Goal: Information Seeking & Learning: Learn about a topic

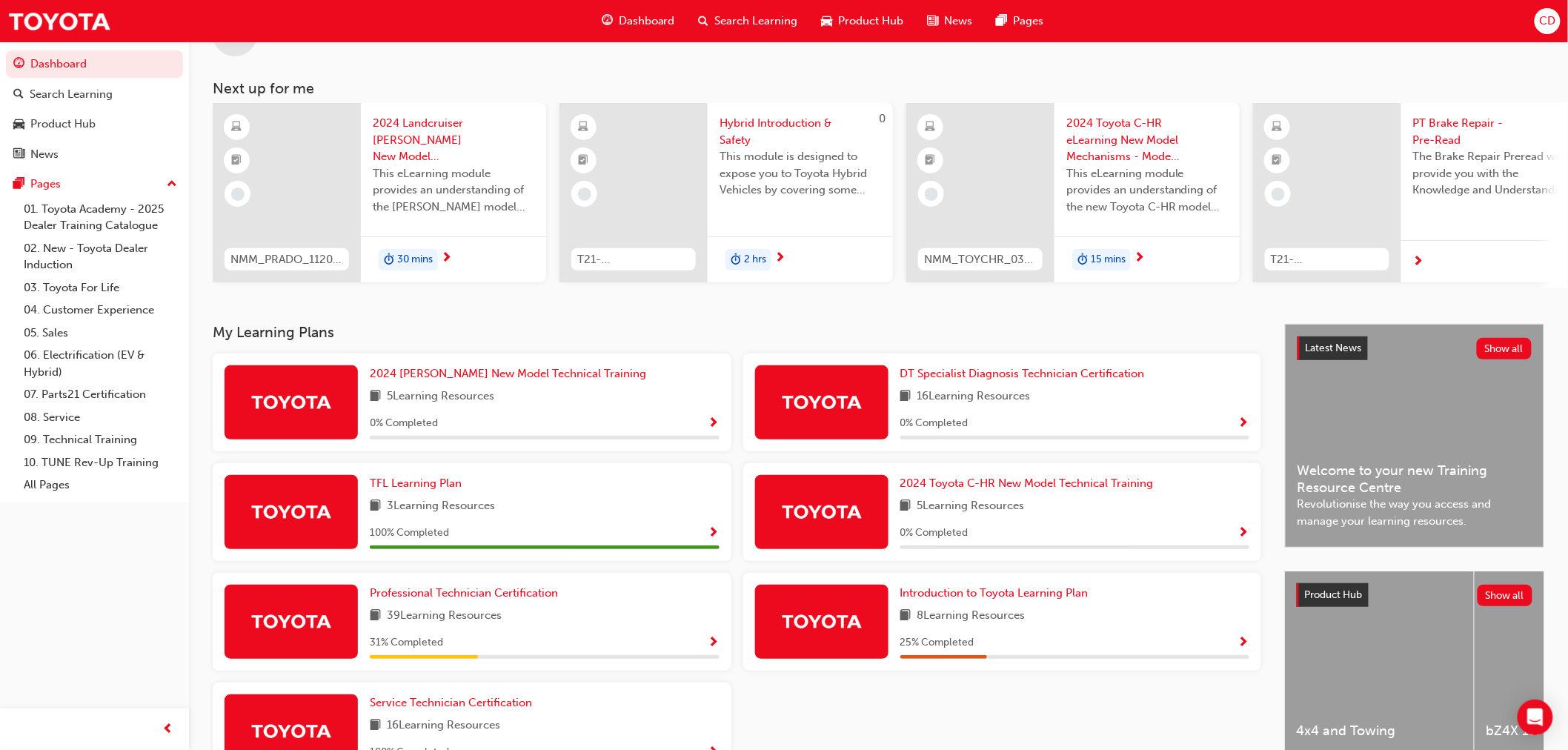
scroll to position [82, 0]
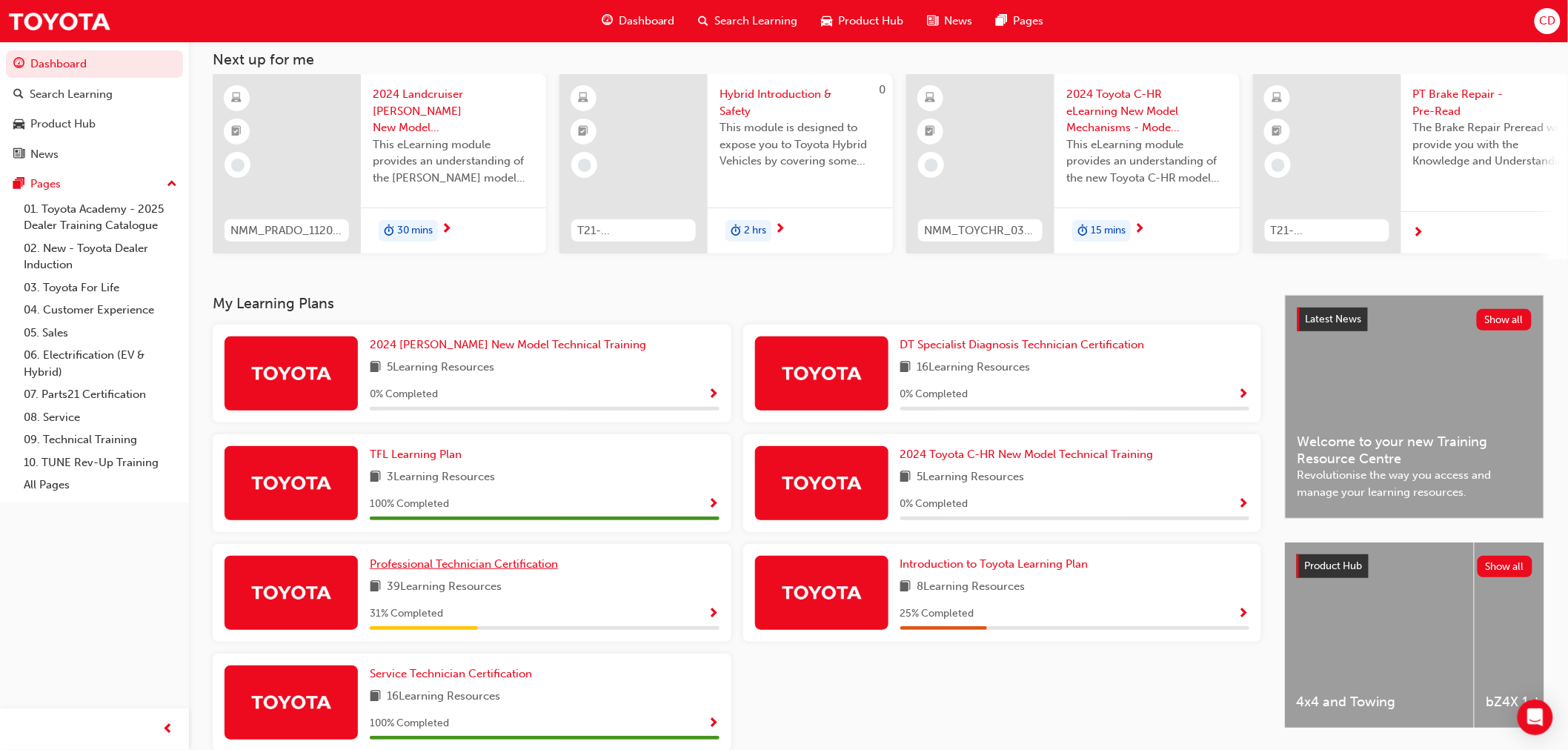
click at [500, 571] on span "Professional Technician Certification" at bounding box center [464, 564] width 188 height 13
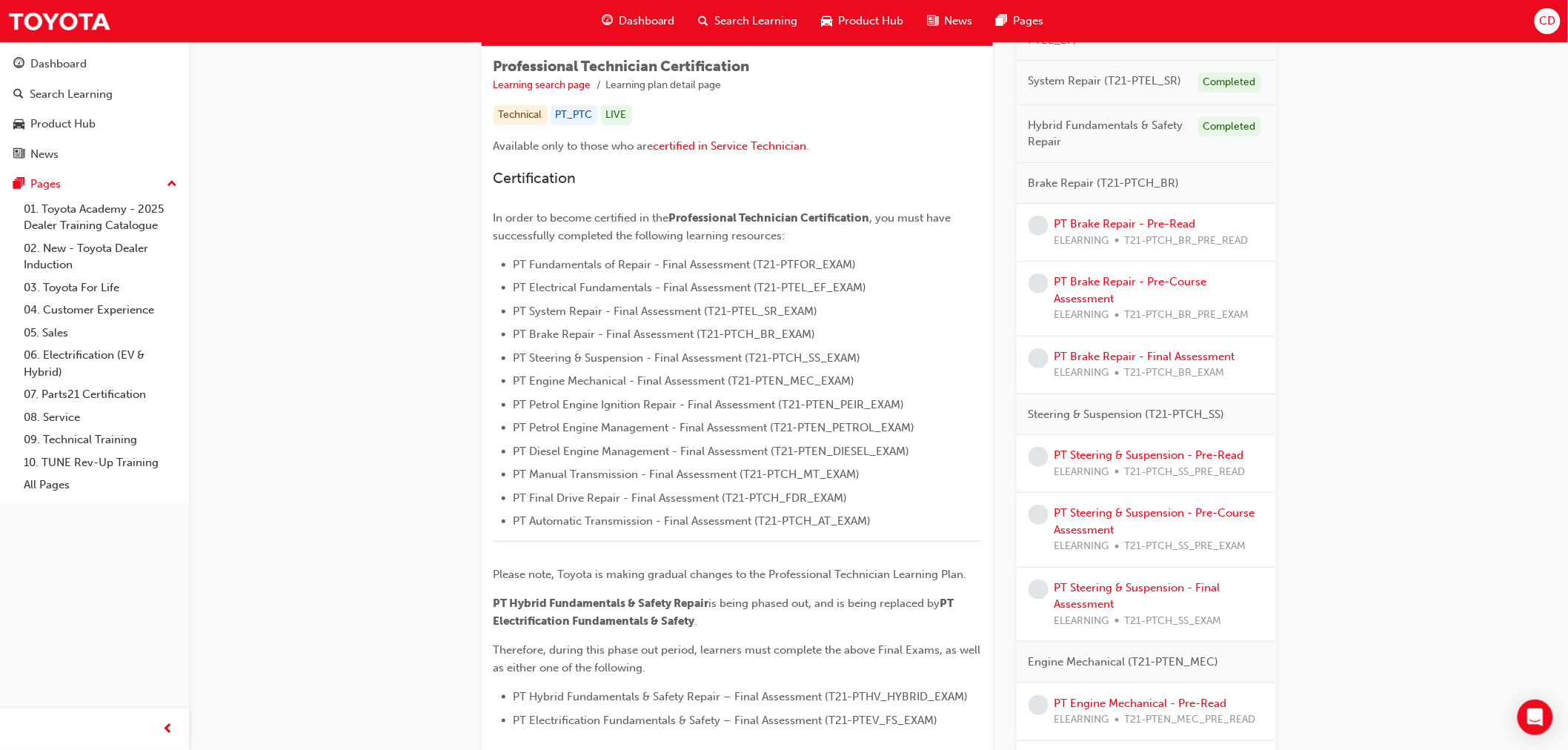
scroll to position [230, 0]
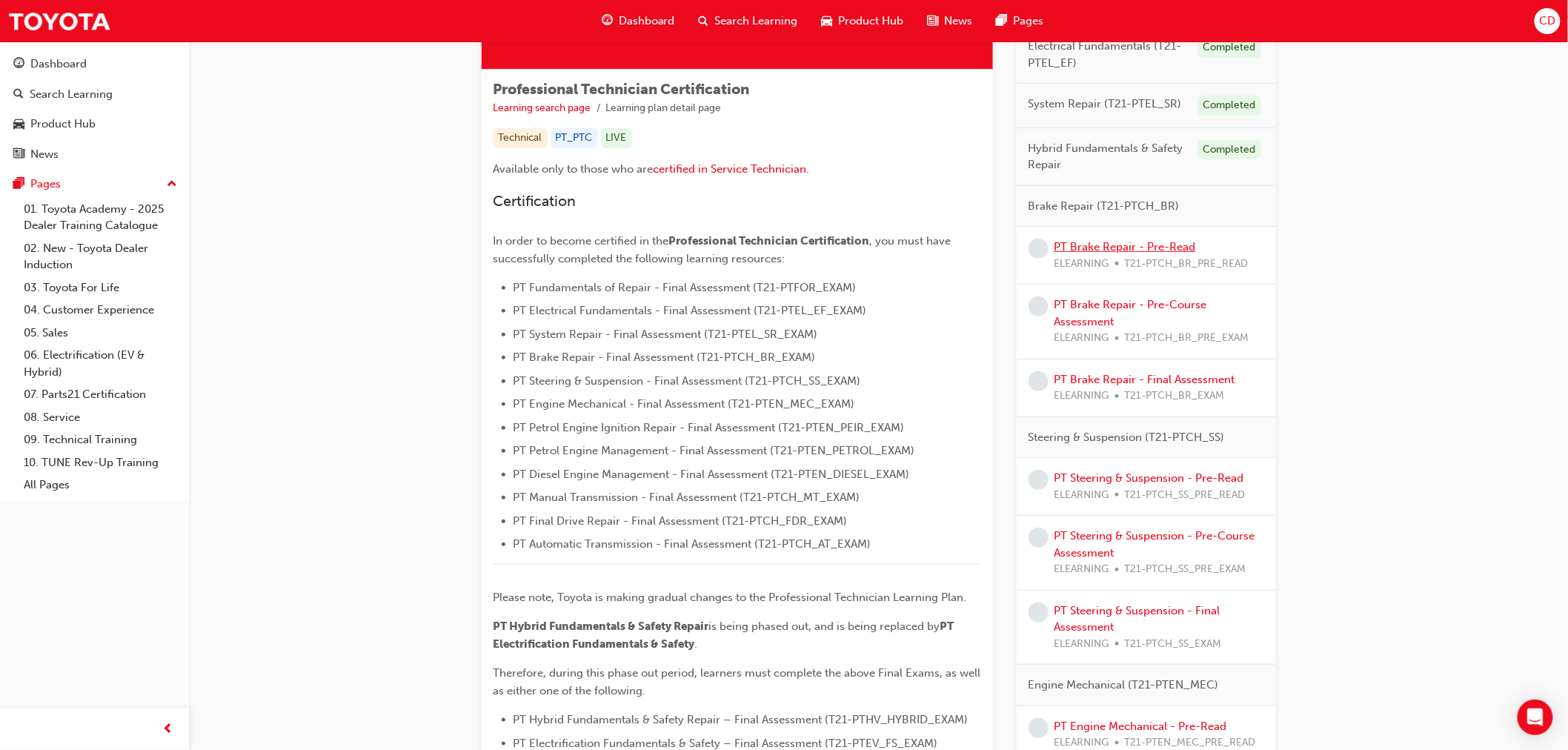
click at [1159, 246] on link "PT Brake Repair - Pre-Read" at bounding box center [1125, 246] width 142 height 13
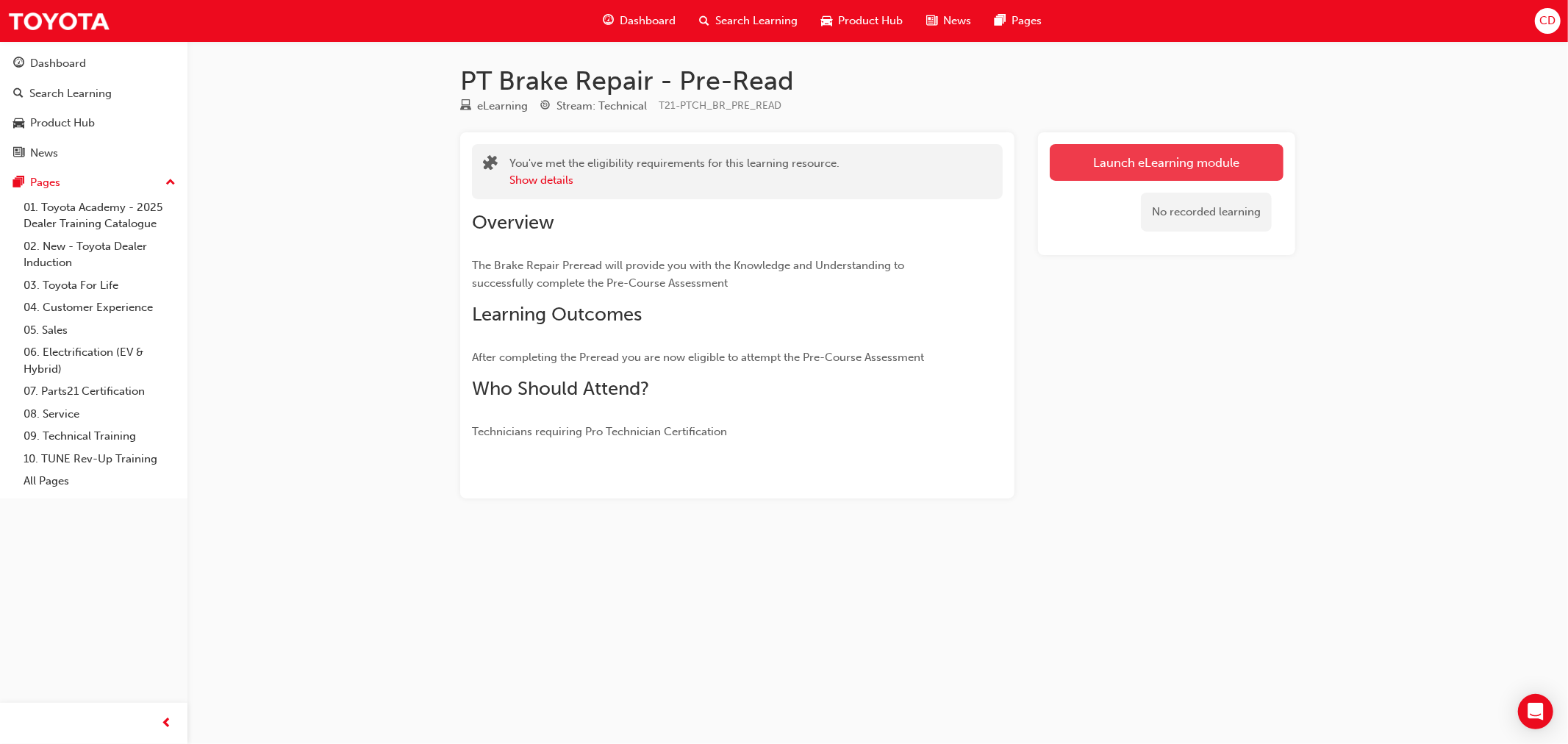
click at [1089, 169] on link "Launch eLearning module" at bounding box center [1166, 162] width 234 height 37
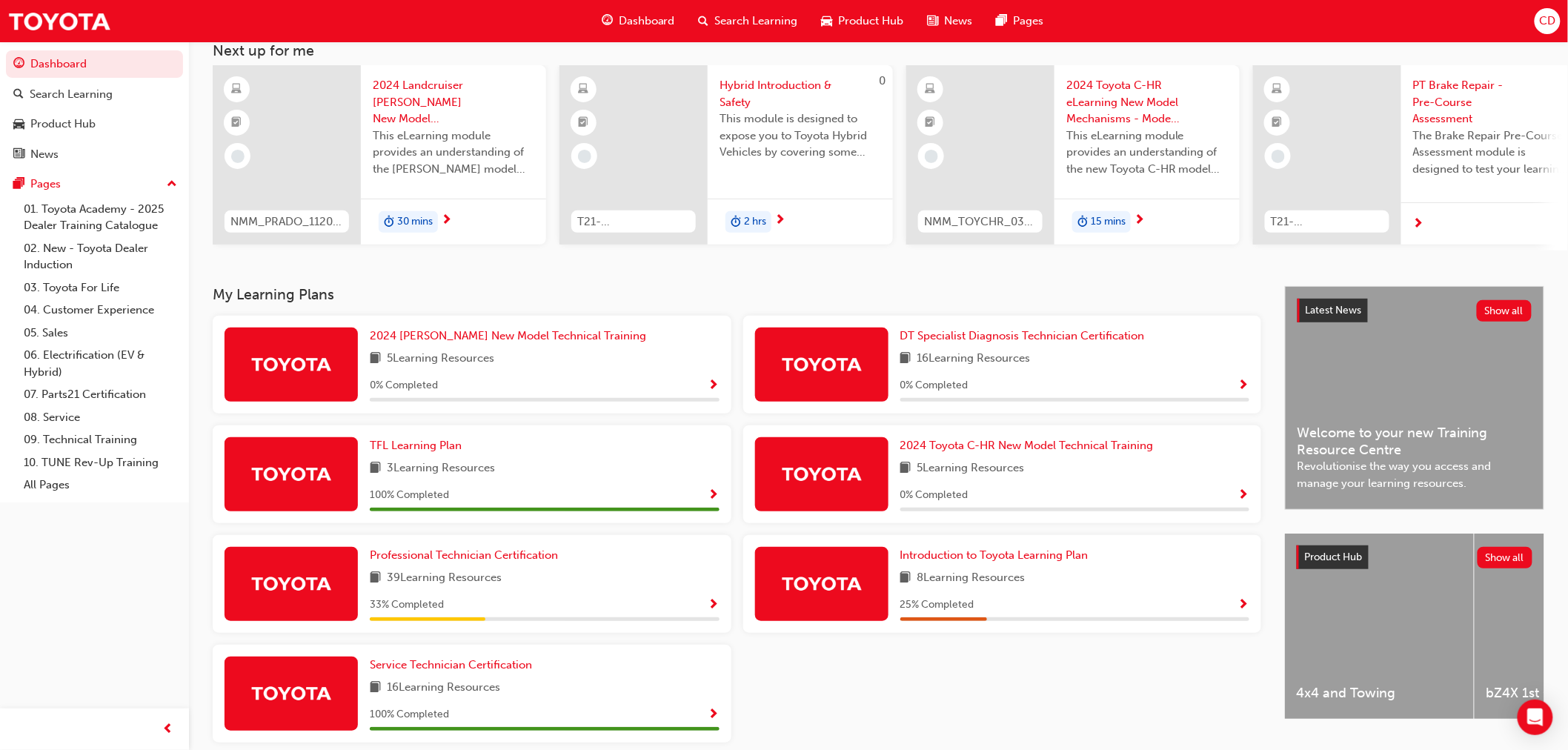
scroll to position [160, 0]
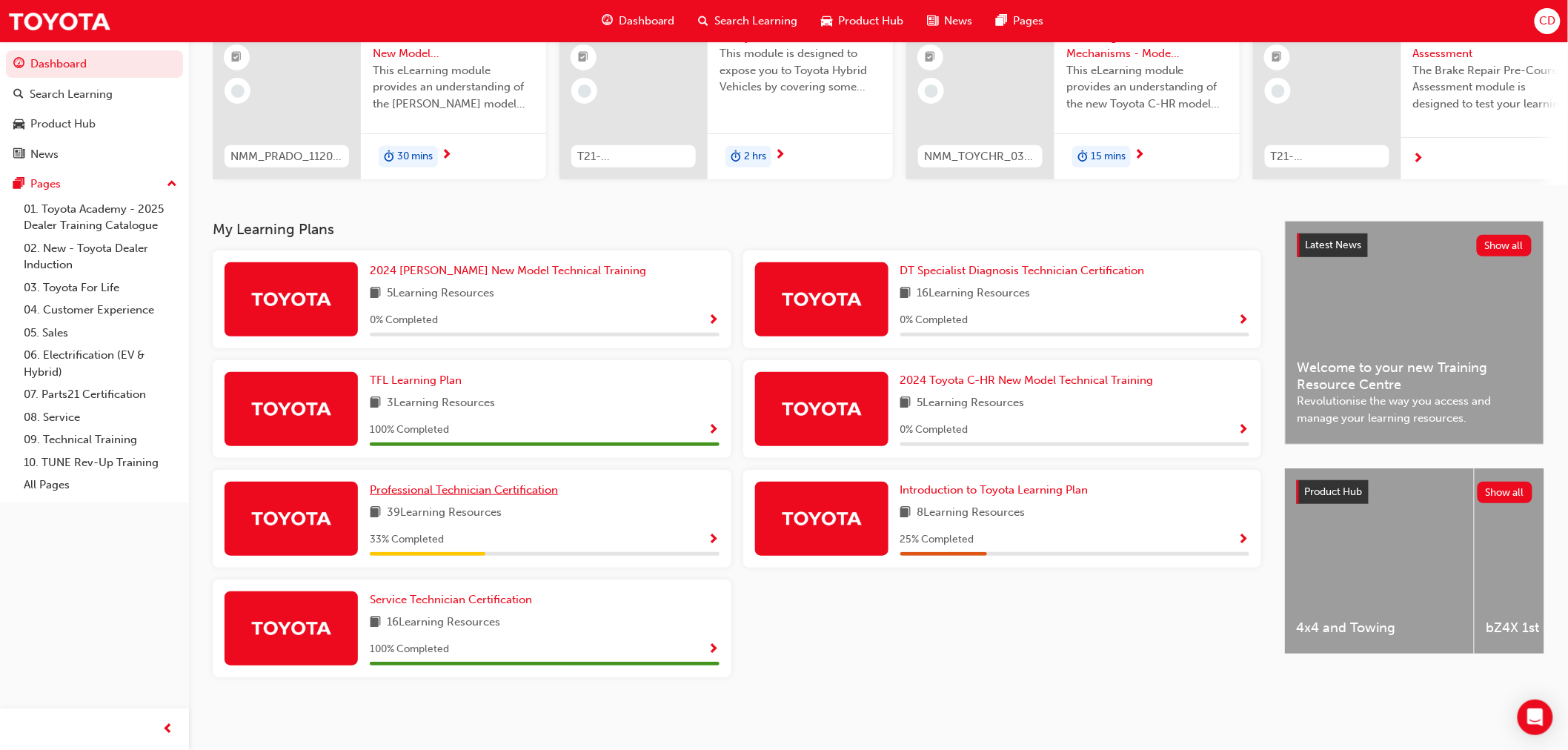
click at [454, 492] on span "Professional Technician Certification" at bounding box center [464, 490] width 188 height 13
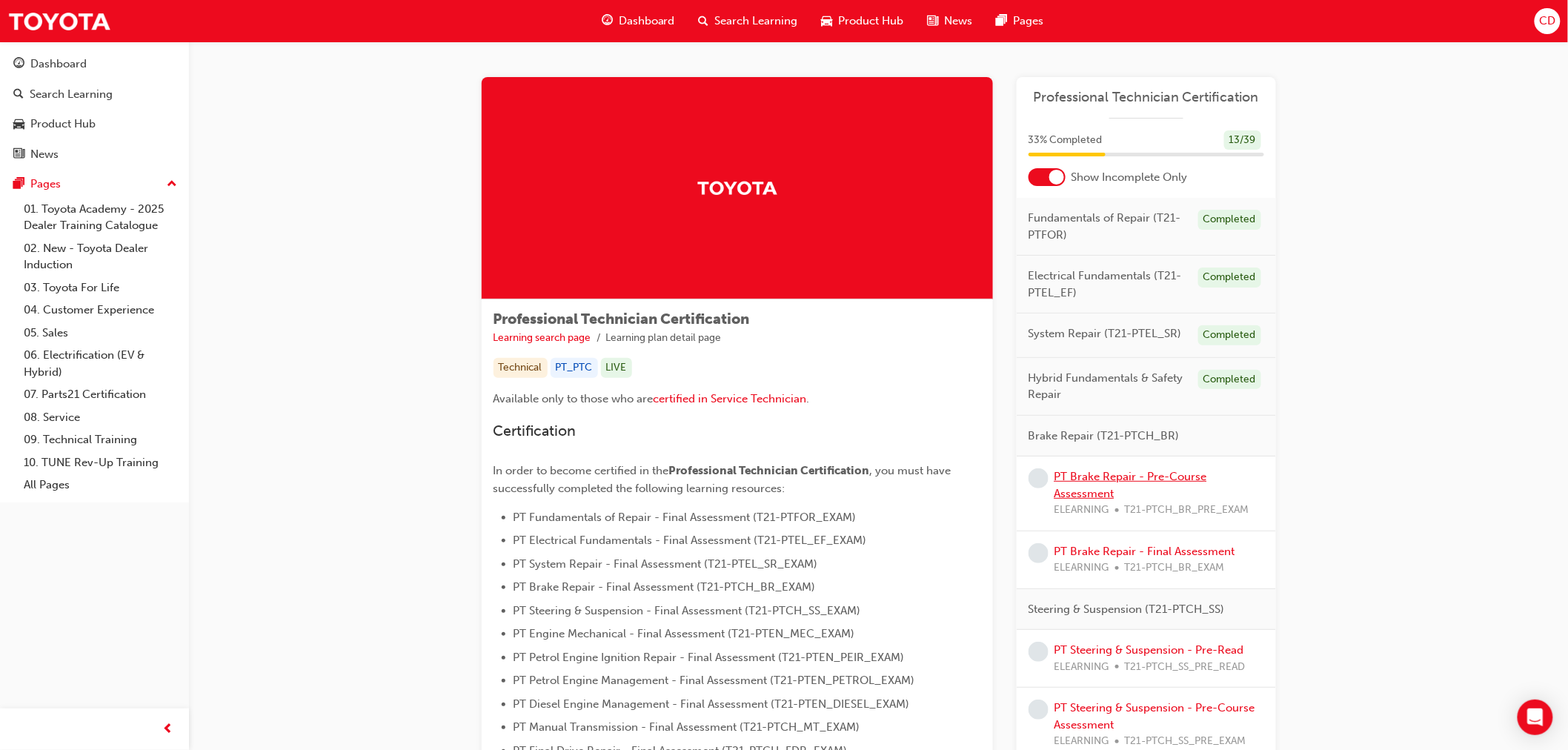
click at [1144, 470] on link "PT Brake Repair - Pre-Course Assessment" at bounding box center [1131, 485] width 152 height 30
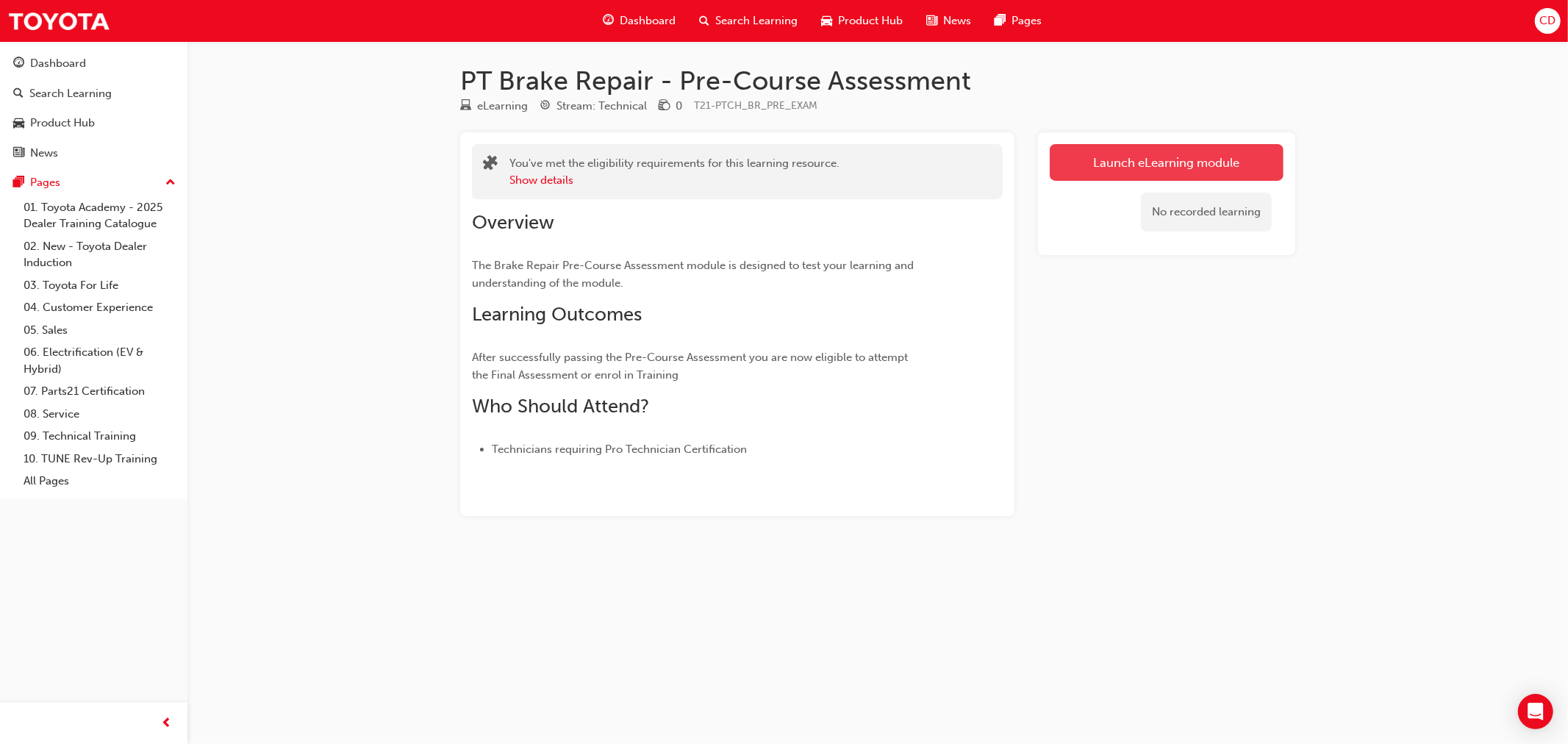
click at [1082, 166] on link "Launch eLearning module" at bounding box center [1166, 162] width 234 height 37
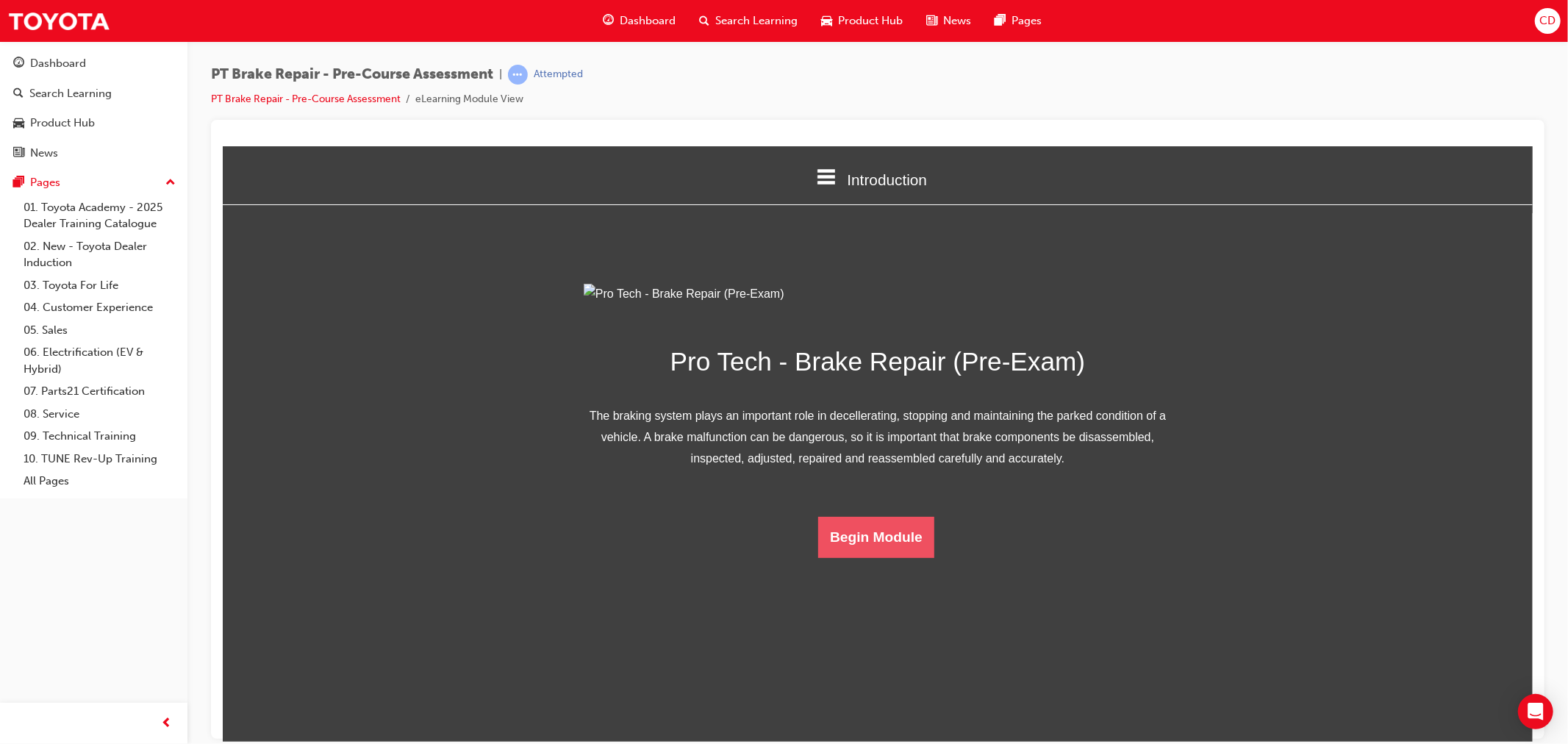
click at [903, 557] on button "Begin Module" at bounding box center [875, 536] width 116 height 41
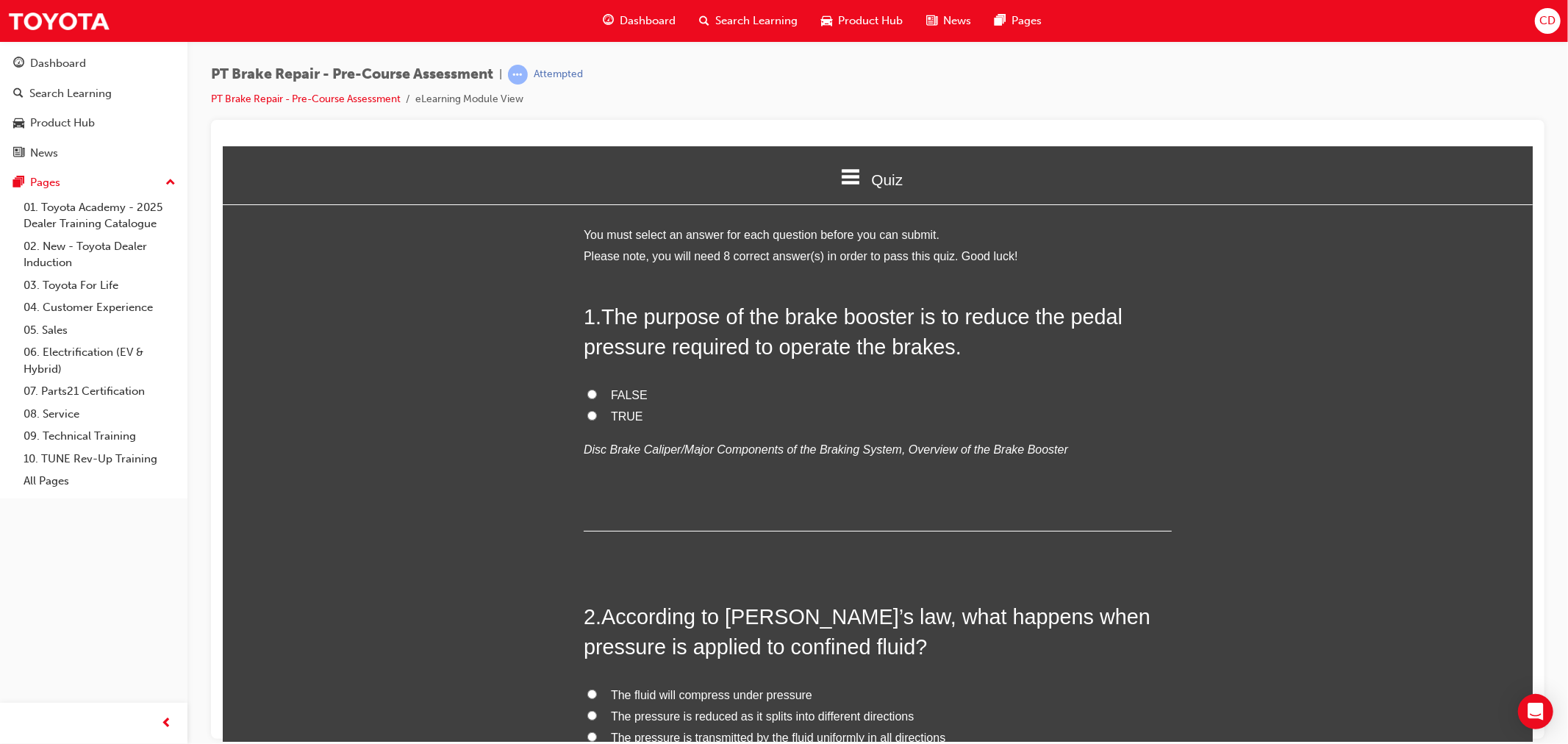
click at [583, 409] on label "TRUE" at bounding box center [877, 417] width 588 height 21
click at [586, 410] on input "TRUE" at bounding box center [591, 415] width 10 height 10
radio input "true"
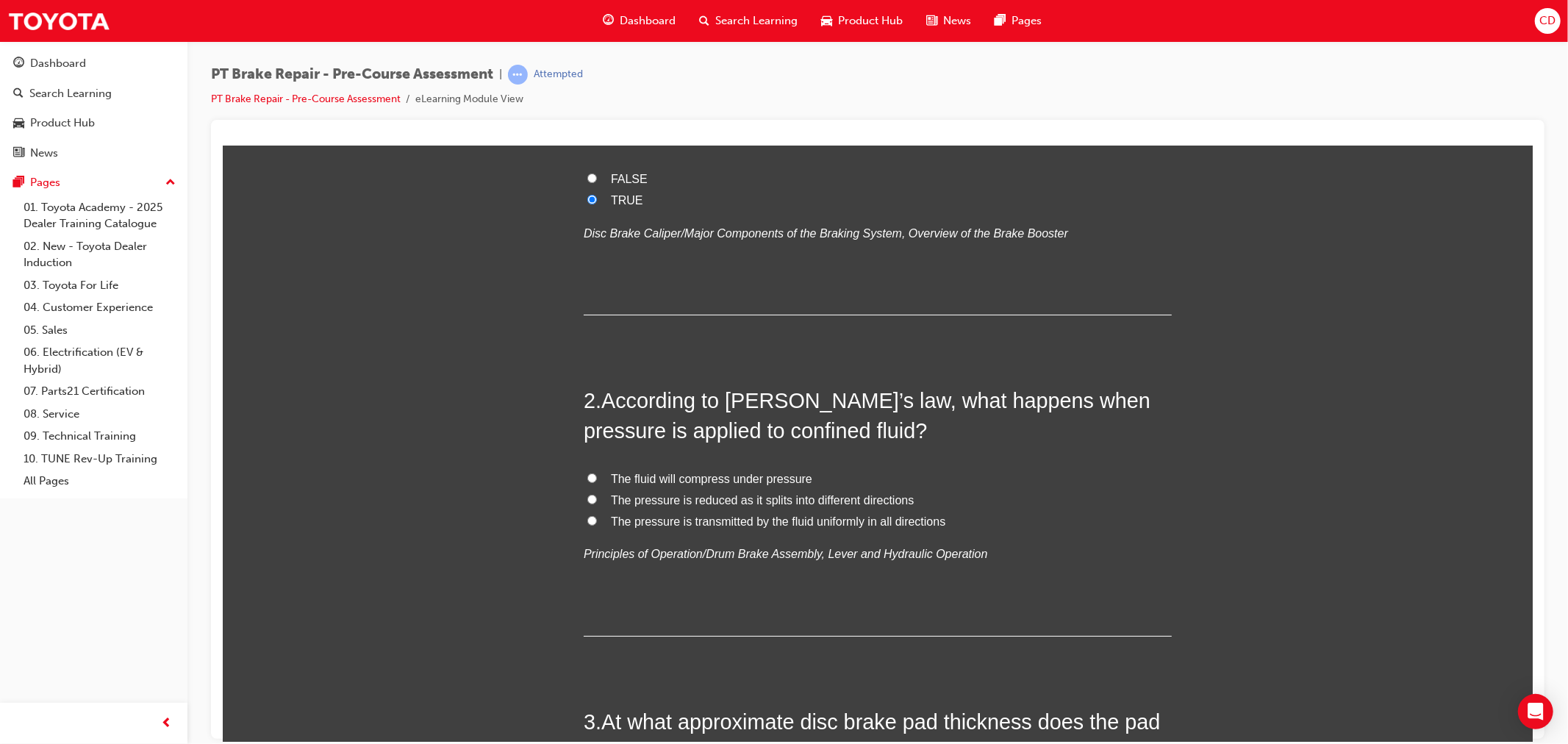
scroll to position [244, 0]
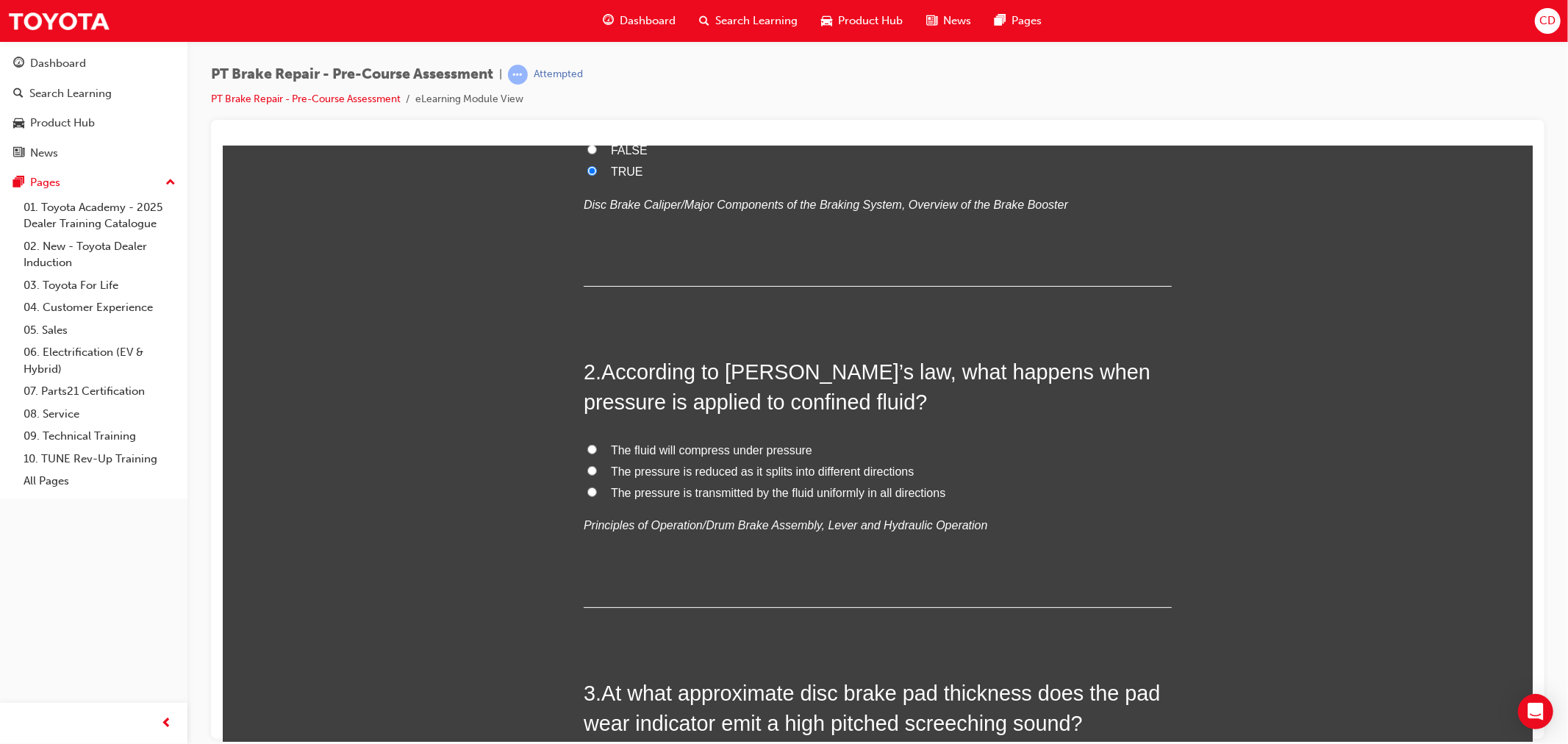
click at [588, 470] on input "The pressure is reduced as it splits into different directions" at bounding box center [591, 470] width 10 height 10
radio input "true"
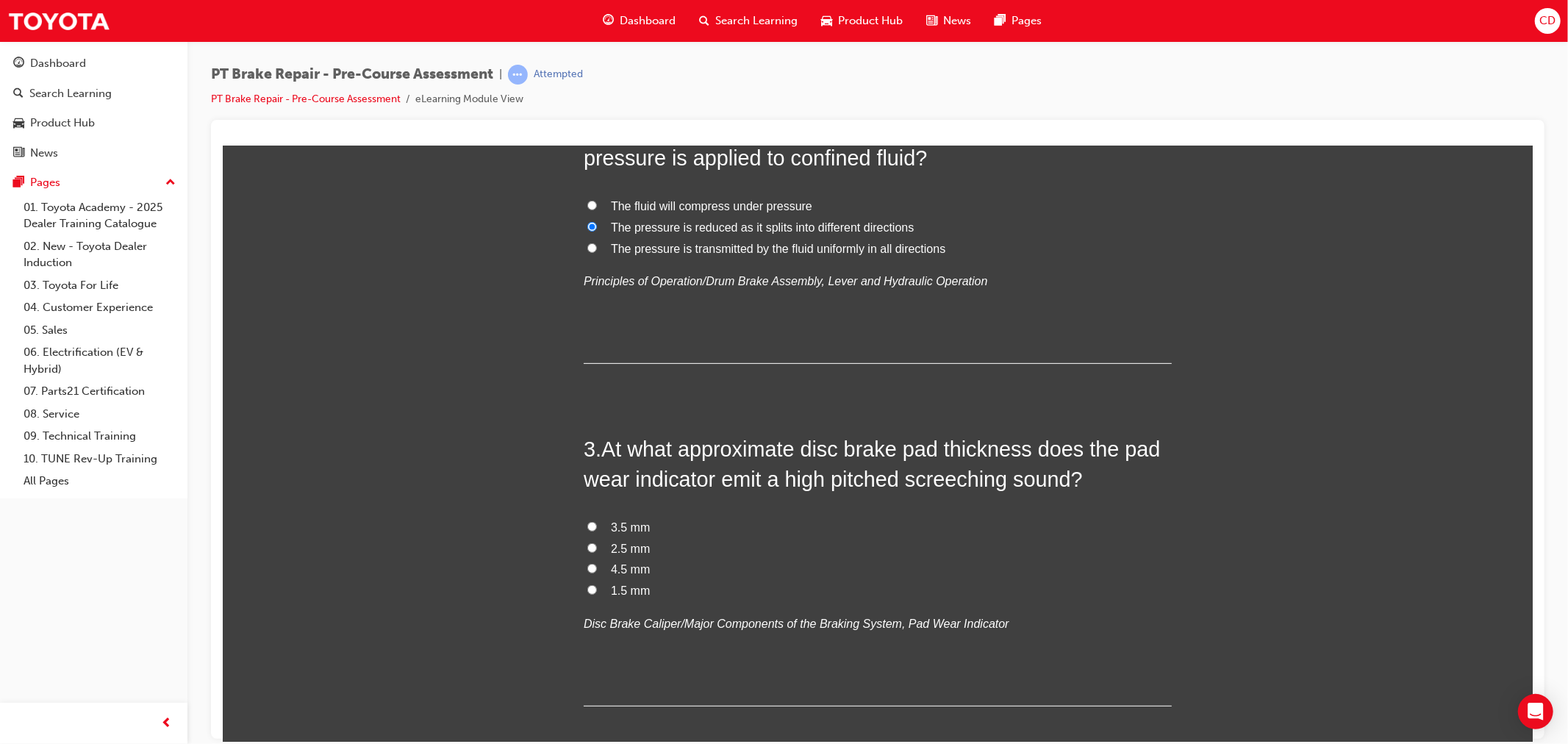
scroll to position [490, 0]
click at [634, 590] on span "1.5 mm" at bounding box center [629, 589] width 39 height 12
click at [596, 590] on input "1.5 mm" at bounding box center [591, 589] width 10 height 10
radio input "true"
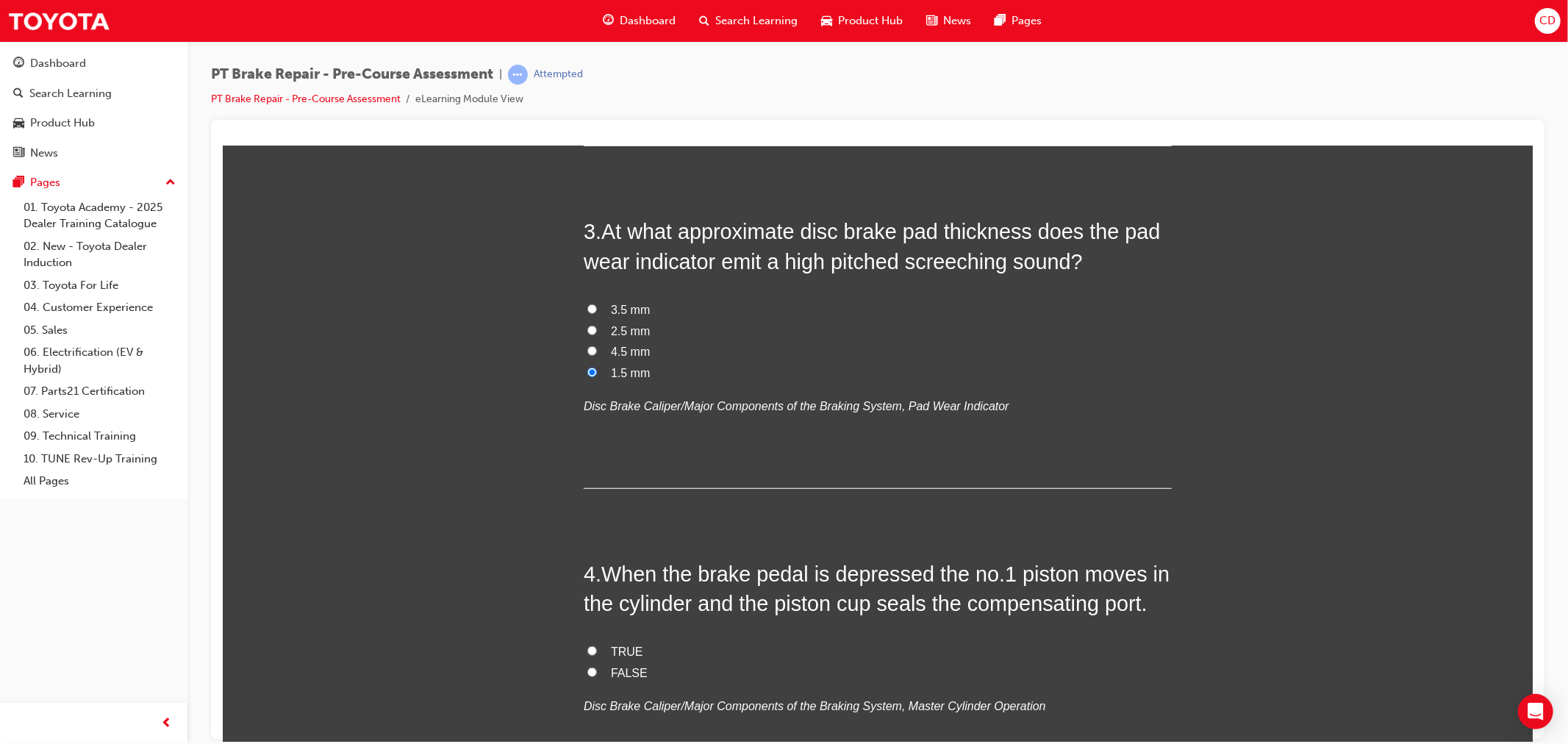
scroll to position [735, 0]
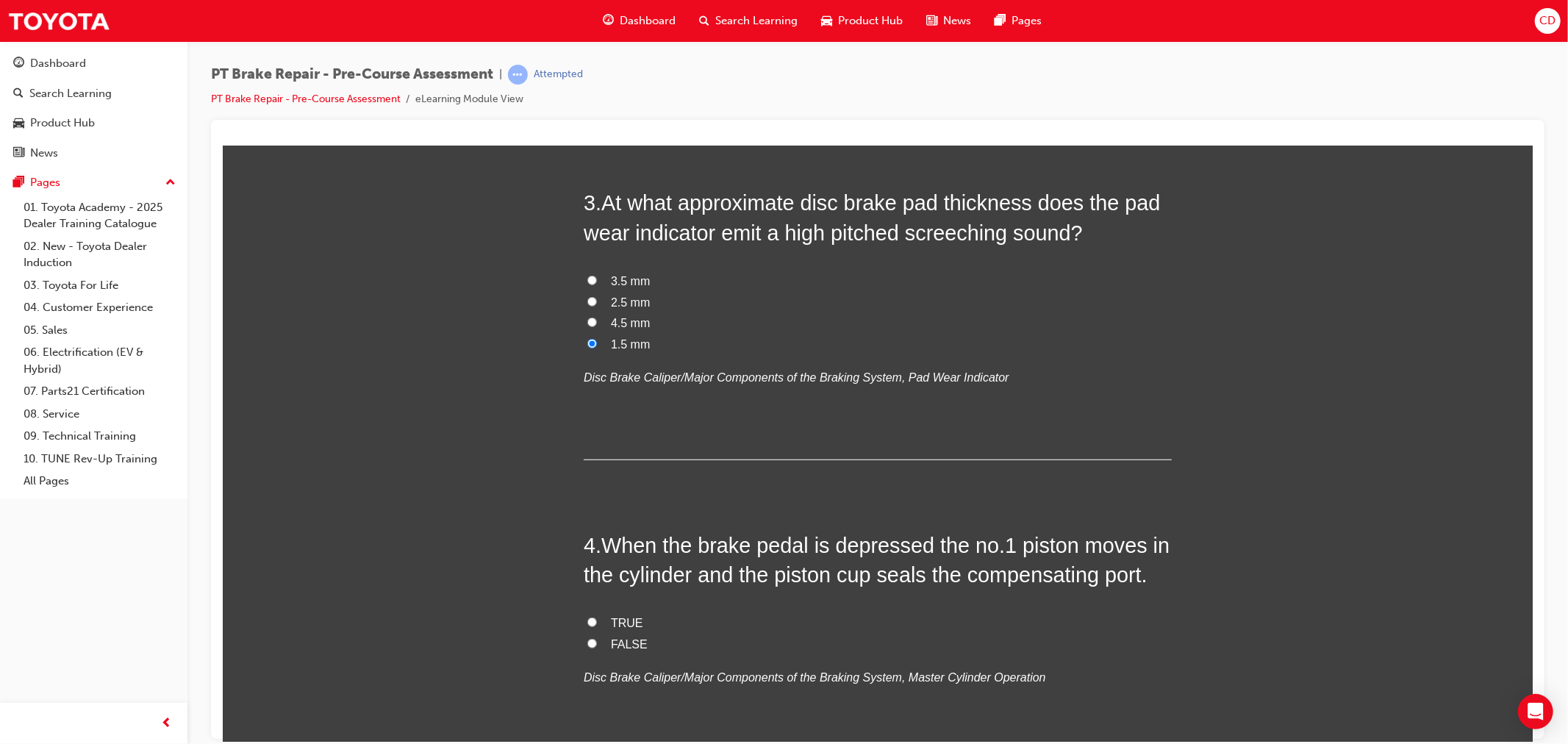
click at [621, 617] on span "TRUE" at bounding box center [626, 621] width 32 height 12
click at [596, 617] on input "TRUE" at bounding box center [591, 621] width 10 height 10
radio input "true"
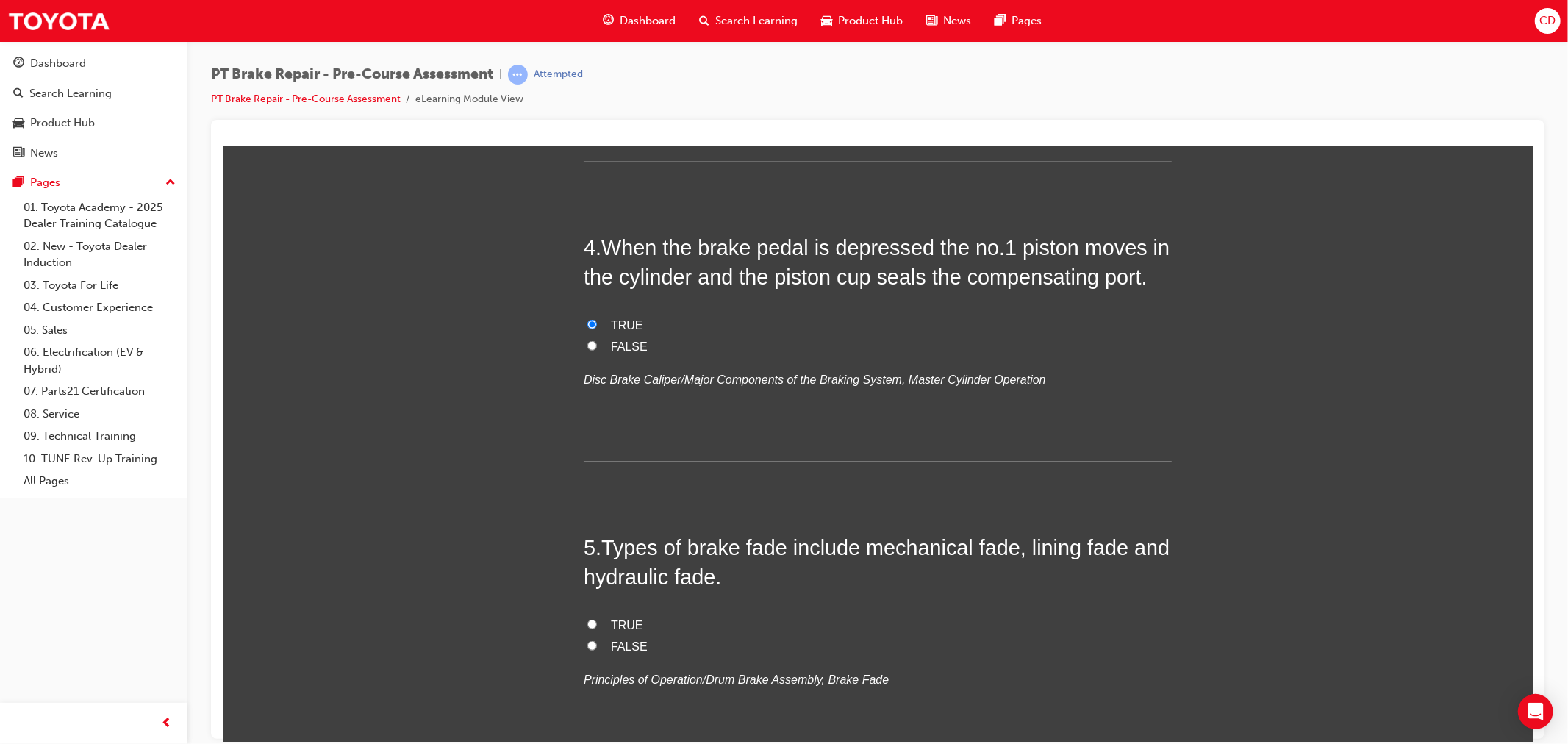
scroll to position [1062, 0]
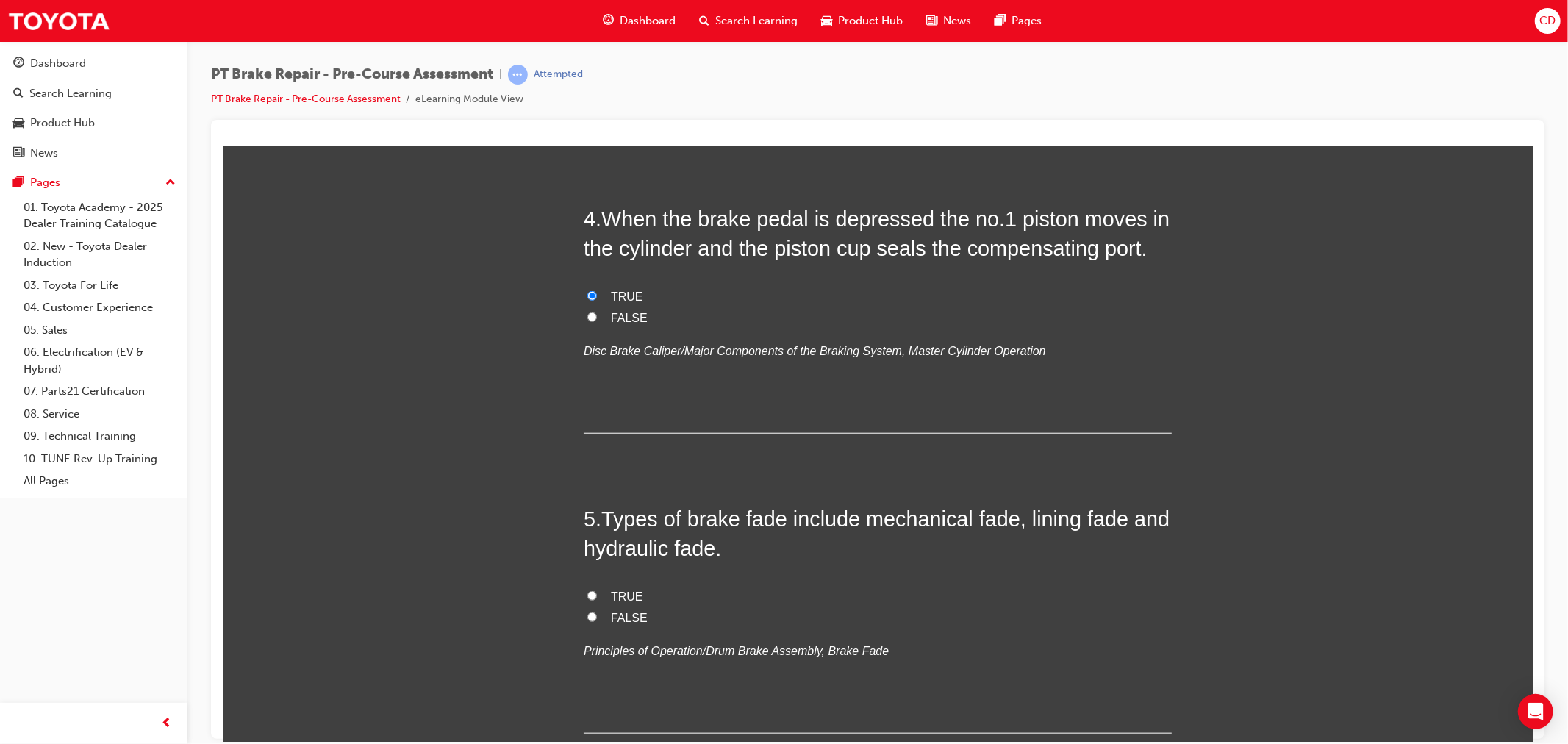
click at [596, 590] on label "TRUE" at bounding box center [877, 596] width 588 height 21
click at [596, 590] on input "TRUE" at bounding box center [591, 595] width 10 height 10
radio input "true"
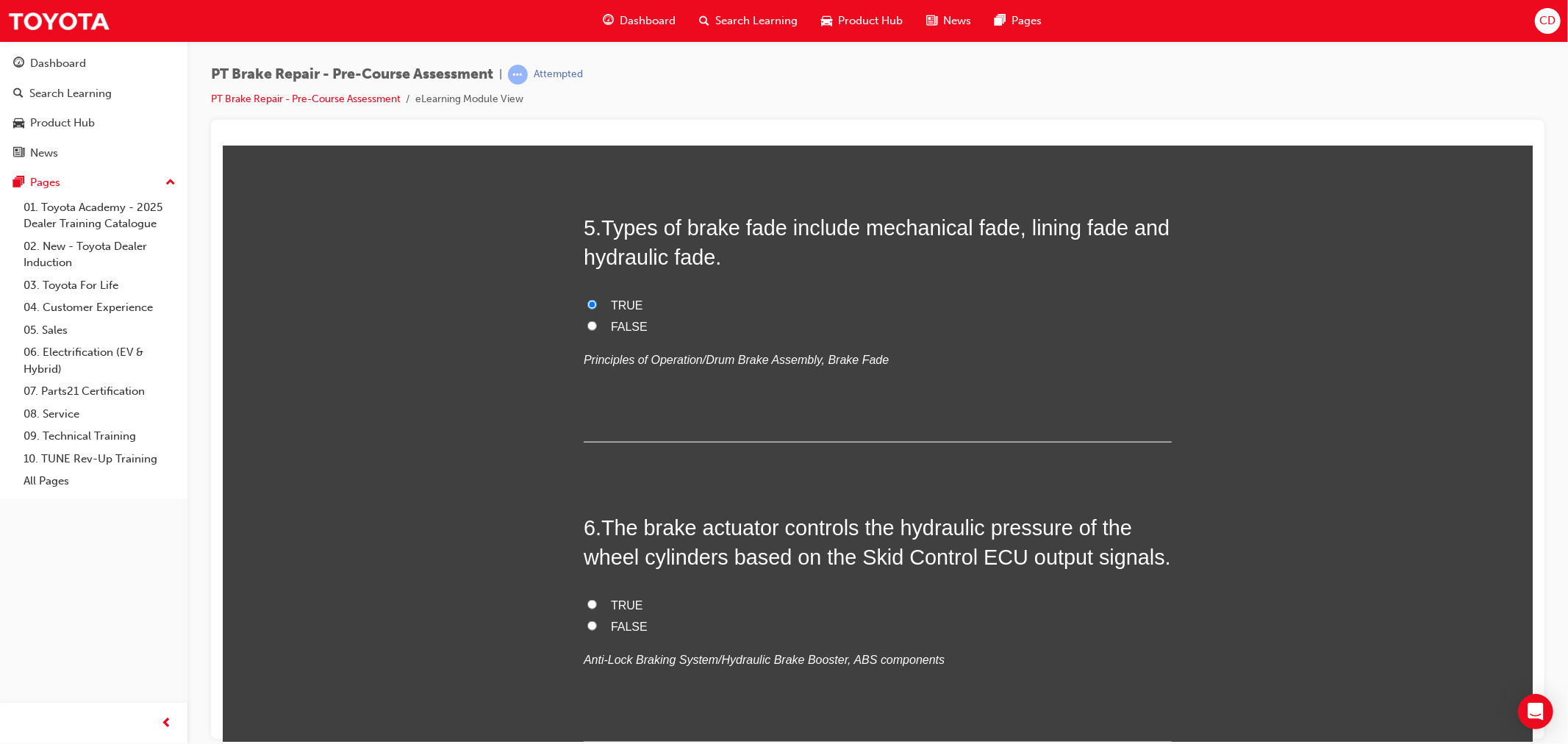
scroll to position [1388, 0]
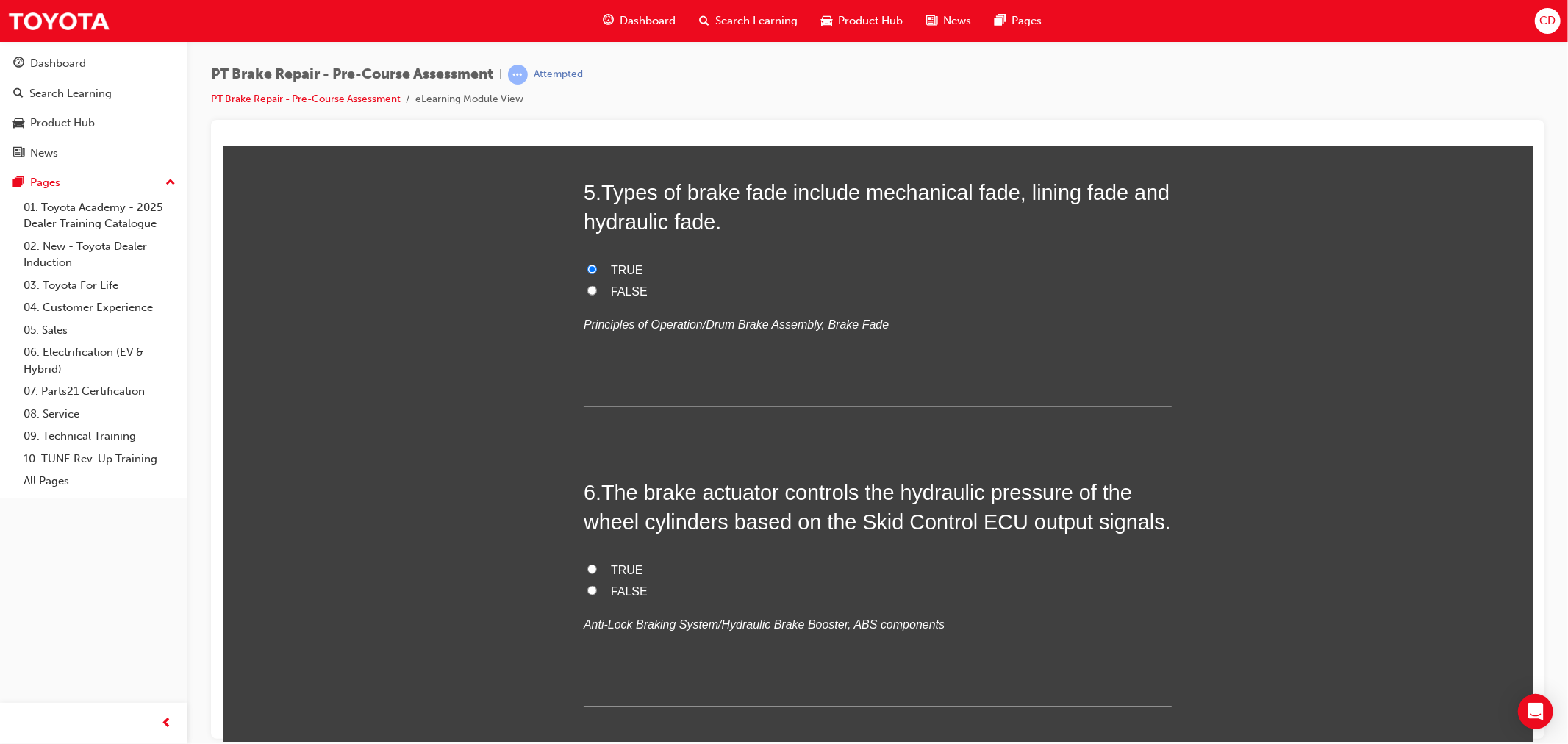
click at [593, 569] on label "TRUE" at bounding box center [877, 570] width 588 height 21
click at [593, 569] on input "TRUE" at bounding box center [591, 569] width 10 height 10
radio input "true"
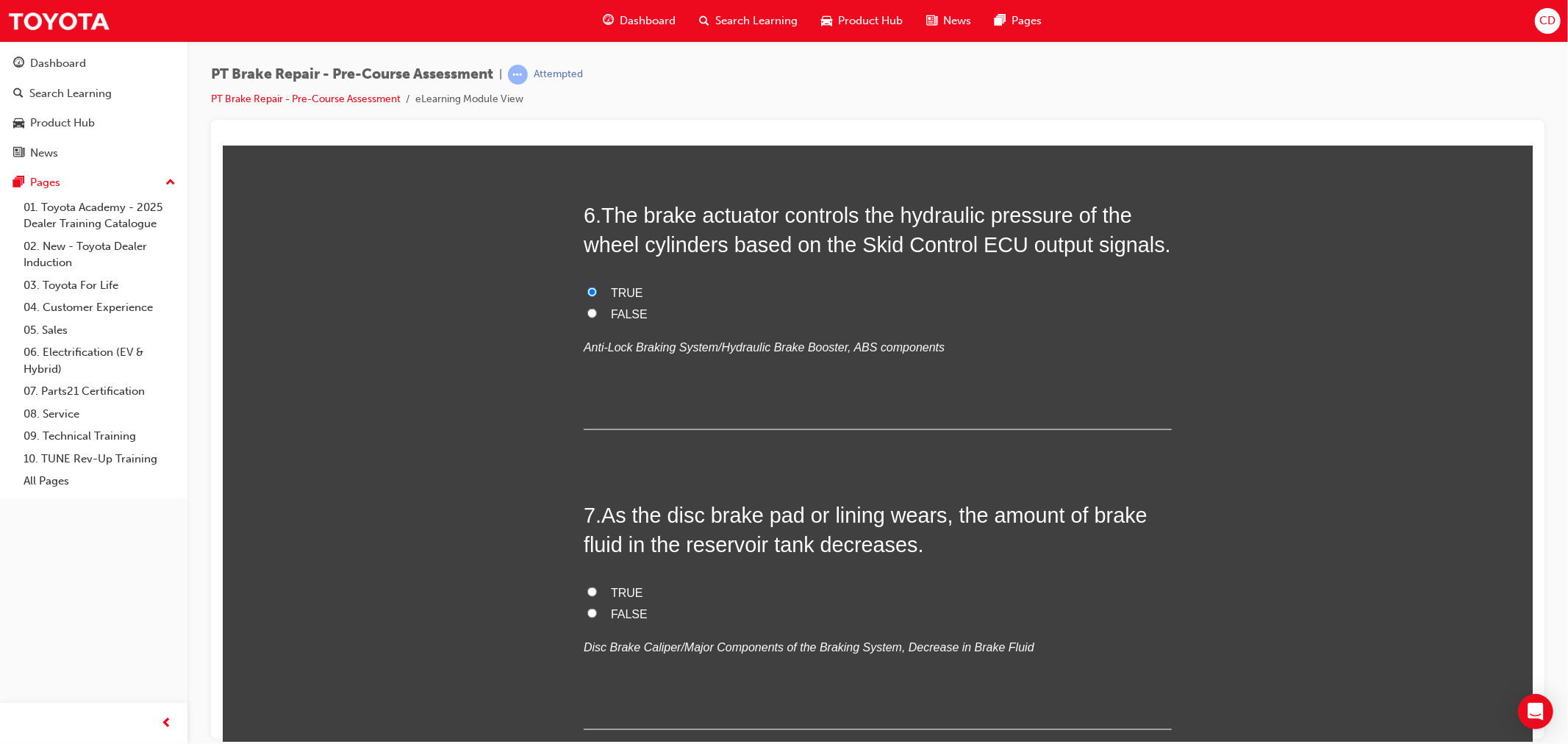
scroll to position [1715, 0]
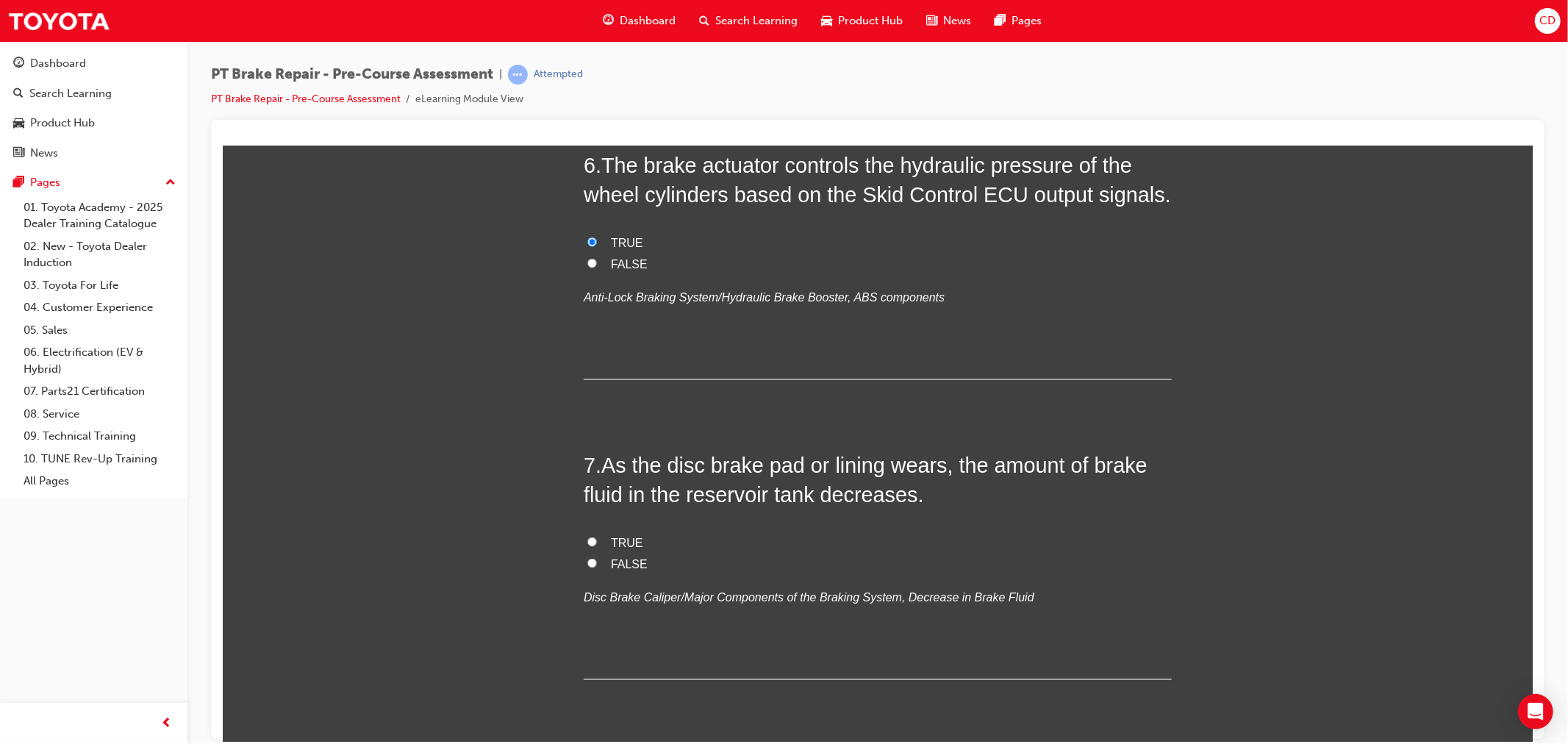
click at [591, 541] on label "TRUE" at bounding box center [877, 543] width 588 height 21
click at [591, 541] on input "TRUE" at bounding box center [591, 542] width 10 height 10
radio input "true"
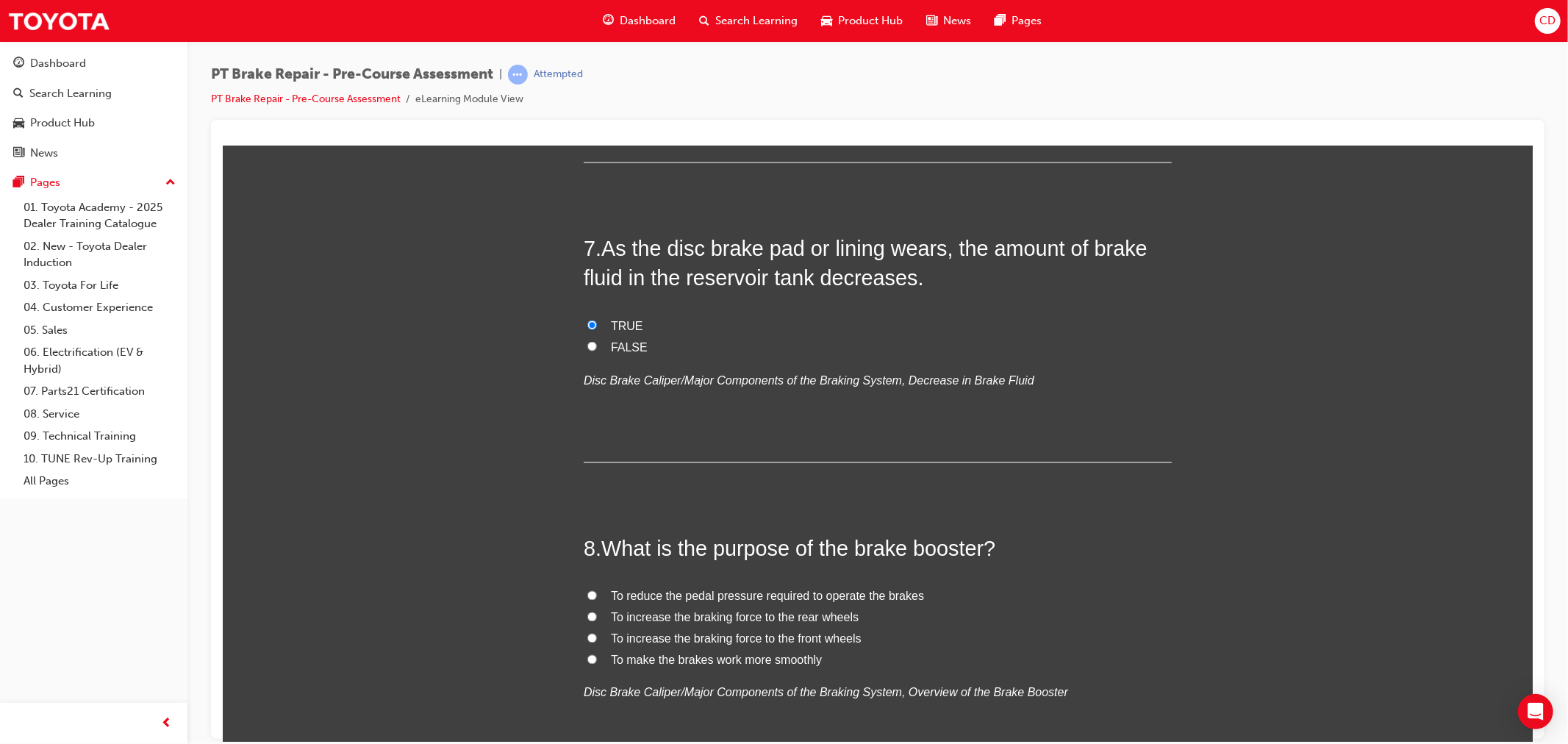
scroll to position [1960, 0]
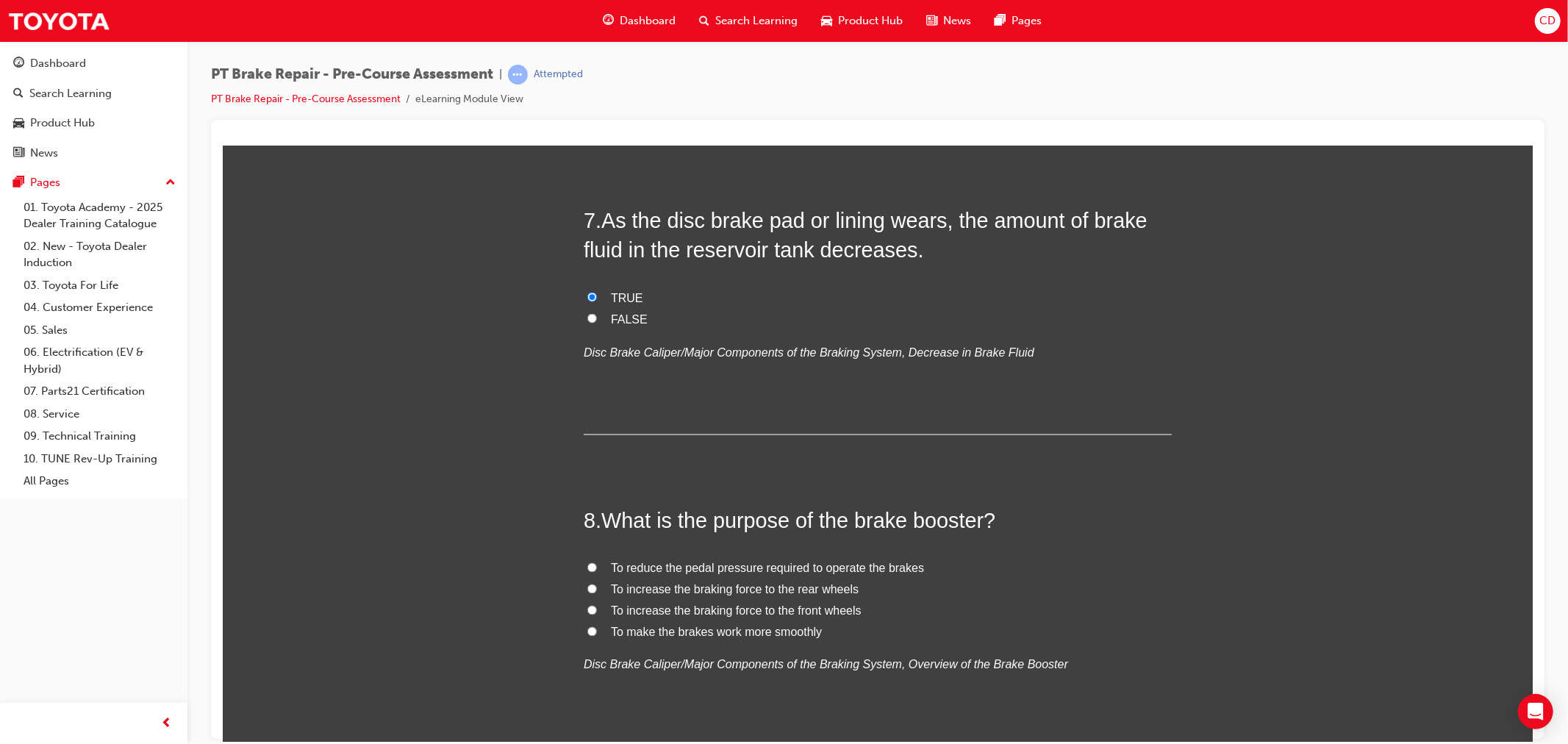
click at [637, 577] on label "To reduce the pedal pressure required to operate the brakes" at bounding box center [877, 569] width 588 height 21
click at [596, 572] on input "To reduce the pedal pressure required to operate the brakes" at bounding box center [591, 567] width 10 height 10
radio input "true"
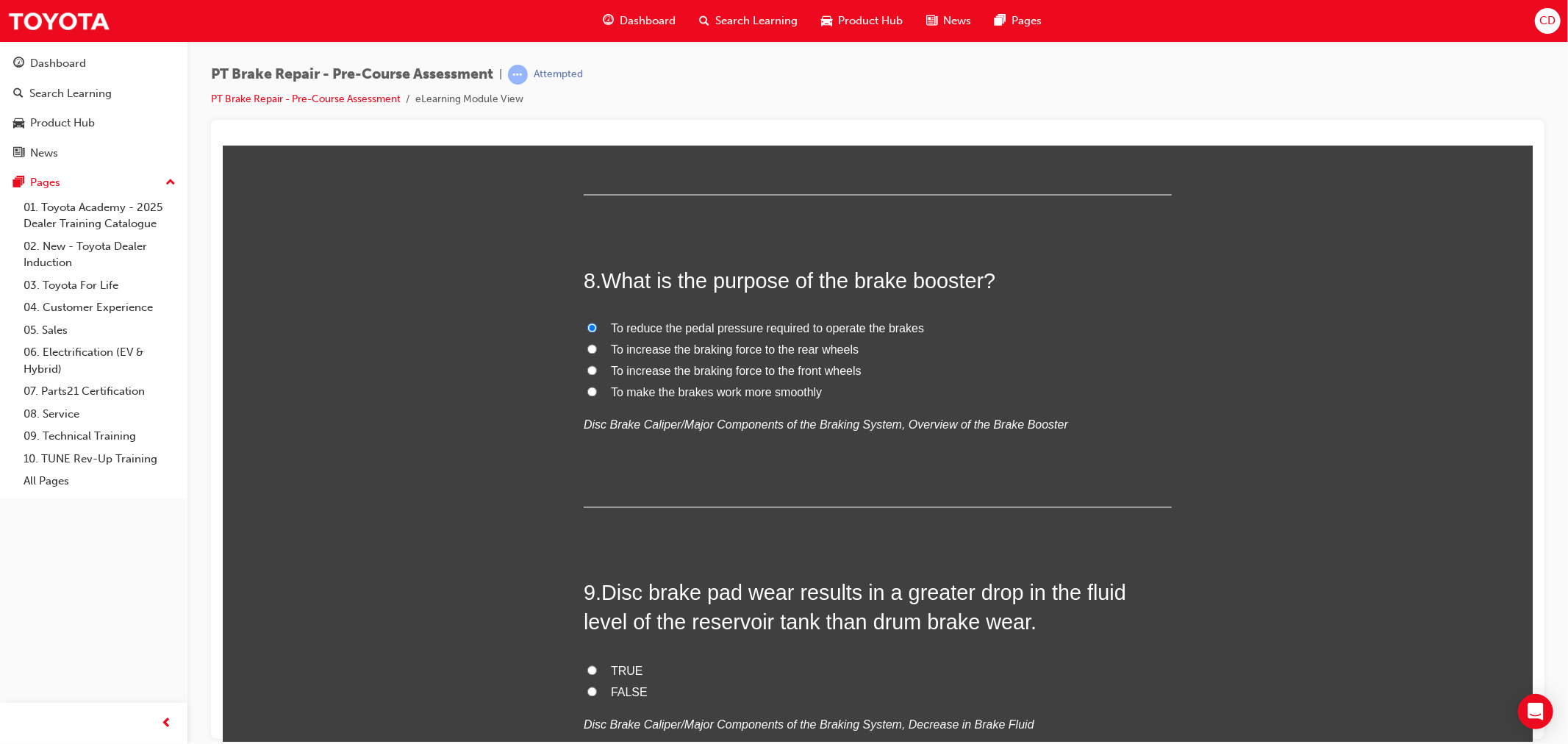
scroll to position [2205, 0]
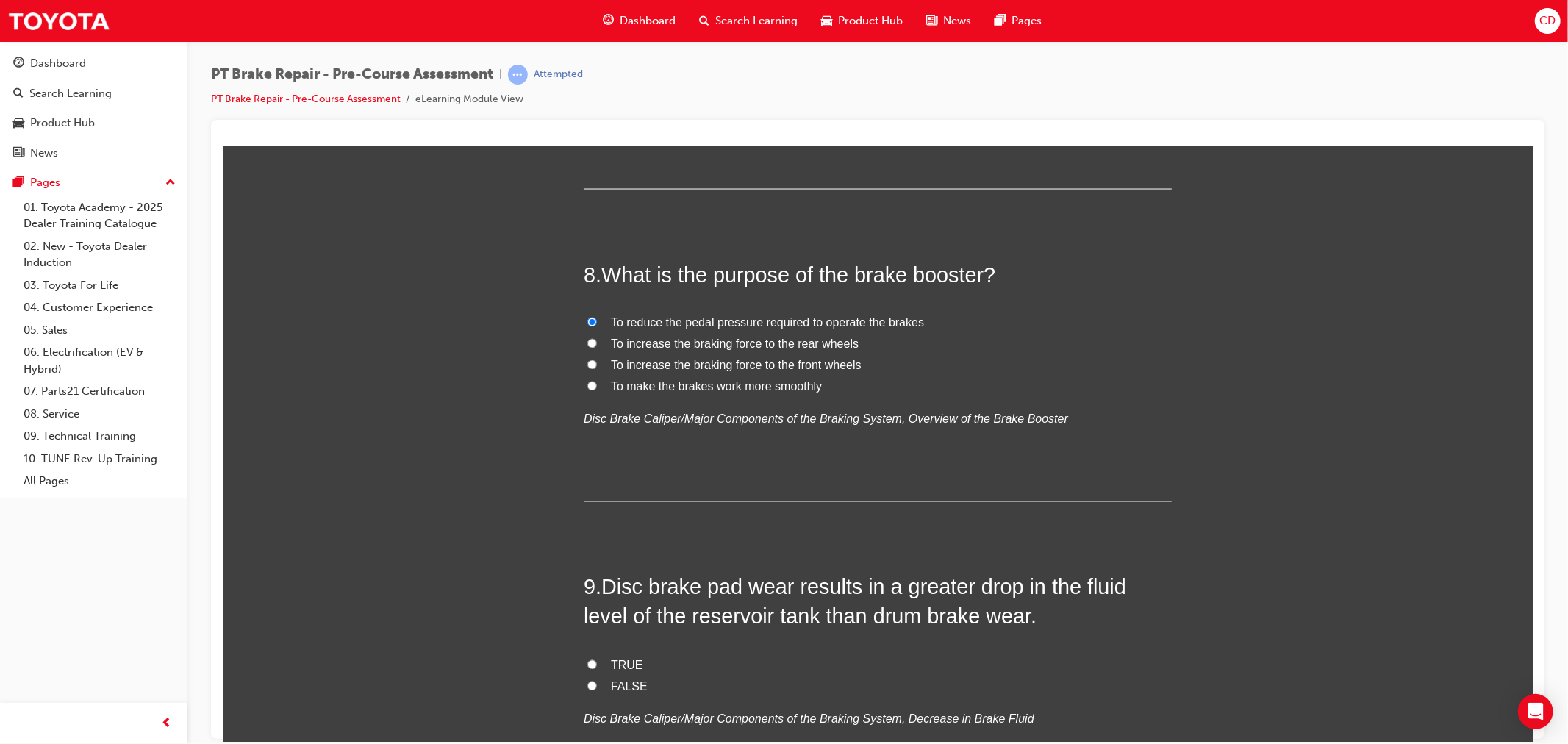
click at [615, 668] on span "TRUE" at bounding box center [626, 664] width 32 height 12
click at [596, 668] on input "TRUE" at bounding box center [591, 664] width 10 height 10
radio input "true"
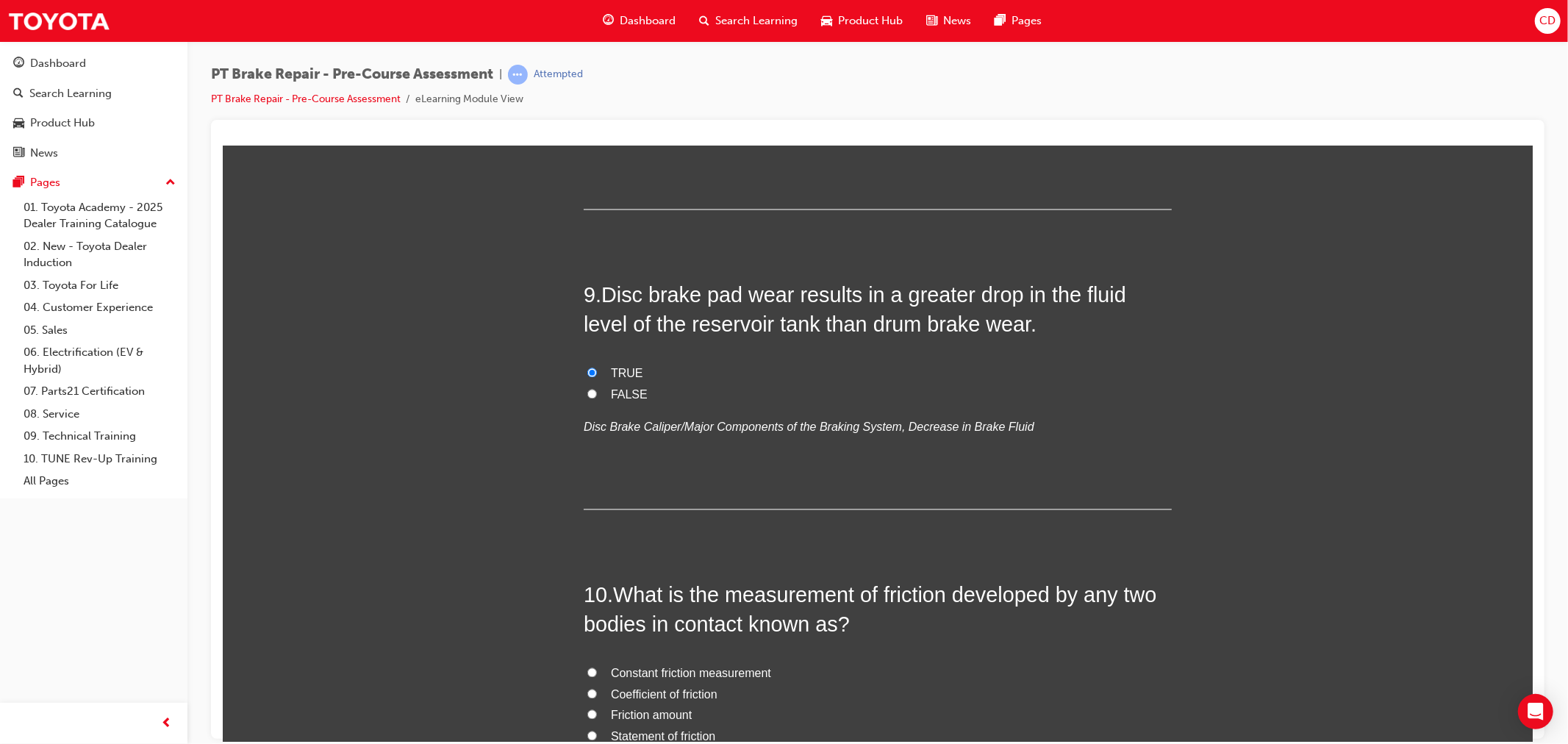
scroll to position [2532, 0]
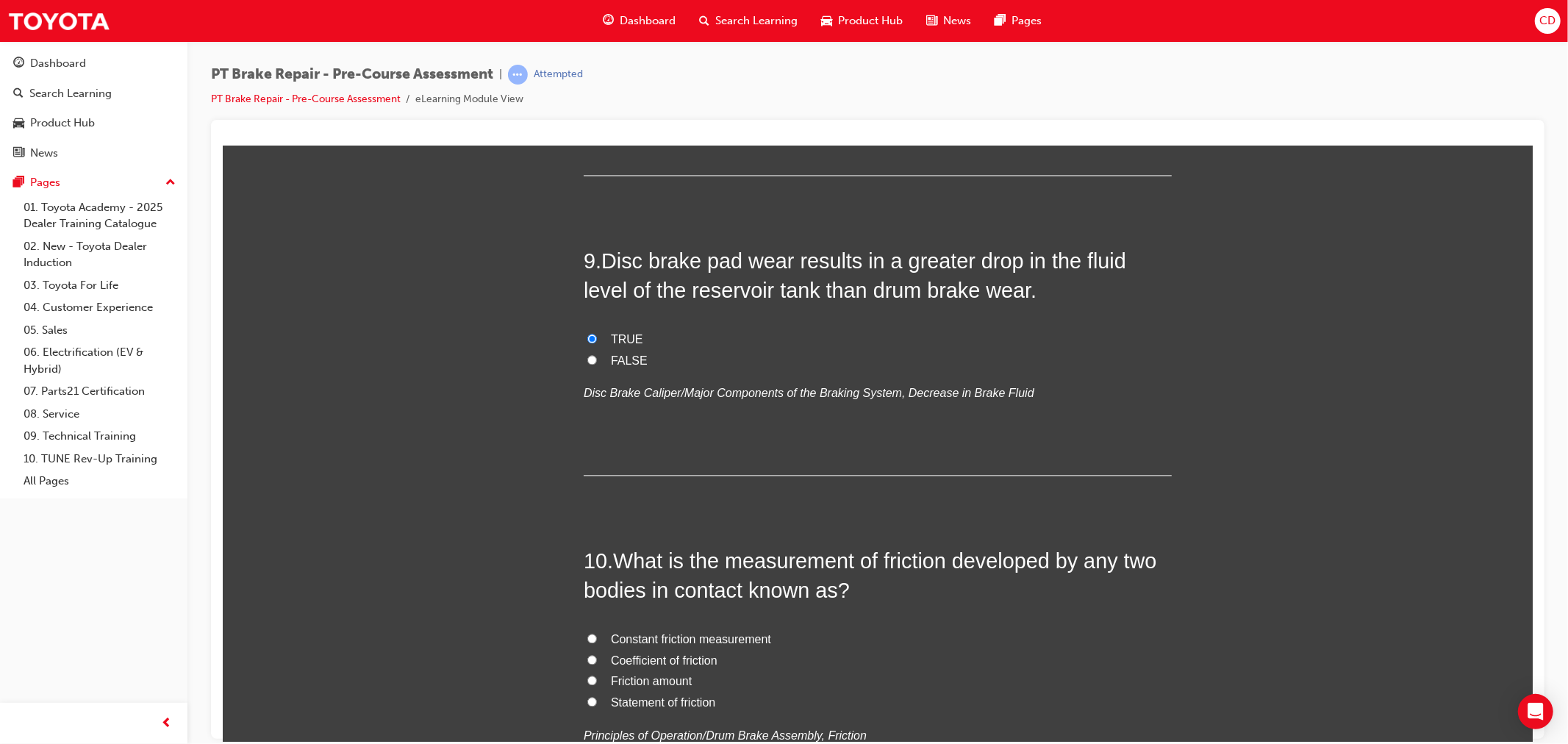
click at [671, 662] on span "Coefficient of friction" at bounding box center [663, 660] width 106 height 12
click at [596, 662] on input "Coefficient of friction" at bounding box center [591, 660] width 10 height 10
radio input "true"
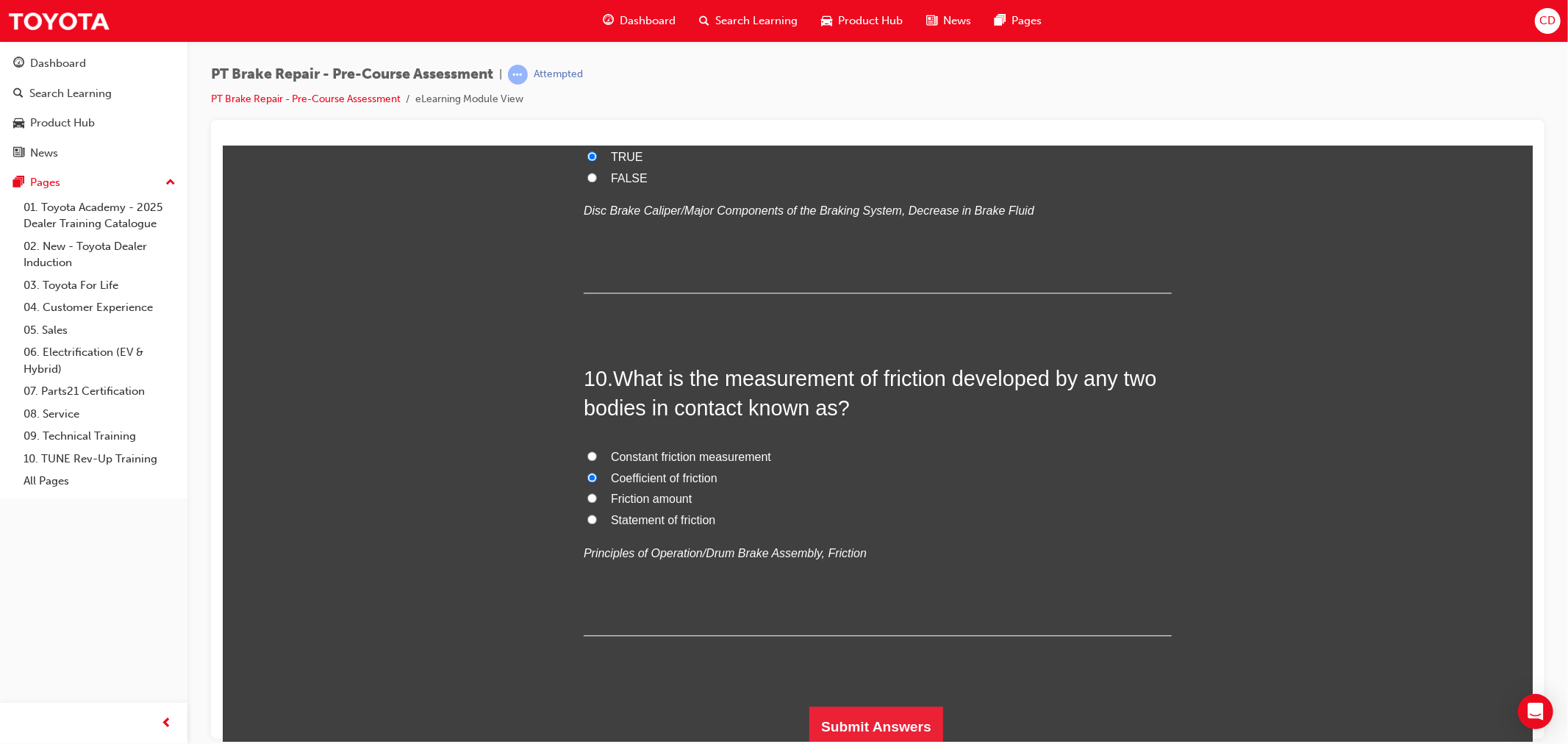
scroll to position [2720, 0]
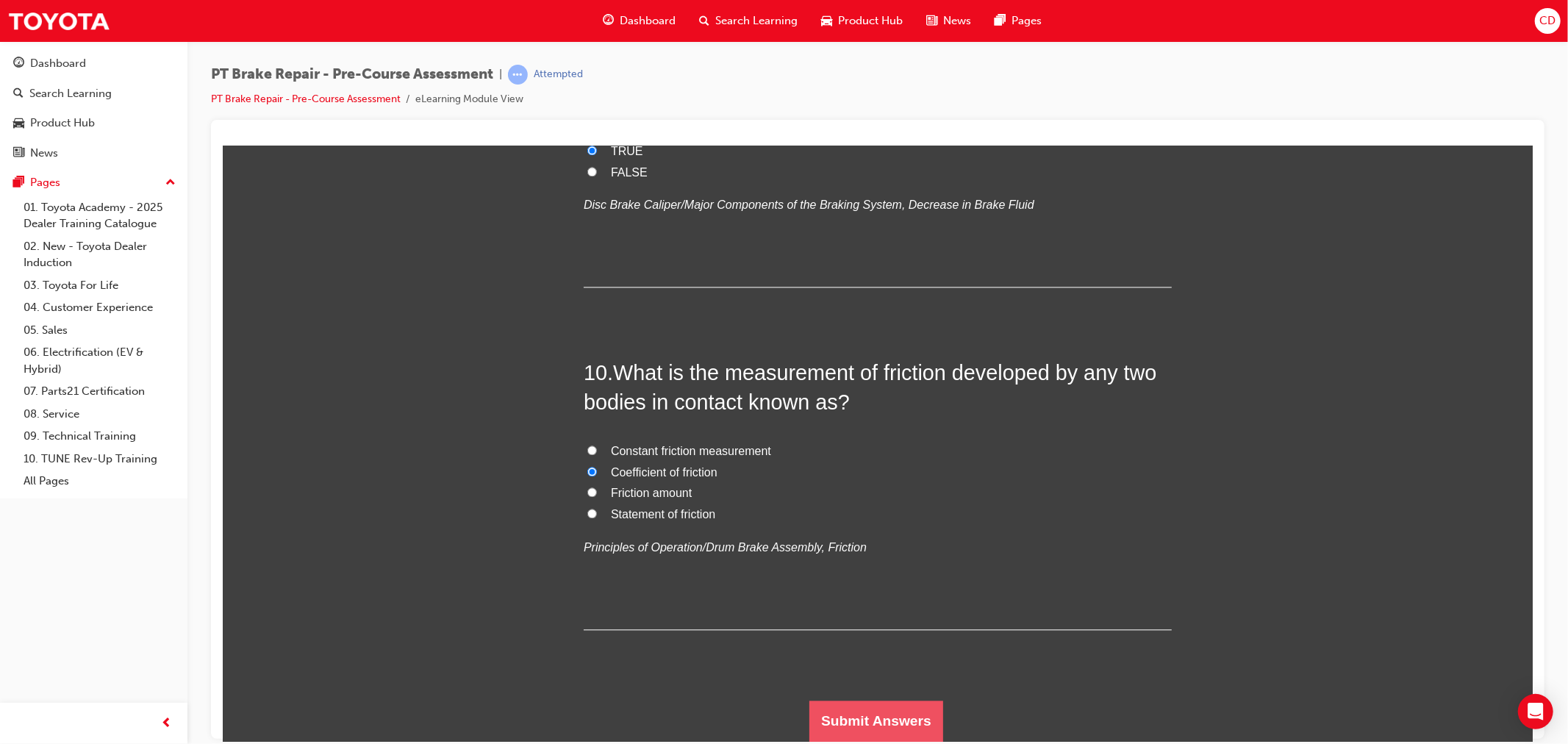
click at [841, 707] on button "Submit Answers" at bounding box center [875, 720] width 134 height 41
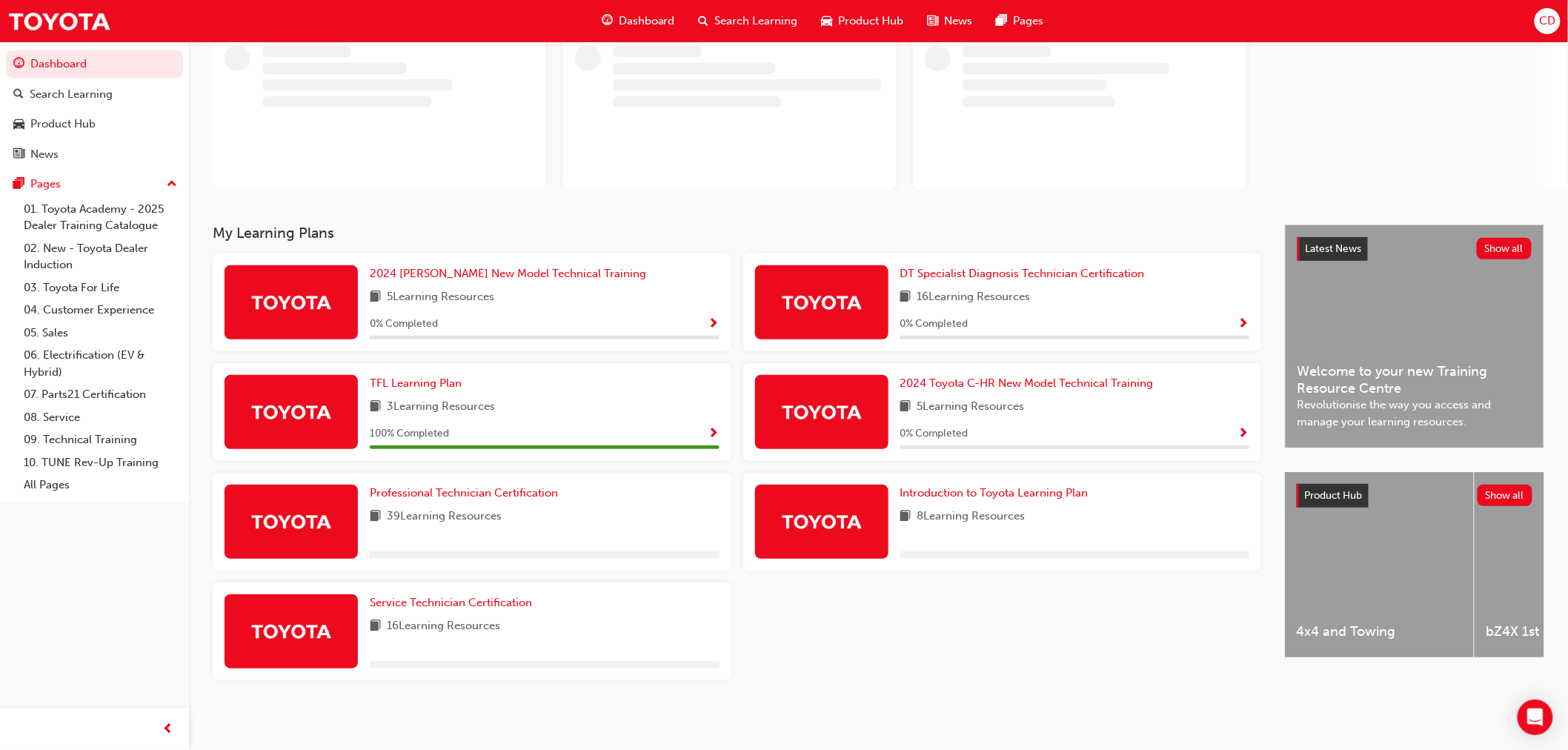
scroll to position [102, 0]
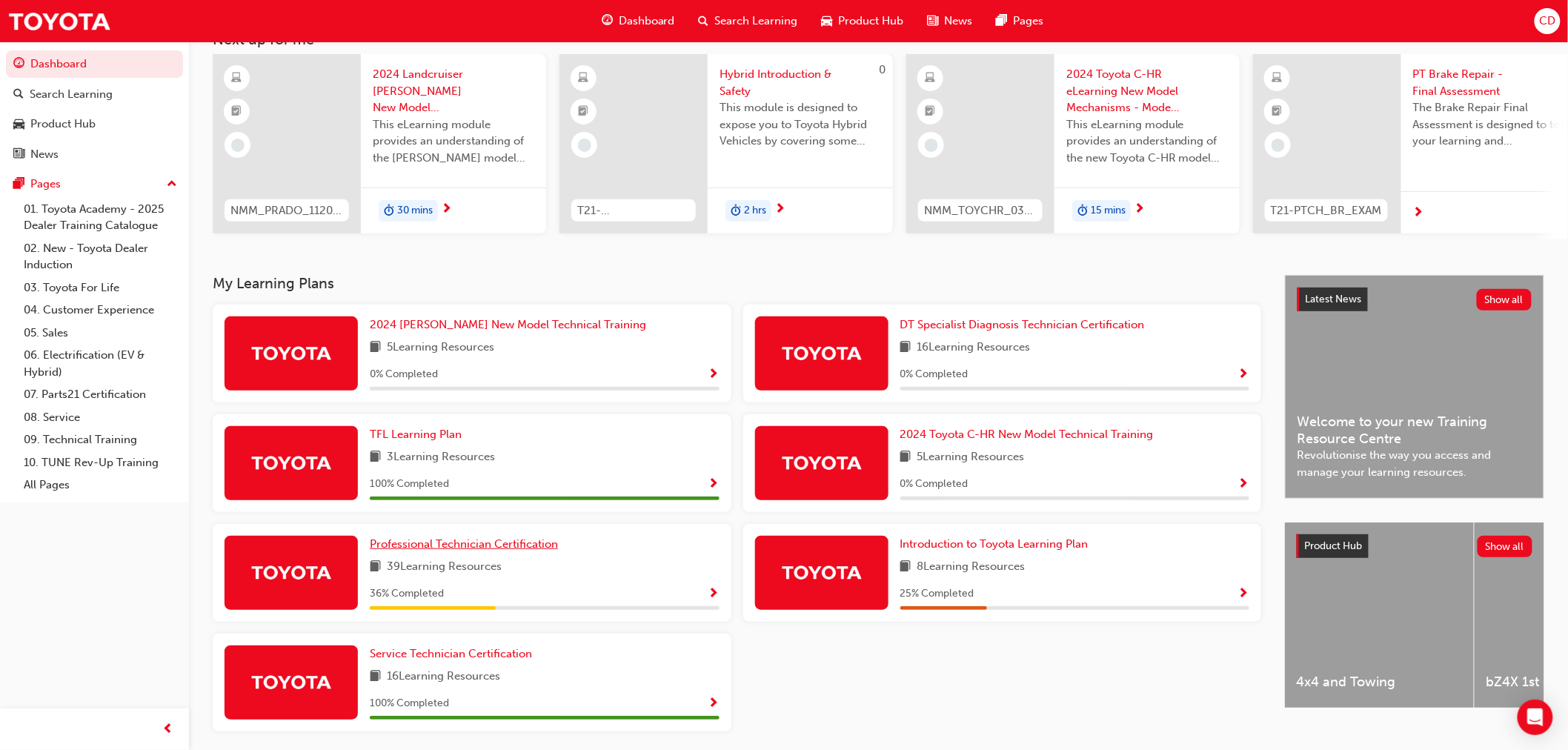
click at [428, 544] on span "Professional Technician Certification" at bounding box center [464, 544] width 188 height 13
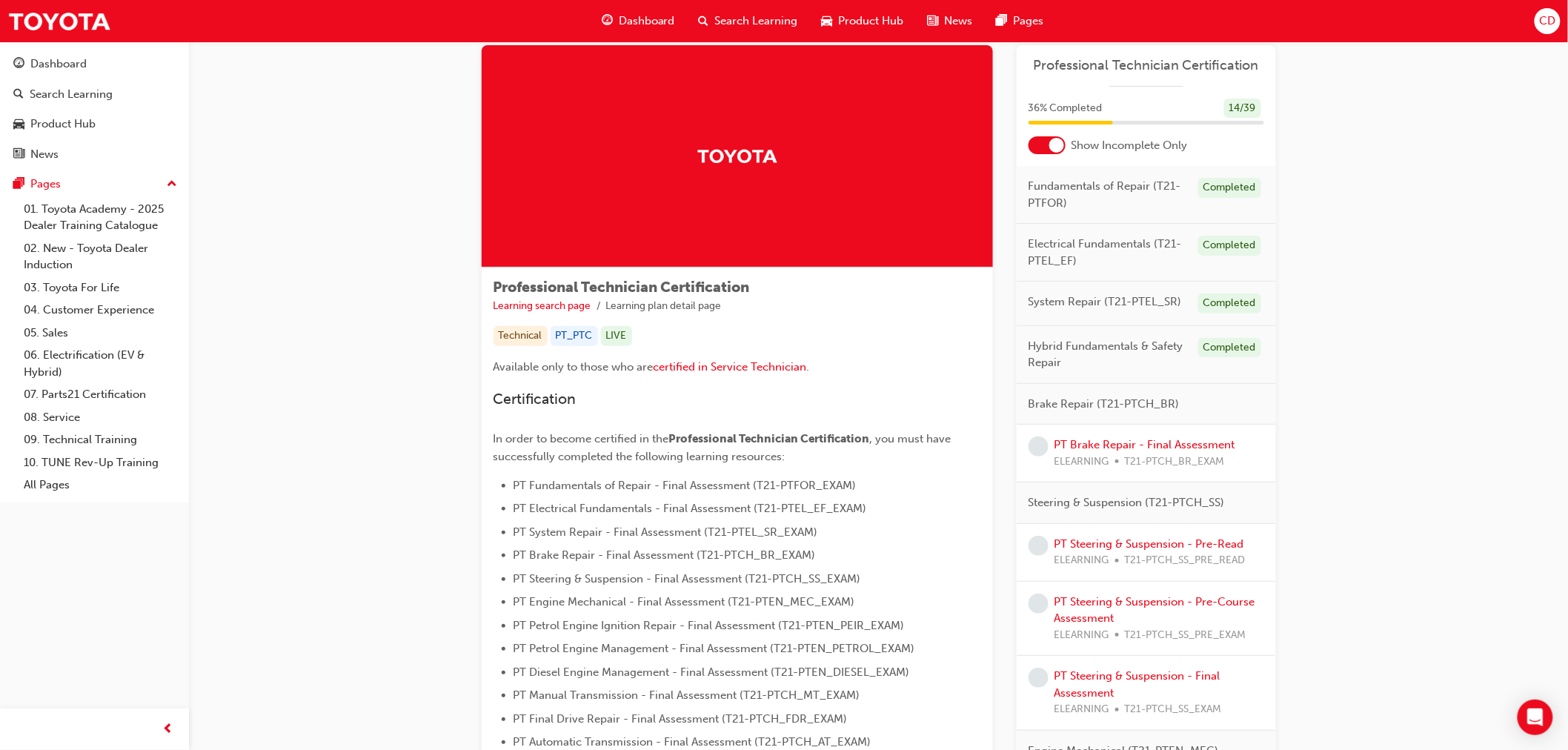
scroll to position [15, 0]
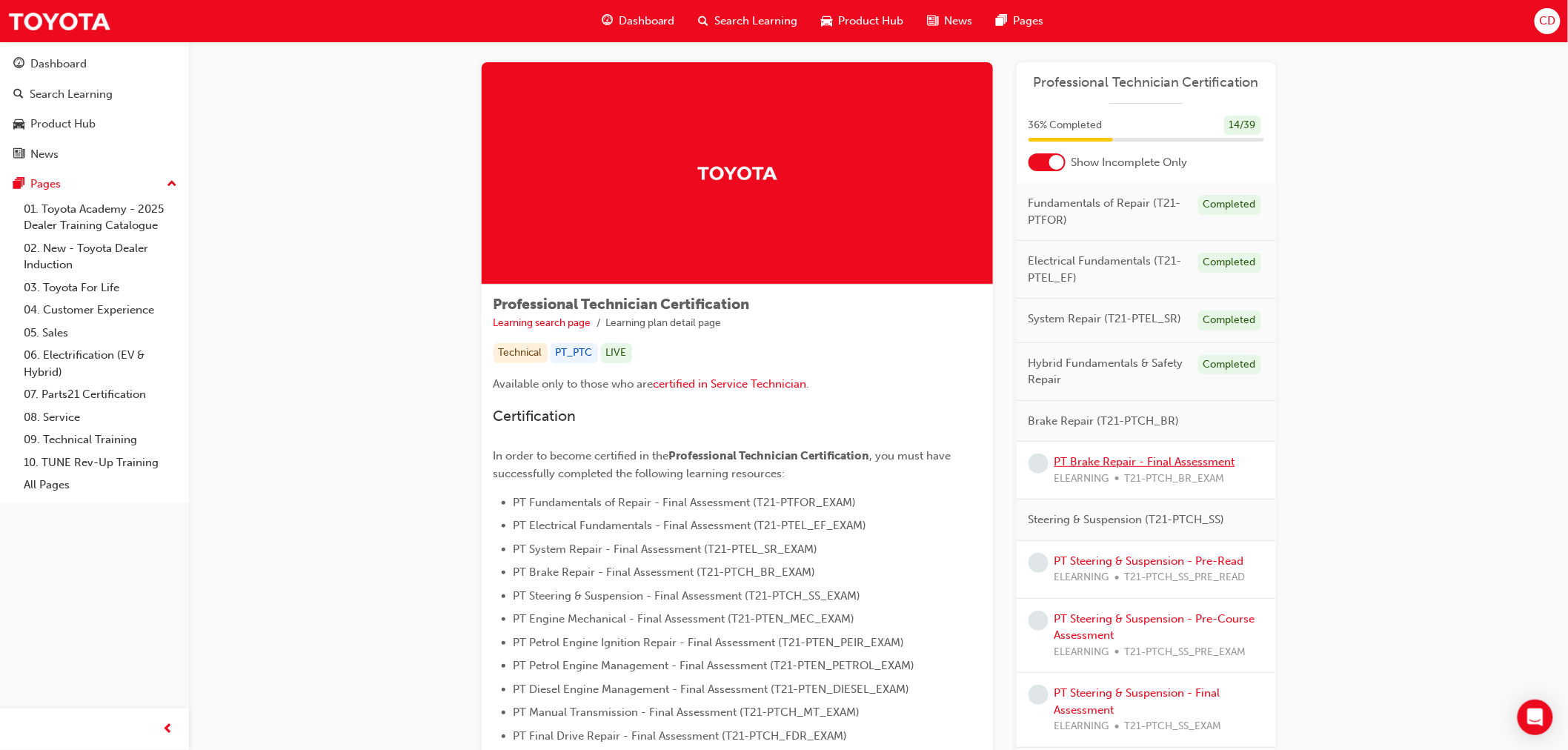
click at [1180, 464] on link "PT Brake Repair - Final Assessment" at bounding box center [1145, 462] width 181 height 13
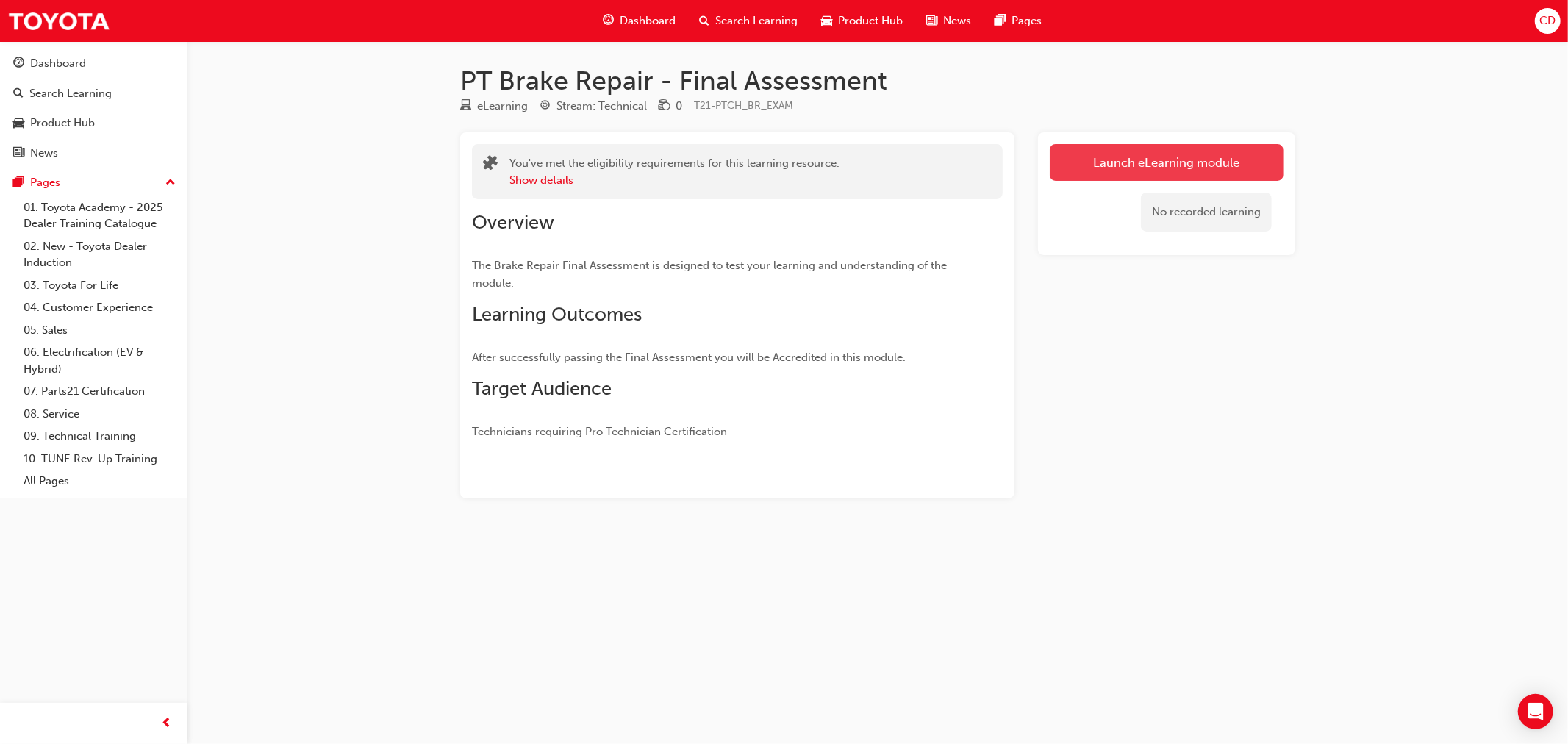
click at [1083, 153] on link "Launch eLearning module" at bounding box center [1166, 162] width 234 height 37
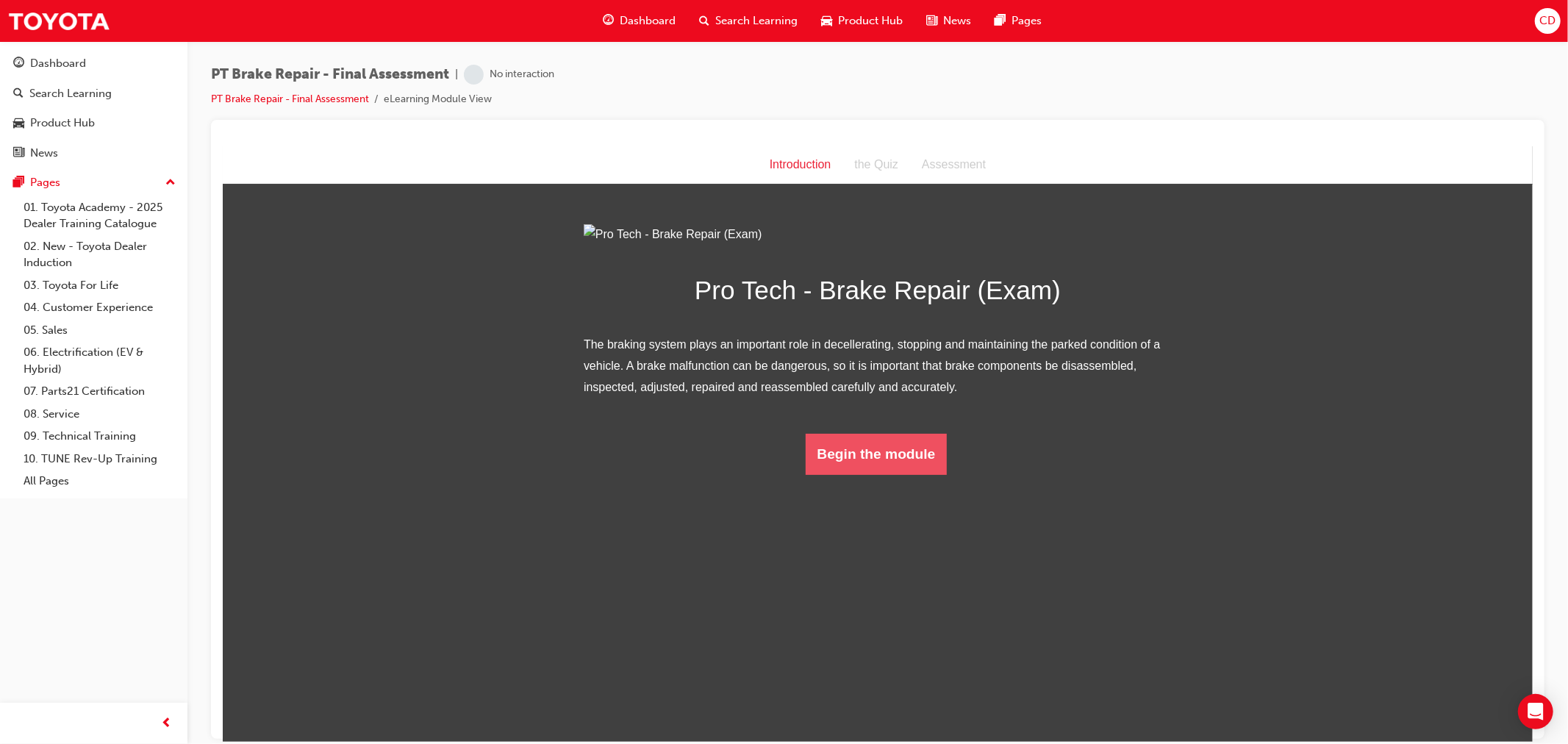
click at [894, 474] on button "Begin the module" at bounding box center [875, 453] width 142 height 41
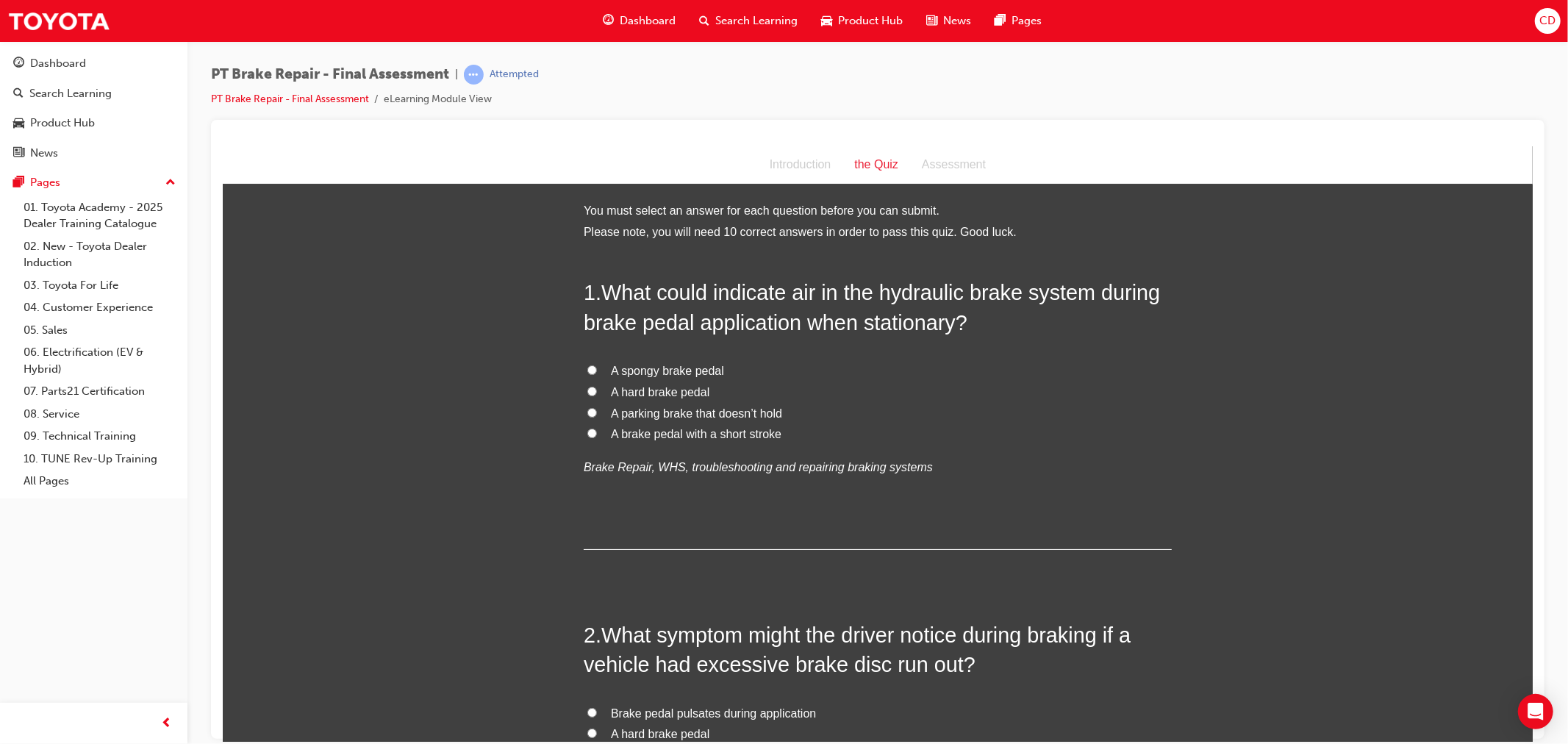
click at [640, 367] on span "A spongy brake pedal" at bounding box center [666, 370] width 113 height 12
click at [596, 367] on input "A spongy brake pedal" at bounding box center [591, 370] width 10 height 10
radio input "true"
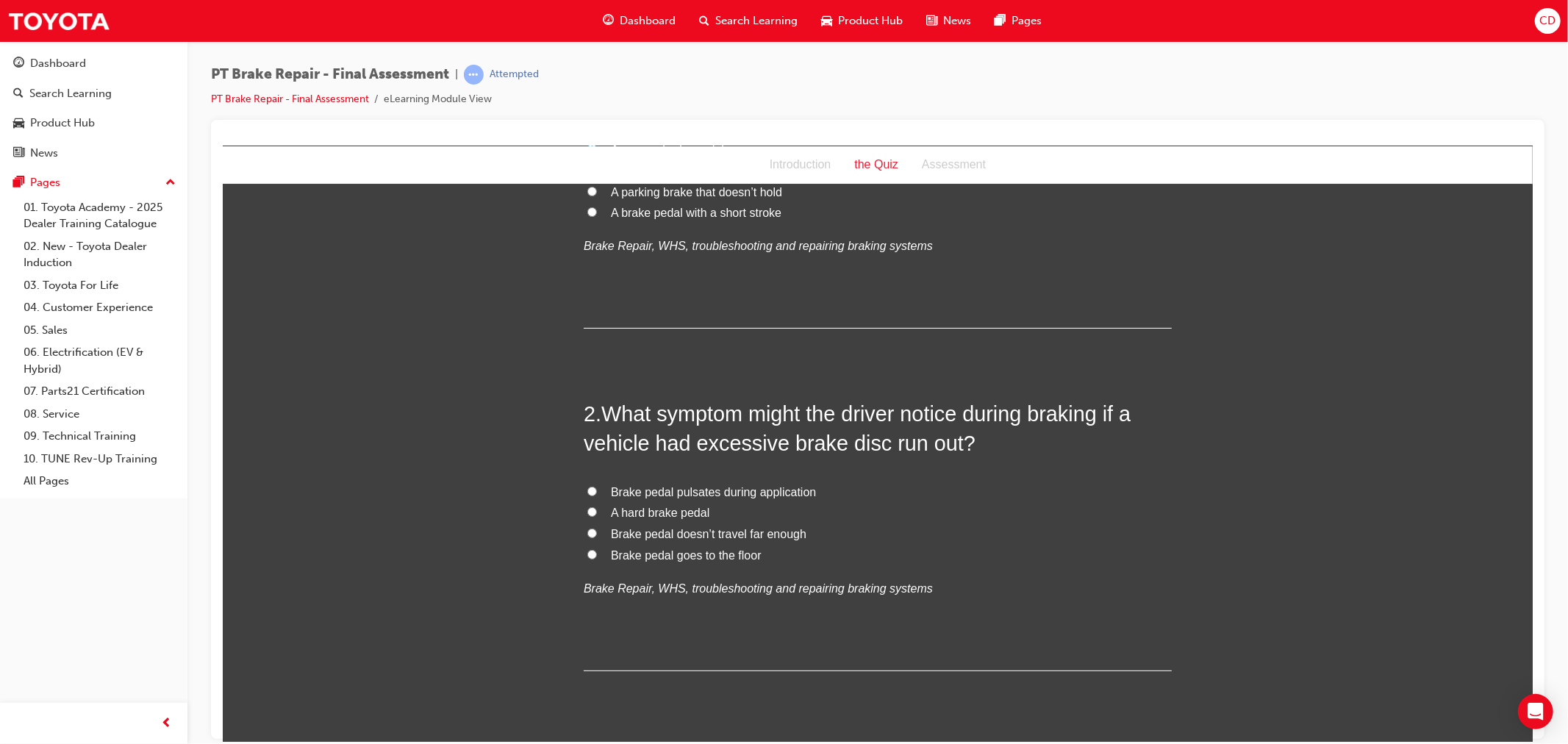
scroll to position [244, 0]
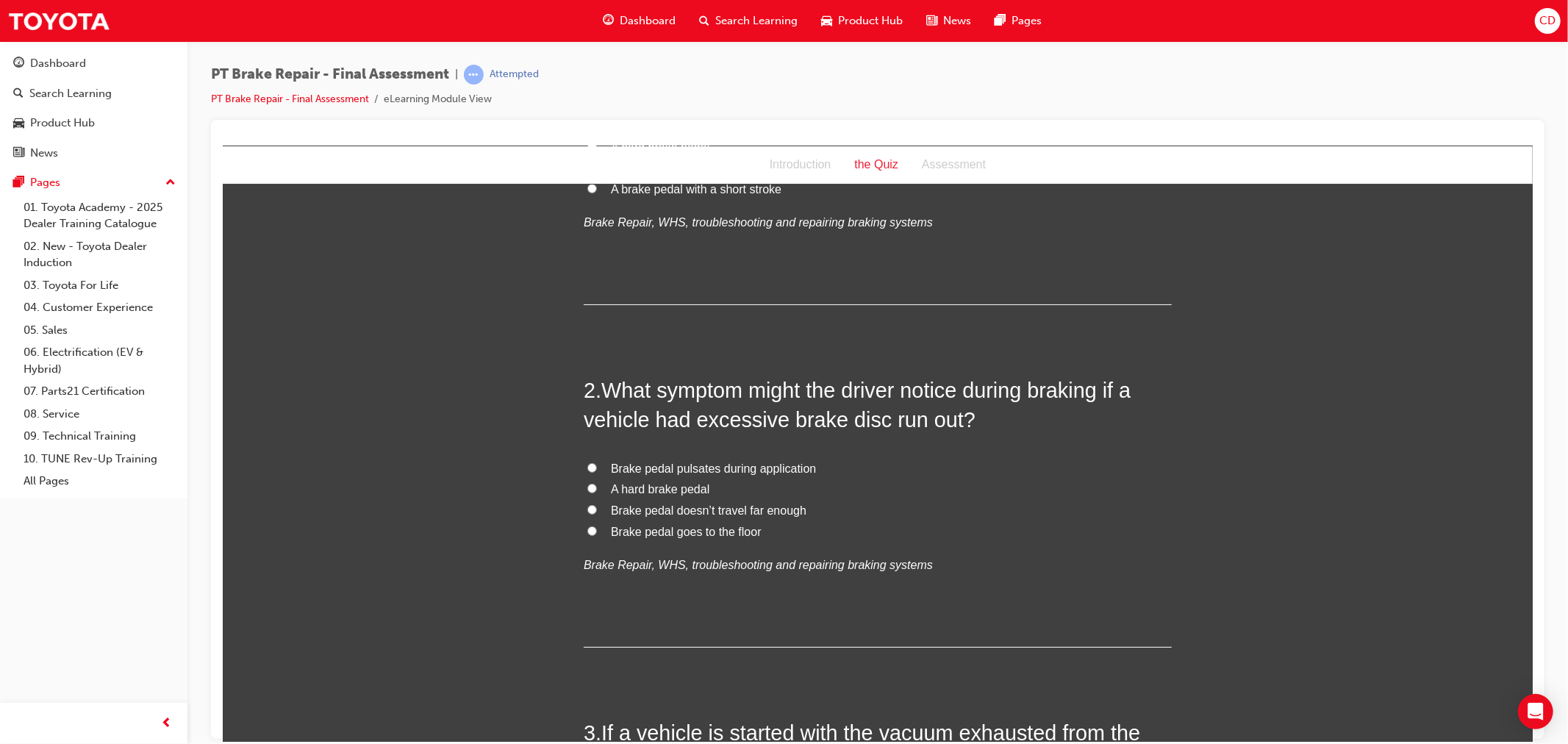
click at [641, 464] on span "Brake pedal pulsates during application" at bounding box center [712, 467] width 205 height 12
click at [596, 464] on input "Brake pedal pulsates during application" at bounding box center [591, 467] width 10 height 10
radio input "true"
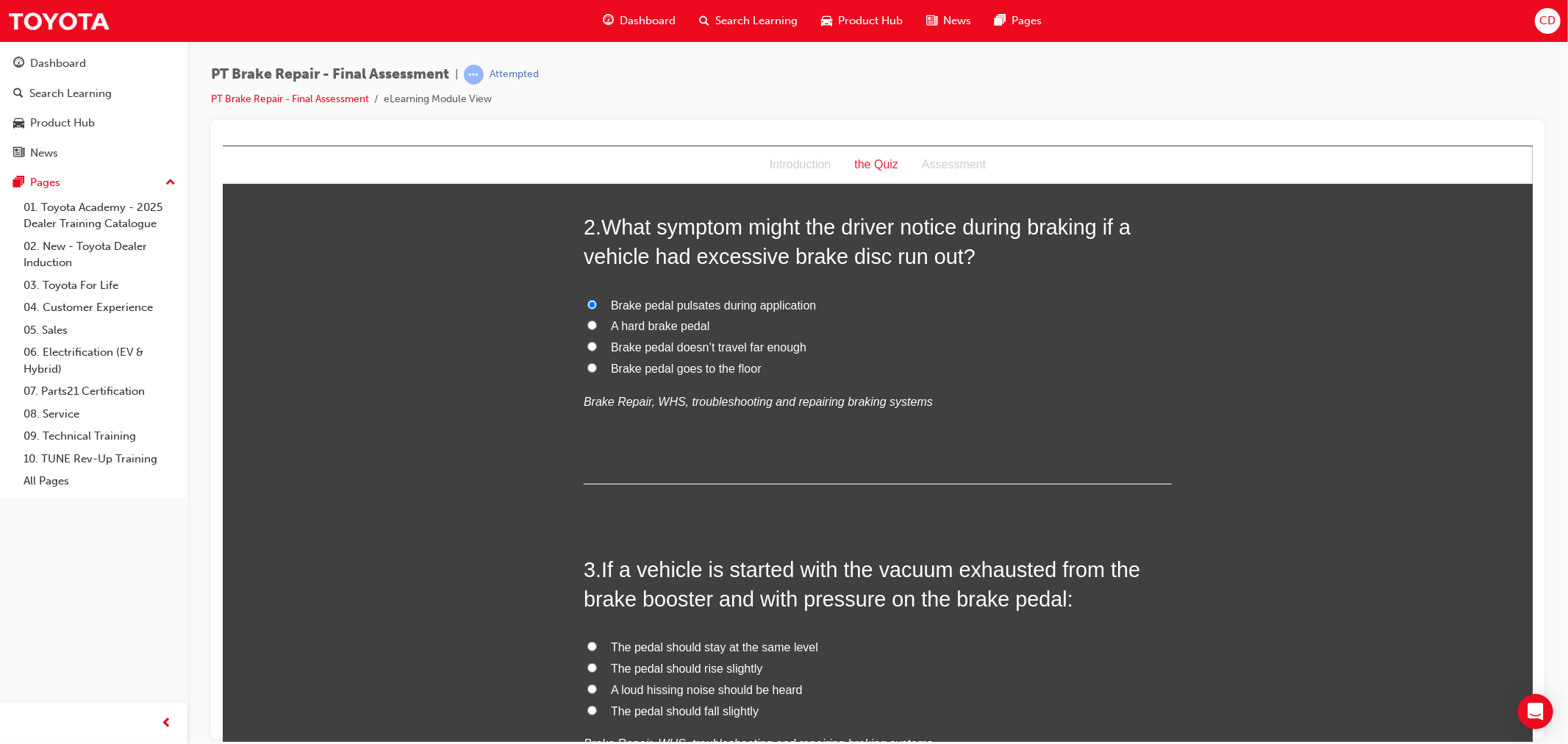
scroll to position [490, 0]
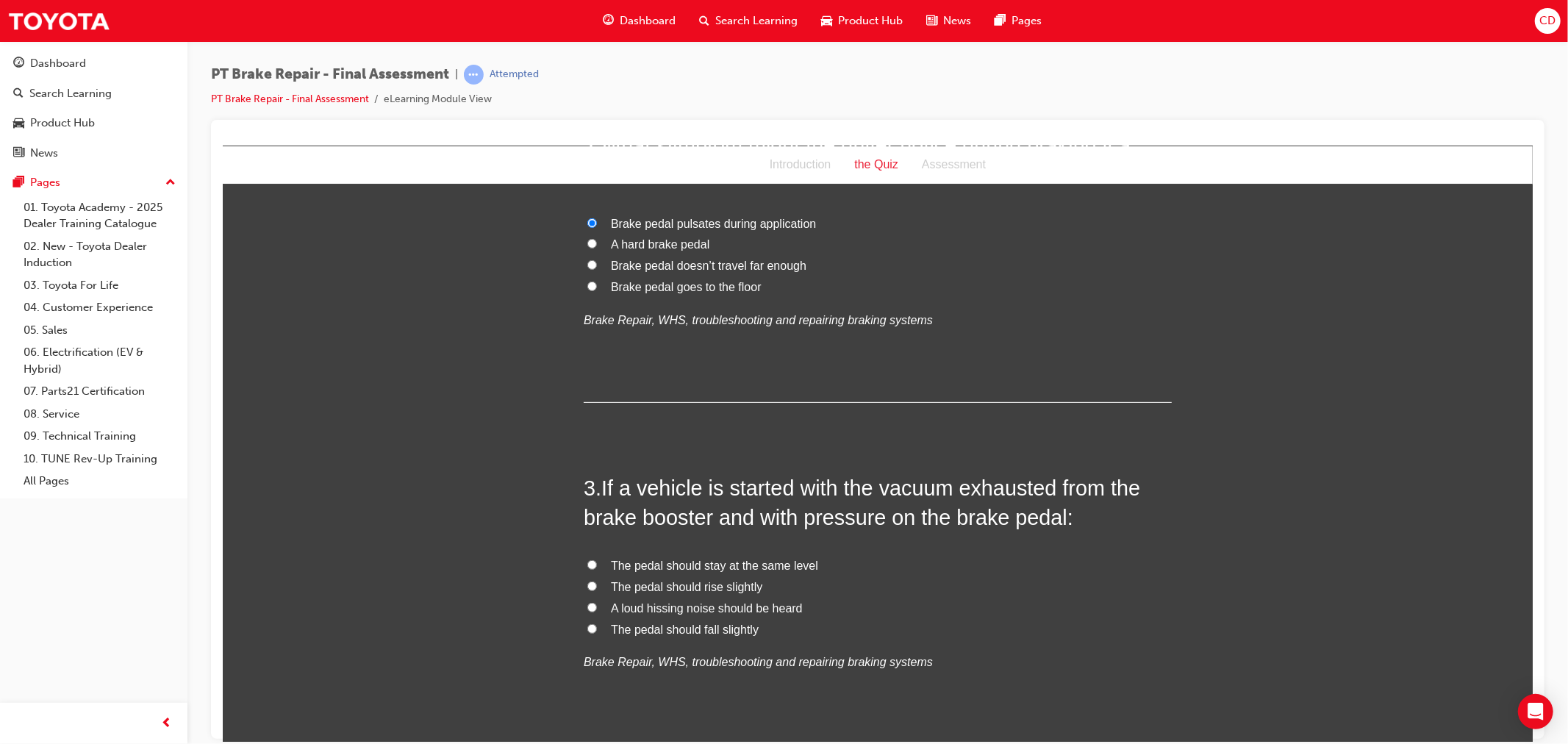
click at [663, 630] on span "The pedal should fall slightly" at bounding box center [684, 629] width 148 height 12
click at [596, 630] on input "The pedal should fall slightly" at bounding box center [591, 629] width 10 height 10
radio input "true"
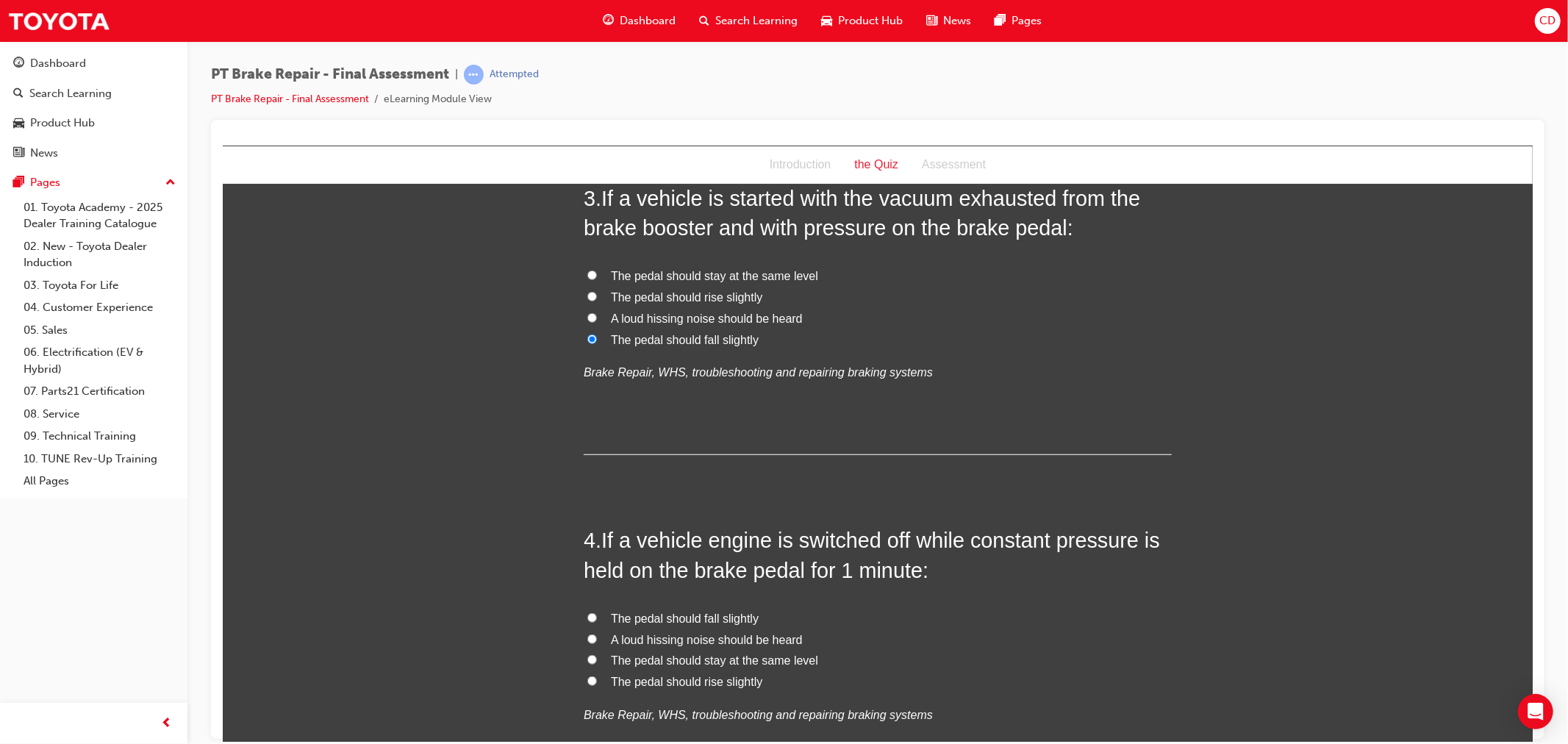
scroll to position [817, 0]
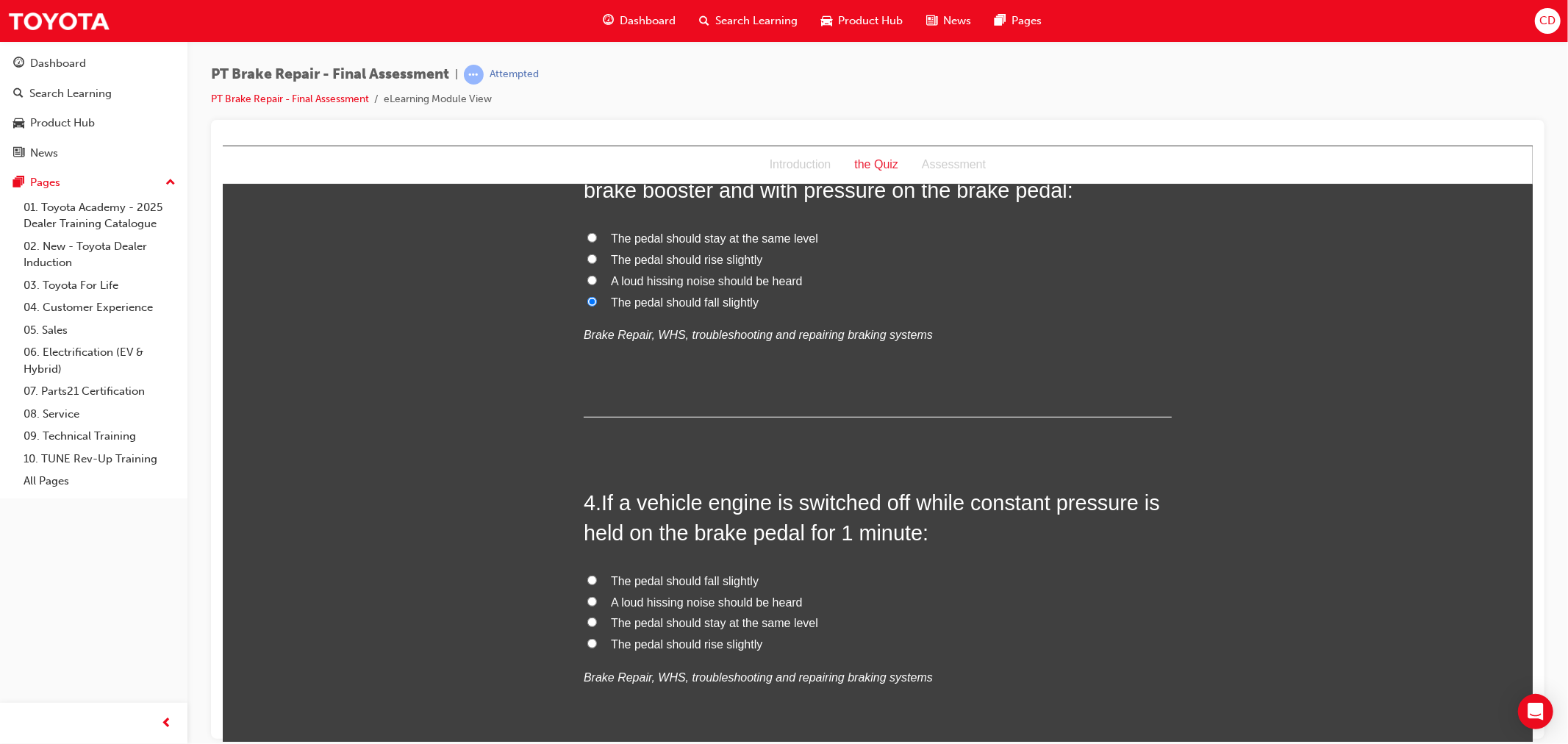
click at [637, 647] on span "The pedal should rise slightly" at bounding box center [685, 643] width 151 height 12
click at [596, 647] on input "The pedal should rise slightly" at bounding box center [591, 643] width 10 height 10
radio input "true"
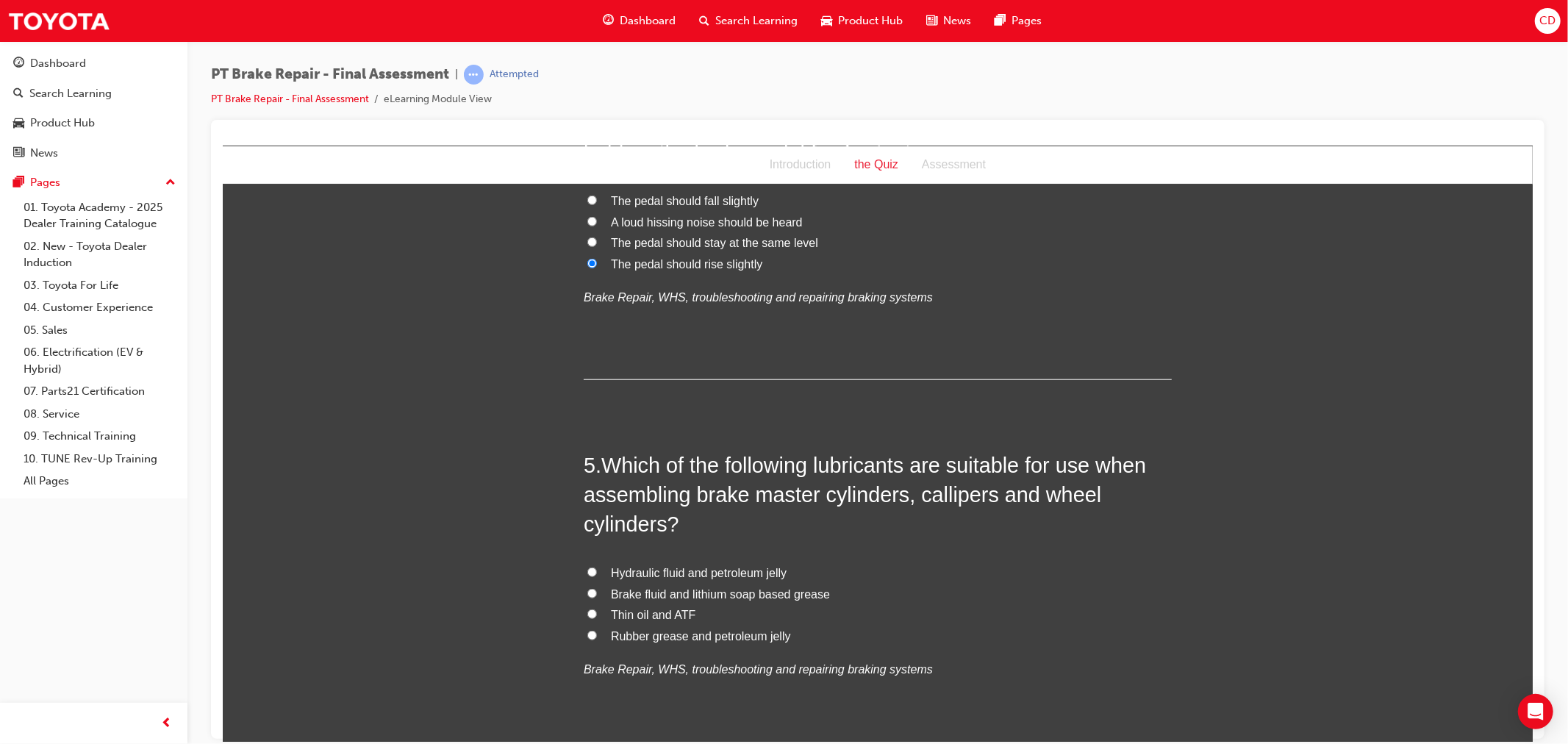
scroll to position [1225, 0]
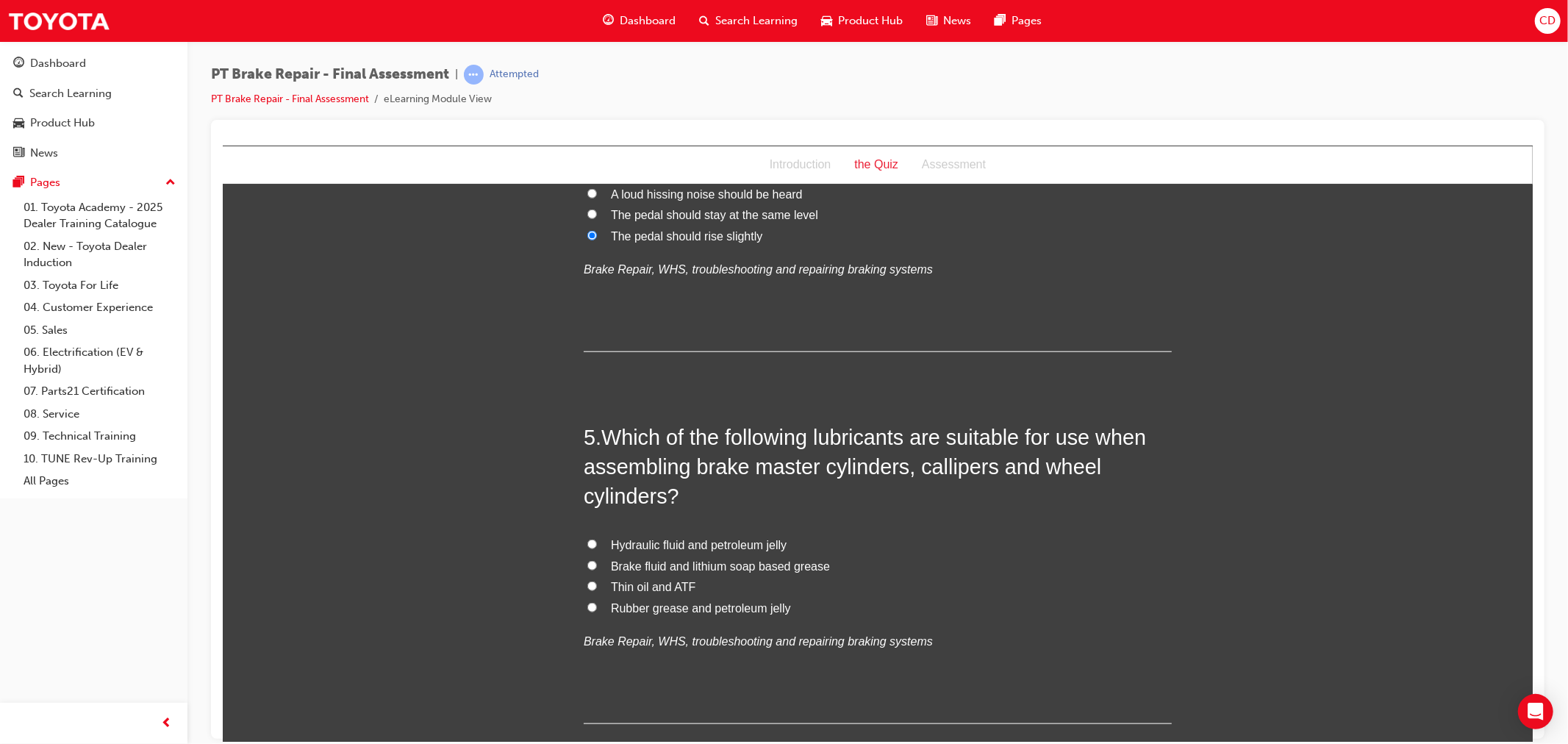
click at [651, 605] on span "Rubber grease and petroleum jelly" at bounding box center [700, 607] width 180 height 12
click at [596, 605] on input "Rubber grease and petroleum jelly" at bounding box center [591, 607] width 10 height 10
radio input "true"
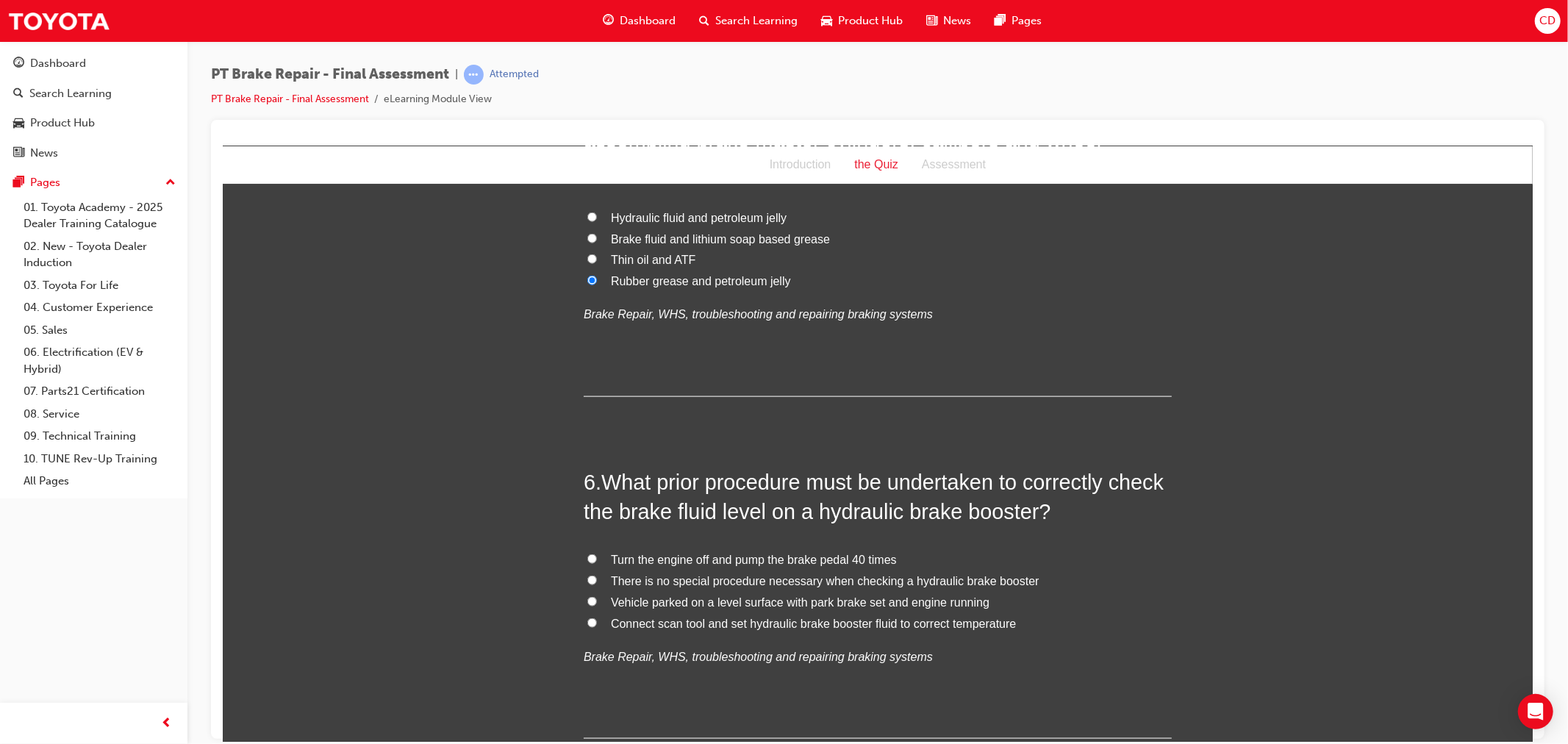
scroll to position [1633, 0]
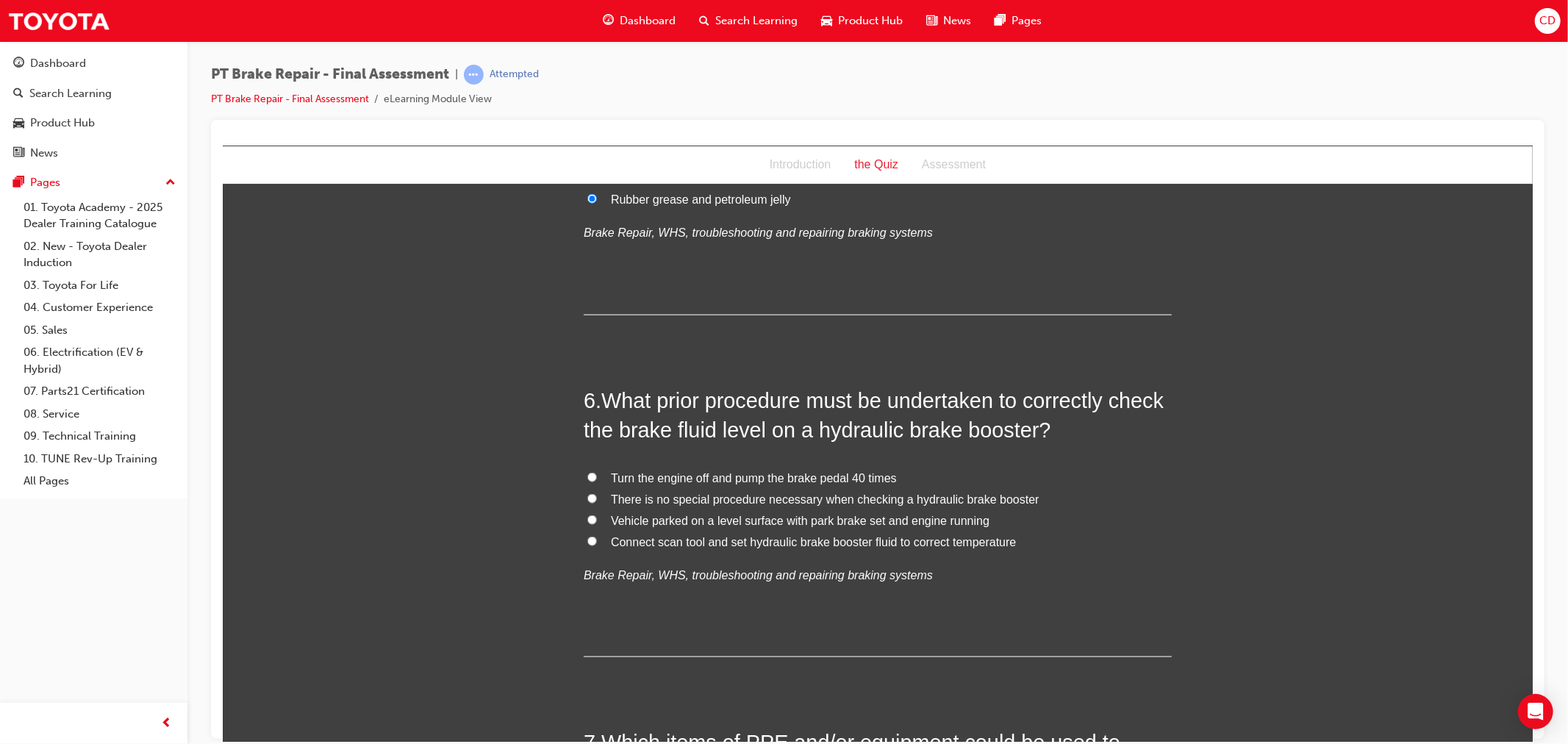
click at [734, 477] on span "Turn the engine off and pump the brake pedal 40 times" at bounding box center [753, 477] width 286 height 12
click at [596, 477] on input "Turn the engine off and pump the brake pedal 40 times" at bounding box center [591, 477] width 10 height 10
radio input "true"
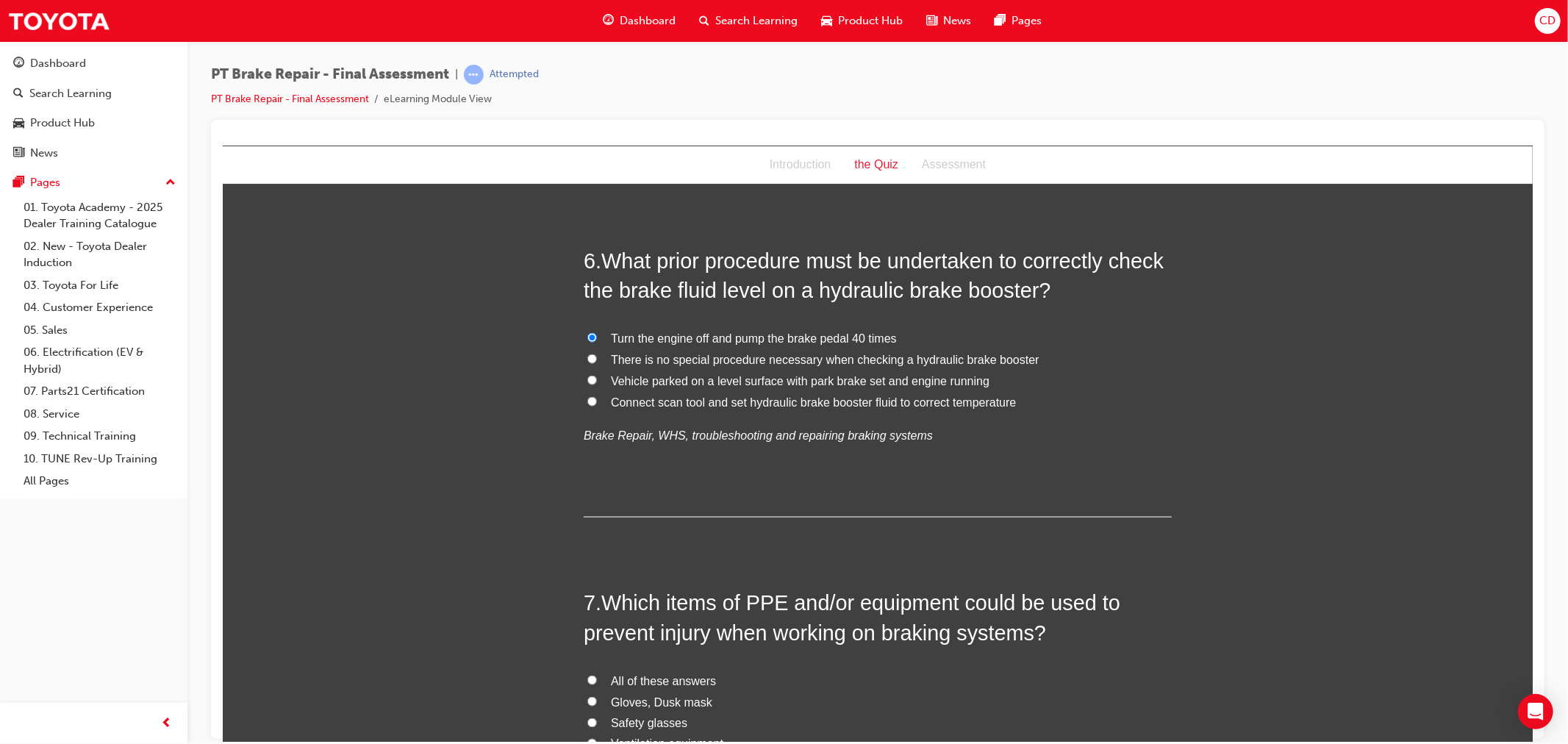
scroll to position [1879, 0]
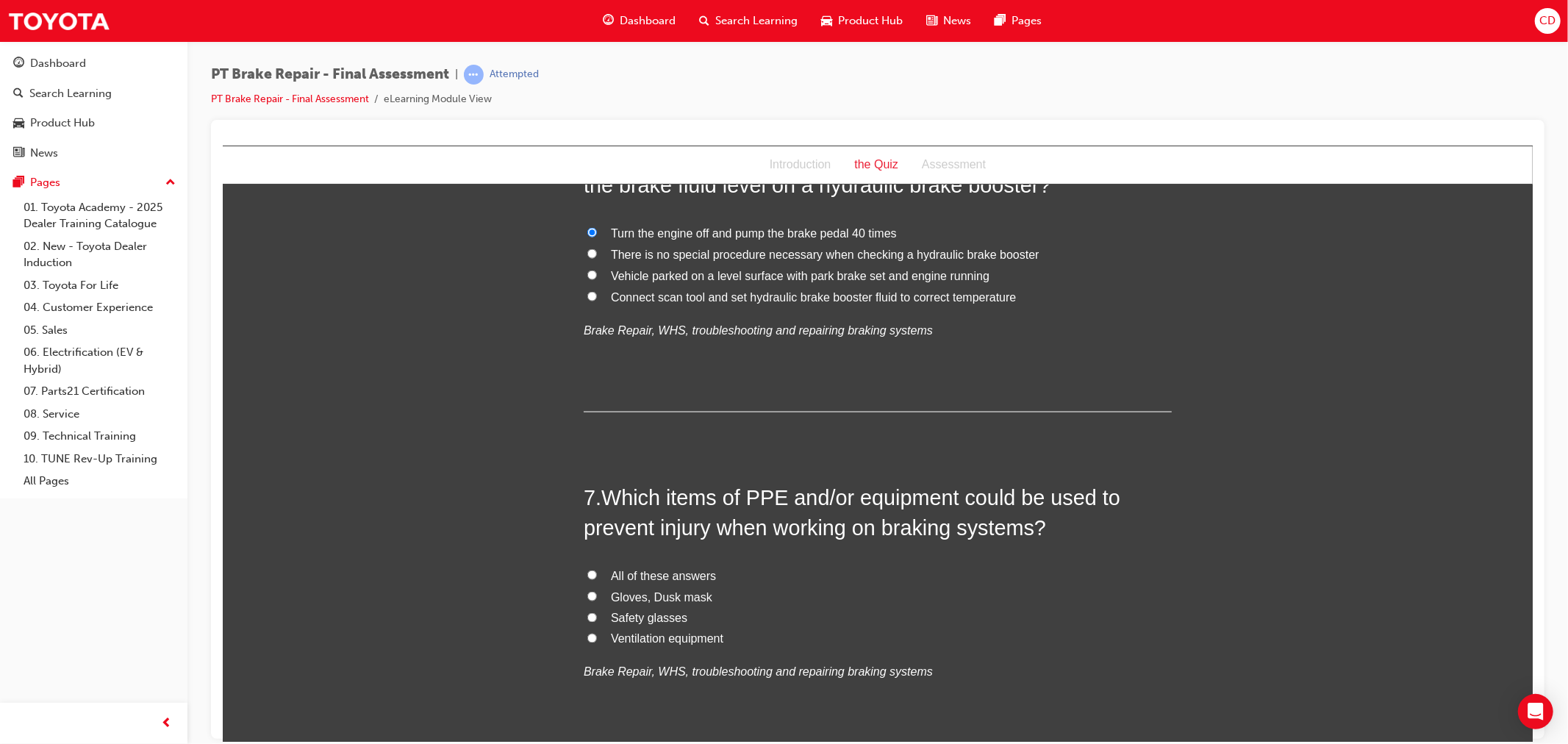
click at [657, 577] on span "All of these answers" at bounding box center [662, 575] width 105 height 12
click at [596, 577] on input "All of these answers" at bounding box center [591, 574] width 10 height 10
radio input "true"
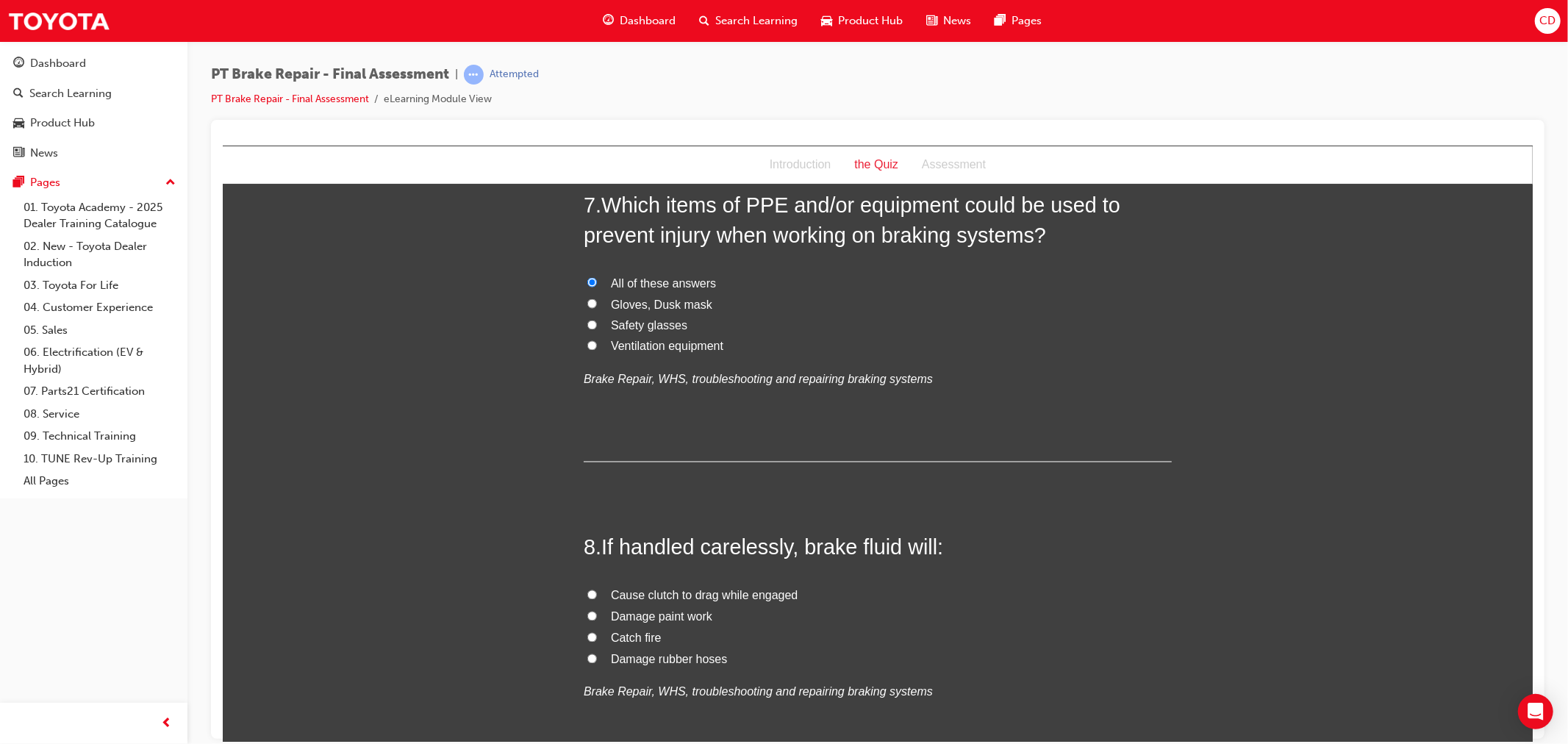
scroll to position [2205, 0]
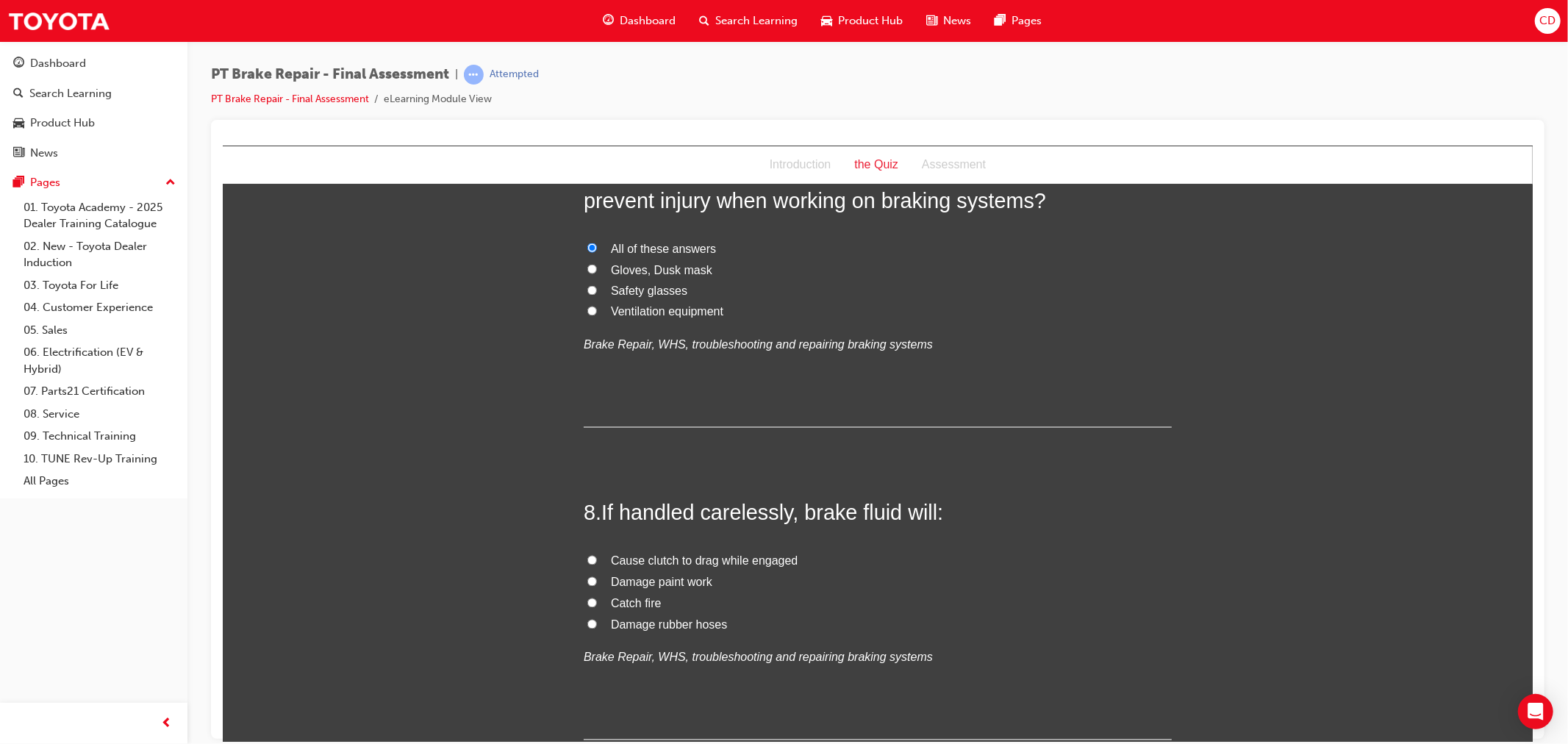
click at [646, 576] on span "Damage paint work" at bounding box center [660, 582] width 102 height 12
click at [596, 577] on input "Damage paint work" at bounding box center [591, 582] width 10 height 10
radio input "true"
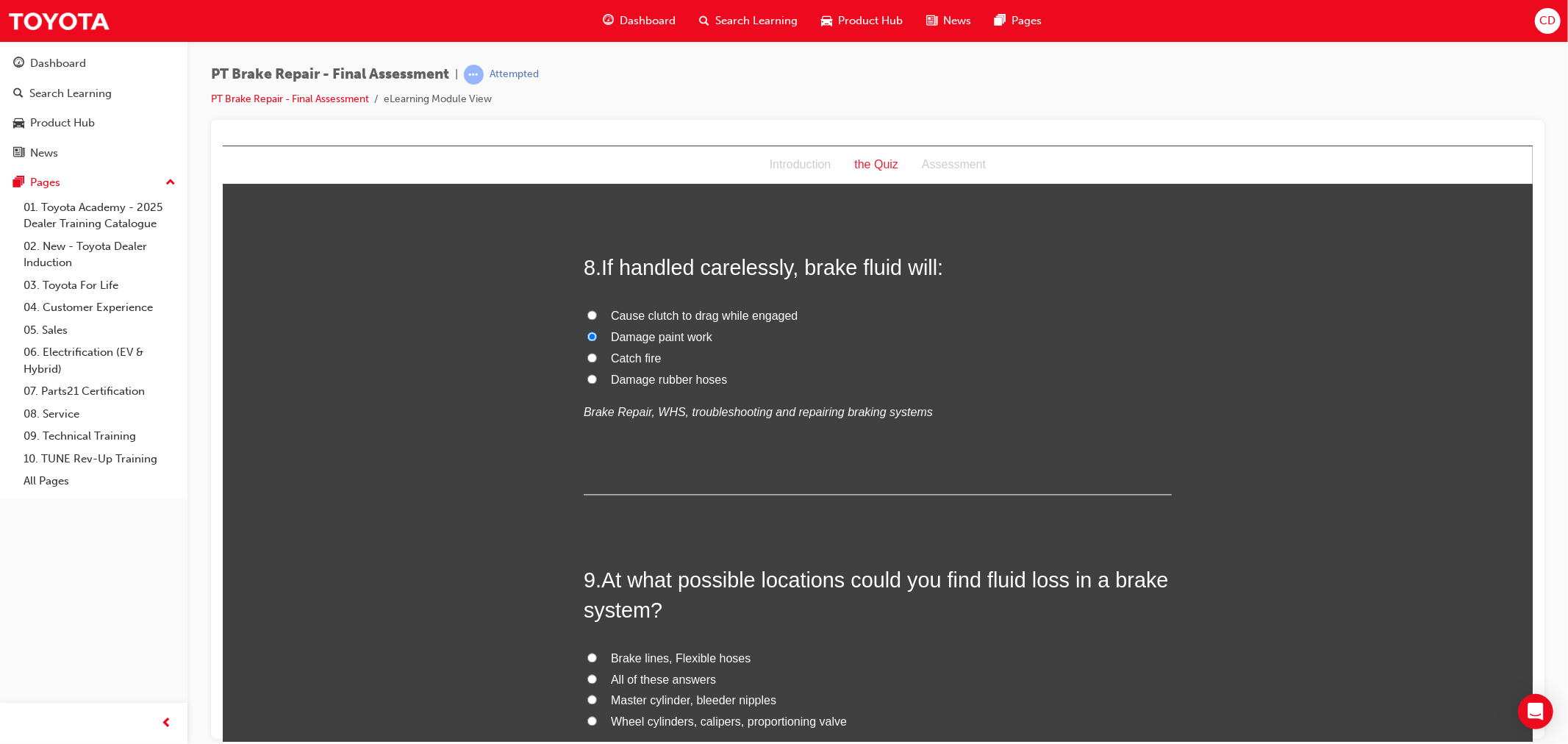
scroll to position [2532, 0]
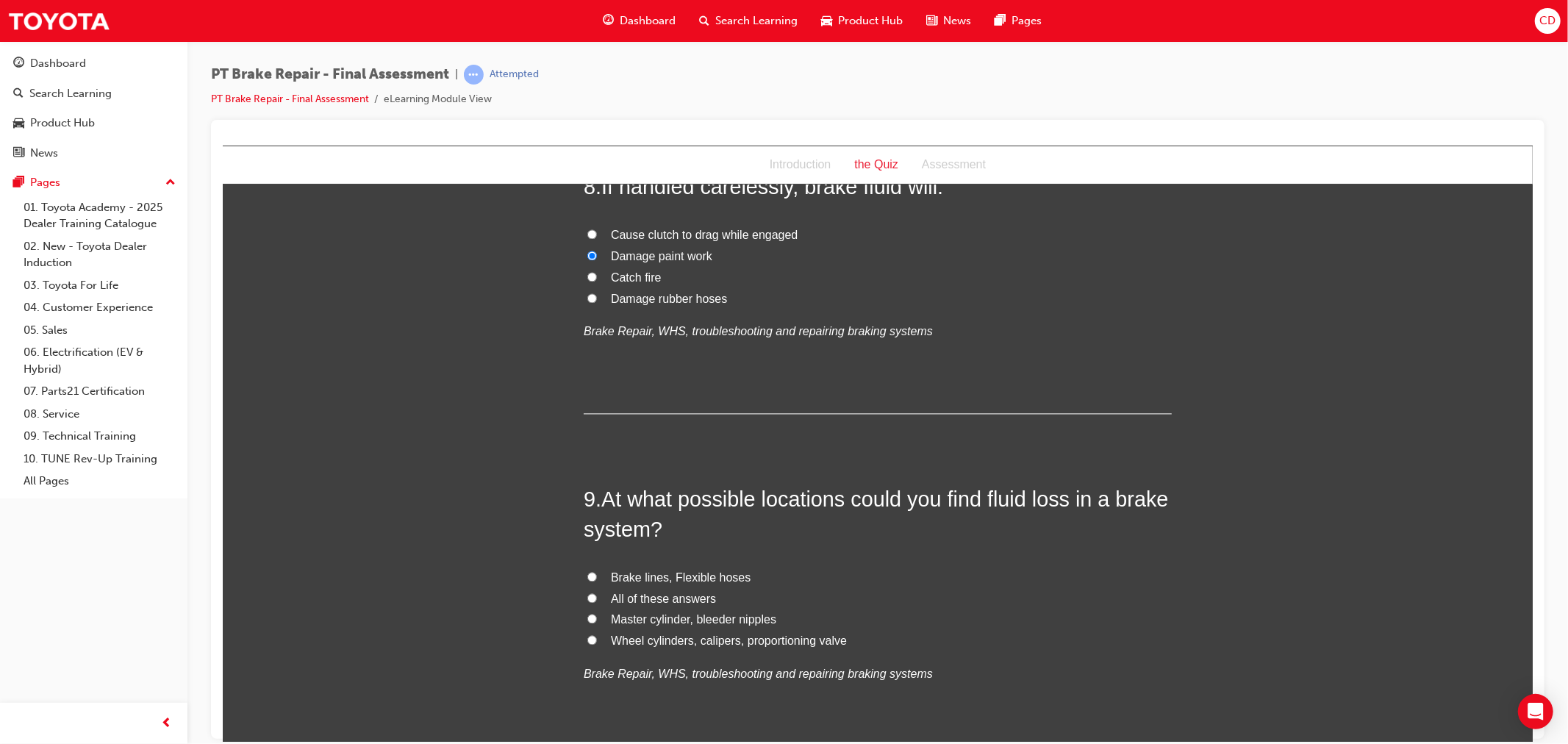
click at [624, 593] on span "All of these answers" at bounding box center [662, 598] width 105 height 12
click at [596, 593] on input "All of these answers" at bounding box center [591, 598] width 10 height 10
radio input "true"
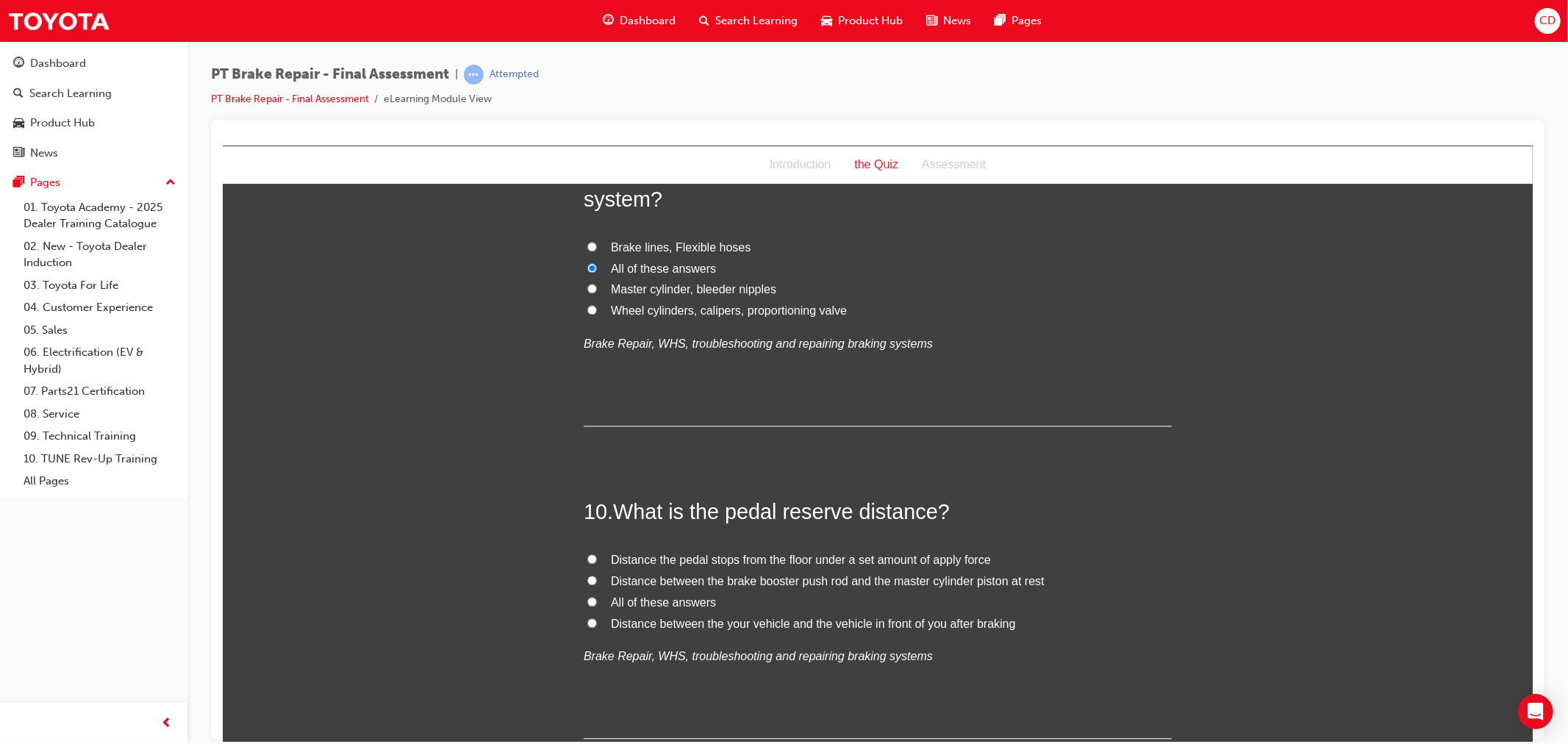
scroll to position [2858, 0]
click at [677, 583] on span "Distance between the brake booster push rod and the master cylinder piston at r…" at bounding box center [827, 583] width 434 height 12
click at [596, 583] on input "Distance between the brake booster push rod and the master cylinder piston at r…" at bounding box center [591, 583] width 10 height 10
radio input "true"
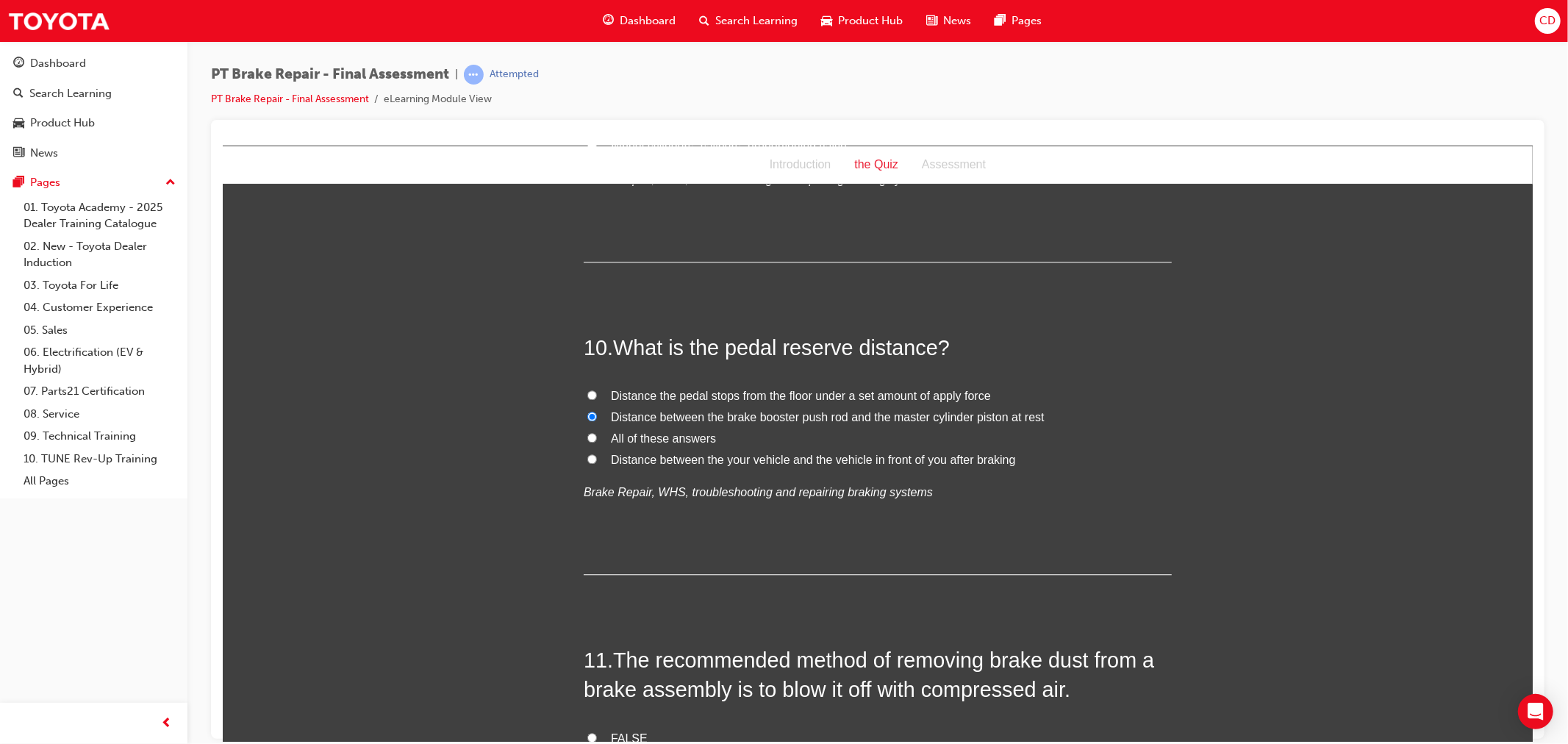
scroll to position [3104, 0]
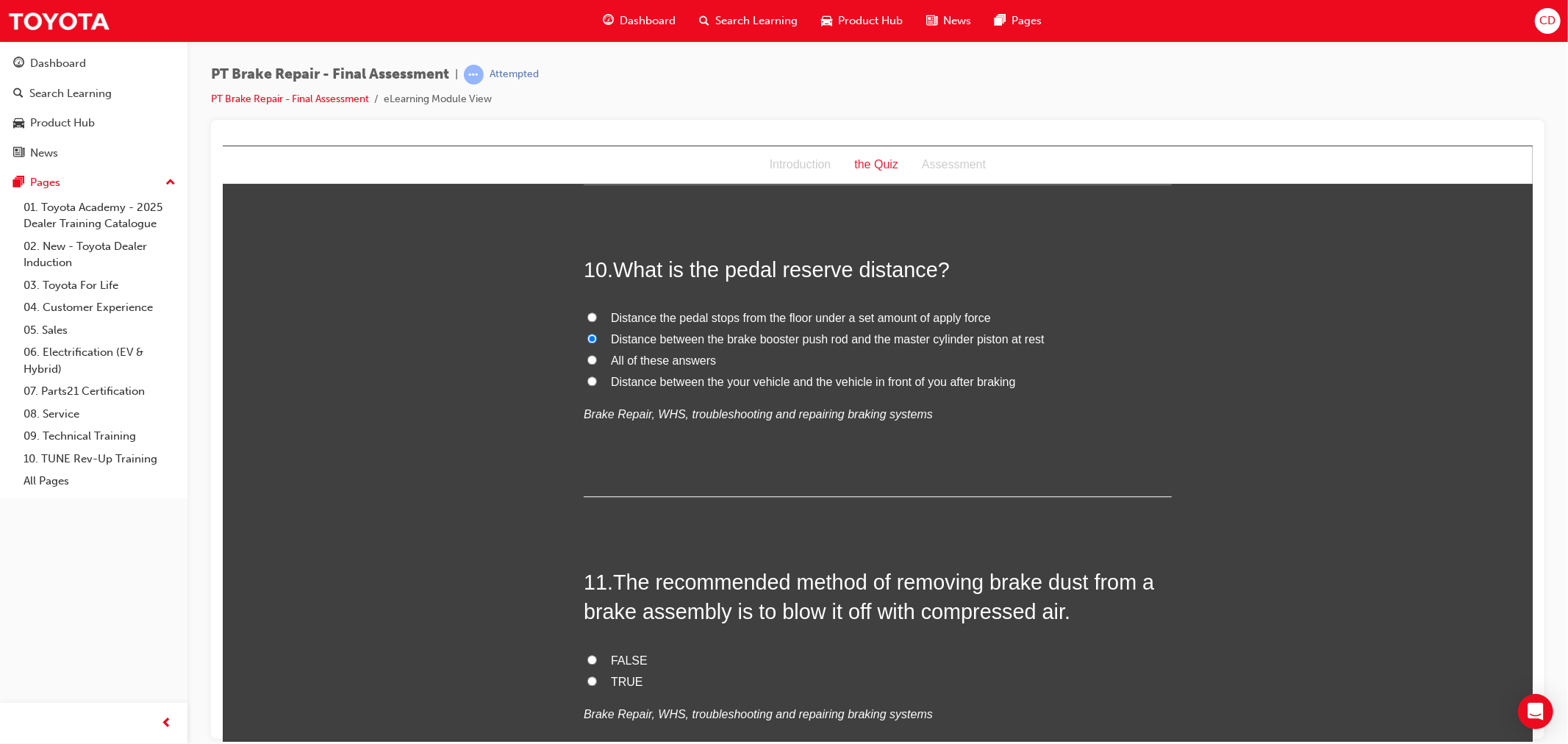
click at [617, 663] on span "FALSE" at bounding box center [628, 660] width 37 height 12
click at [596, 663] on input "FALSE" at bounding box center [591, 660] width 10 height 10
radio input "true"
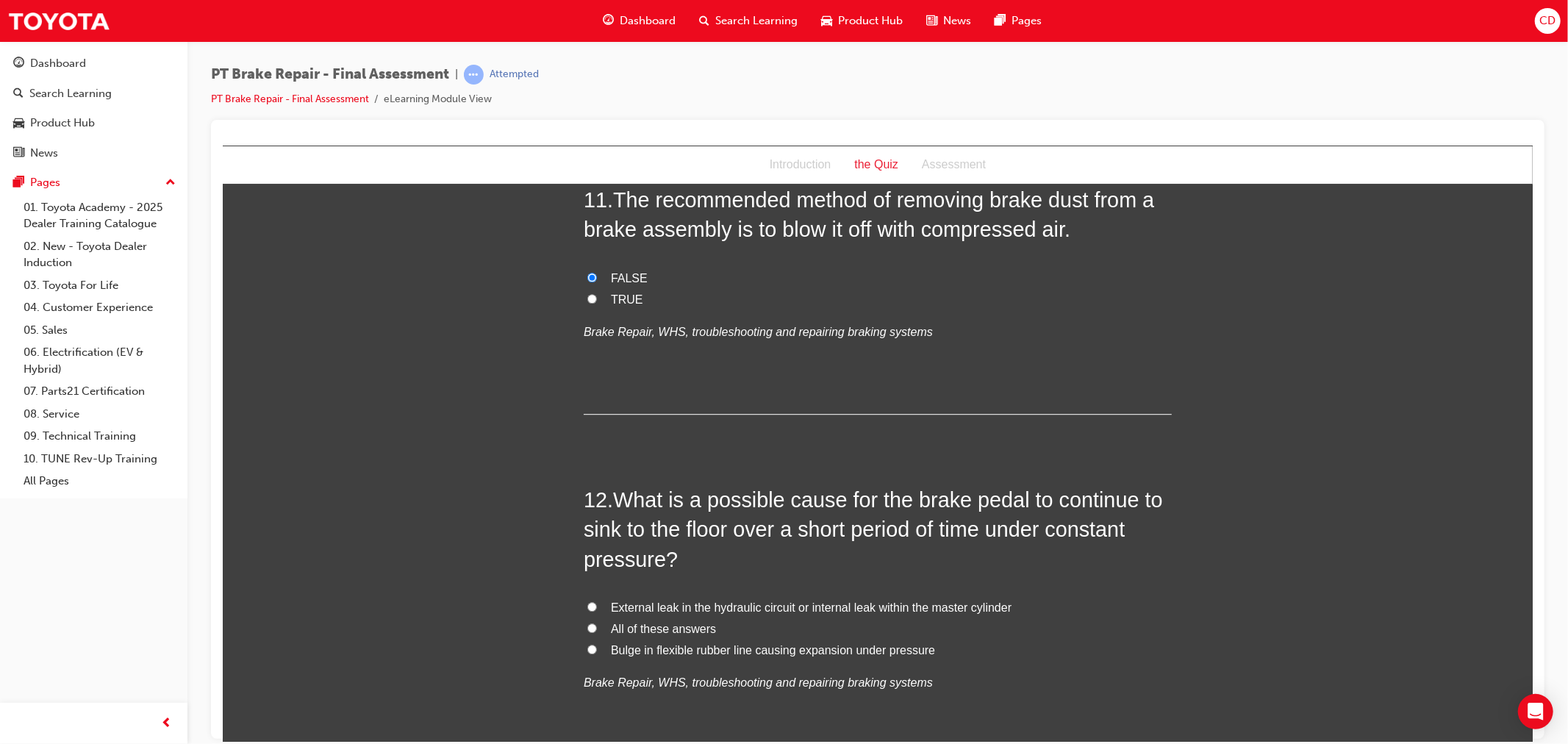
scroll to position [3512, 0]
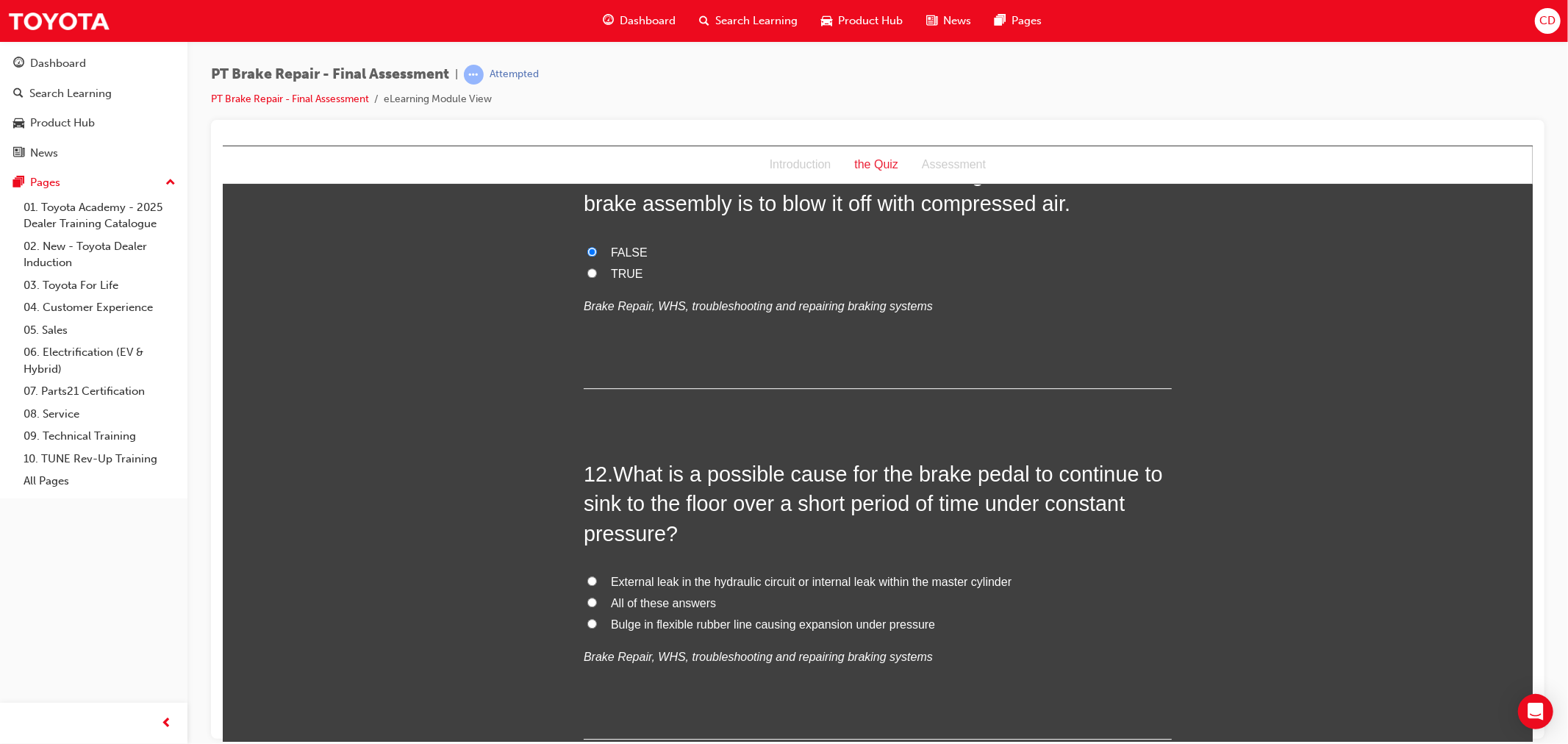
click at [661, 601] on span "All of these answers" at bounding box center [662, 602] width 105 height 12
click at [596, 601] on input "All of these answers" at bounding box center [591, 602] width 10 height 10
radio input "true"
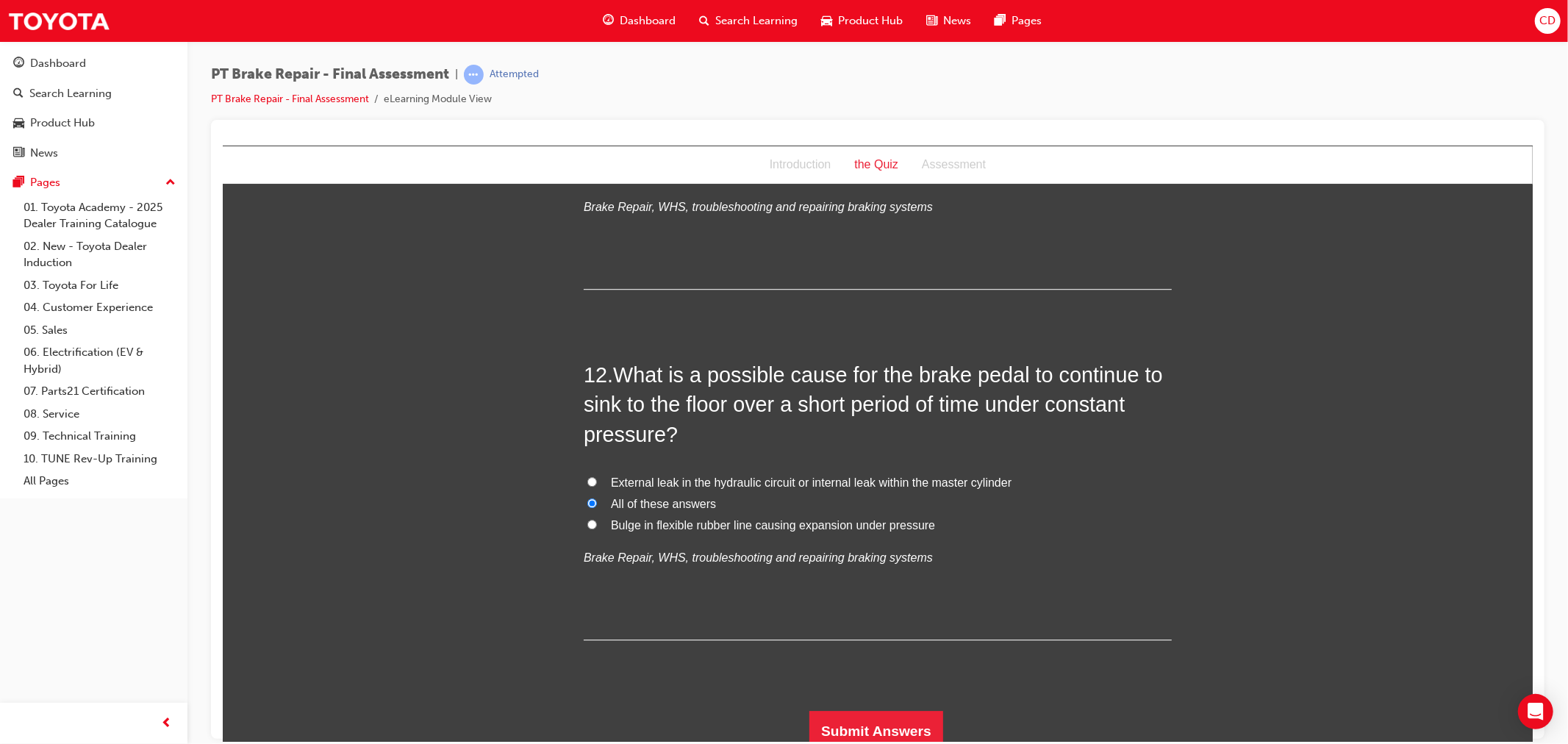
scroll to position [3622, 0]
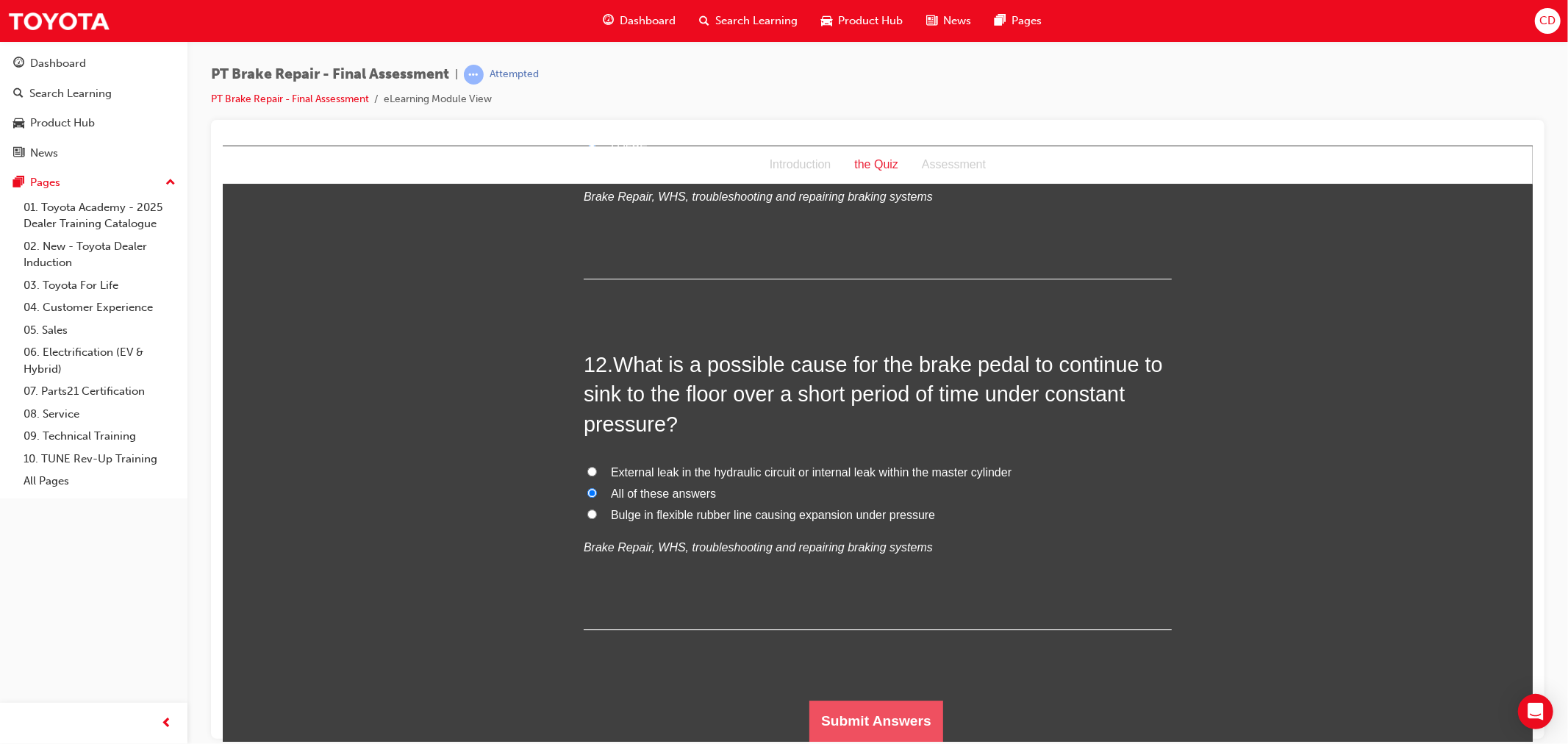
click at [824, 706] on button "Submit Answers" at bounding box center [875, 720] width 134 height 41
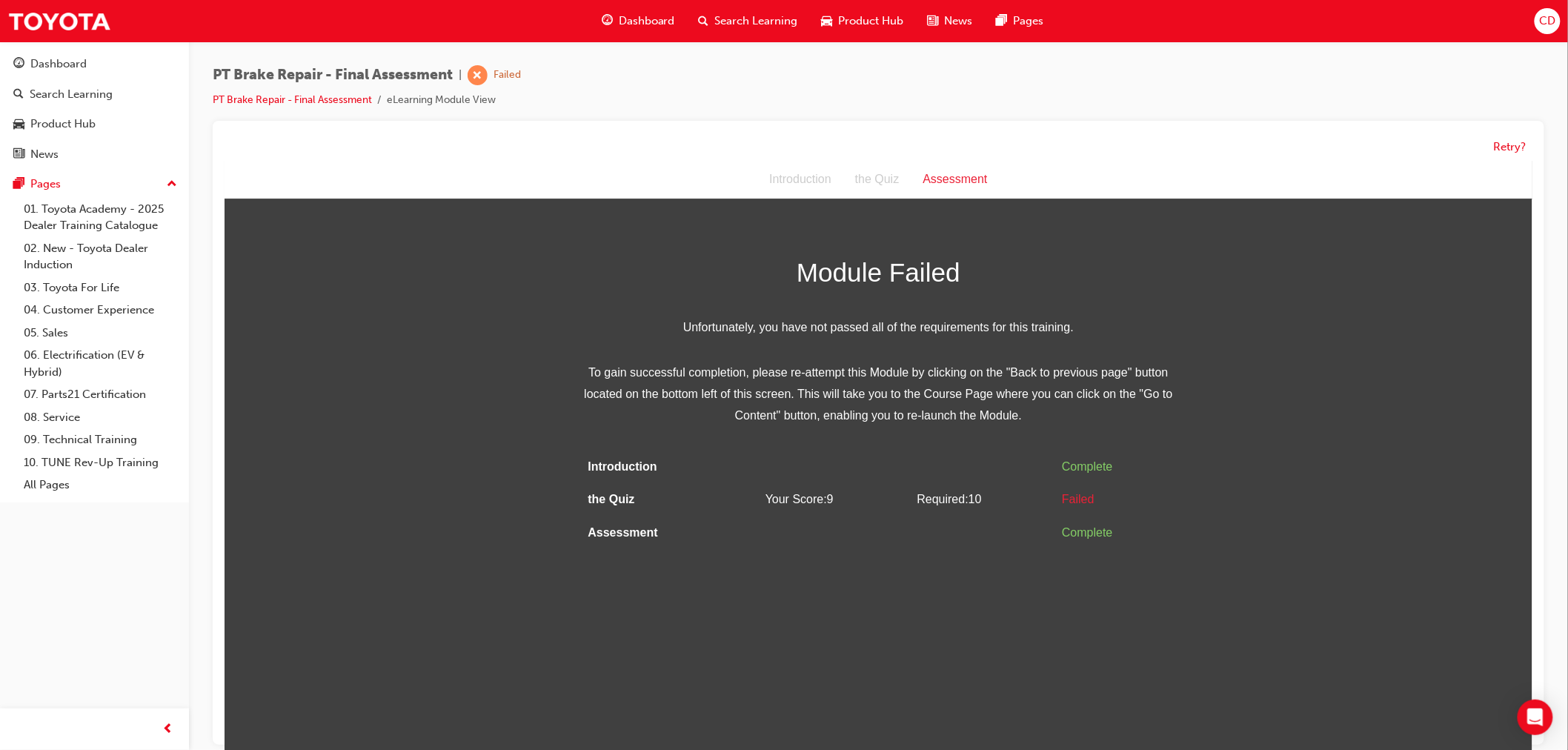
scroll to position [11, 0]
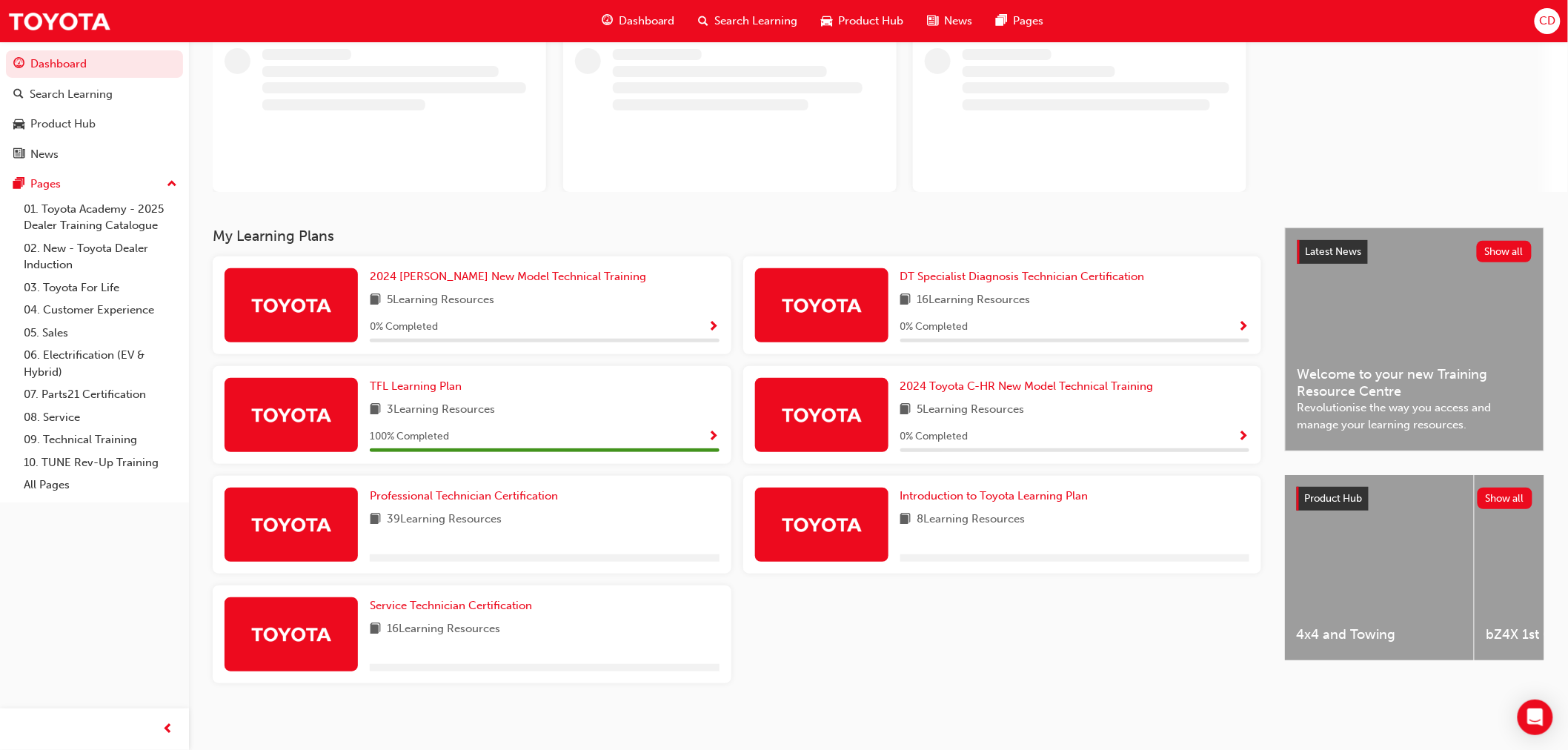
scroll to position [102, 0]
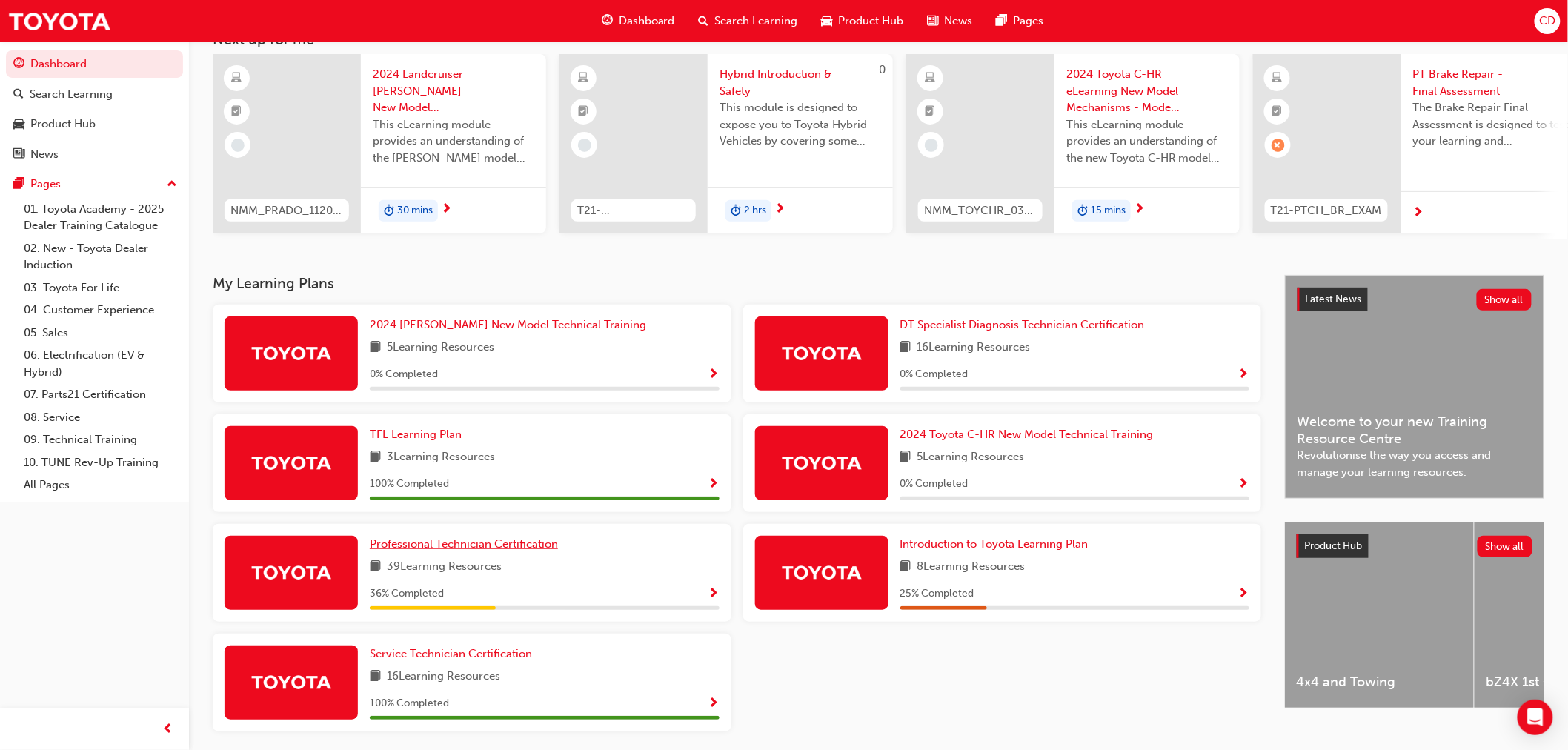
click at [499, 549] on span "Professional Technician Certification" at bounding box center [464, 544] width 188 height 13
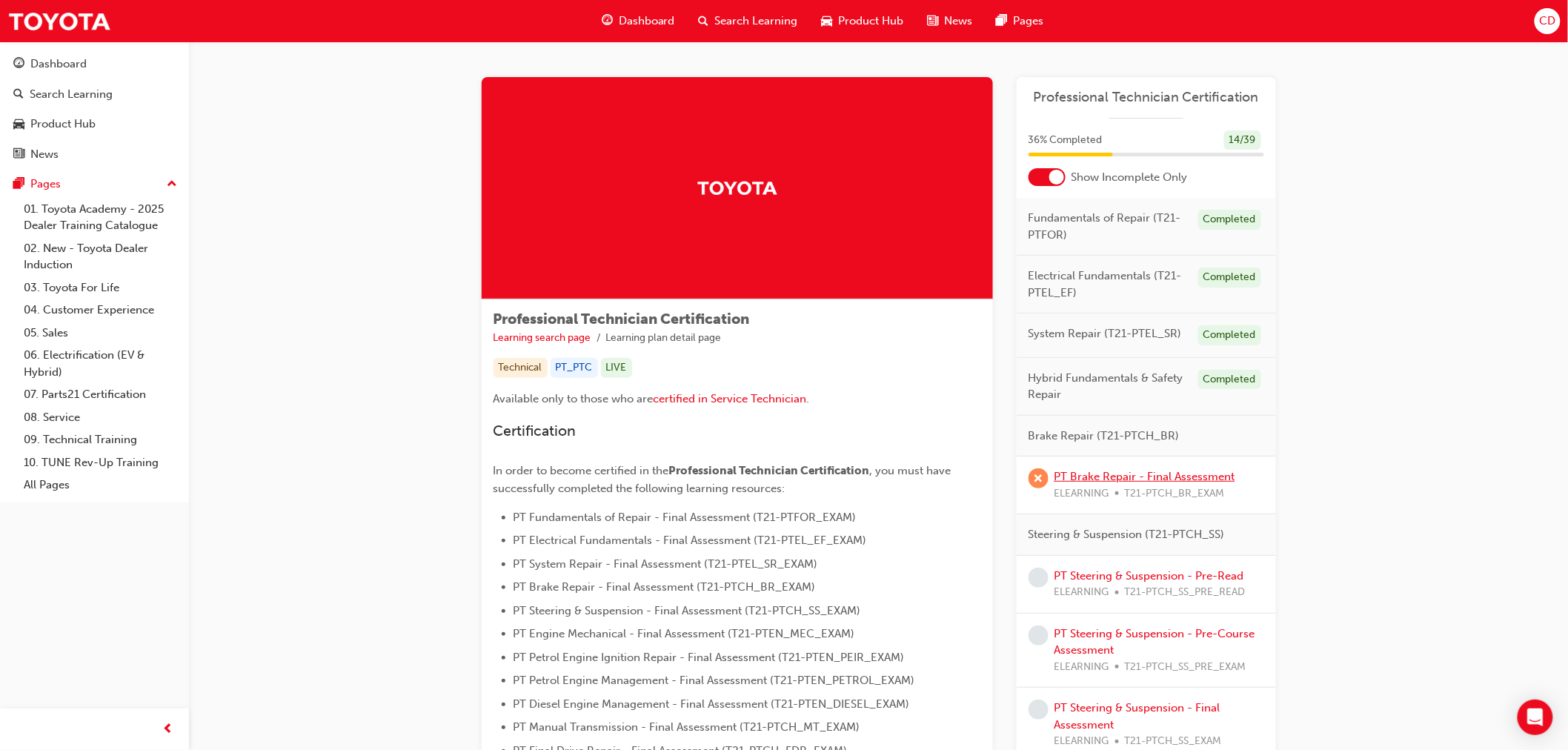
click at [1149, 470] on link "PT Brake Repair - Final Assessment" at bounding box center [1145, 477] width 181 height 13
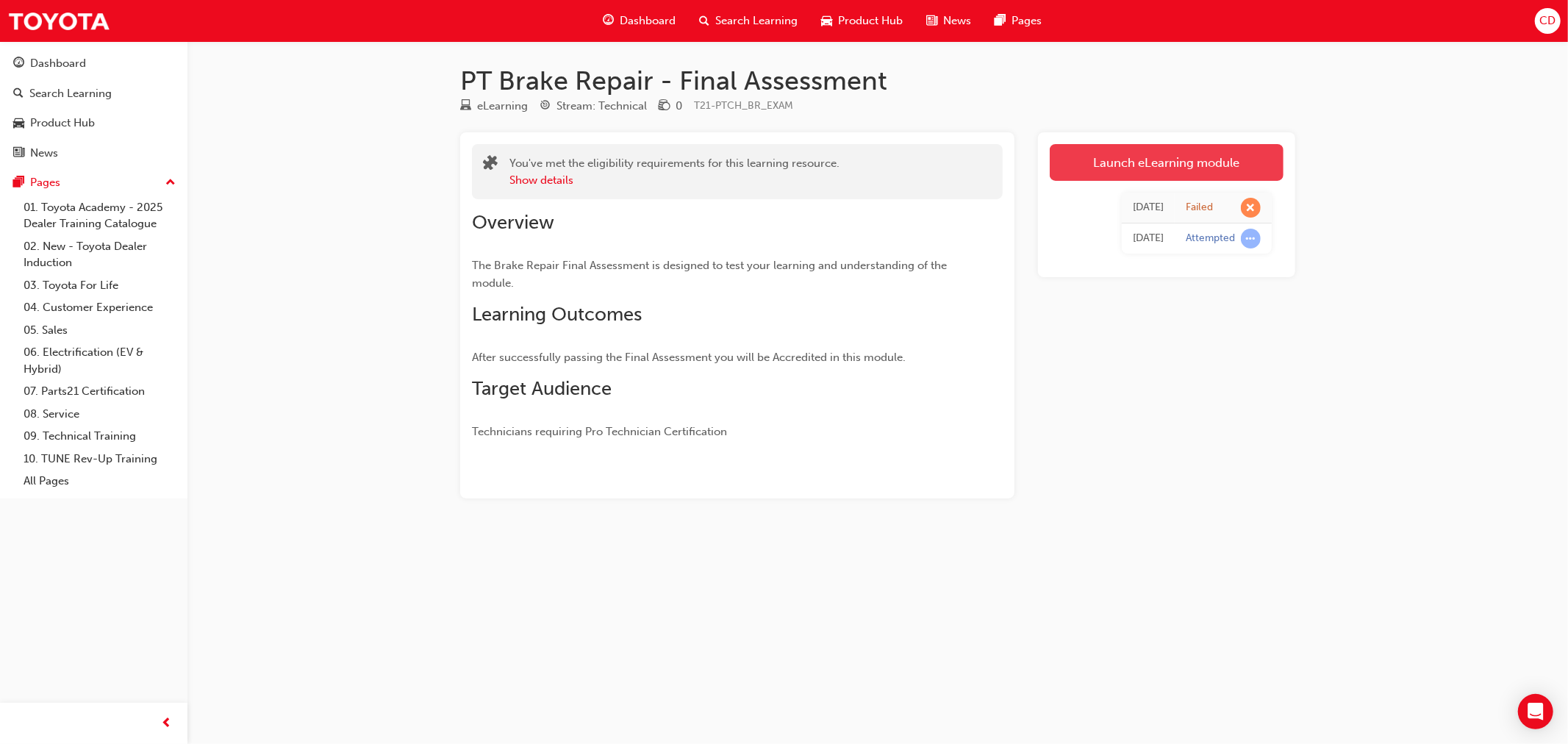
click at [1133, 172] on link "Launch eLearning module" at bounding box center [1166, 162] width 234 height 37
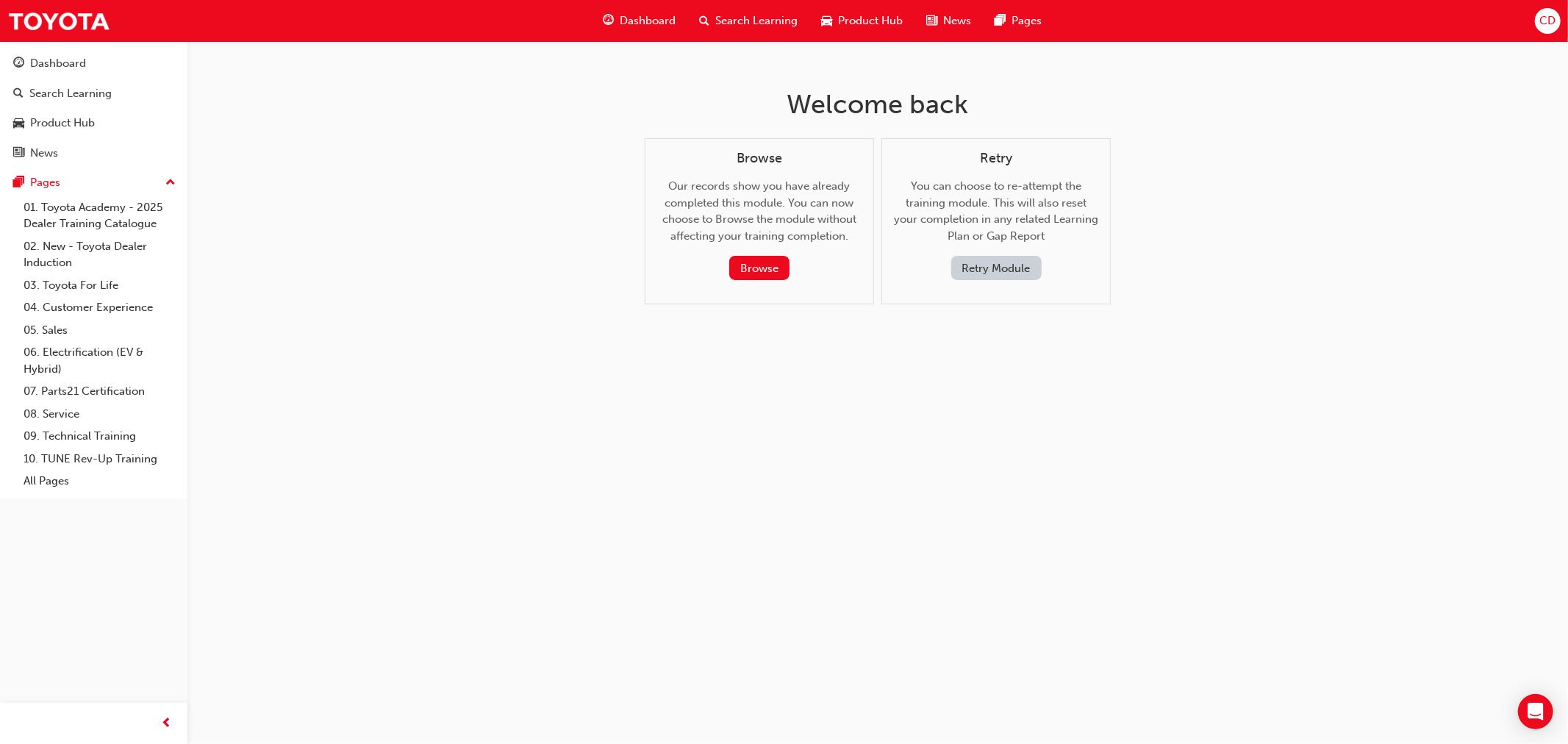
click at [985, 266] on button "Retry Module" at bounding box center [996, 268] width 90 height 24
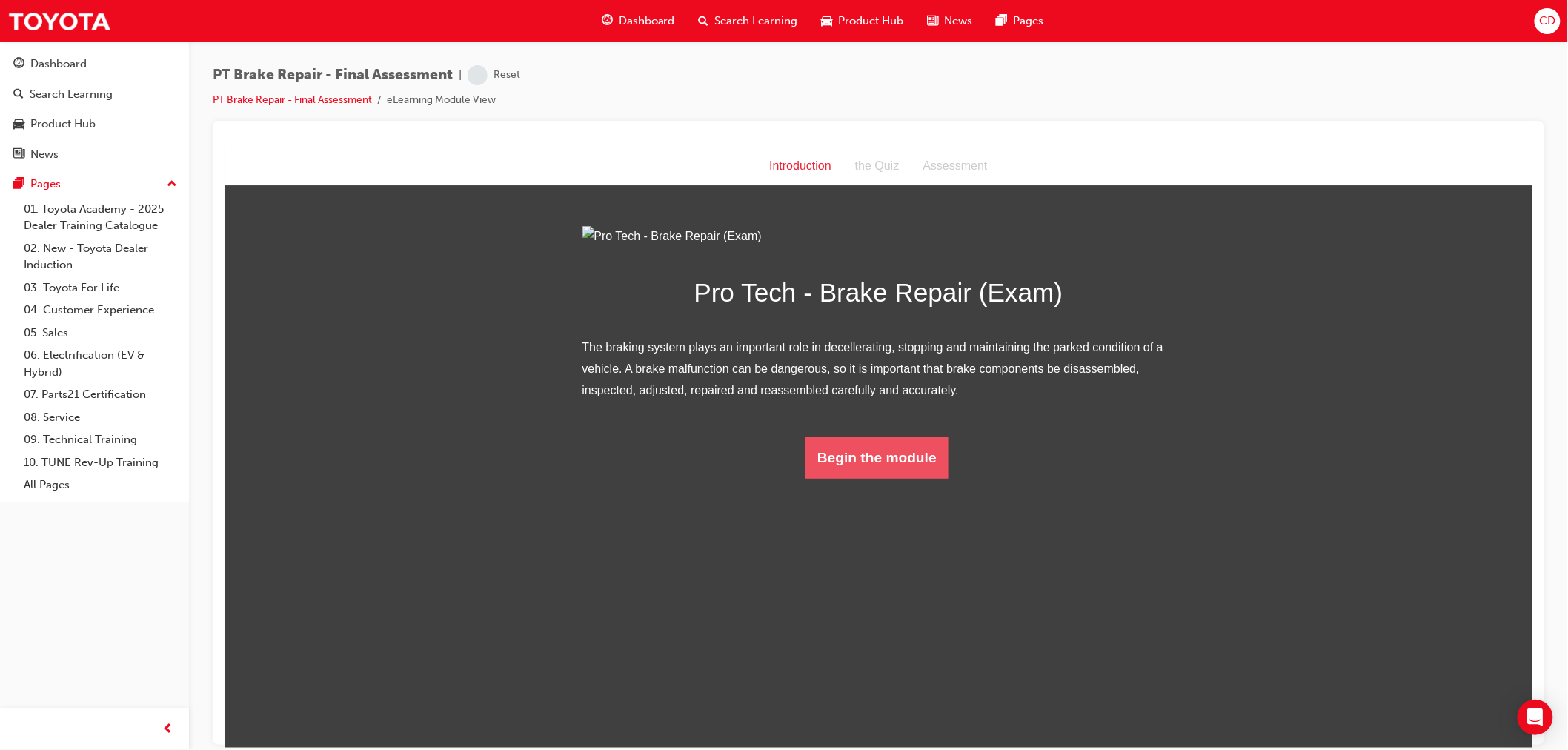
click at [889, 478] on button "Begin the module" at bounding box center [876, 457] width 143 height 42
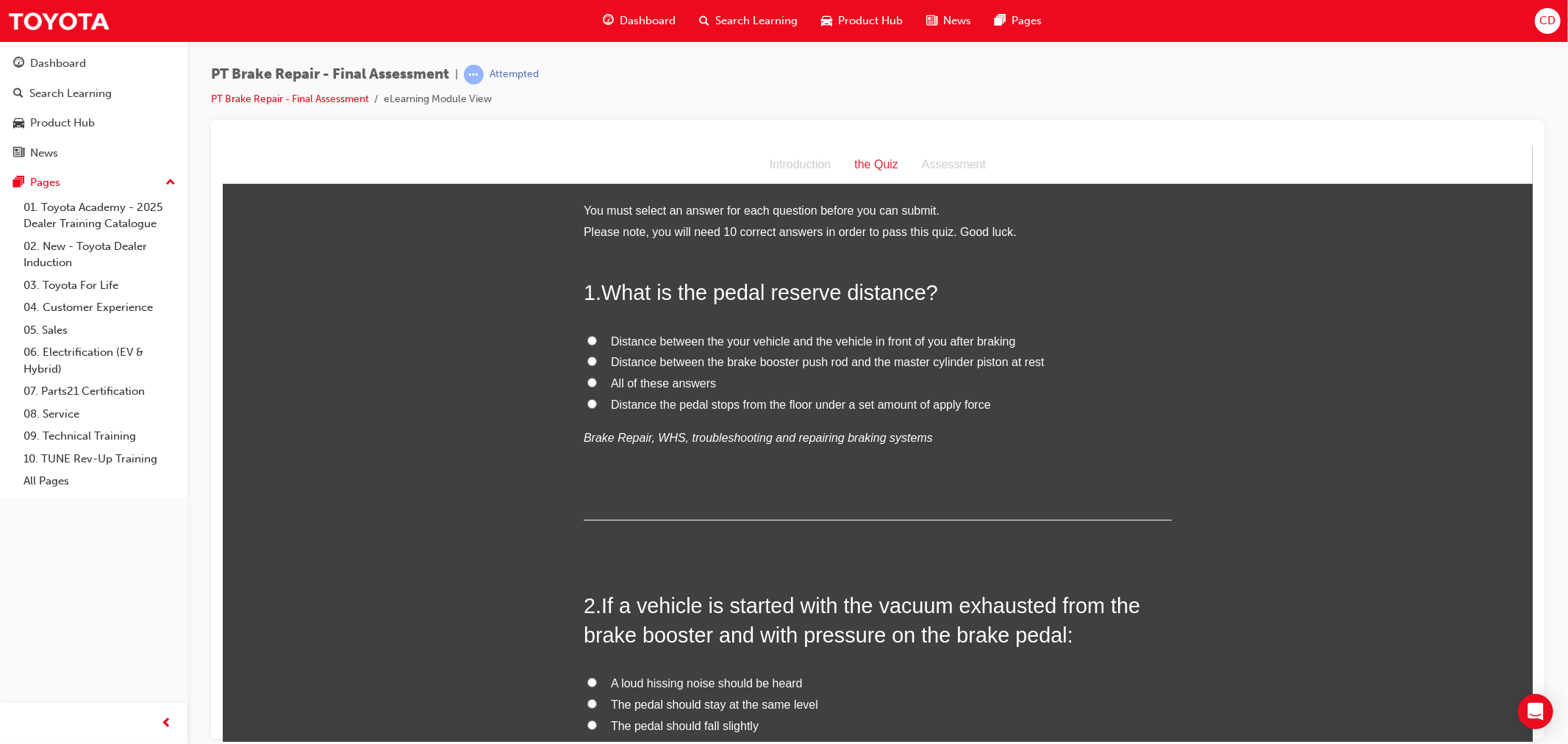
click at [666, 398] on span "Distance the pedal stops from the floor under a set amount of apply force" at bounding box center [800, 404] width 380 height 12
click at [596, 399] on input "Distance the pedal stops from the floor under a set amount of apply force" at bounding box center [591, 404] width 10 height 10
radio input "true"
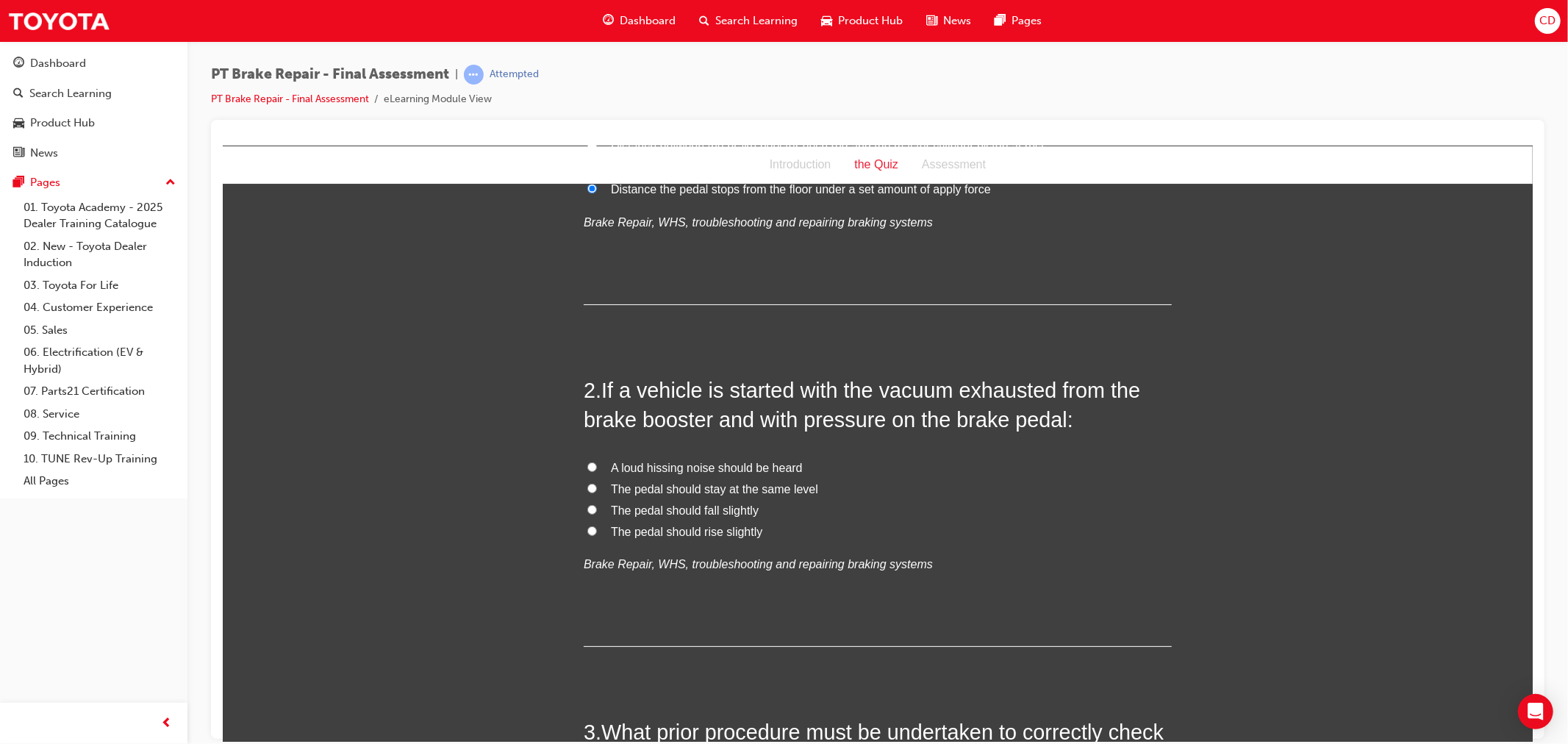
scroll to position [244, 0]
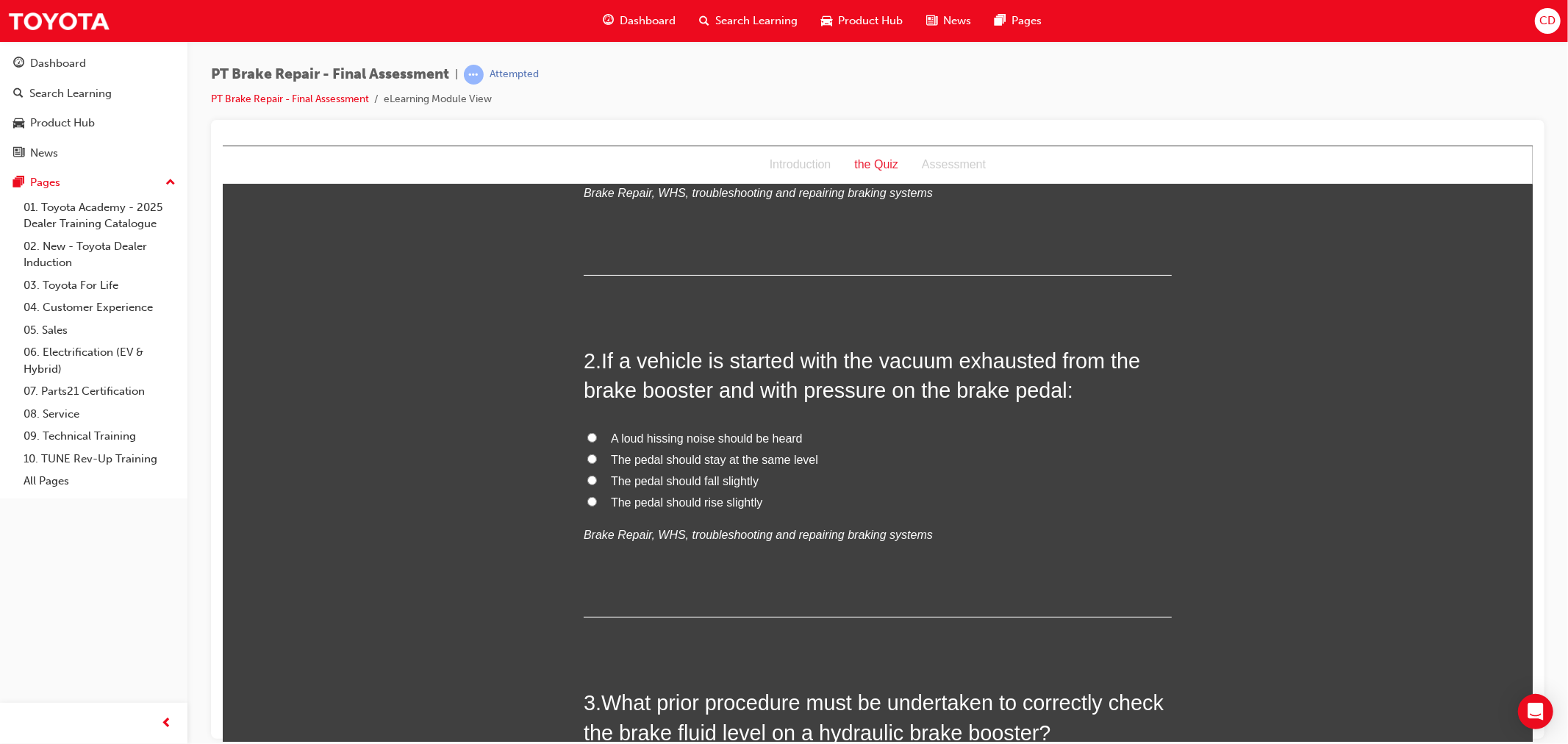
click at [714, 484] on span "The pedal should fall slightly" at bounding box center [684, 480] width 148 height 12
click at [596, 484] on input "The pedal should fall slightly" at bounding box center [591, 480] width 10 height 10
radio input "true"
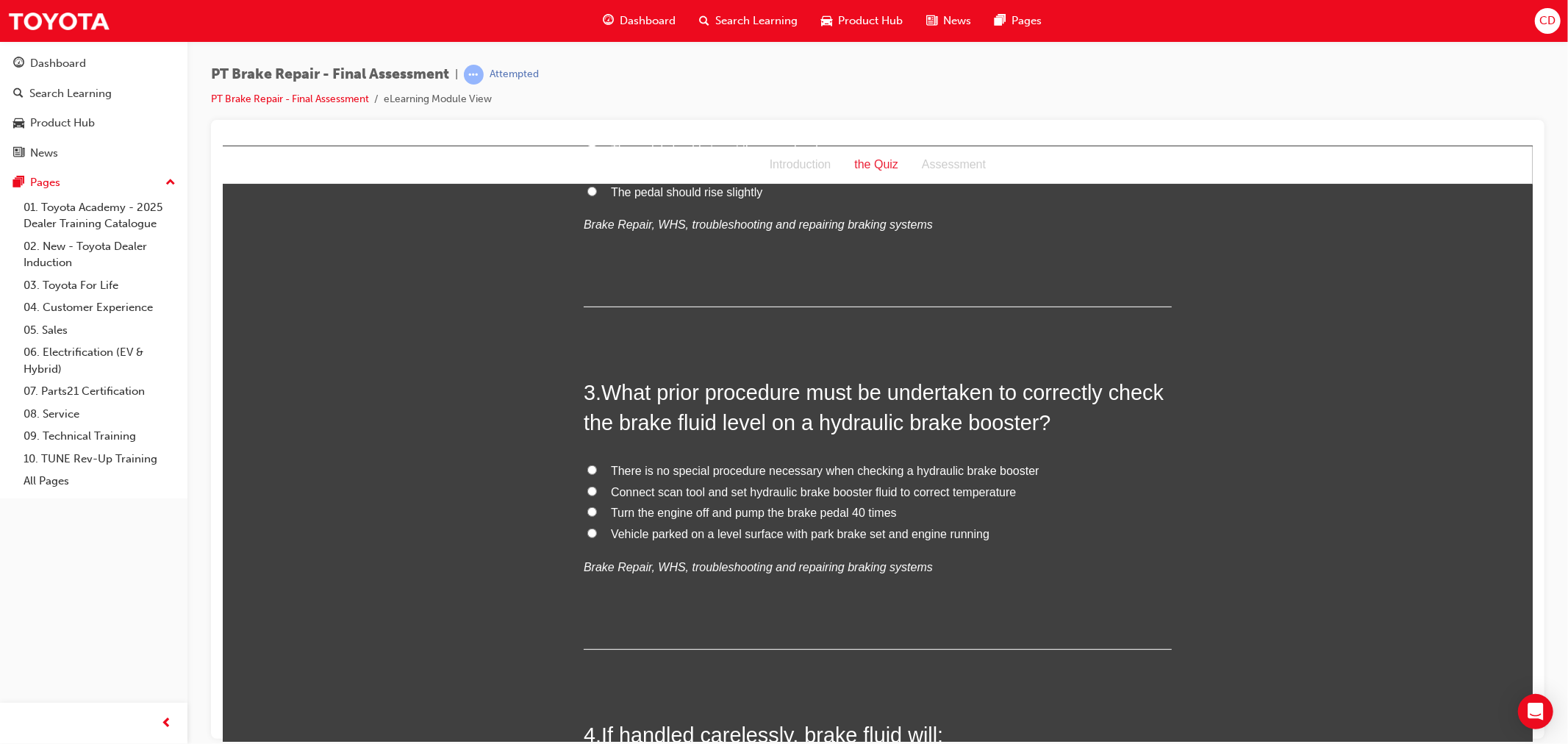
scroll to position [571, 0]
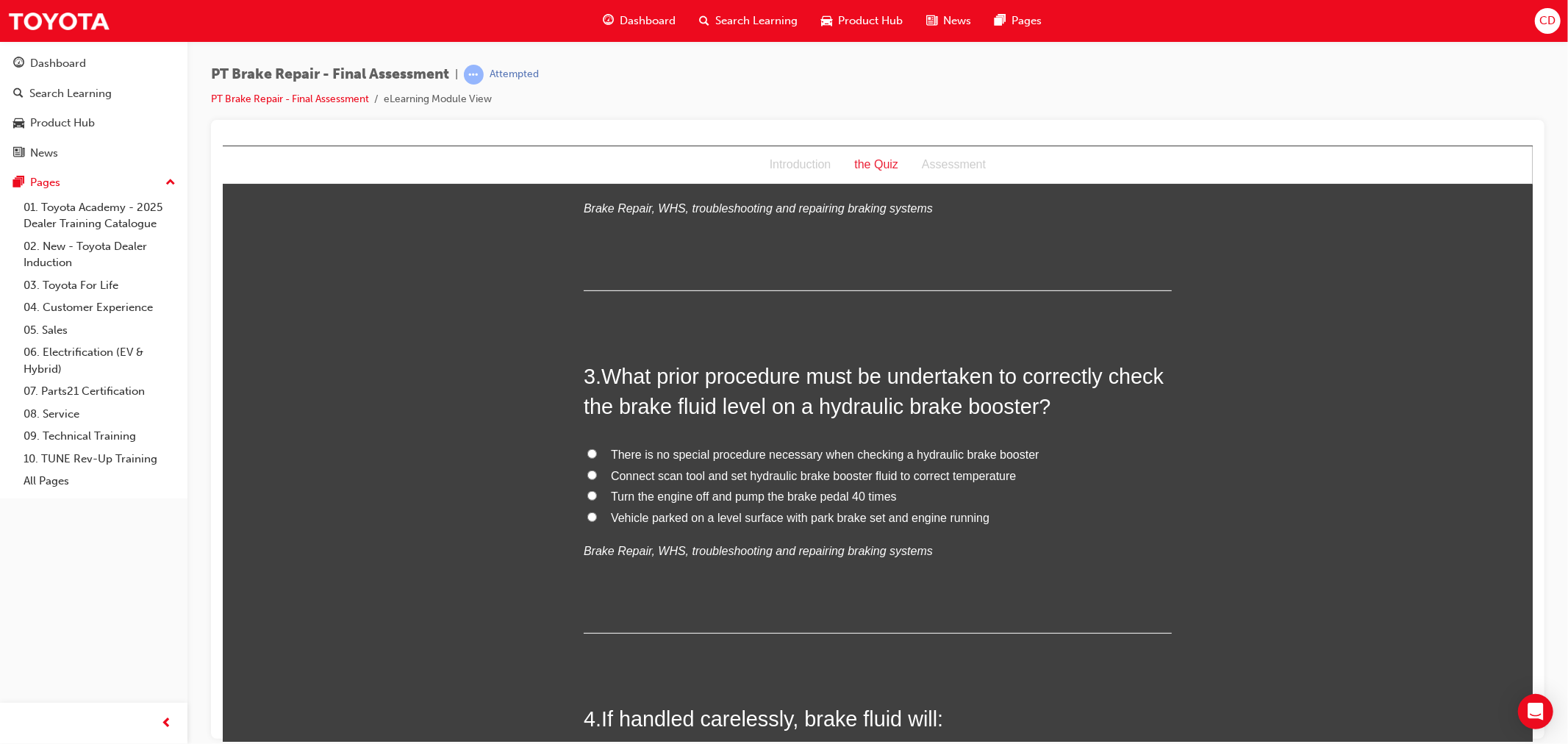
click at [734, 492] on span "Turn the engine off and pump the brake pedal 40 times" at bounding box center [753, 495] width 286 height 12
click at [596, 492] on input "Turn the engine off and pump the brake pedal 40 times" at bounding box center [591, 495] width 10 height 10
radio input "true"
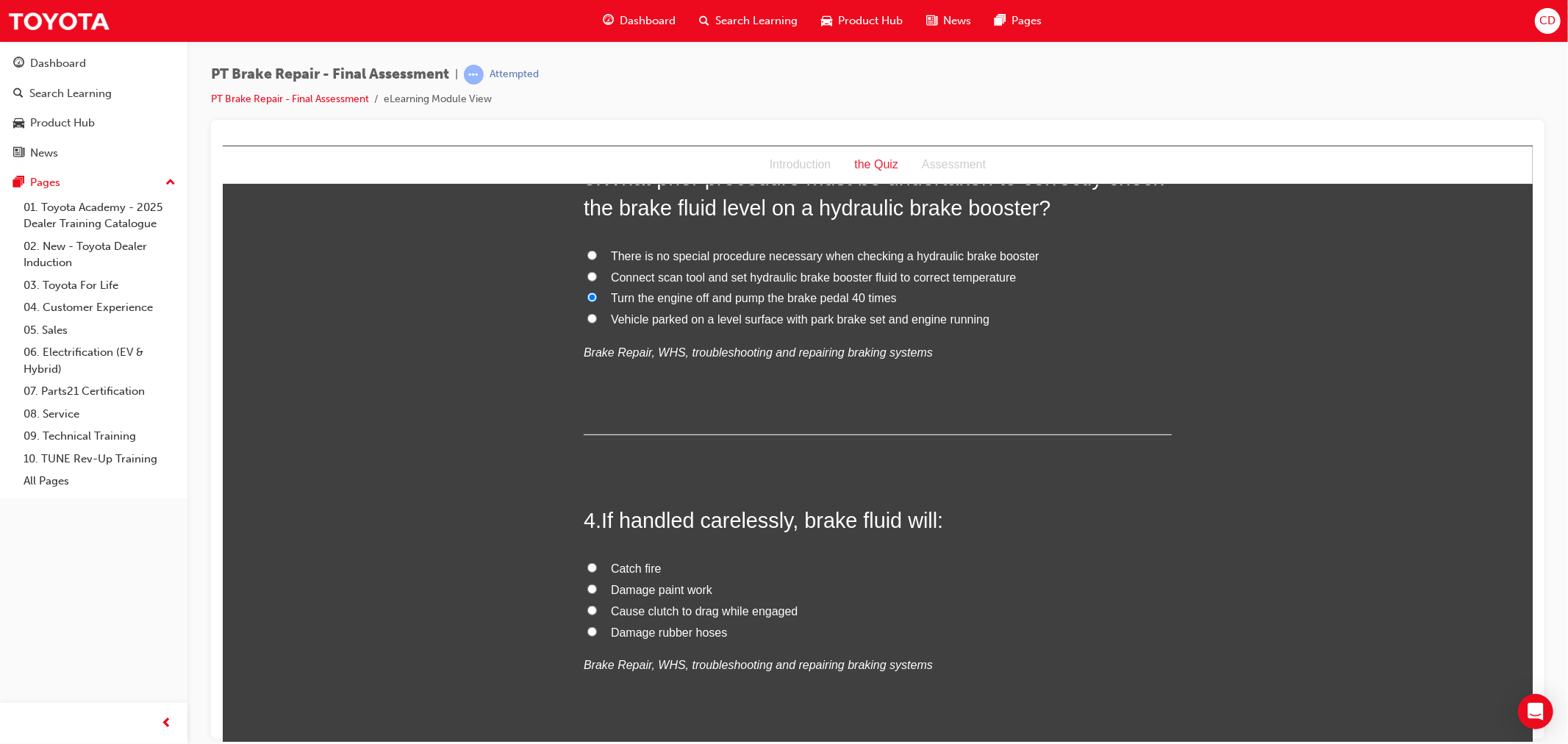
scroll to position [817, 0]
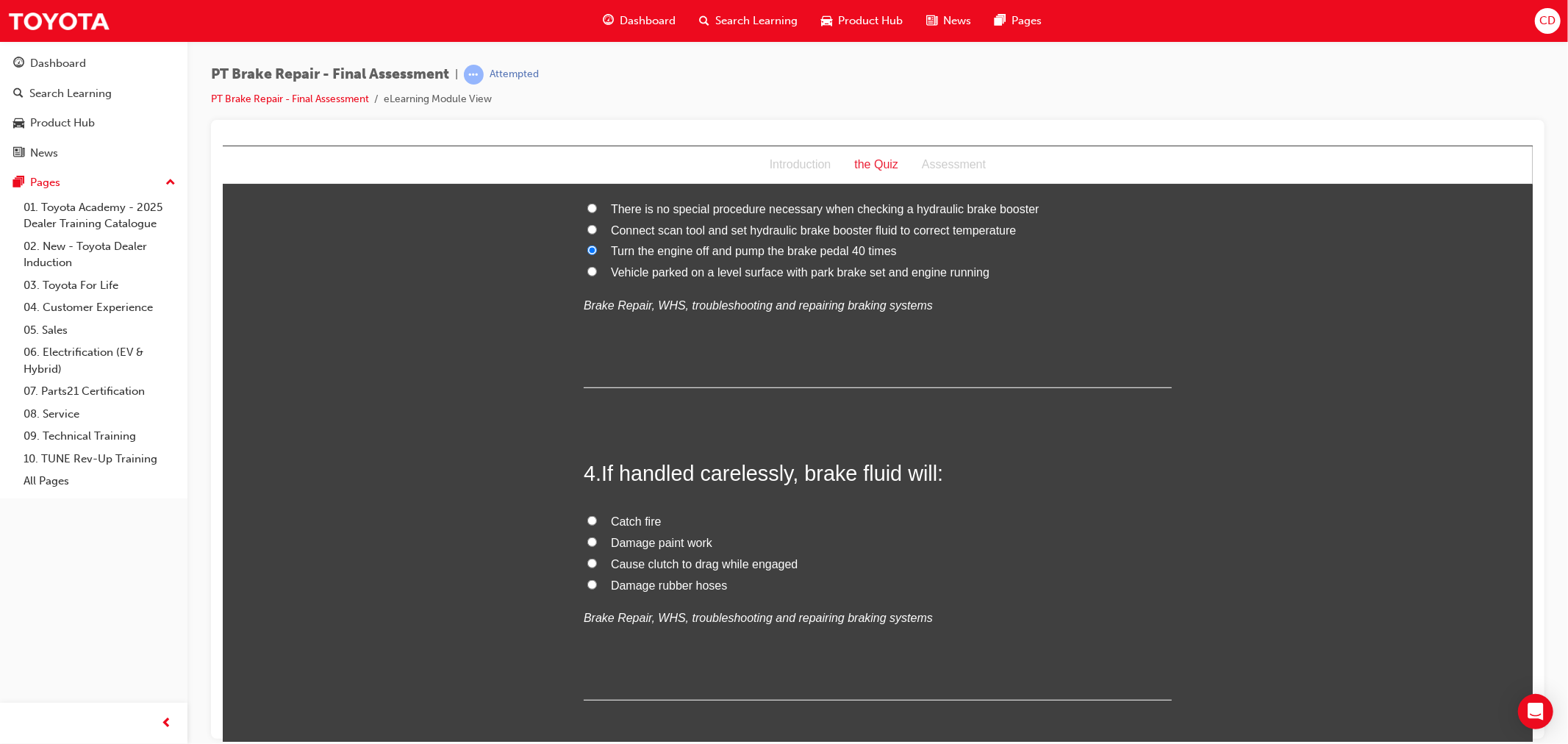
click at [665, 544] on span "Damage paint work" at bounding box center [660, 542] width 102 height 12
click at [596, 544] on input "Damage paint work" at bounding box center [591, 542] width 10 height 10
radio input "true"
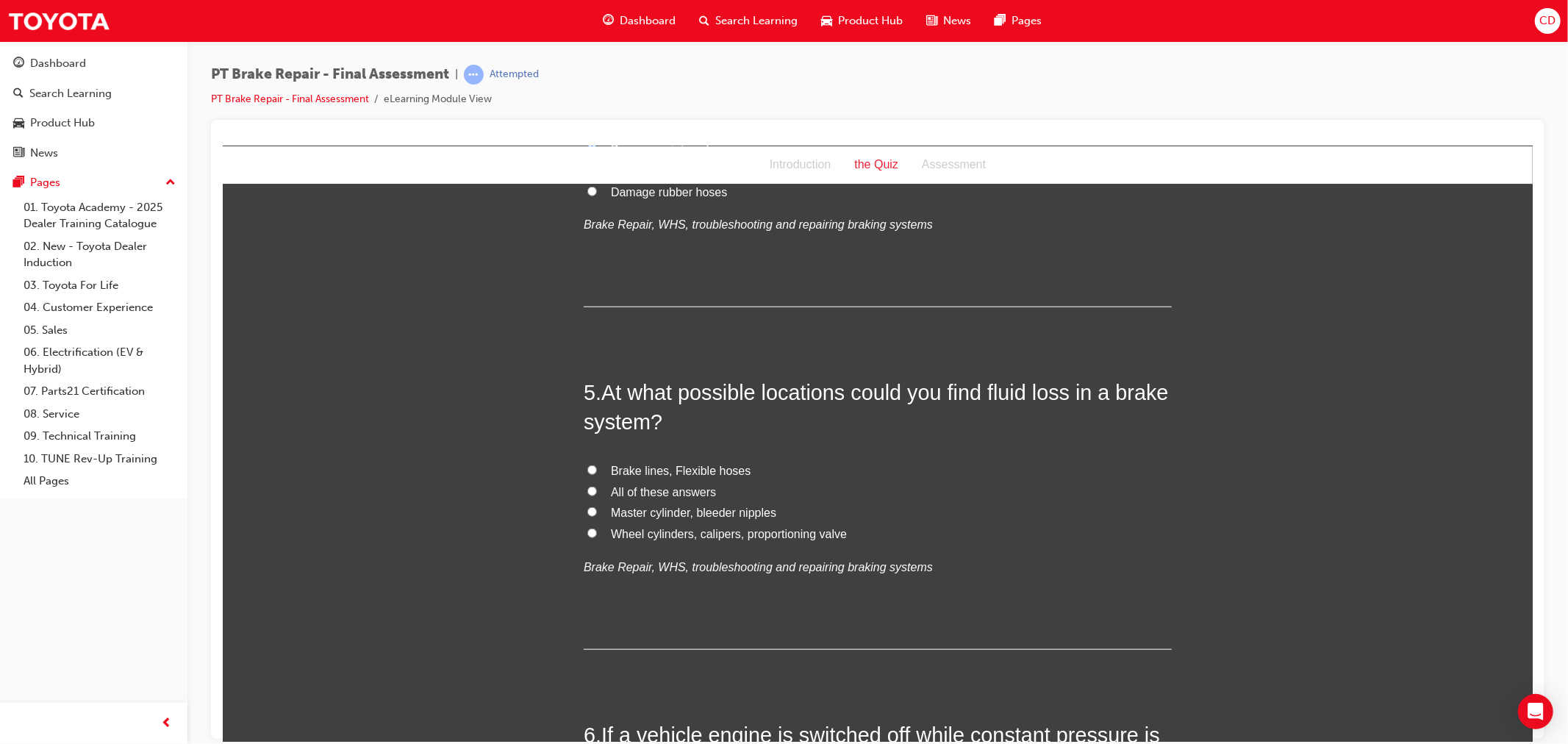
scroll to position [1225, 0]
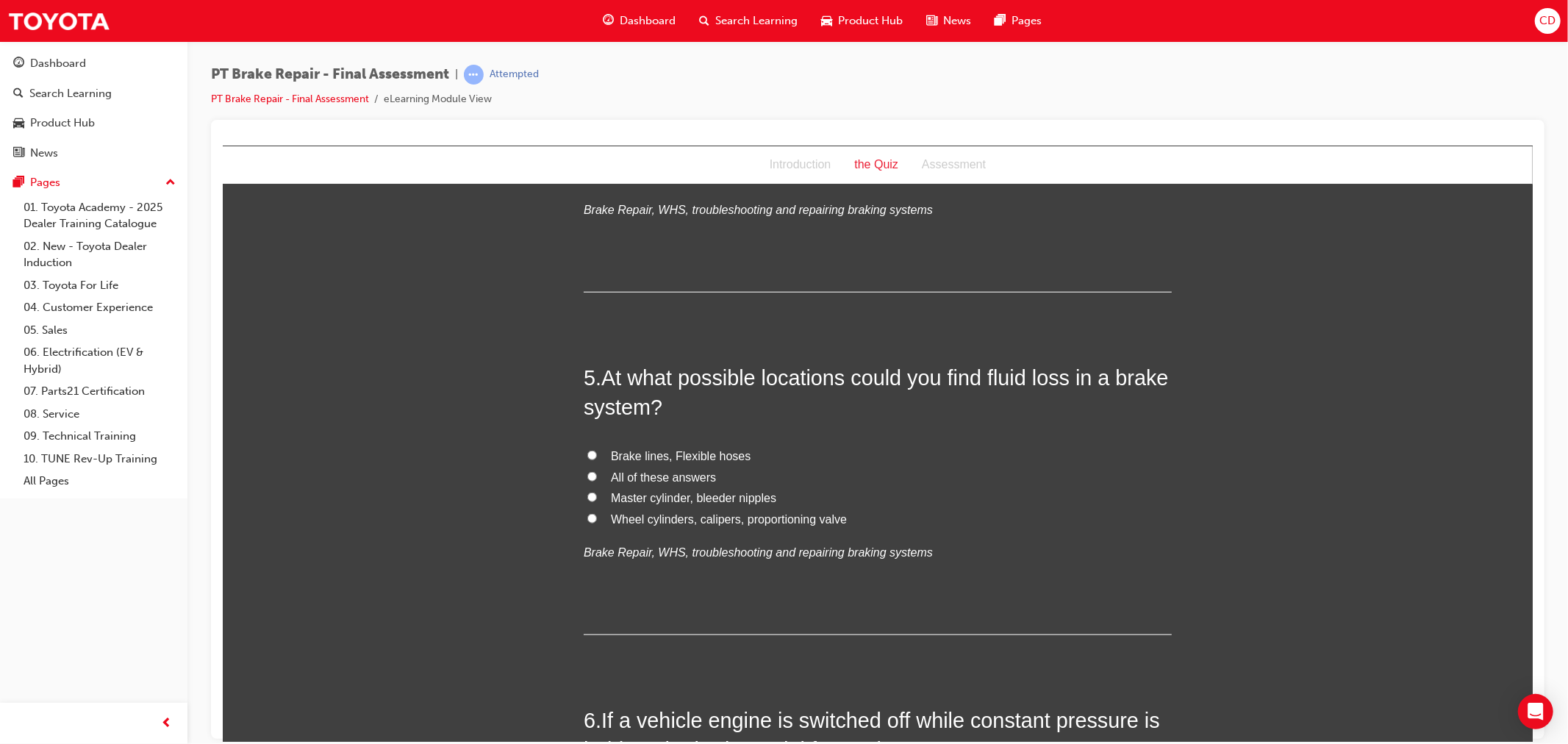
click at [615, 479] on span "All of these answers" at bounding box center [662, 476] width 105 height 12
click at [596, 479] on input "All of these answers" at bounding box center [591, 476] width 10 height 10
radio input "true"
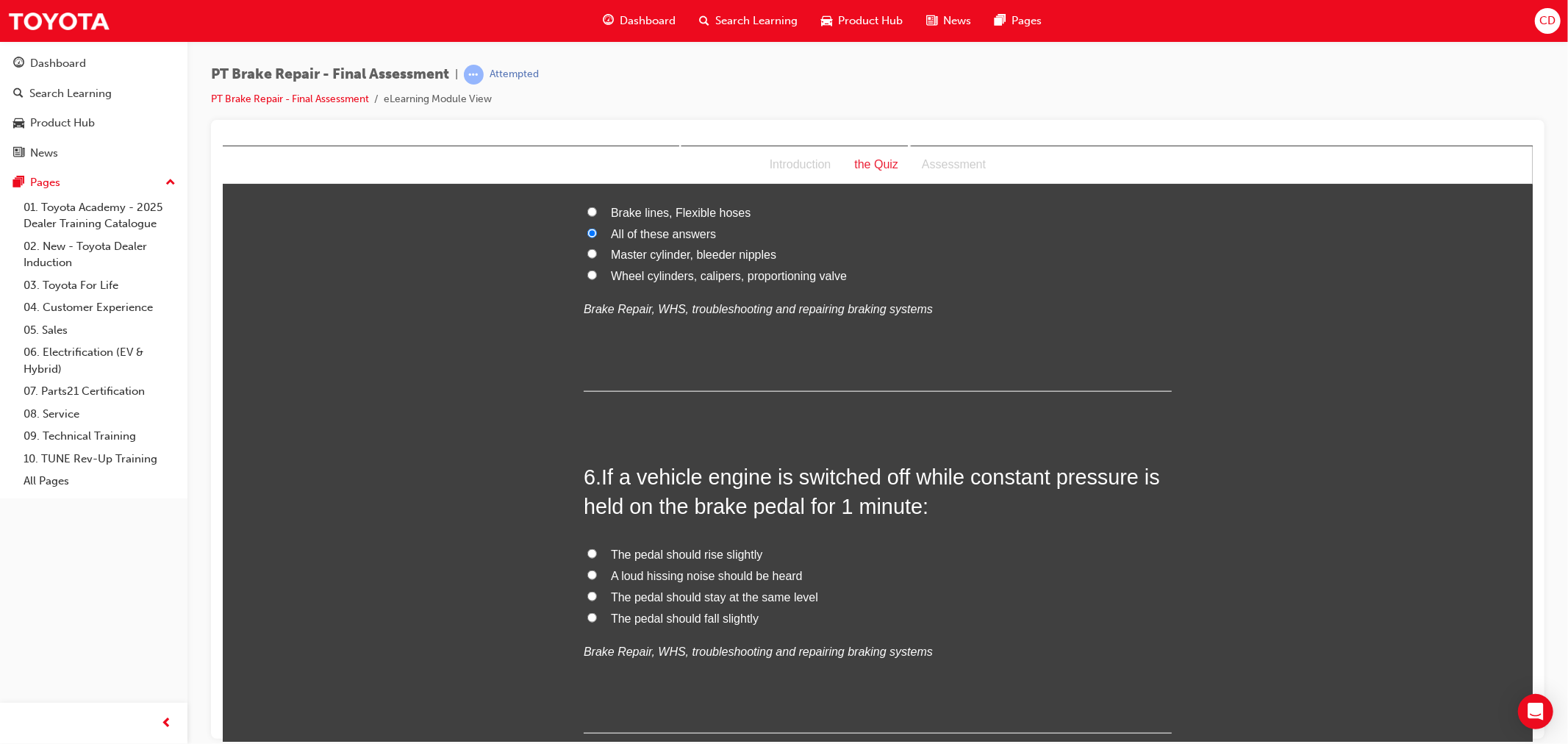
scroll to position [1470, 0]
click at [631, 593] on span "The pedal should stay at the same level" at bounding box center [713, 594] width 207 height 12
click at [596, 593] on input "The pedal should stay at the same level" at bounding box center [591, 594] width 10 height 10
radio input "true"
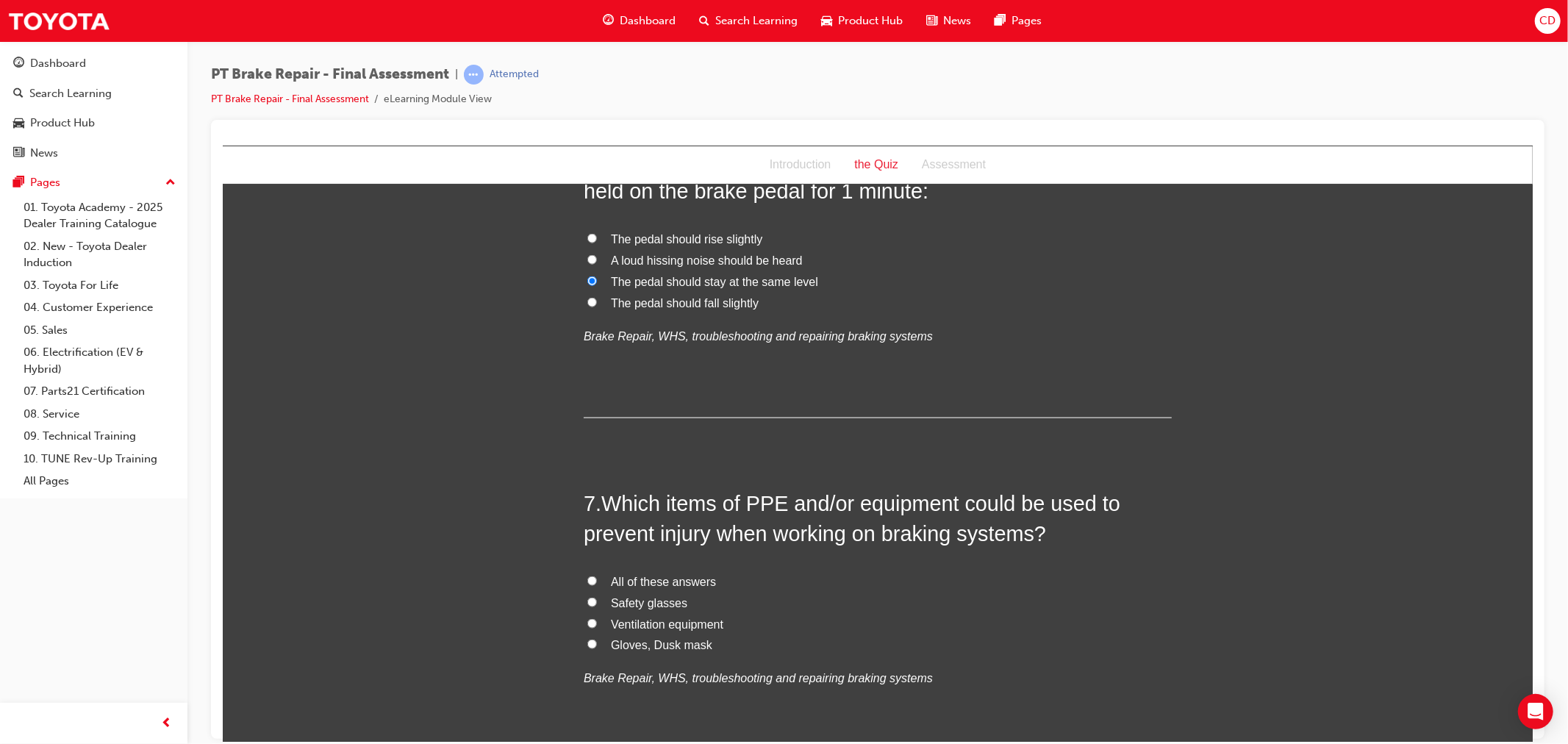
scroll to position [1797, 0]
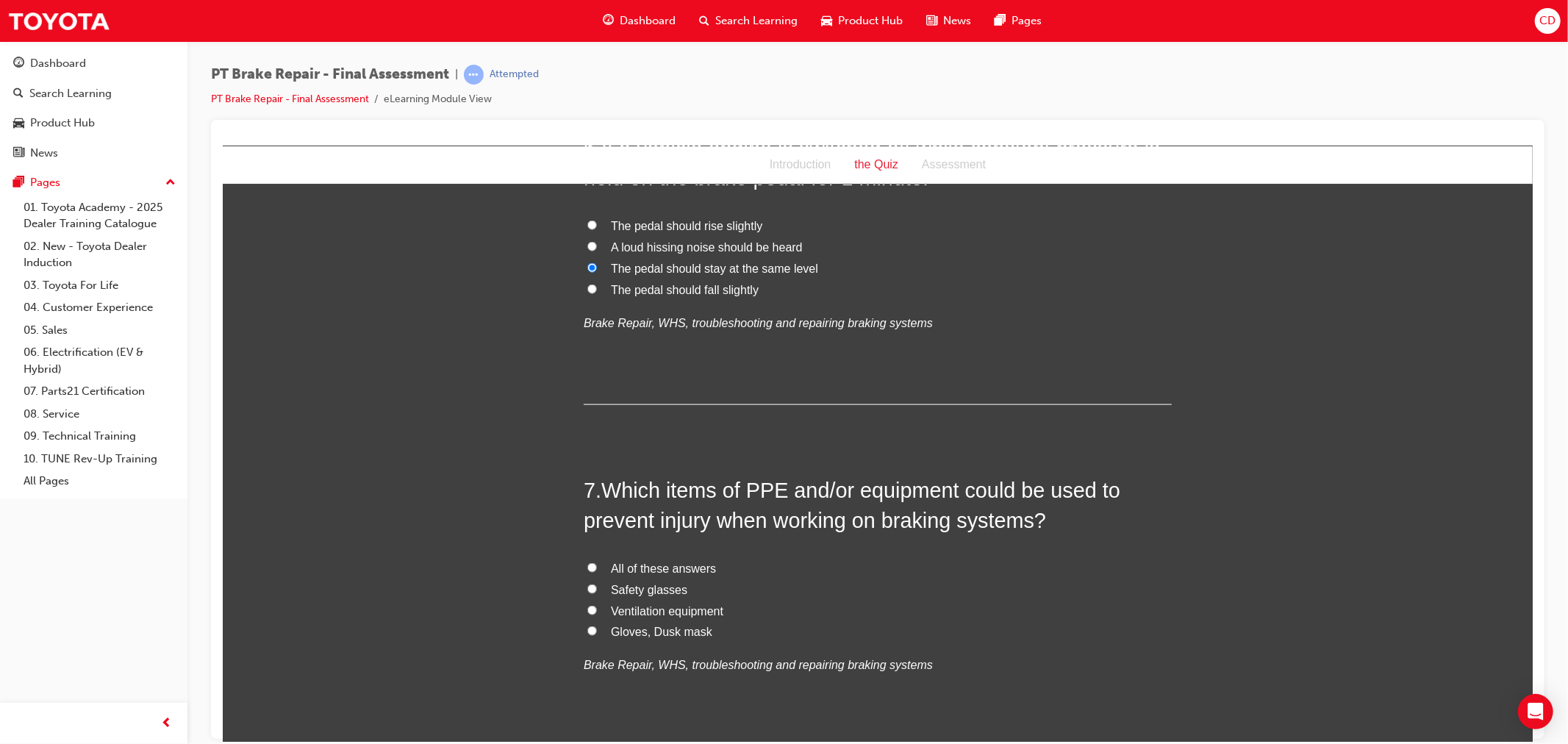
click at [677, 564] on span "All of these answers" at bounding box center [662, 568] width 105 height 12
click at [596, 564] on input "All of these answers" at bounding box center [591, 567] width 10 height 10
radio input "true"
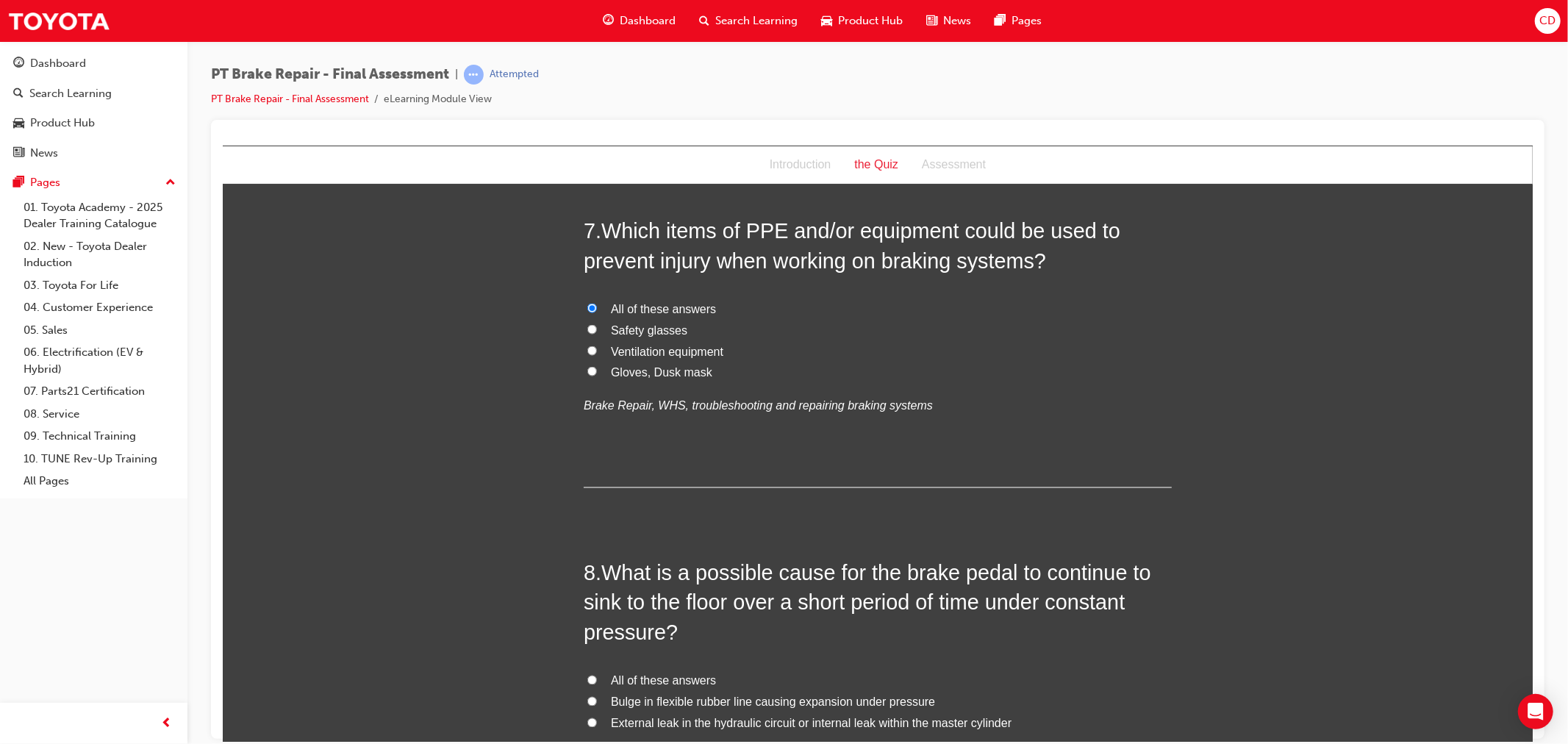
scroll to position [2123, 0]
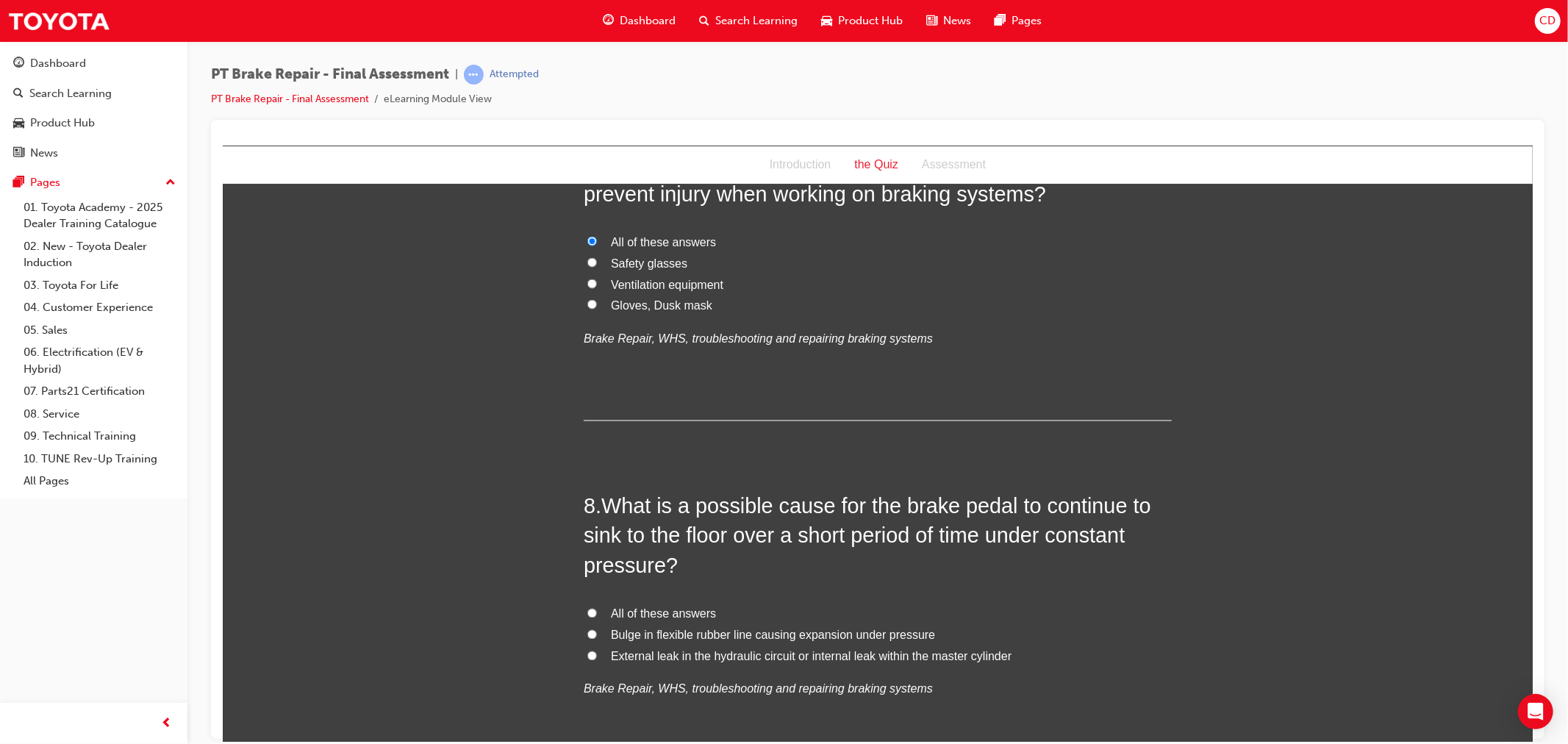
click at [633, 617] on span "All of these answers" at bounding box center [662, 613] width 105 height 12
click at [596, 617] on input "All of these answers" at bounding box center [591, 613] width 10 height 10
radio input "true"
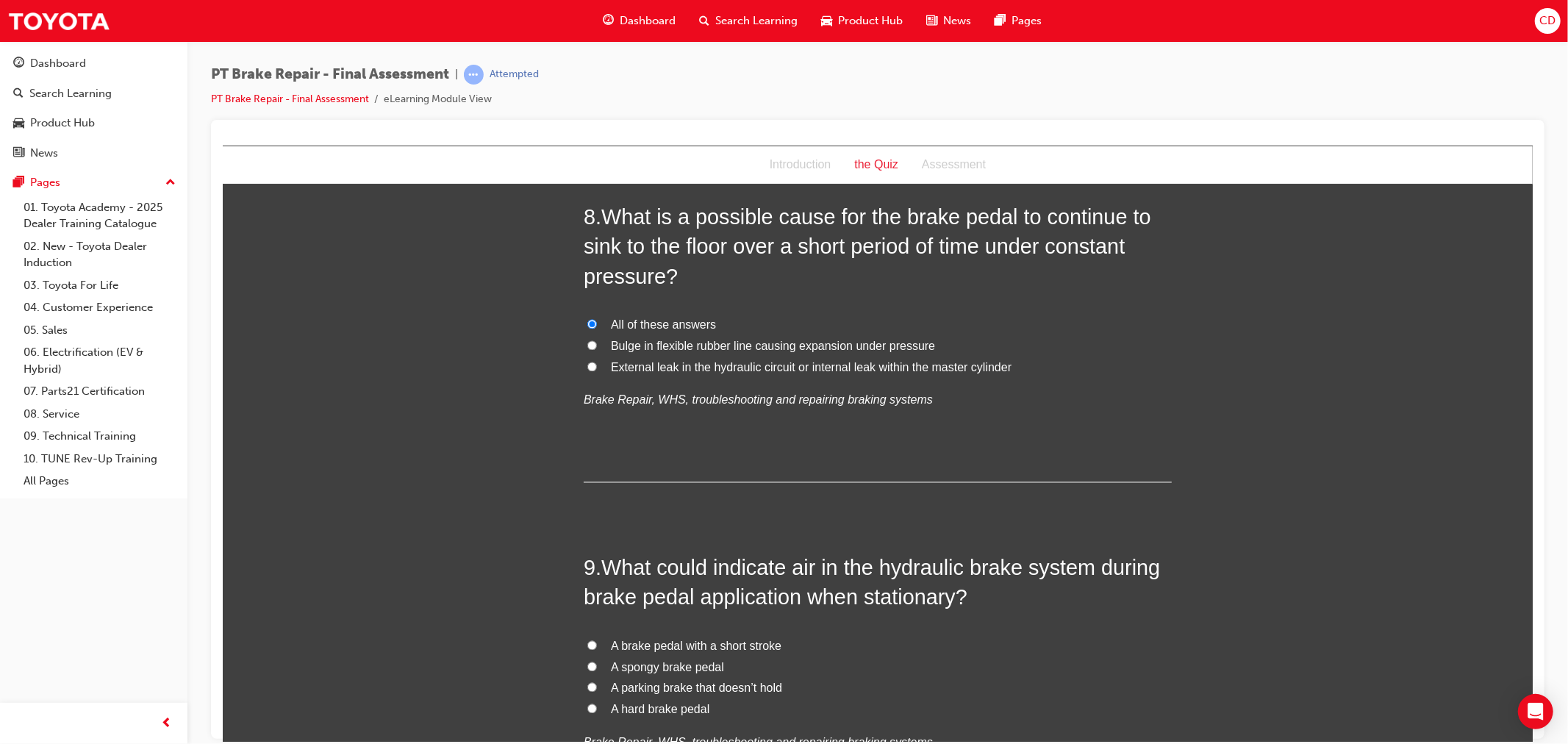
scroll to position [2450, 0]
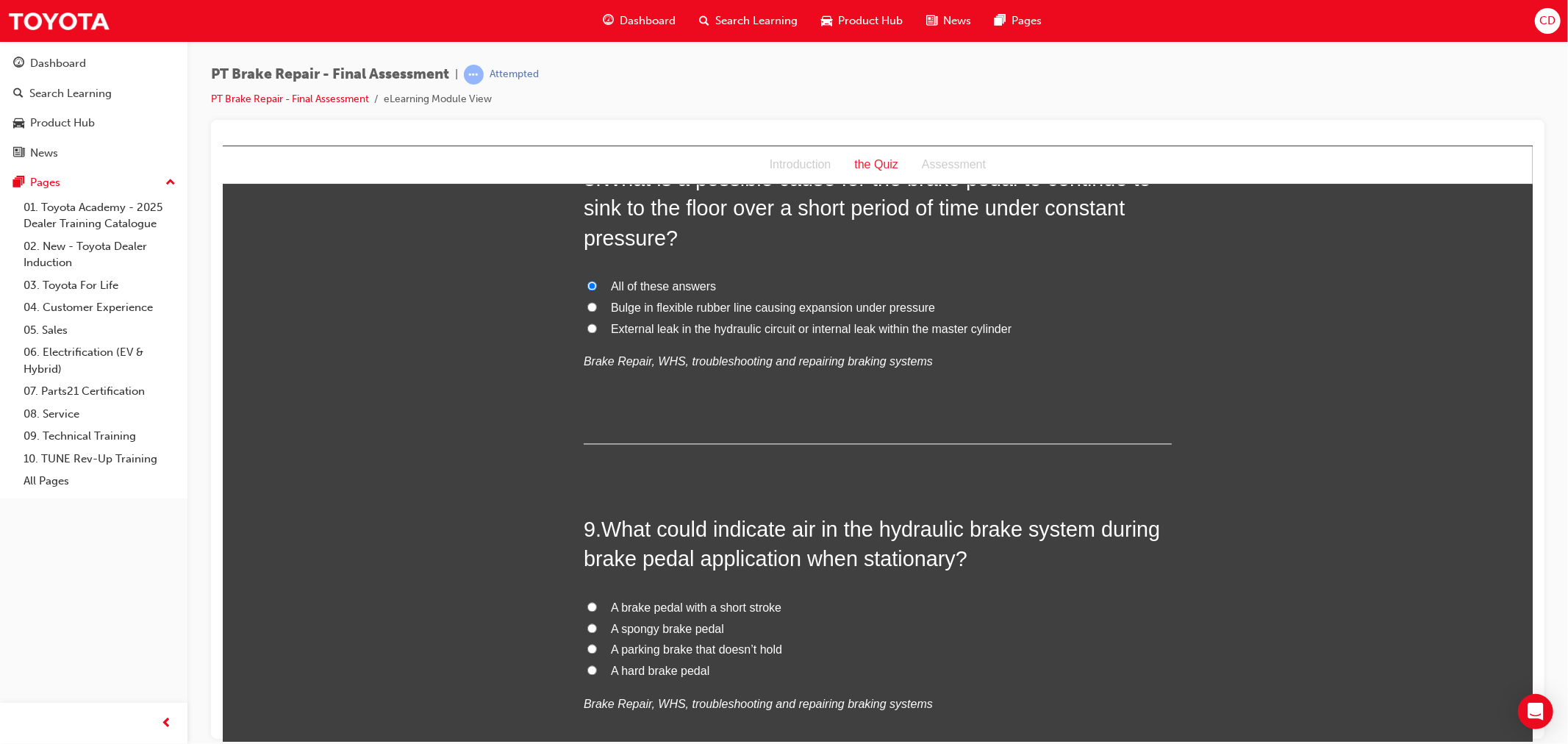
click at [657, 629] on span "A spongy brake pedal" at bounding box center [666, 629] width 113 height 12
click at [596, 629] on input "A spongy brake pedal" at bounding box center [591, 629] width 10 height 10
radio input "true"
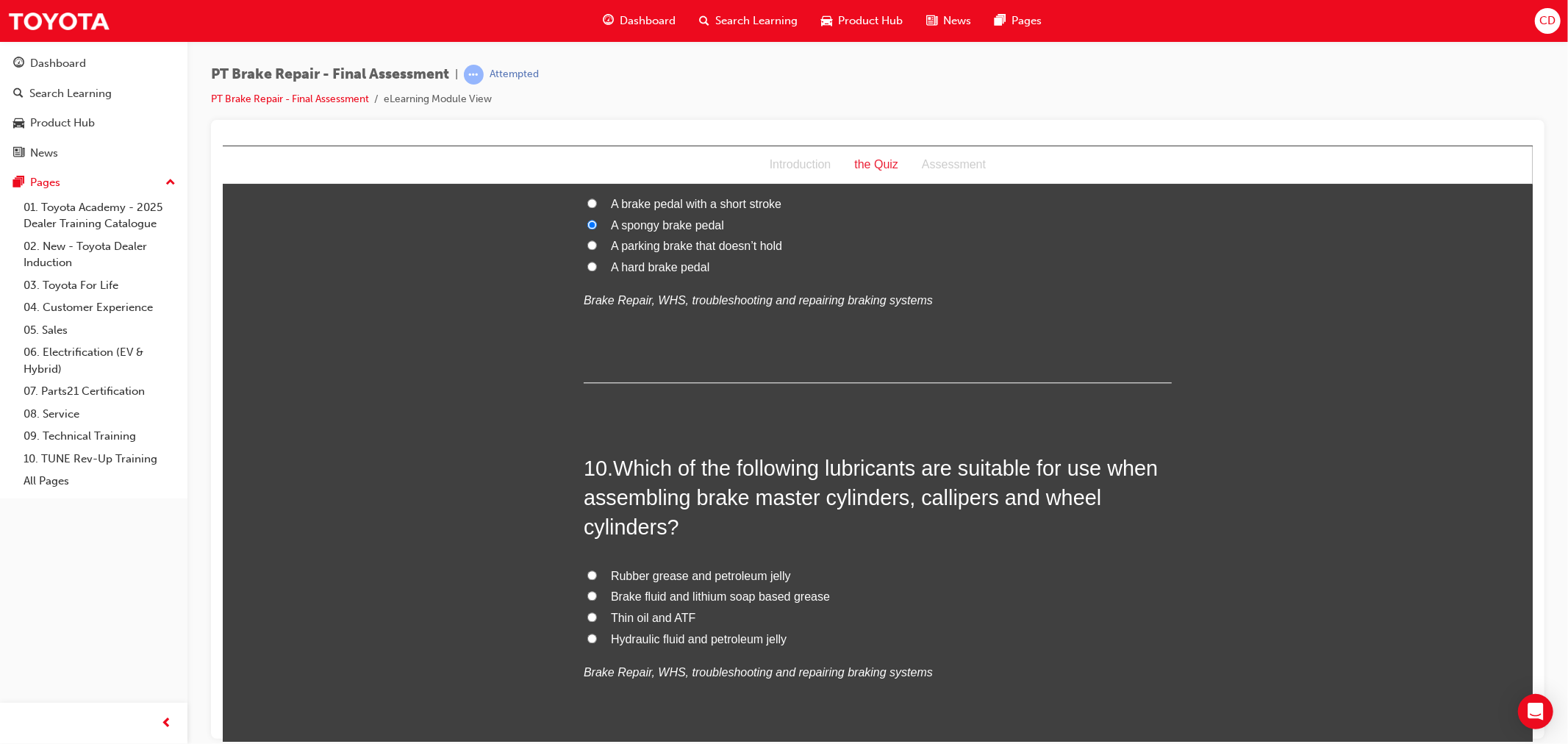
scroll to position [2858, 0]
click at [743, 636] on span "Hydraulic fluid and petroleum jelly" at bounding box center [698, 634] width 175 height 12
click at [596, 636] on input "Hydraulic fluid and petroleum jelly" at bounding box center [591, 634] width 10 height 10
radio input "true"
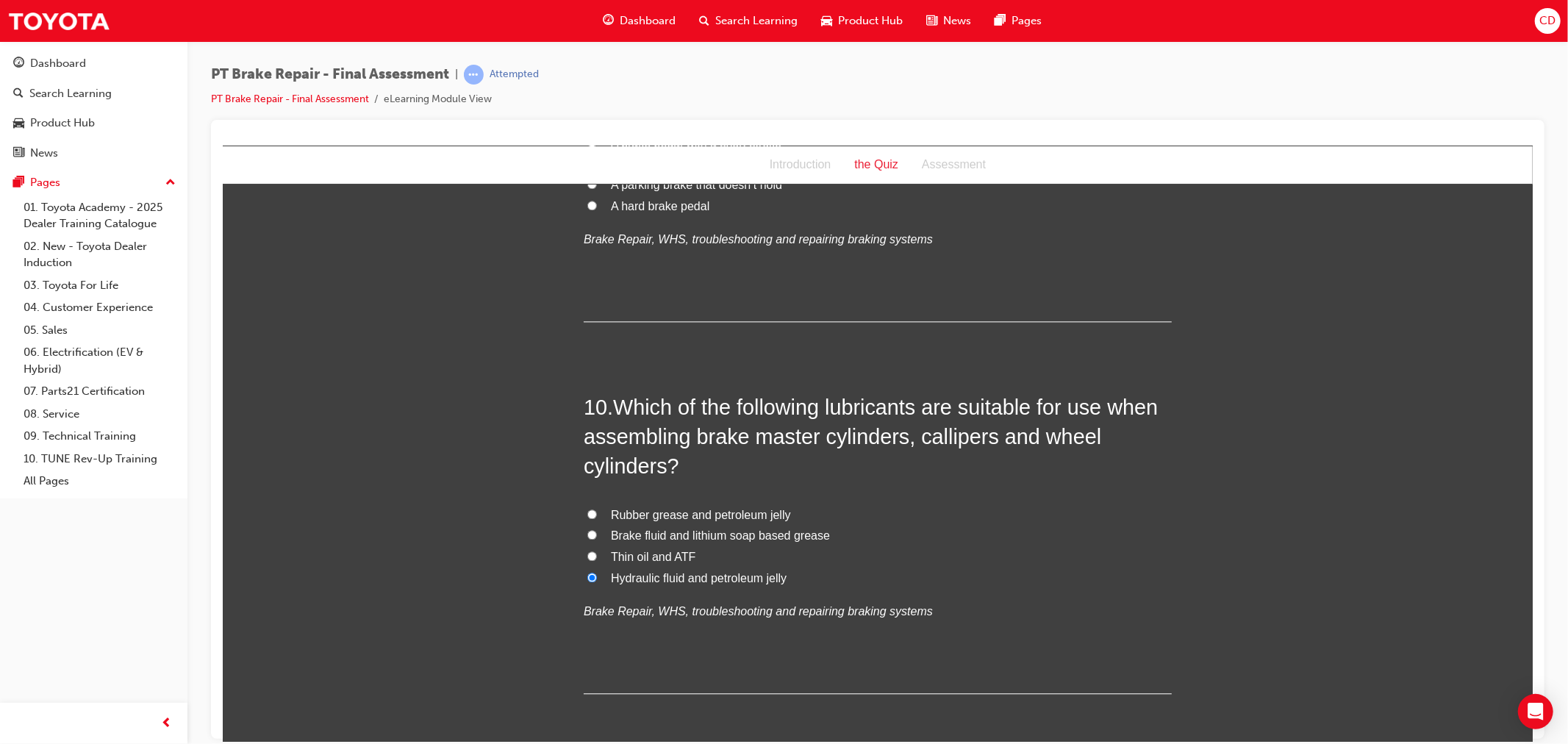
scroll to position [2940, 0]
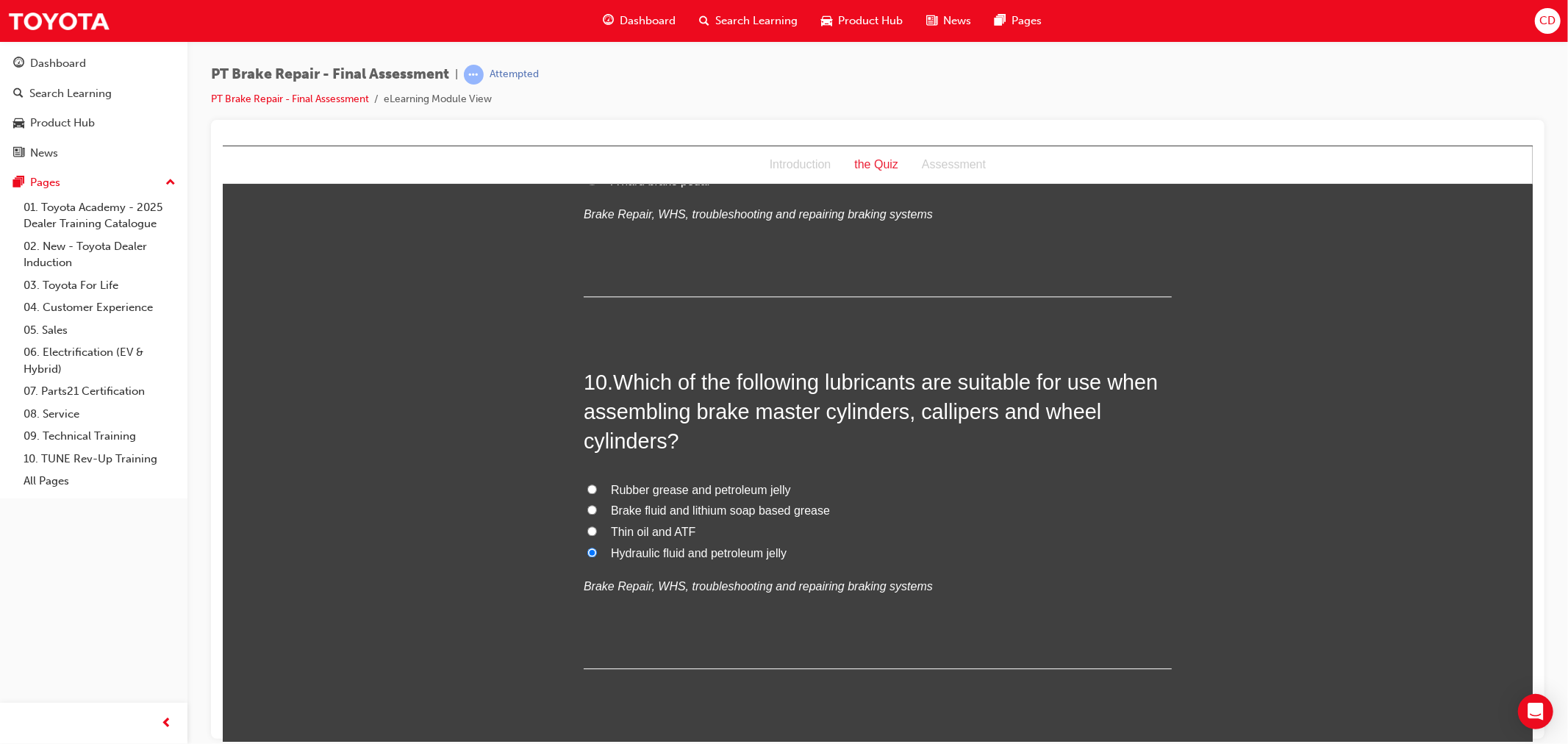
click at [729, 490] on span "Rubber grease and petroleum jelly" at bounding box center [700, 489] width 180 height 12
click at [596, 490] on input "Rubber grease and petroleum jelly" at bounding box center [591, 489] width 10 height 10
radio input "true"
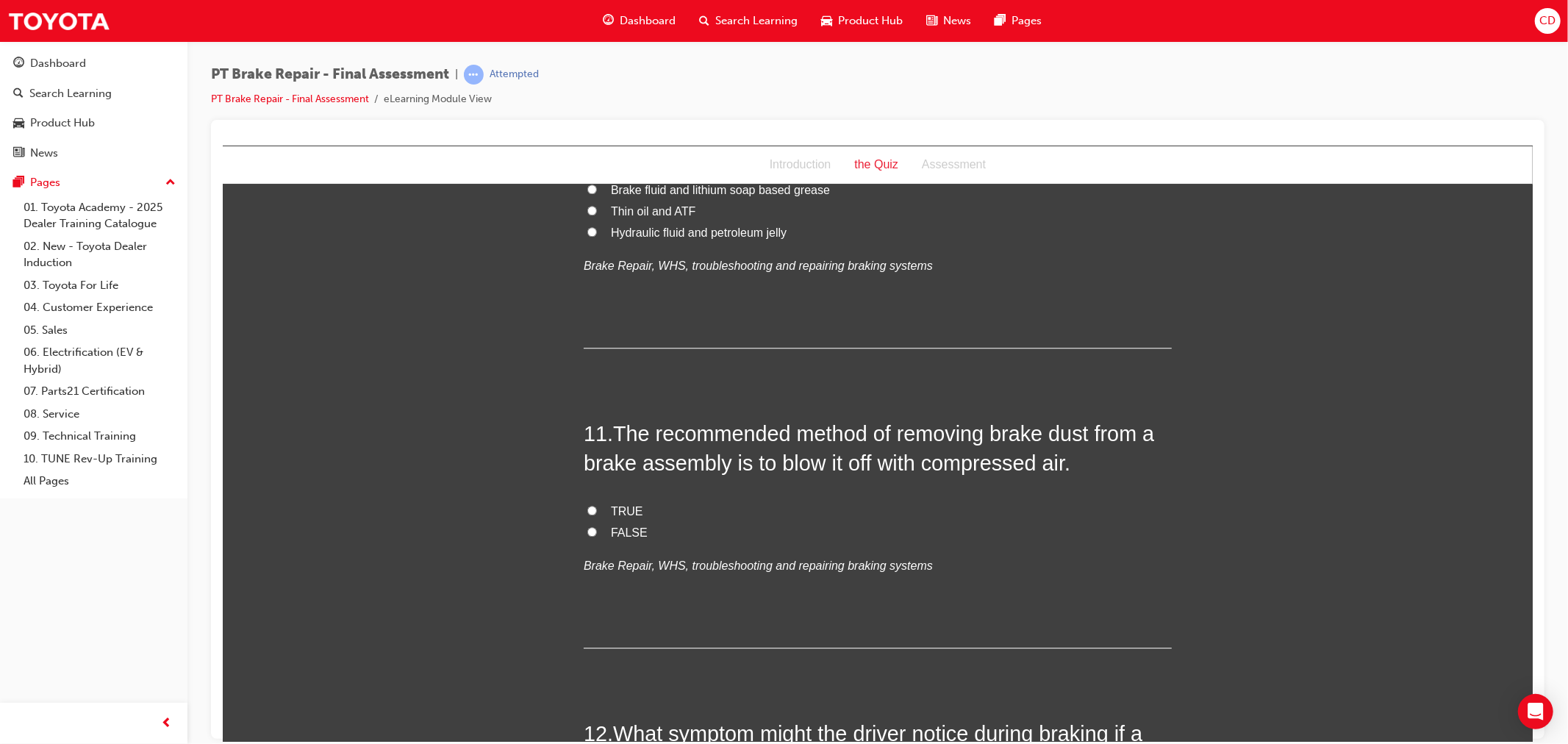
scroll to position [3267, 0]
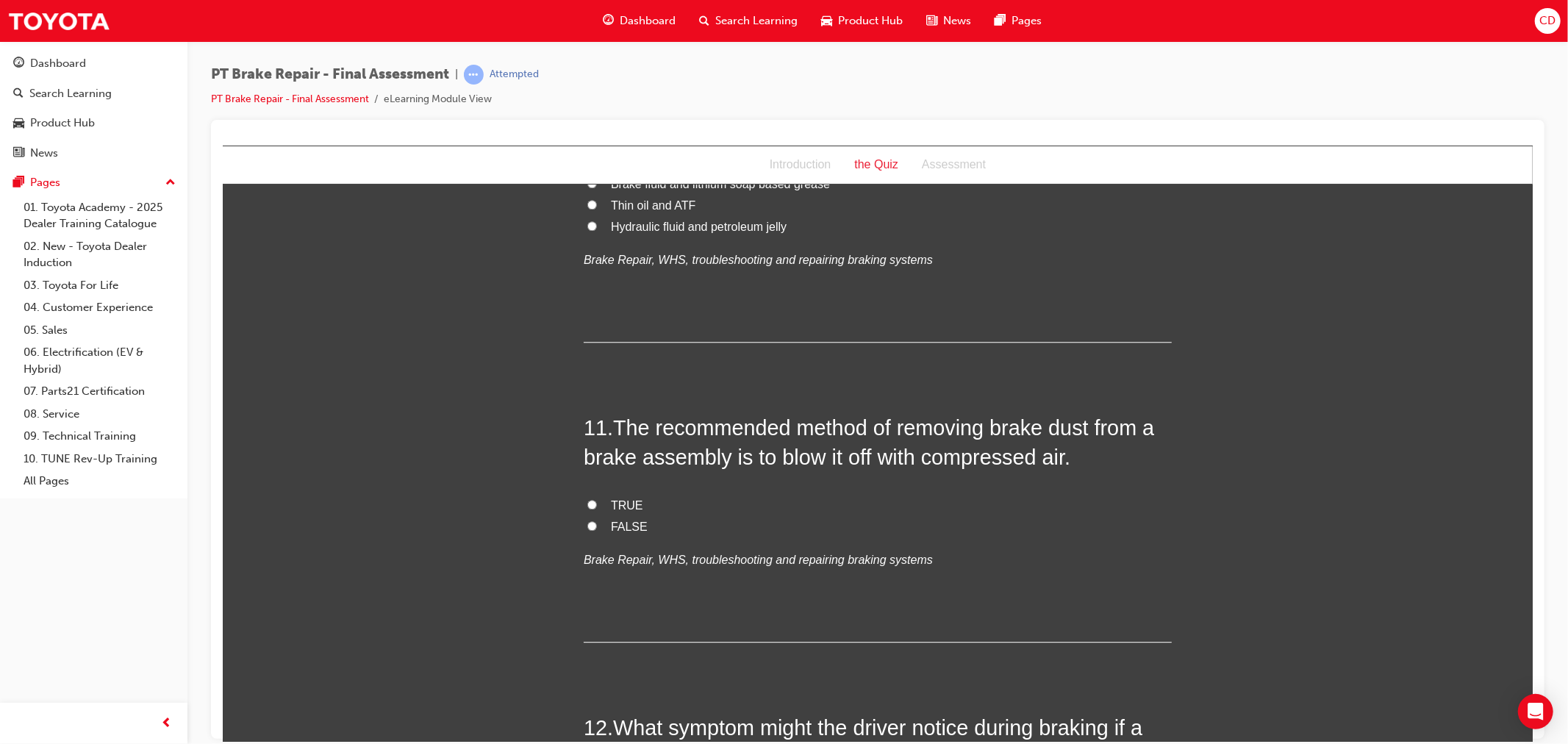
click at [590, 523] on label "FALSE" at bounding box center [877, 526] width 588 height 21
click at [590, 523] on input "FALSE" at bounding box center [591, 526] width 10 height 10
radio input "true"
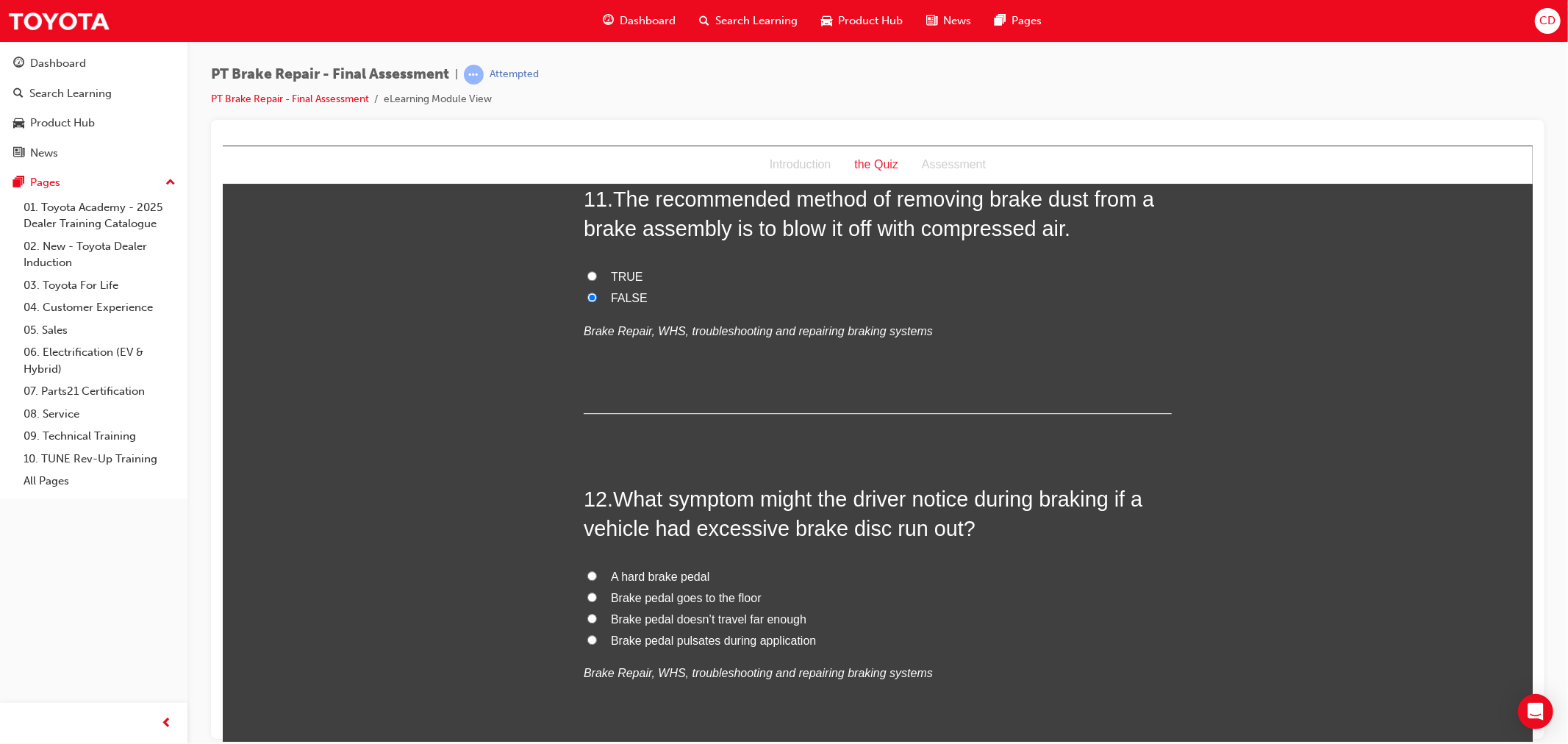
scroll to position [3512, 0]
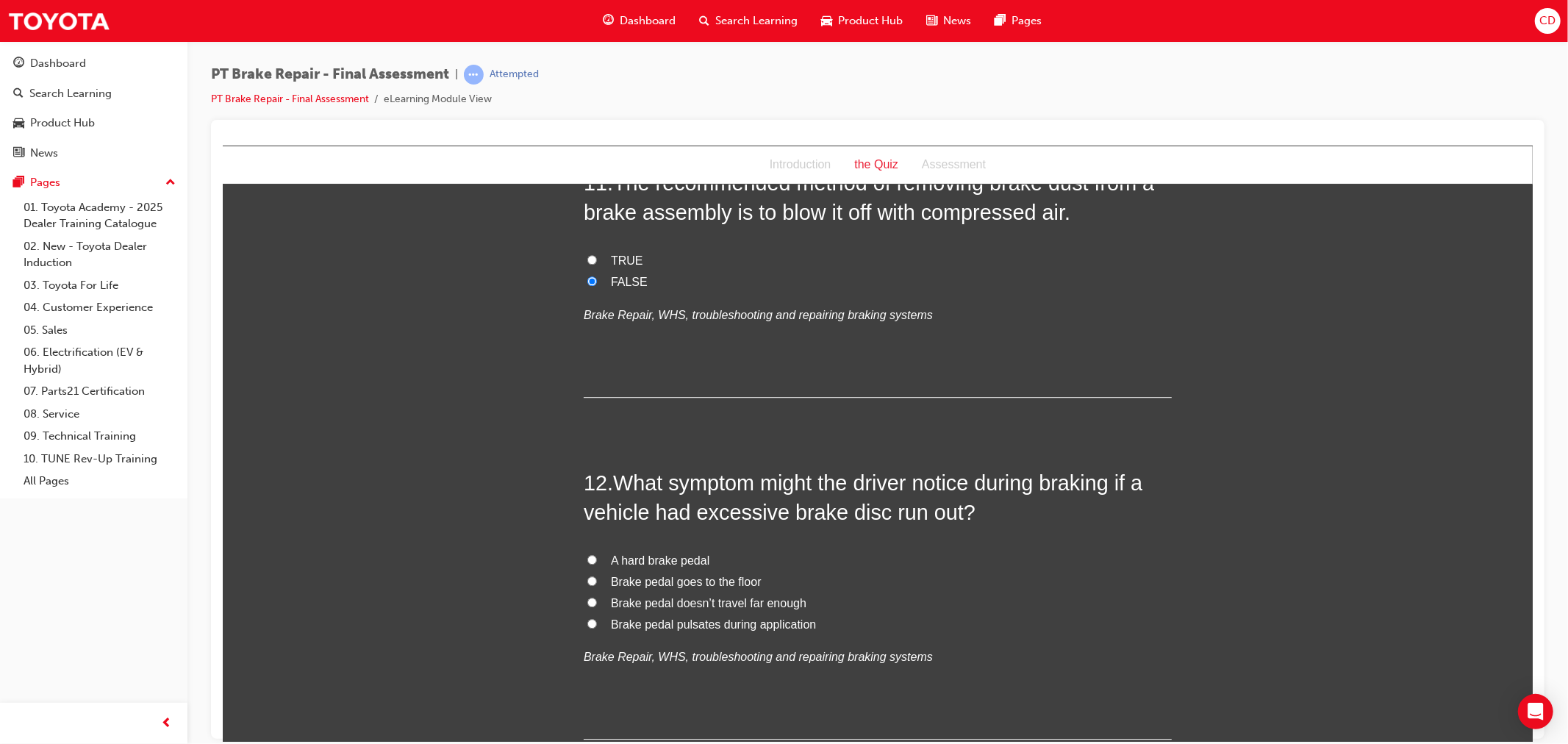
click at [646, 619] on span "Brake pedal pulsates during application" at bounding box center [712, 623] width 205 height 12
click at [596, 619] on input "Brake pedal pulsates during application" at bounding box center [591, 623] width 10 height 10
radio input "true"
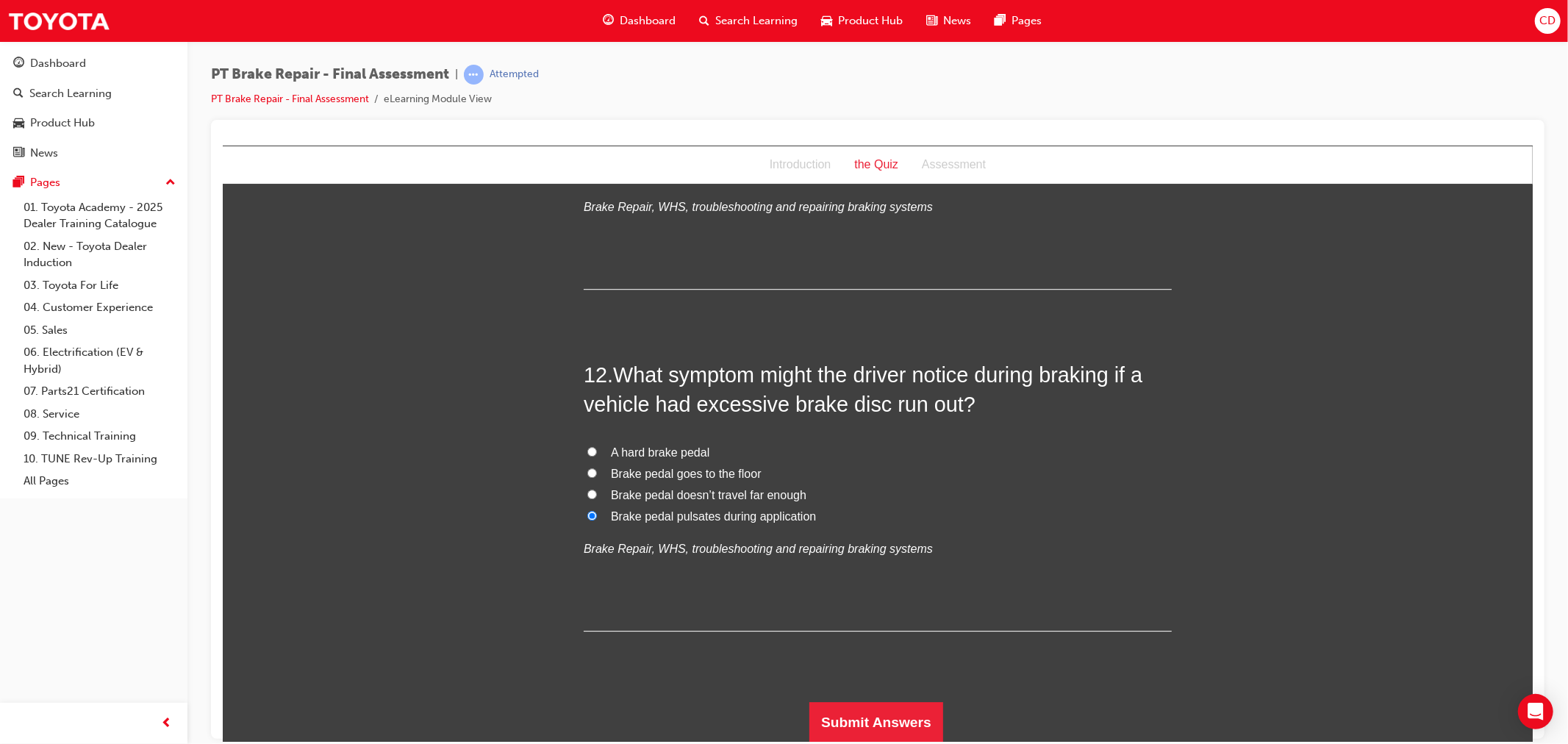
scroll to position [3622, 0]
click at [835, 715] on button "Submit Answers" at bounding box center [875, 720] width 134 height 41
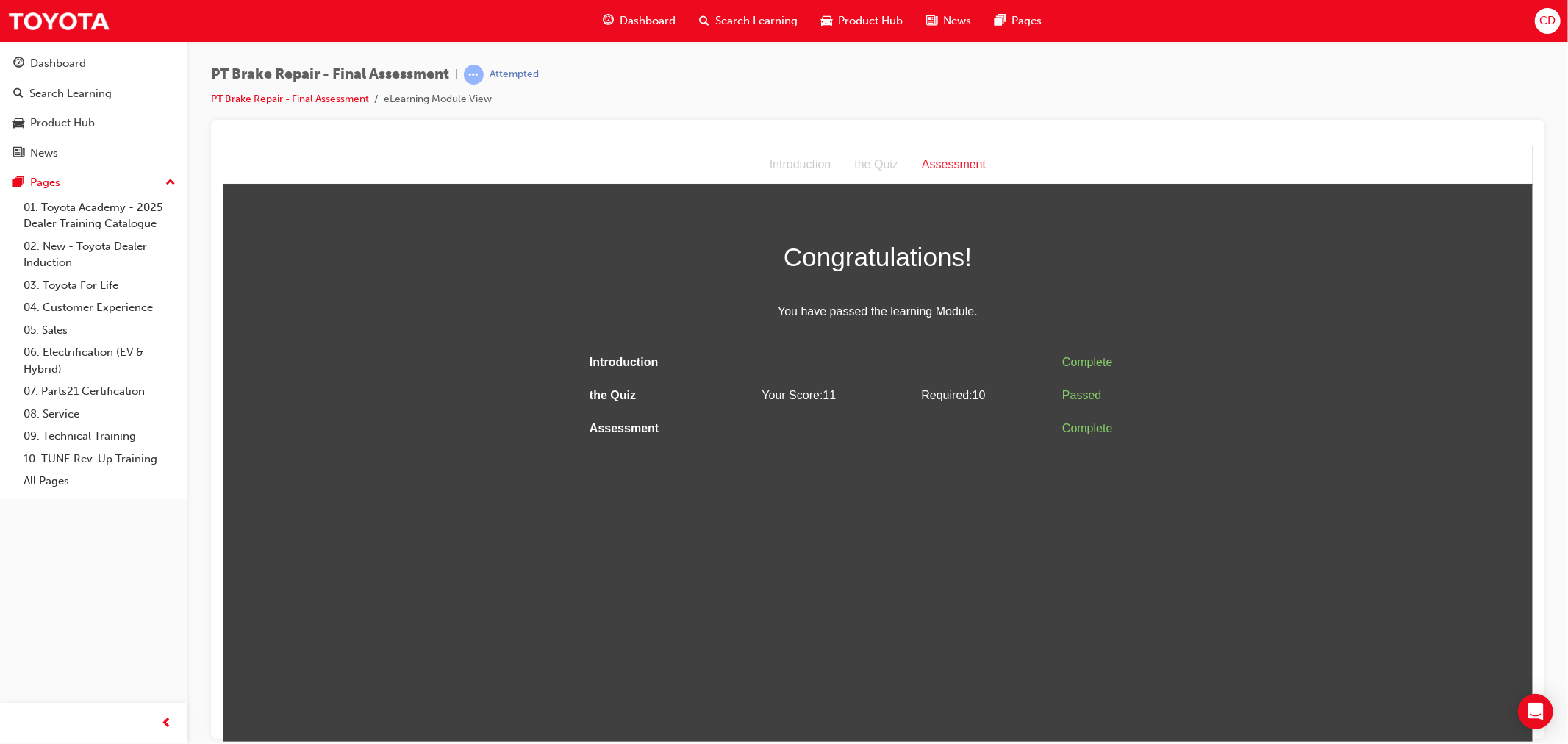
scroll to position [0, 0]
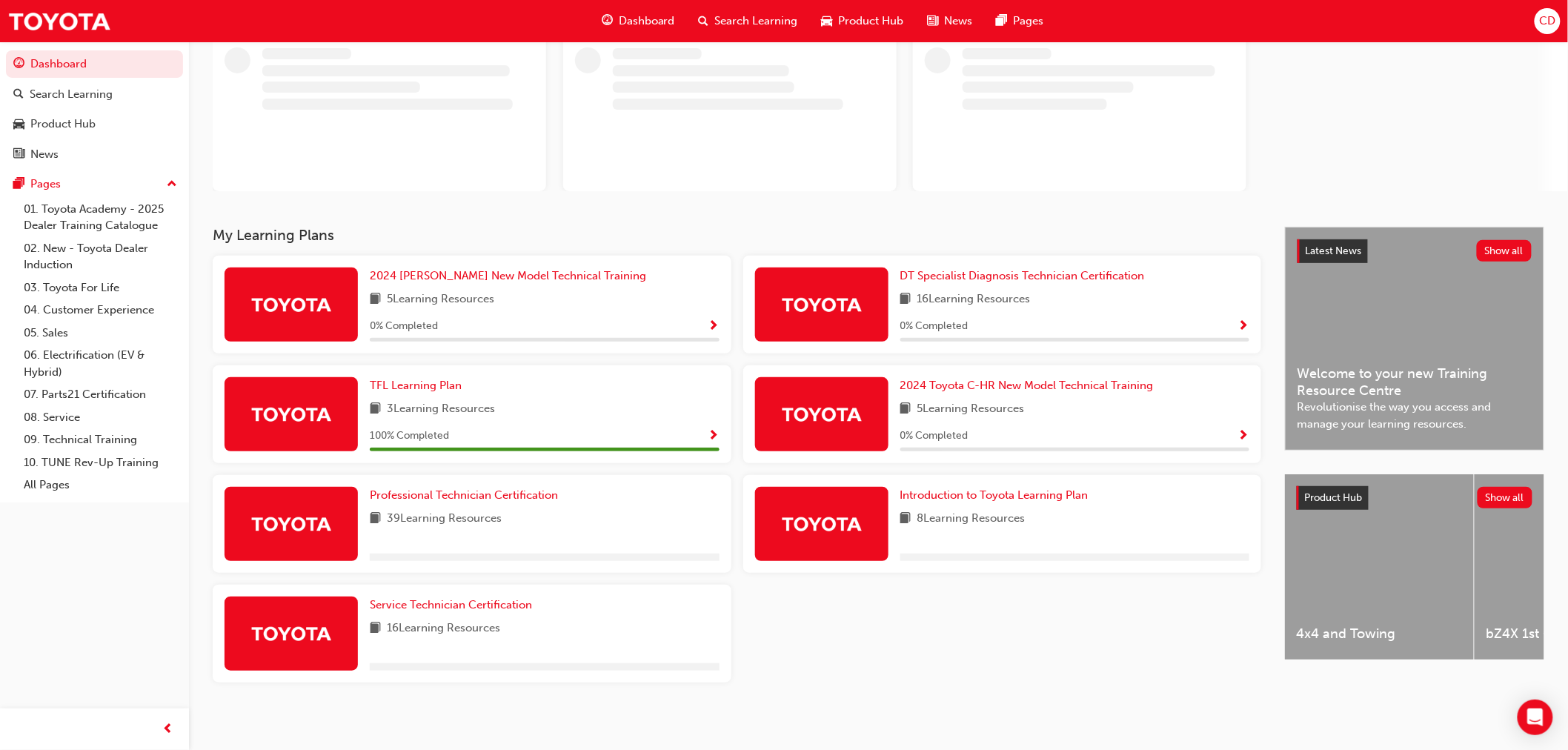
scroll to position [102, 0]
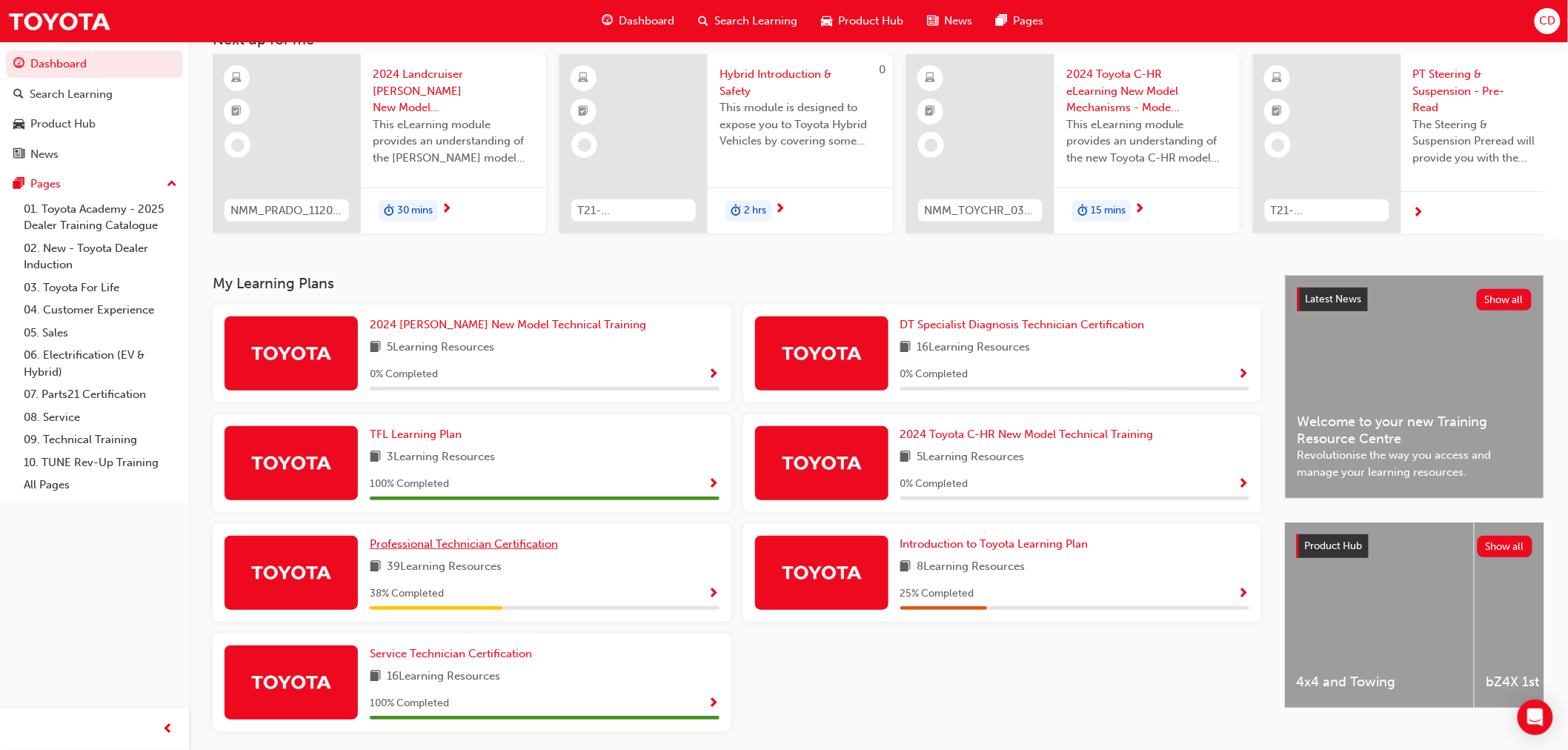
click at [465, 550] on span "Professional Technician Certification" at bounding box center [464, 544] width 188 height 13
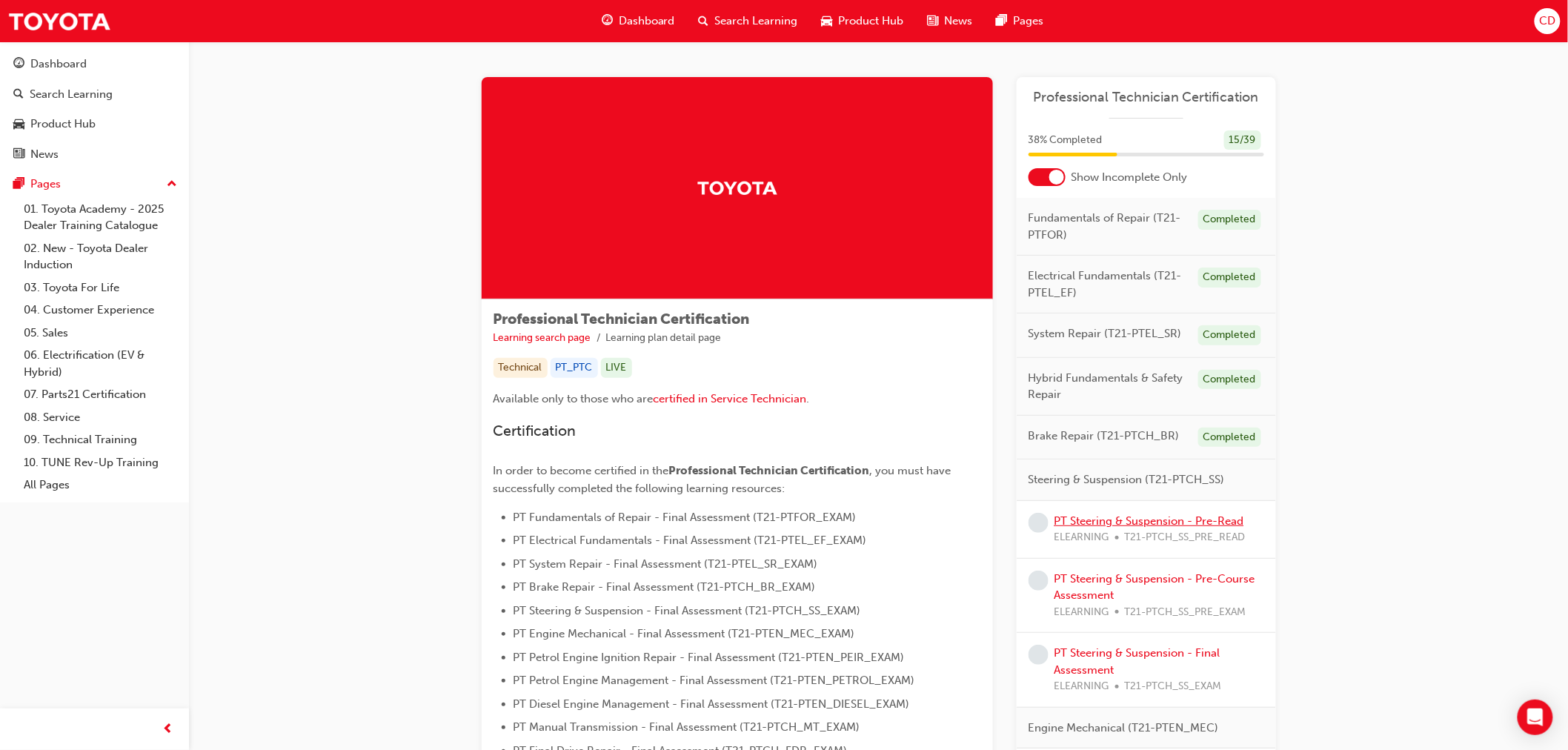
click at [1176, 517] on link "PT Steering & Suspension - Pre-Read" at bounding box center [1150, 521] width 190 height 13
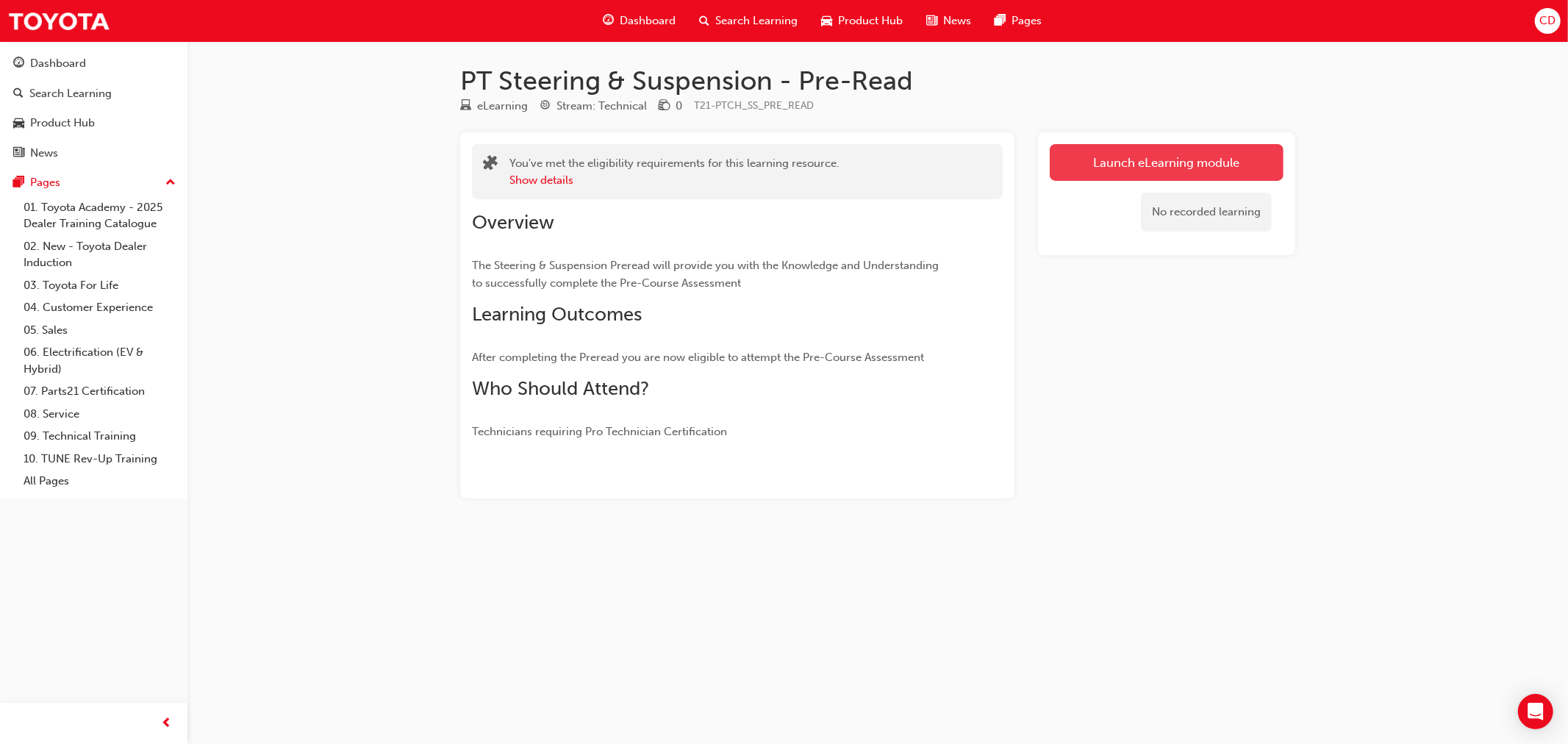
click at [1071, 163] on link "Launch eLearning module" at bounding box center [1166, 162] width 234 height 37
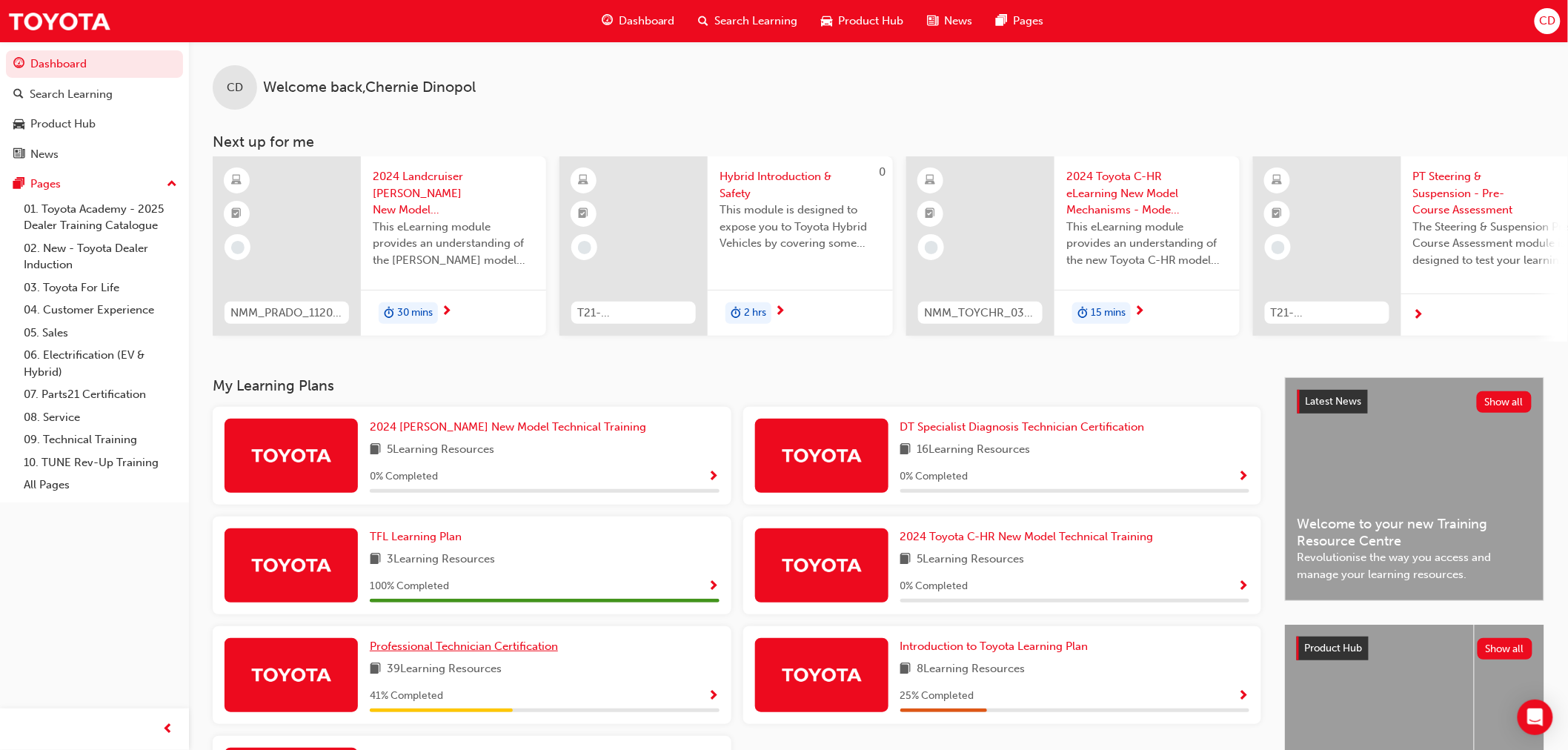
click at [458, 650] on span "Professional Technician Certification" at bounding box center [464, 646] width 188 height 13
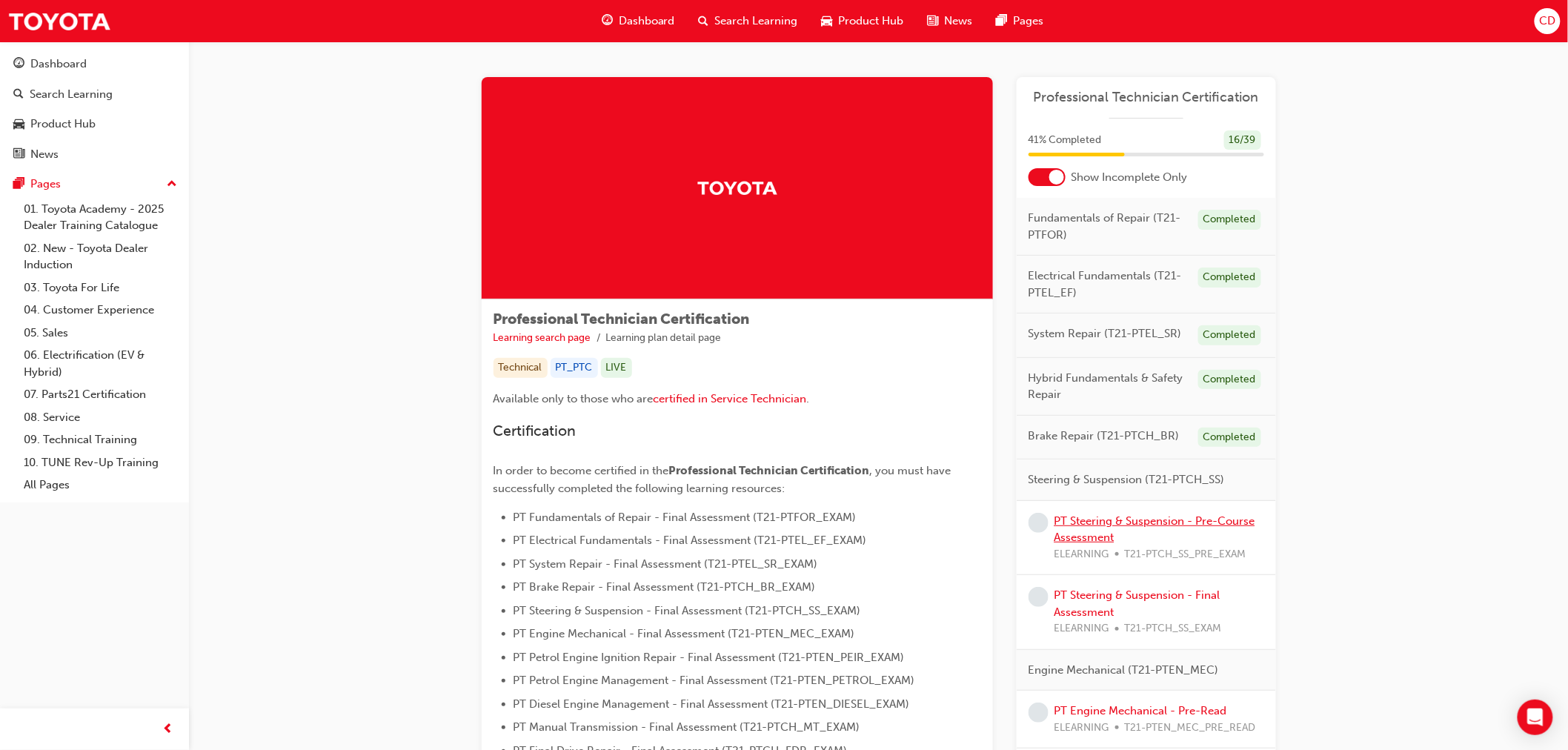
click at [1218, 521] on link "PT Steering & Suspension - Pre-Course Assessment" at bounding box center [1155, 529] width 201 height 30
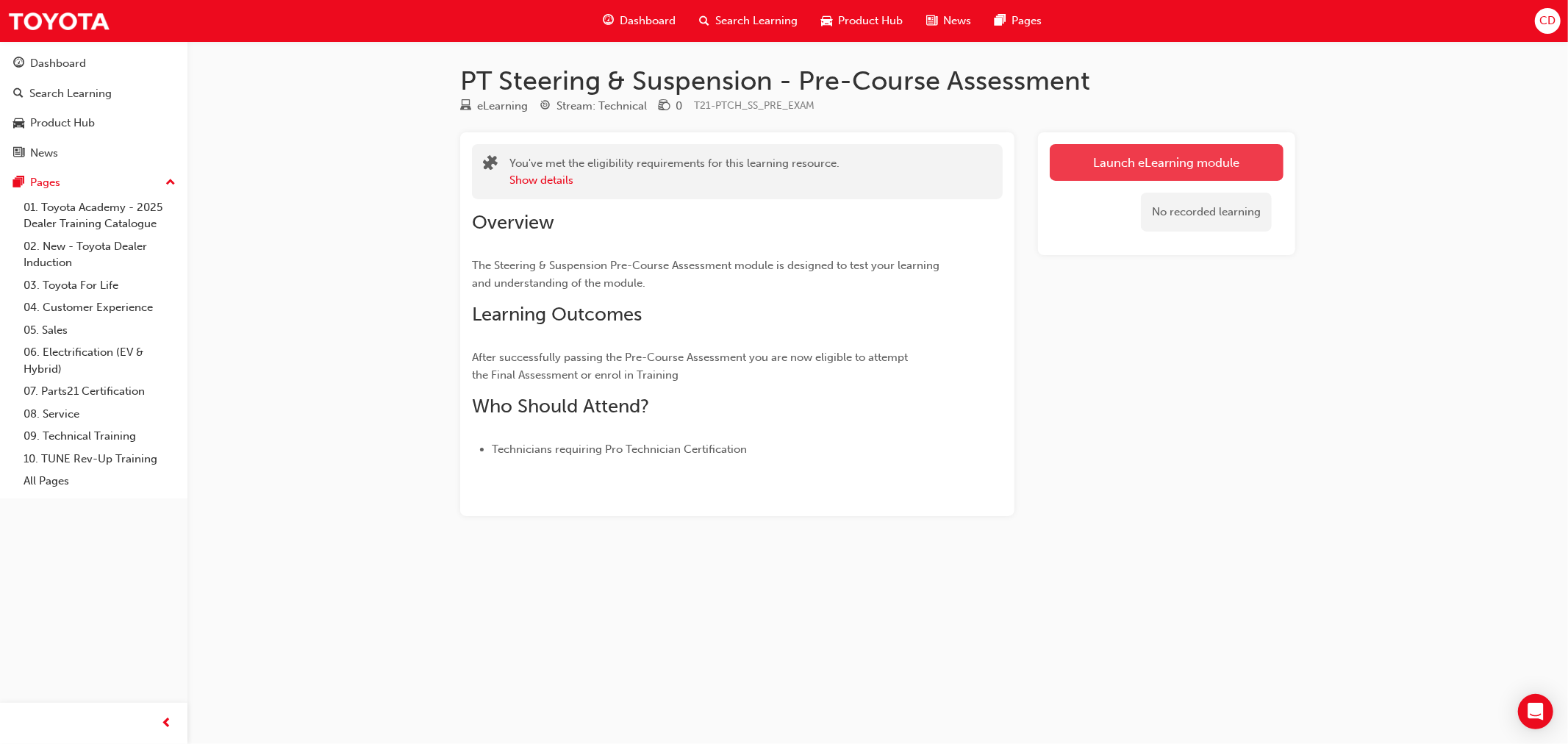
click at [1194, 158] on link "Launch eLearning module" at bounding box center [1166, 162] width 234 height 37
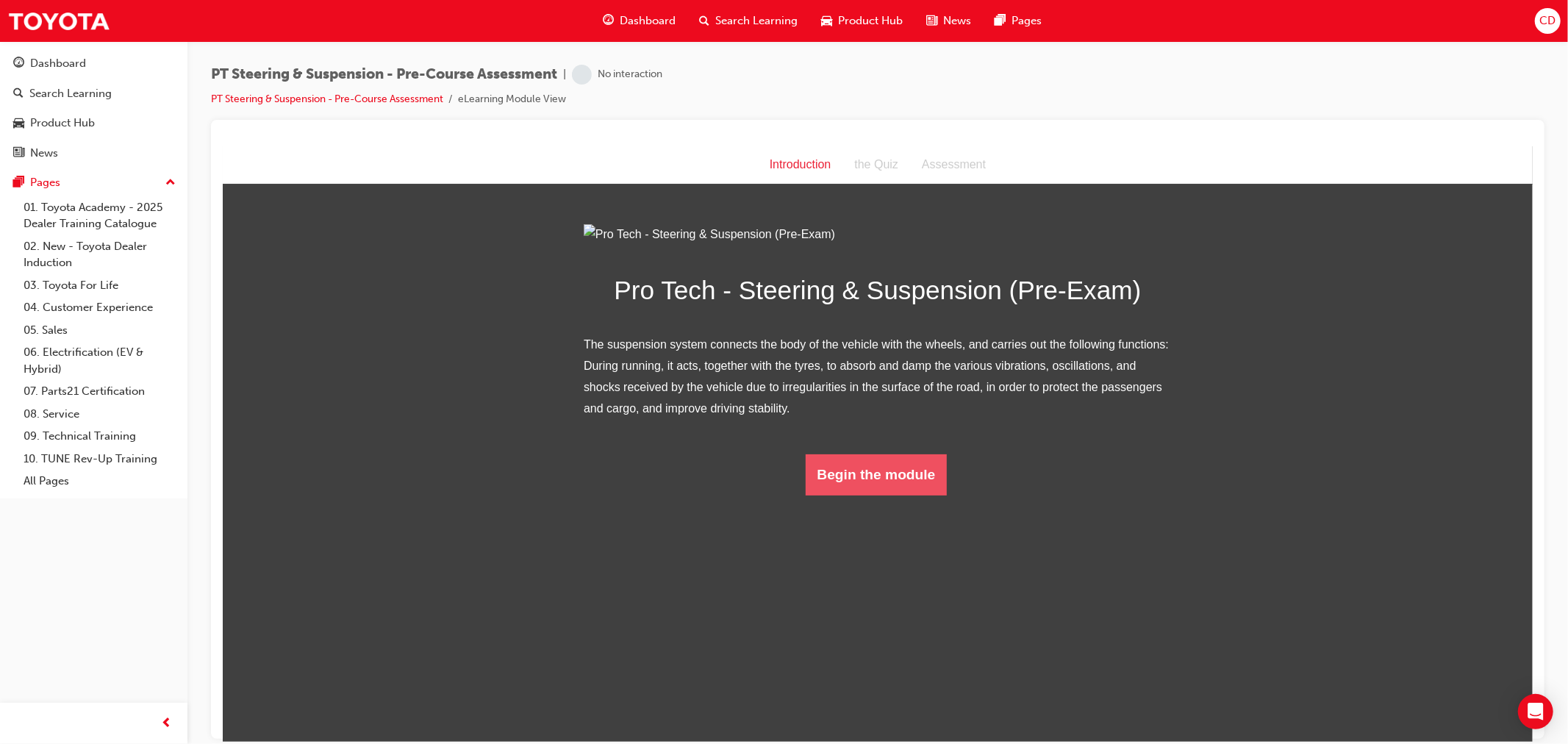
click at [897, 495] on button "Begin the module" at bounding box center [875, 474] width 142 height 41
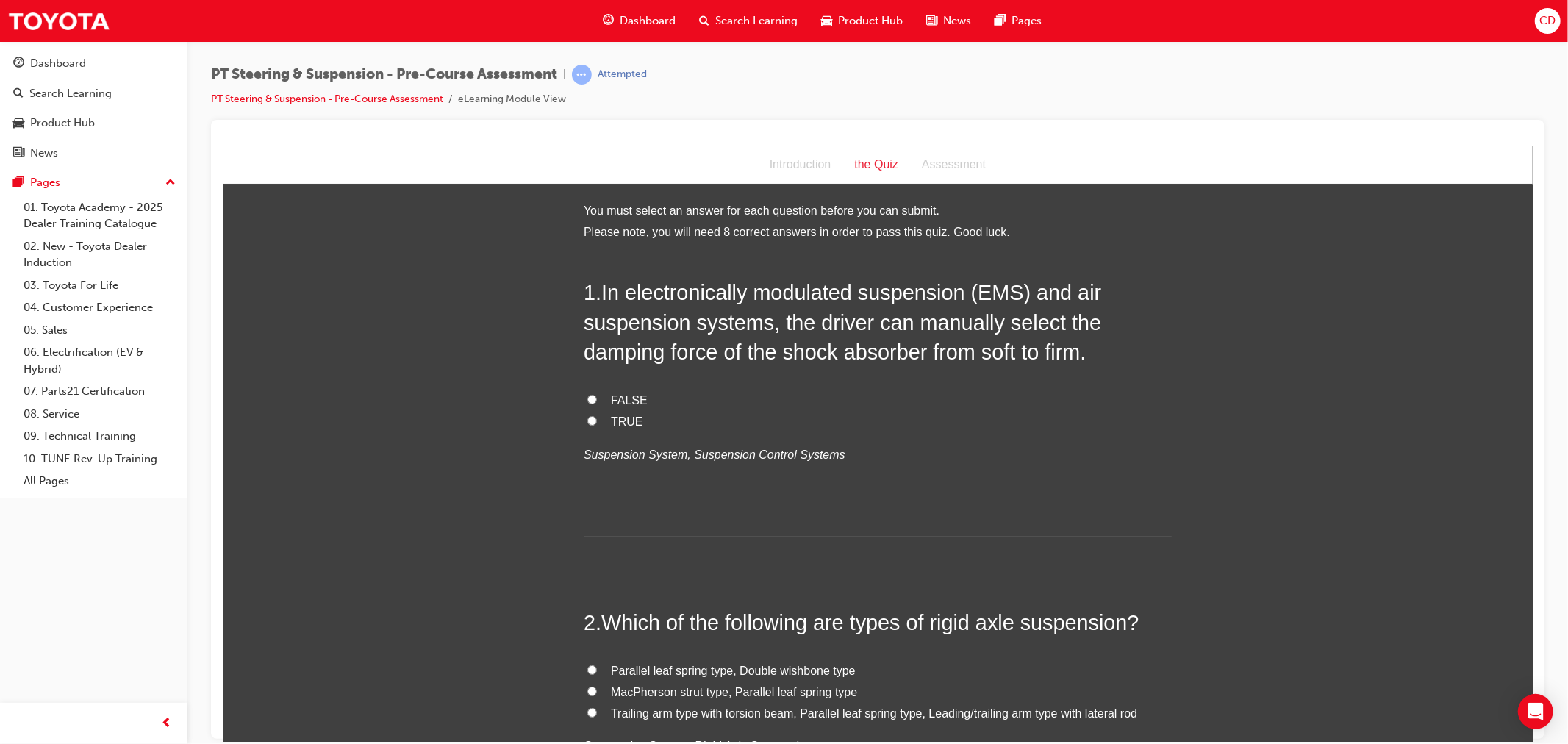
click at [618, 424] on span "TRUE" at bounding box center [626, 420] width 32 height 12
click at [596, 424] on input "TRUE" at bounding box center [591, 420] width 10 height 10
radio input "true"
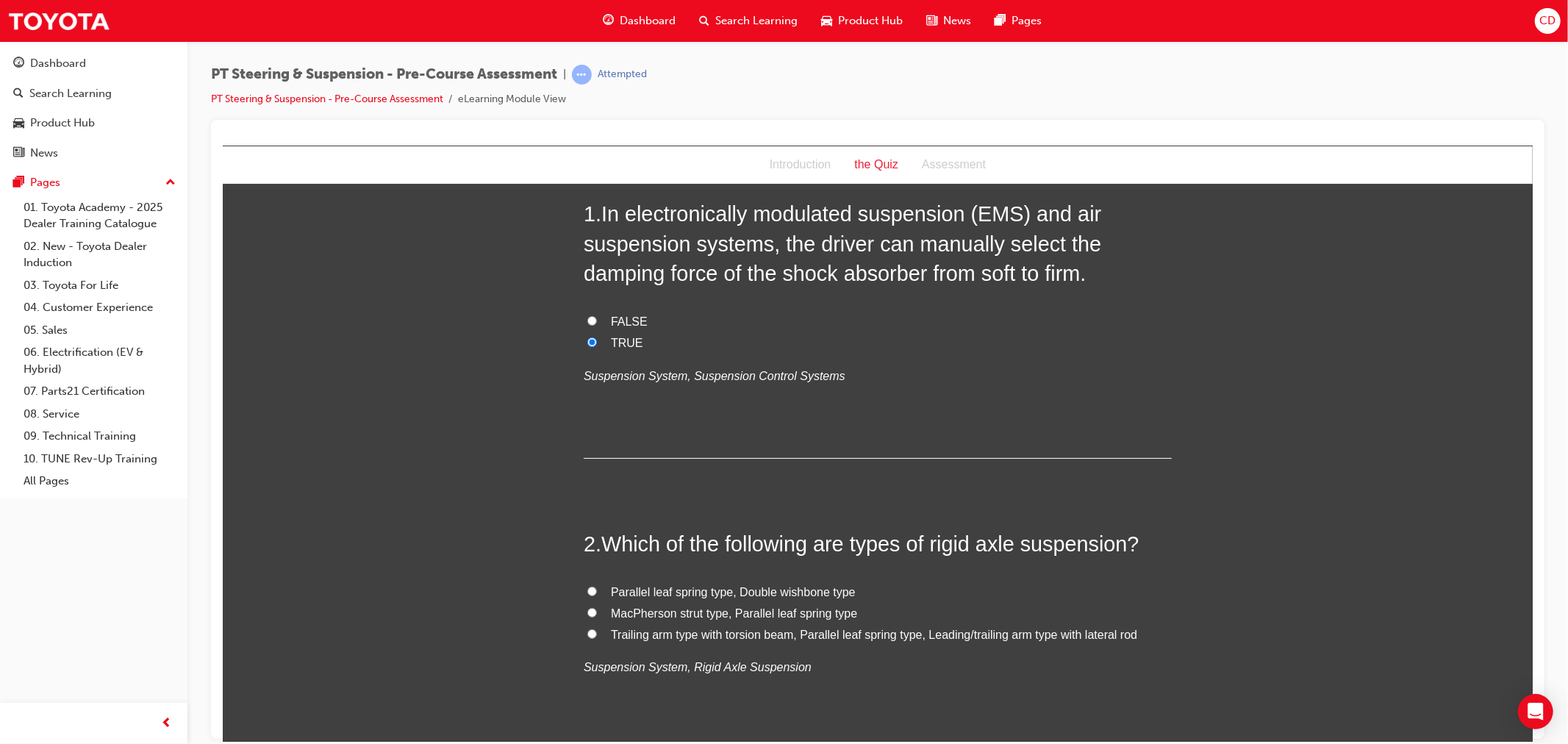
scroll to position [163, 0]
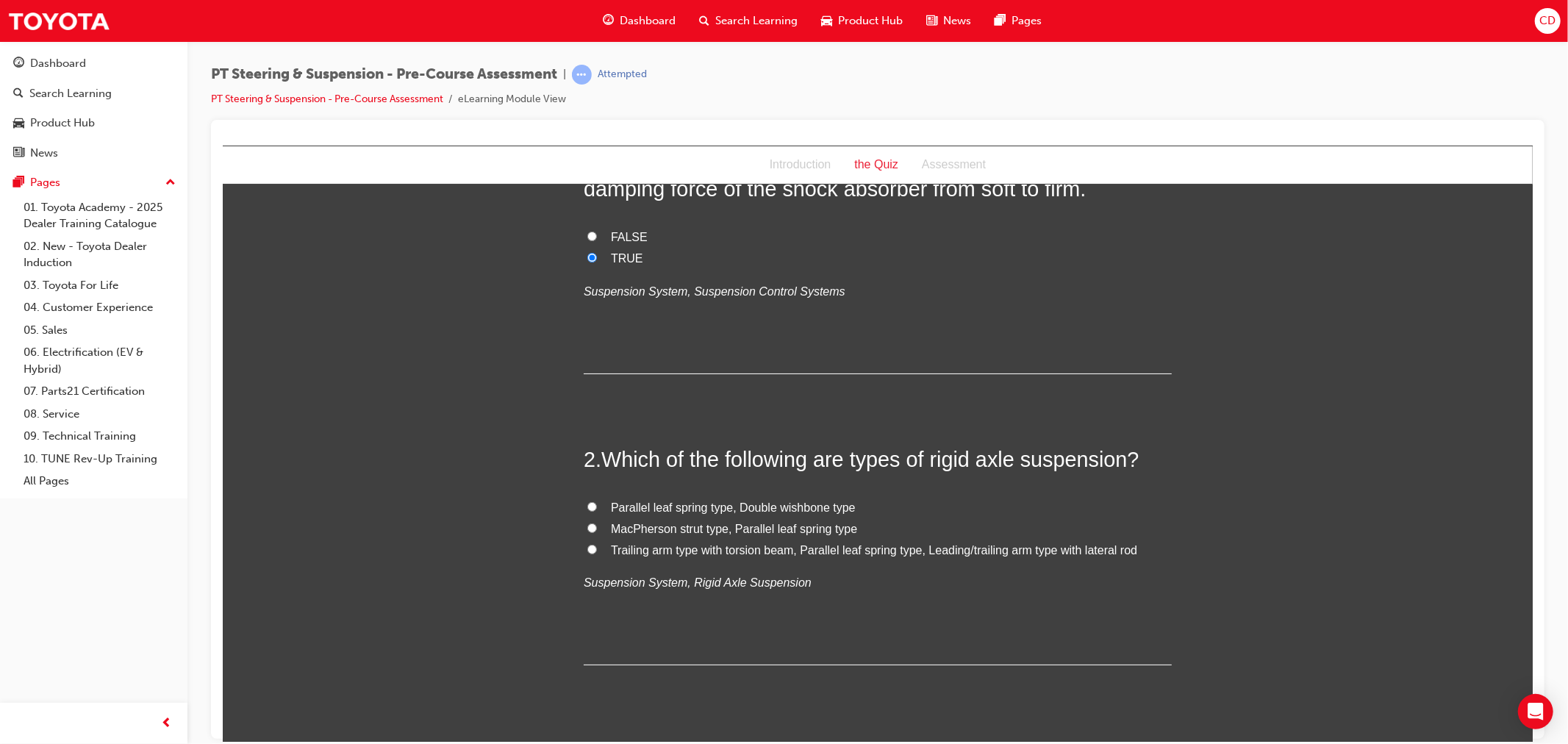
click at [672, 556] on label "Trailing arm type with torsion beam, Parallel leaf spring type, Leading/trailin…" at bounding box center [877, 550] width 588 height 21
click at [596, 554] on input "Trailing arm type with torsion beam, Parallel leaf spring type, Leading/trailin…" at bounding box center [591, 549] width 10 height 10
radio input "true"
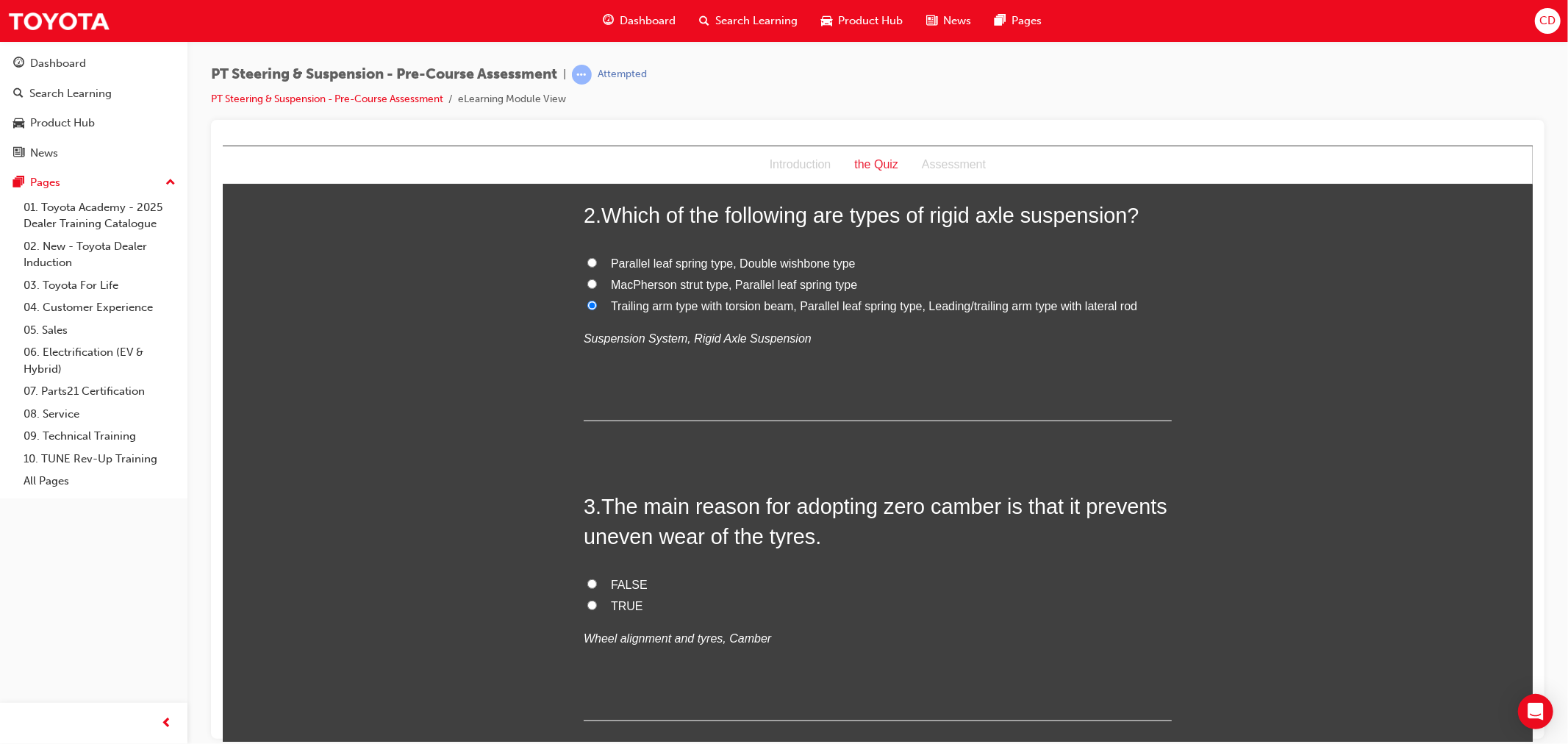
scroll to position [408, 0]
click at [596, 599] on label "TRUE" at bounding box center [877, 605] width 588 height 21
click at [596, 599] on input "TRUE" at bounding box center [591, 604] width 10 height 10
radio input "true"
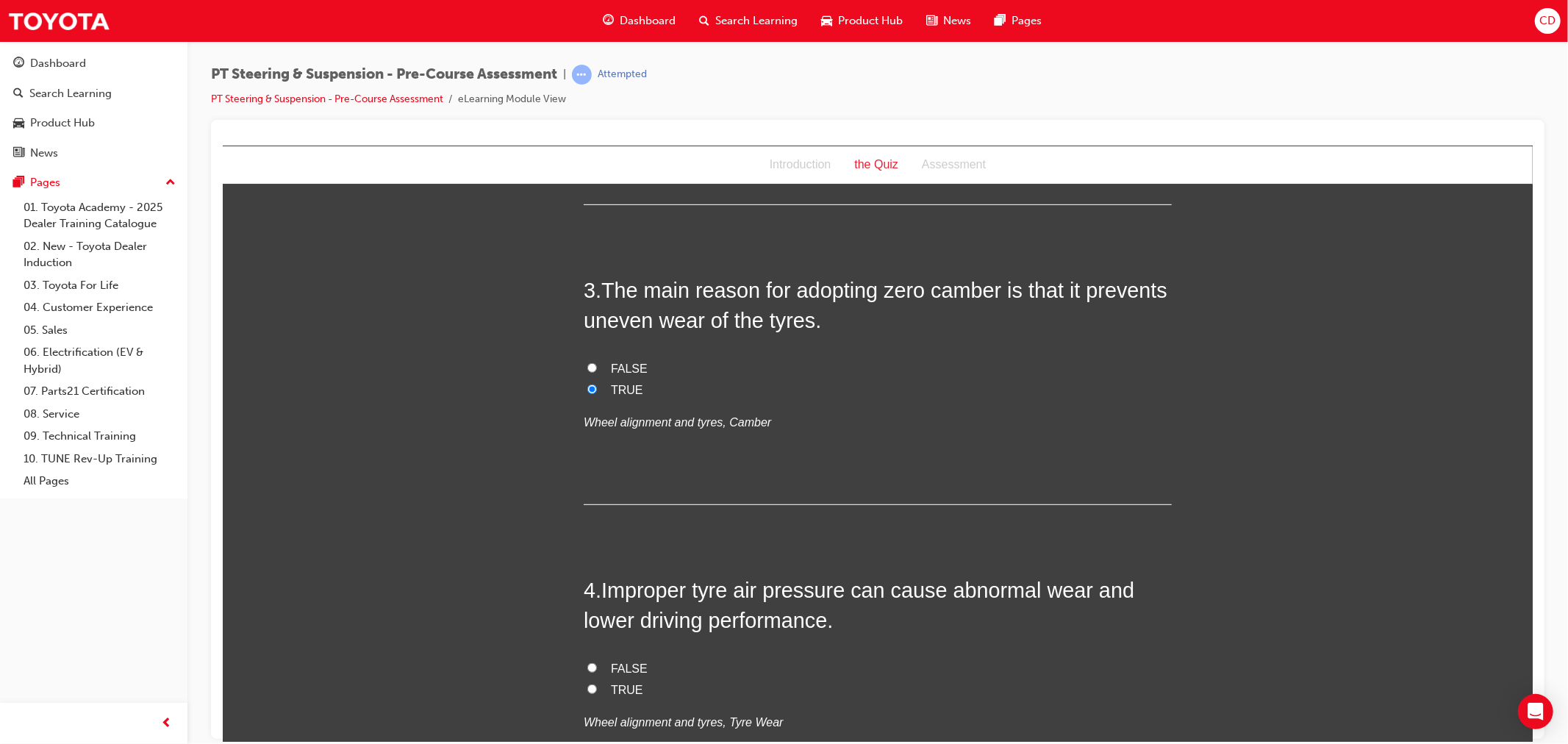
scroll to position [653, 0]
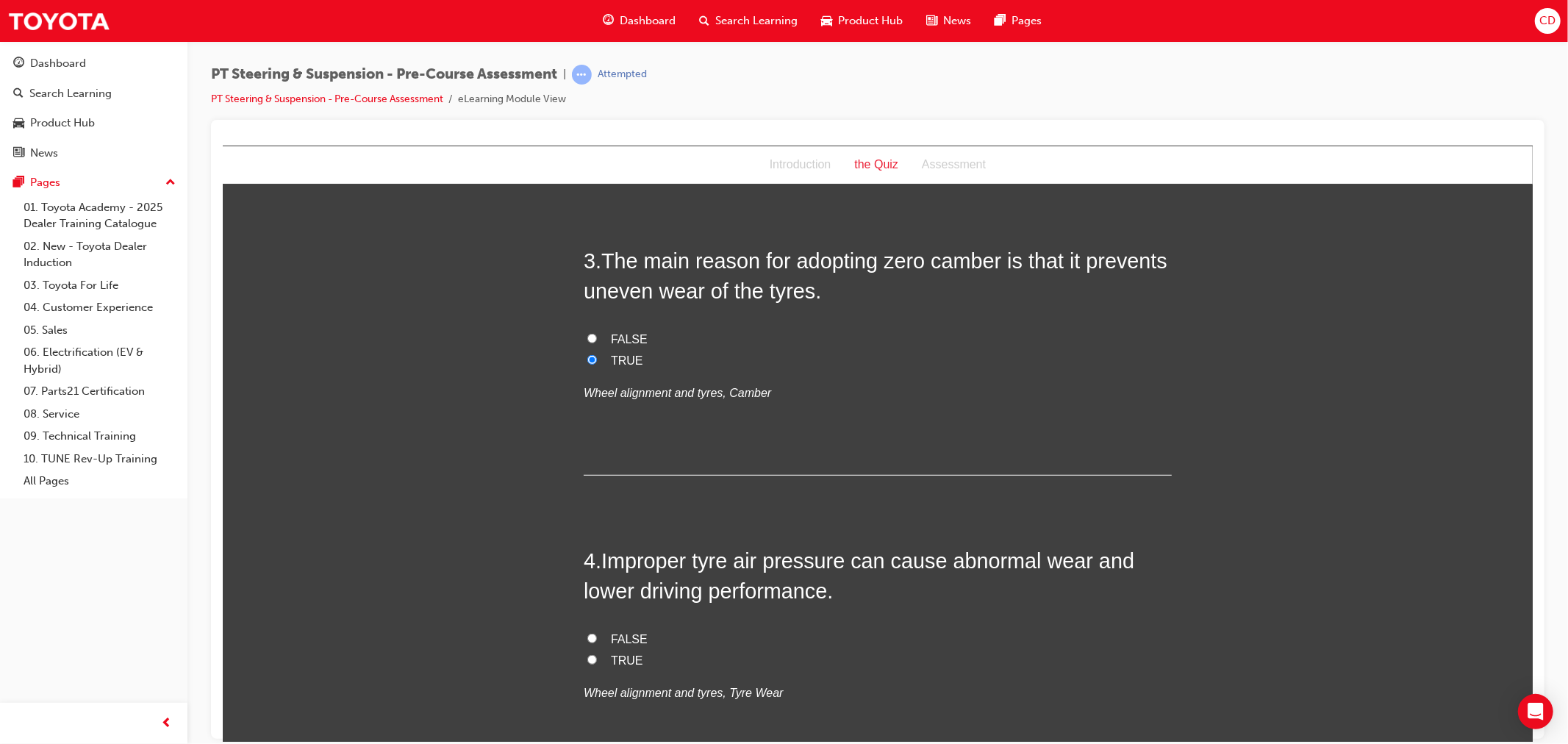
click at [610, 655] on span "TRUE" at bounding box center [626, 660] width 32 height 12
click at [596, 655] on input "TRUE" at bounding box center [591, 660] width 10 height 10
radio input "true"
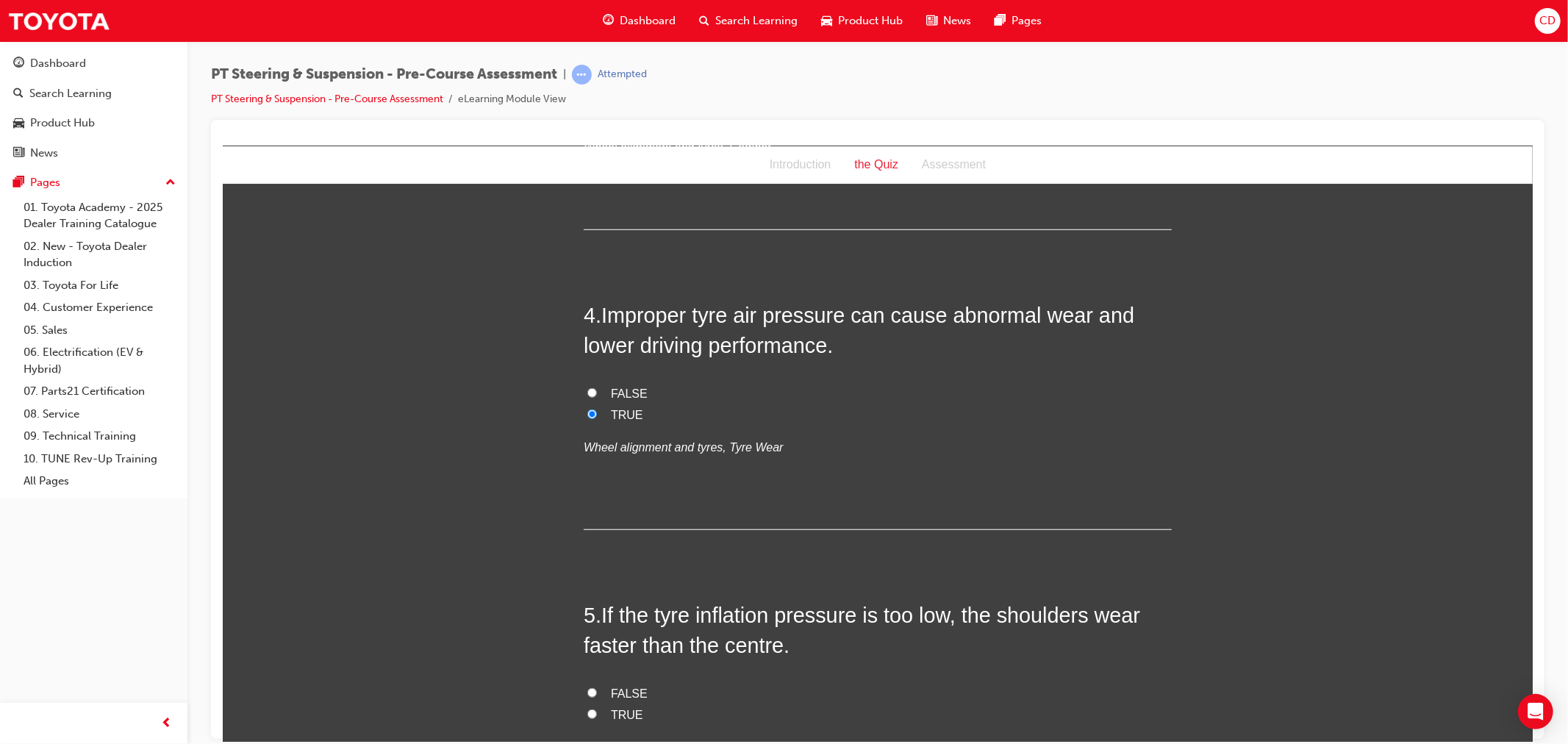
scroll to position [980, 0]
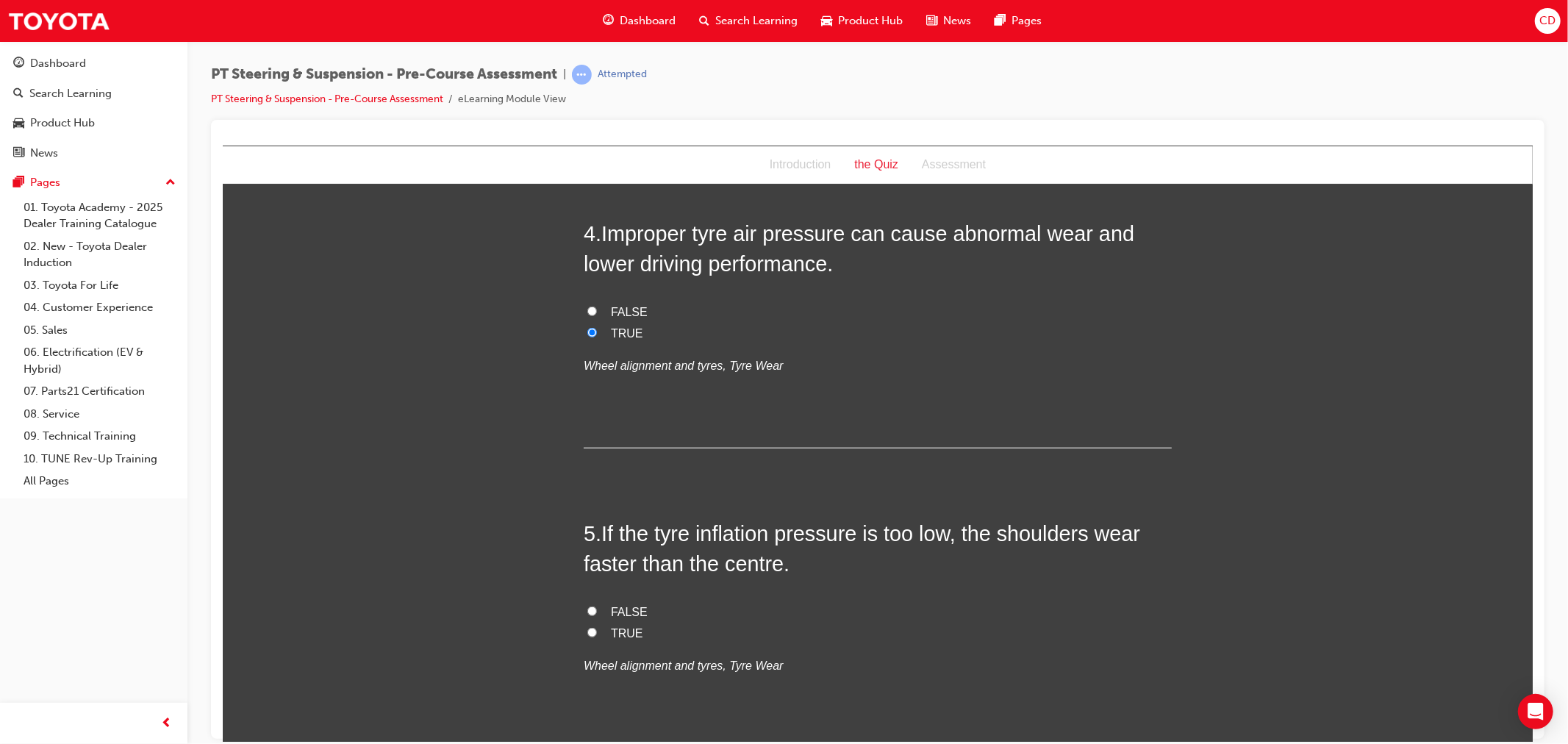
click at [610, 632] on span "TRUE" at bounding box center [626, 632] width 32 height 12
click at [596, 632] on input "TRUE" at bounding box center [591, 632] width 10 height 10
radio input "true"
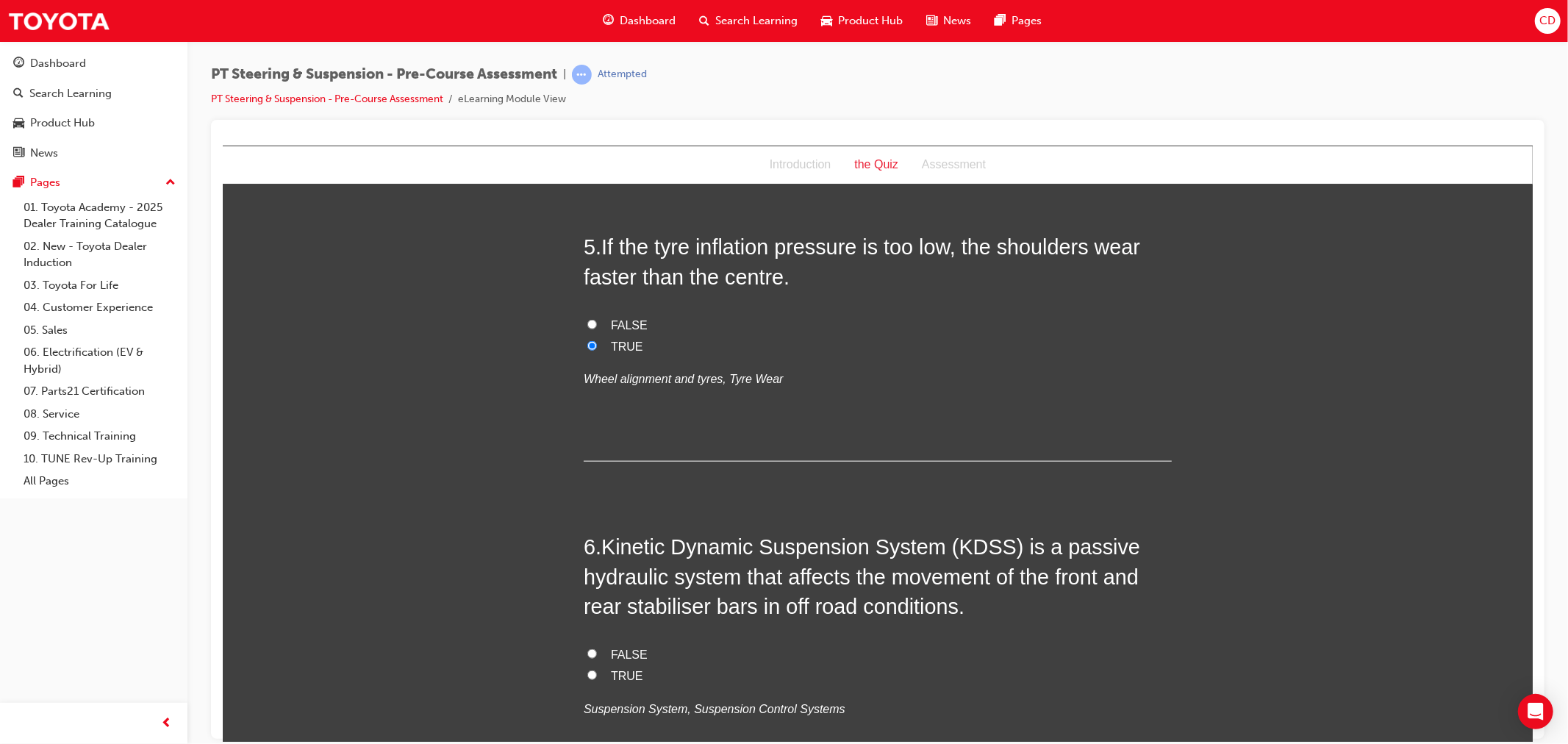
scroll to position [1306, 0]
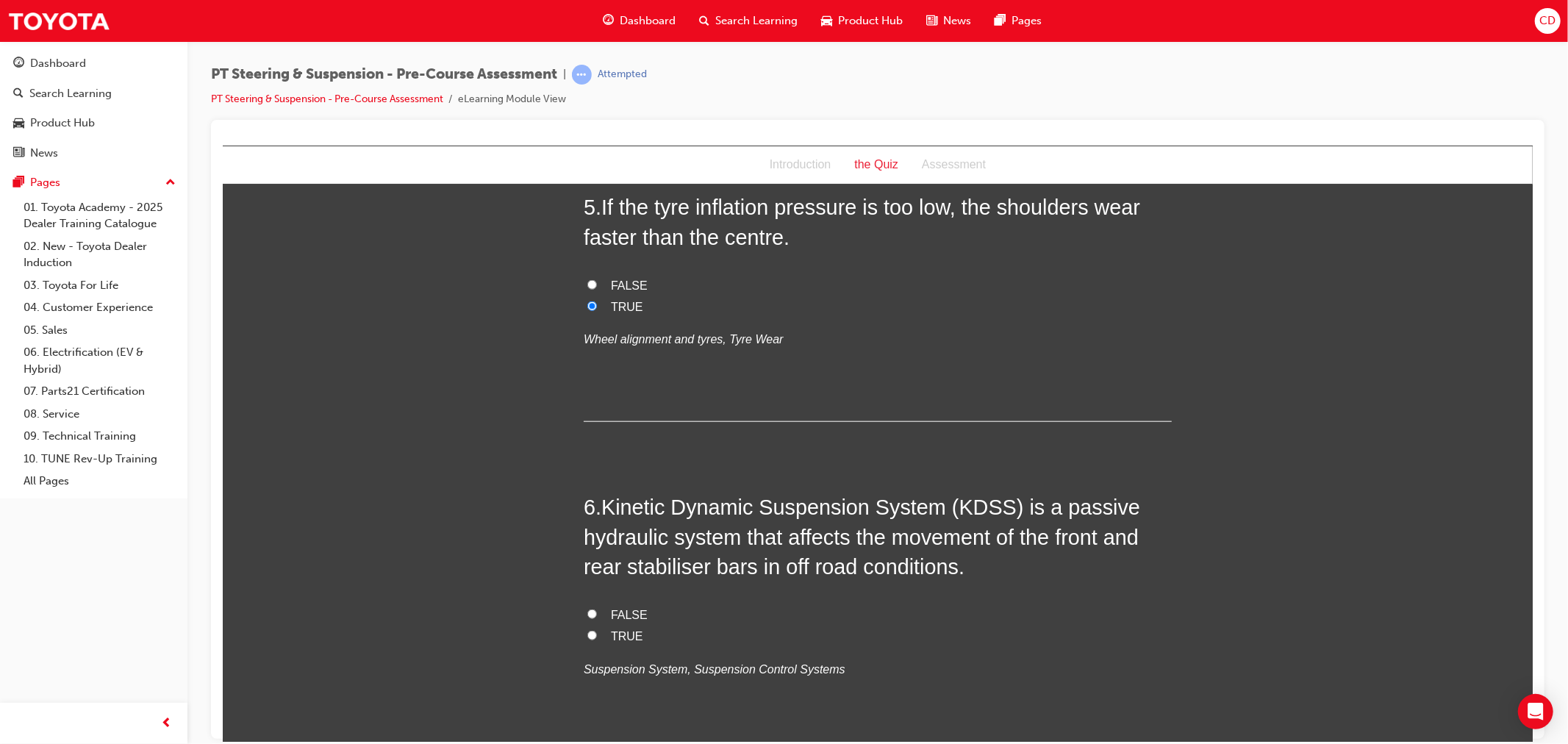
click at [586, 617] on input "FALSE" at bounding box center [591, 613] width 10 height 10
radio input "true"
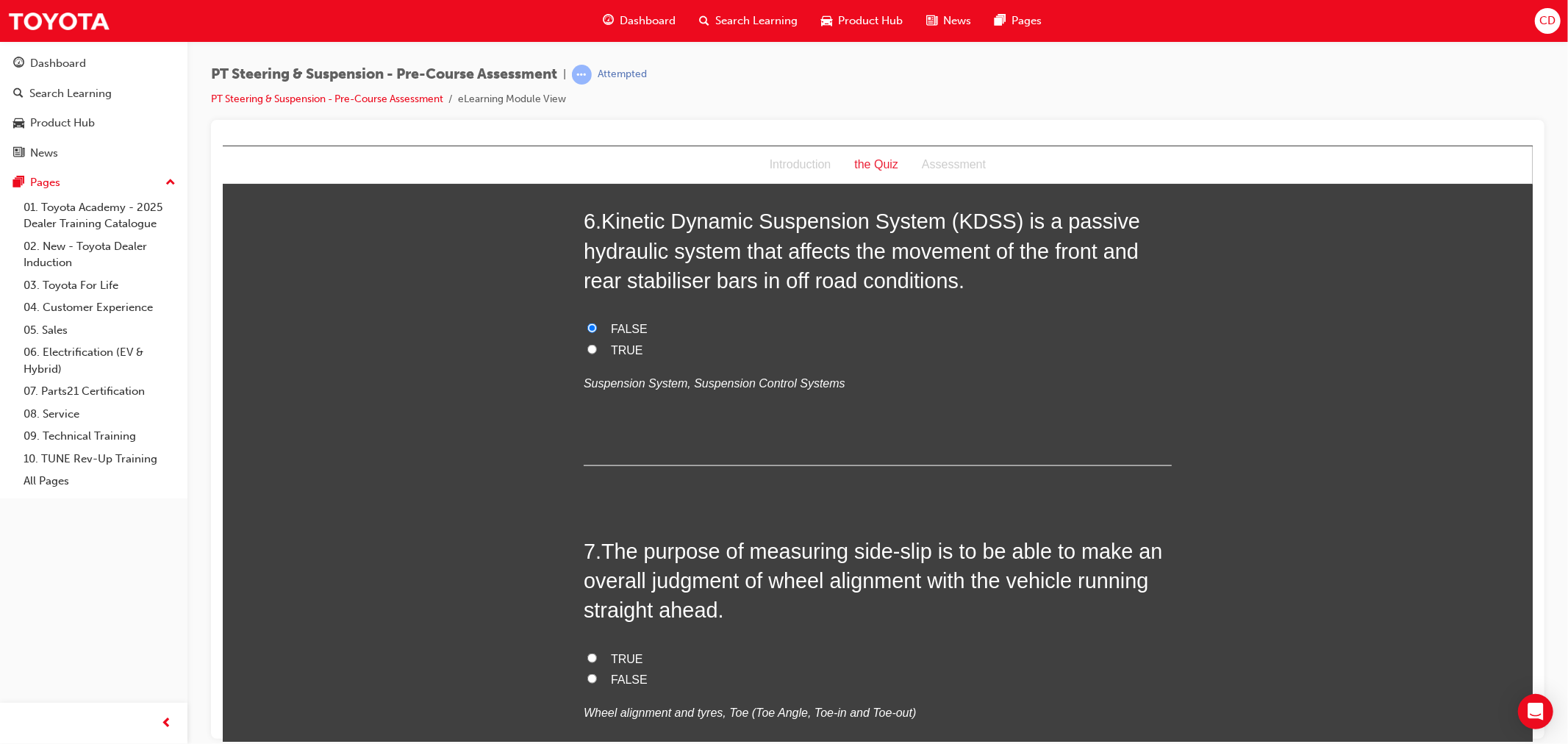
scroll to position [1552, 0]
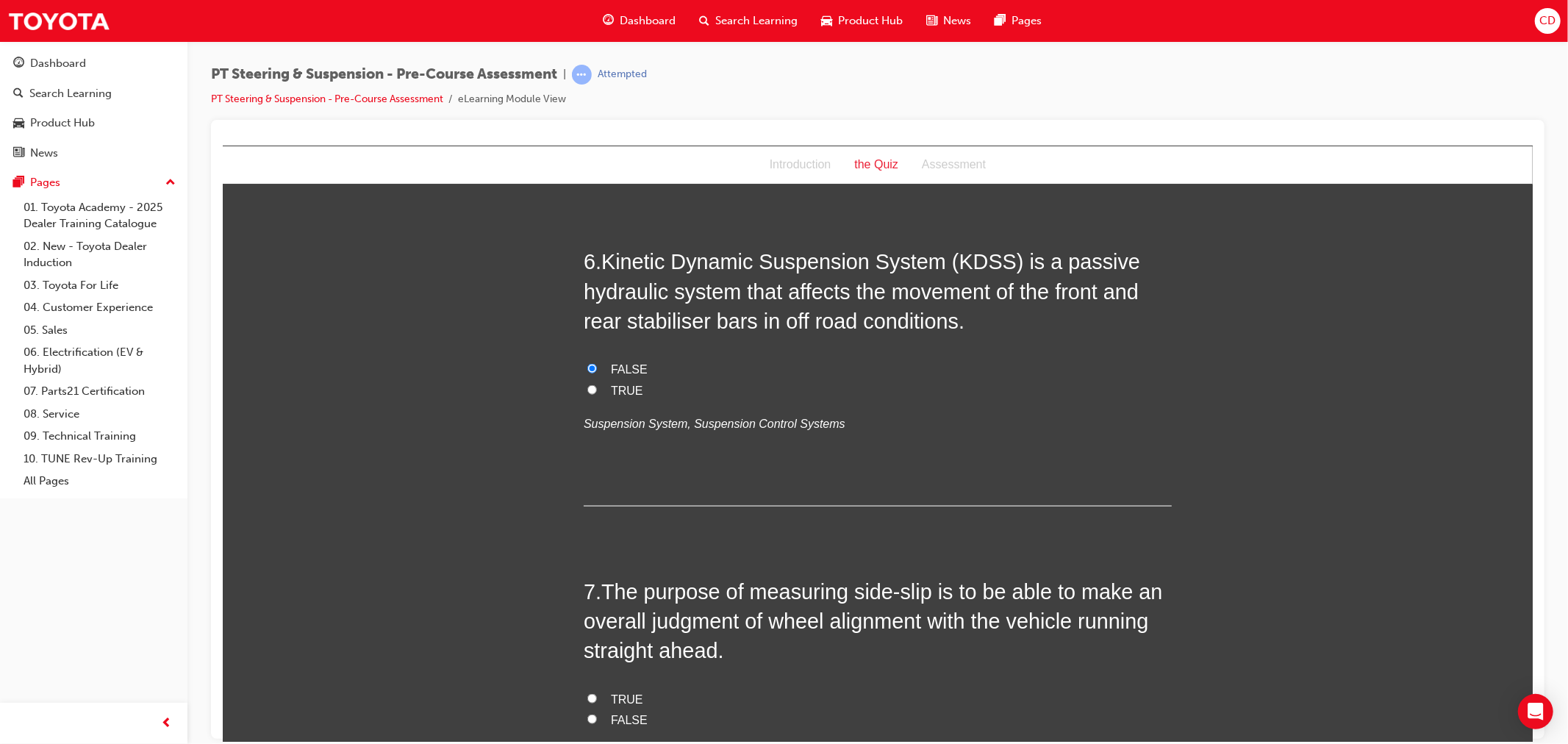
click at [586, 391] on input "TRUE" at bounding box center [591, 389] width 10 height 10
radio input "true"
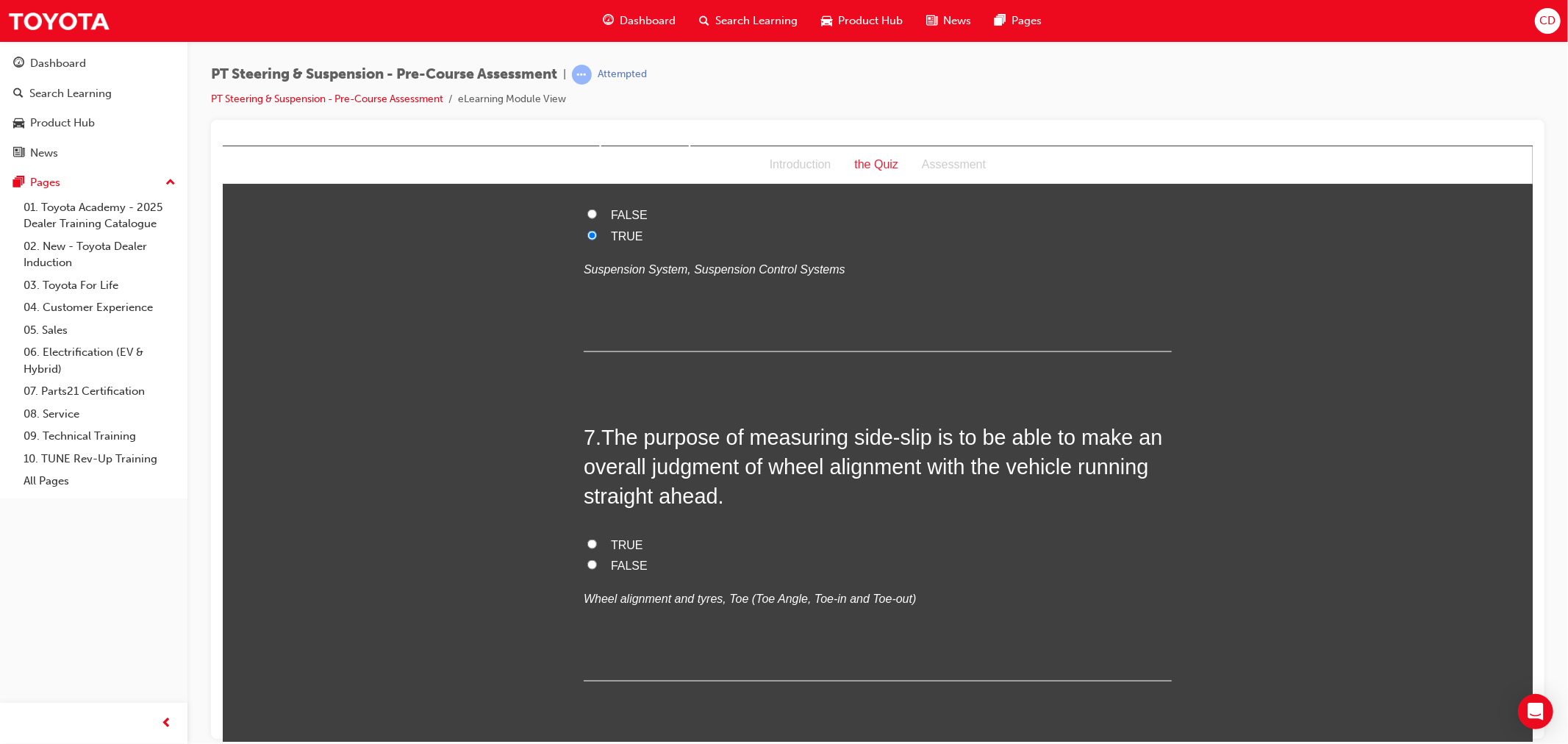
scroll to position [1715, 0]
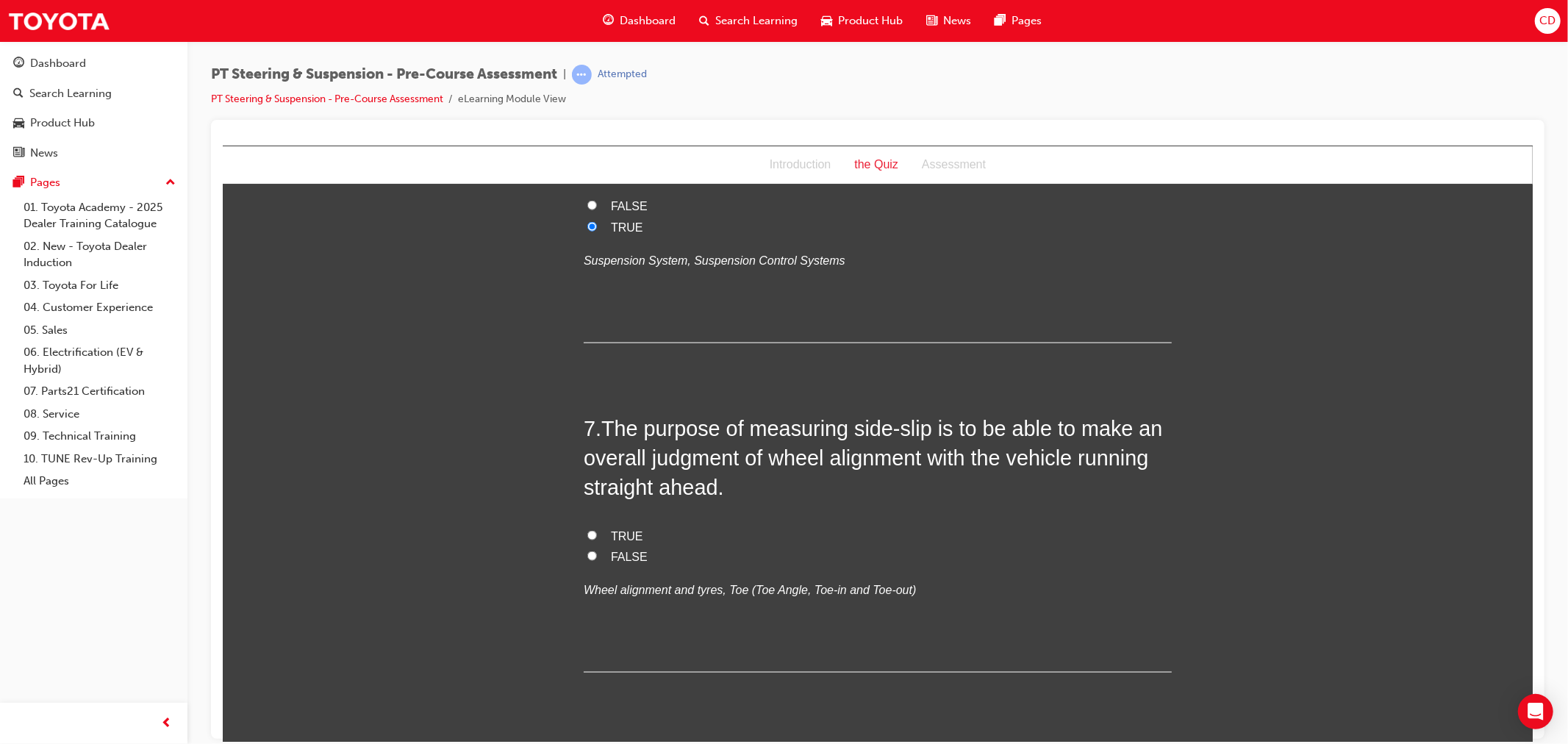
click at [586, 537] on input "TRUE" at bounding box center [591, 535] width 10 height 10
radio input "true"
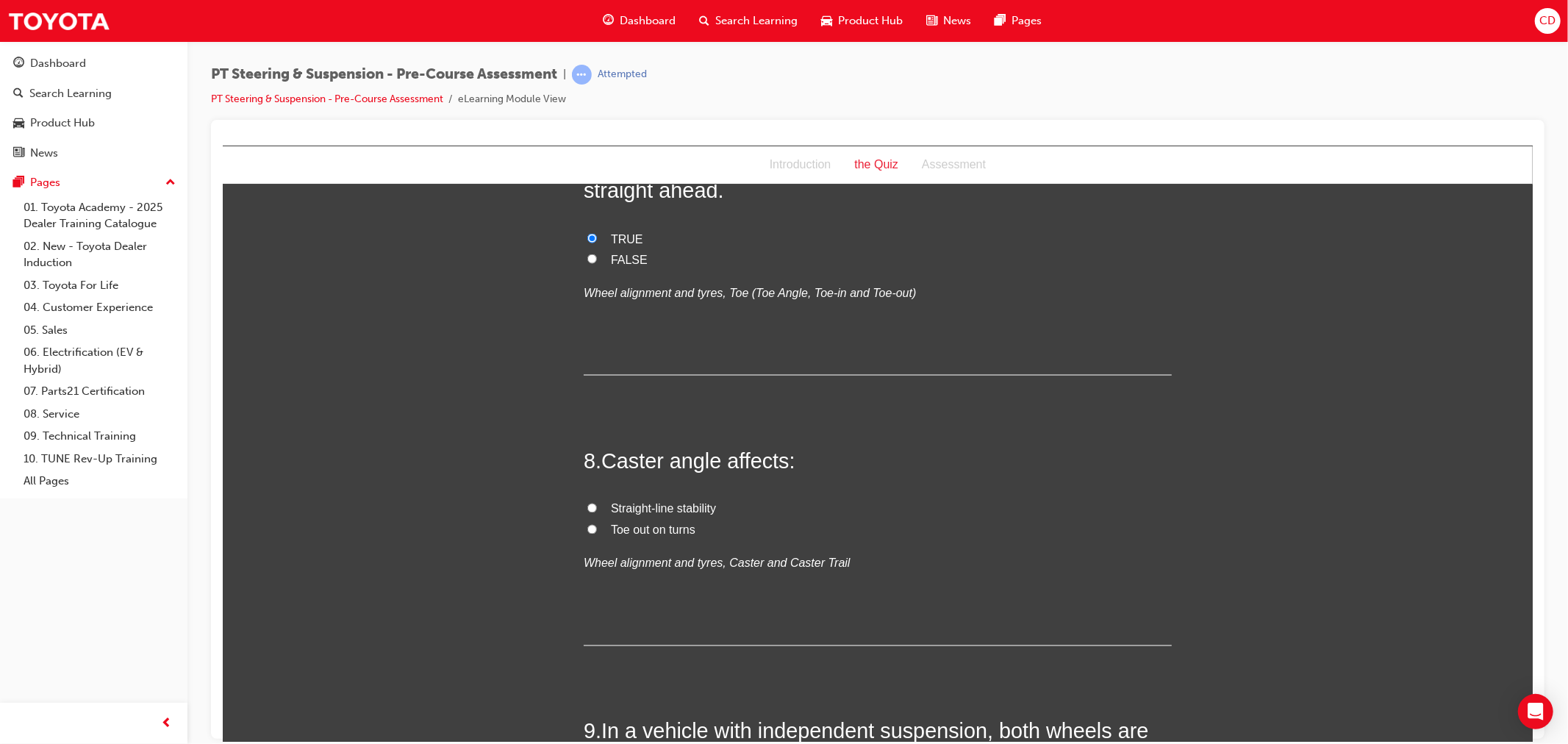
scroll to position [2041, 0]
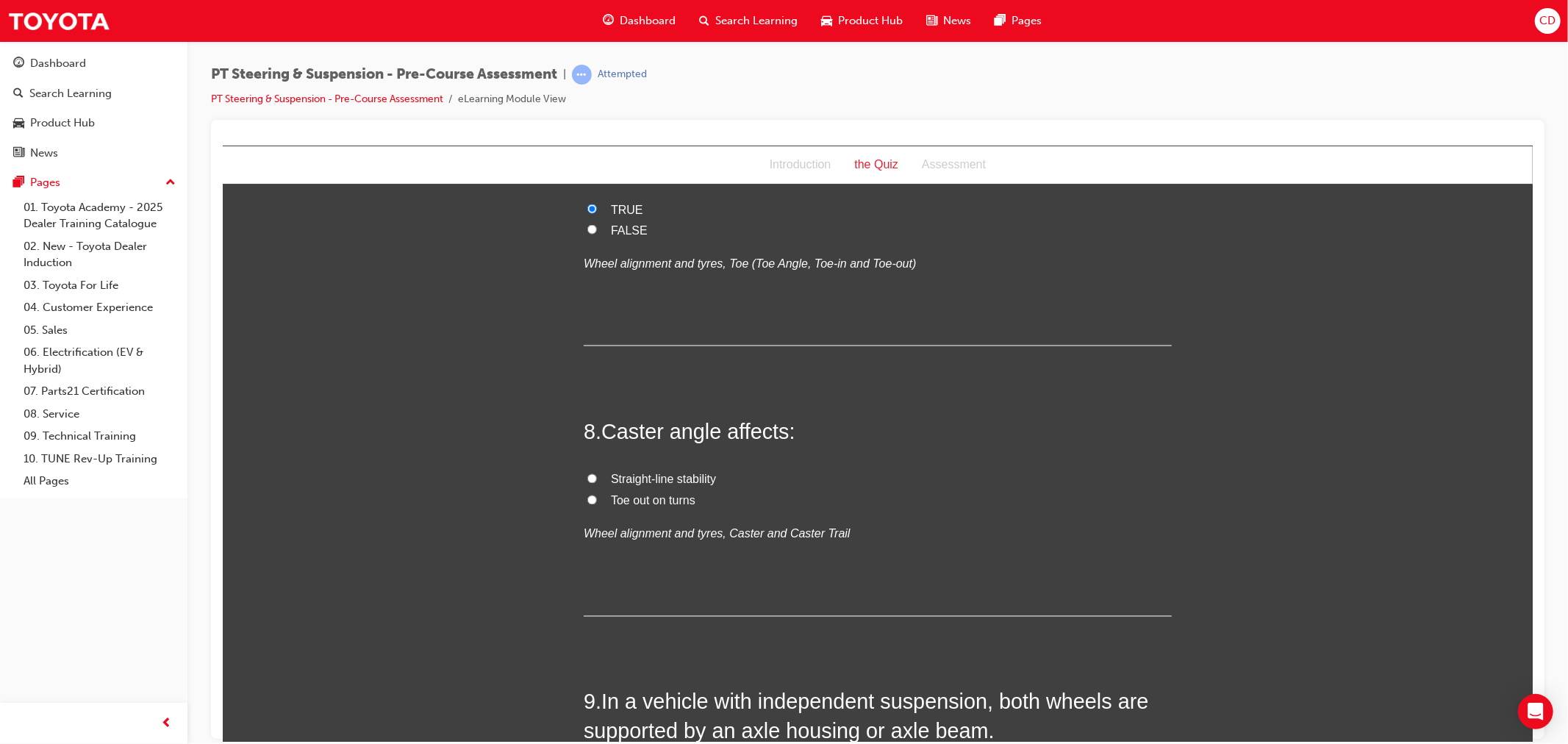
click at [690, 477] on span "Straight-line stability" at bounding box center [662, 478] width 105 height 12
click at [596, 477] on input "Straight-line stability" at bounding box center [591, 478] width 10 height 10
radio input "true"
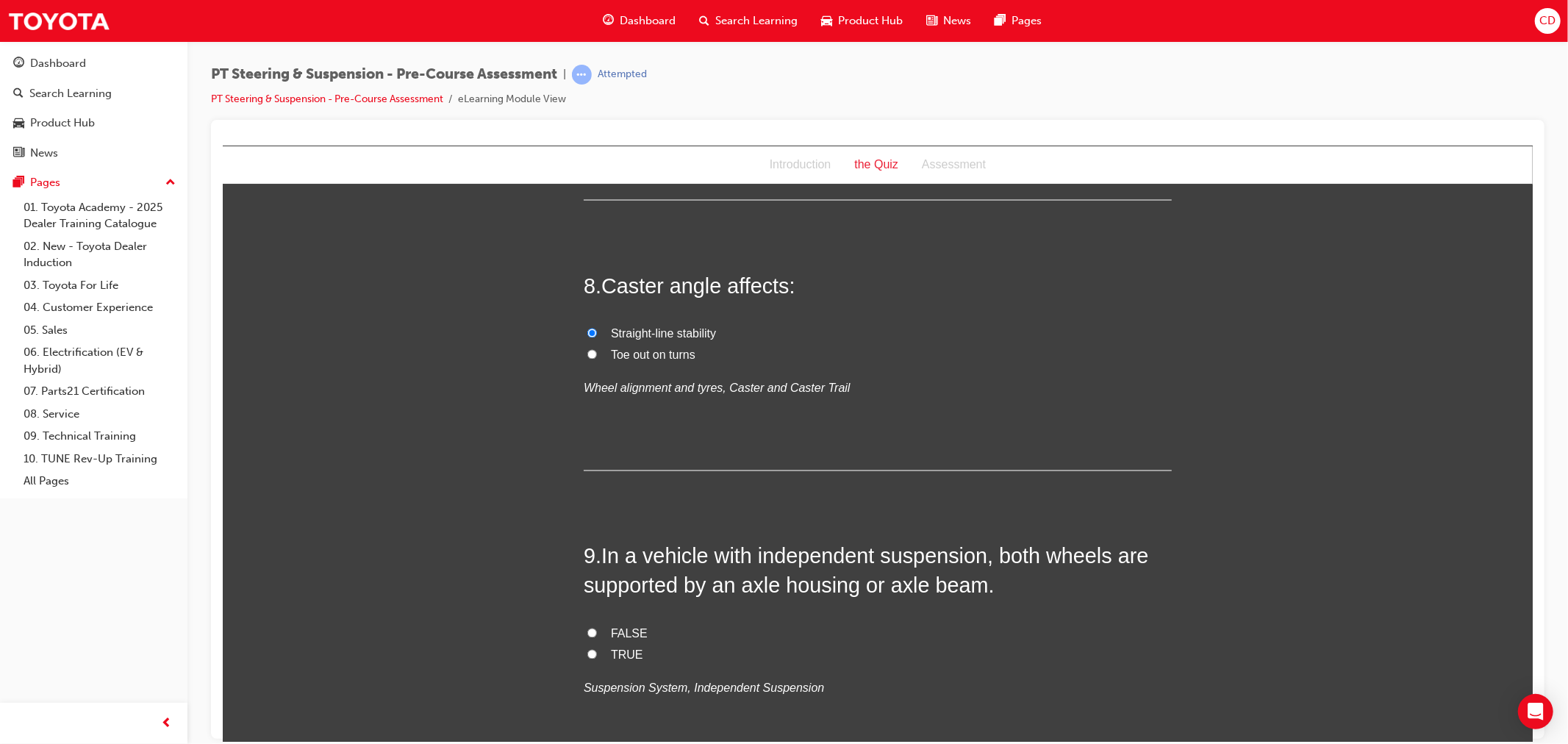
scroll to position [2287, 0]
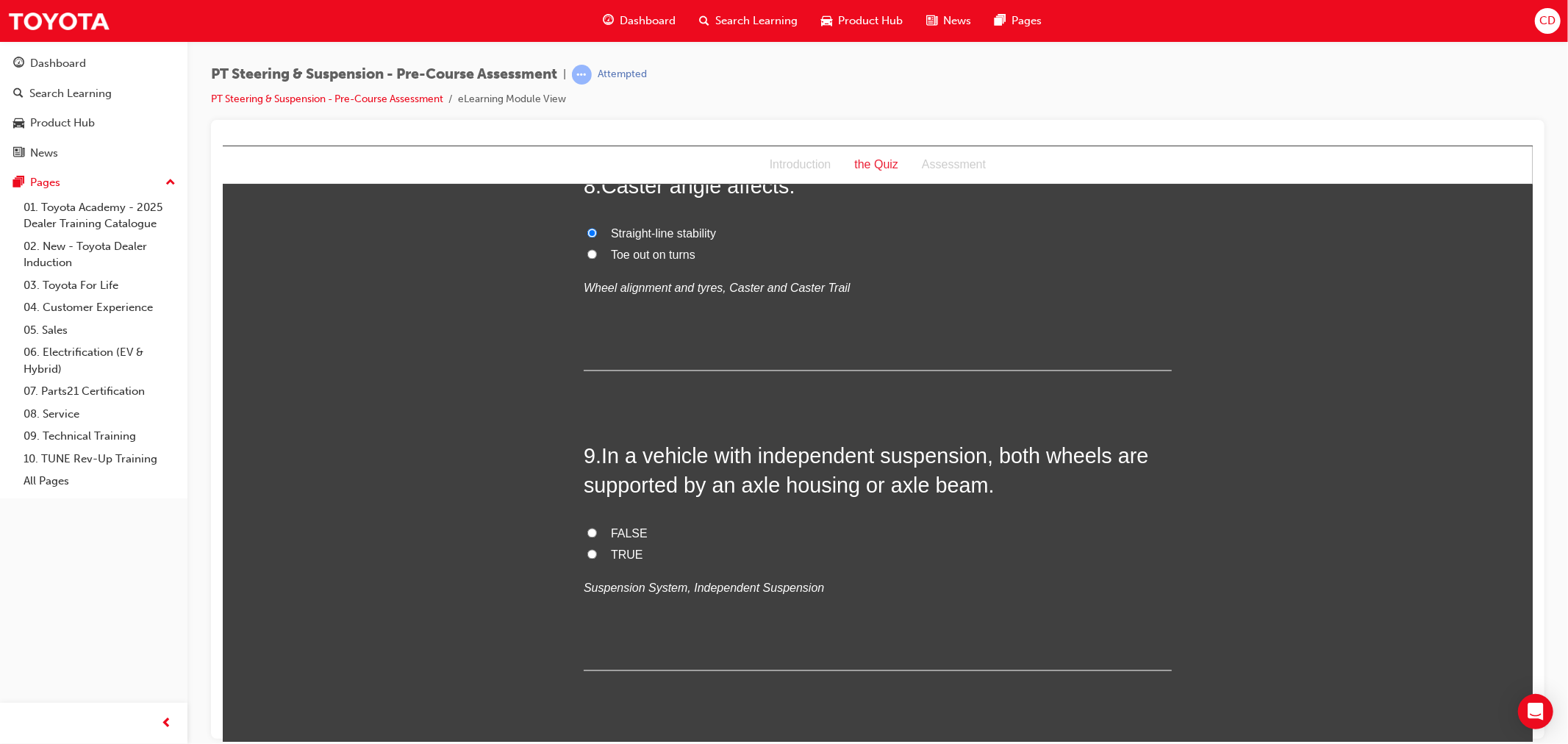
click at [631, 530] on span "FALSE" at bounding box center [628, 533] width 37 height 12
click at [596, 530] on input "FALSE" at bounding box center [591, 533] width 10 height 10
radio input "true"
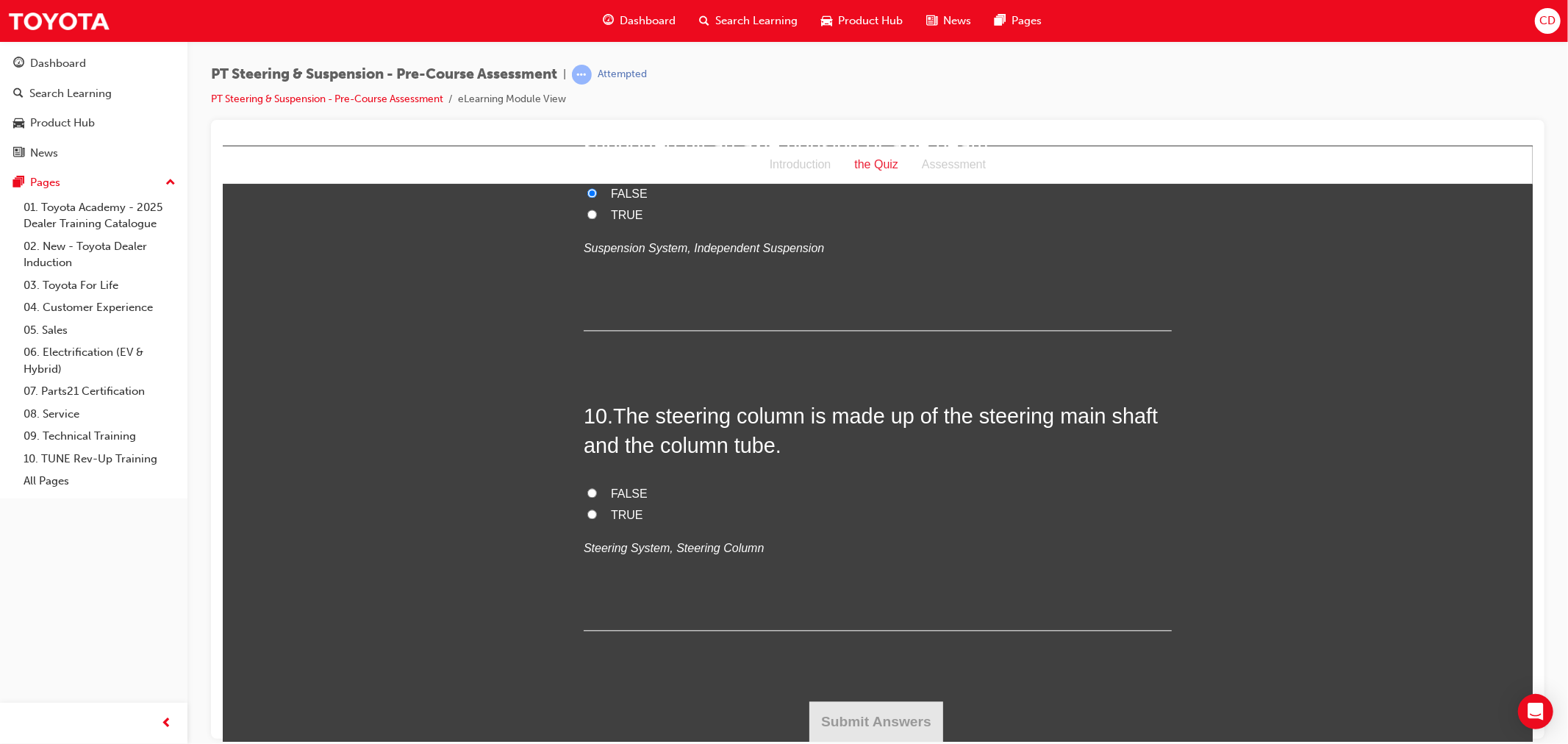
scroll to position [2546, 0]
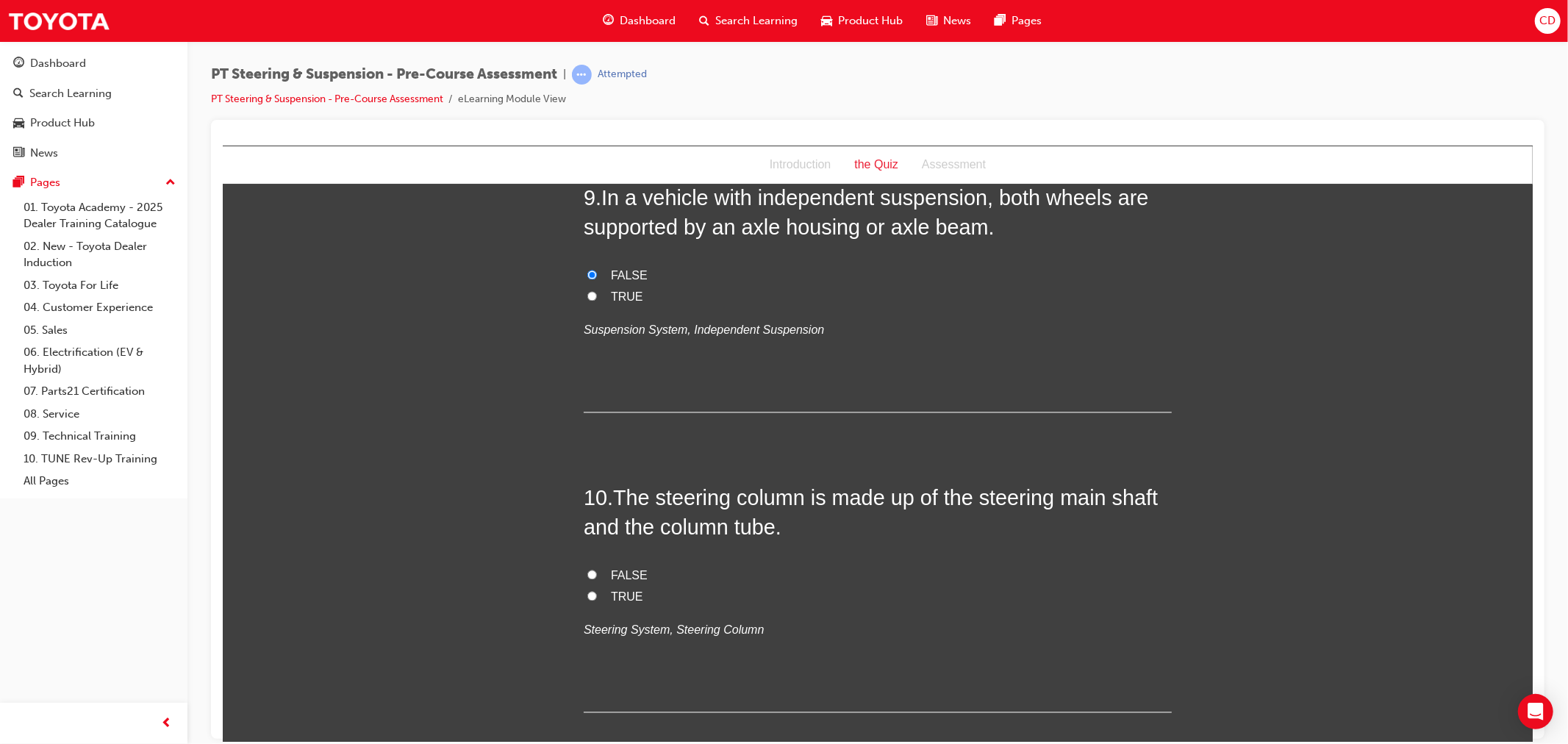
click at [598, 599] on label "TRUE" at bounding box center [877, 596] width 588 height 21
click at [596, 599] on input "TRUE" at bounding box center [591, 595] width 10 height 10
radio input "true"
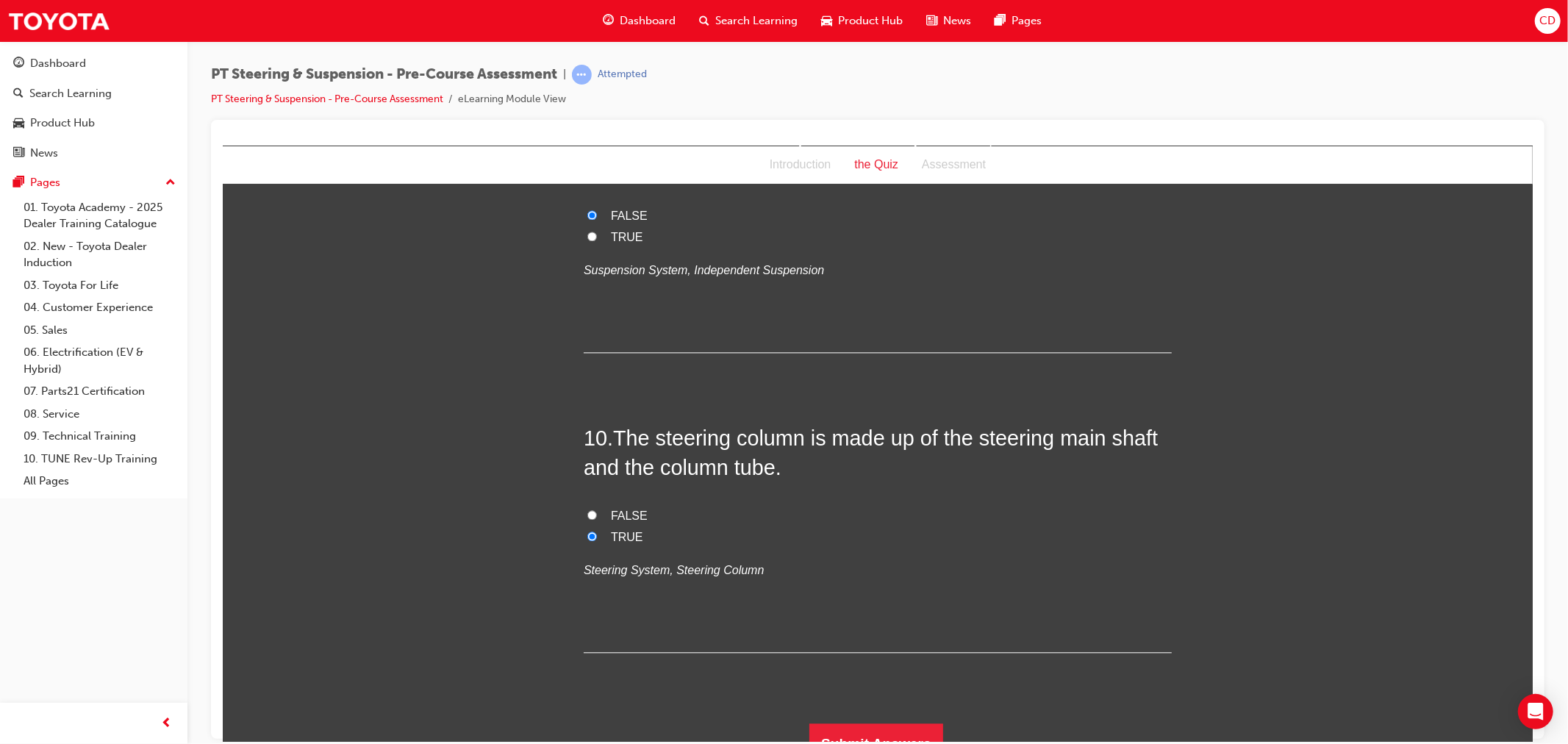
scroll to position [2628, 0]
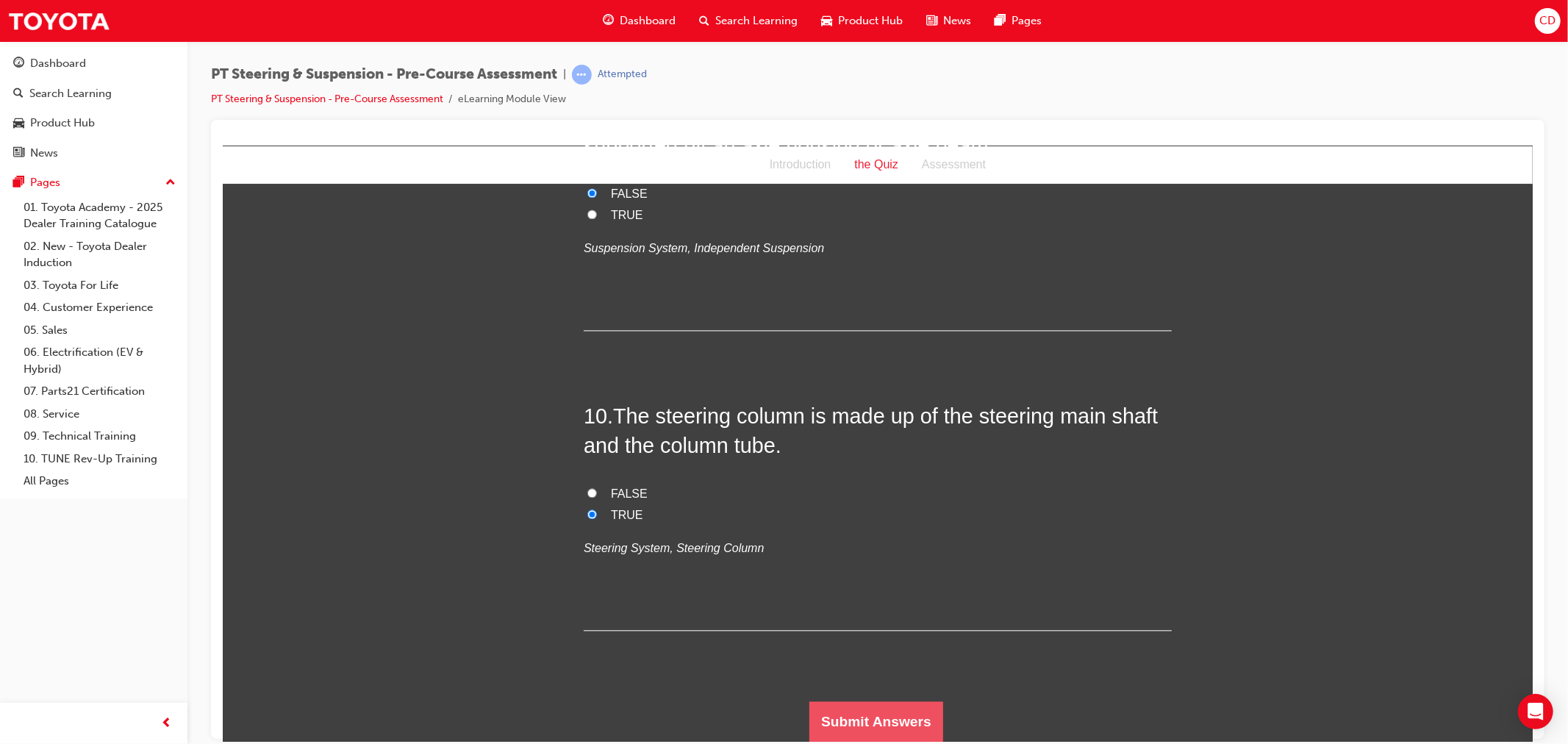
click at [828, 712] on button "Submit Answers" at bounding box center [875, 721] width 134 height 41
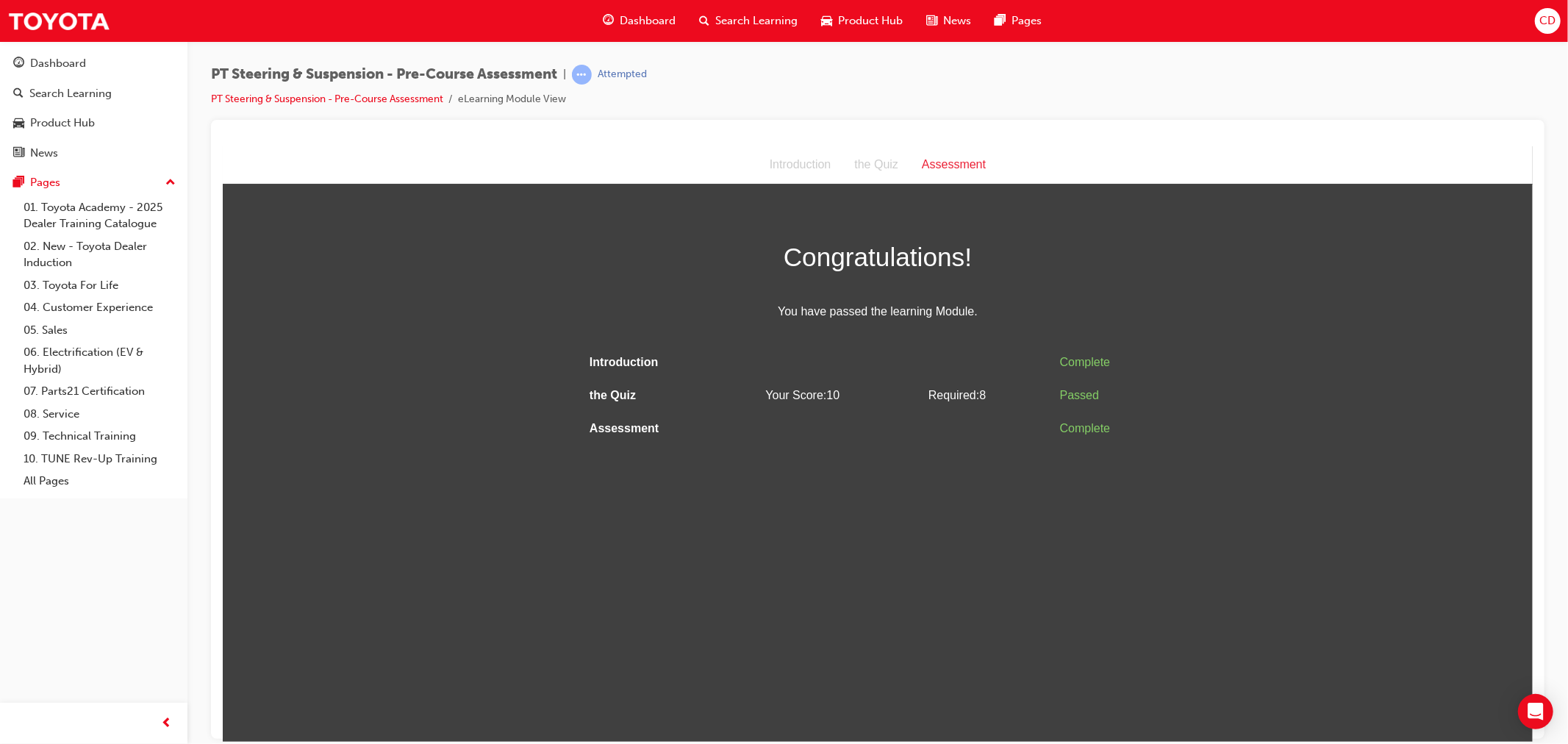
scroll to position [0, 0]
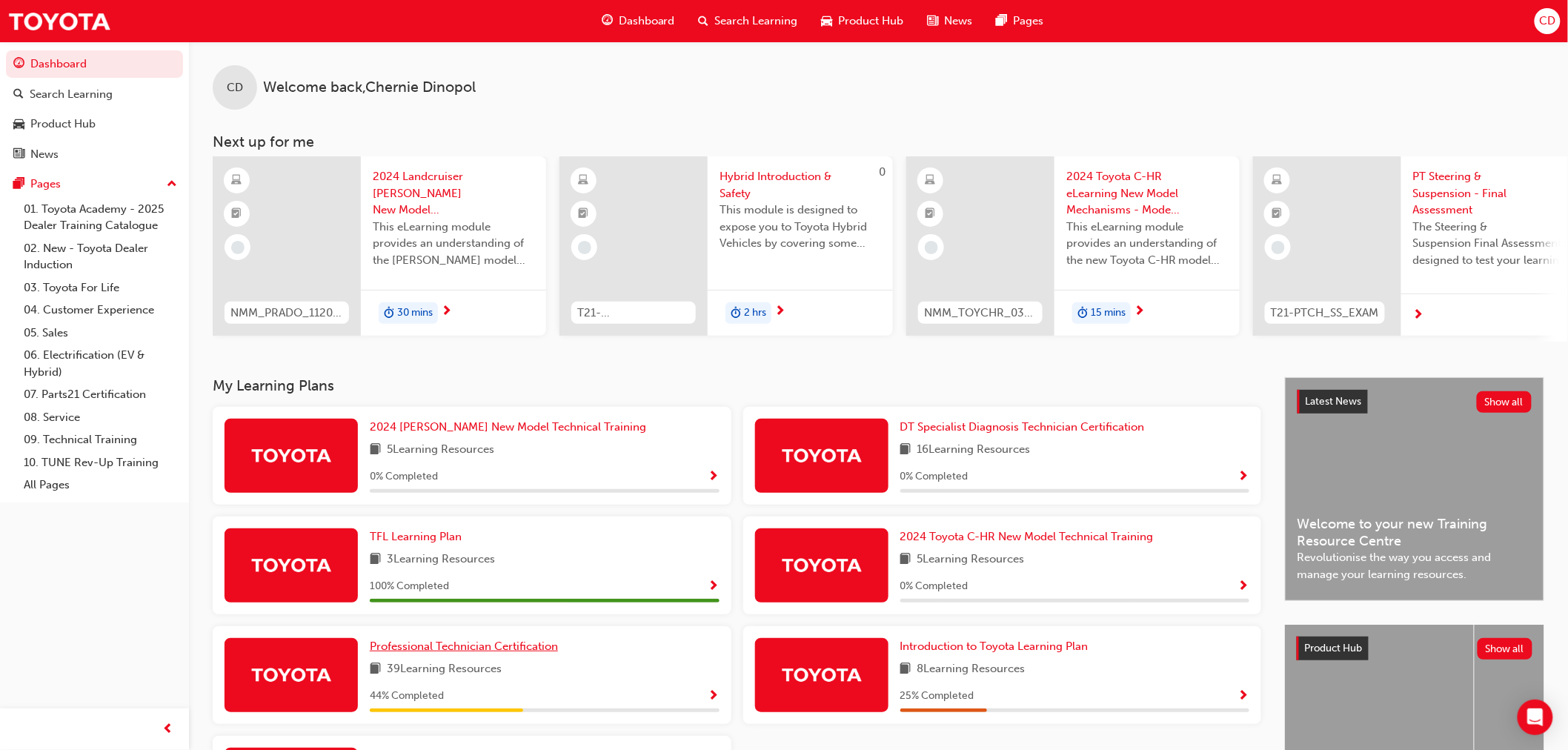
click at [520, 648] on span "Professional Technician Certification" at bounding box center [464, 646] width 188 height 13
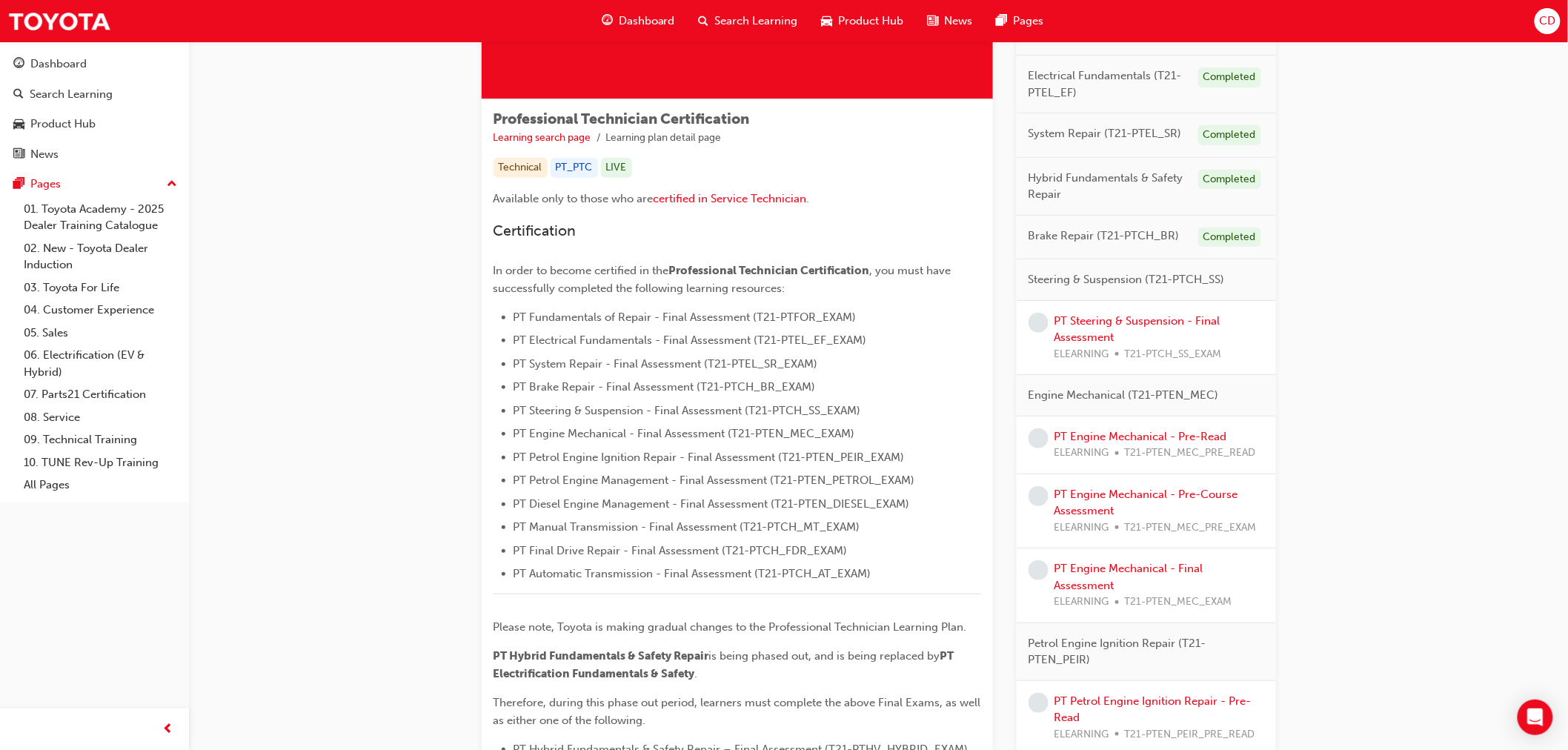
scroll to position [246, 0]
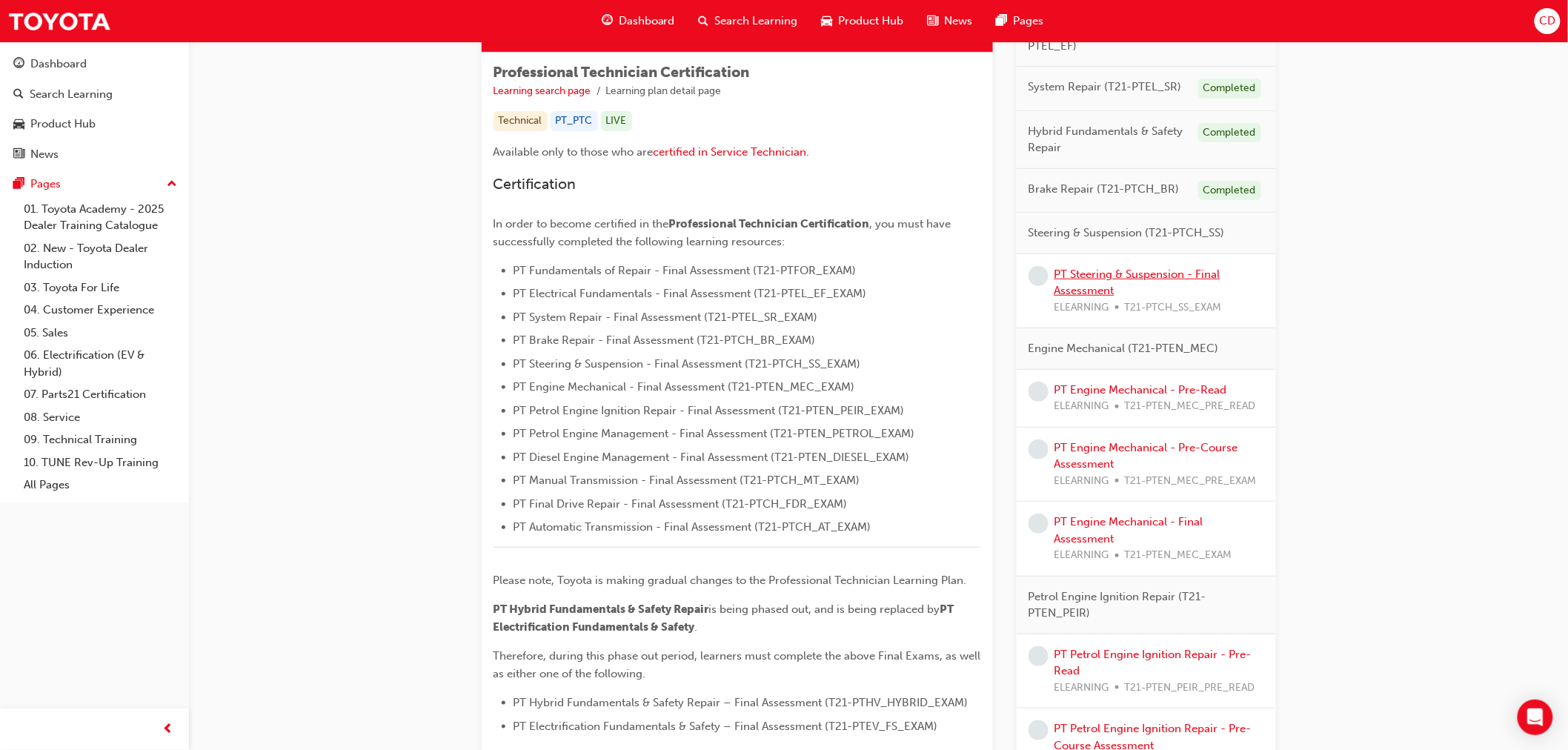
click at [1201, 278] on link "PT Steering & Suspension - Final Assessment" at bounding box center [1137, 282] width 166 height 30
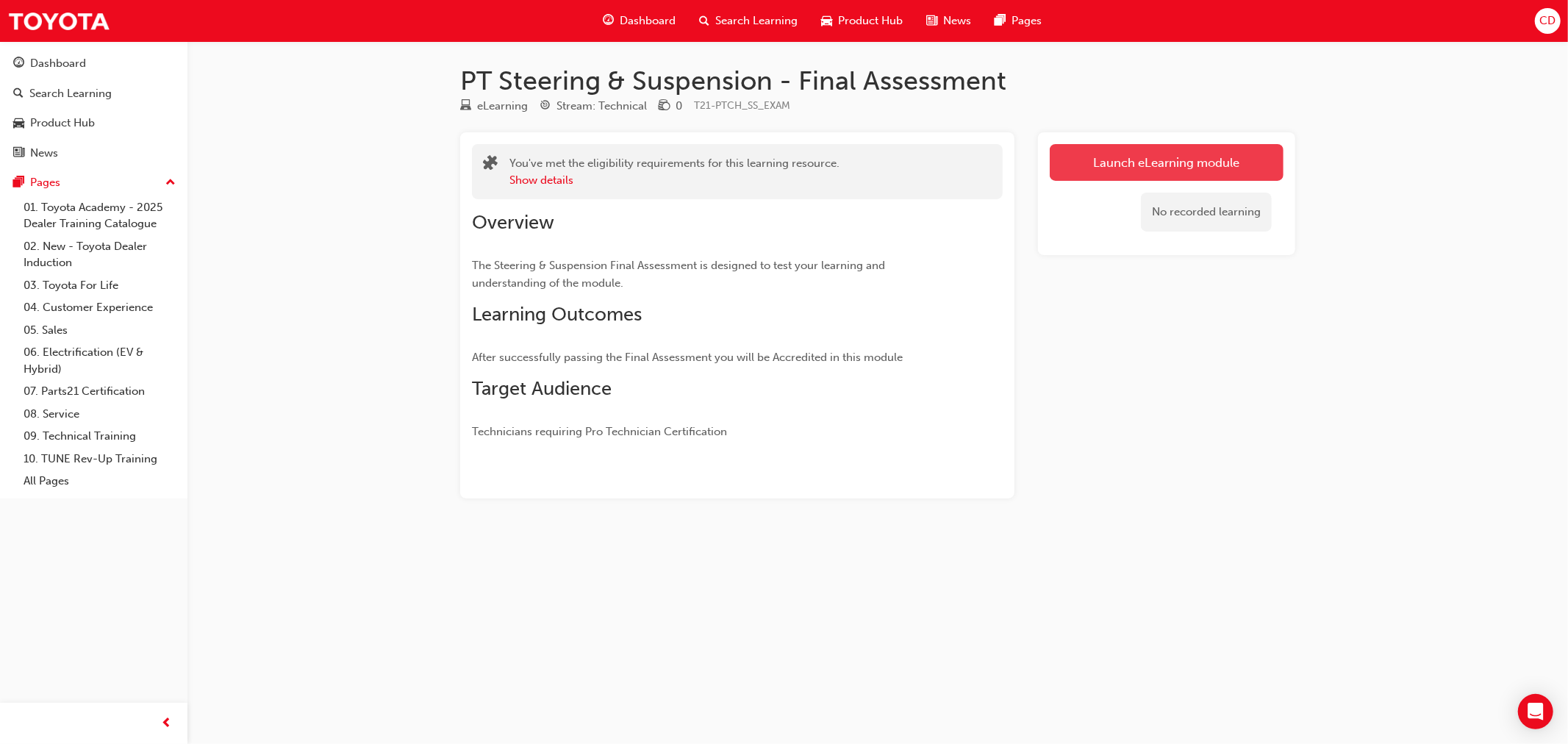
click at [1225, 162] on link "Launch eLearning module" at bounding box center [1166, 162] width 234 height 37
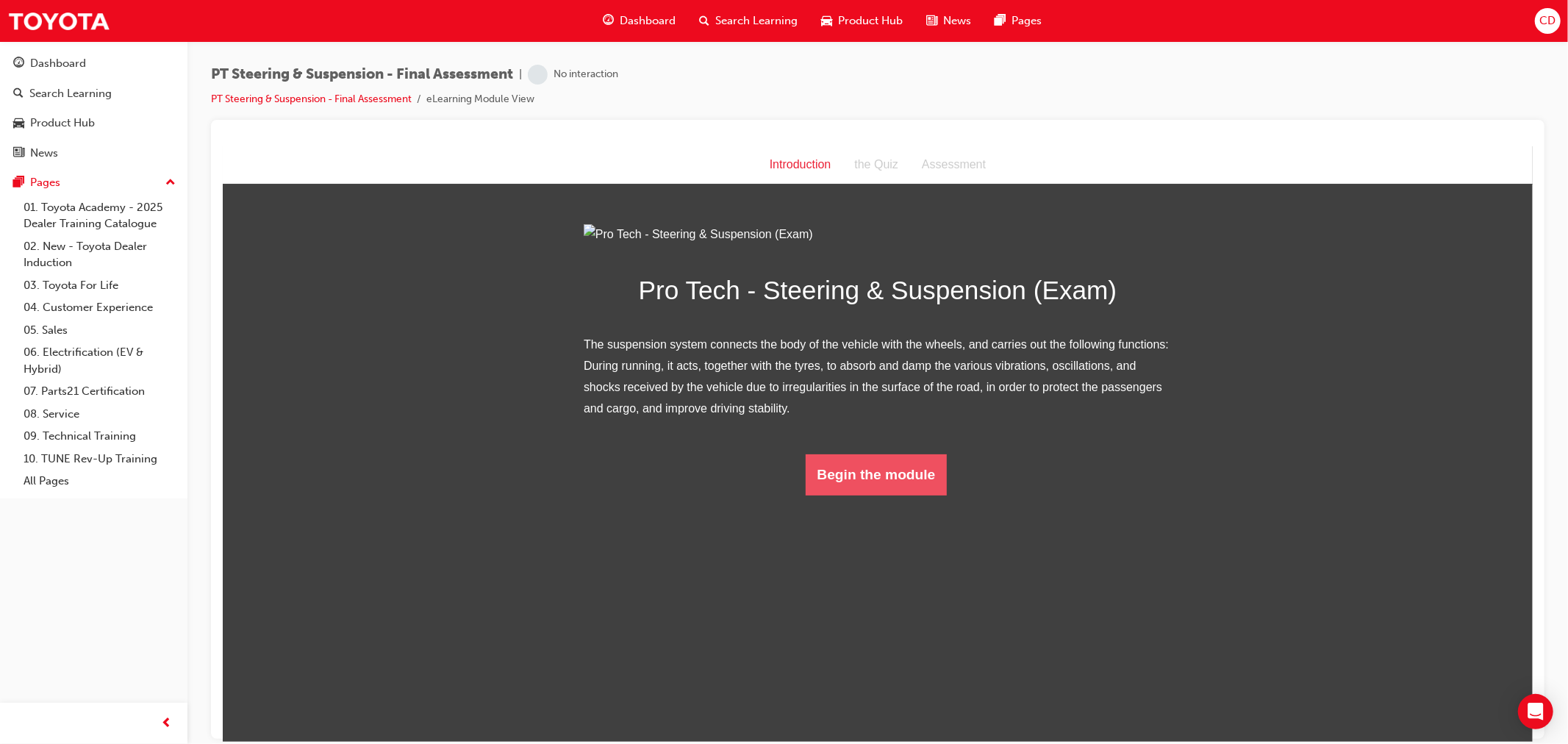
click at [884, 495] on button "Begin the module" at bounding box center [875, 474] width 142 height 41
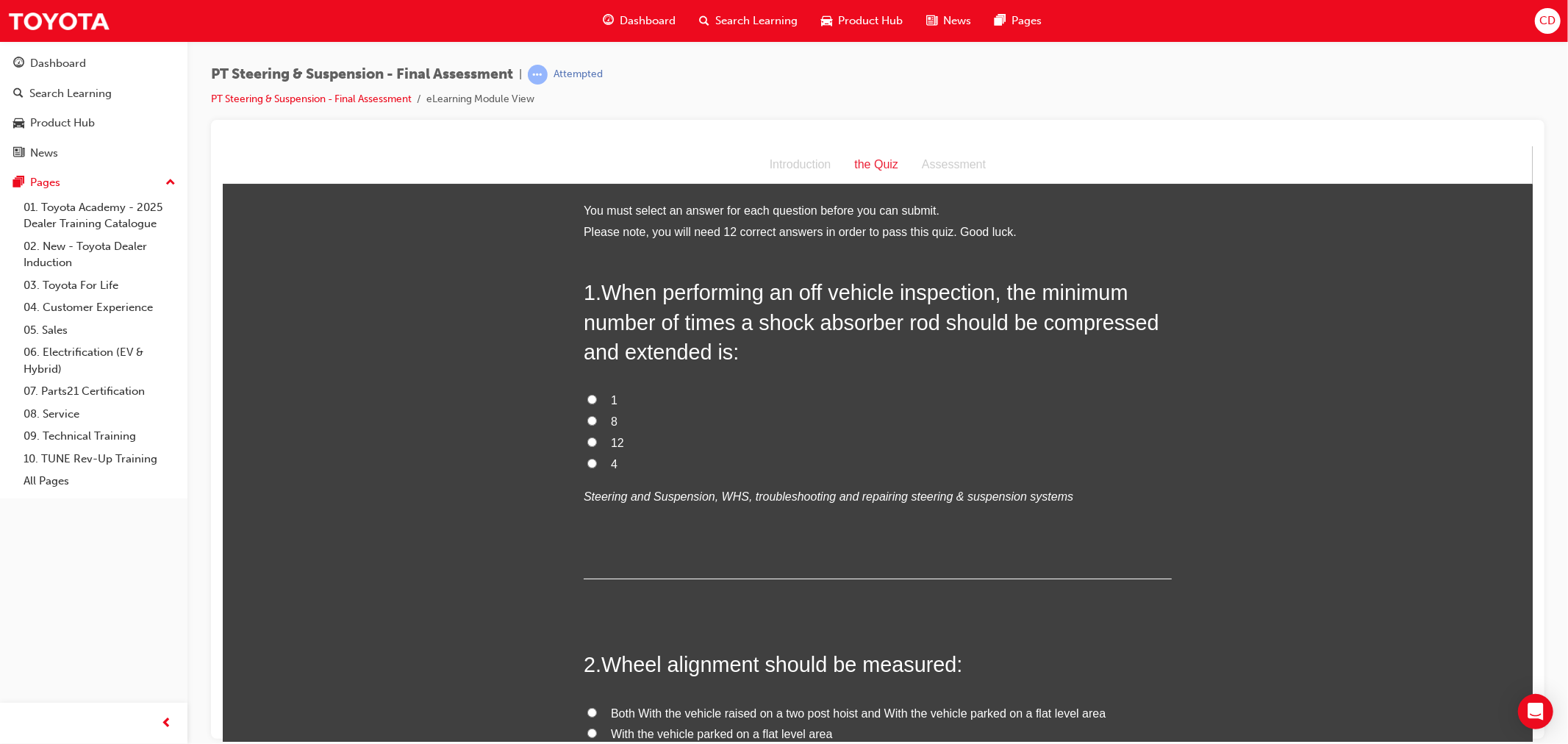
click at [600, 465] on label "4" at bounding box center [877, 464] width 588 height 21
click at [596, 465] on input "4" at bounding box center [591, 463] width 10 height 10
radio input "true"
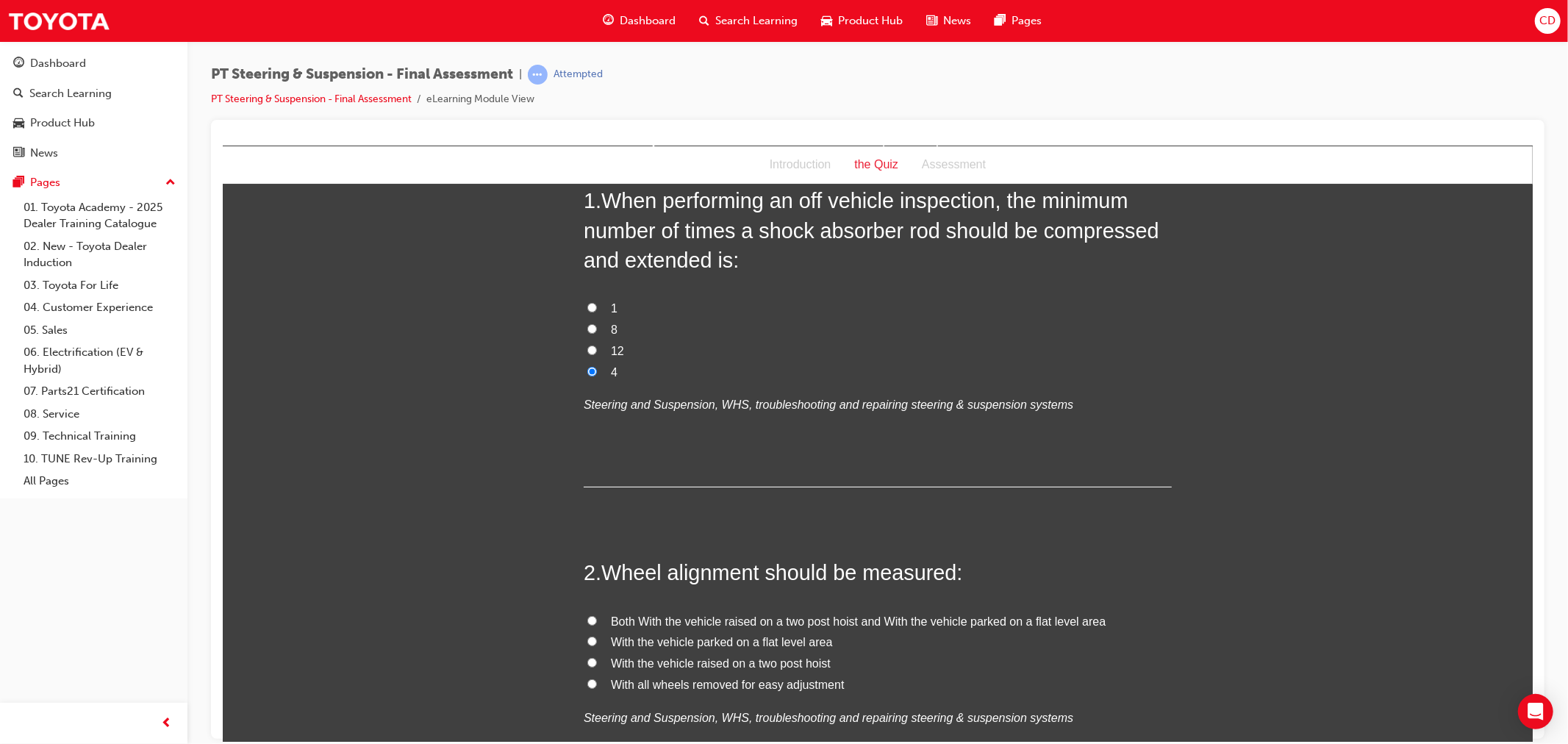
scroll to position [163, 0]
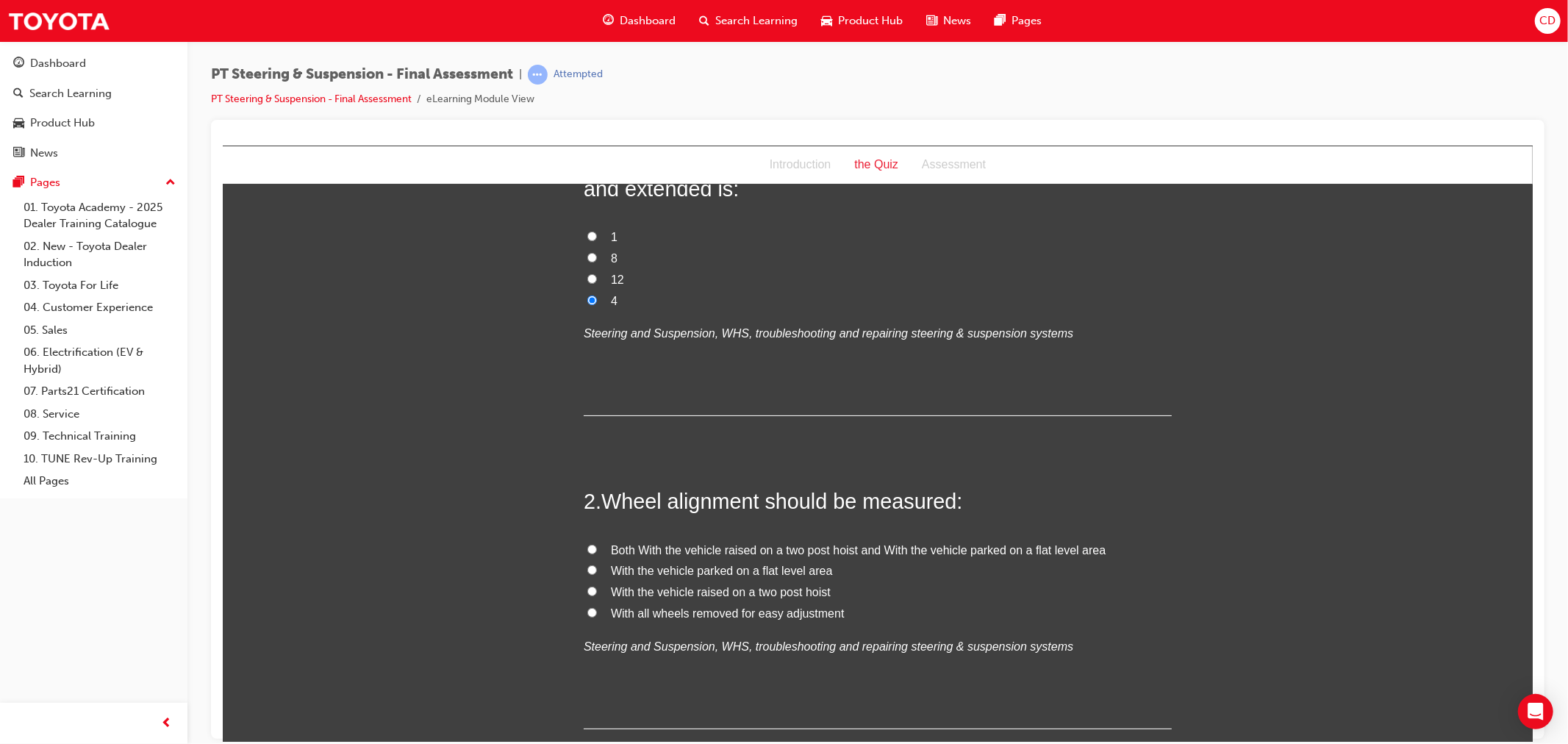
click at [756, 567] on span "With the vehicle parked on a flat level area" at bounding box center [720, 569] width 222 height 12
click at [596, 567] on input "With the vehicle parked on a flat level area" at bounding box center [591, 569] width 10 height 10
radio input "true"
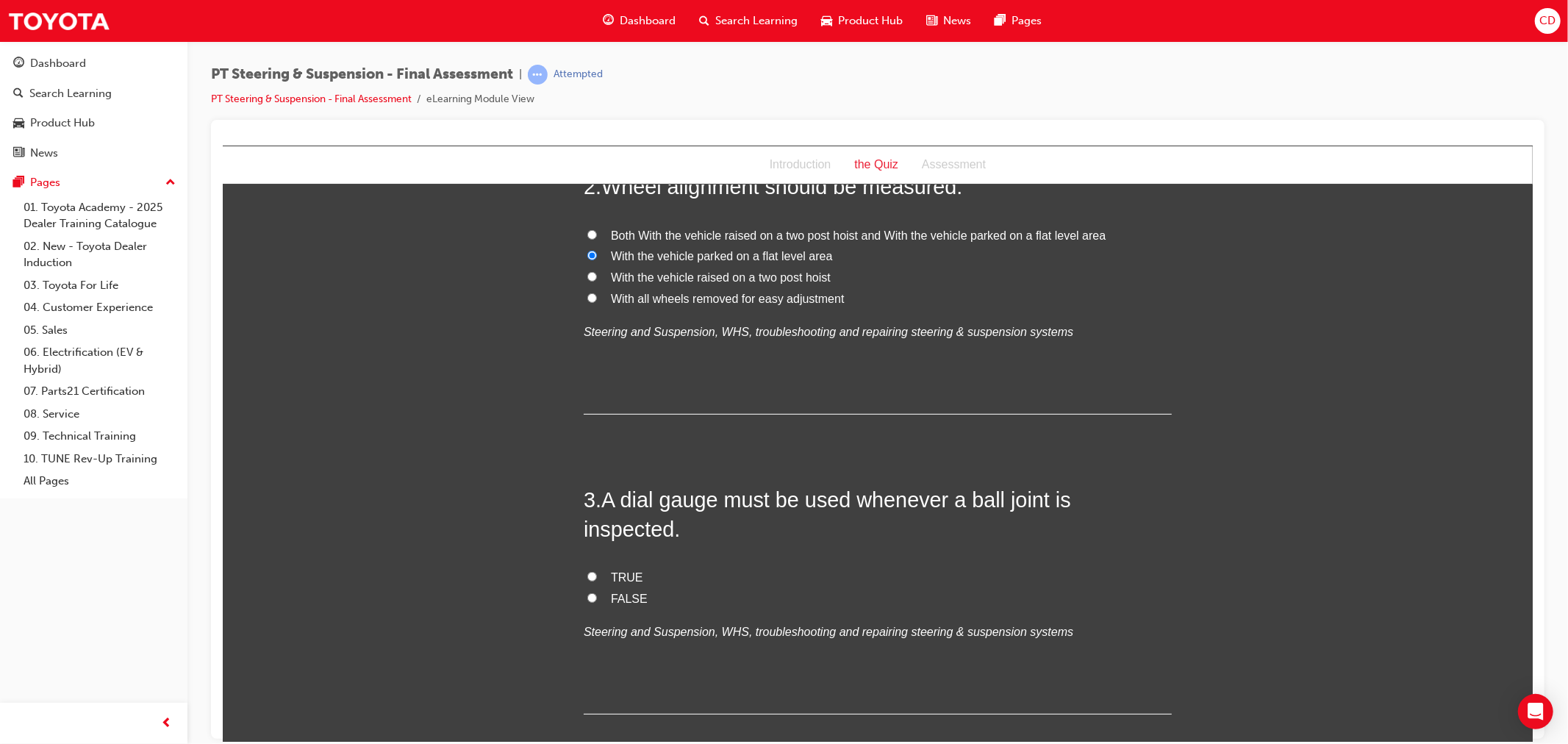
scroll to position [490, 0]
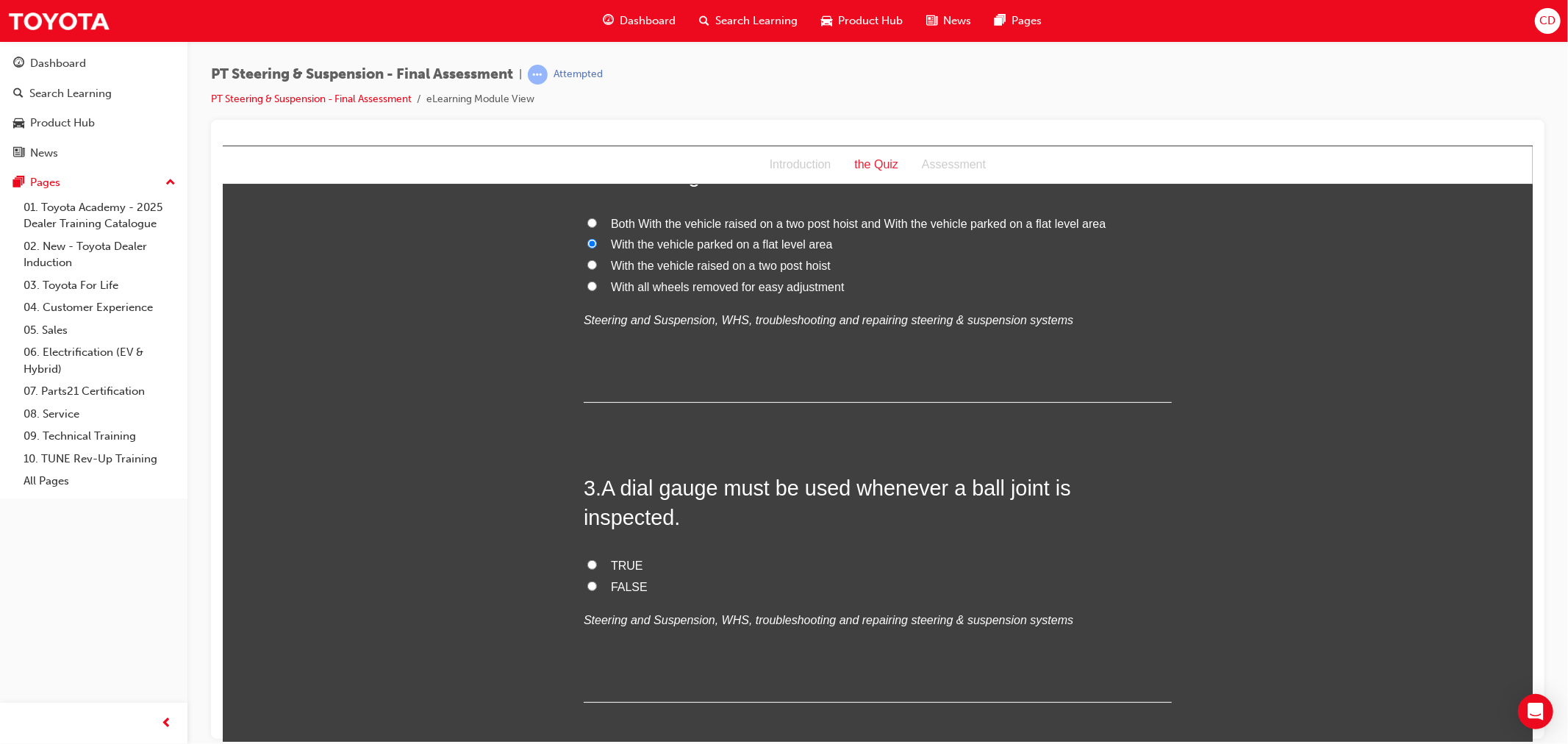
click at [618, 580] on span "FALSE" at bounding box center [628, 586] width 37 height 12
click at [596, 581] on input "FALSE" at bounding box center [591, 586] width 10 height 10
radio input "true"
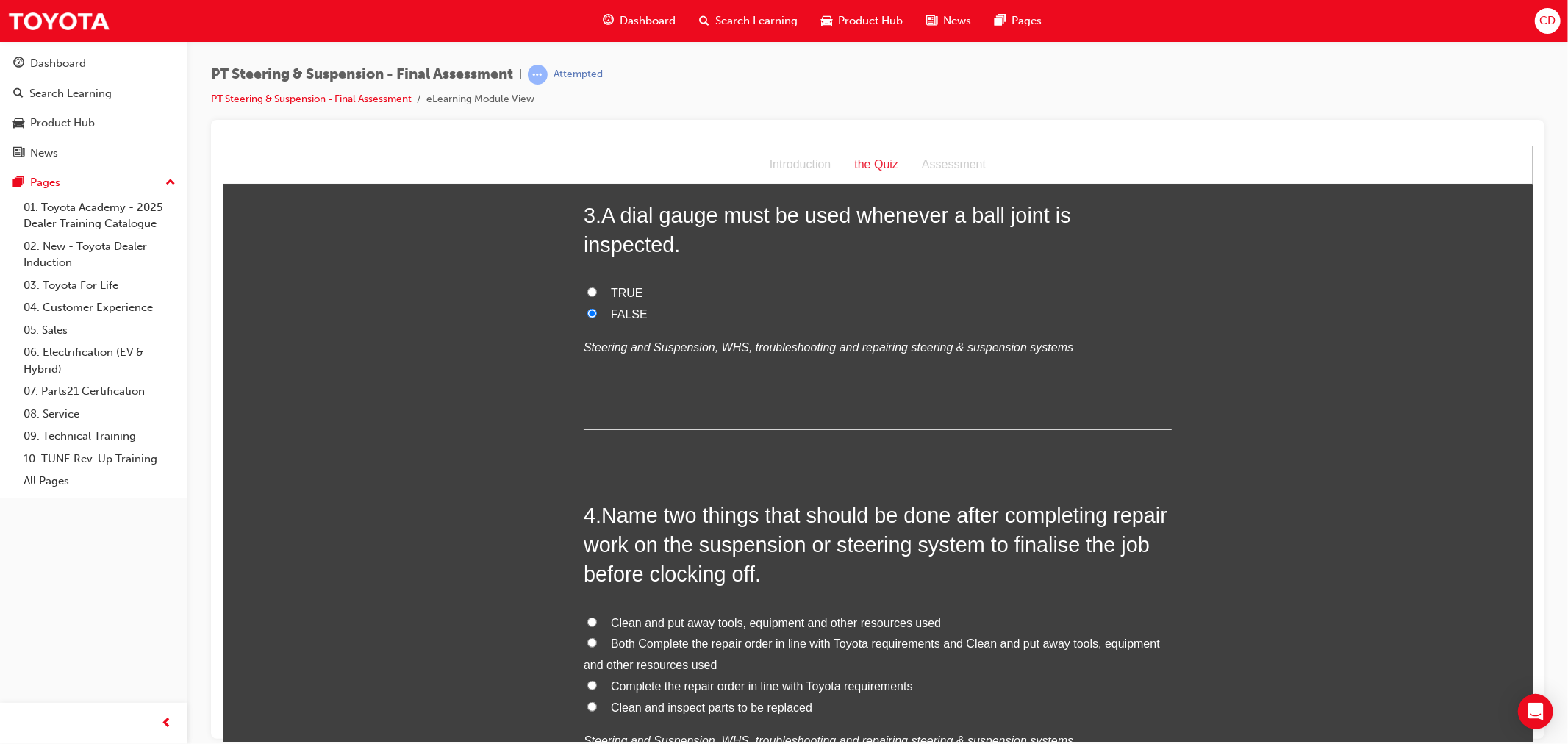
scroll to position [817, 0]
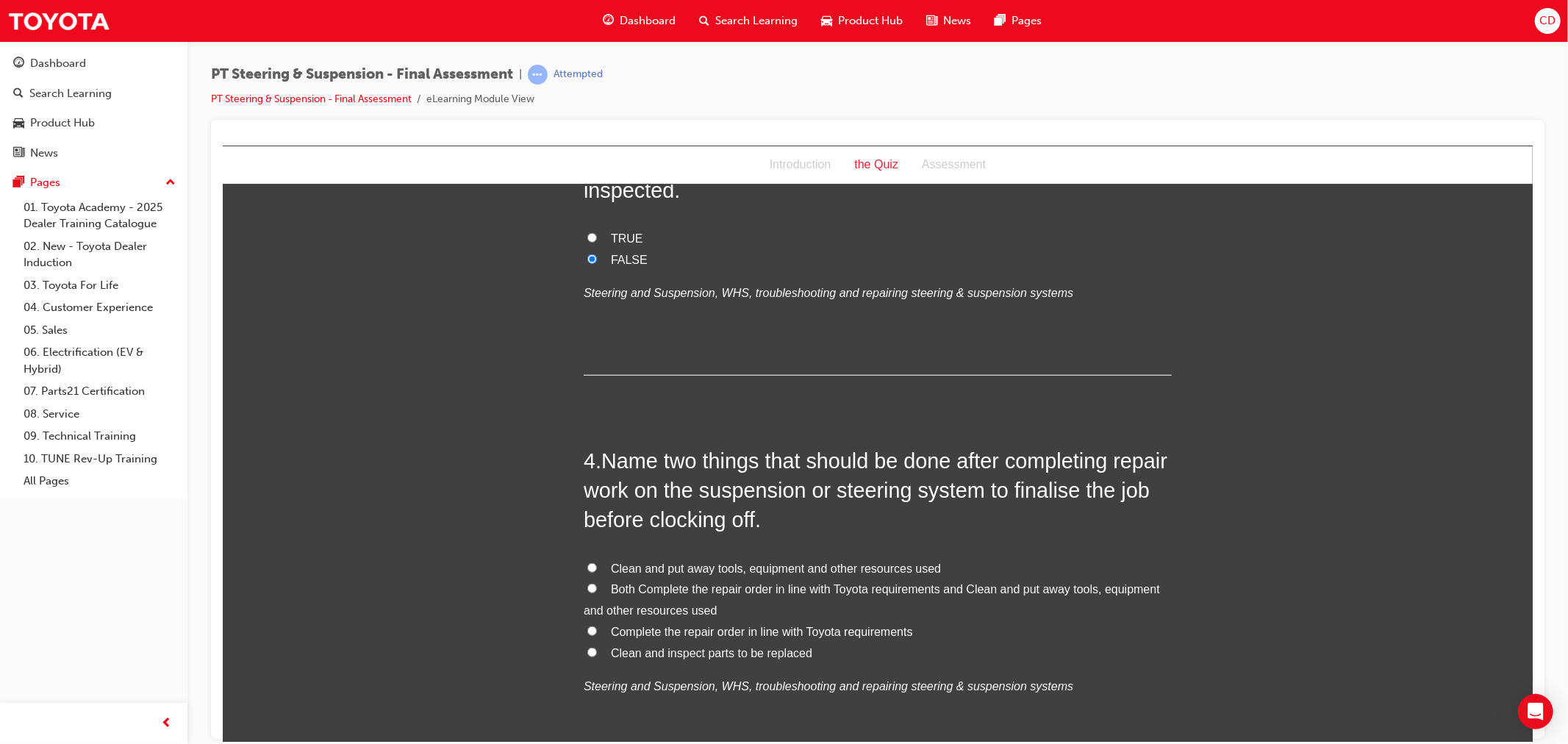
click at [789, 582] on span "Both Complete the repair order in line with Toyota requirements and Clean and p…" at bounding box center [871, 599] width 577 height 34
click at [596, 583] on input "Both Complete the repair order in line with Toyota requirements and Clean and p…" at bounding box center [591, 588] width 10 height 10
radio input "true"
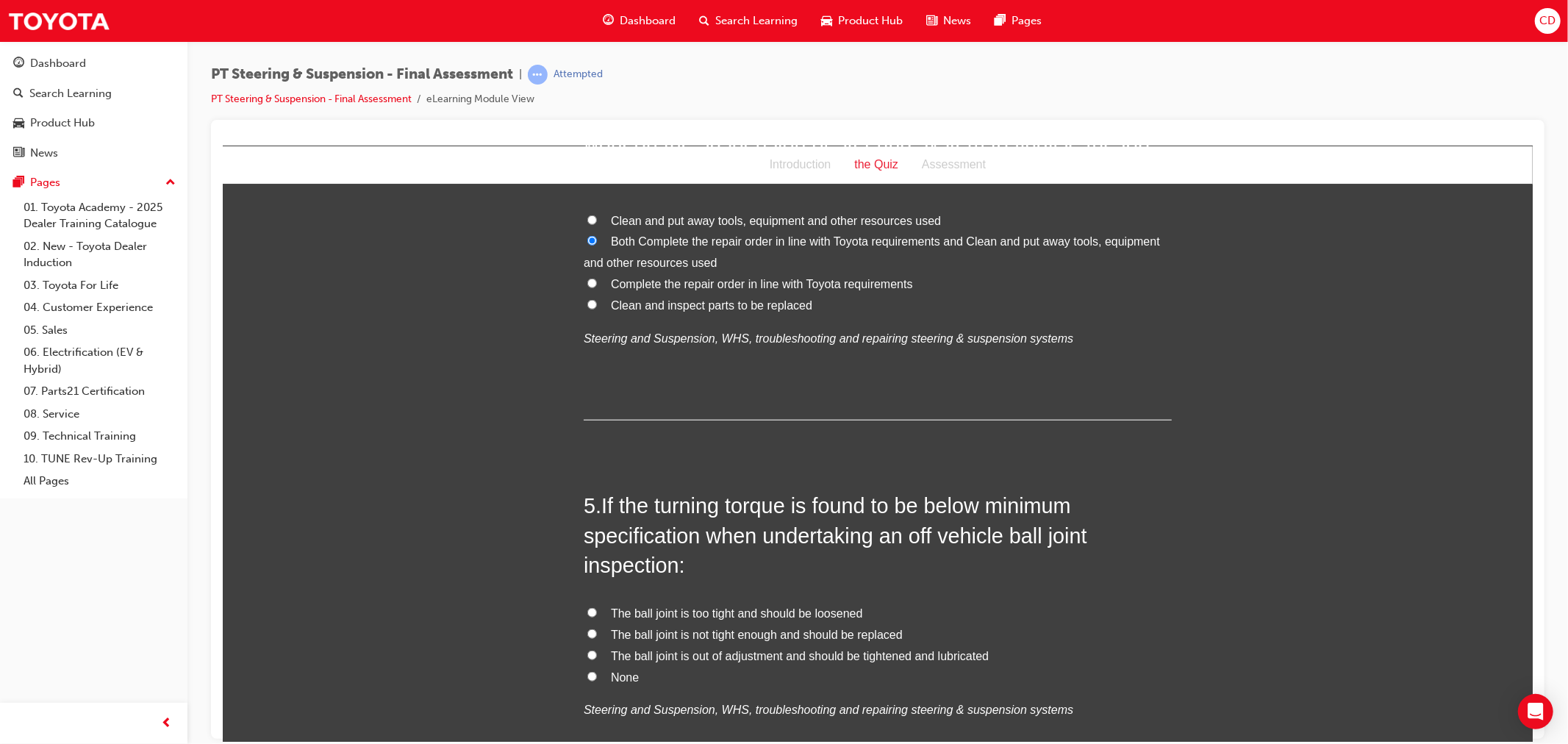
scroll to position [1225, 0]
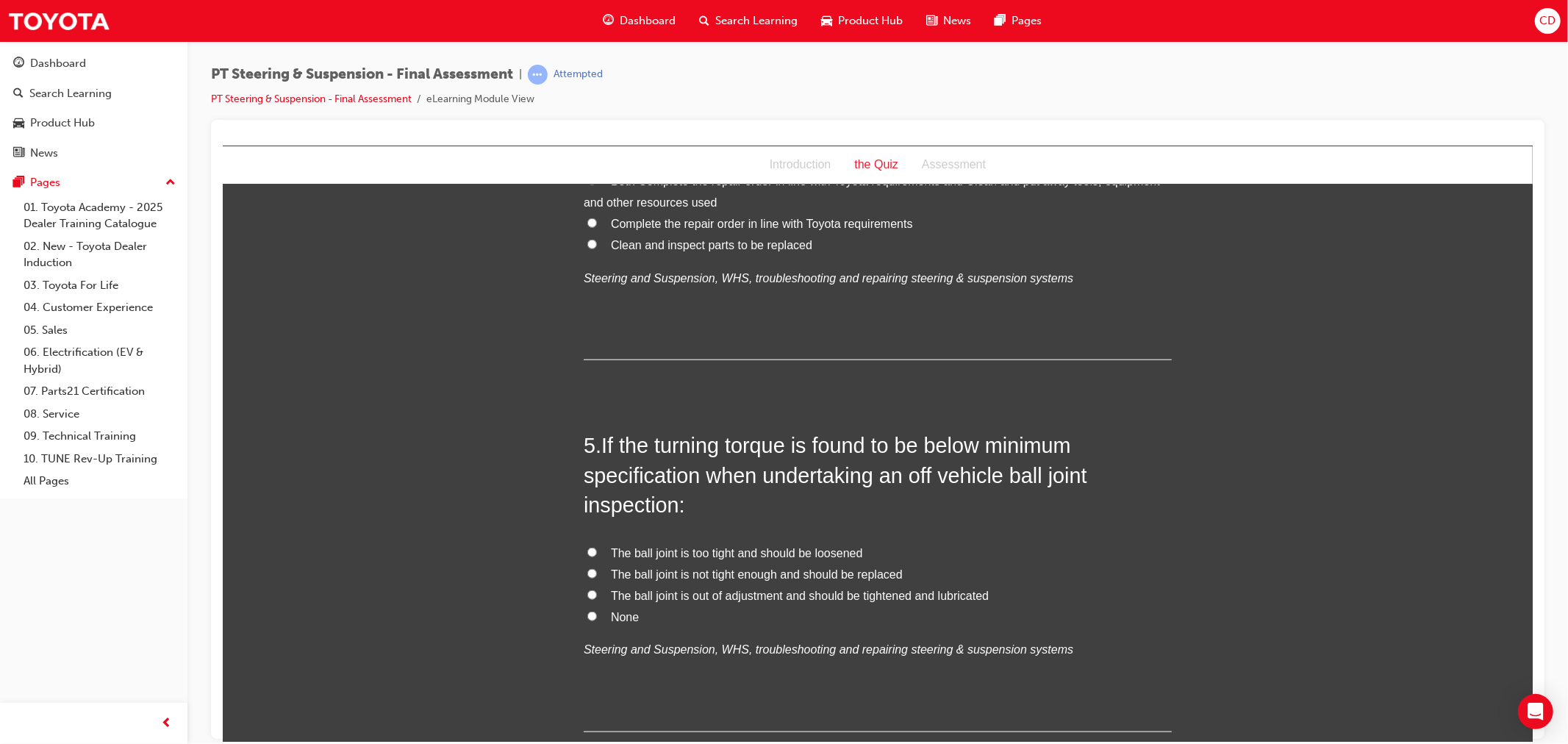
click at [648, 568] on span "The ball joint is not tight enough and should be replaced" at bounding box center [755, 573] width 292 height 12
click at [596, 569] on input "The ball joint is not tight enough and should be replaced" at bounding box center [591, 573] width 10 height 10
radio input "true"
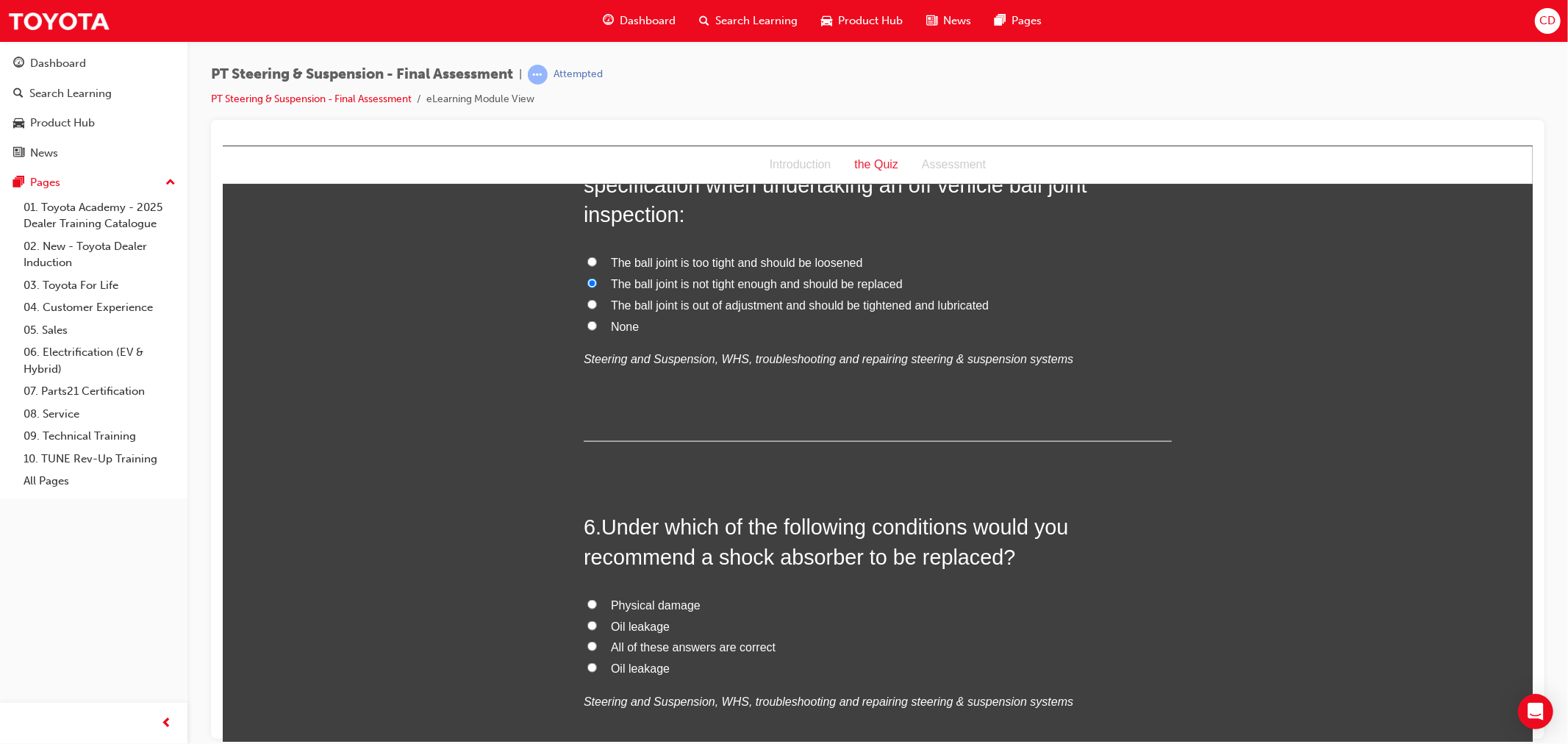
scroll to position [1552, 0]
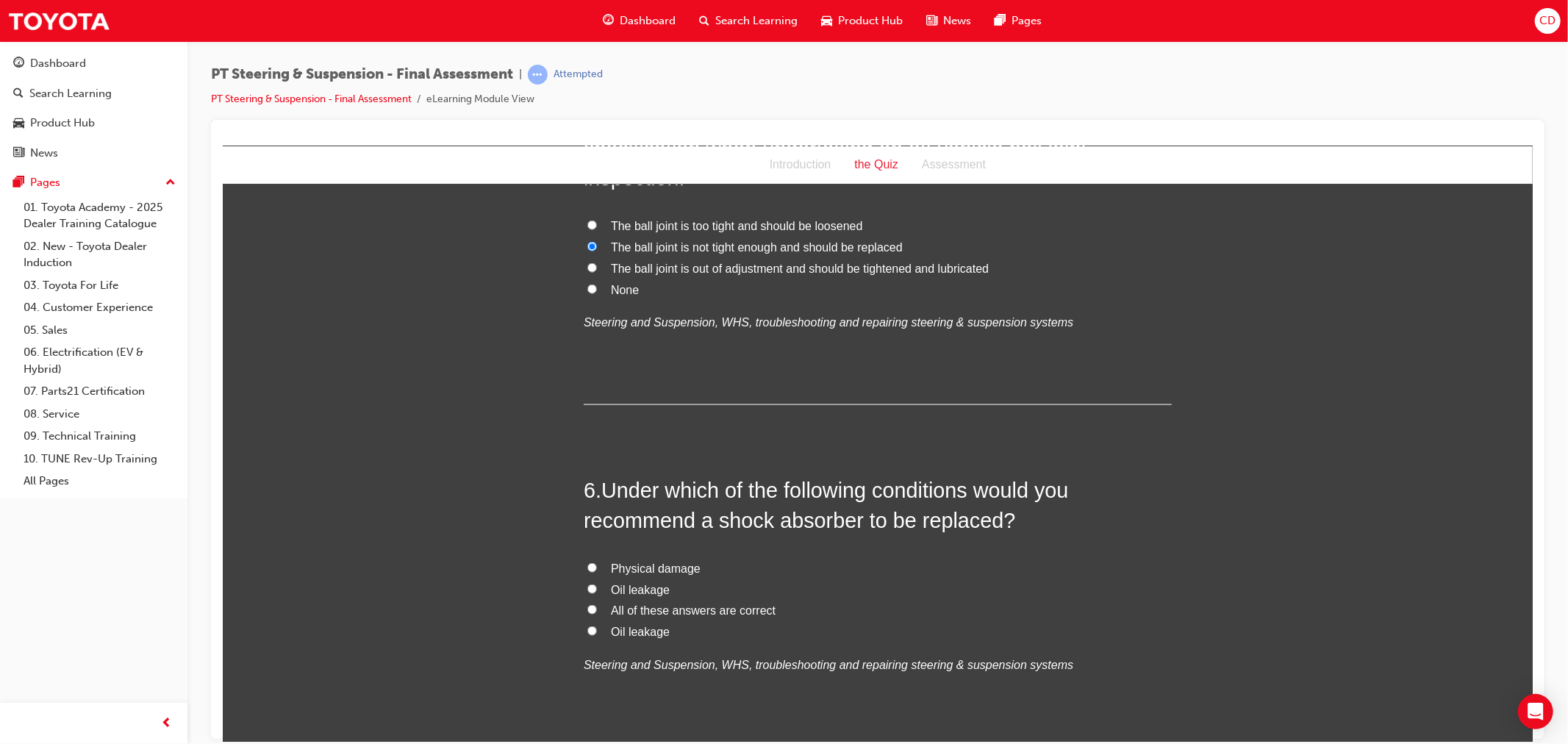
click at [643, 603] on span "All of these answers are correct" at bounding box center [692, 609] width 165 height 12
click at [596, 604] on input "All of these answers are correct" at bounding box center [591, 609] width 10 height 10
radio input "true"
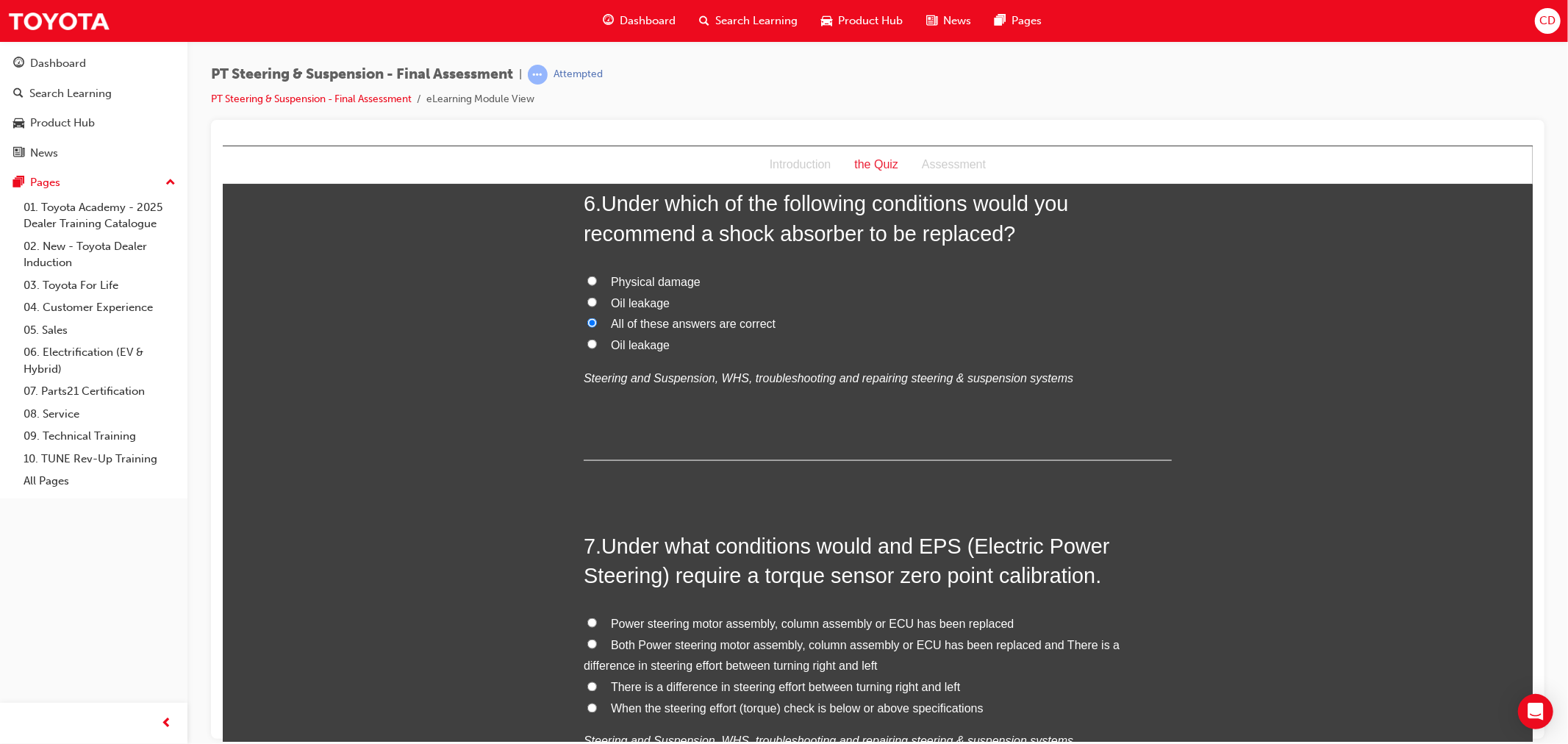
scroll to position [1879, 0]
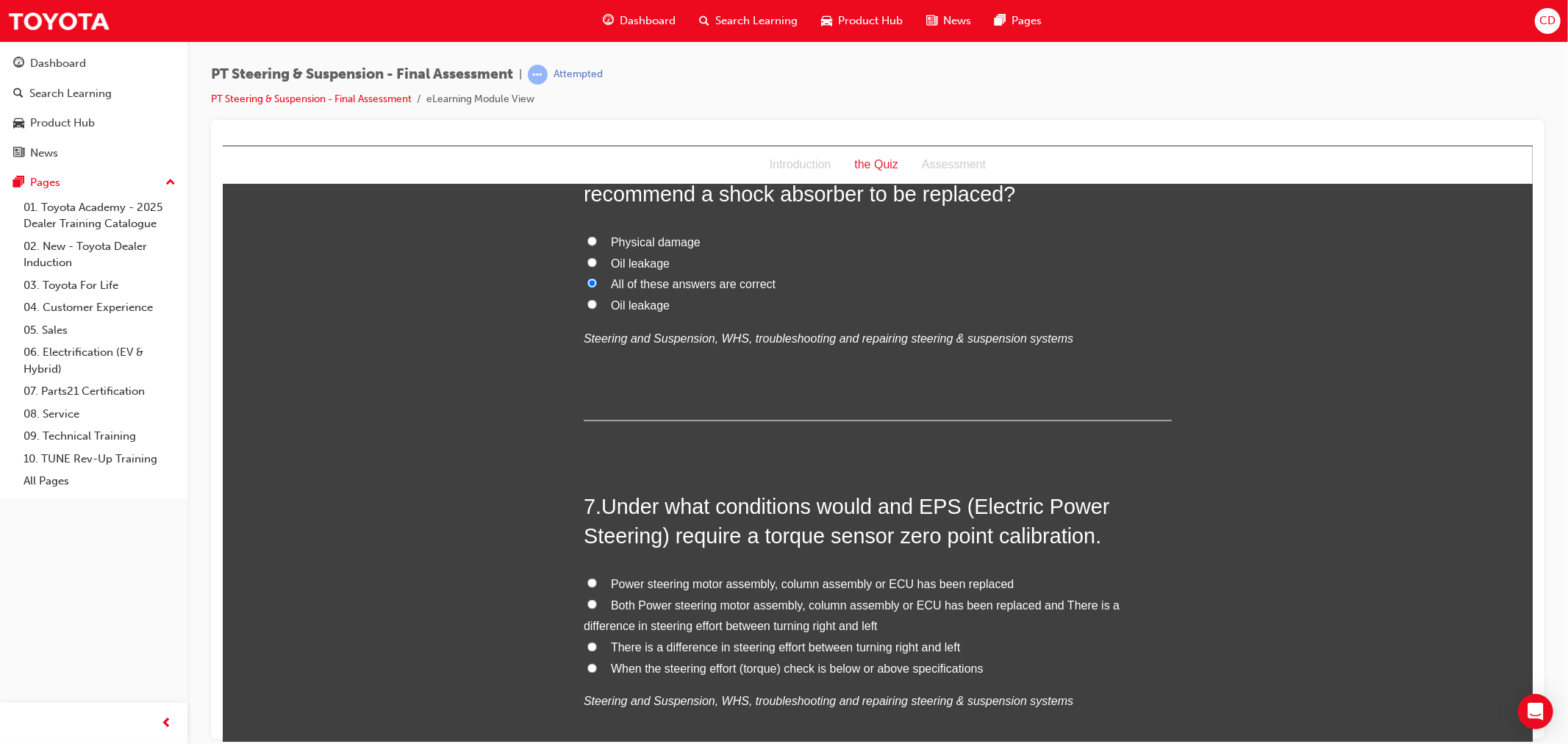
click at [593, 595] on label "Both Power steering motor assembly, column assembly or ECU has been replaced an…" at bounding box center [877, 616] width 588 height 42
click at [593, 599] on input "Both Power steering motor assembly, column assembly or ECU has been replaced an…" at bounding box center [591, 604] width 10 height 10
radio input "true"
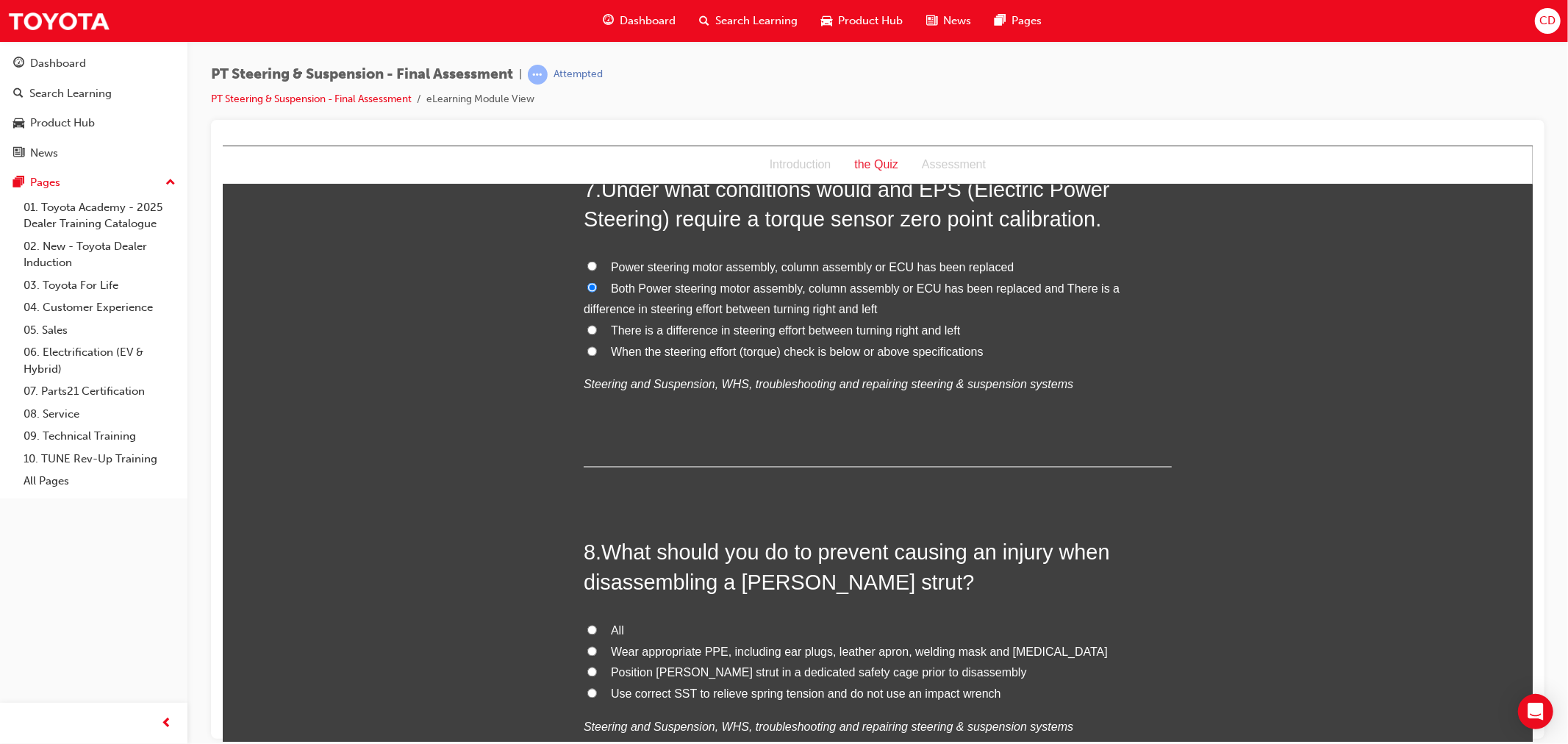
scroll to position [2205, 0]
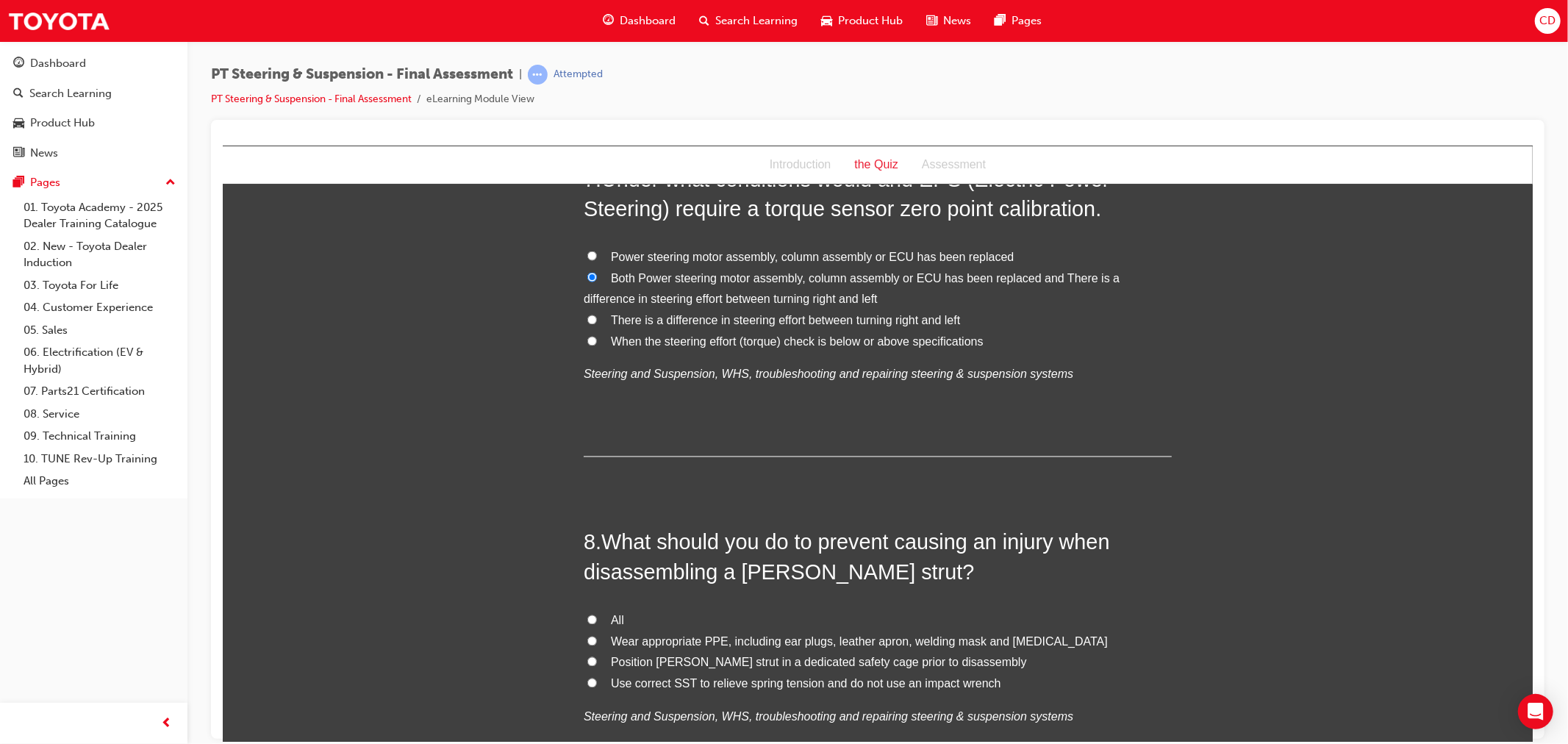
click at [618, 610] on label "All" at bounding box center [877, 621] width 588 height 21
click at [596, 615] on input "All" at bounding box center [591, 620] width 10 height 10
radio input "true"
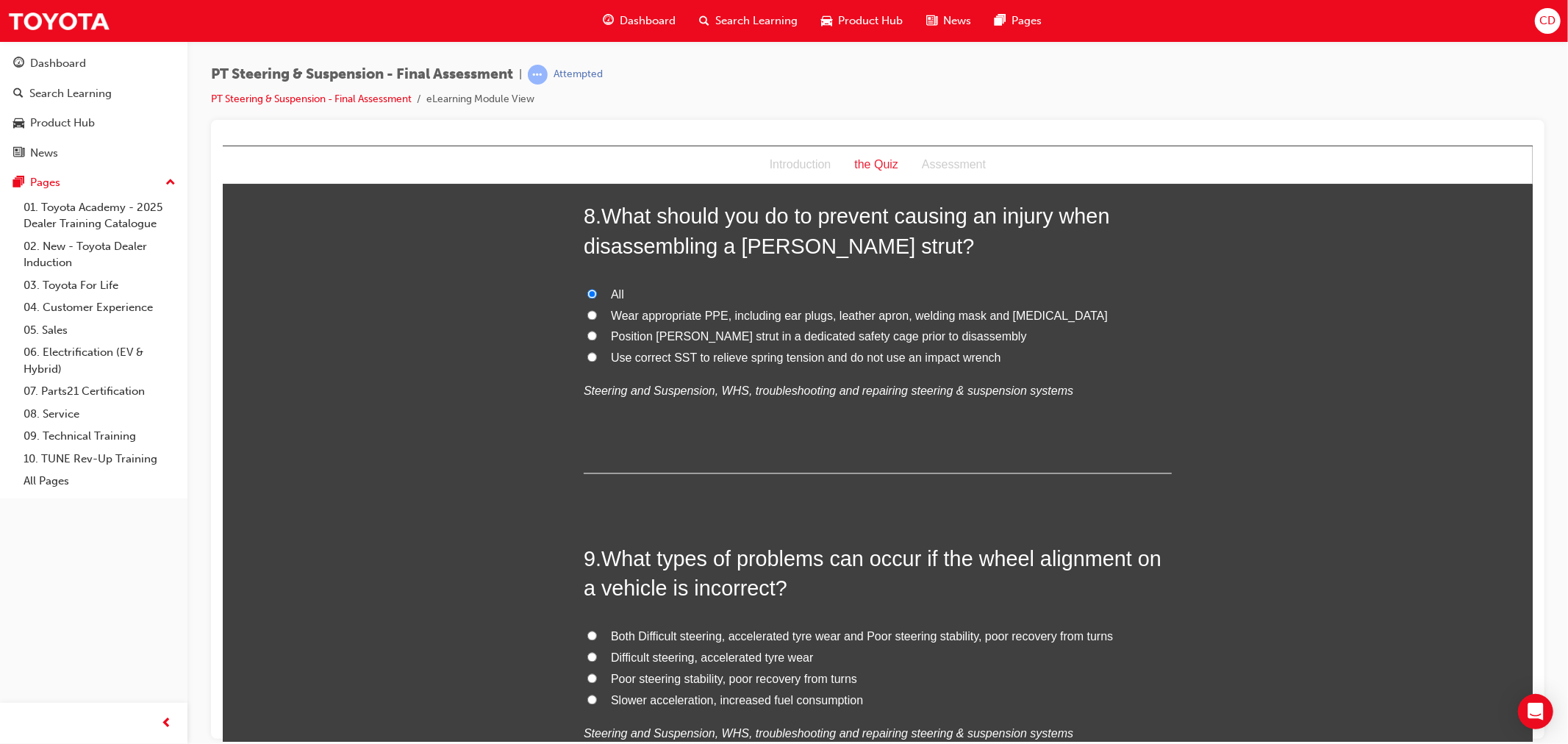
scroll to position [2614, 0]
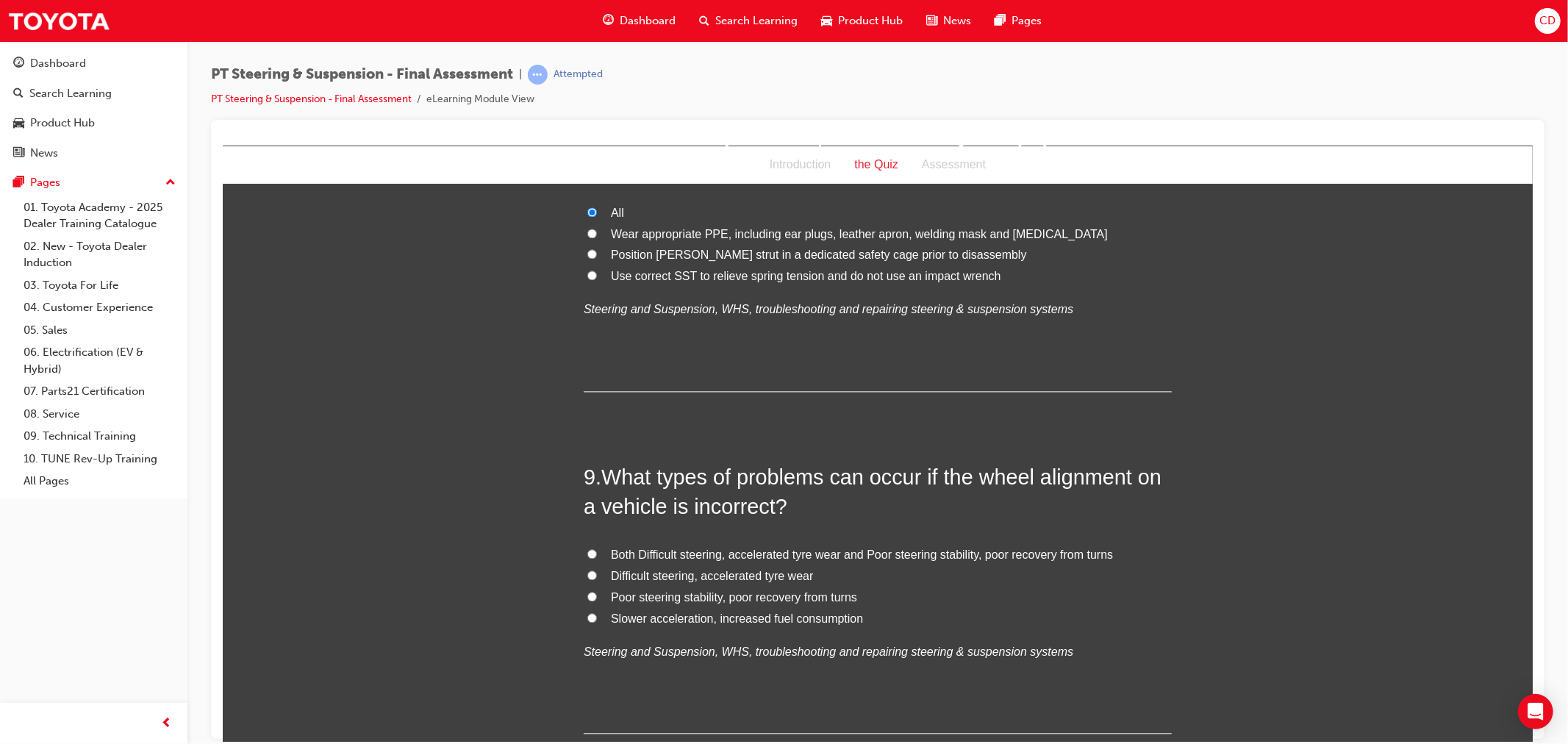
click at [610, 547] on span "Both Difficult steering, accelerated tyre wear and Poor steering stability, poo…" at bounding box center [861, 553] width 502 height 12
click at [596, 548] on input "Both Difficult steering, accelerated tyre wear and Poor steering stability, poo…" at bounding box center [591, 553] width 10 height 10
radio input "true"
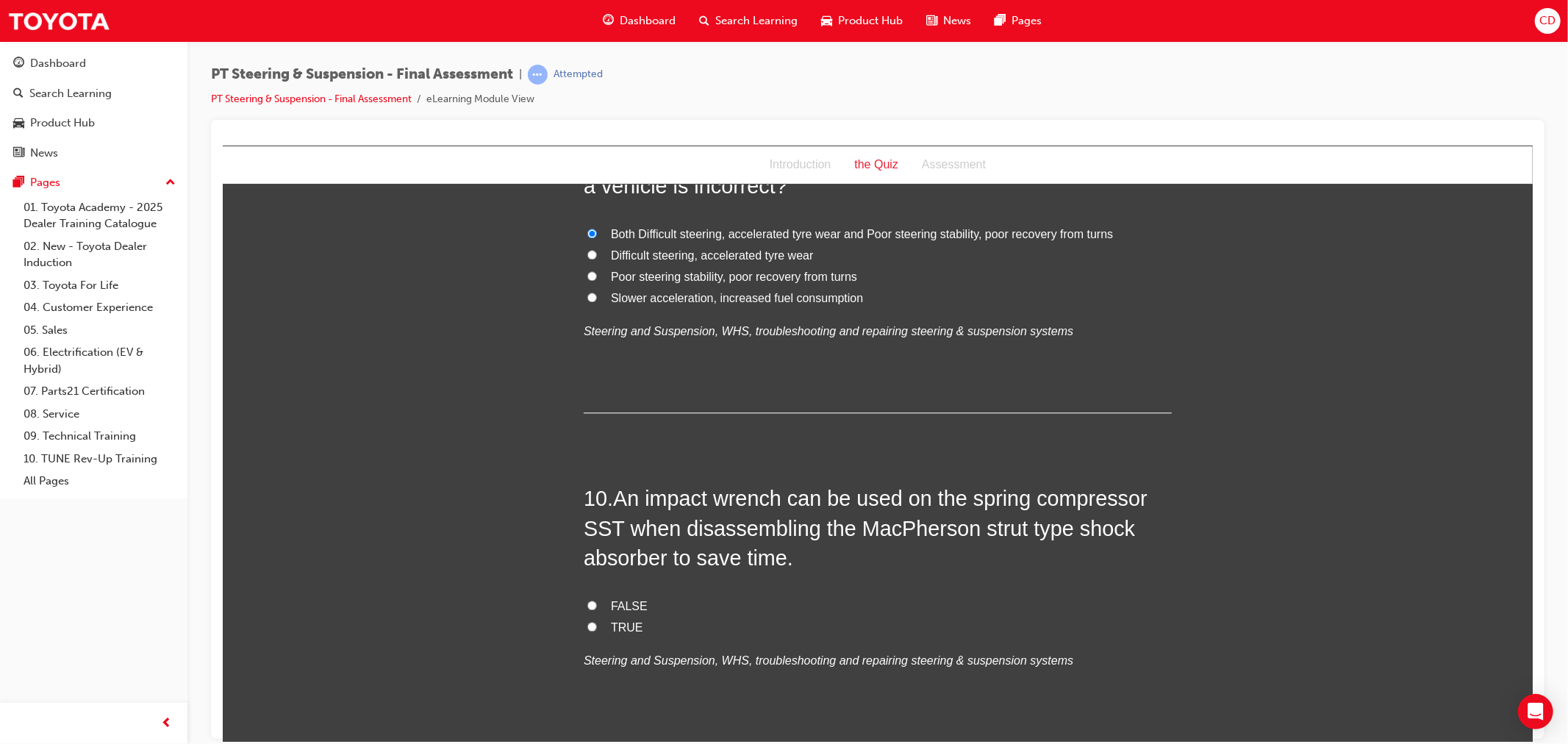
scroll to position [2940, 0]
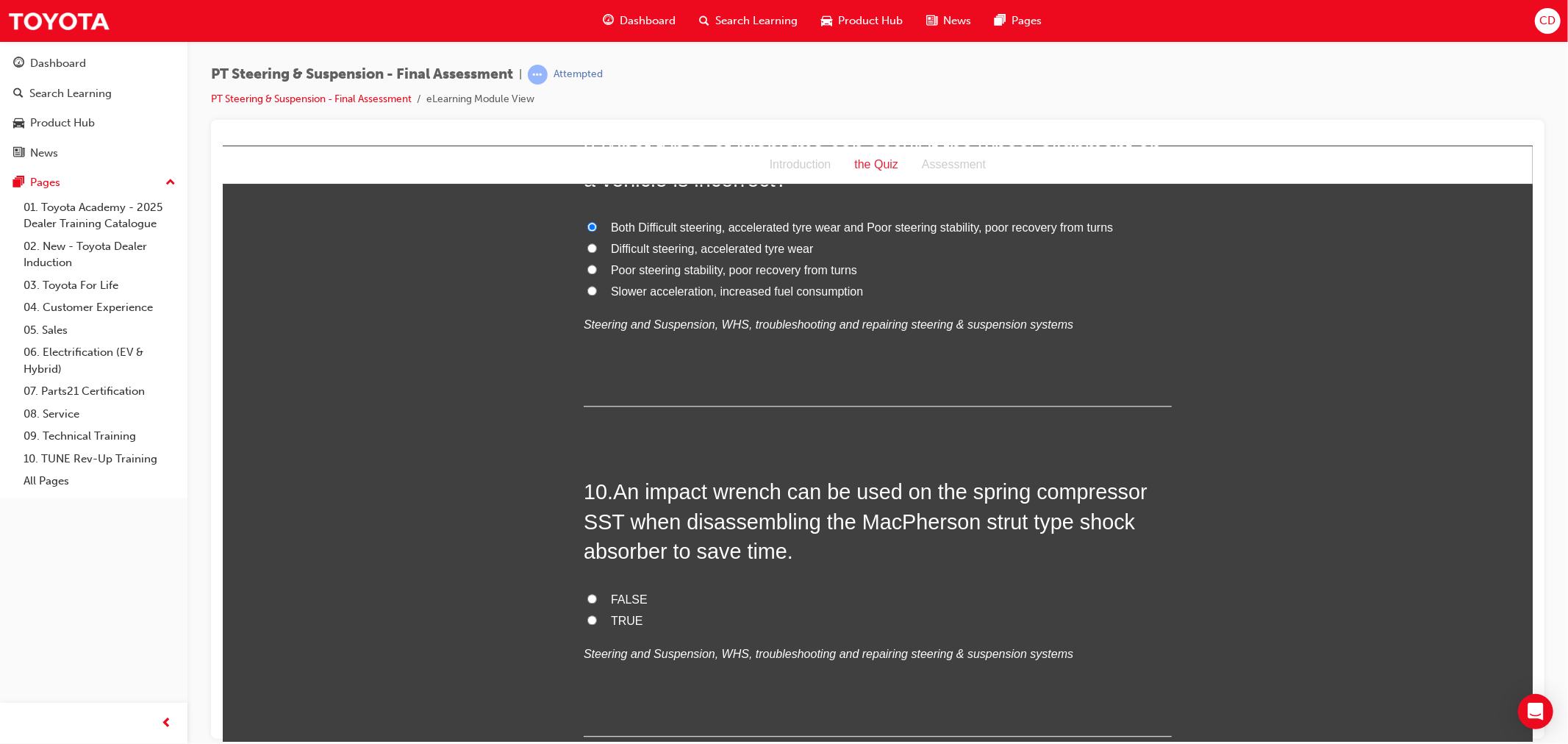
click at [620, 593] on span "FALSE" at bounding box center [628, 599] width 37 height 12
click at [596, 593] on input "FALSE" at bounding box center [591, 598] width 10 height 10
radio input "true"
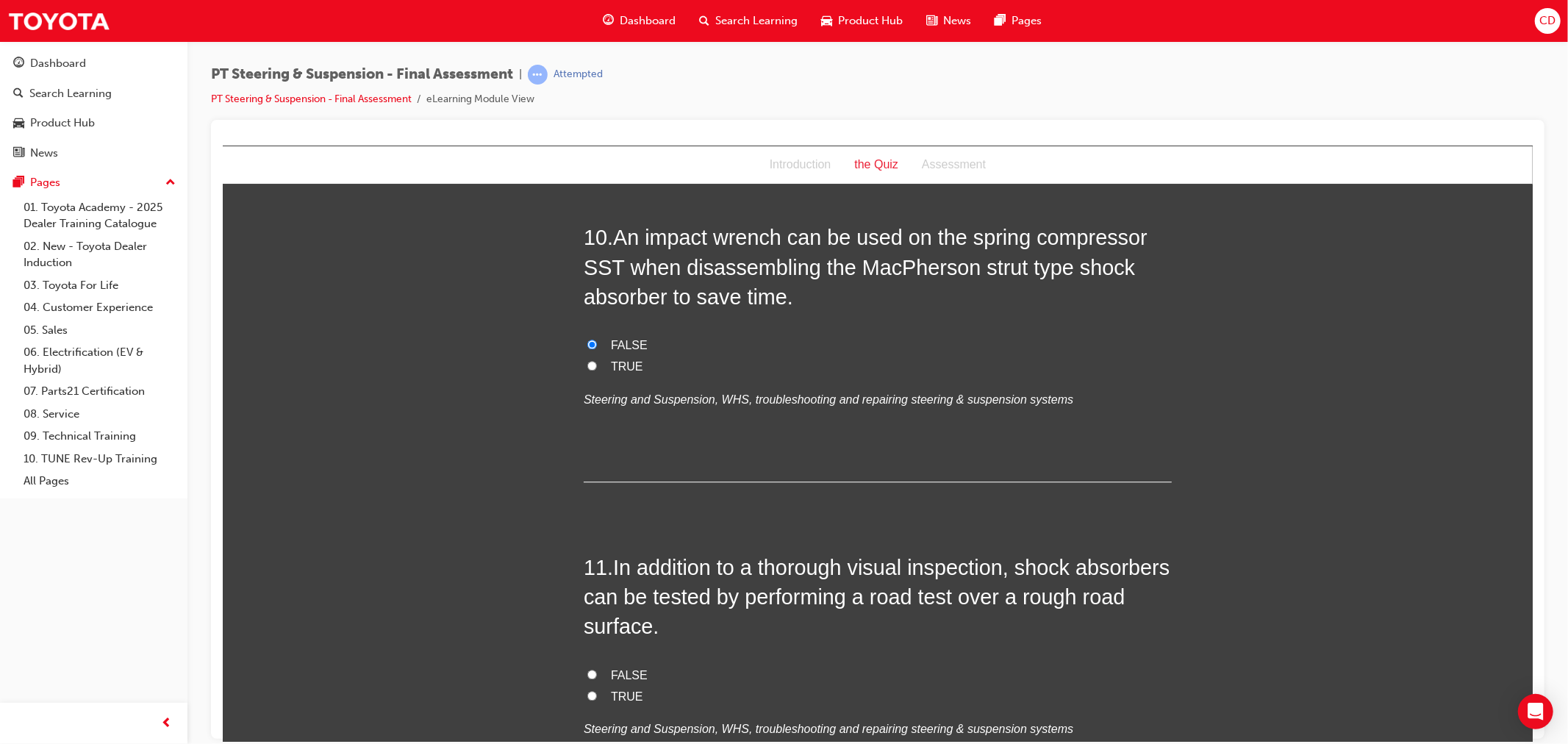
scroll to position [3267, 0]
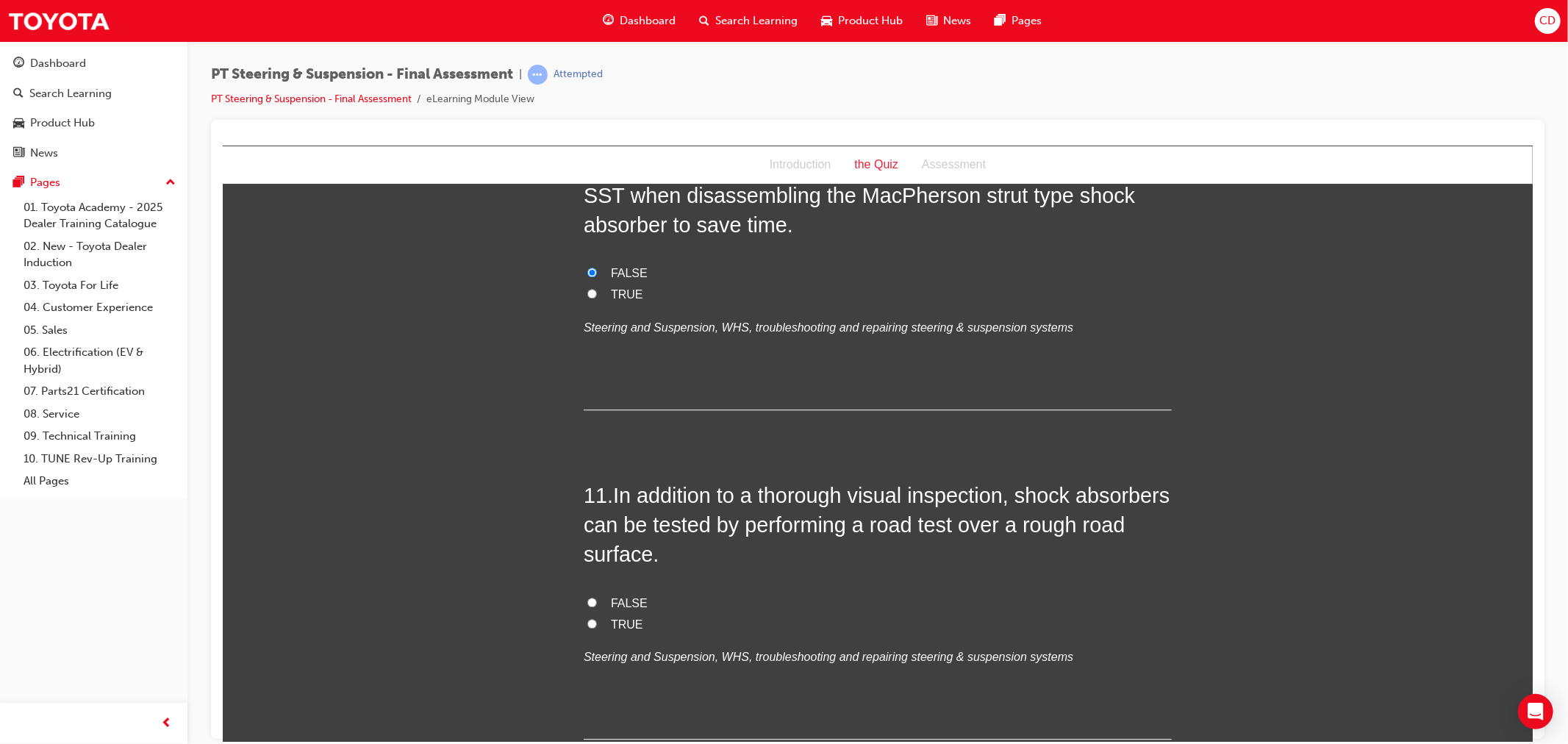
click at [628, 617] on span "TRUE" at bounding box center [626, 623] width 32 height 12
click at [596, 618] on input "TRUE" at bounding box center [591, 623] width 10 height 10
radio input "true"
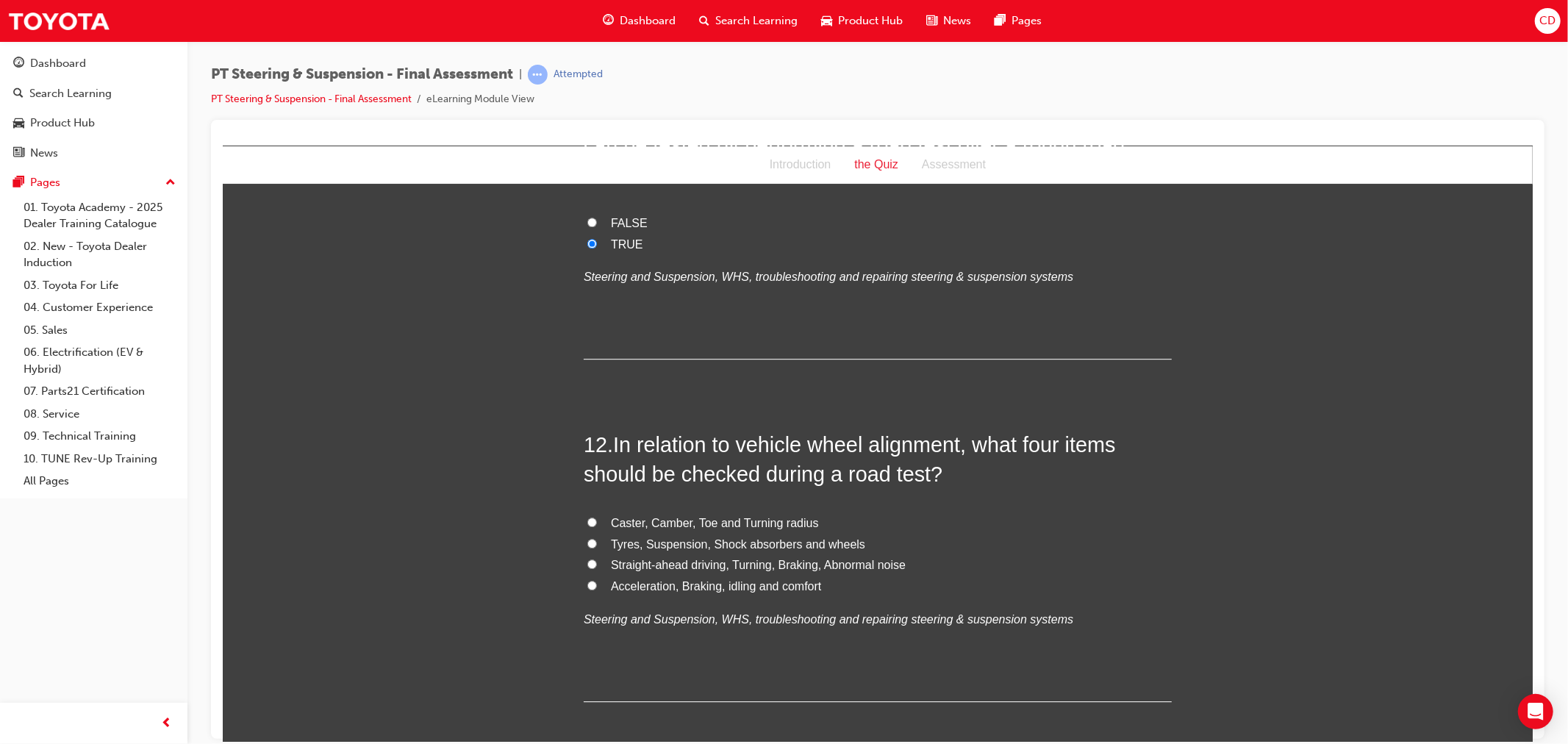
scroll to position [3676, 0]
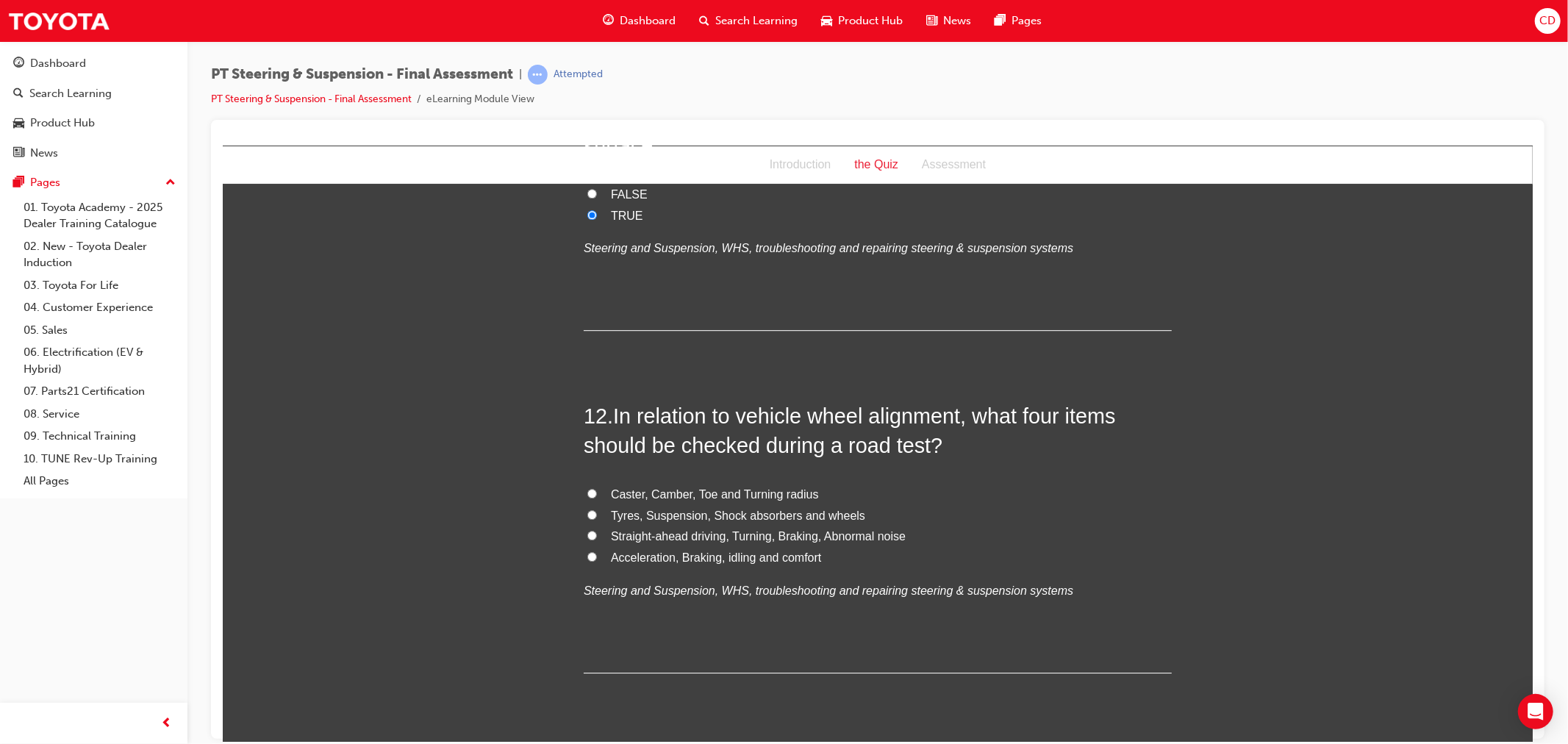
click at [810, 530] on span "Straight-ahead driving, Turning, Braking, Abnormal noise" at bounding box center [757, 535] width 295 height 12
click at [596, 530] on input "Straight-ahead driving, Turning, Braking, Abnormal noise" at bounding box center [591, 535] width 10 height 10
radio input "true"
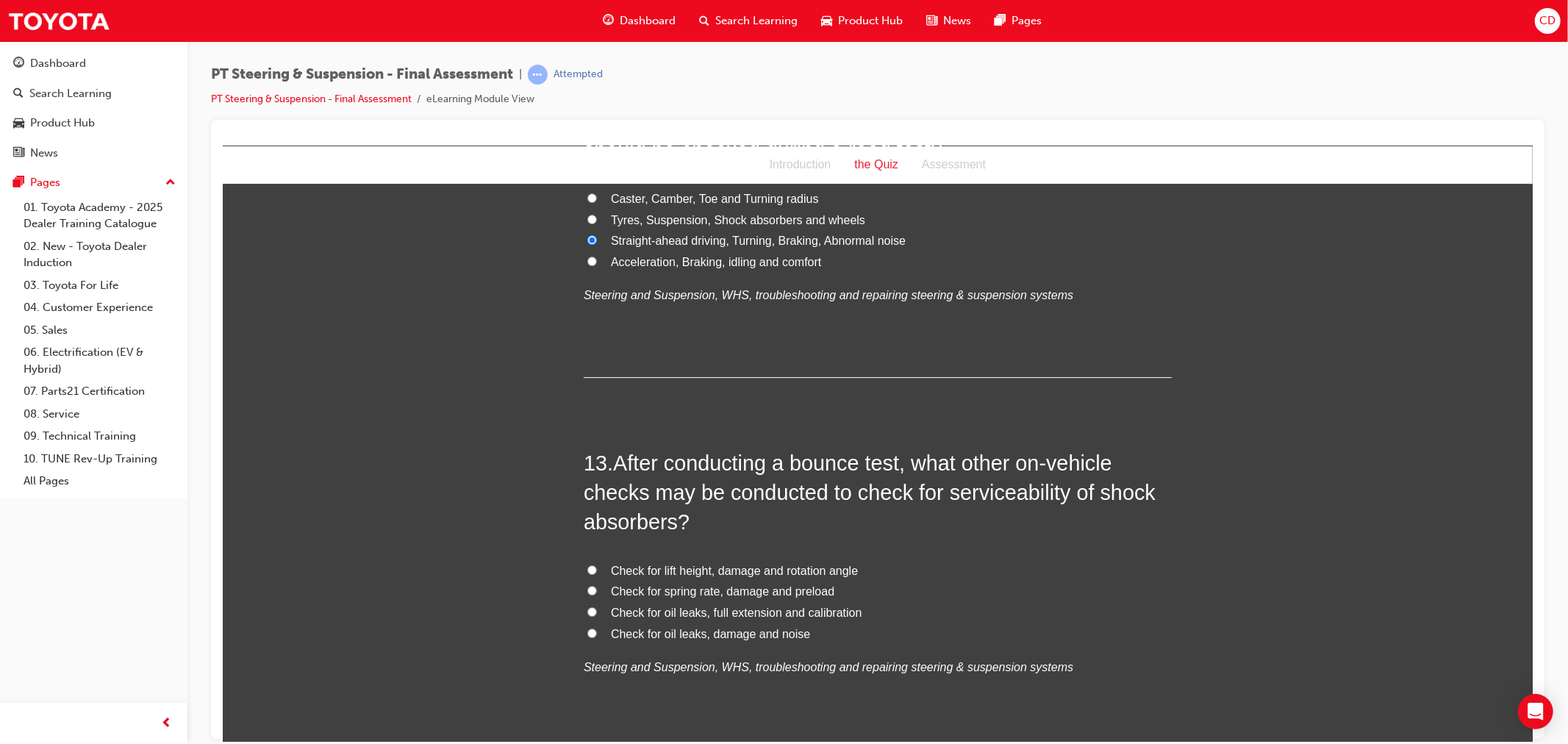
scroll to position [4002, 0]
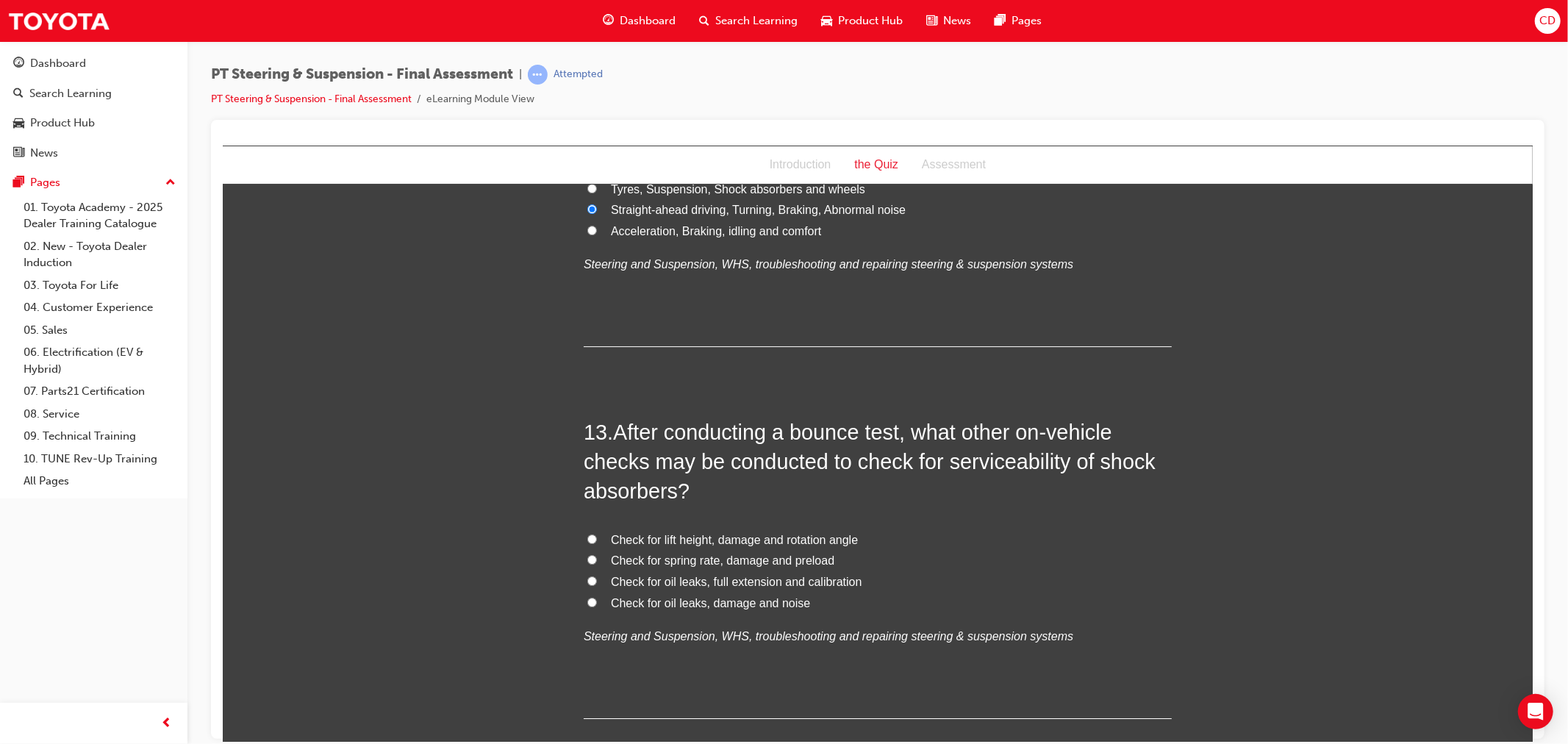
click at [759, 596] on span "Check for oil leaks, damage and noise" at bounding box center [709, 602] width 199 height 12
click at [596, 597] on input "Check for oil leaks, damage and noise" at bounding box center [591, 602] width 10 height 10
radio input "true"
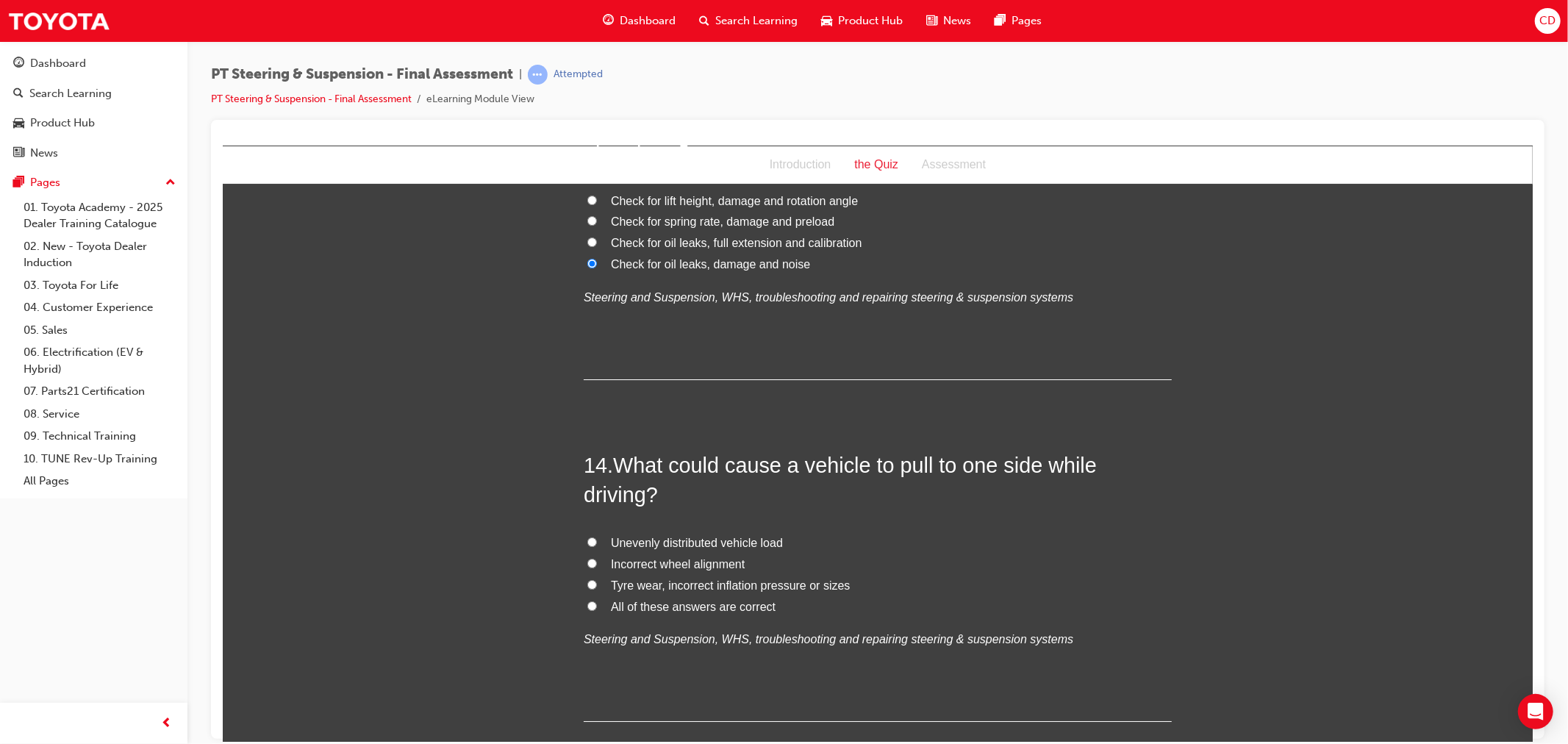
scroll to position [4337, 0]
click at [705, 603] on span "All of these answers are correct" at bounding box center [692, 609] width 165 height 12
click at [596, 604] on input "All of these answers are correct" at bounding box center [591, 609] width 10 height 10
radio input "true"
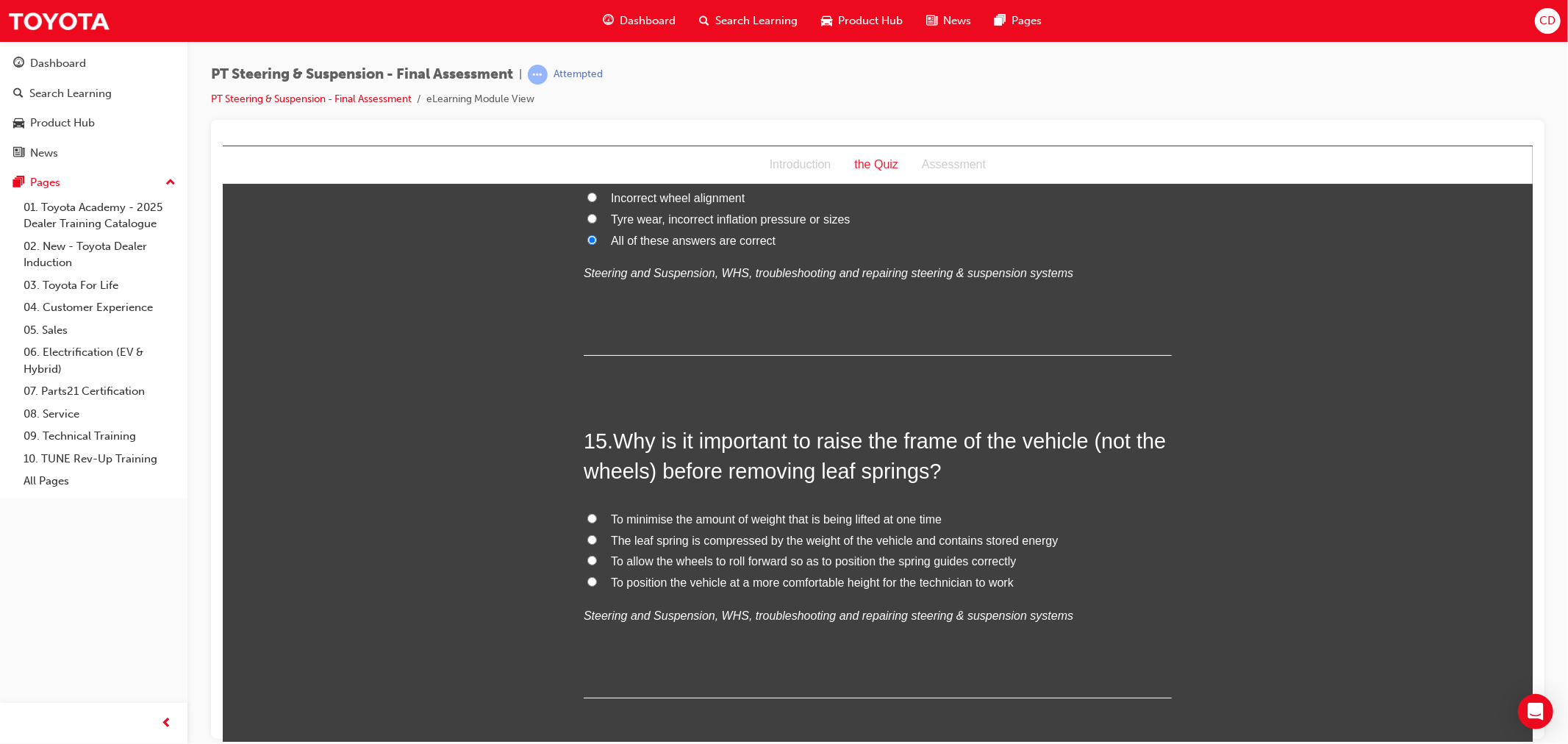
scroll to position [4745, 0]
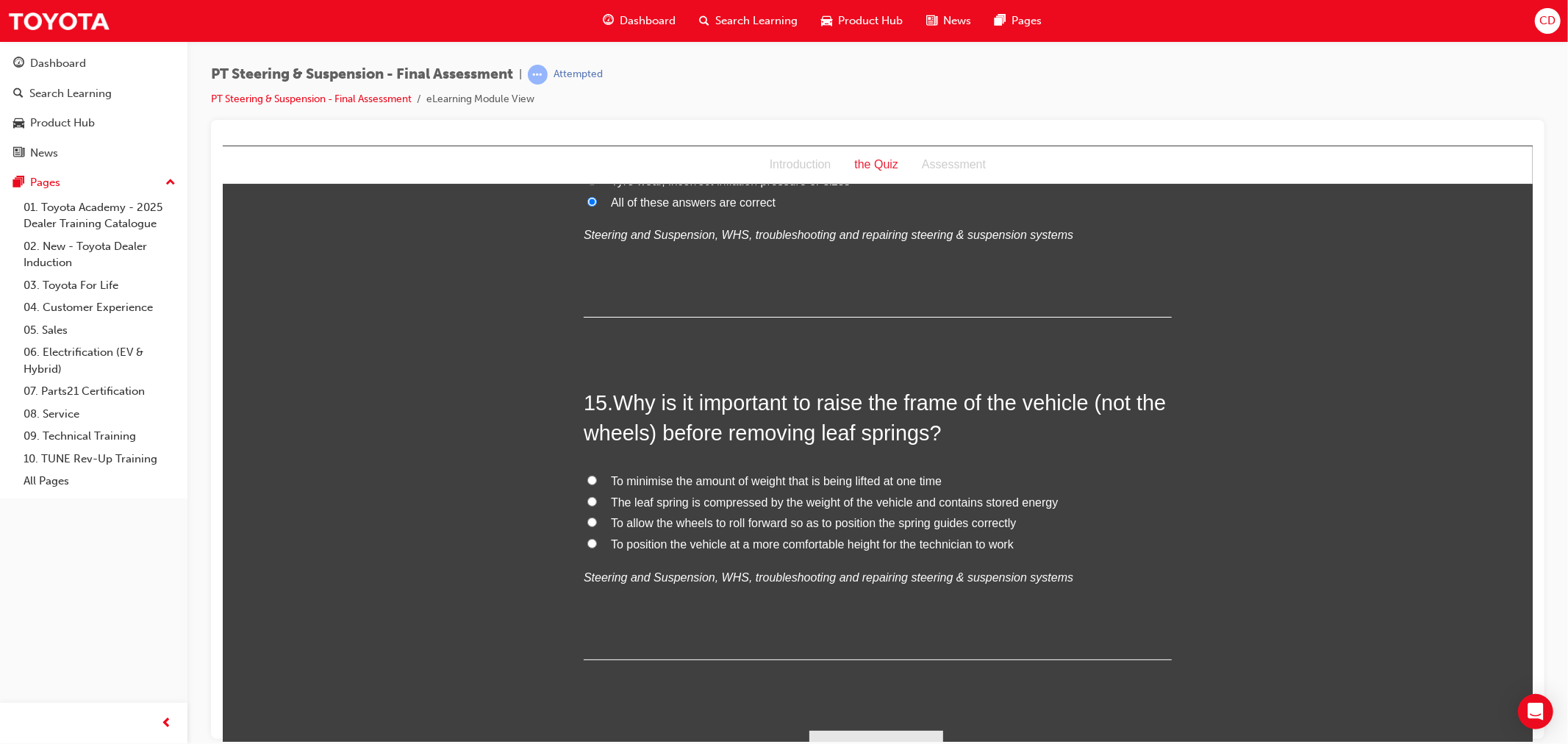
click at [706, 495] on span "The leaf spring is compressed by the weight of the vehicle and contains stored …" at bounding box center [833, 501] width 447 height 12
click at [596, 496] on input "The leaf spring is compressed by the weight of the vehicle and contains stored …" at bounding box center [591, 501] width 10 height 10
radio input "true"
click at [821, 730] on button "Submit Answers" at bounding box center [875, 750] width 134 height 41
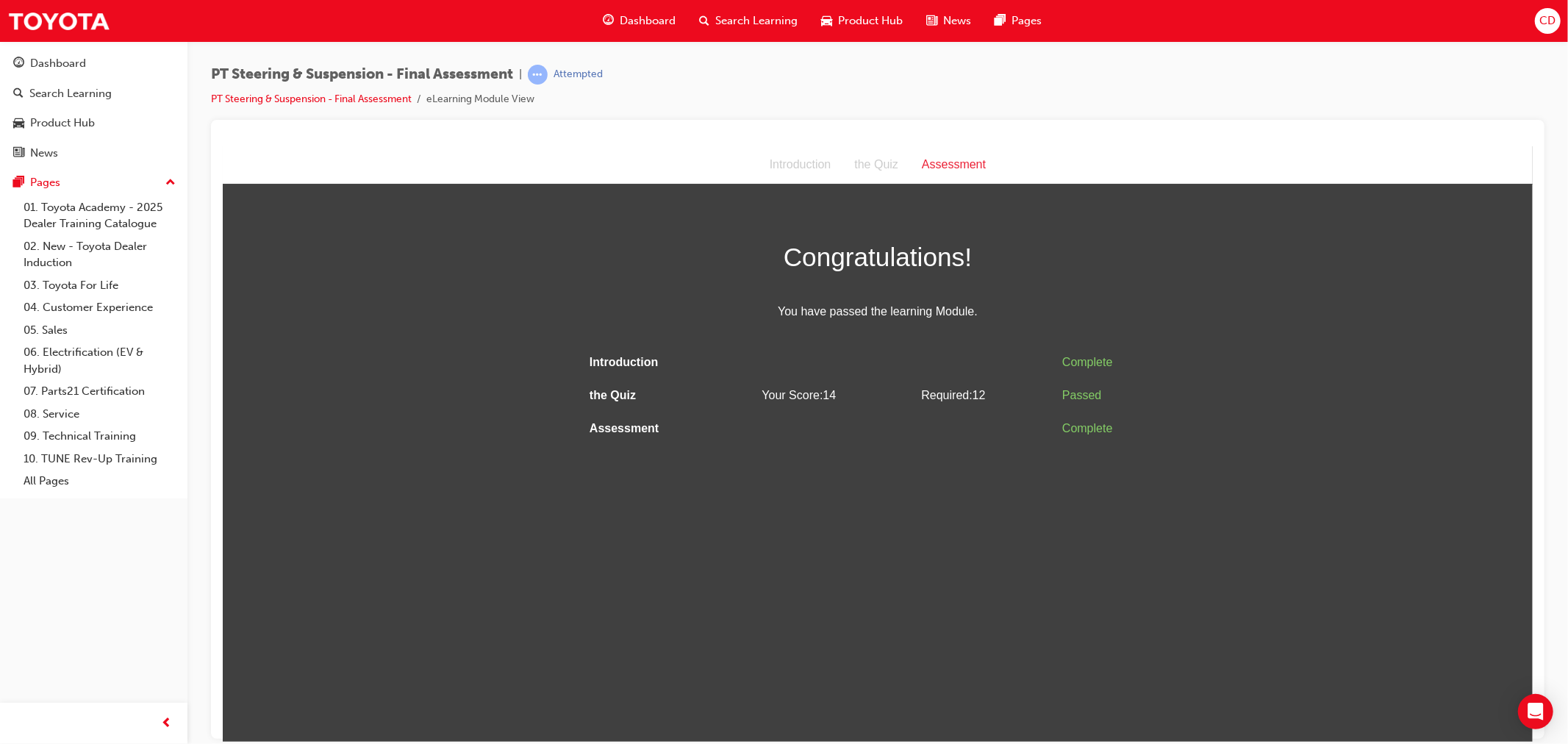
scroll to position [0, 0]
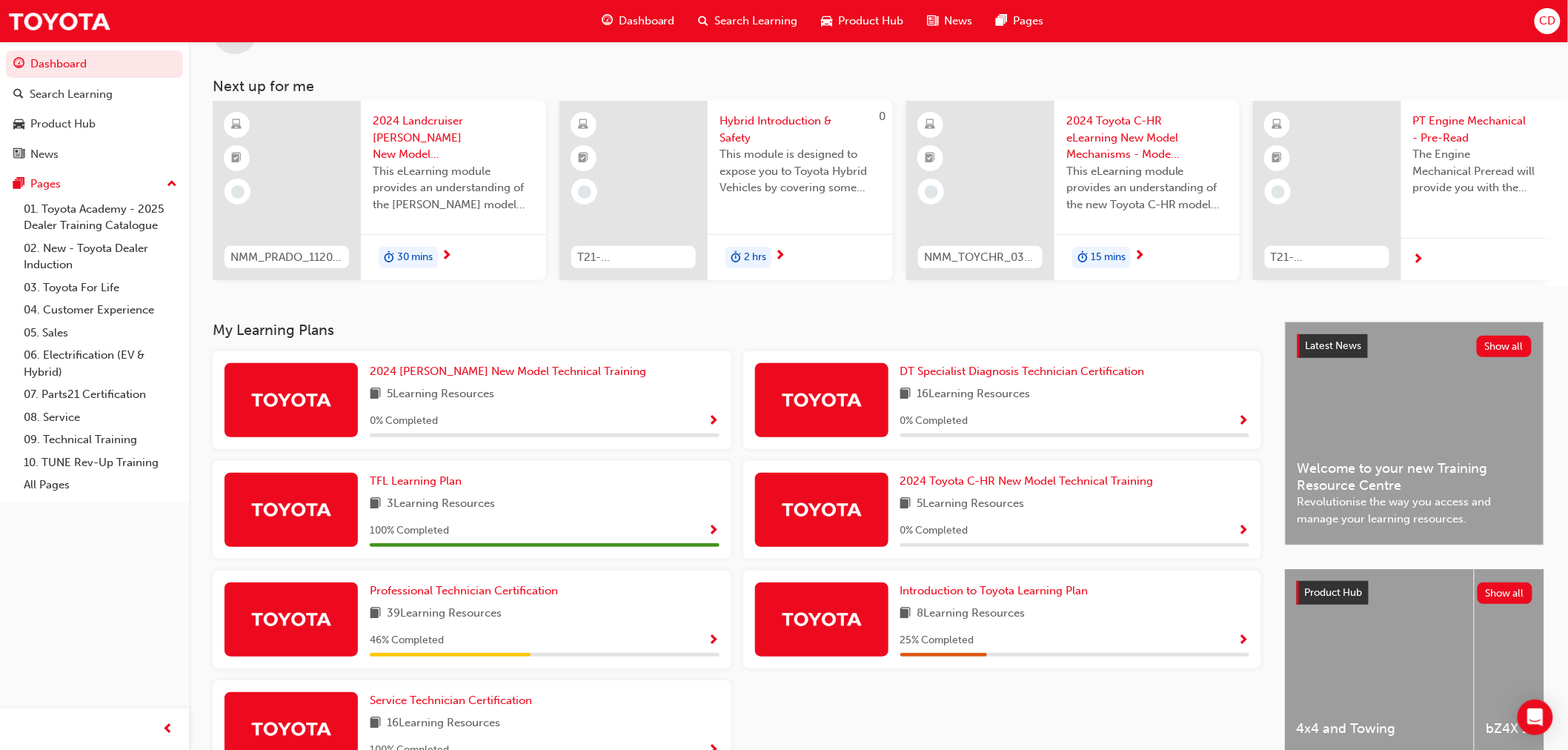
scroll to position [82, 0]
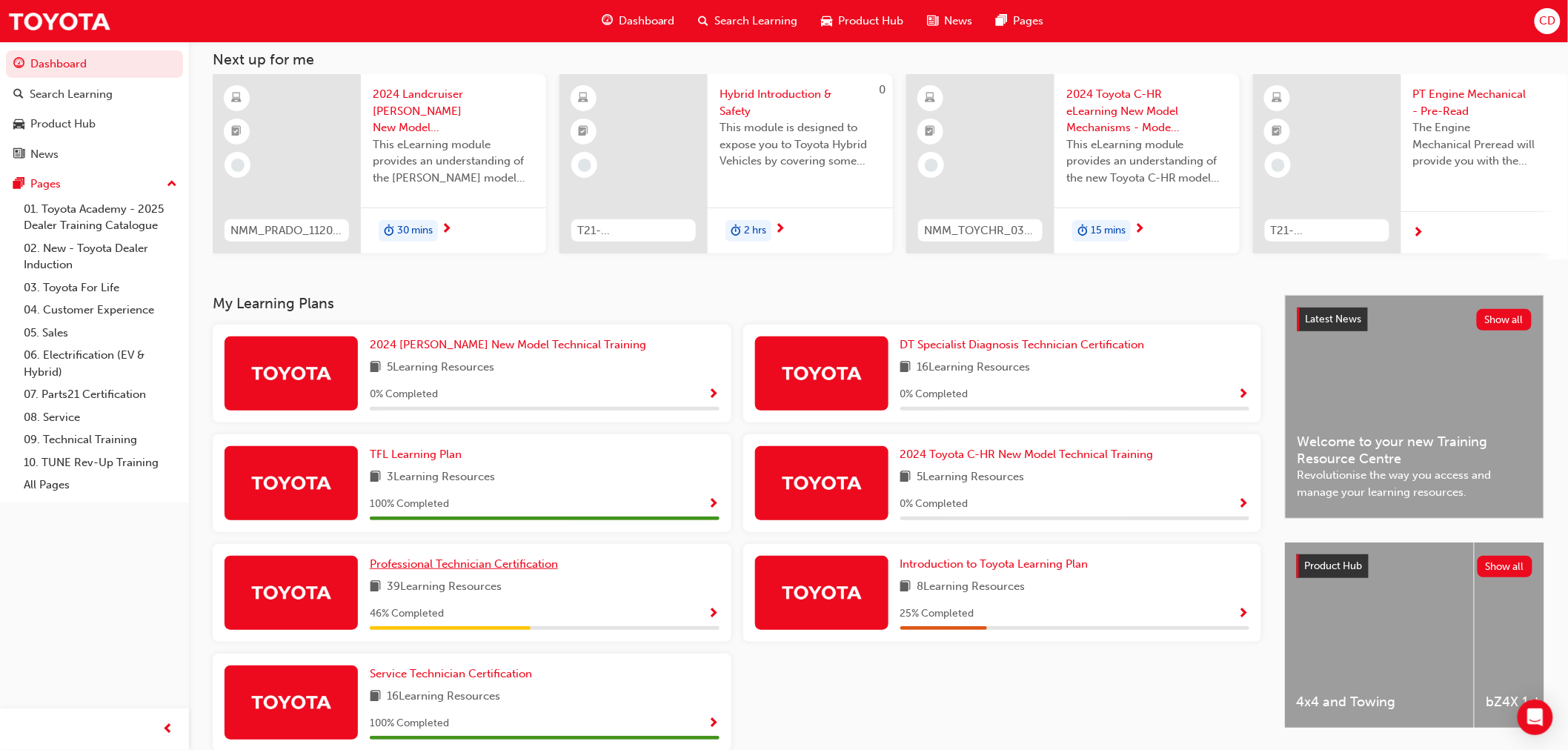
click at [490, 571] on span "Professional Technician Certification" at bounding box center [464, 564] width 188 height 13
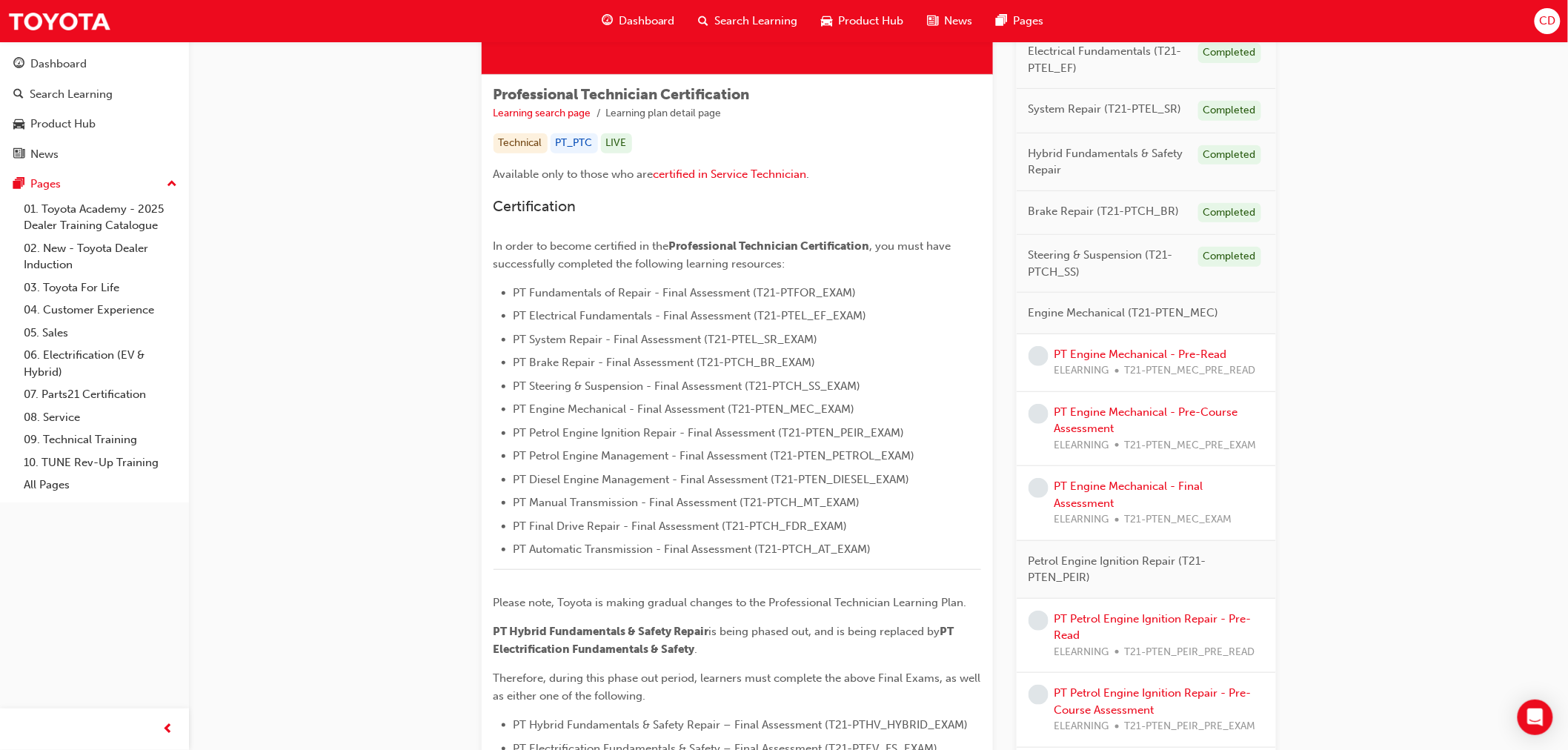
scroll to position [264, 0]
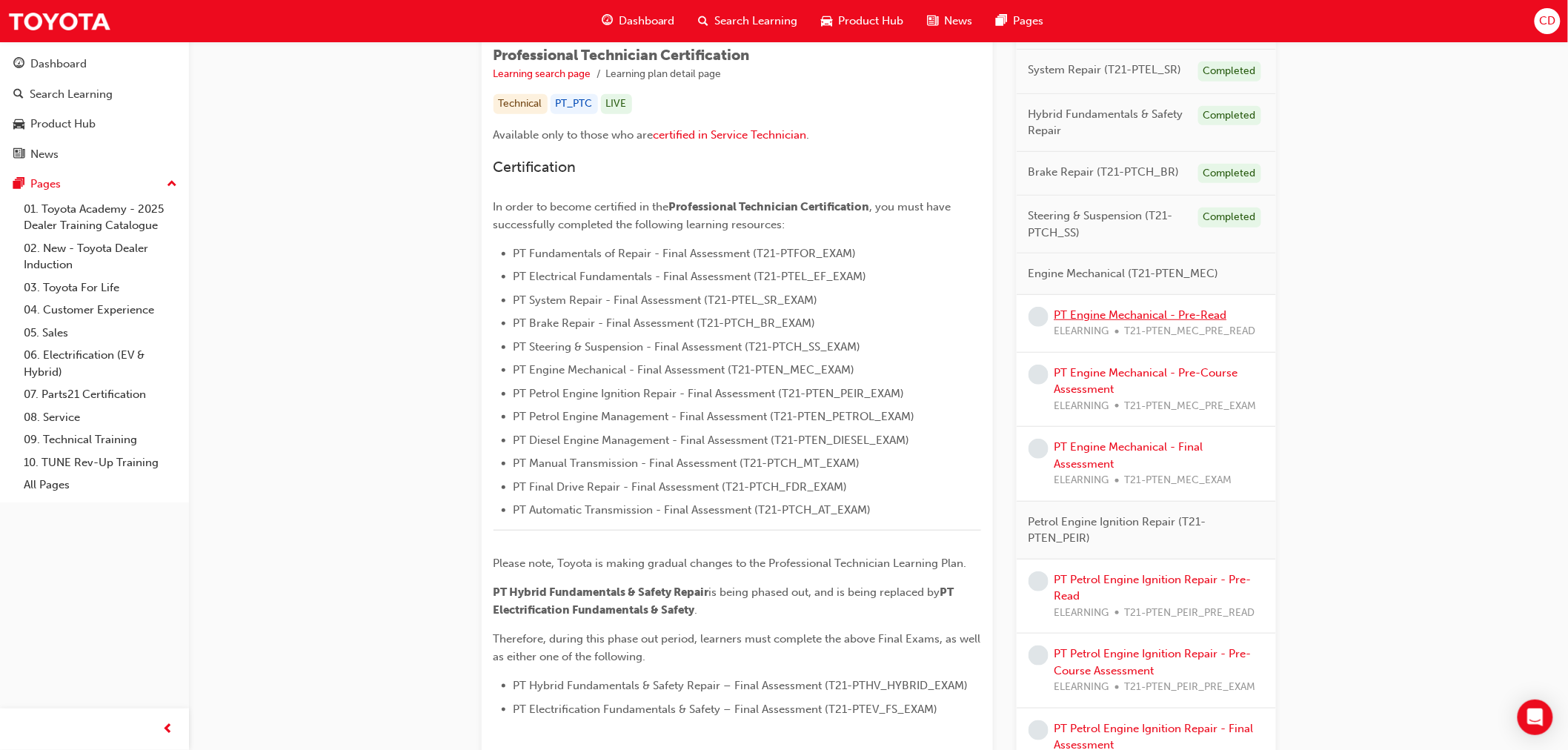
click at [1145, 316] on link "PT Engine Mechanical - Pre-Read" at bounding box center [1141, 315] width 173 height 13
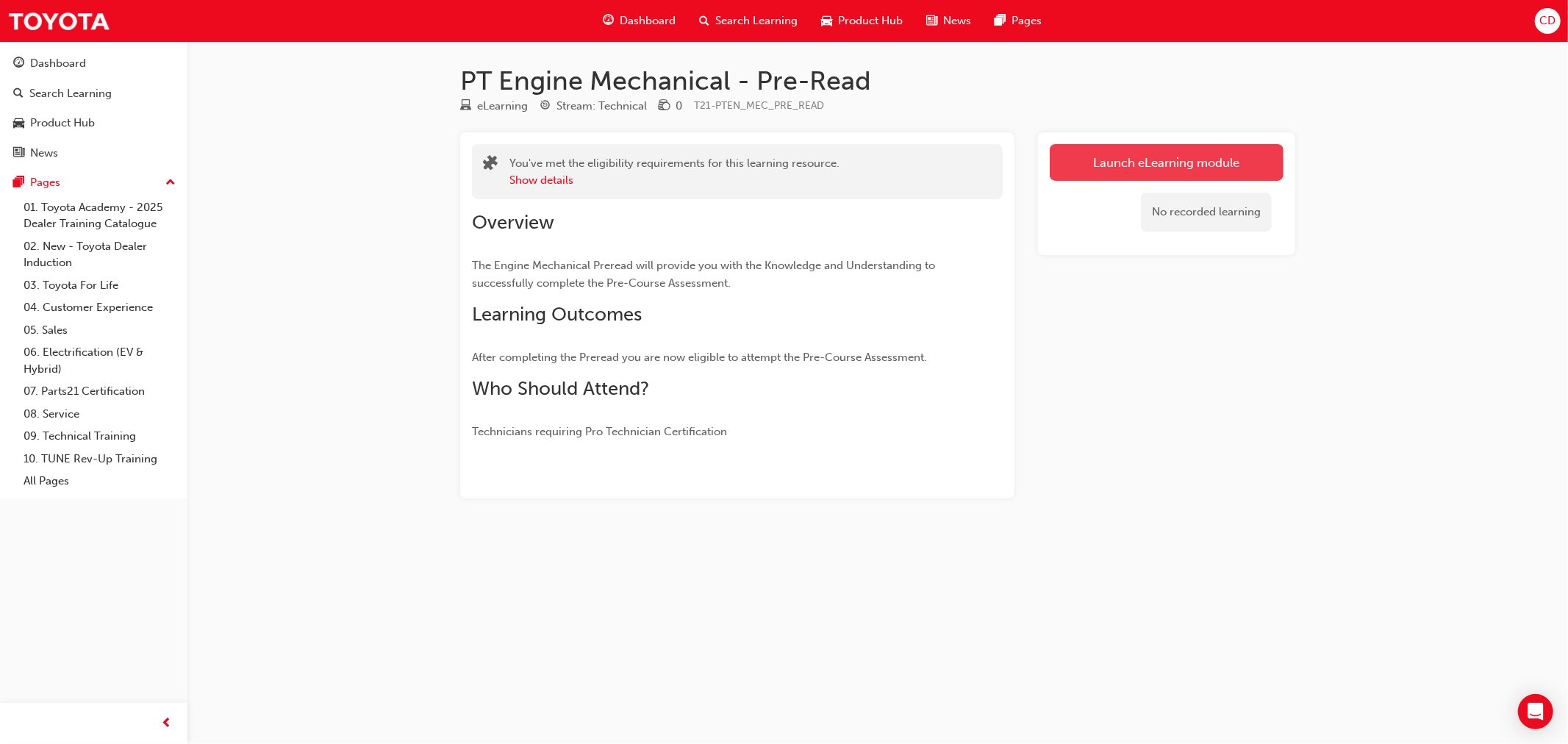
click at [1135, 157] on link "Launch eLearning module" at bounding box center [1166, 162] width 234 height 37
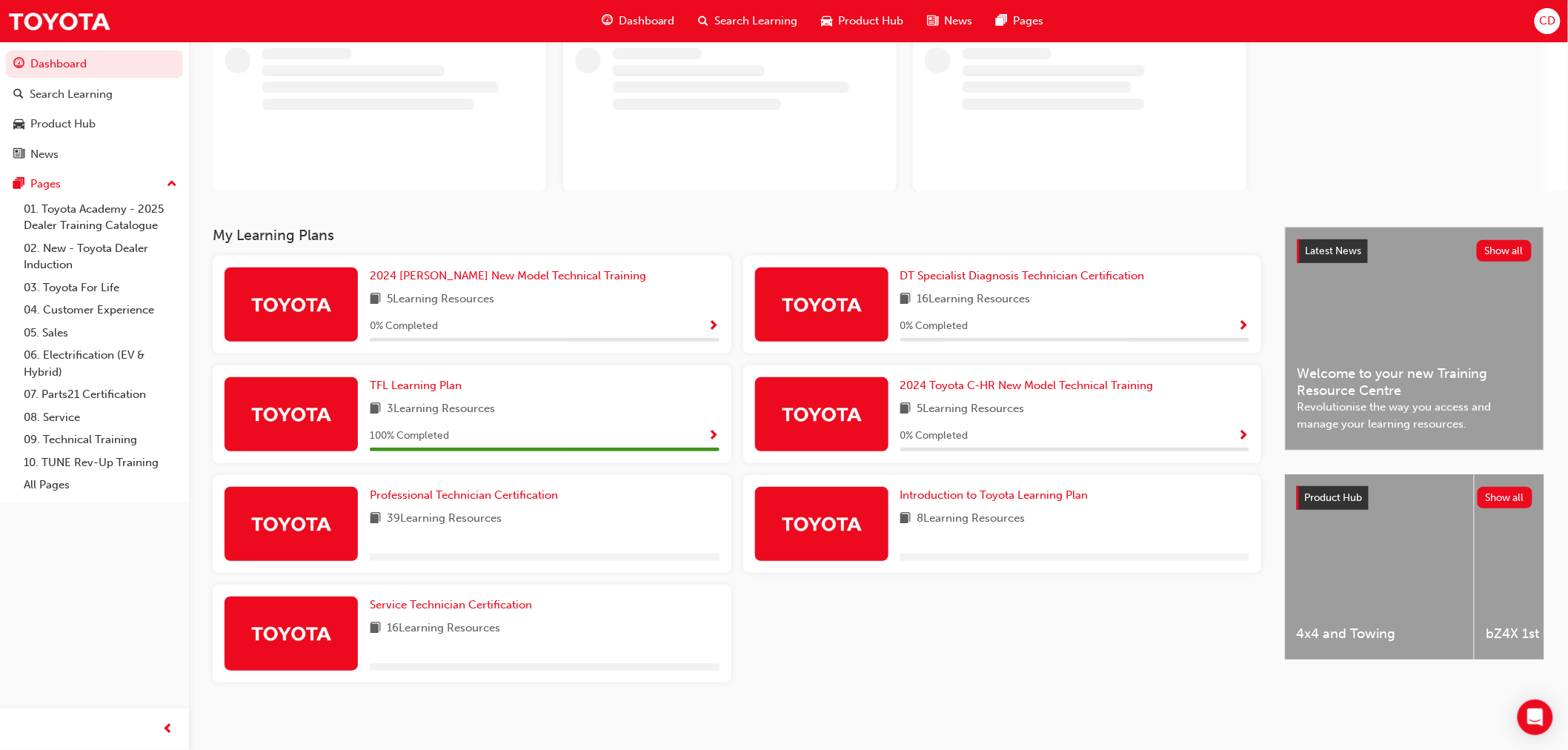
scroll to position [102, 0]
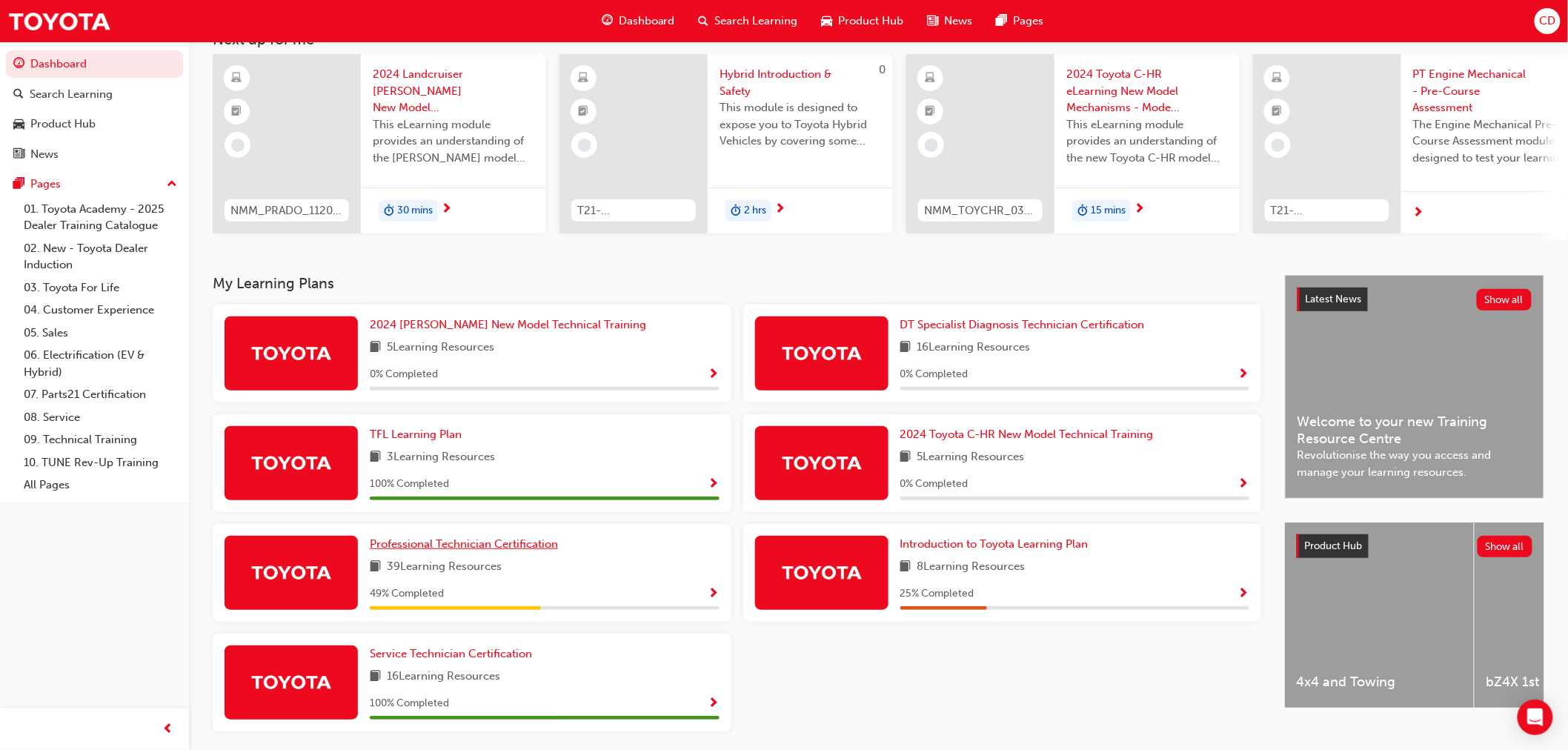
click at [486, 550] on span "Professional Technician Certification" at bounding box center [464, 544] width 188 height 13
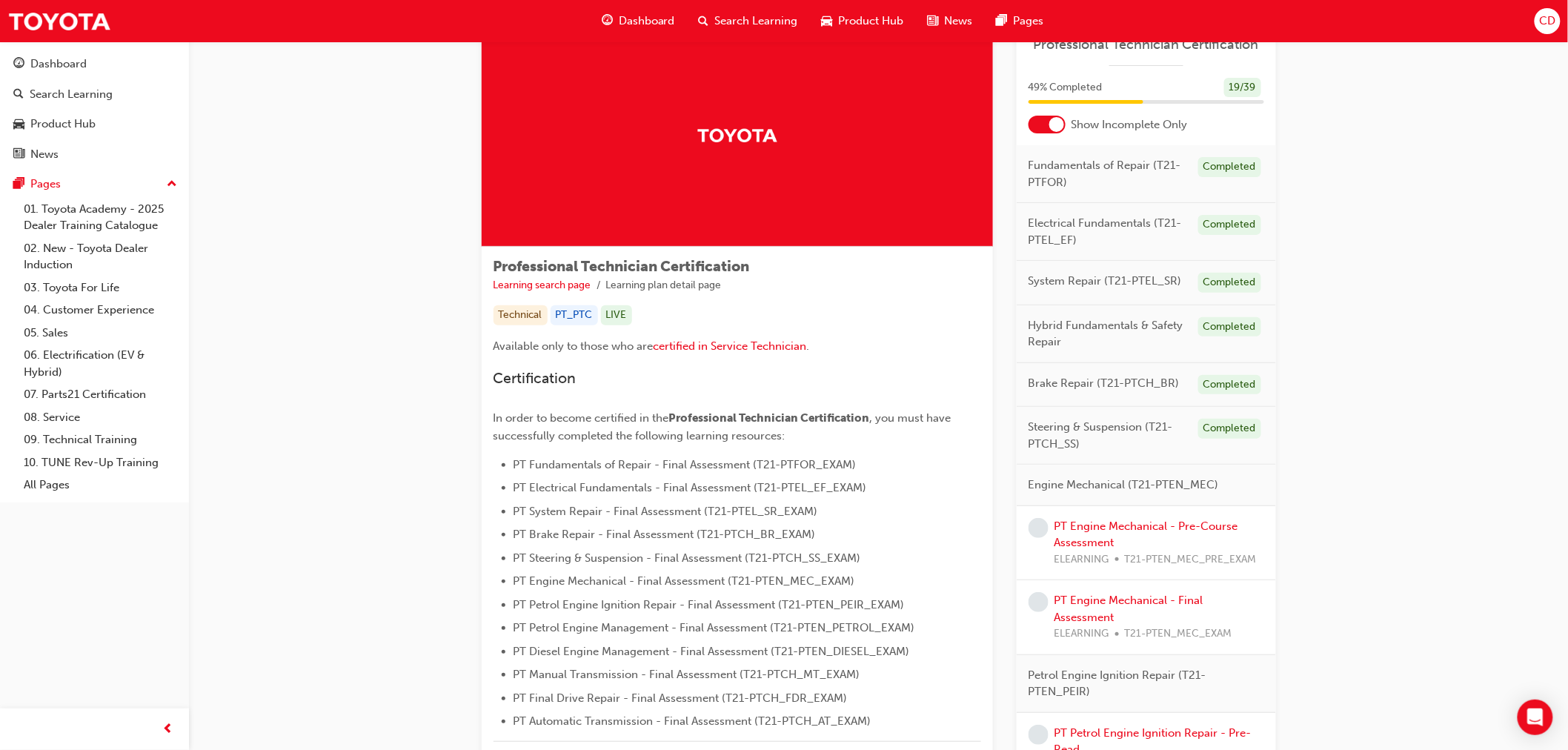
scroll to position [82, 0]
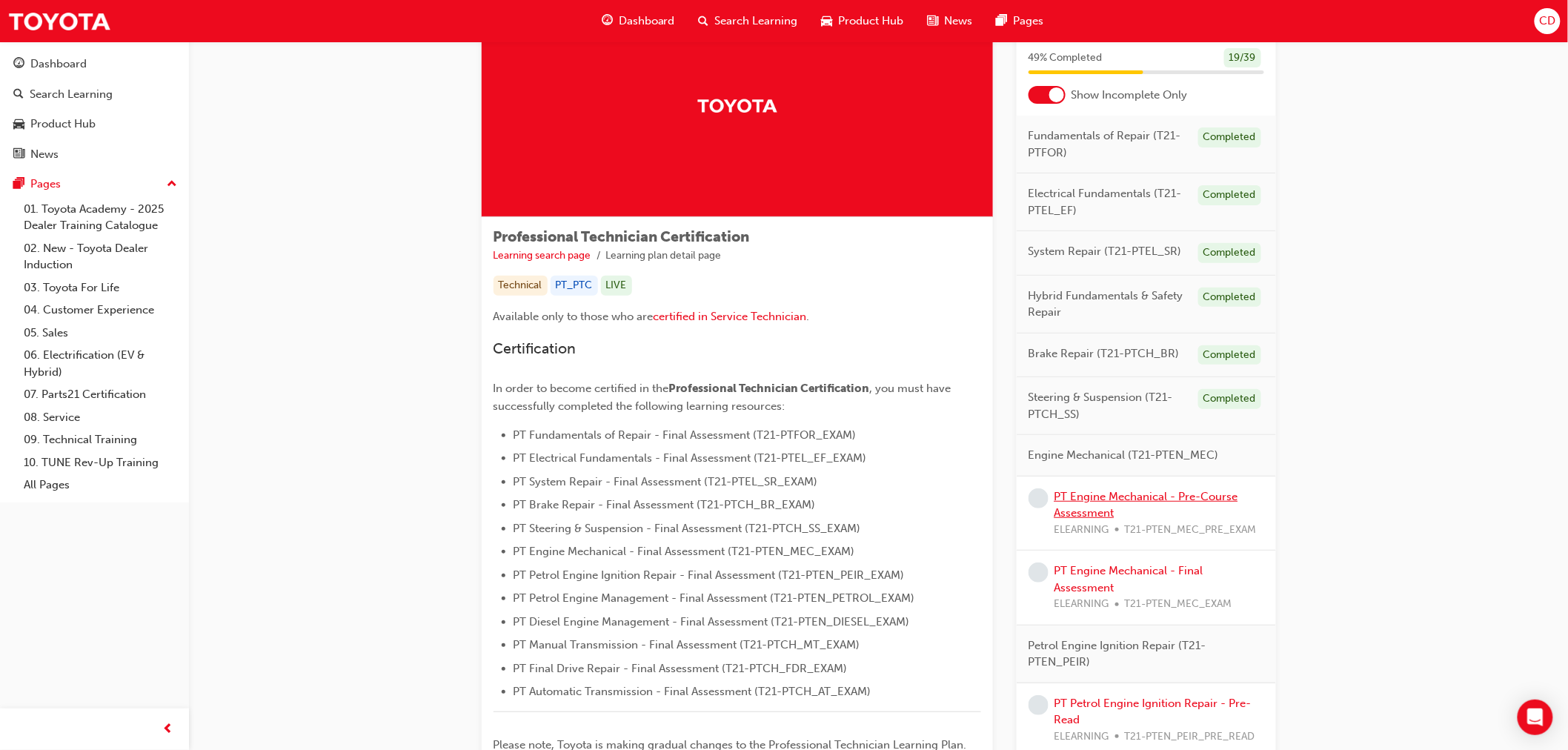
click at [1112, 496] on link "PT Engine Mechanical - Pre-Course Assessment" at bounding box center [1146, 504] width 183 height 30
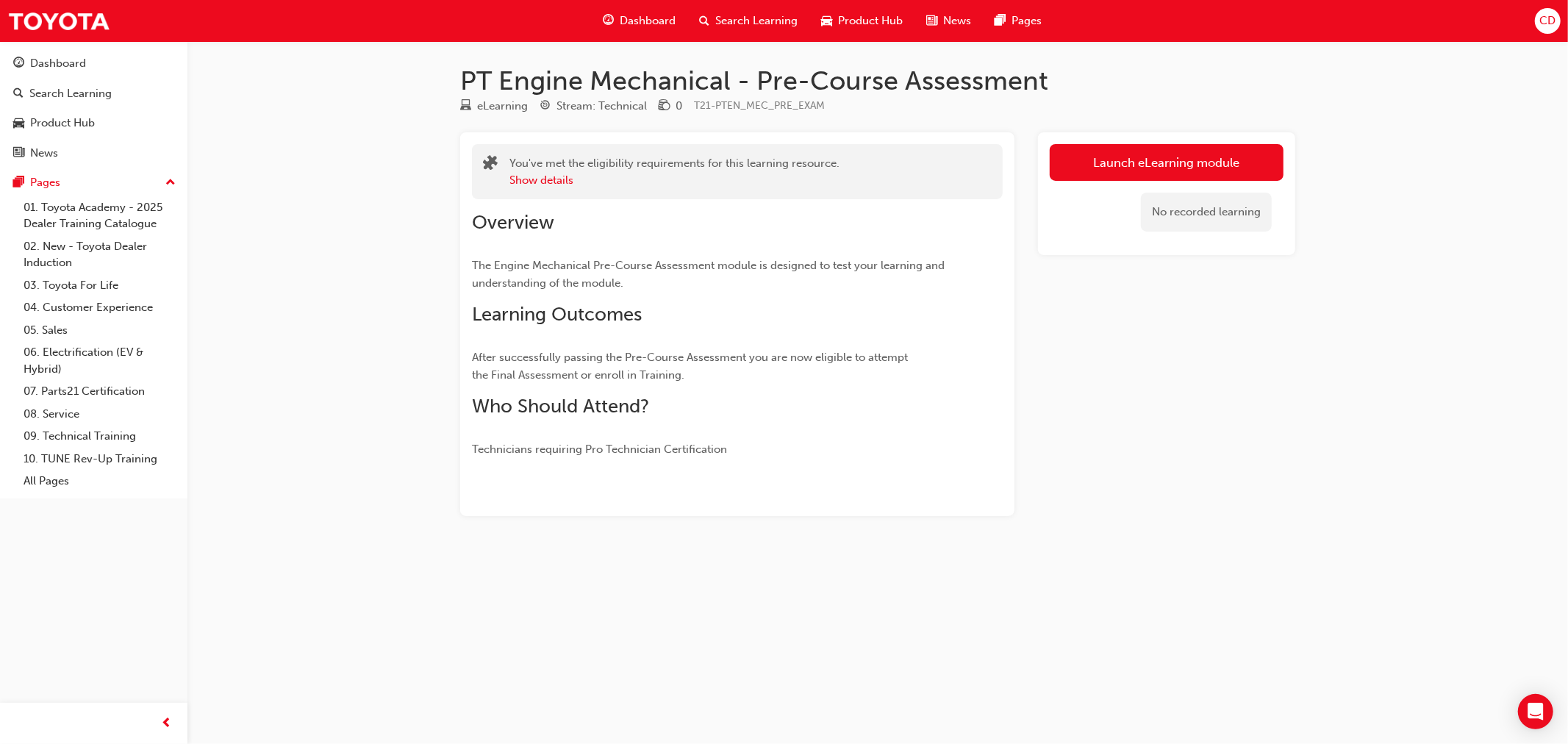
click at [1148, 142] on div "Launch eLearning module No recorded learning" at bounding box center [1166, 193] width 257 height 123
click at [1132, 167] on link "Launch eLearning module" at bounding box center [1166, 162] width 234 height 37
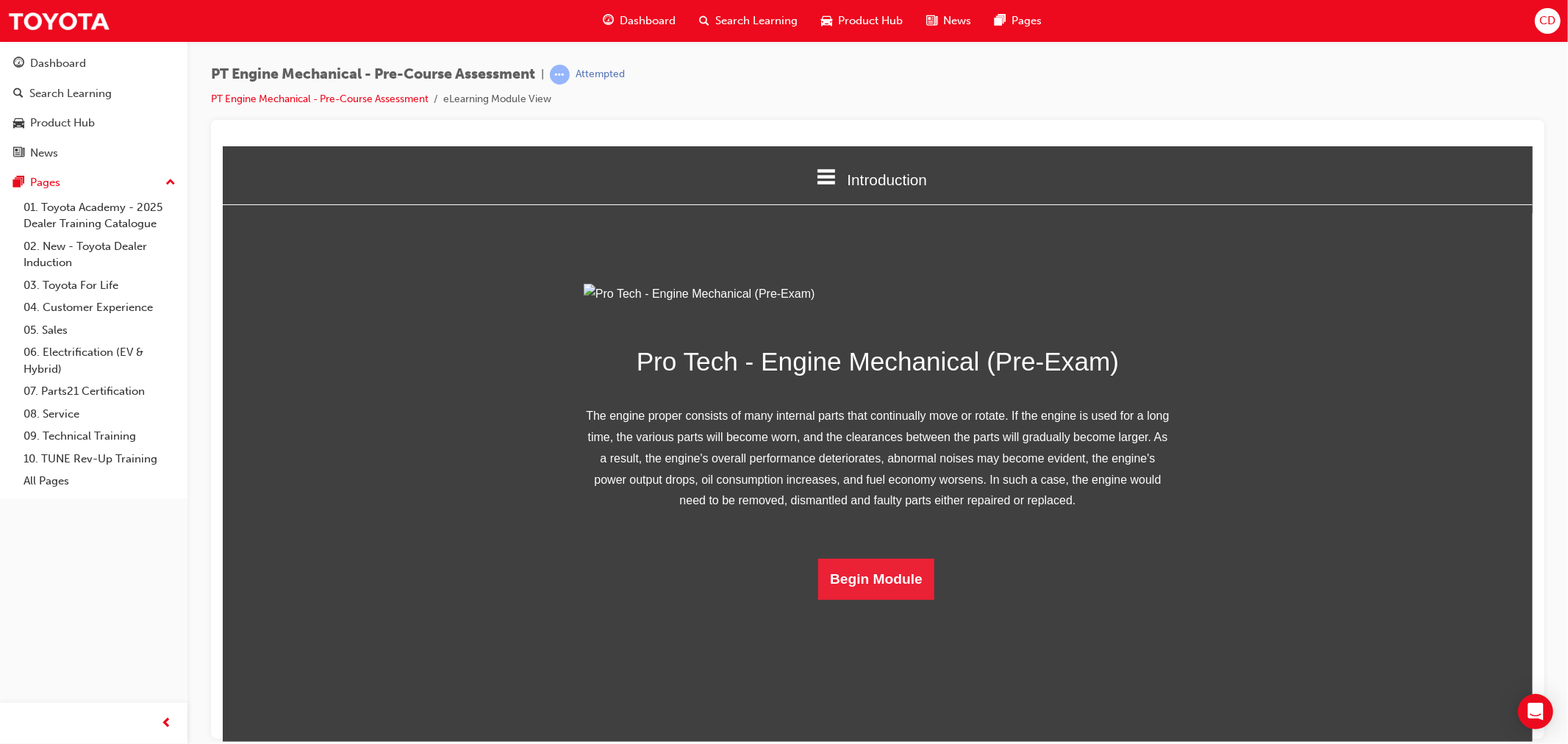
scroll to position [19, 0]
click at [888, 599] on button "Begin Module" at bounding box center [875, 578] width 116 height 41
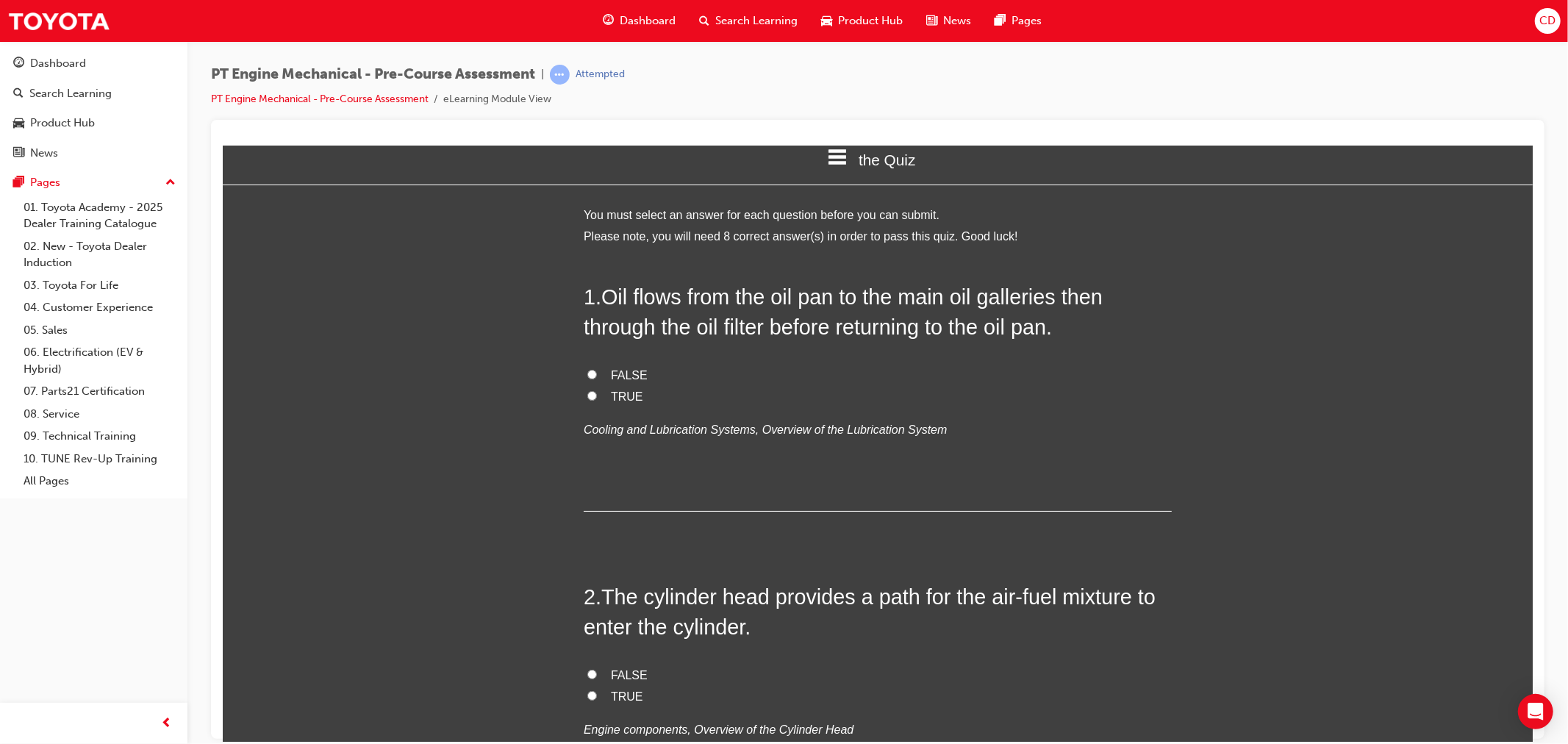
scroll to position [0, 0]
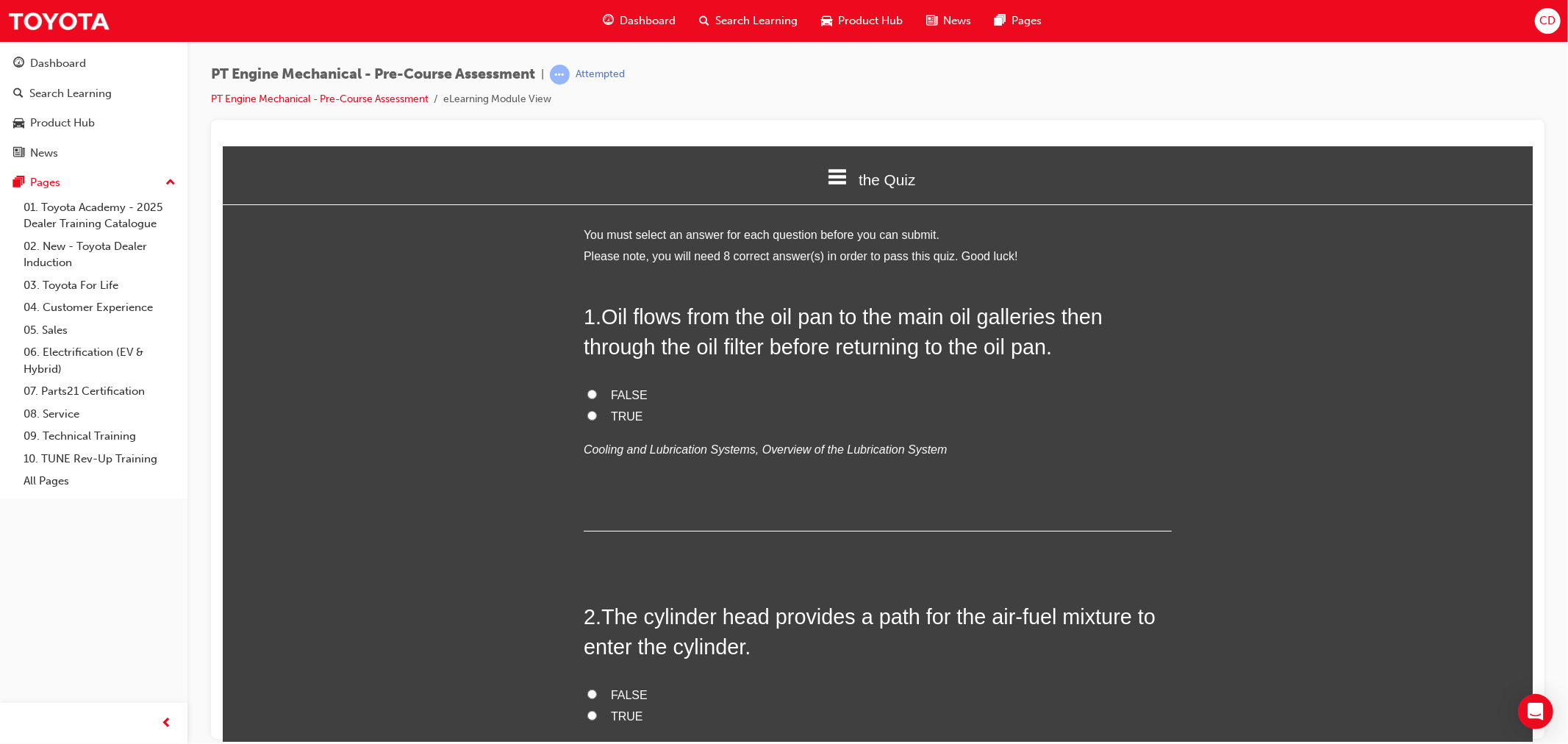
click at [610, 395] on span "FALSE" at bounding box center [628, 394] width 37 height 12
click at [596, 395] on input "FALSE" at bounding box center [591, 394] width 10 height 10
radio input "true"
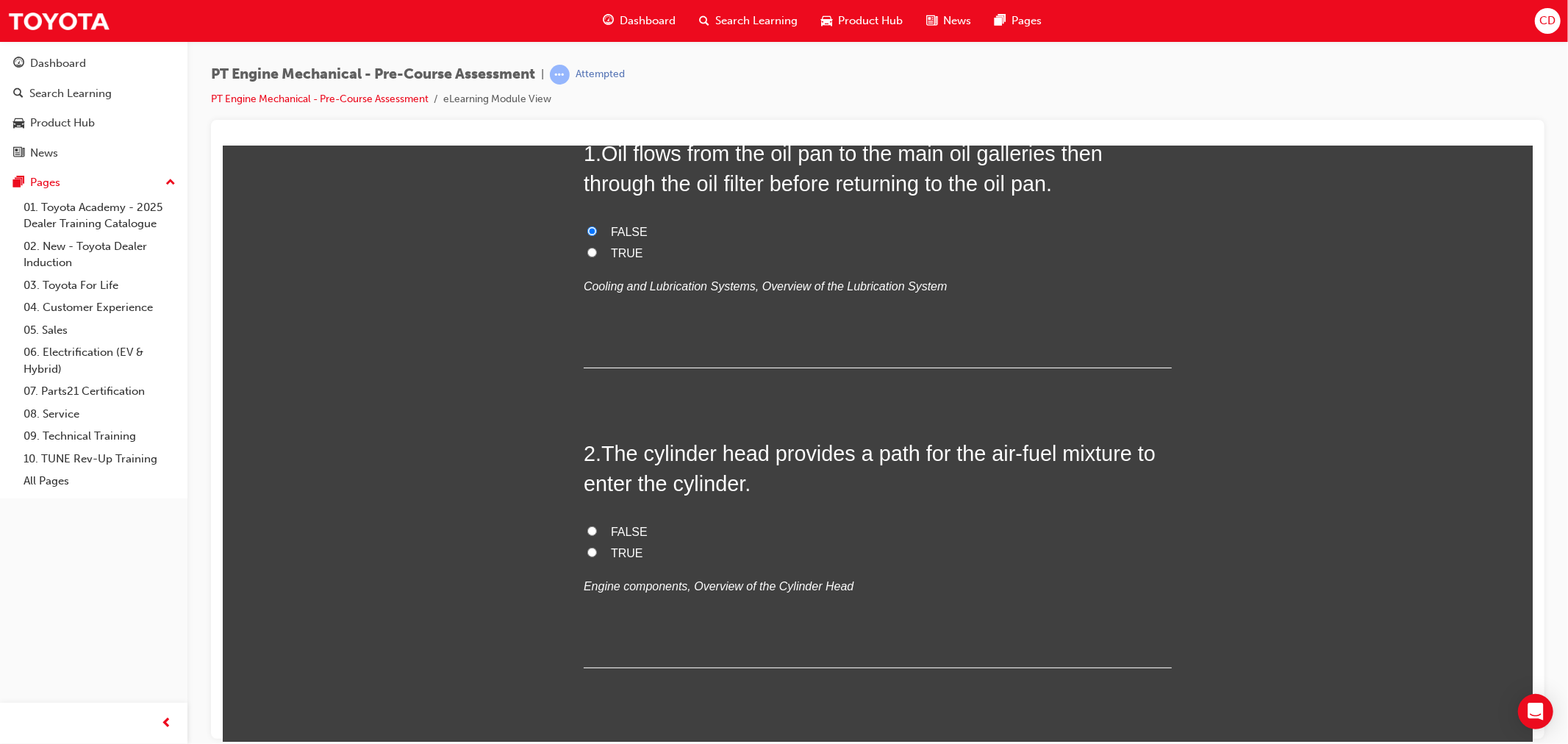
scroll to position [244, 0]
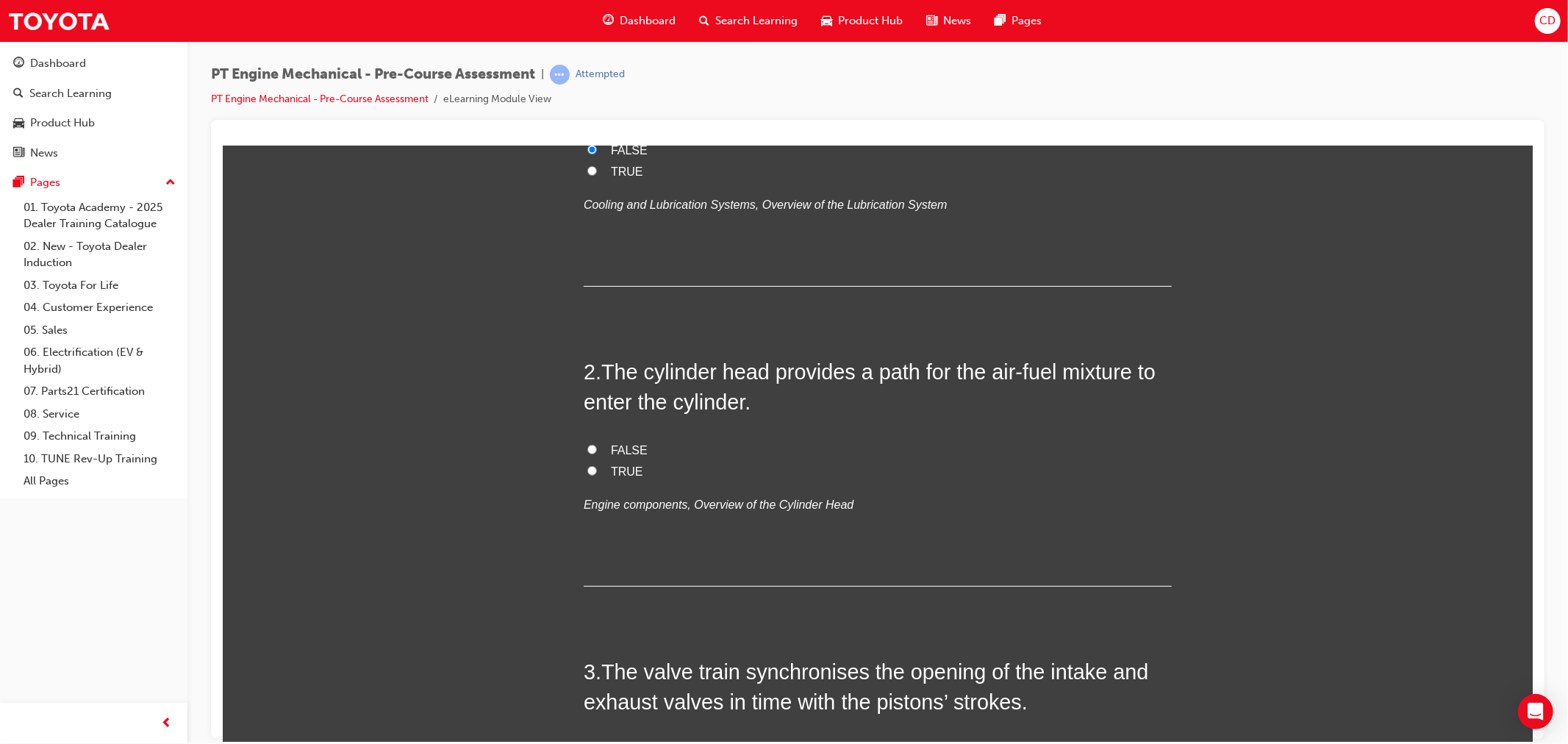
click at [597, 473] on label "TRUE" at bounding box center [877, 472] width 588 height 21
click at [596, 473] on input "TRUE" at bounding box center [591, 470] width 10 height 10
radio input "true"
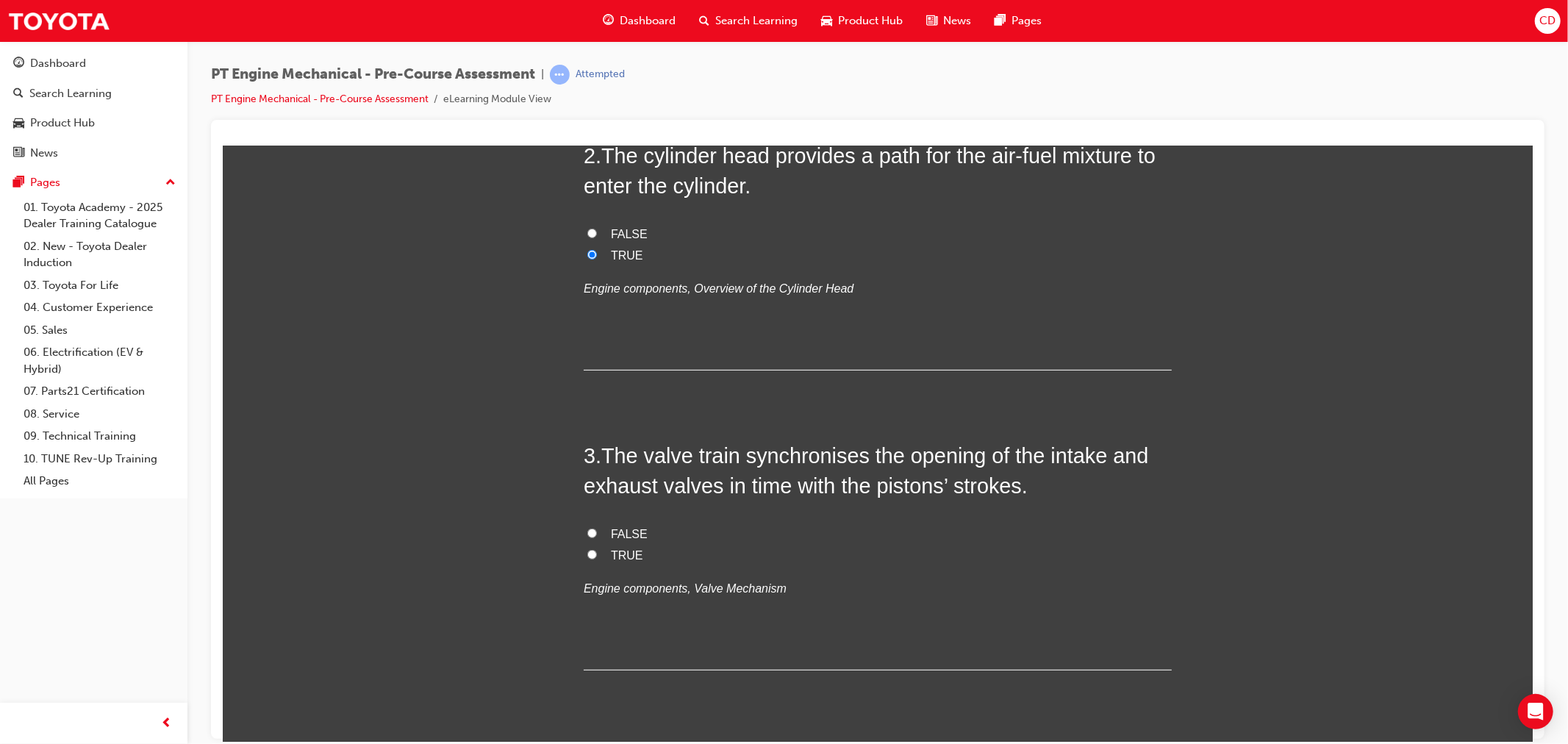
scroll to position [490, 0]
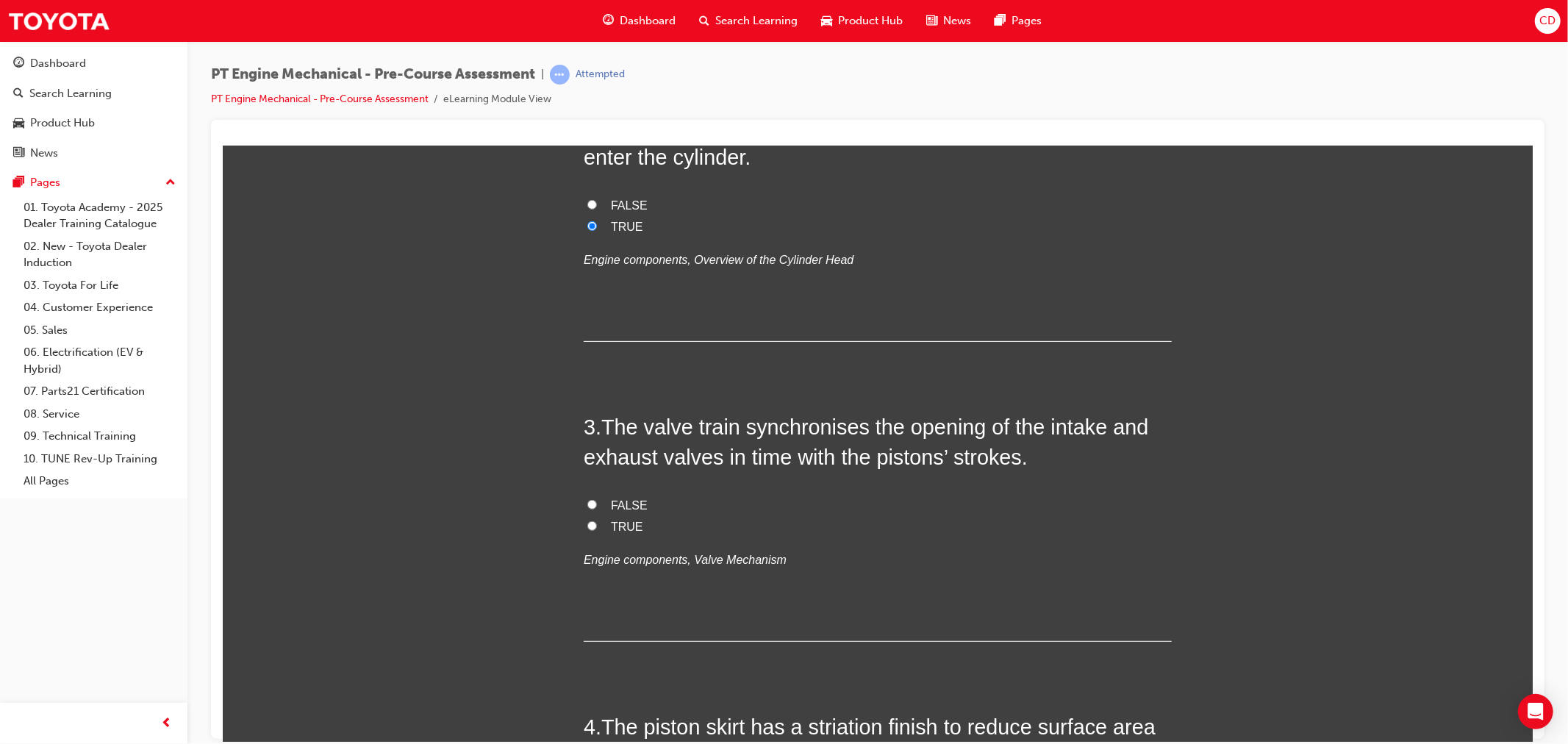
click at [591, 528] on label "TRUE" at bounding box center [877, 526] width 588 height 21
click at [591, 528] on input "TRUE" at bounding box center [591, 526] width 10 height 10
radio input "true"
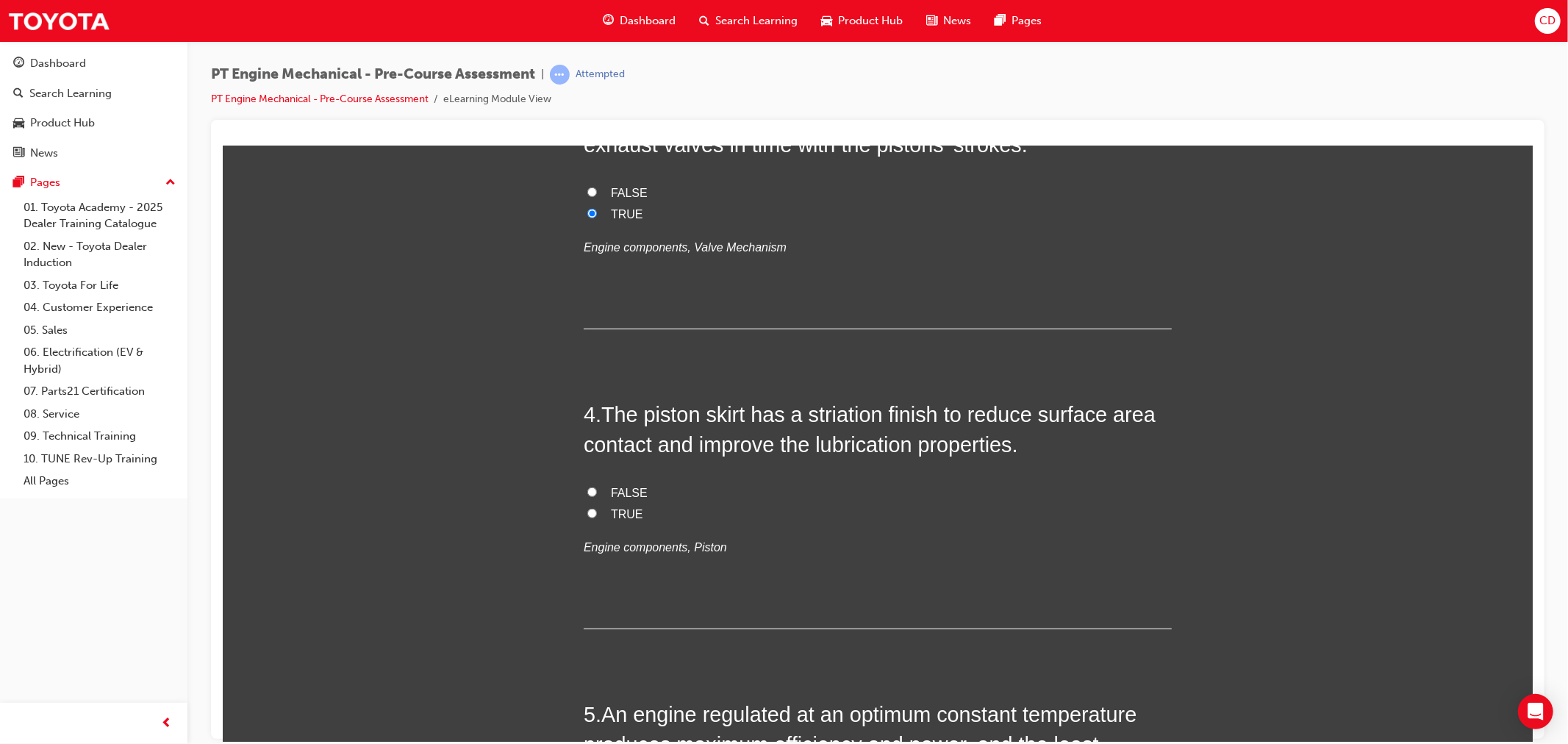
scroll to position [817, 0]
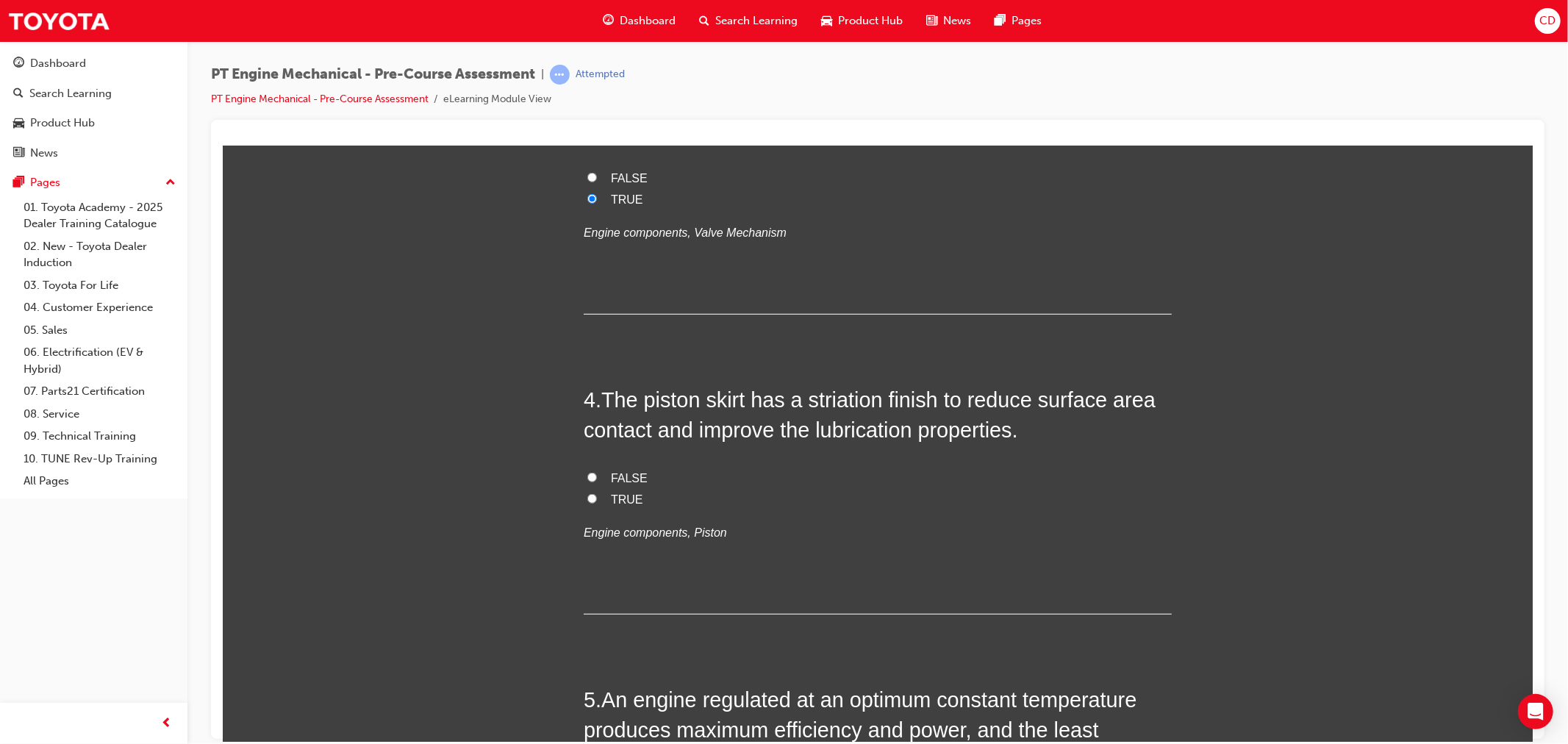
click at [603, 493] on label "TRUE" at bounding box center [877, 500] width 588 height 21
click at [596, 493] on input "TRUE" at bounding box center [591, 498] width 10 height 10
radio input "true"
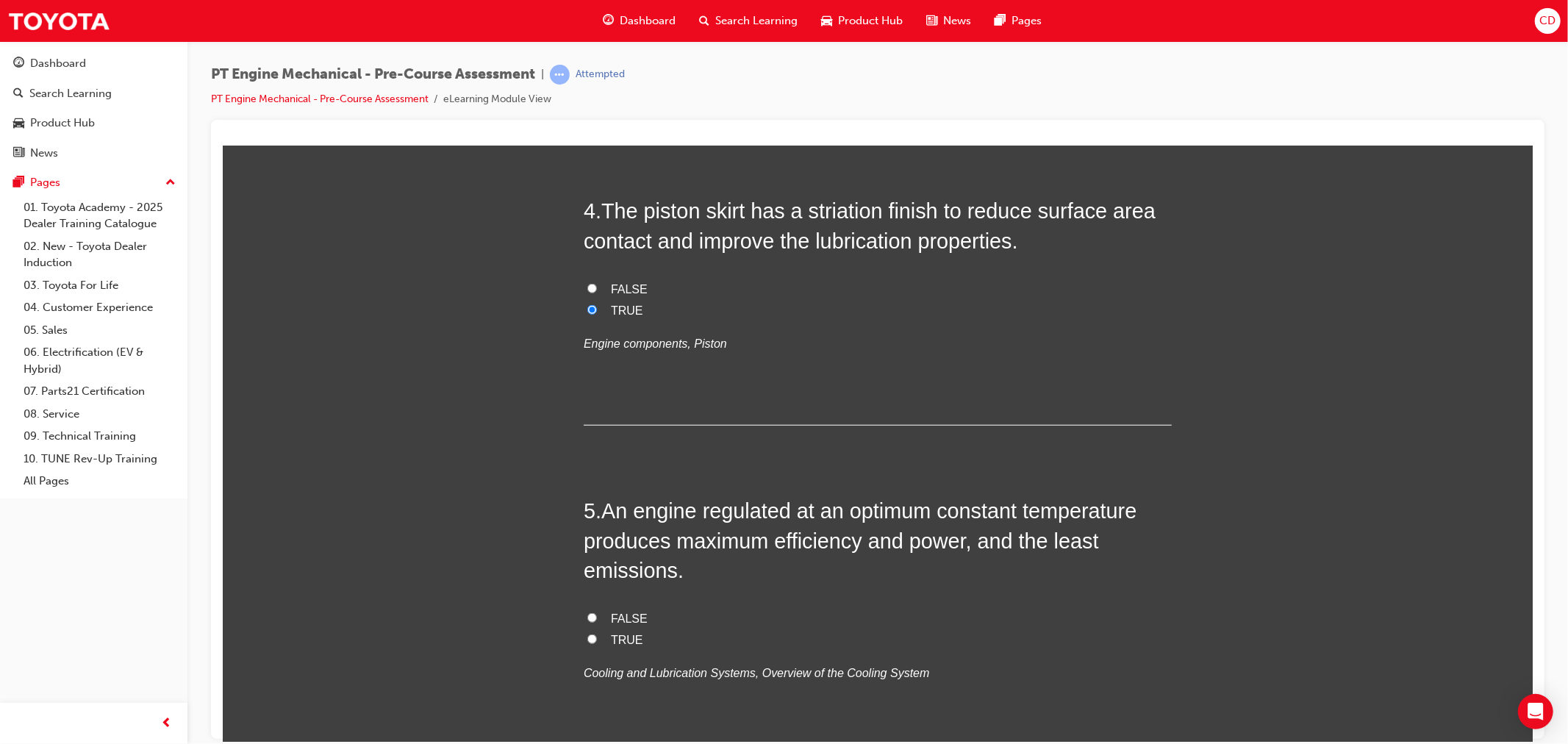
scroll to position [1062, 0]
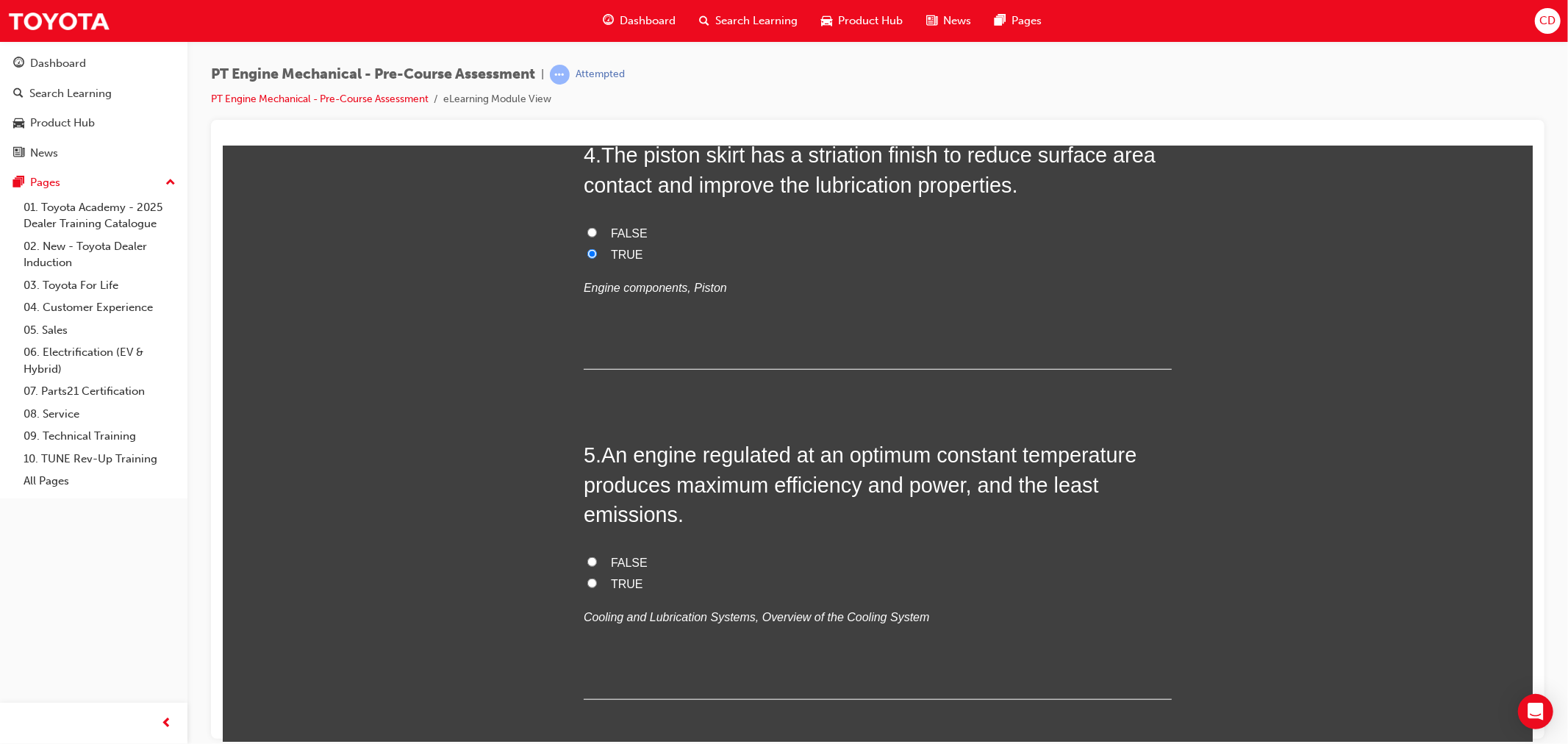
click at [585, 577] on label "TRUE" at bounding box center [877, 584] width 588 height 21
click at [586, 577] on input "TRUE" at bounding box center [591, 582] width 10 height 10
radio input "true"
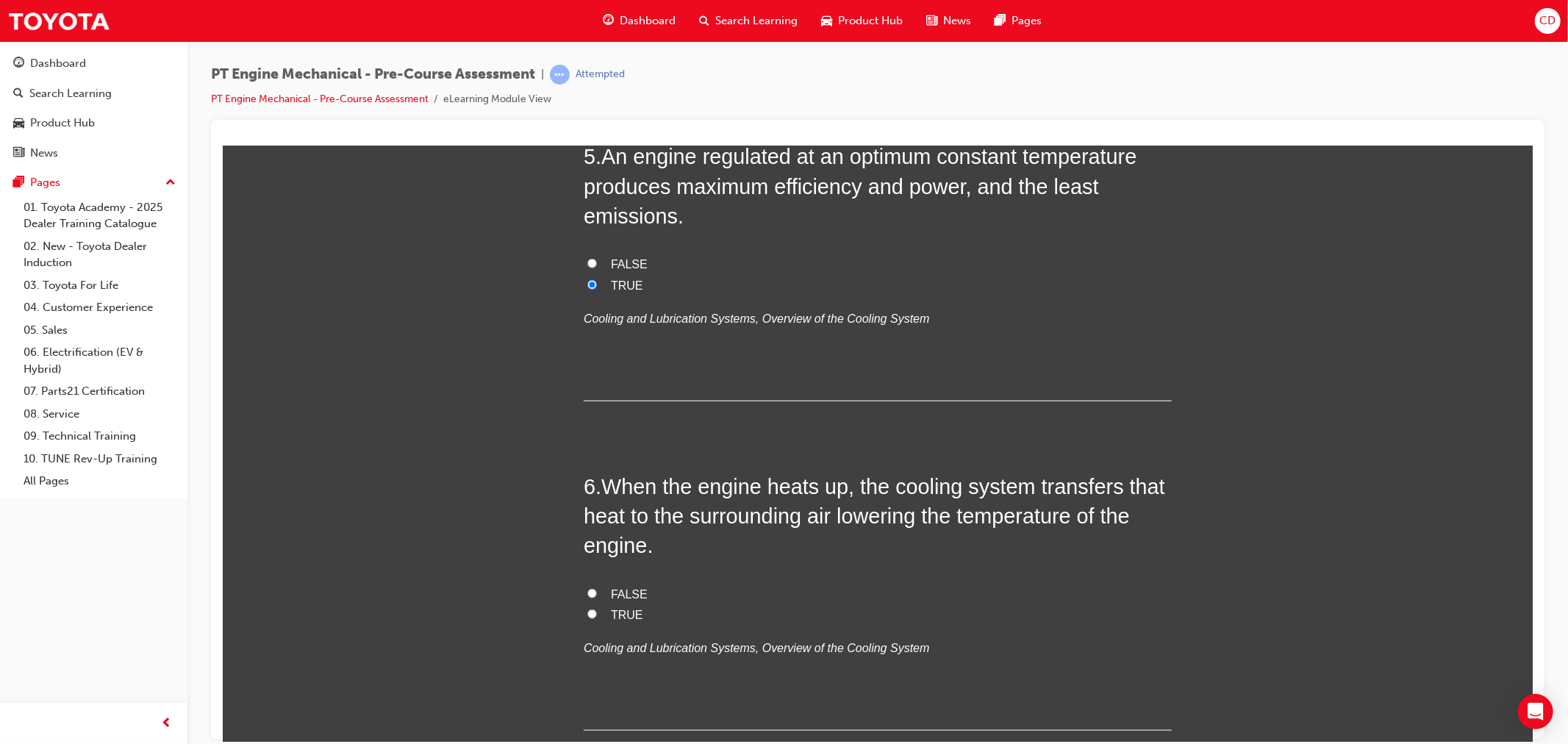
scroll to position [1388, 0]
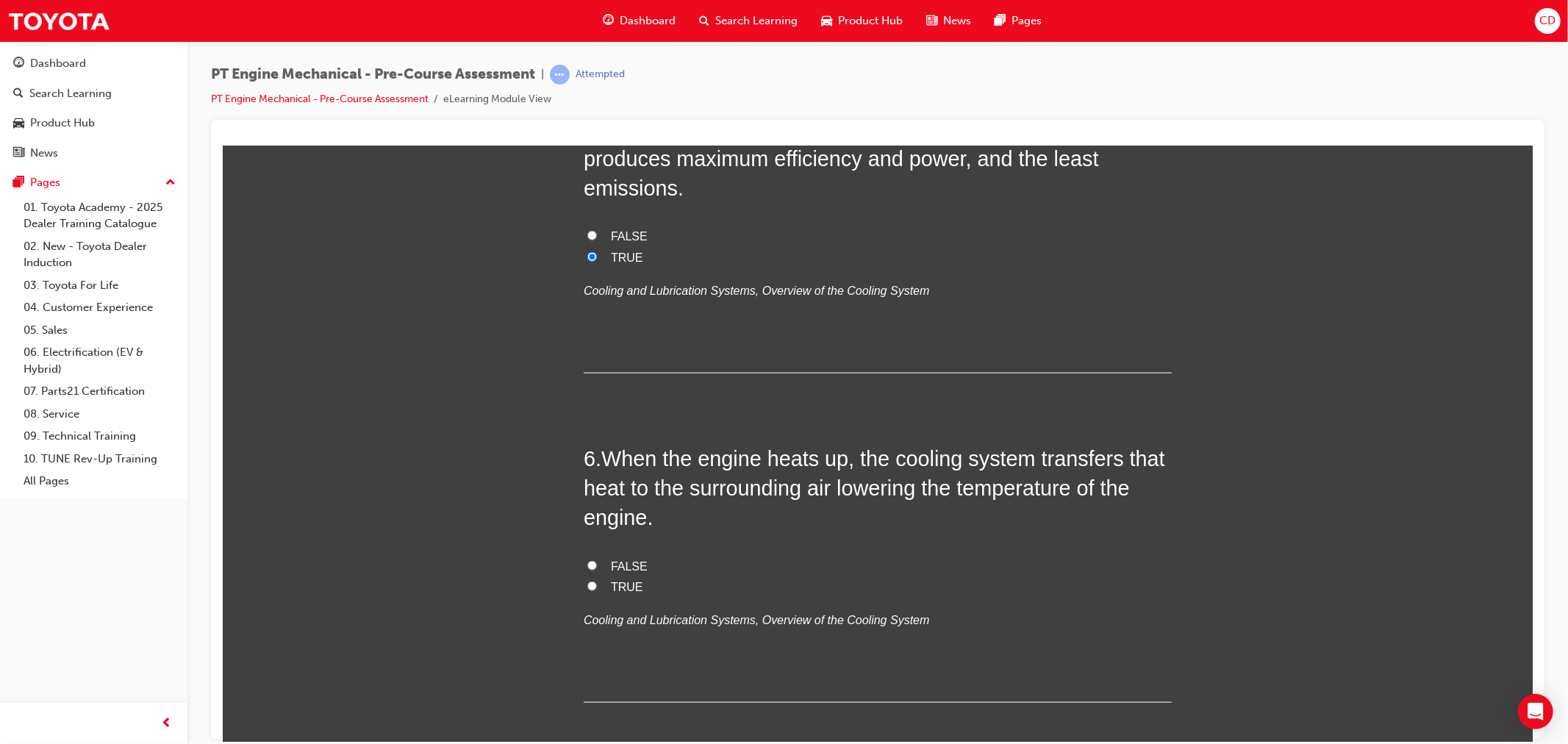
click at [586, 583] on input "TRUE" at bounding box center [591, 586] width 10 height 10
radio input "true"
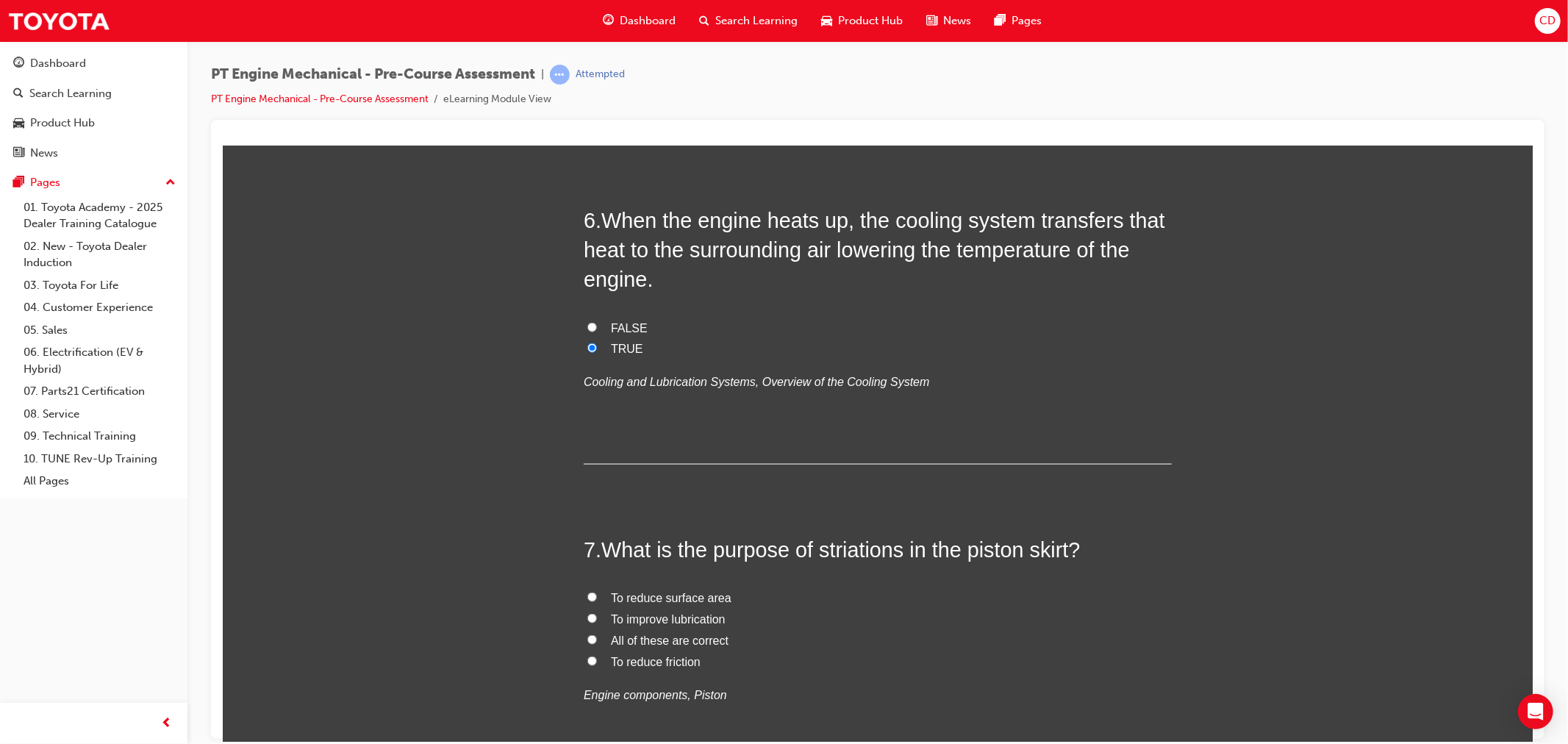
scroll to position [1633, 0]
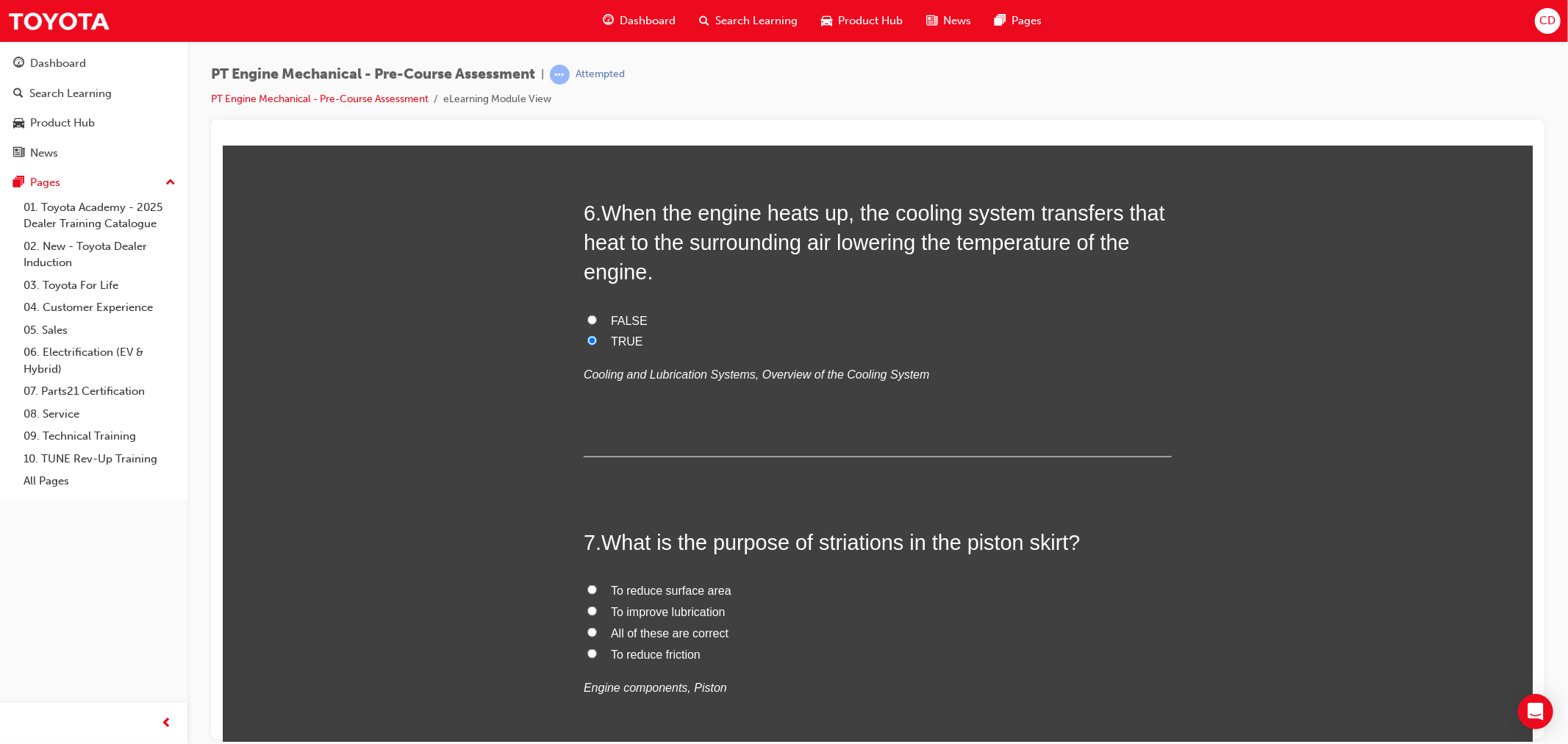
click at [586, 314] on input "FALSE" at bounding box center [591, 319] width 10 height 10
radio input "true"
click at [627, 611] on span "To improve lubrication" at bounding box center [667, 611] width 114 height 12
click at [596, 611] on input "To improve lubrication" at bounding box center [591, 611] width 10 height 10
radio input "true"
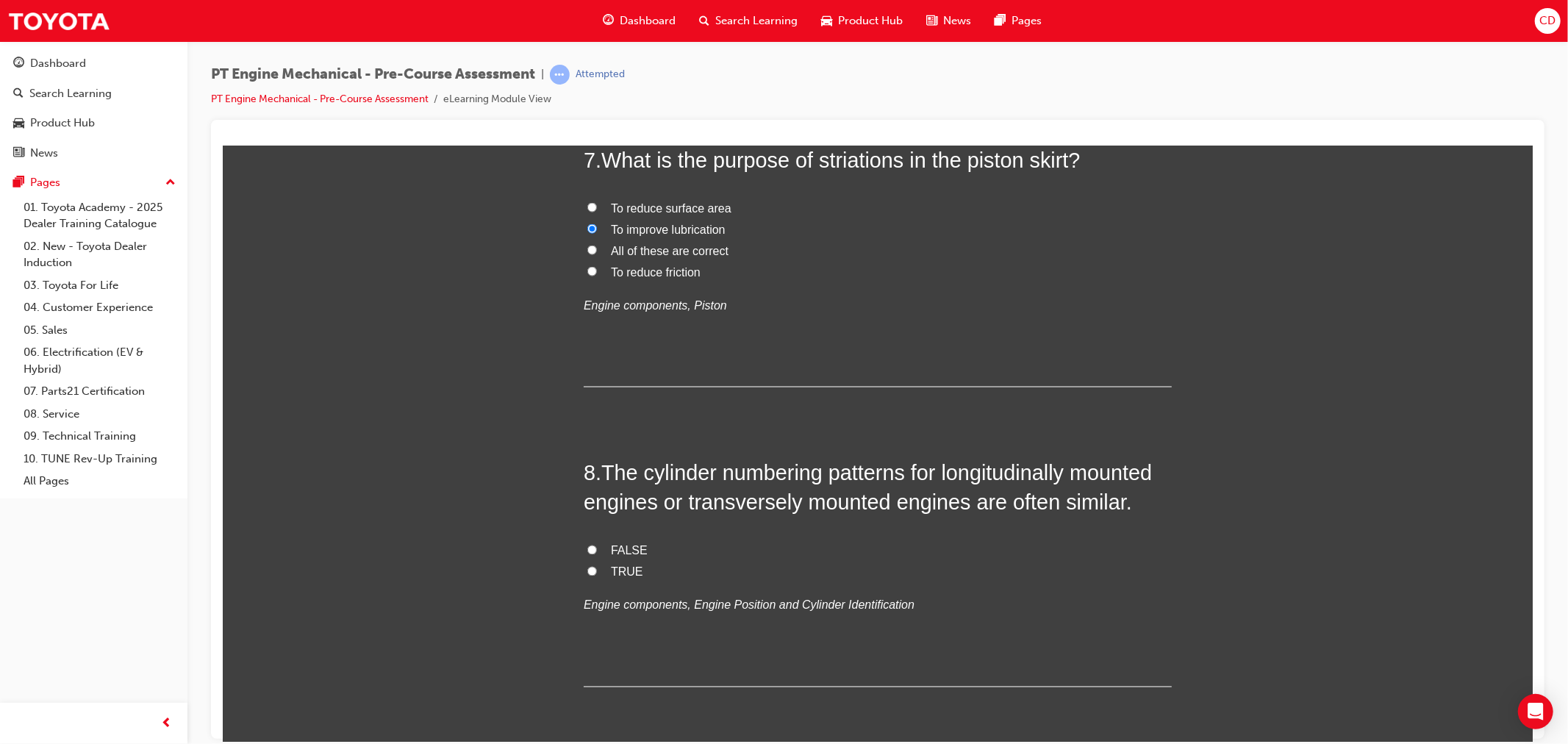
scroll to position [2041, 0]
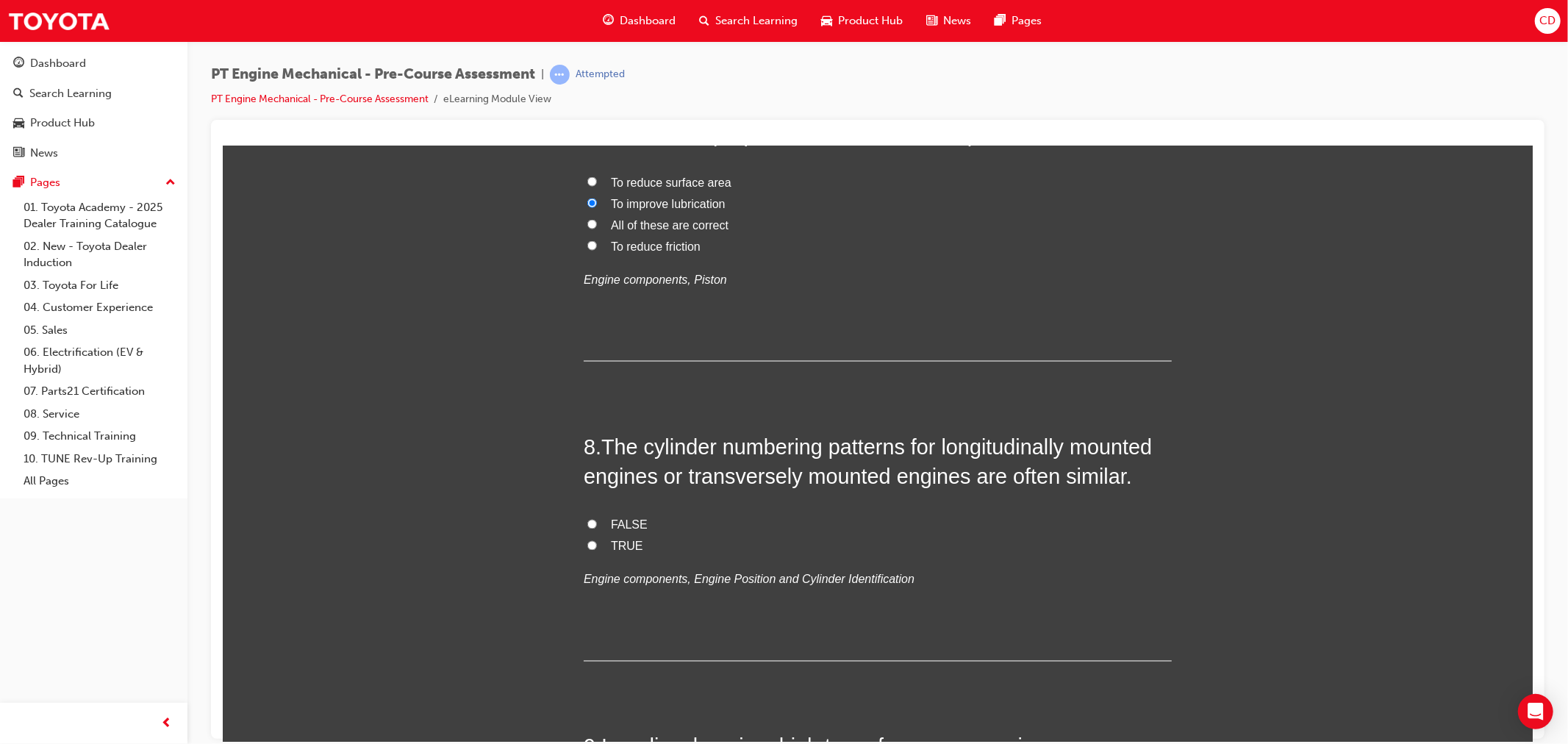
click at [586, 546] on input "TRUE" at bounding box center [591, 545] width 10 height 10
radio input "true"
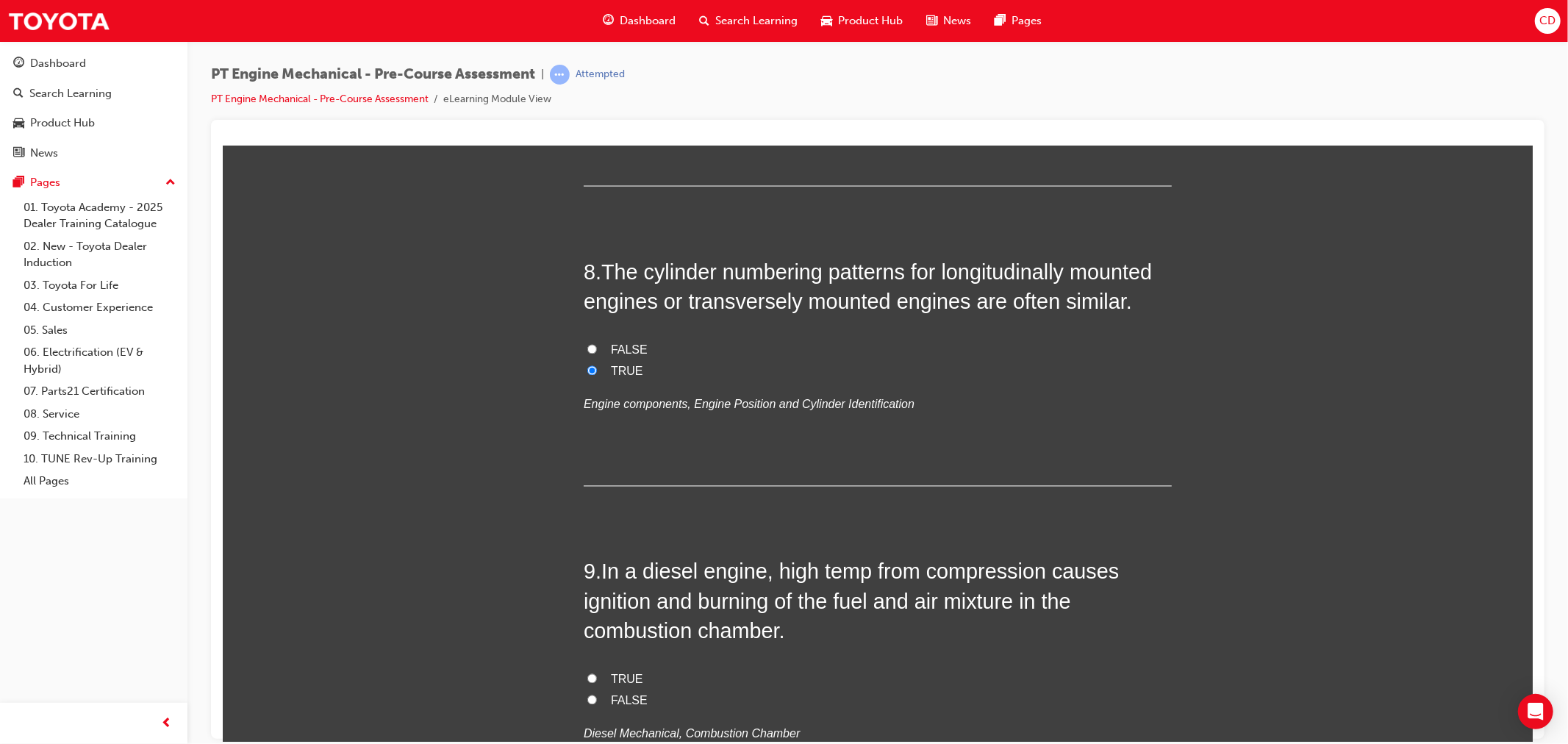
scroll to position [2287, 0]
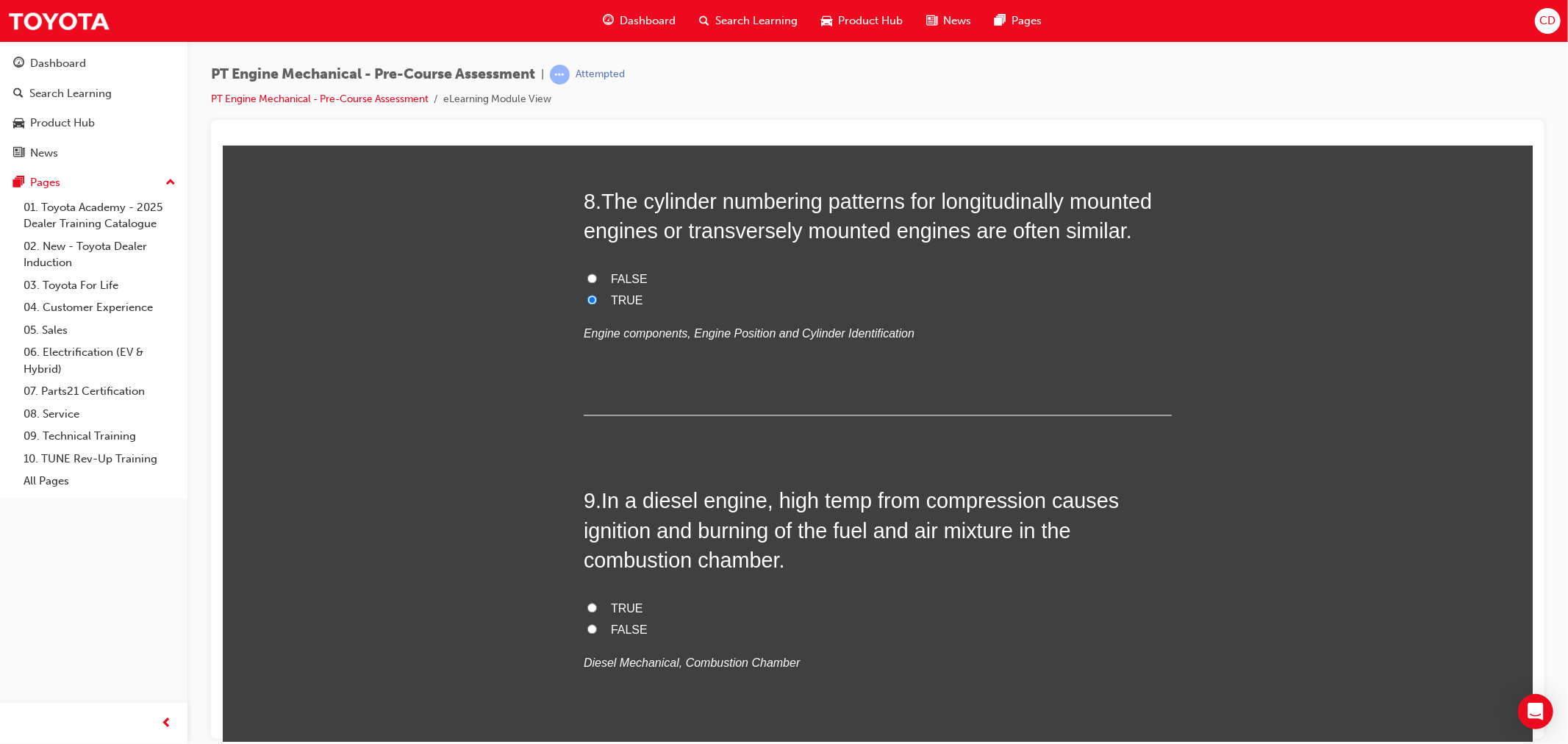
click at [626, 626] on span "FALSE" at bounding box center [628, 629] width 37 height 12
click at [596, 626] on input "FALSE" at bounding box center [591, 629] width 10 height 10
radio input "true"
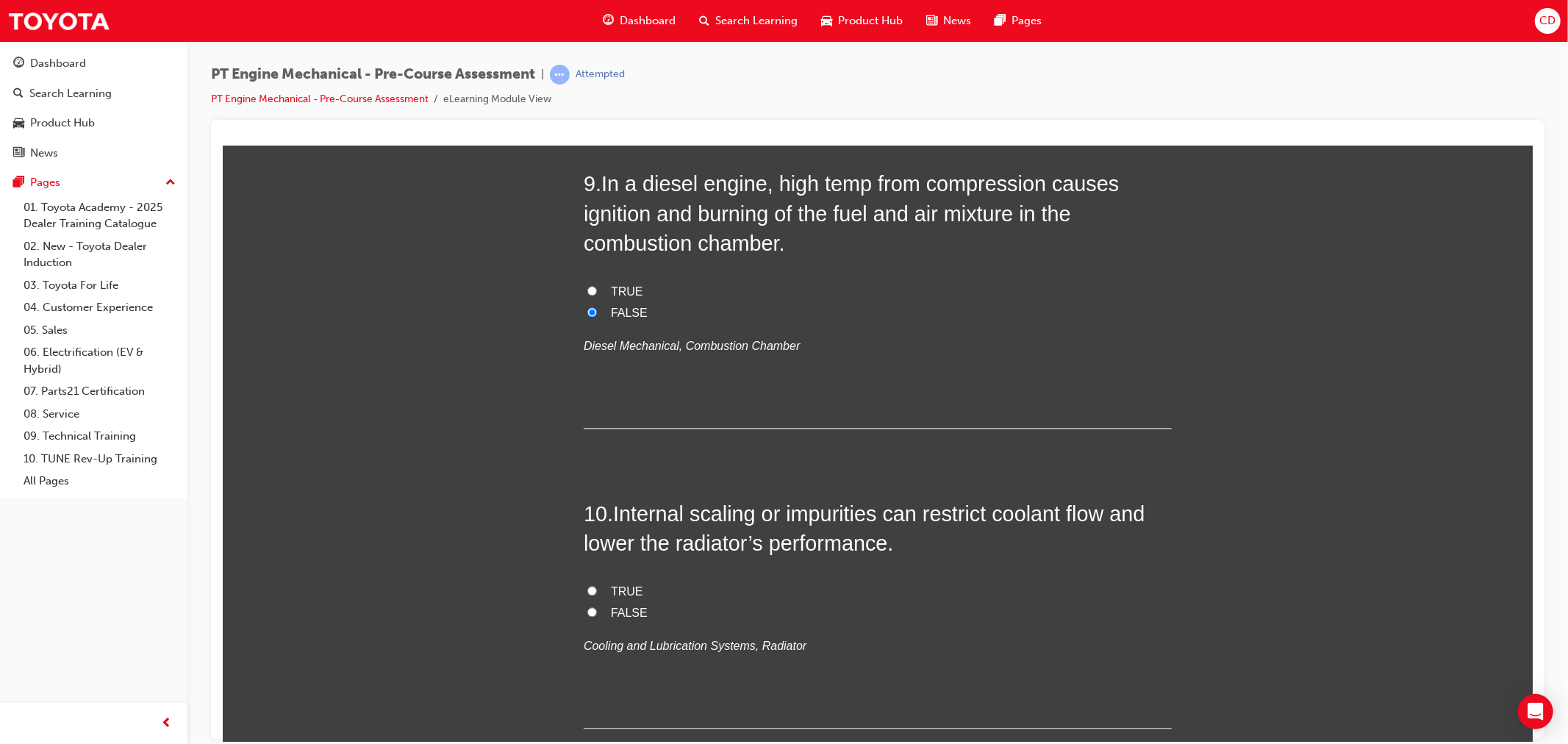
scroll to position [2614, 0]
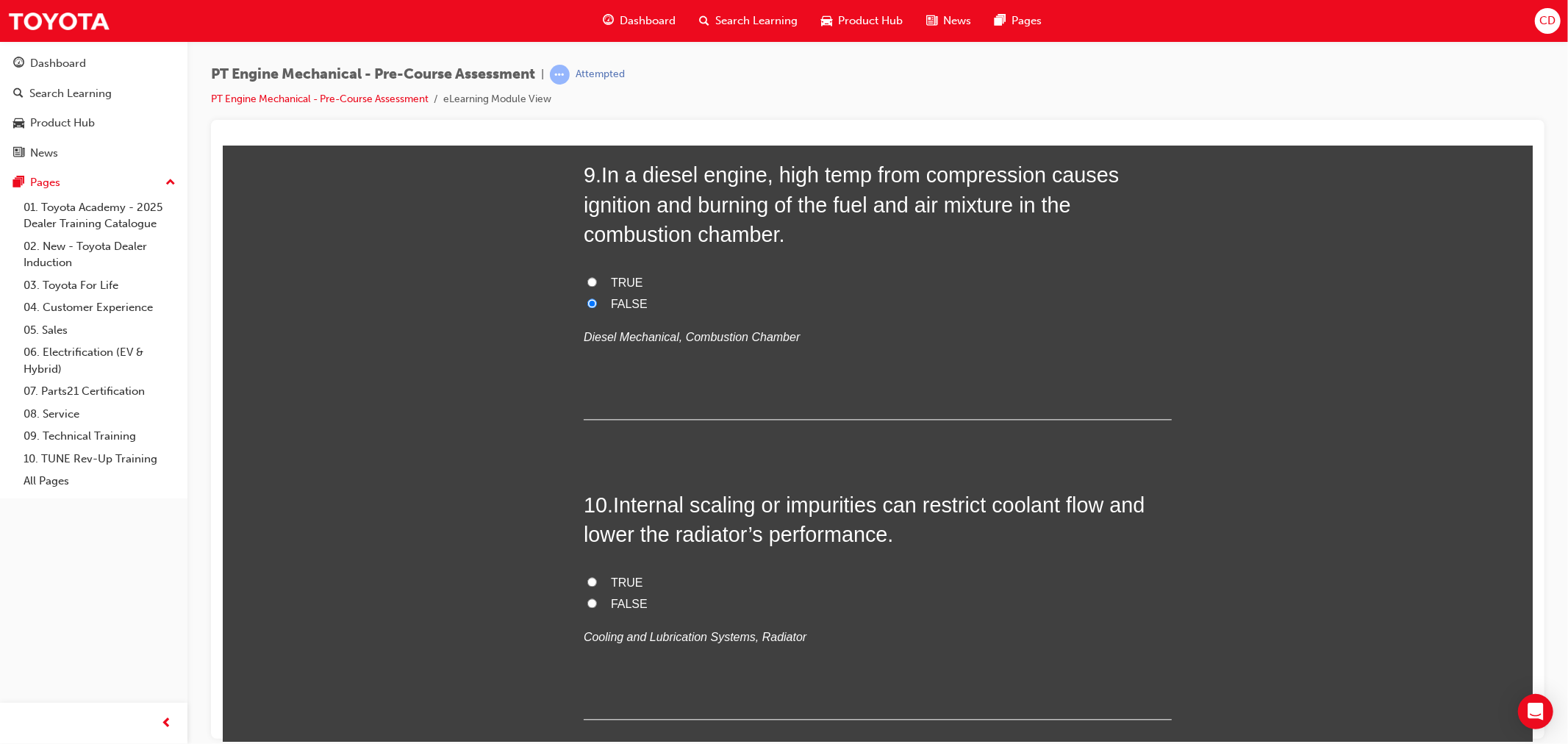
click at [616, 578] on span "TRUE" at bounding box center [626, 582] width 32 height 12
click at [596, 578] on input "TRUE" at bounding box center [591, 582] width 10 height 10
radio input "true"
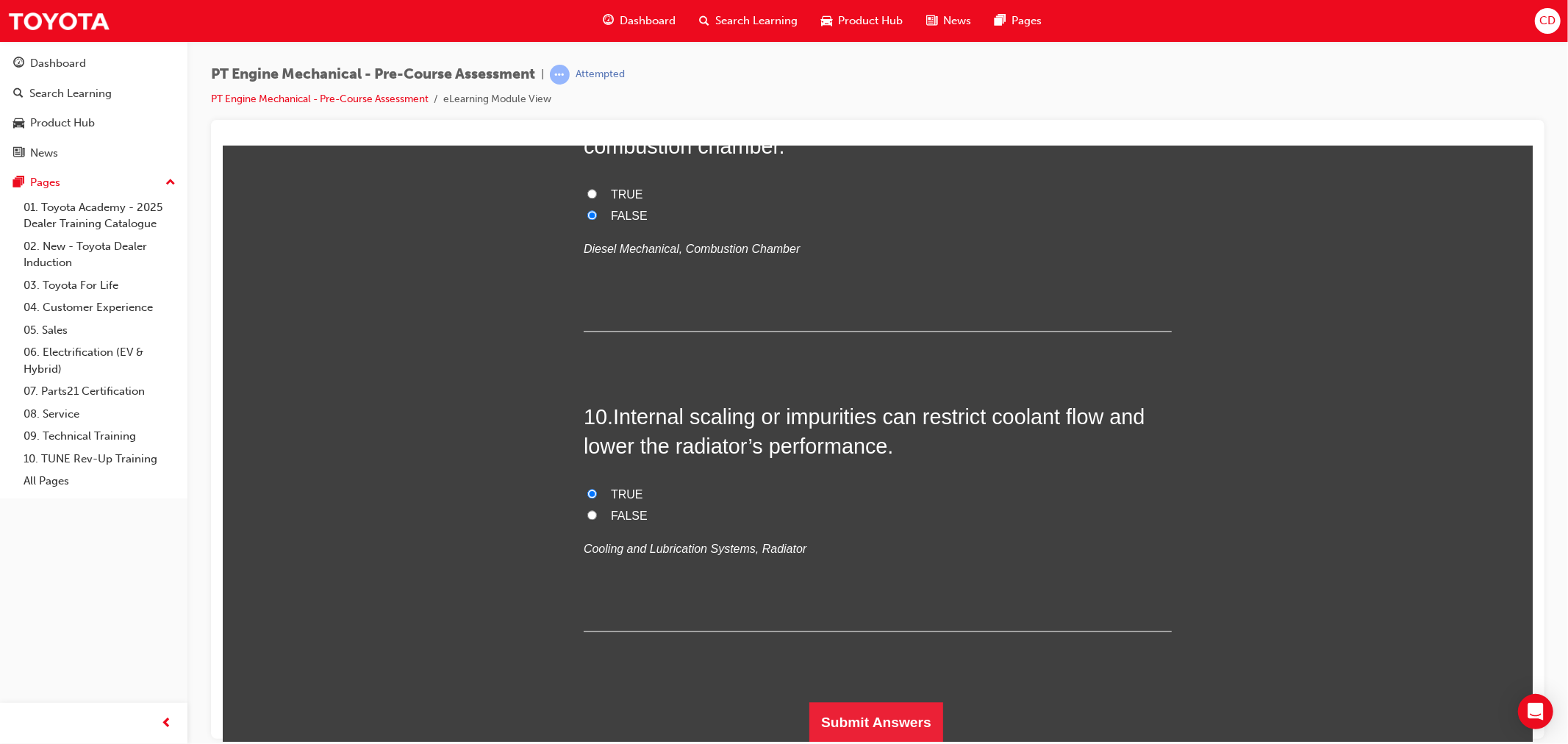
scroll to position [2702, 0]
click at [872, 712] on button "Submit Answers" at bounding box center [875, 721] width 134 height 41
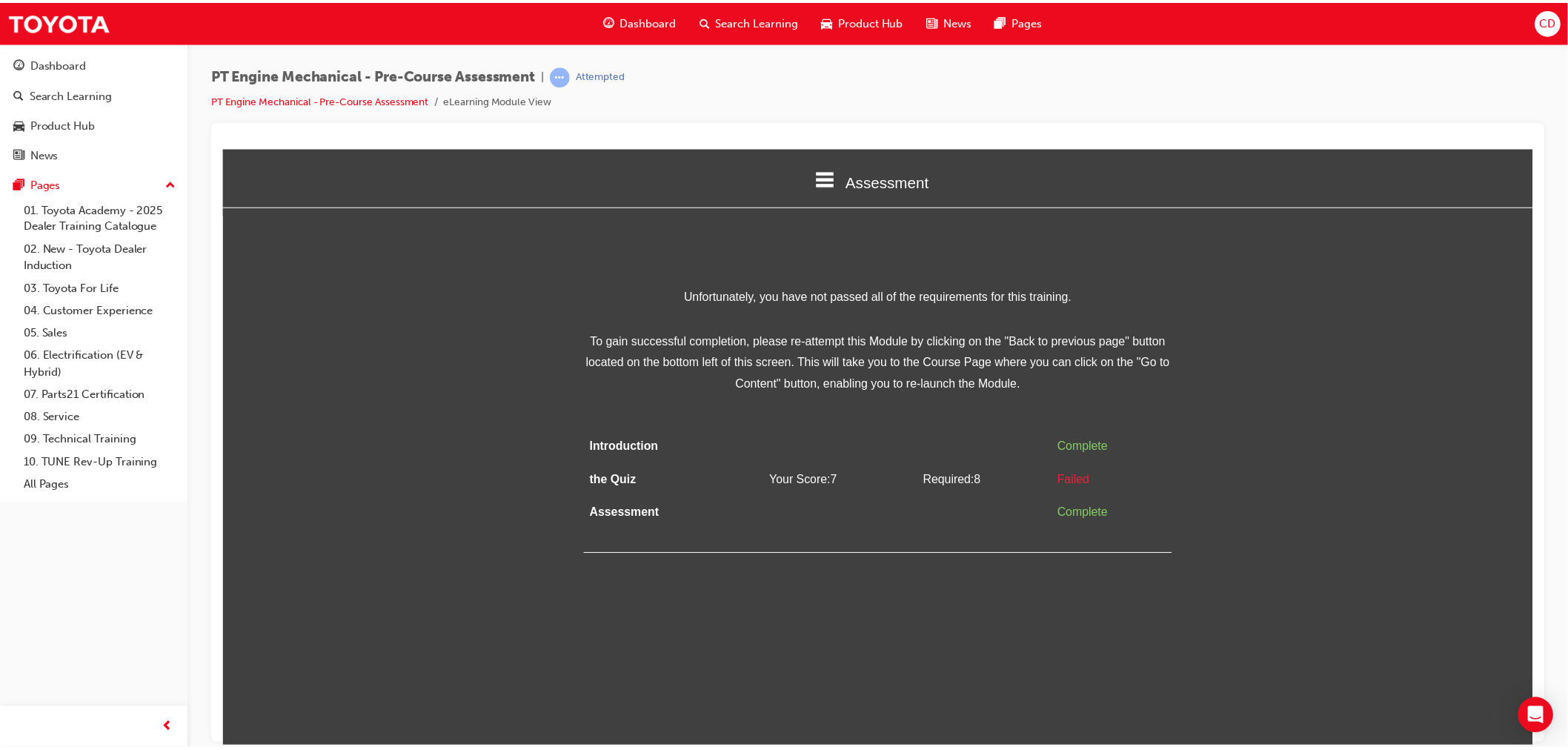
scroll to position [0, 0]
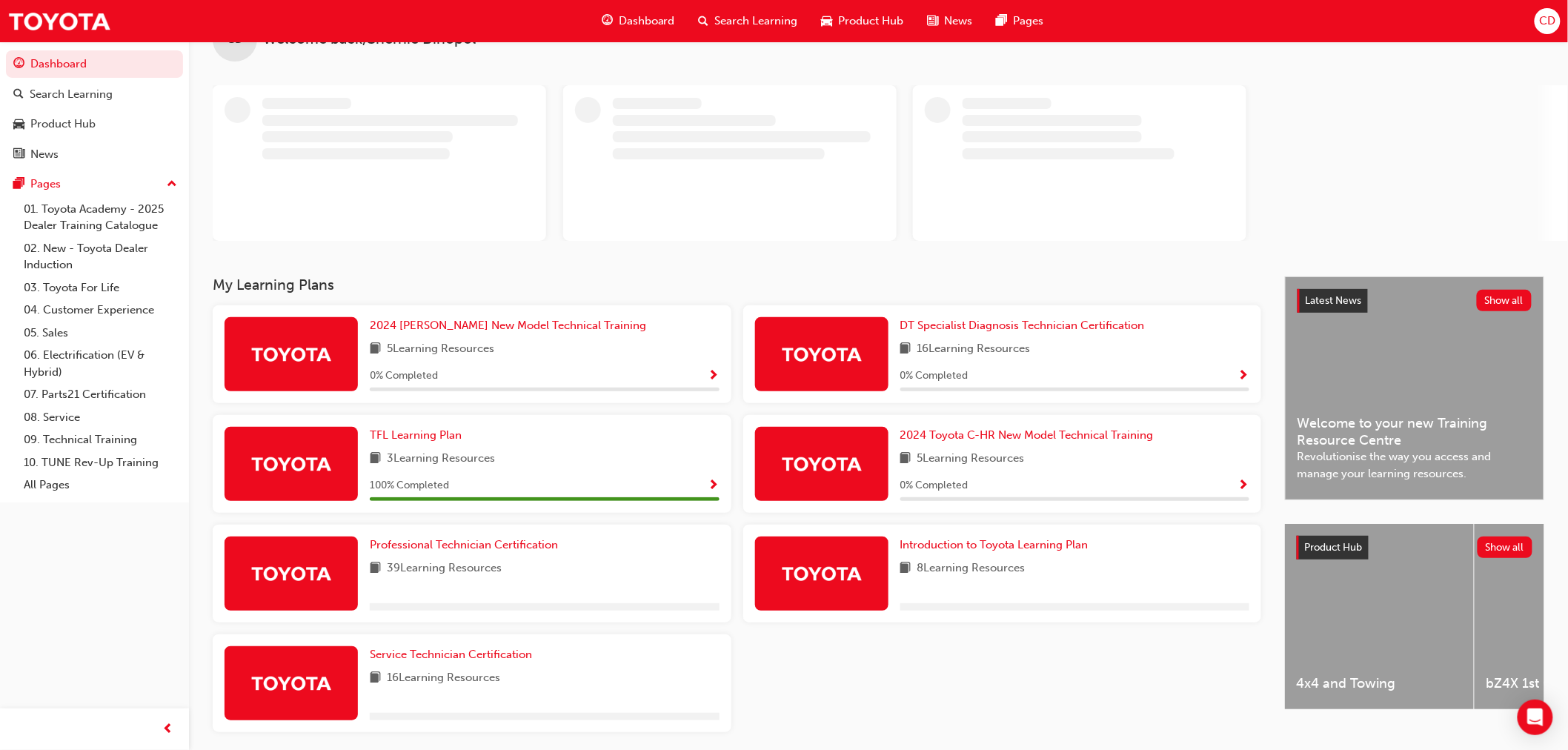
scroll to position [102, 0]
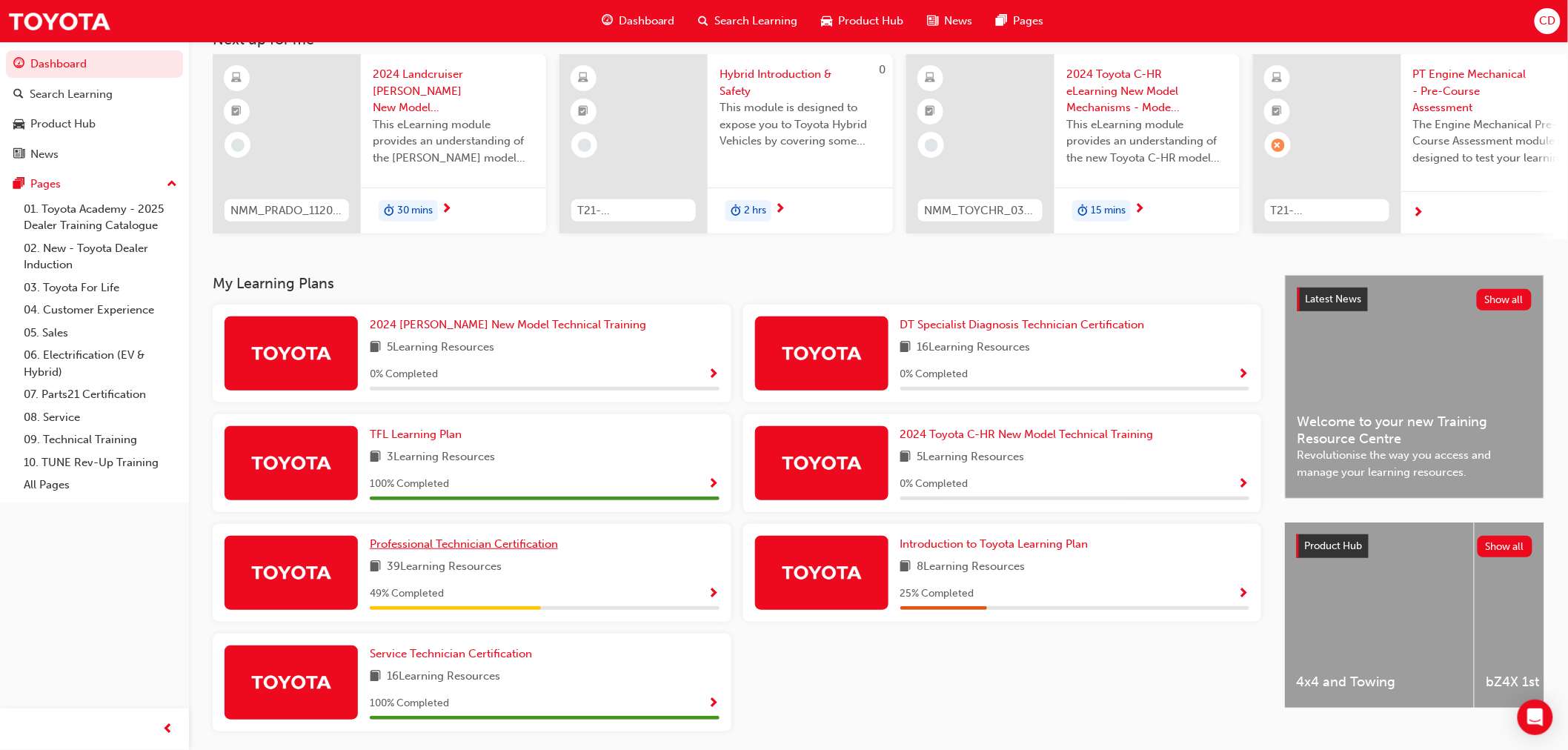
click at [469, 550] on span "Professional Technician Certification" at bounding box center [464, 544] width 188 height 13
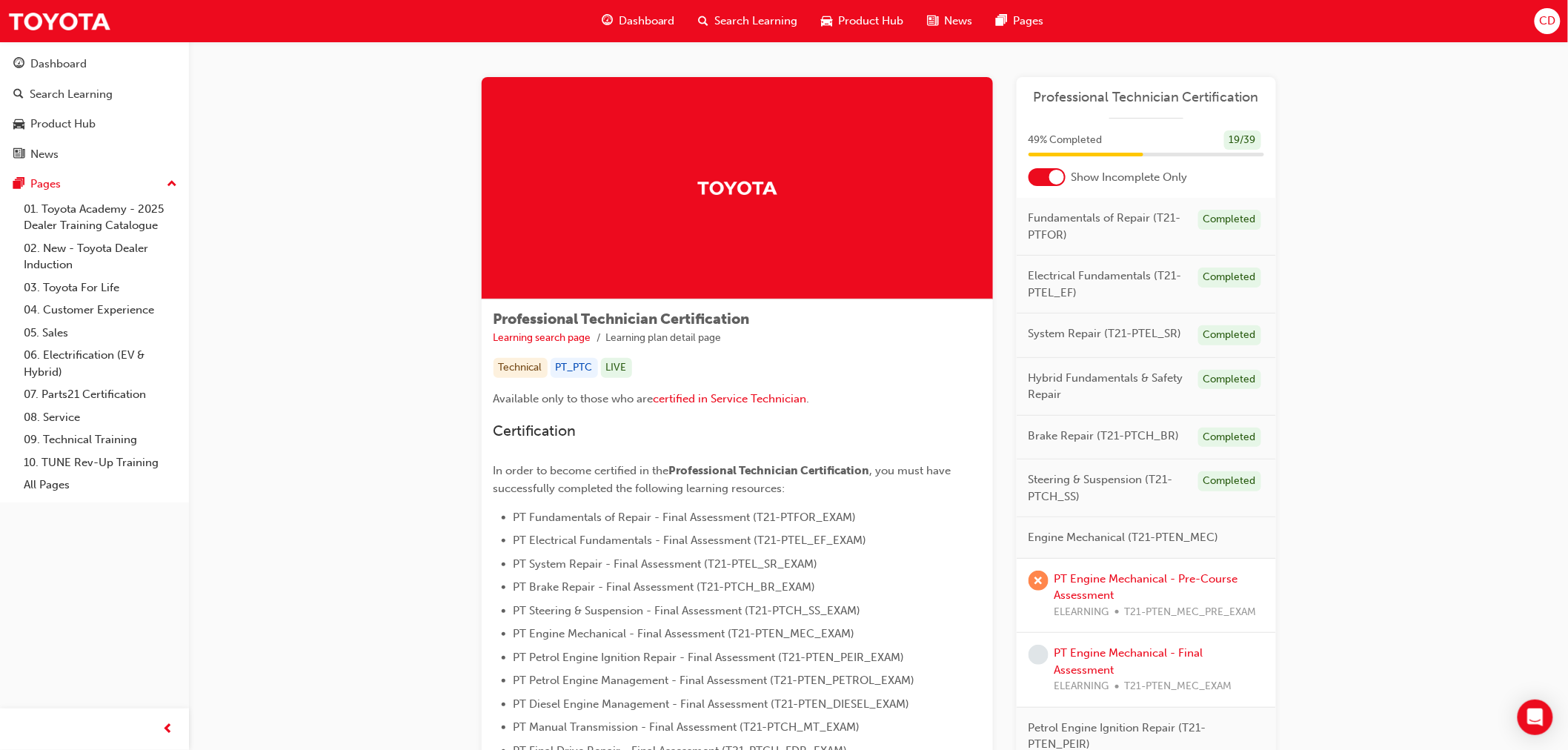
click at [1107, 571] on div "PT Engine Mechanical - Pre-Course Assessment ELEARNING T21-PTEN_MEC_PRE_EXAM" at bounding box center [1159, 596] width 210 height 51
click at [1091, 578] on link "PT Engine Mechanical - Pre-Course Assessment" at bounding box center [1146, 587] width 183 height 30
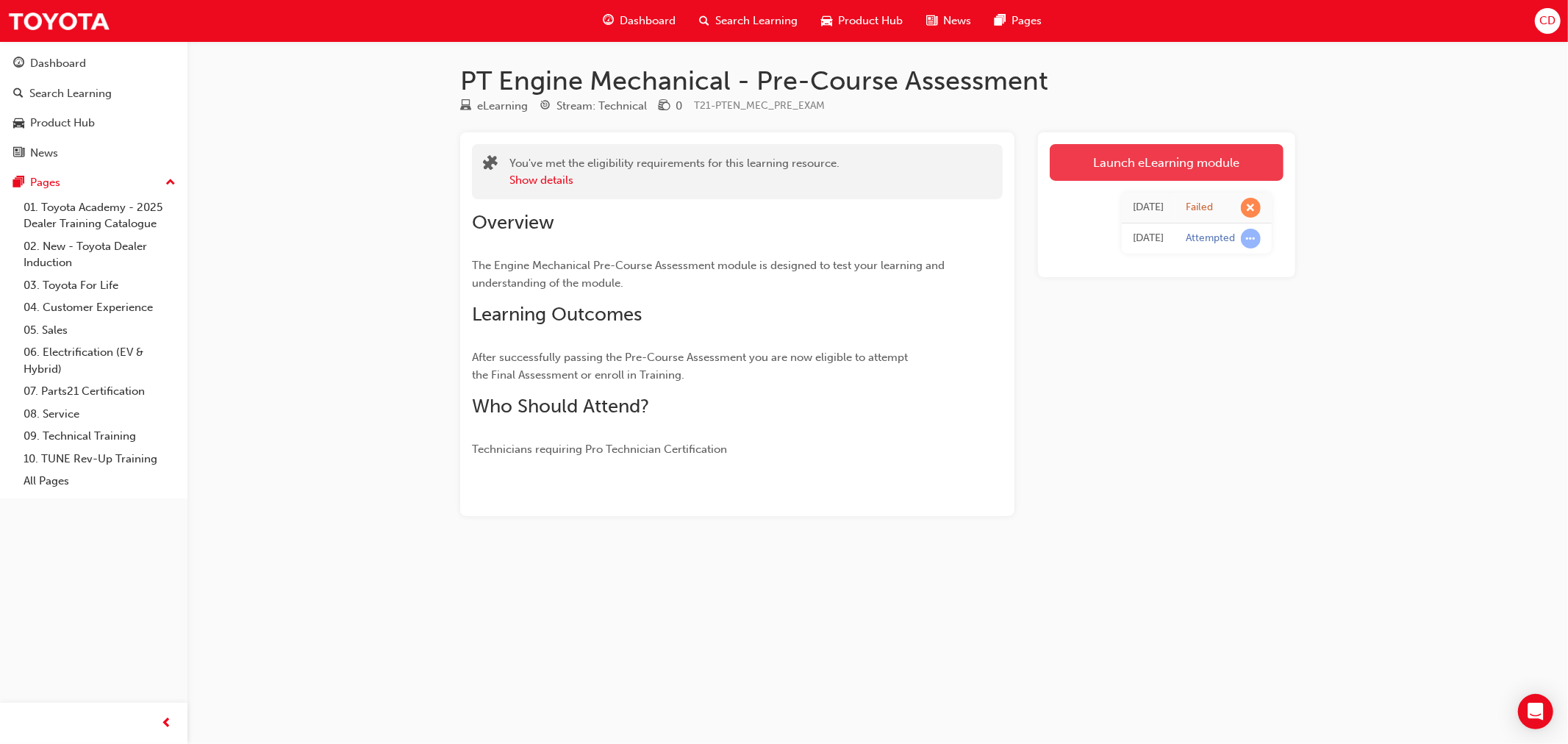
click at [1172, 167] on link "Launch eLearning module" at bounding box center [1166, 162] width 234 height 37
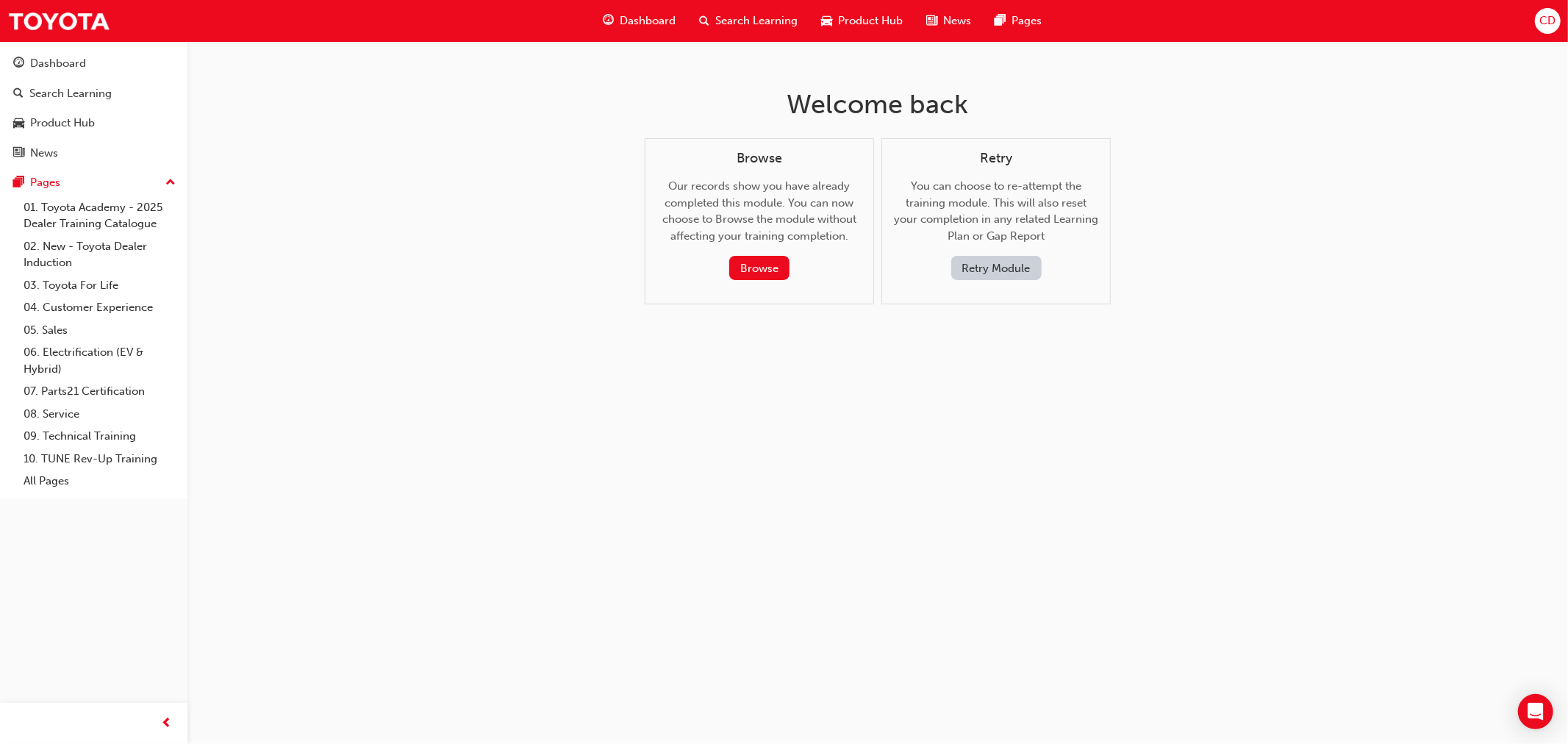
click at [987, 265] on button "Retry Module" at bounding box center [996, 268] width 90 height 24
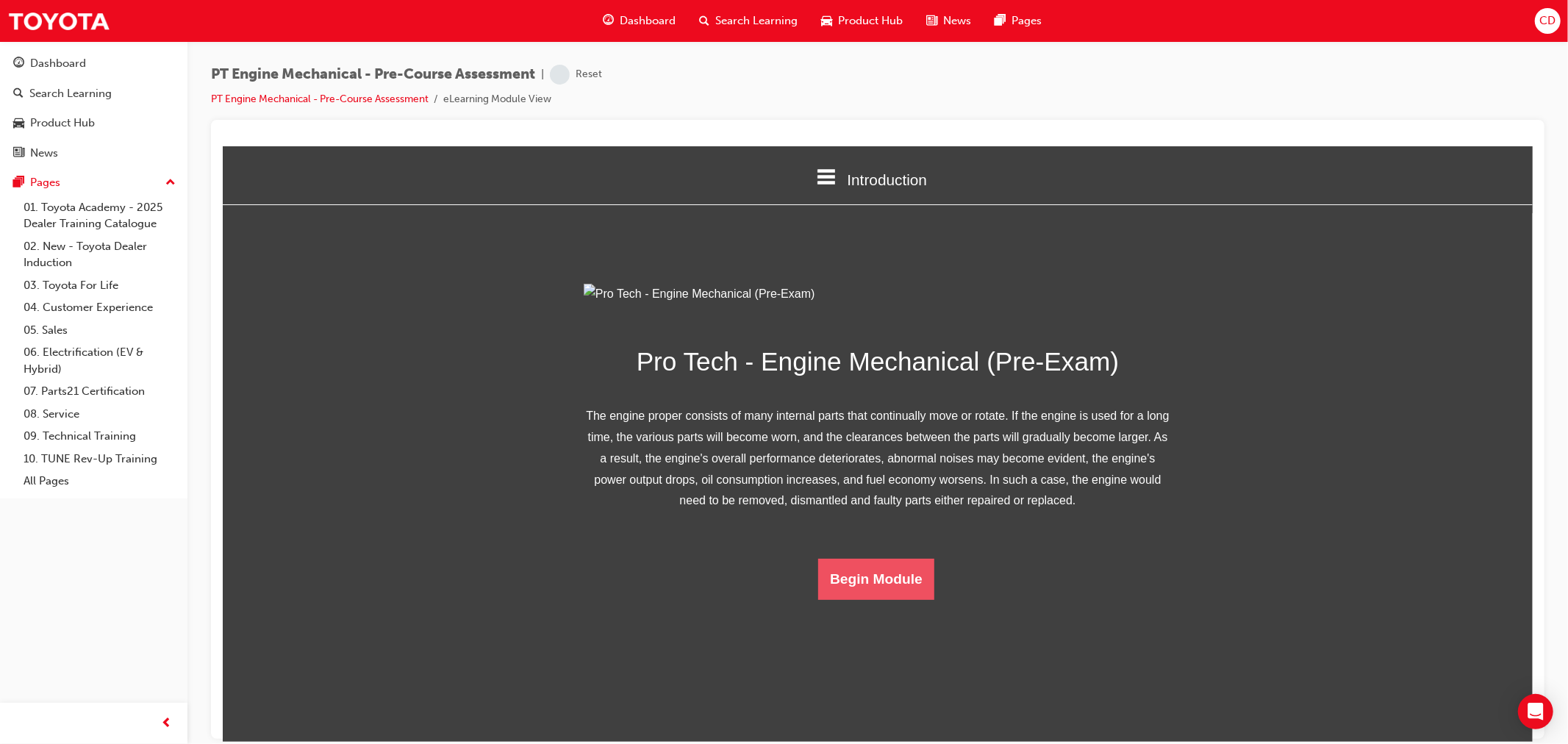
click at [849, 599] on button "Begin Module" at bounding box center [875, 578] width 116 height 41
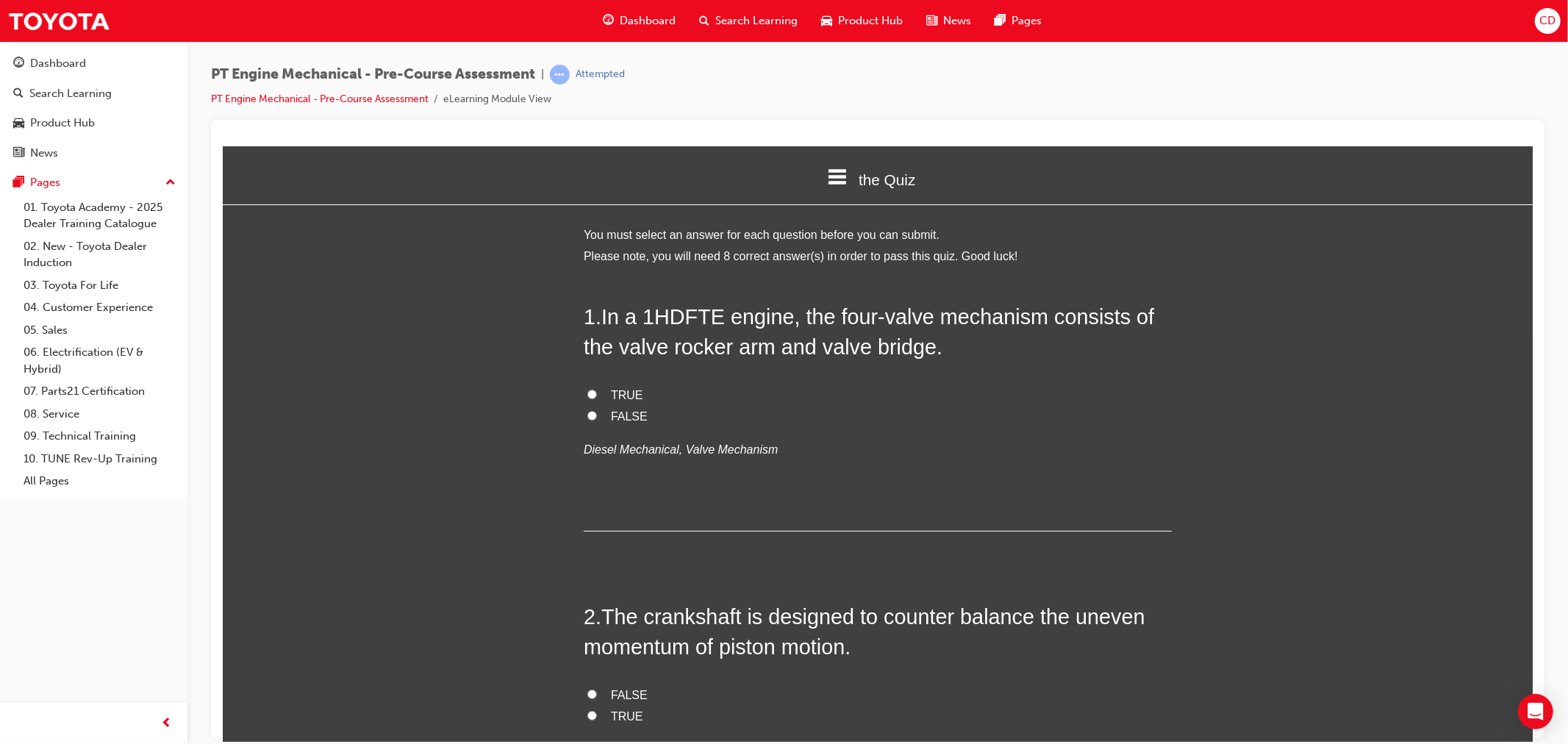
click at [620, 389] on span "TRUE" at bounding box center [626, 394] width 32 height 12
click at [596, 389] on input "TRUE" at bounding box center [591, 394] width 10 height 10
radio input "true"
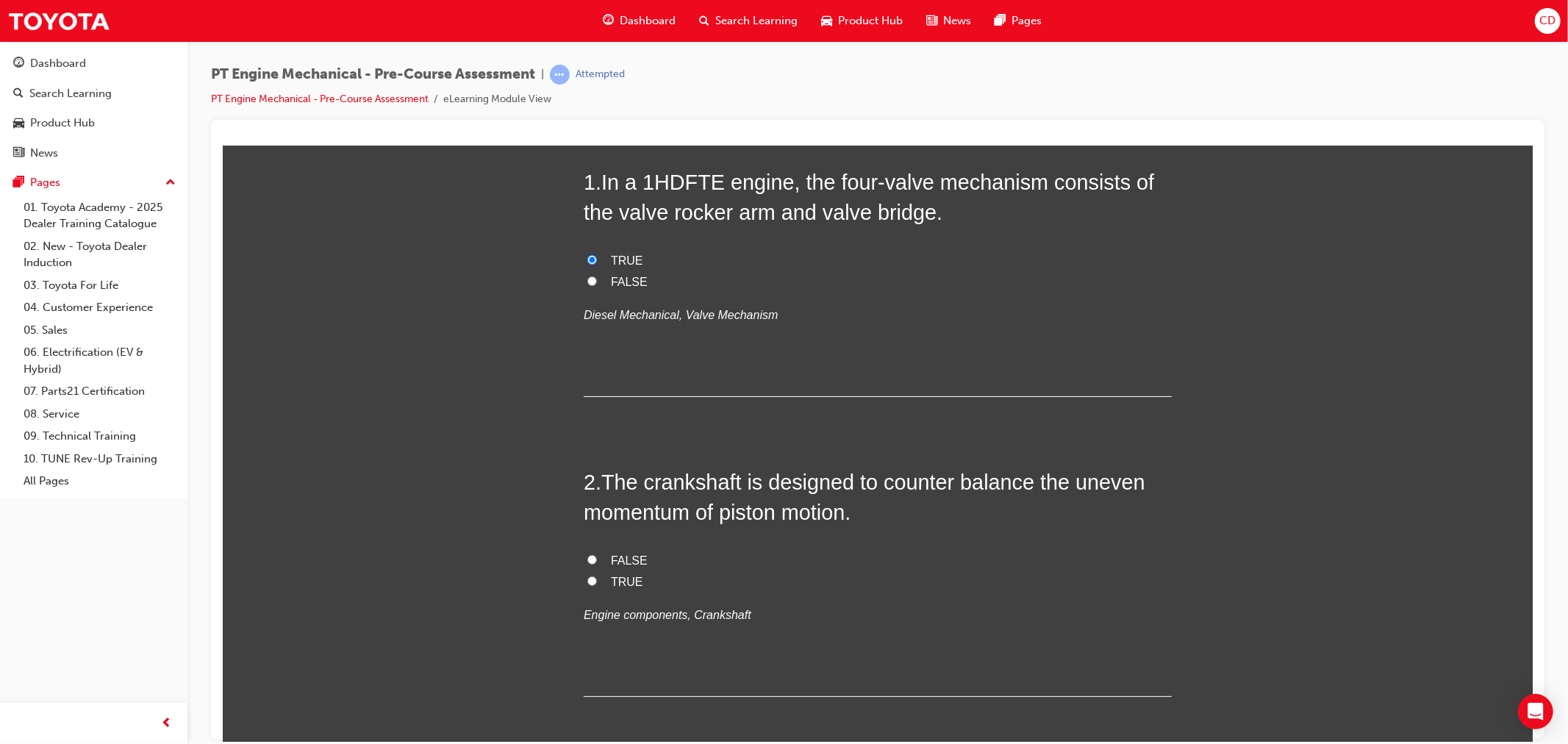
scroll to position [163, 0]
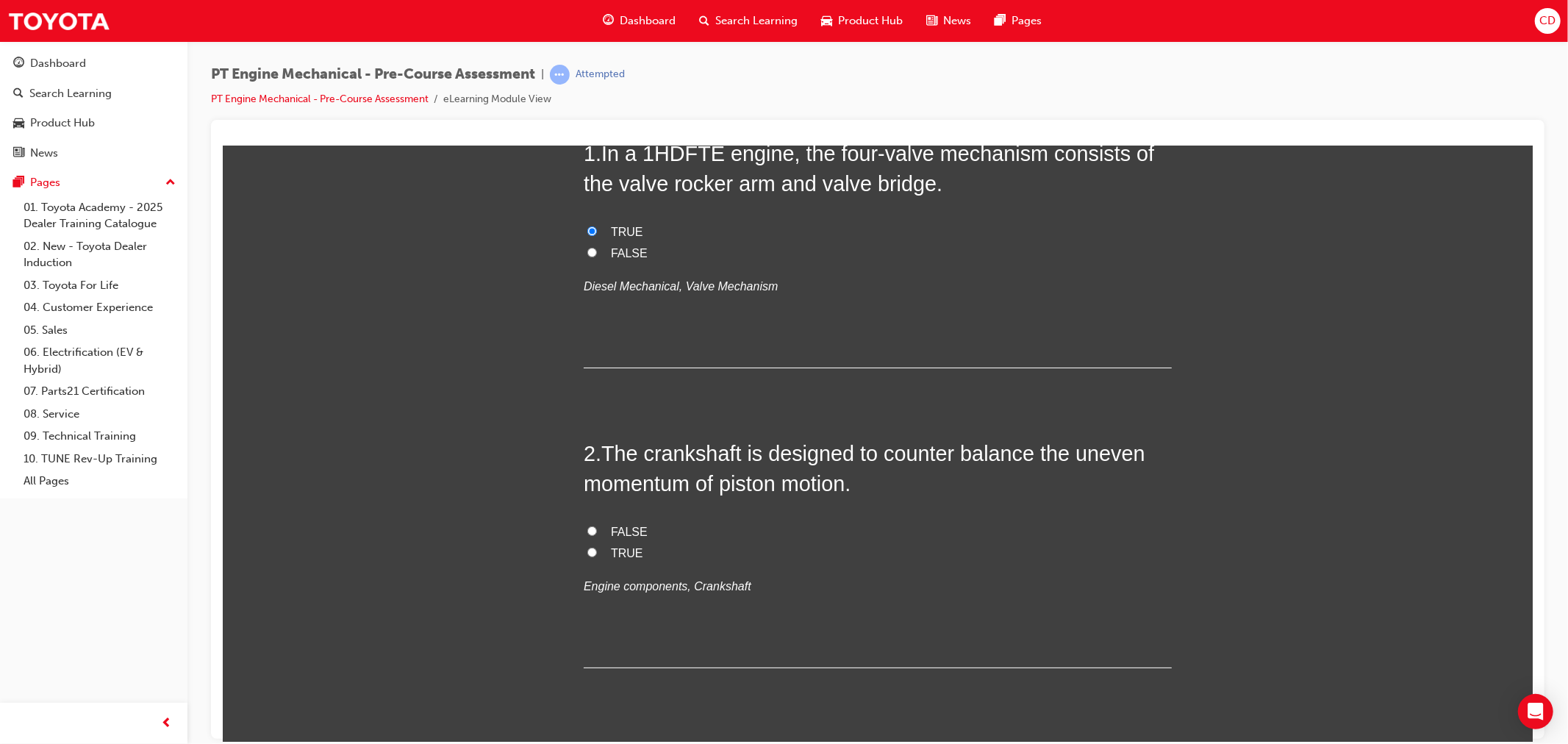
click at [586, 554] on input "TRUE" at bounding box center [591, 552] width 10 height 10
radio input "true"
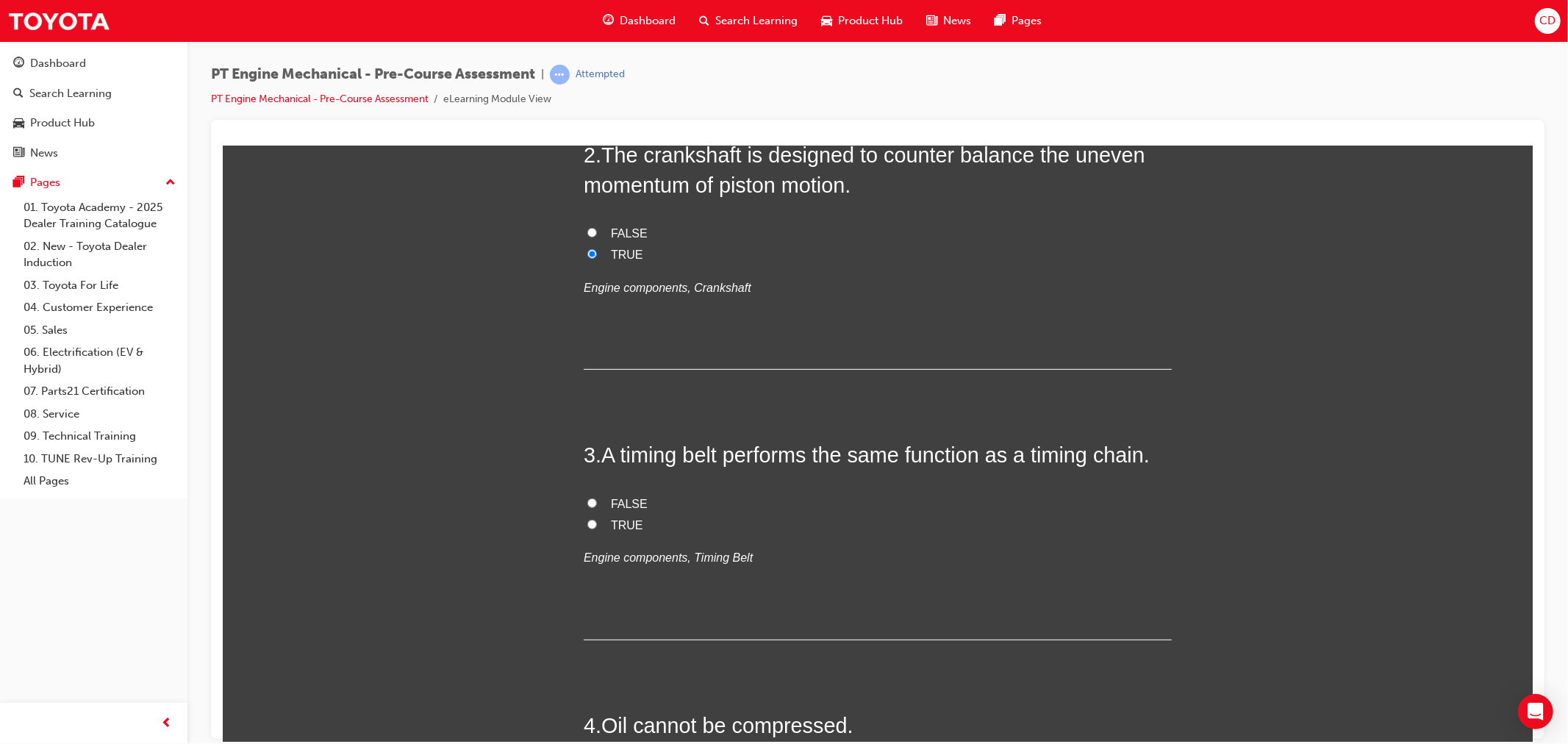
scroll to position [490, 0]
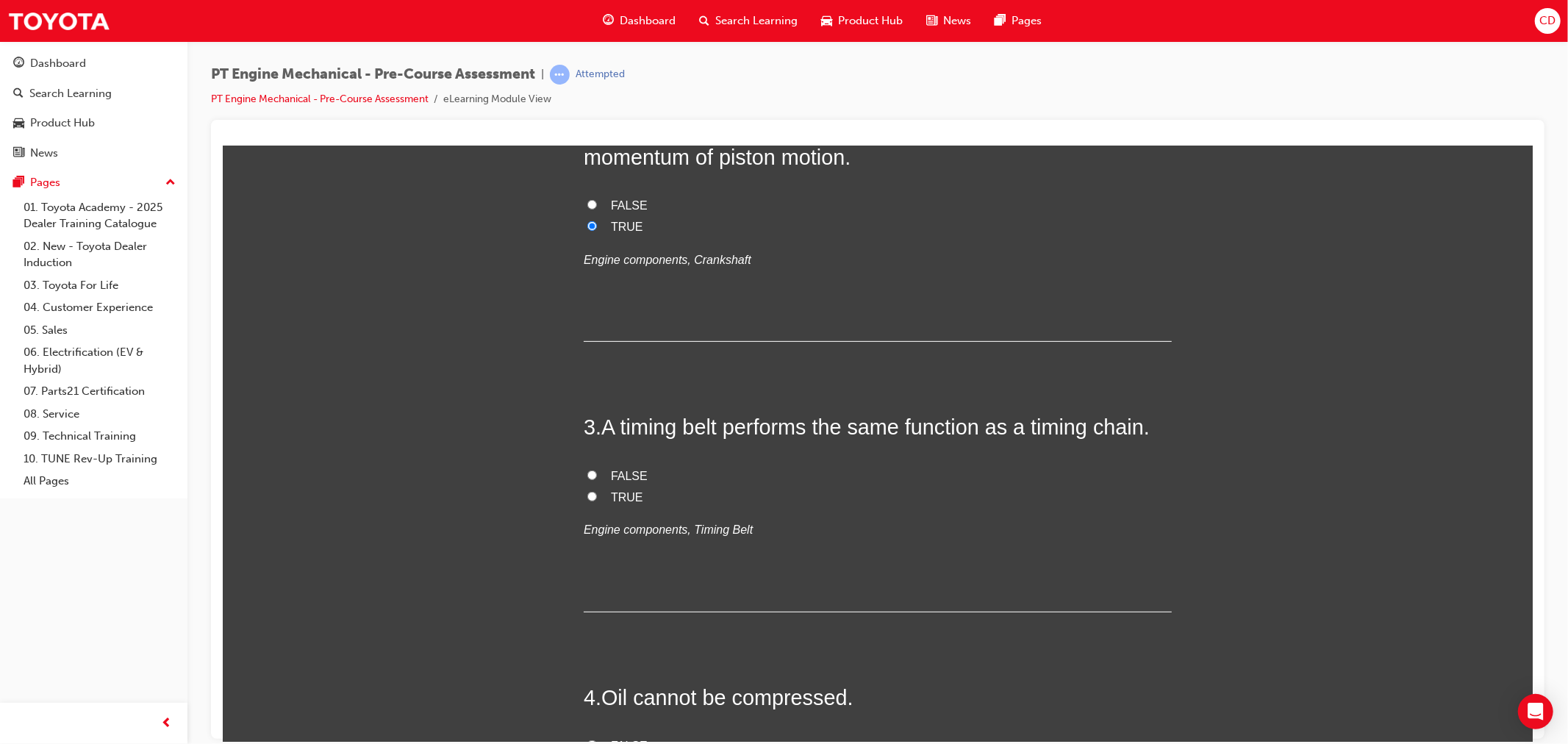
click at [589, 497] on input "TRUE" at bounding box center [591, 496] width 10 height 10
radio input "true"
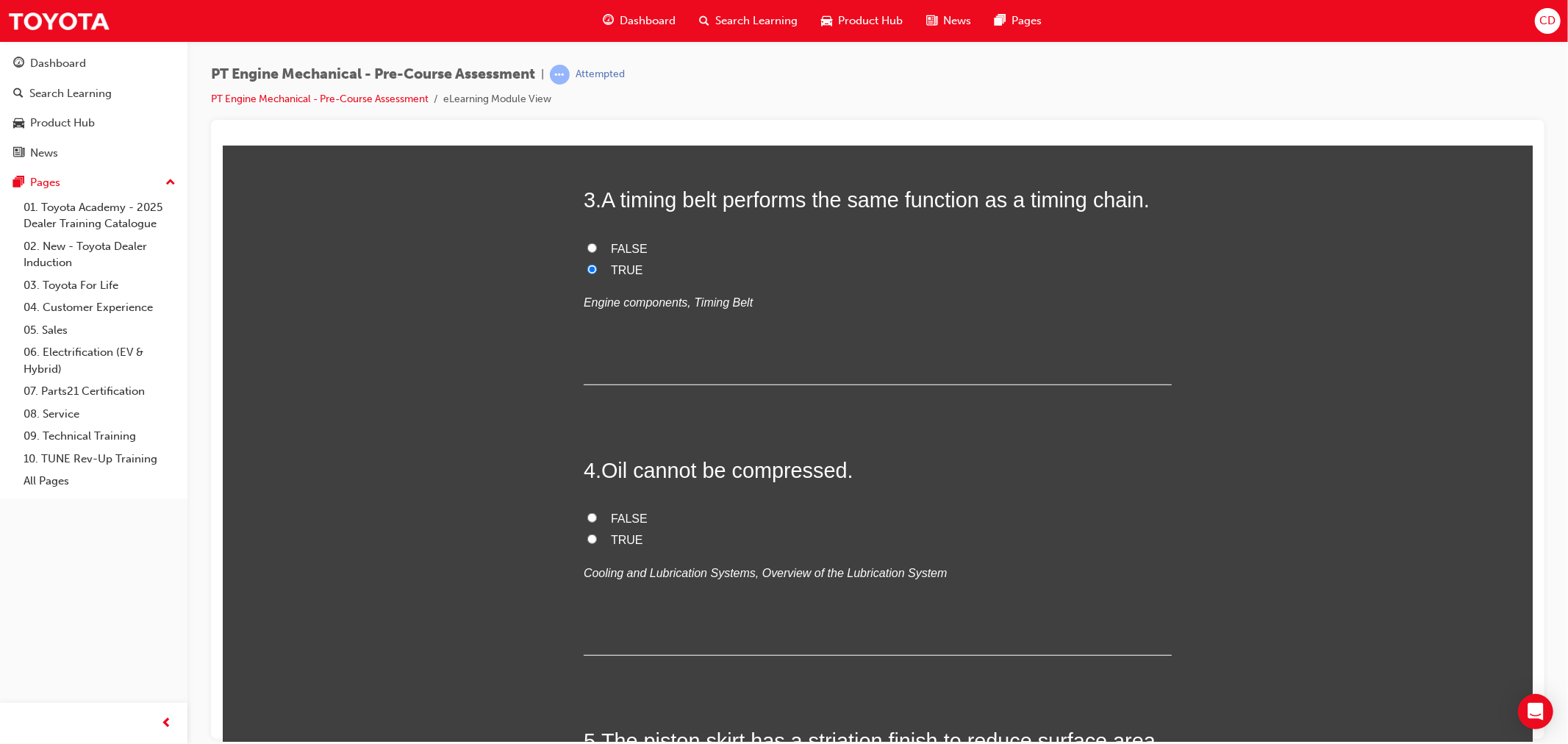
scroll to position [735, 0]
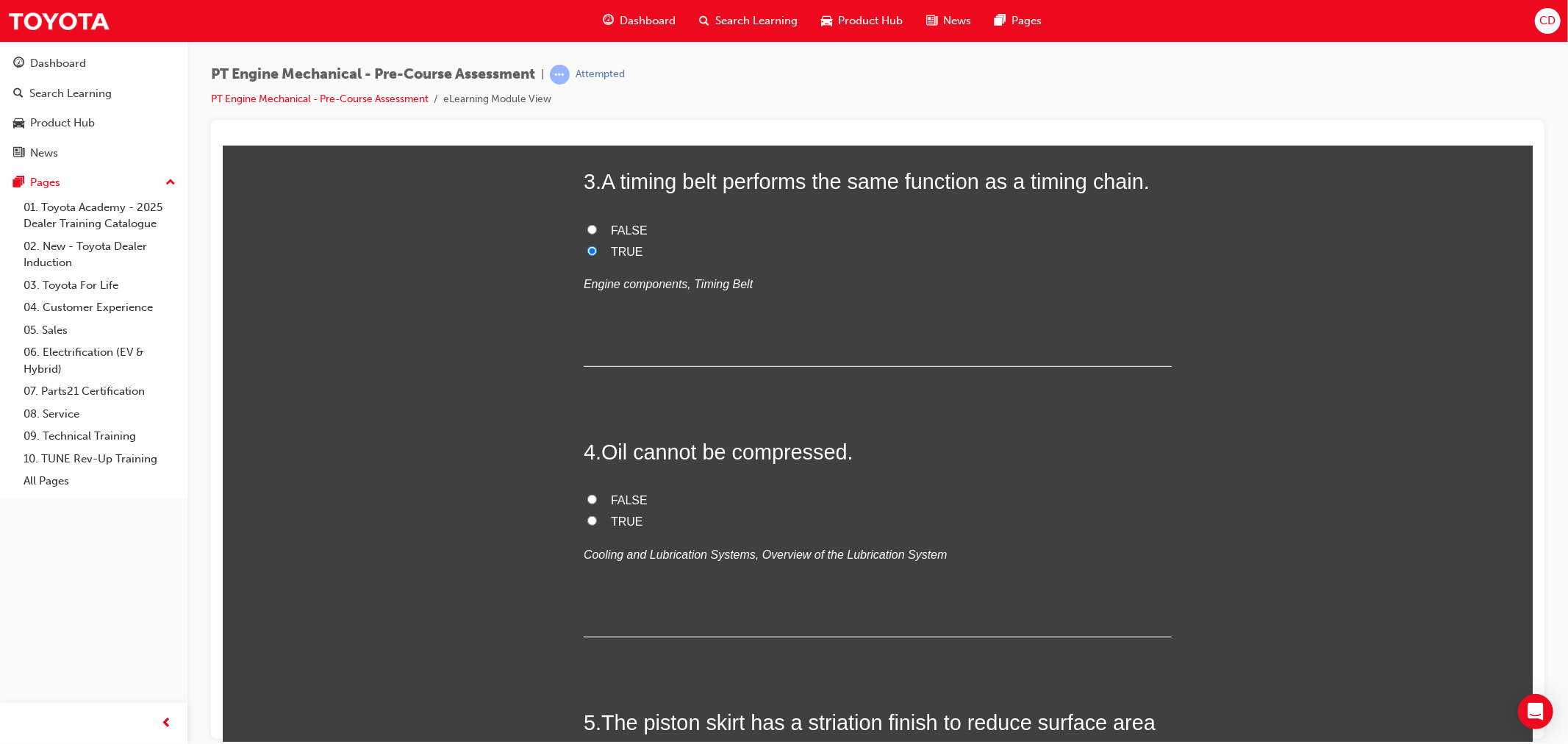
click at [610, 523] on span "TRUE" at bounding box center [626, 521] width 32 height 12
click at [596, 523] on input "TRUE" at bounding box center [591, 520] width 10 height 10
radio input "true"
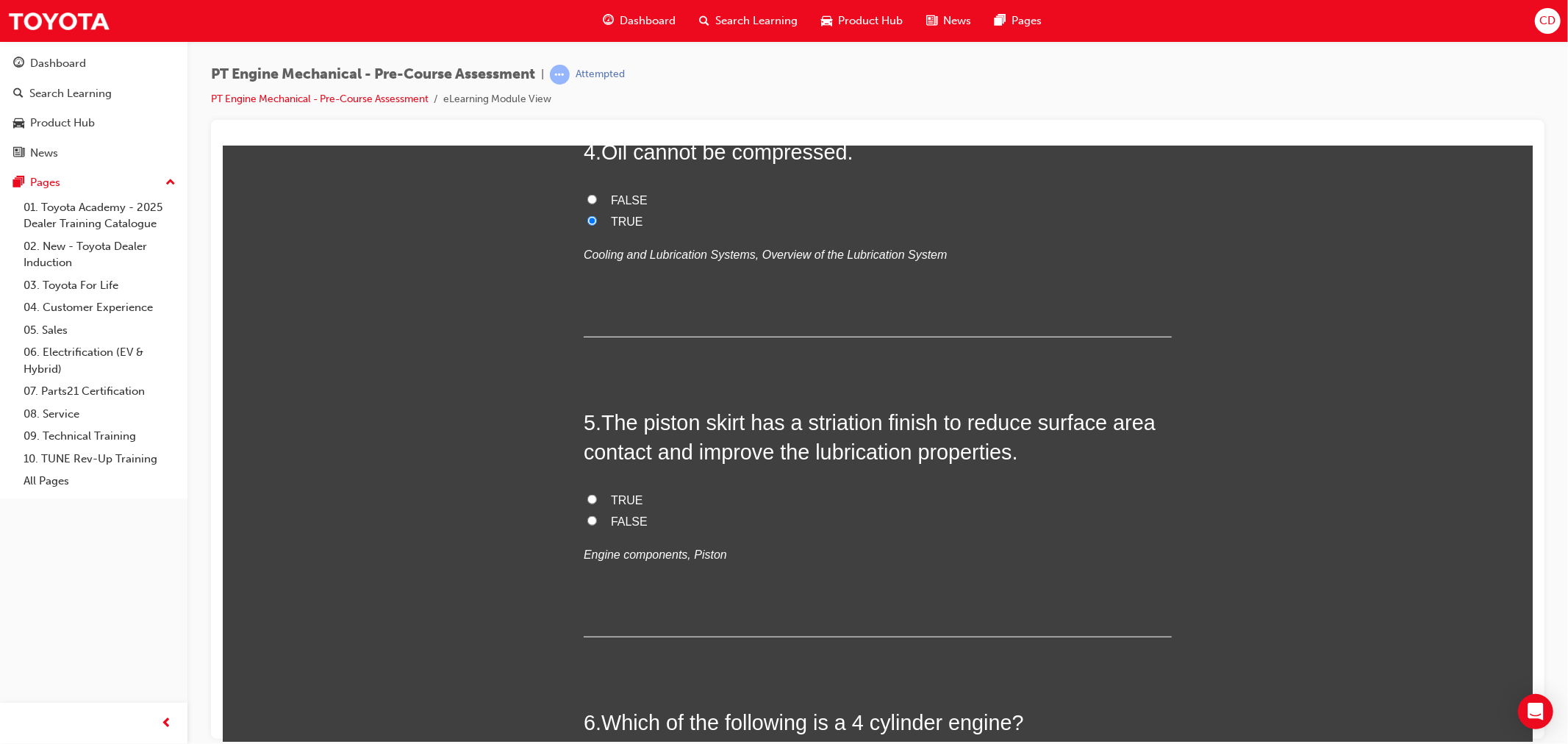
scroll to position [1062, 0]
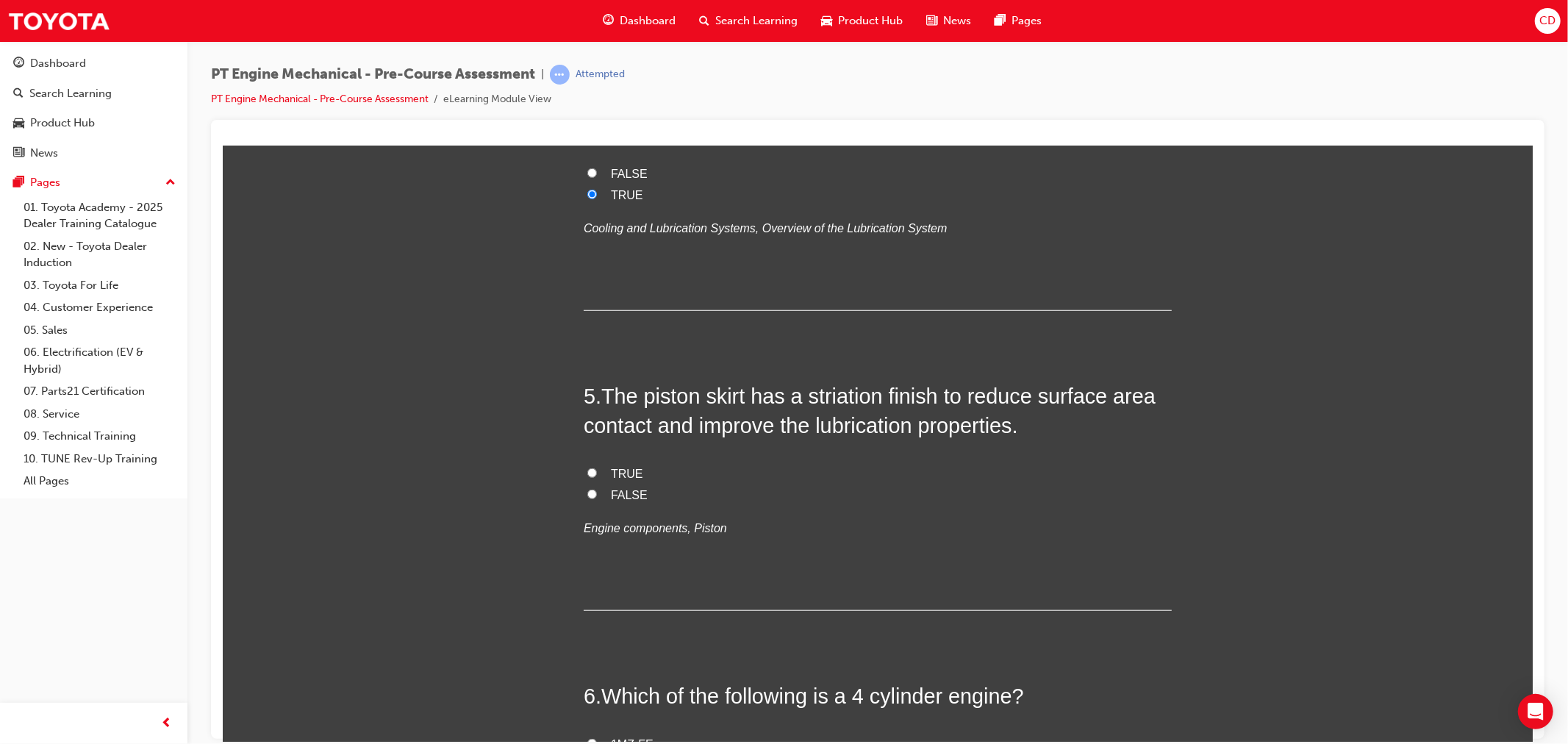
click at [596, 469] on label "TRUE" at bounding box center [877, 474] width 588 height 21
click at [596, 469] on input "TRUE" at bounding box center [591, 473] width 10 height 10
radio input "true"
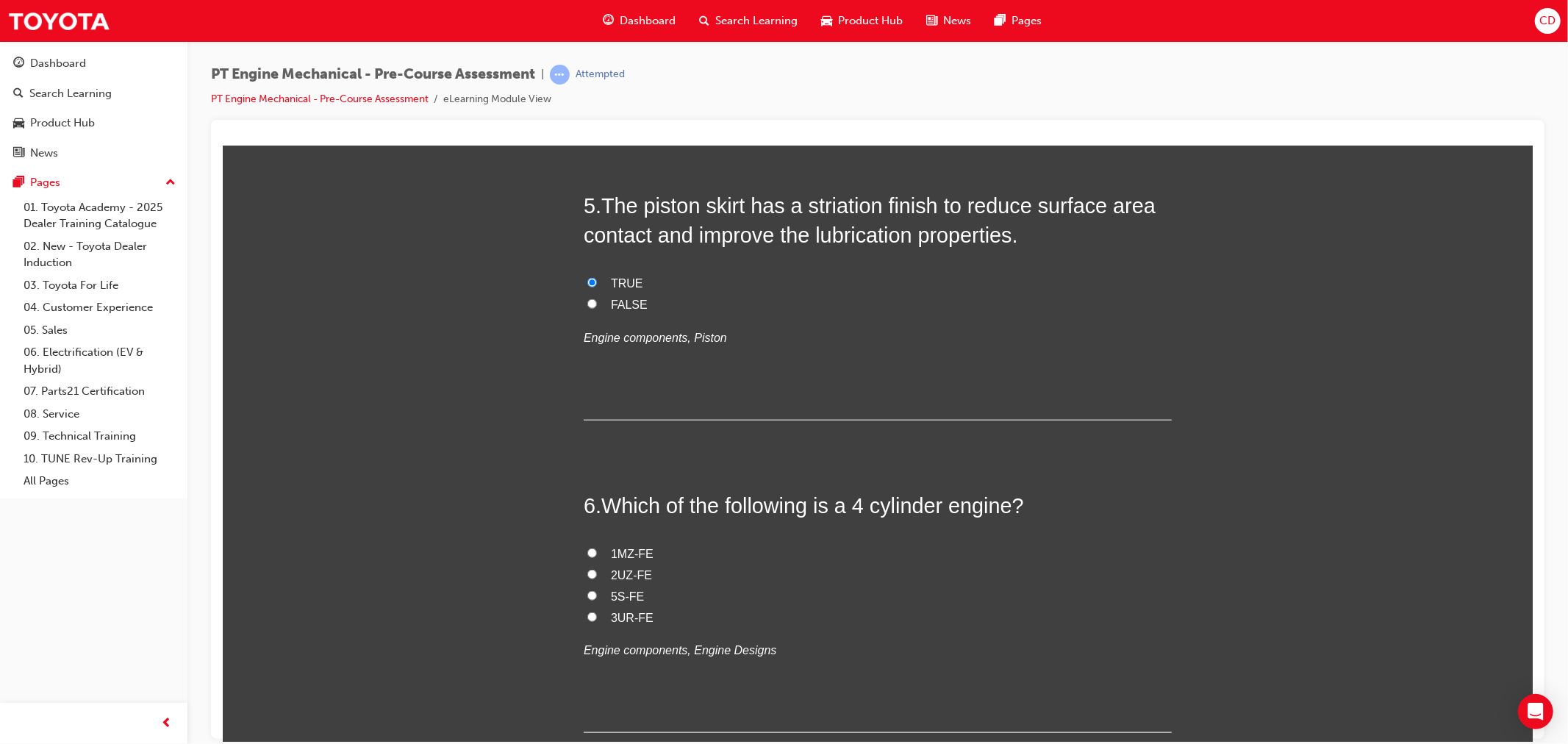
scroll to position [1306, 0]
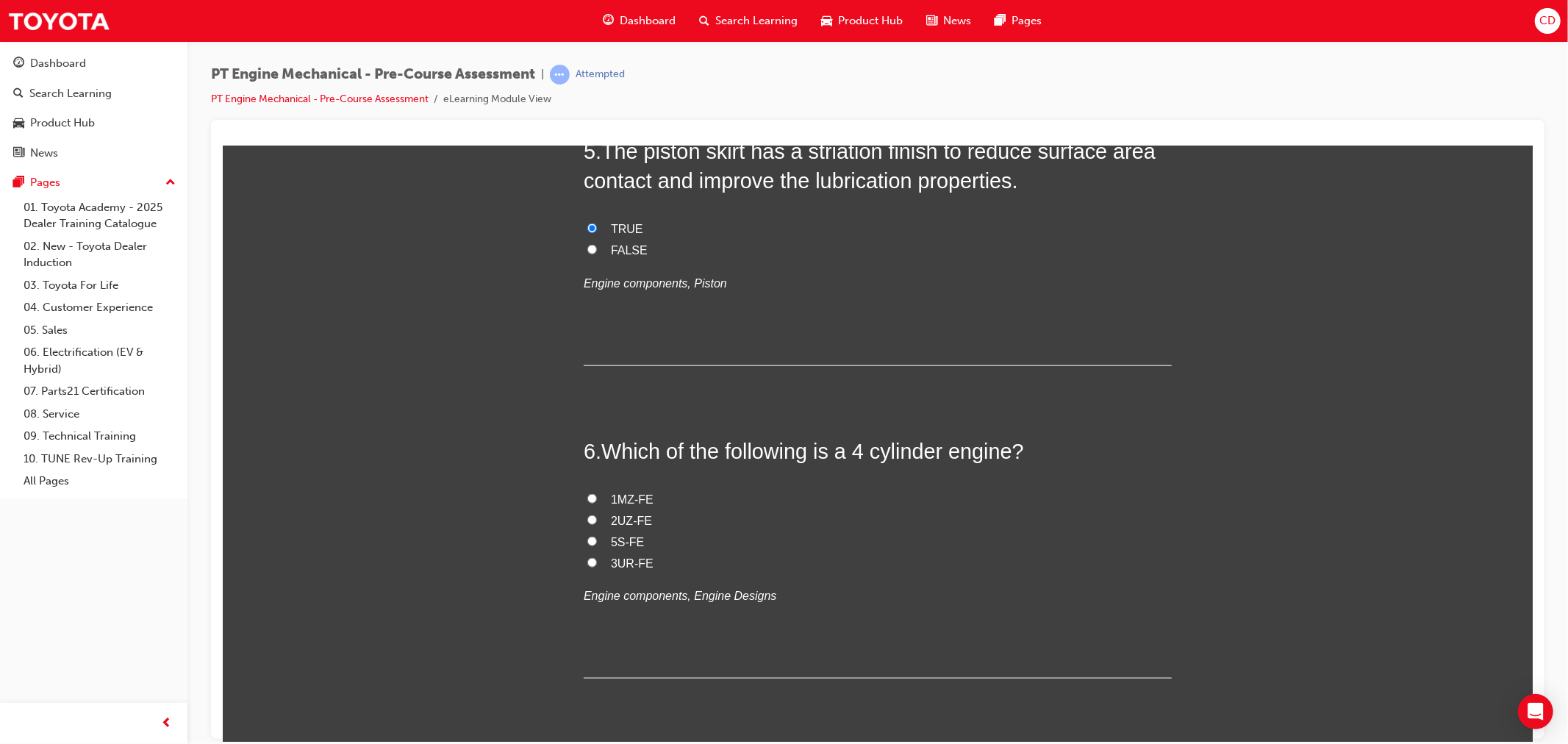
click at [622, 538] on span "5S-FE" at bounding box center [626, 541] width 33 height 12
click at [596, 538] on input "5S-FE" at bounding box center [591, 541] width 10 height 10
radio input "true"
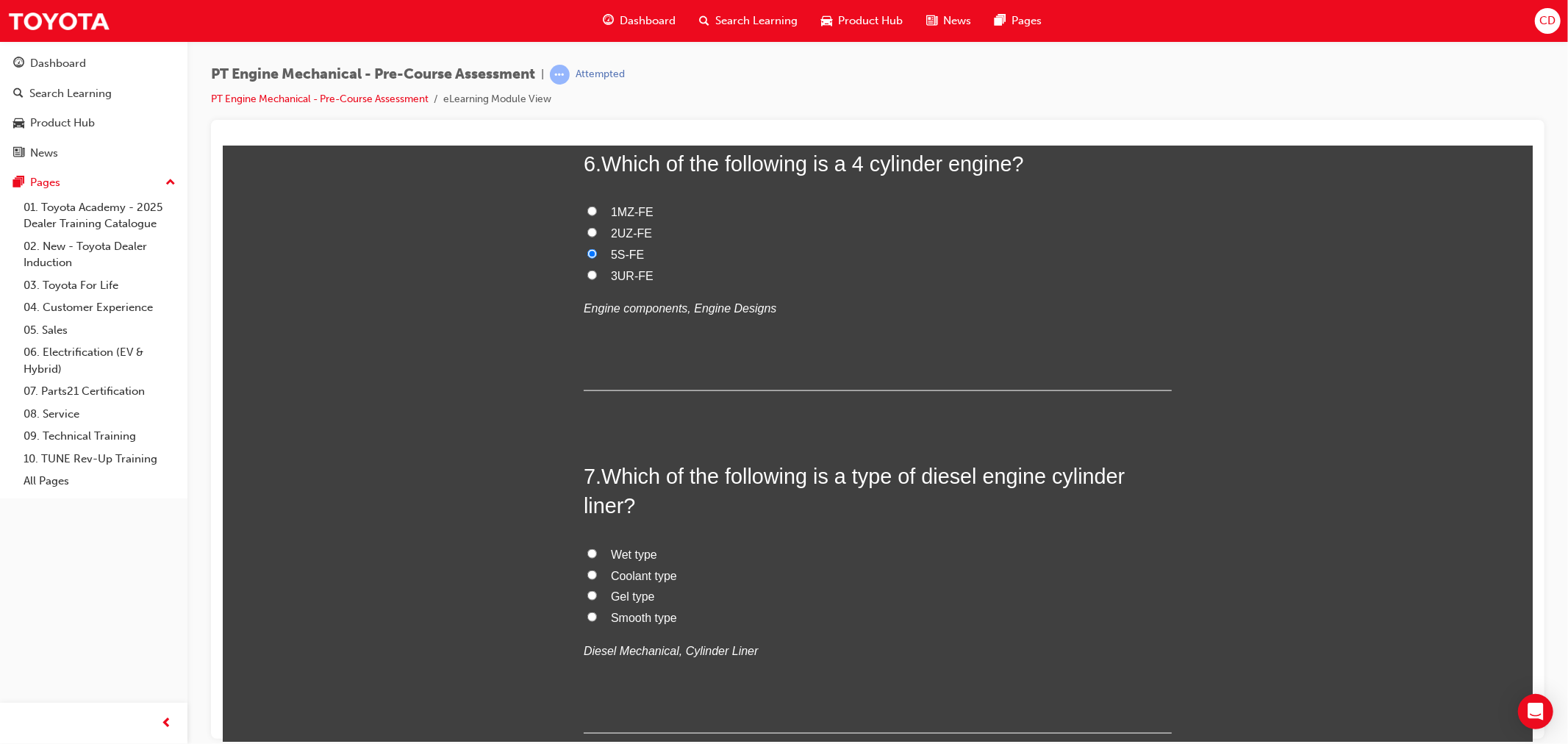
scroll to position [1633, 0]
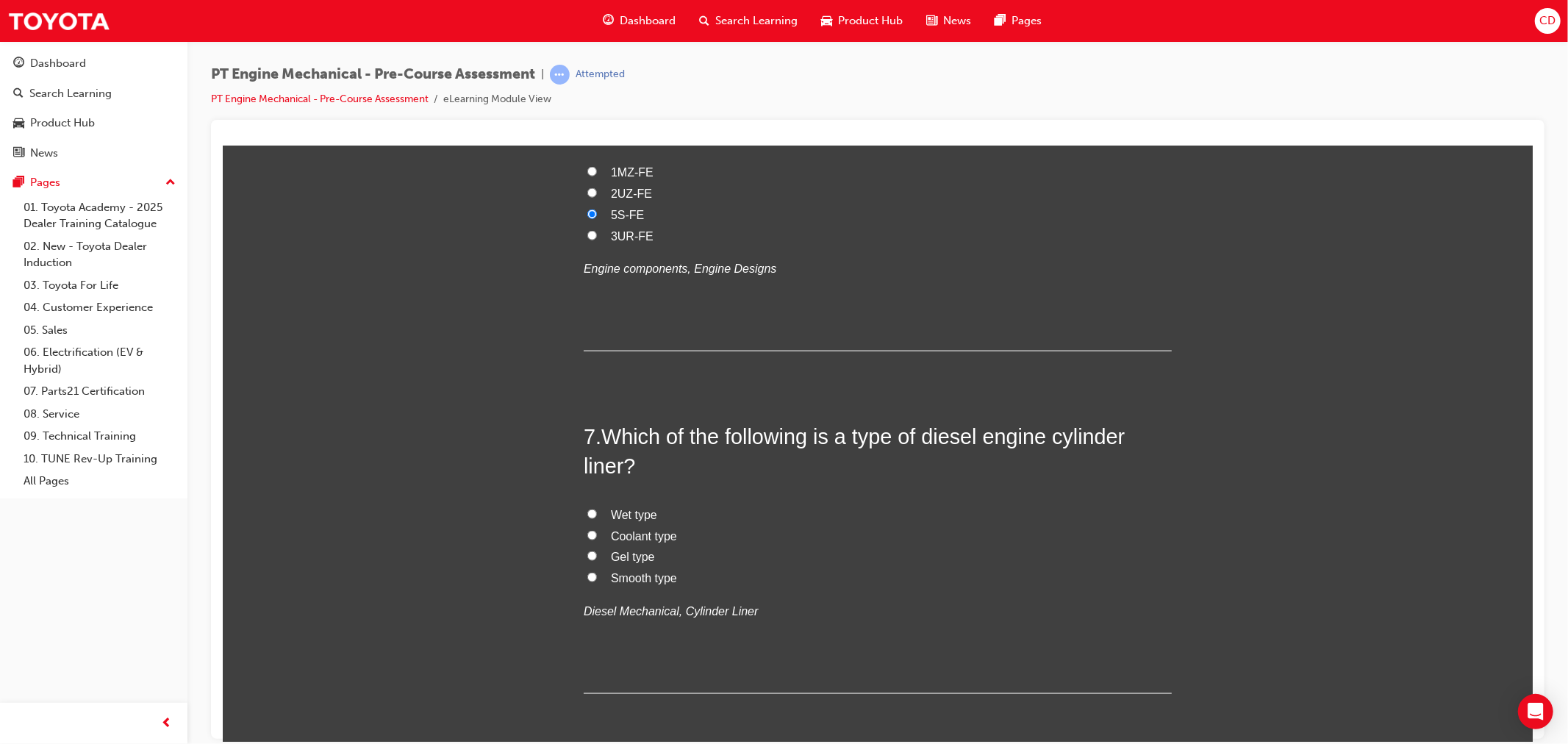
click at [634, 515] on span "Wet type" at bounding box center [633, 513] width 46 height 12
click at [596, 515] on input "Wet type" at bounding box center [591, 513] width 10 height 10
radio input "true"
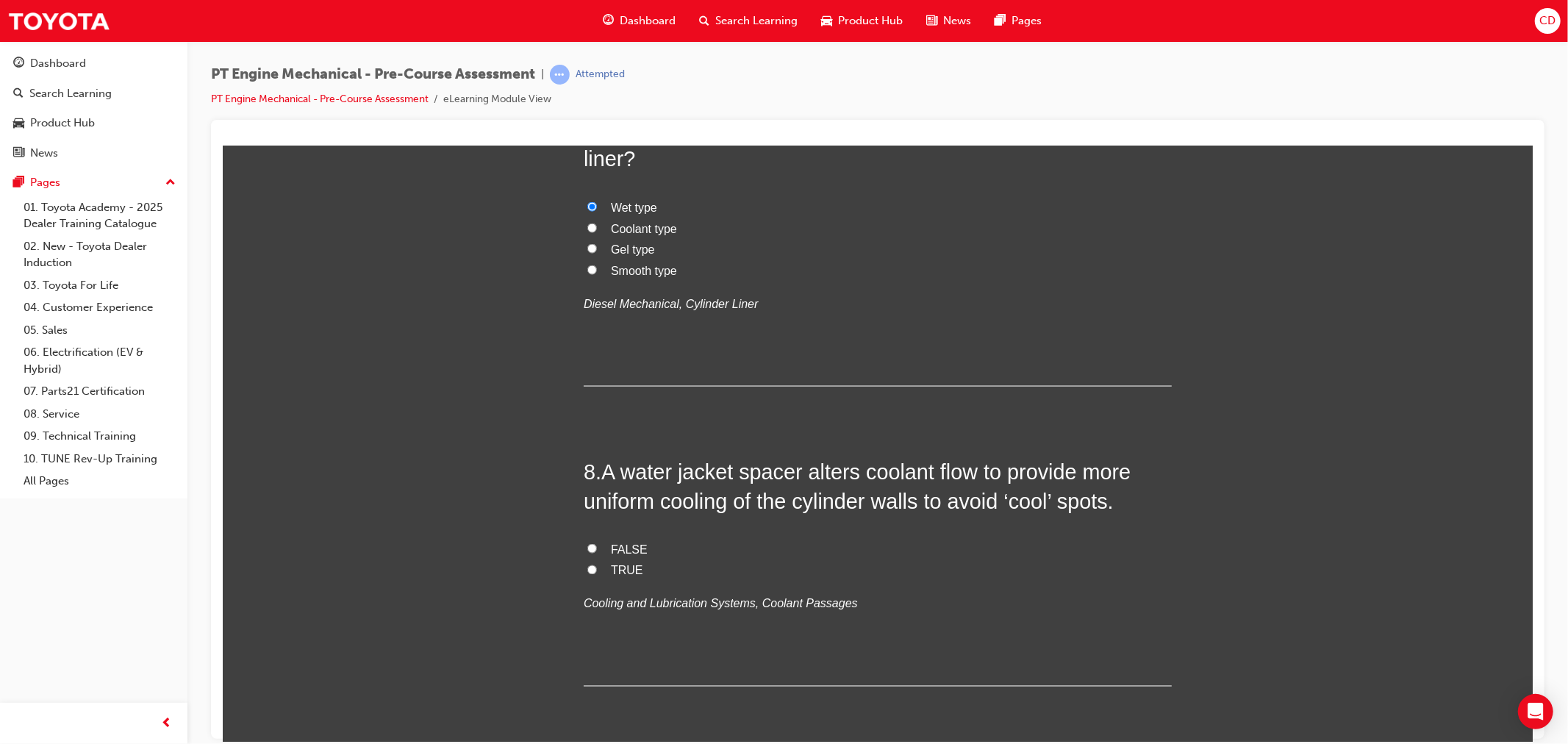
scroll to position [1960, 0]
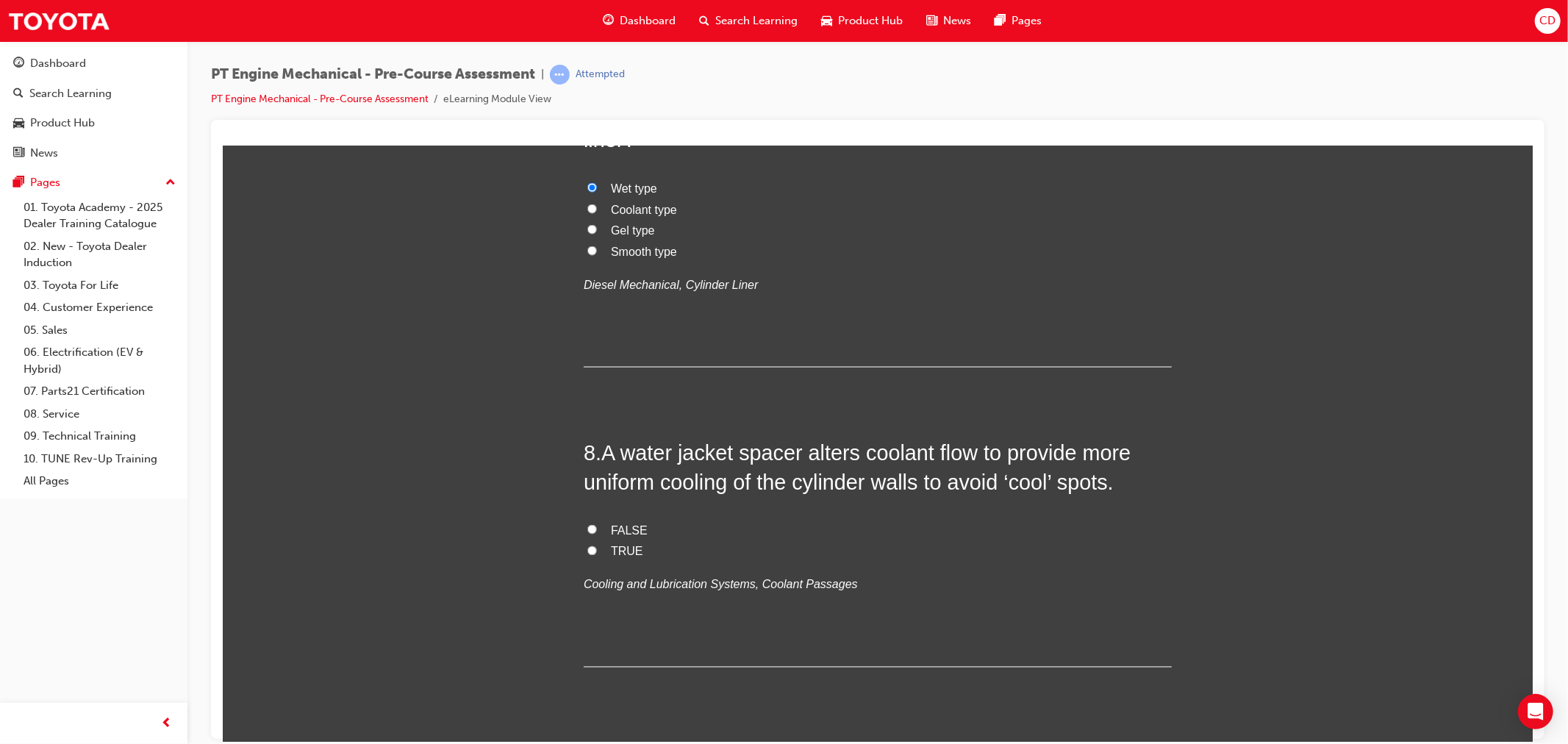
click at [586, 554] on input "TRUE" at bounding box center [591, 551] width 10 height 10
radio input "true"
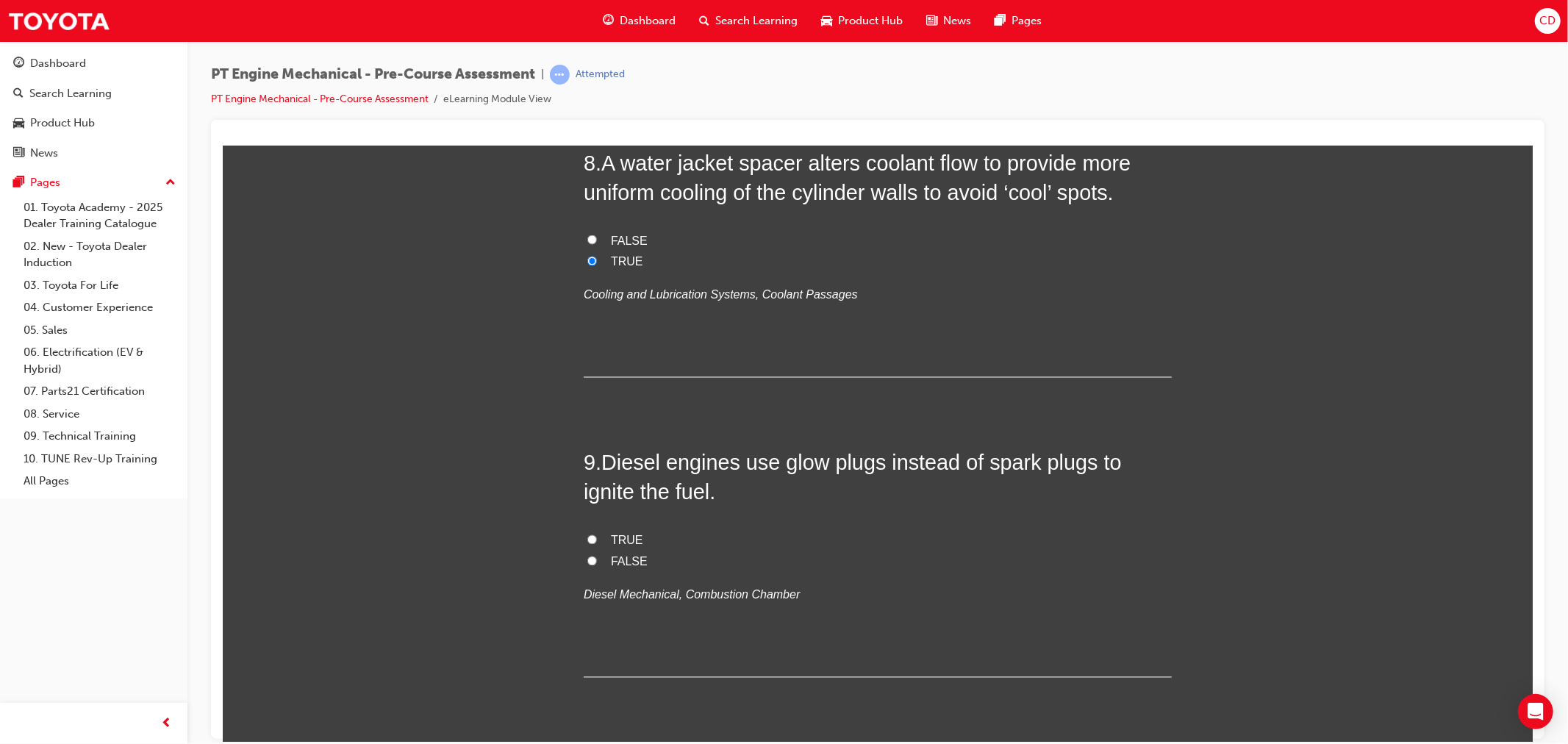
scroll to position [2287, 0]
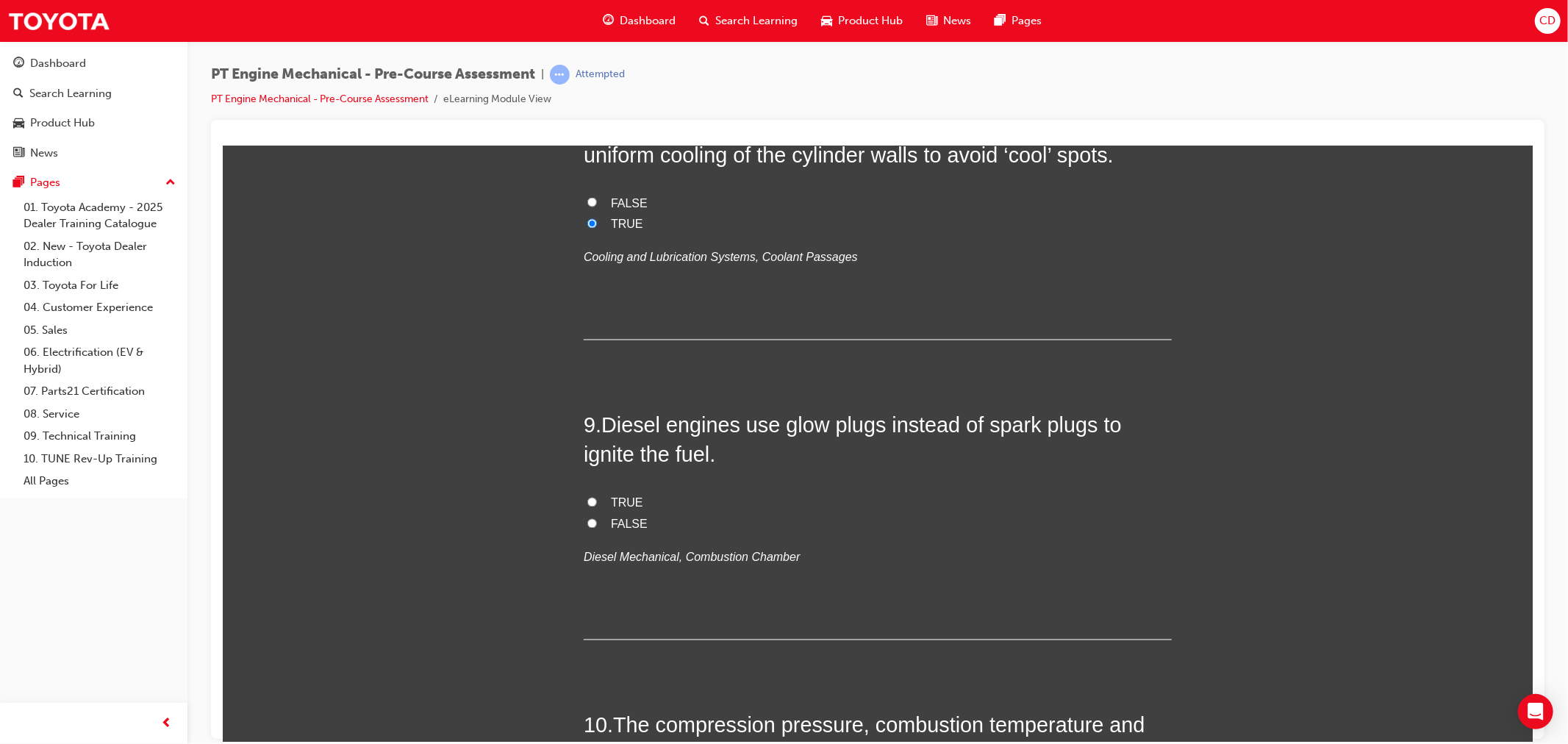
click at [590, 519] on label "FALSE" at bounding box center [877, 525] width 588 height 21
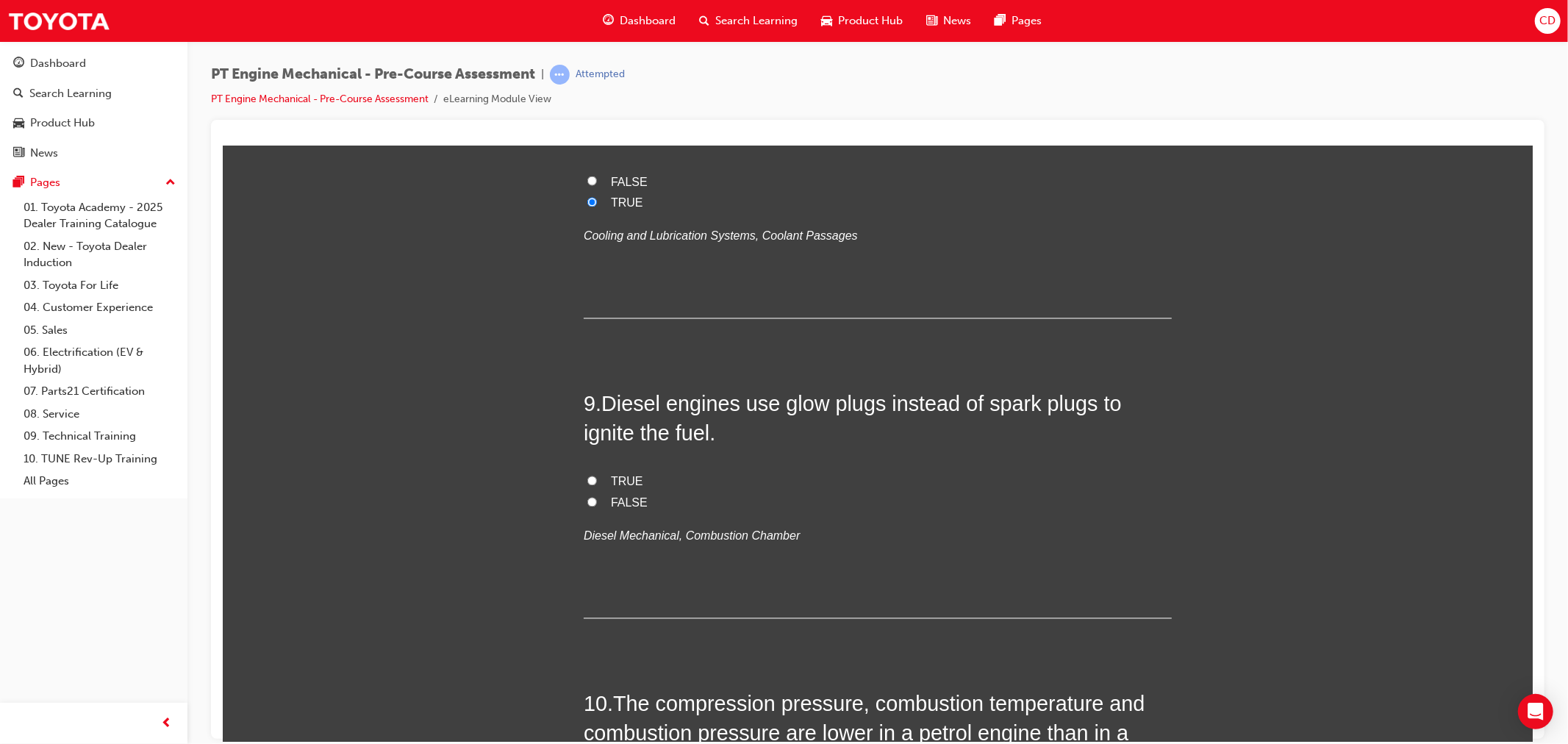
scroll to position [2368, 0]
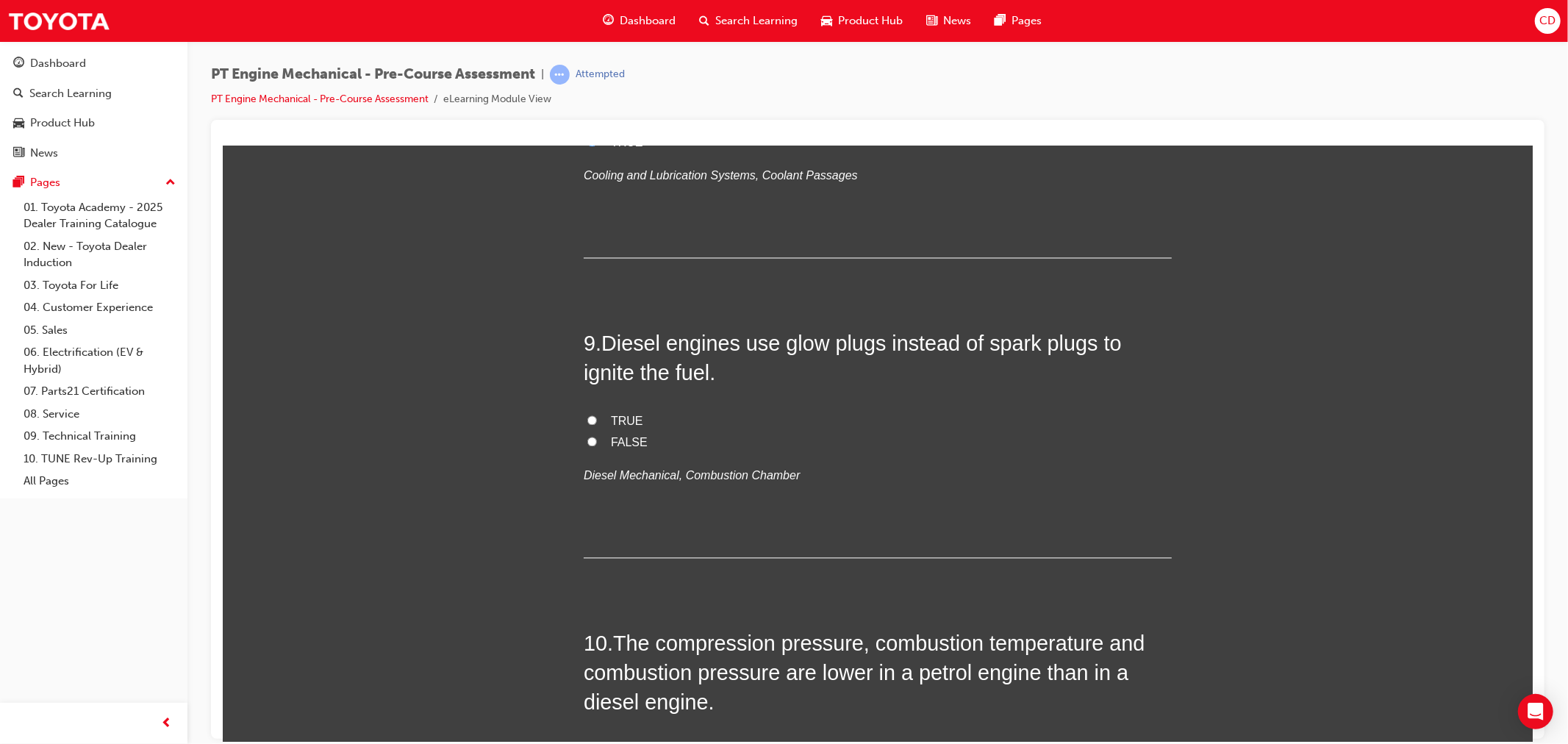
click at [614, 443] on span "FALSE" at bounding box center [628, 442] width 37 height 12
click at [596, 443] on input "FALSE" at bounding box center [591, 442] width 10 height 10
radio input "true"
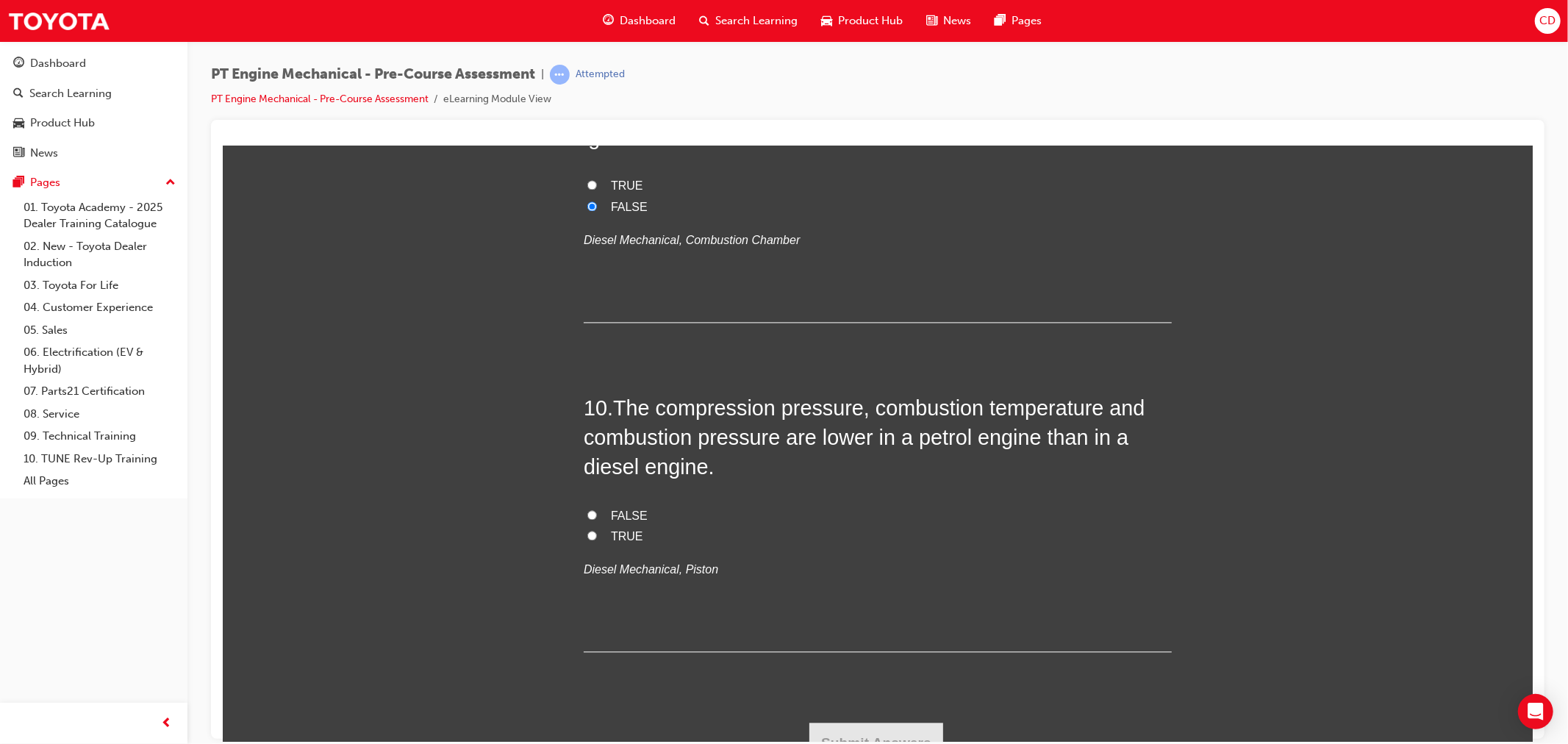
scroll to position [2614, 0]
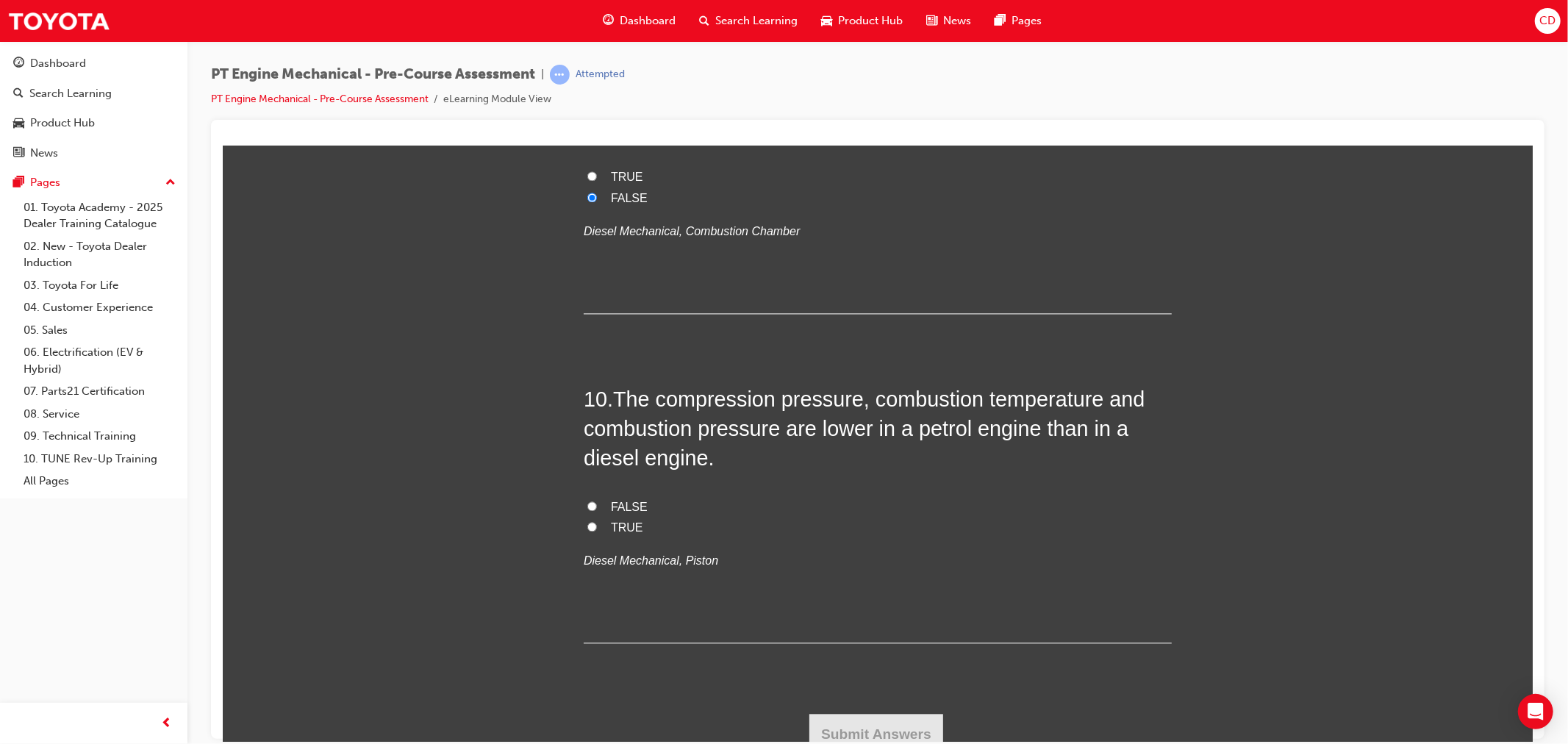
click at [586, 524] on input "TRUE" at bounding box center [591, 526] width 10 height 10
radio input "true"
click at [868, 729] on button "Submit Answers" at bounding box center [875, 733] width 134 height 41
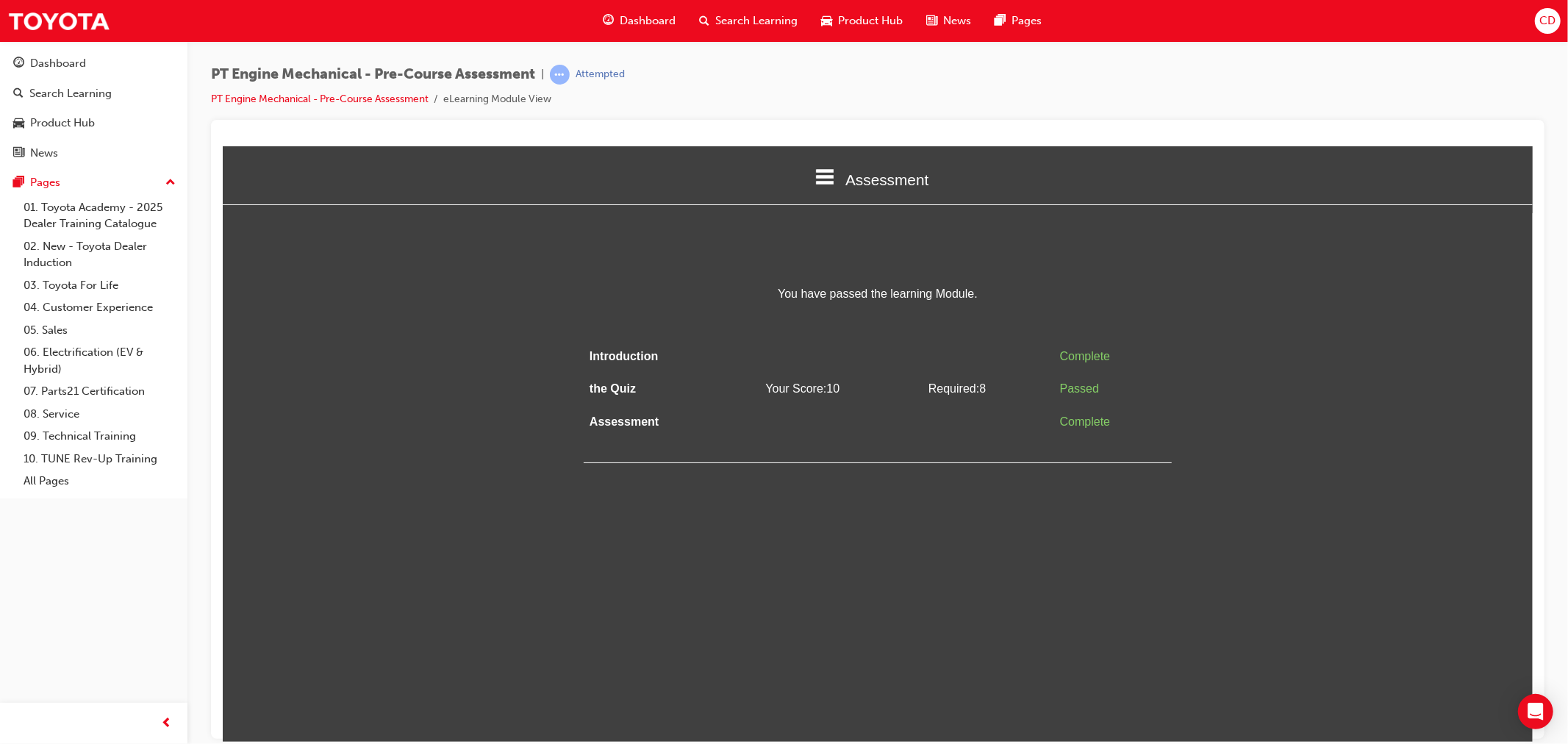
scroll to position [0, 0]
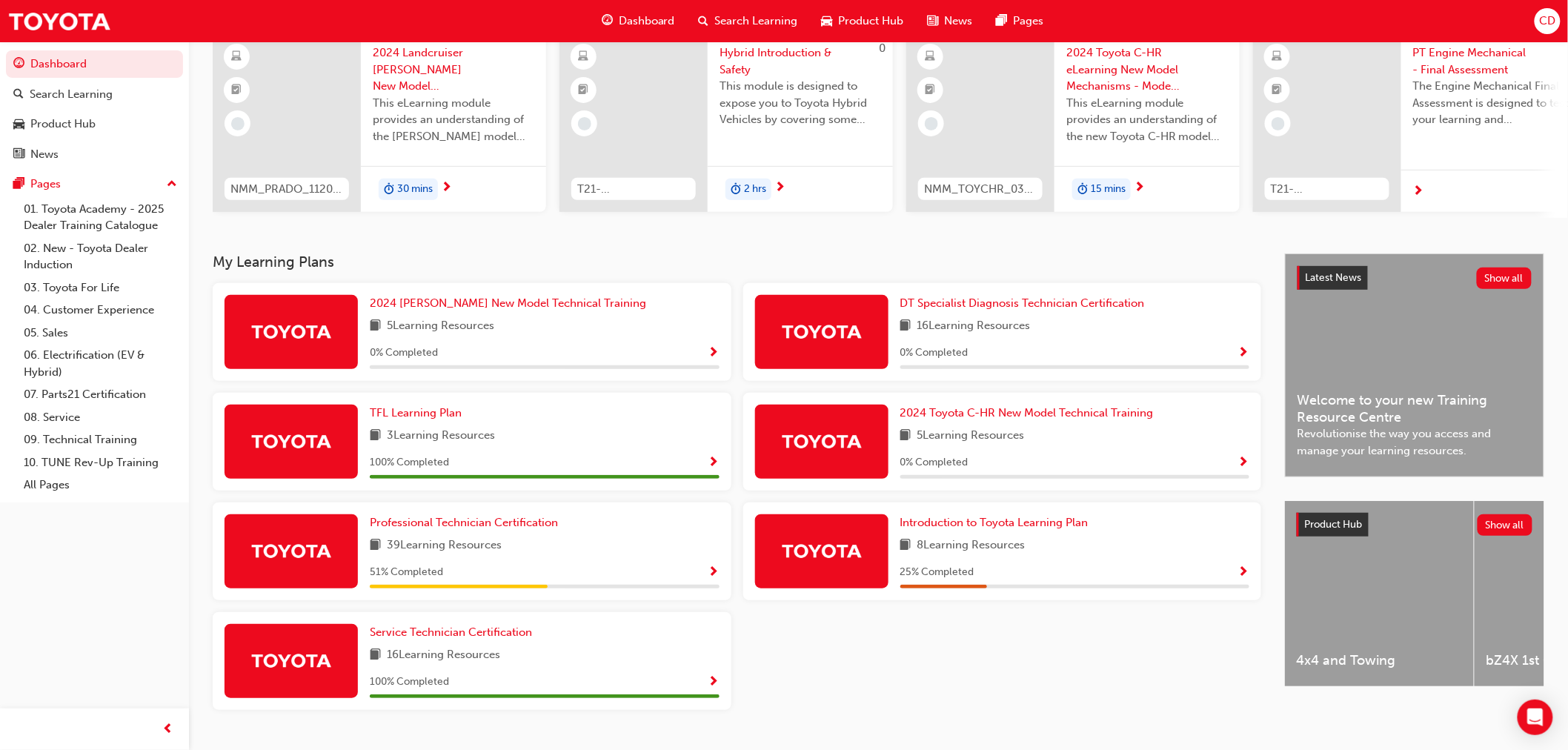
scroll to position [160, 0]
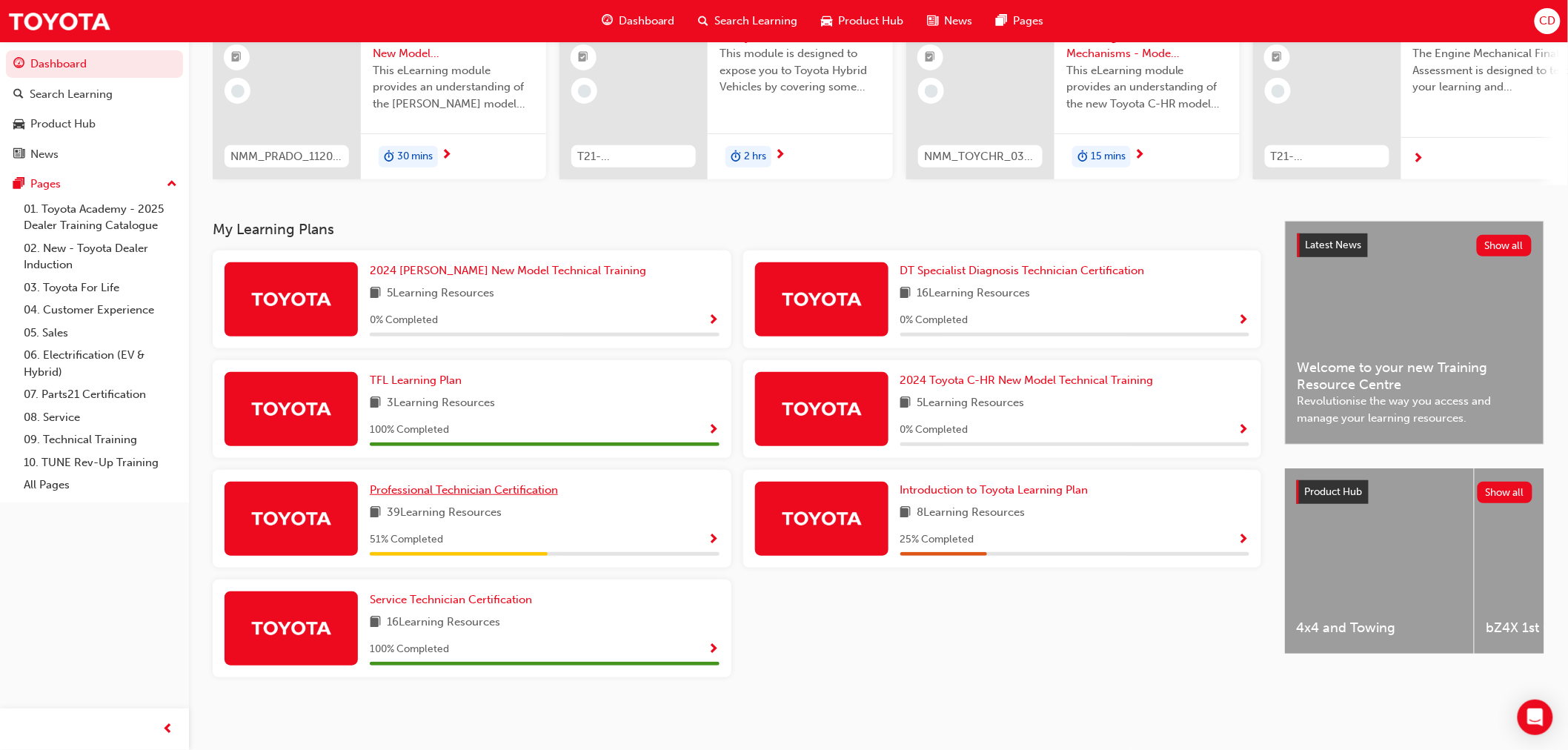
click at [472, 489] on span "Professional Technician Certification" at bounding box center [464, 490] width 188 height 13
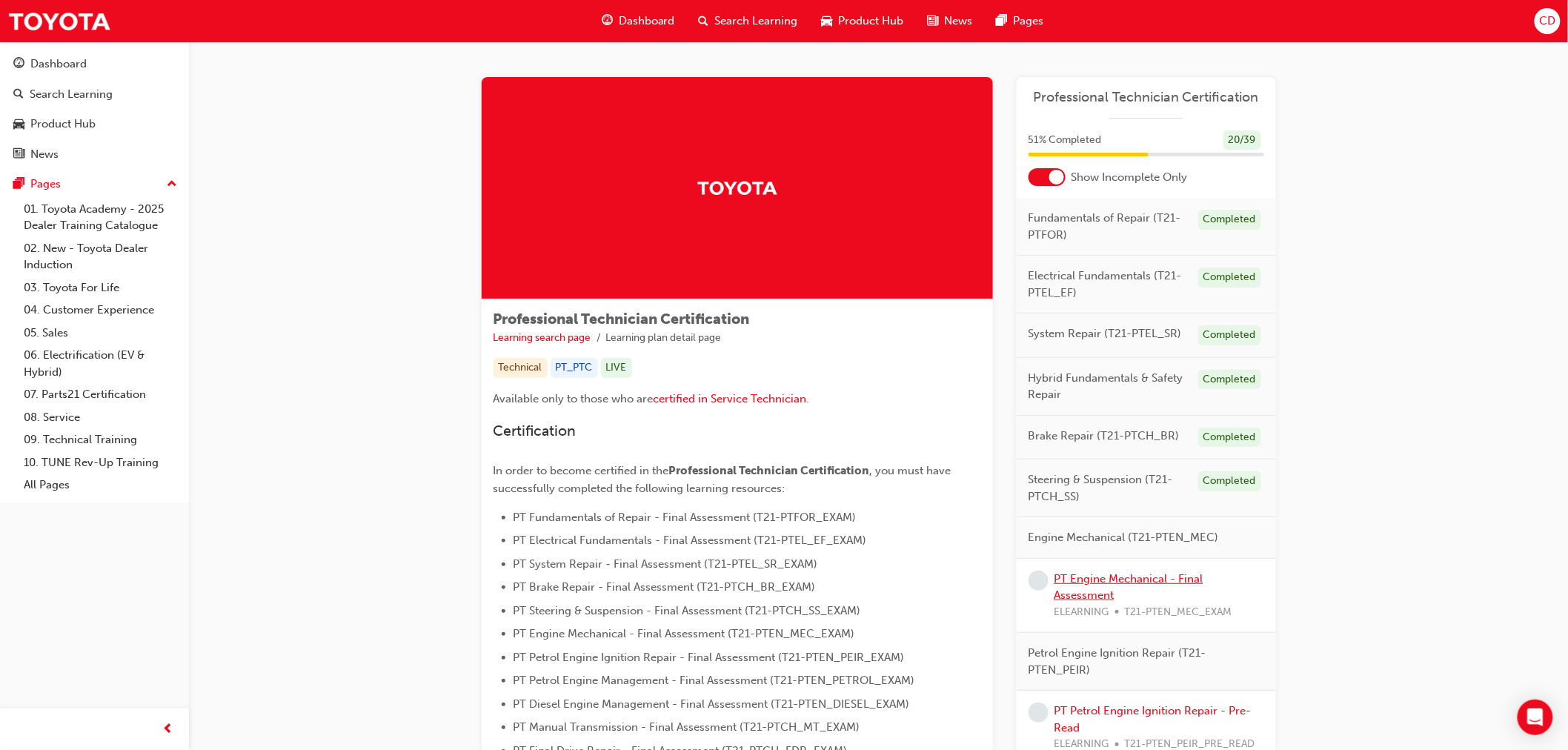
click at [1153, 572] on link "PT Engine Mechanical - Final Assessment" at bounding box center [1129, 587] width 149 height 30
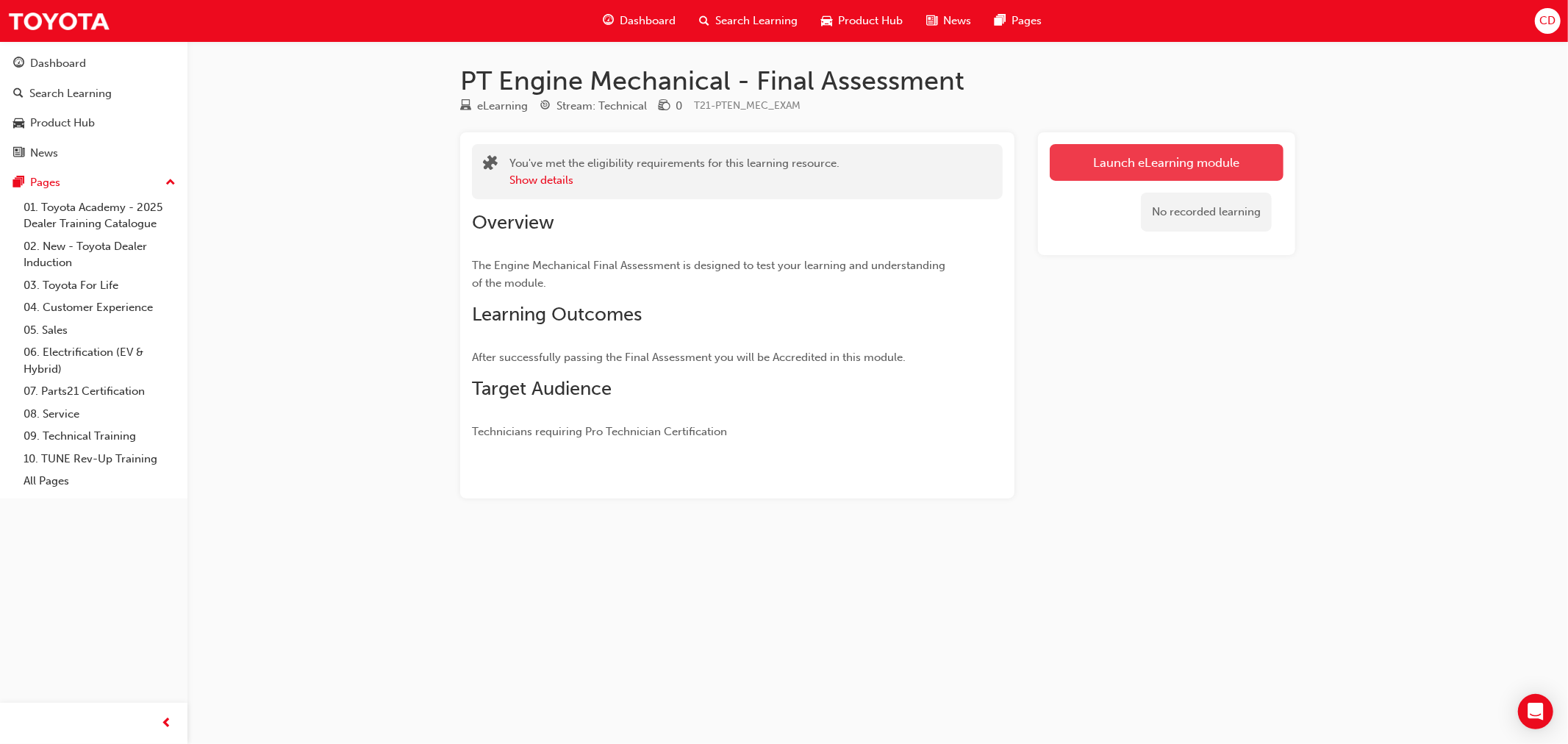
click at [1088, 173] on link "Launch eLearning module" at bounding box center [1166, 162] width 234 height 37
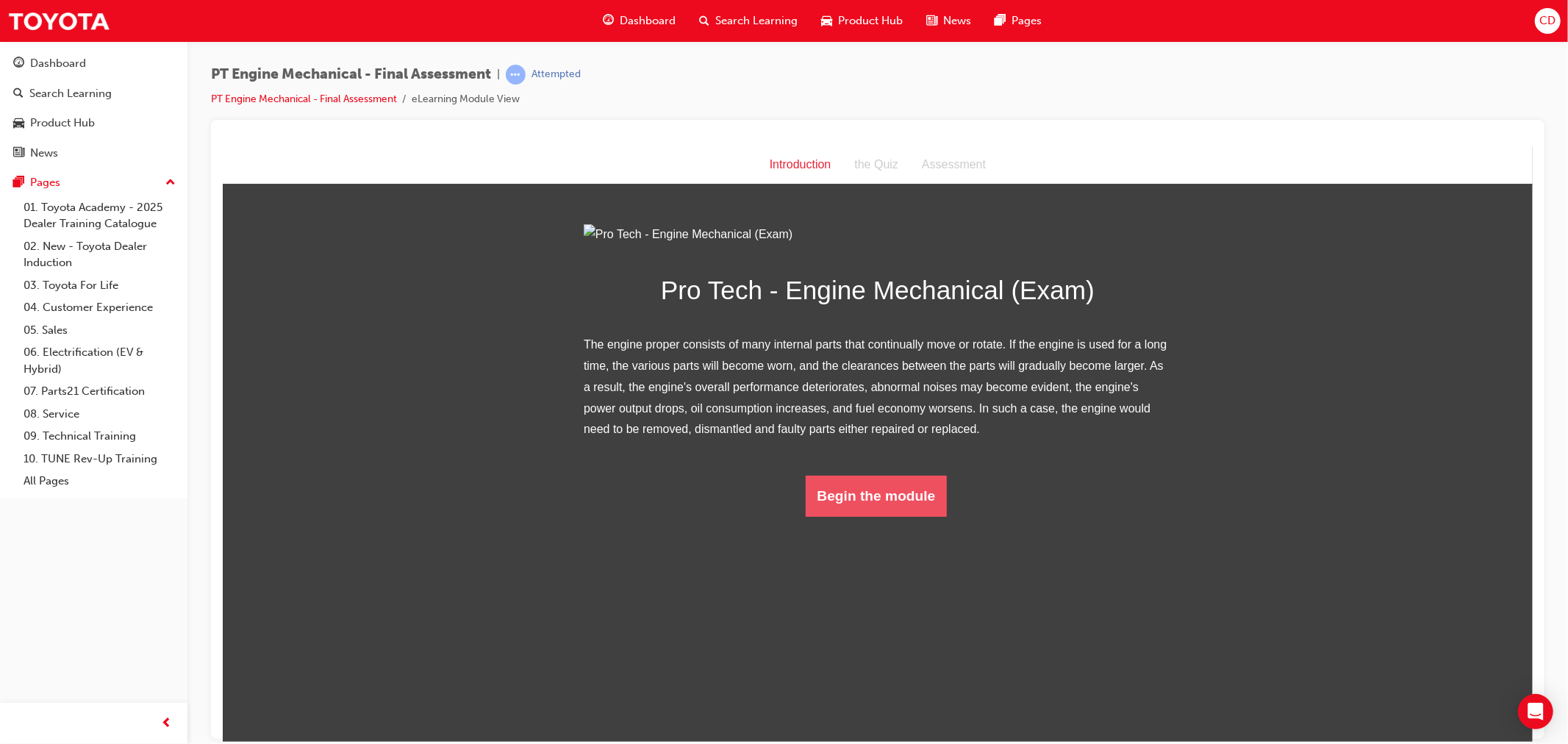
click at [887, 516] on button "Begin the module" at bounding box center [875, 495] width 142 height 41
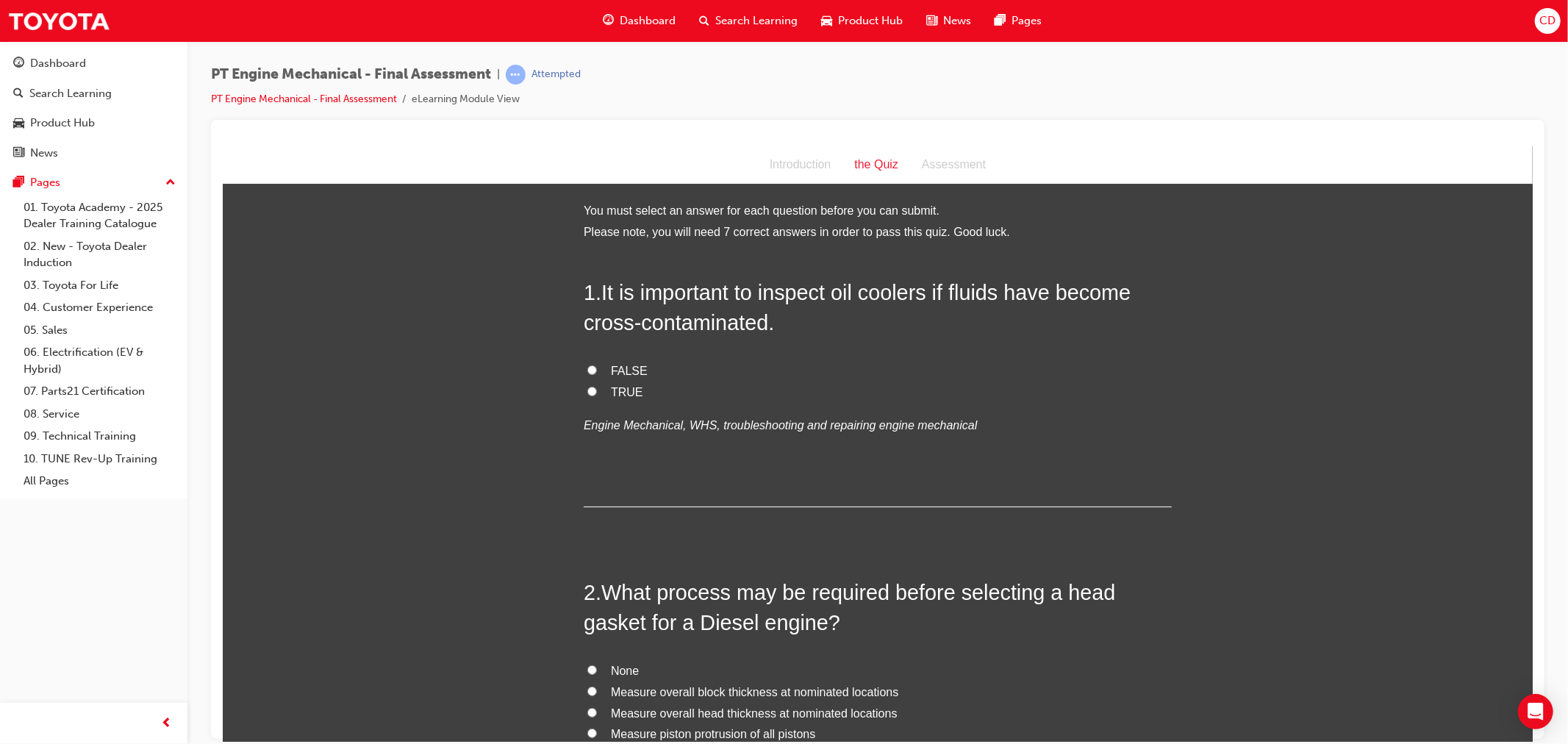
click at [610, 391] on span "TRUE" at bounding box center [626, 391] width 32 height 12
click at [596, 391] on input "TRUE" at bounding box center [591, 391] width 10 height 10
radio input "true"
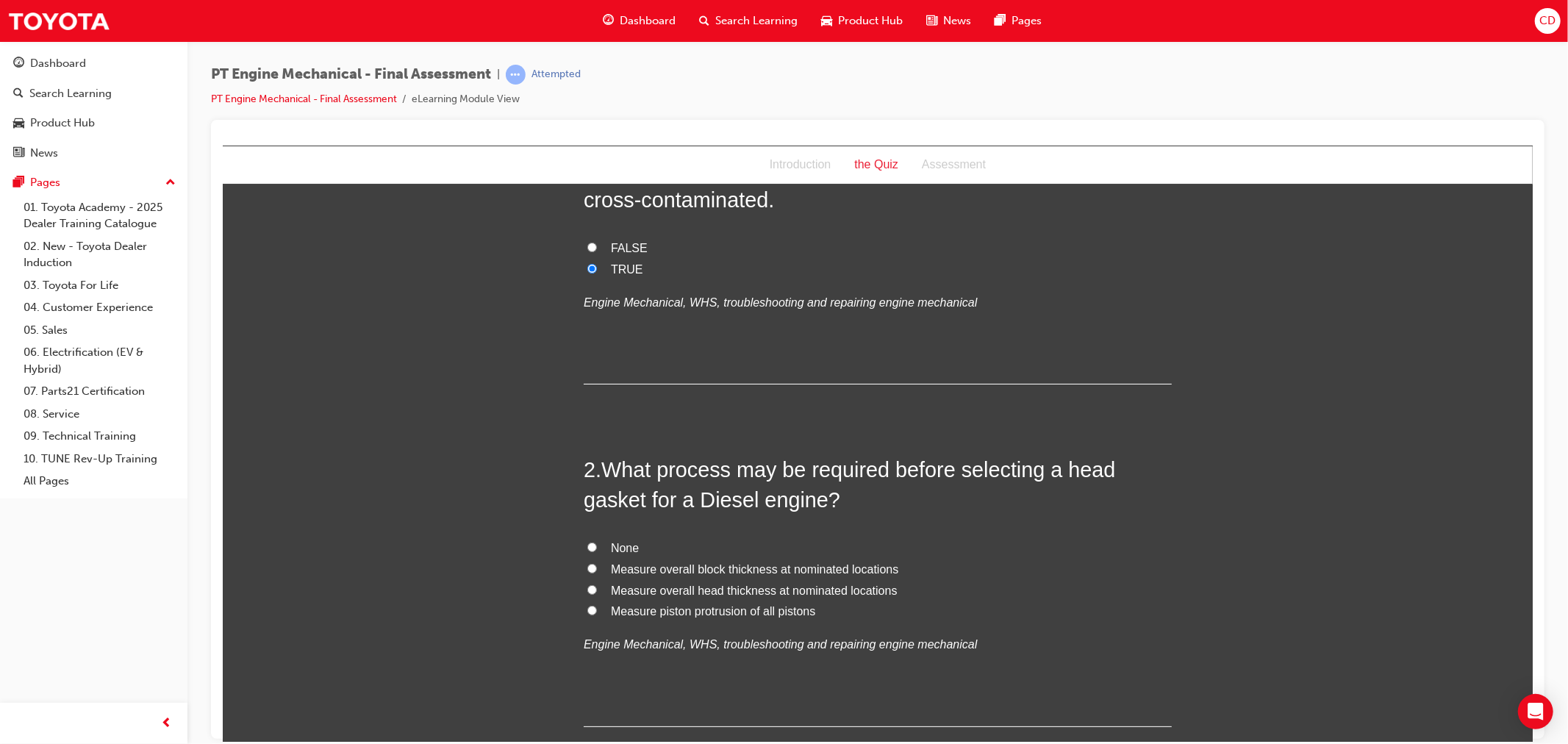
scroll to position [163, 0]
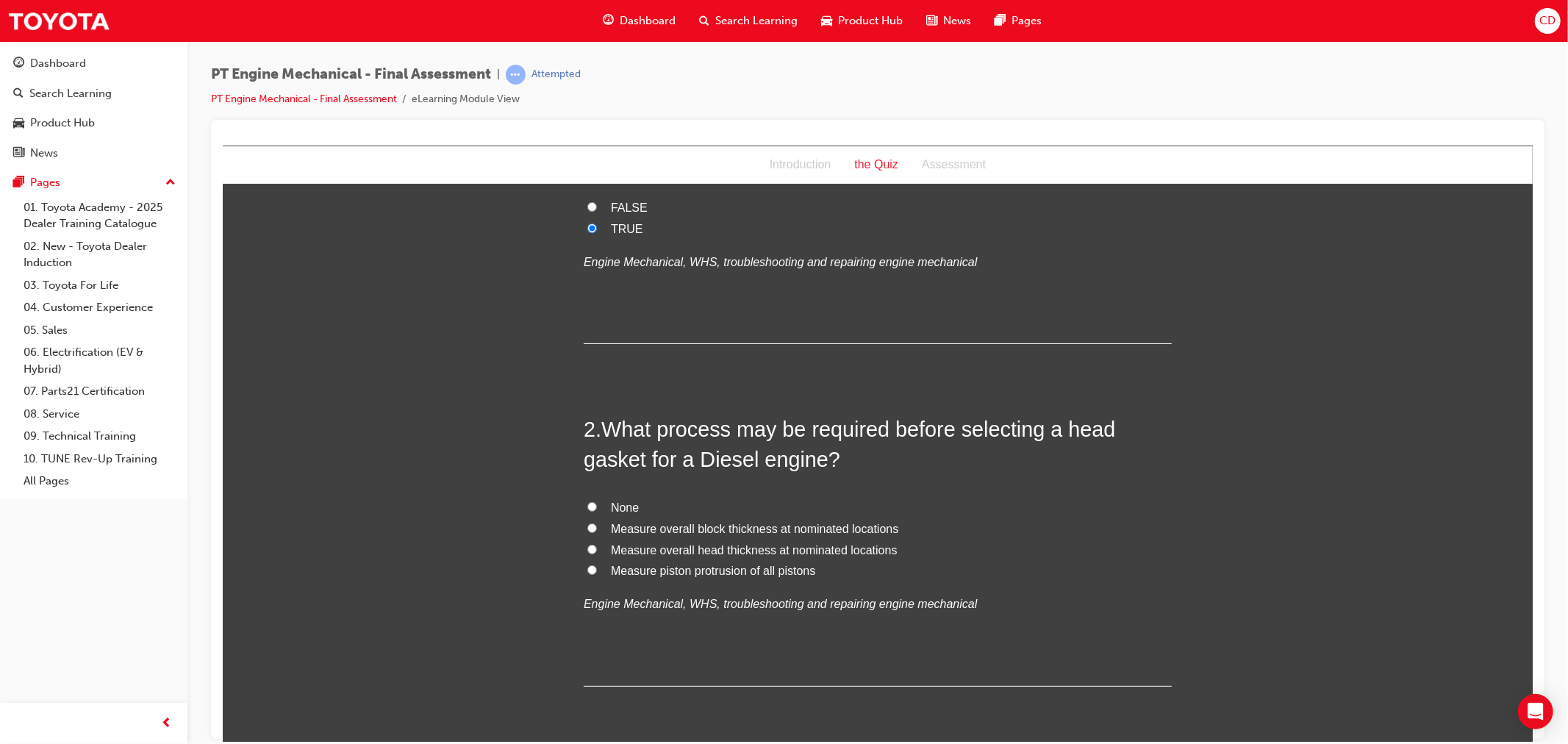
click at [588, 567] on input "Measure piston protrusion of all pistons" at bounding box center [591, 569] width 10 height 10
radio input "true"
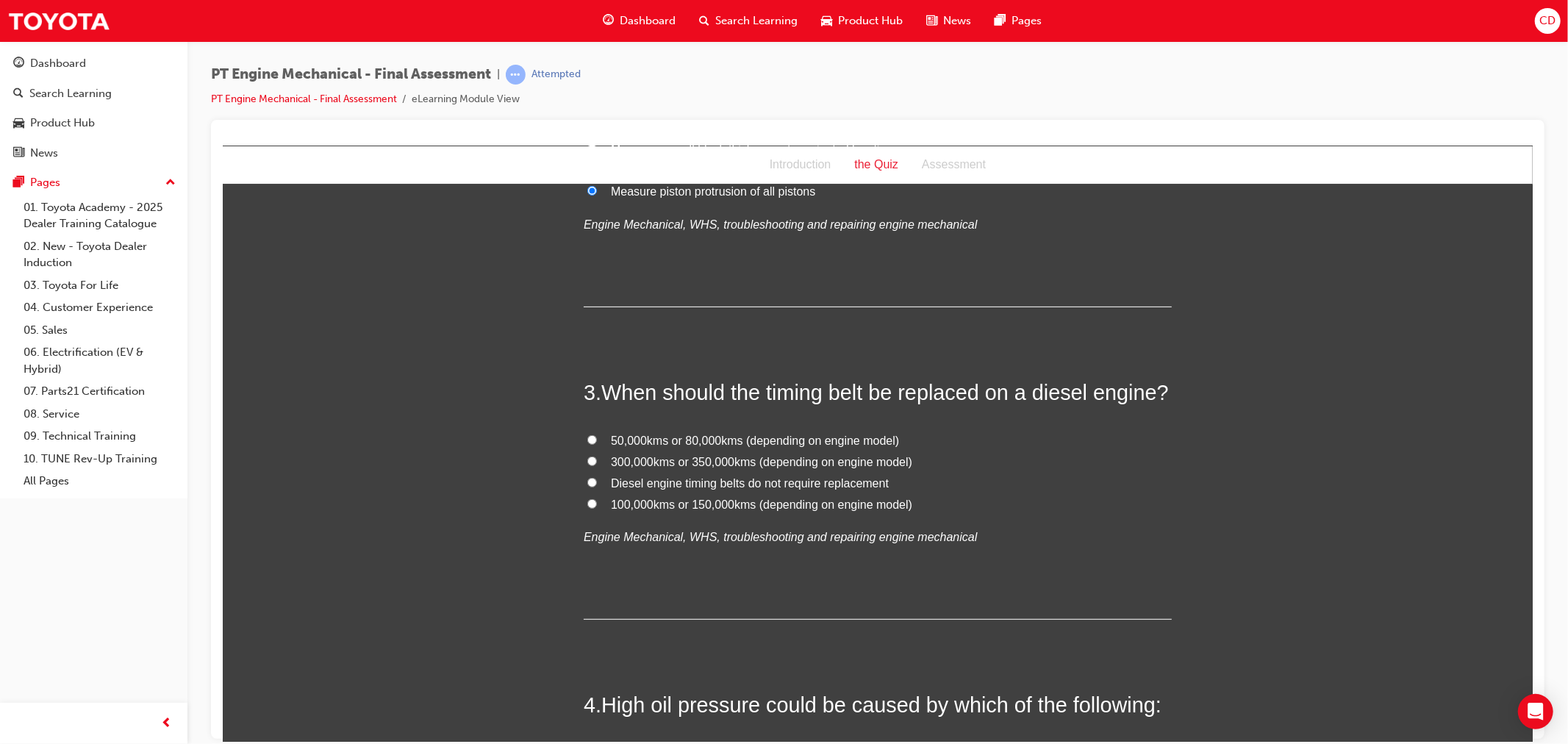
scroll to position [571, 0]
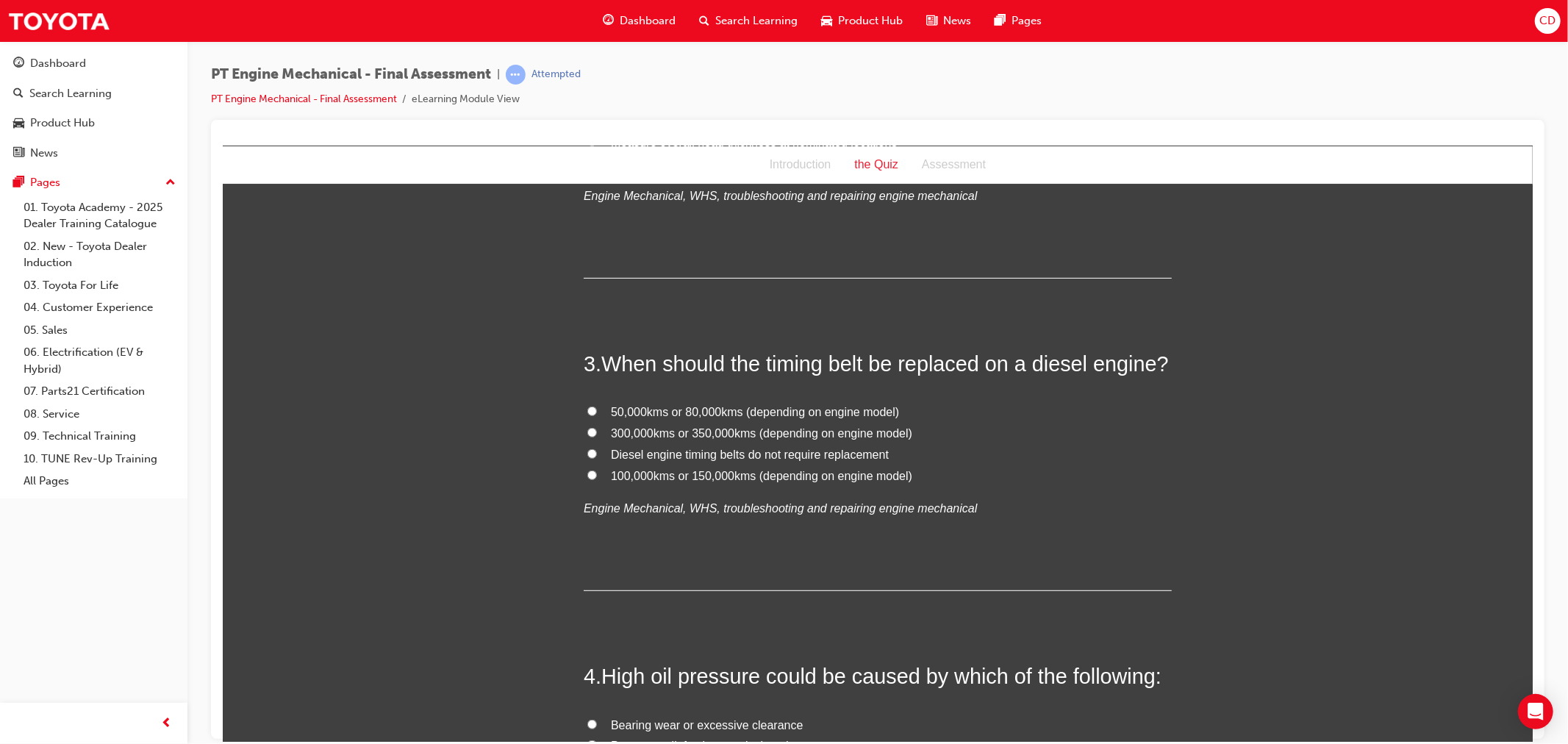
click at [685, 472] on span "100,000kms or 150,000kms (depending on engine model)" at bounding box center [760, 474] width 301 height 12
click at [596, 472] on input "100,000kms or 150,000kms (depending on engine model)" at bounding box center [591, 474] width 10 height 10
radio input "true"
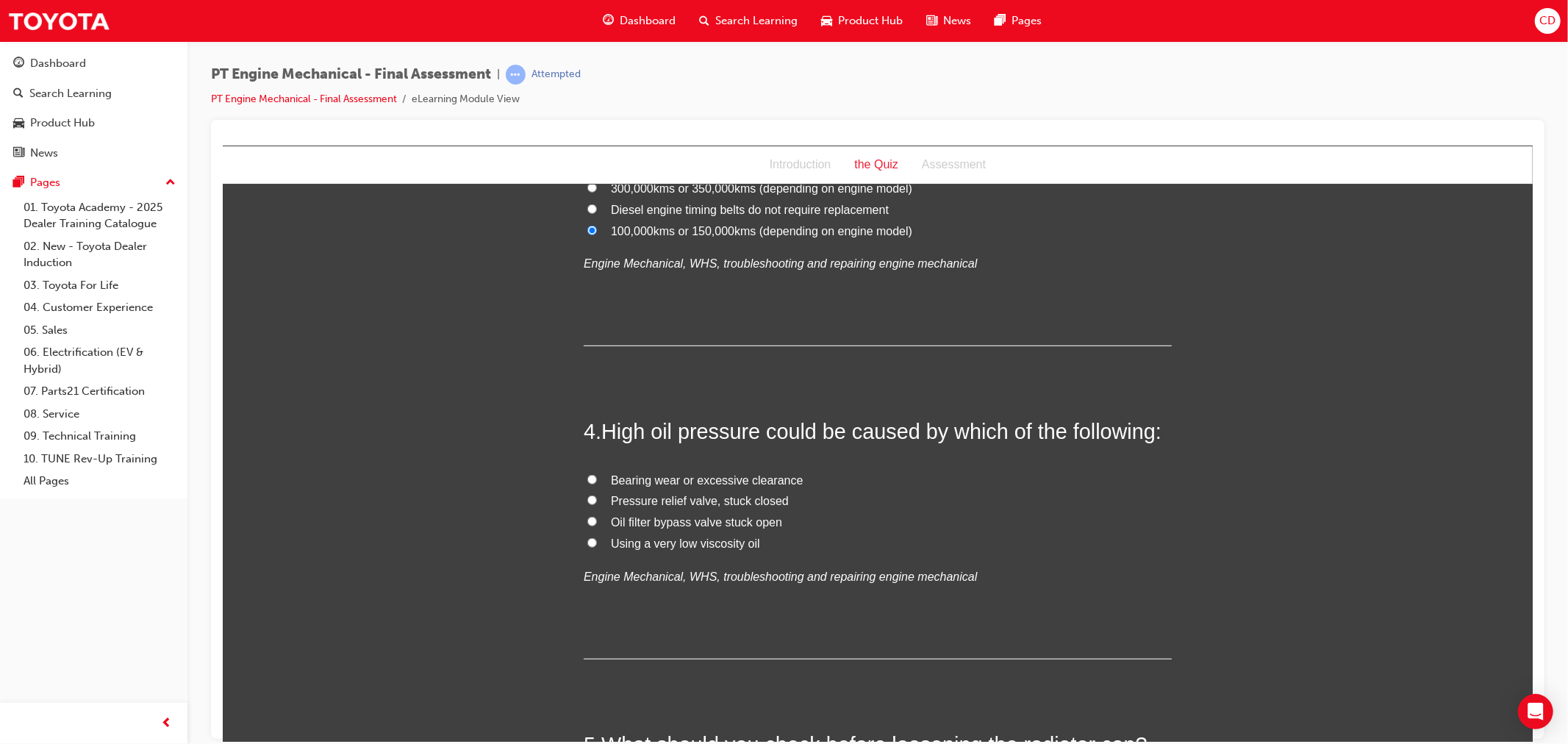
scroll to position [817, 0]
click at [720, 496] on span "Pressure relief valve, stuck closed" at bounding box center [698, 499] width 178 height 12
click at [596, 496] on input "Pressure relief valve, stuck closed" at bounding box center [591, 499] width 10 height 10
radio input "true"
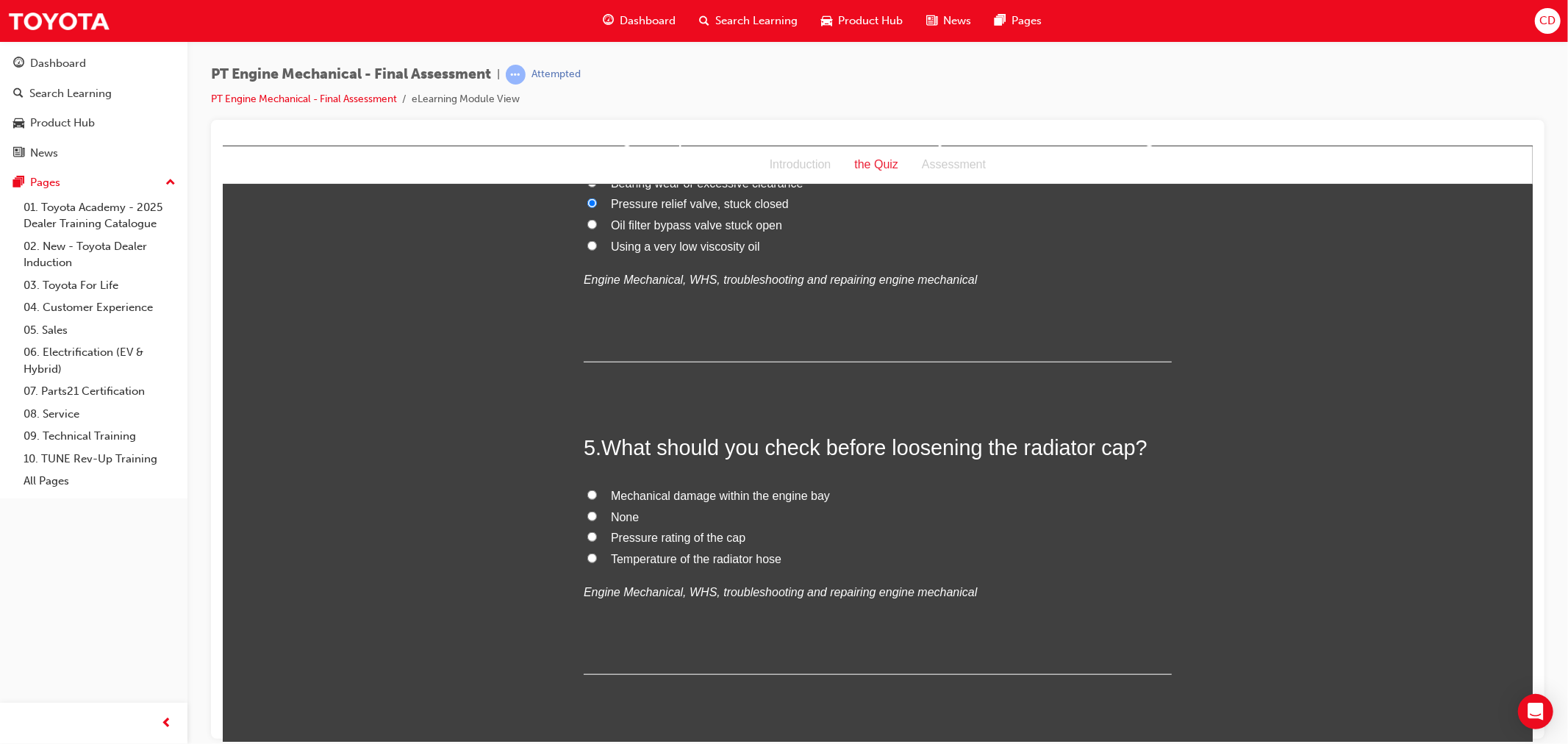
scroll to position [1143, 0]
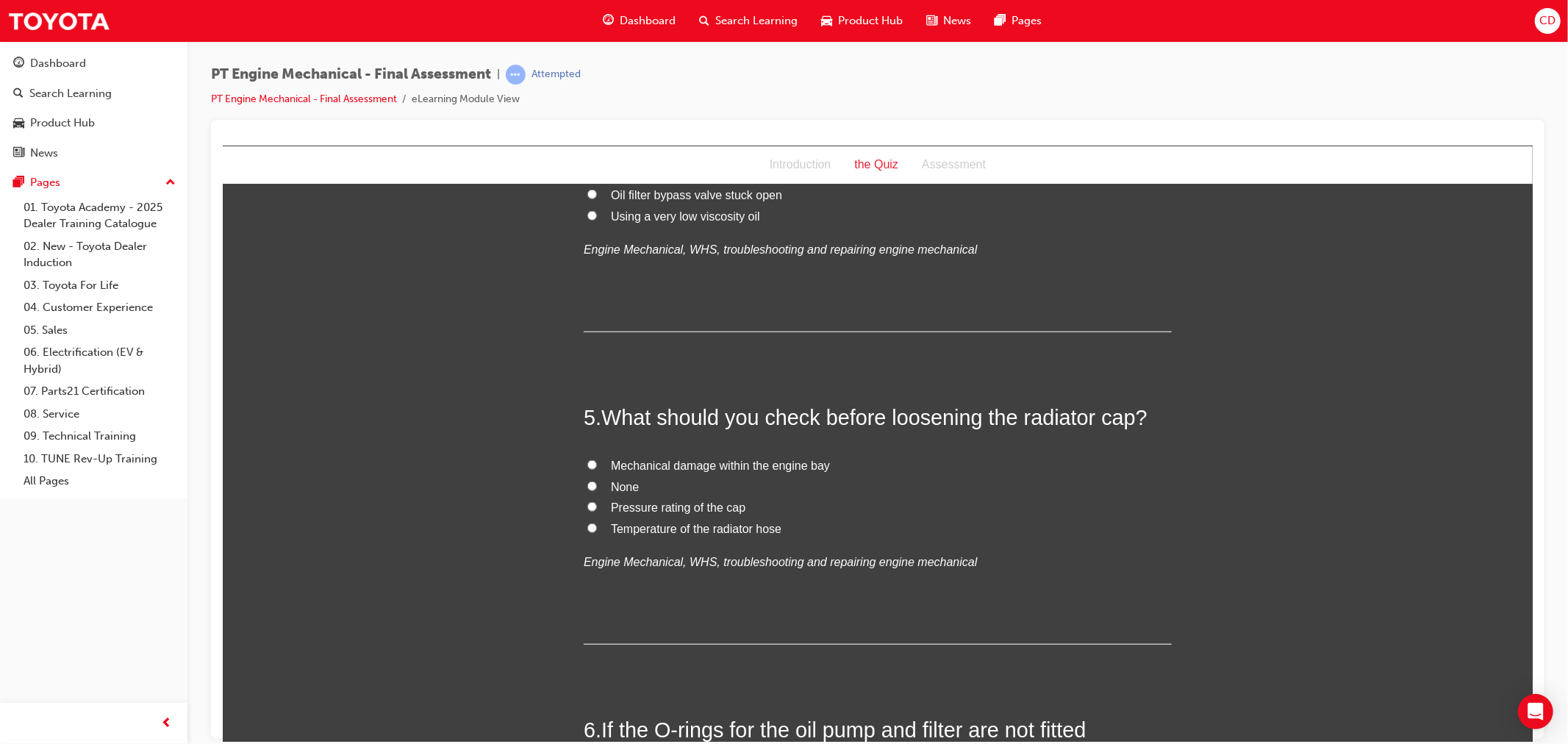
click at [646, 528] on span "Temperature of the radiator hose" at bounding box center [695, 528] width 171 height 12
click at [596, 528] on input "Temperature of the radiator hose" at bounding box center [591, 528] width 10 height 10
radio input "true"
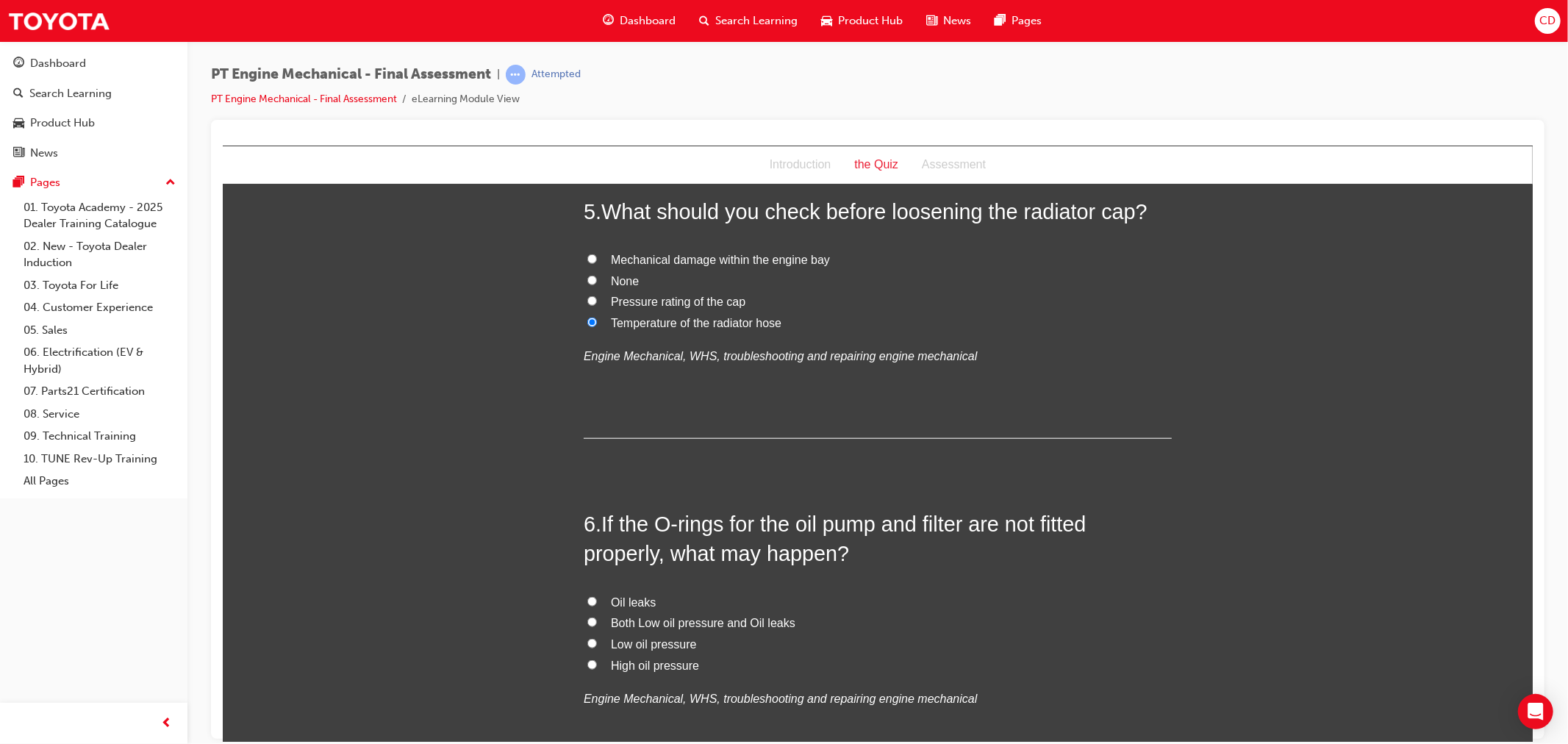
scroll to position [1388, 0]
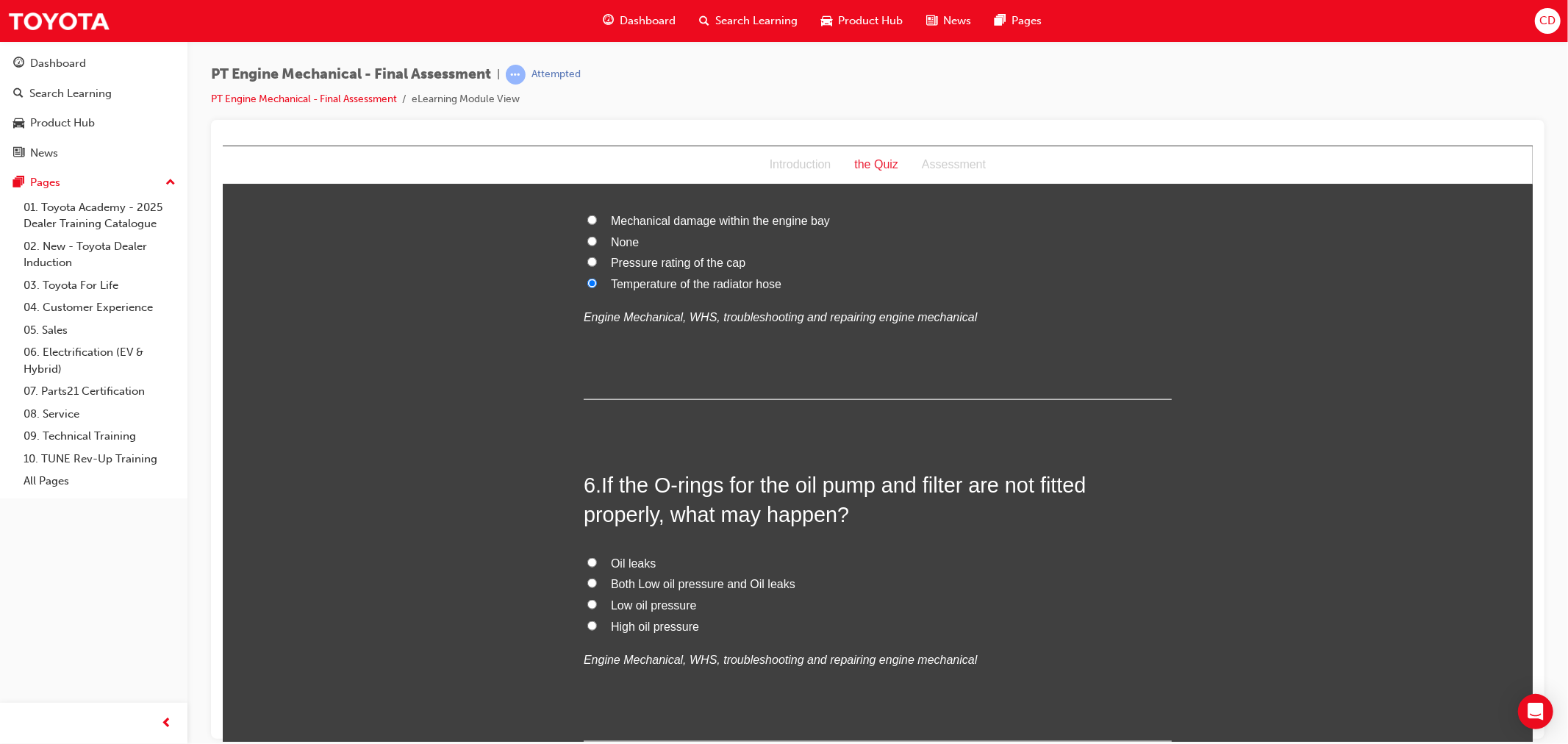
click at [681, 588] on span "Both Low oil pressure and Oil leaks" at bounding box center [702, 583] width 184 height 12
click at [596, 587] on input "Both Low oil pressure and Oil leaks" at bounding box center [591, 582] width 10 height 10
radio input "true"
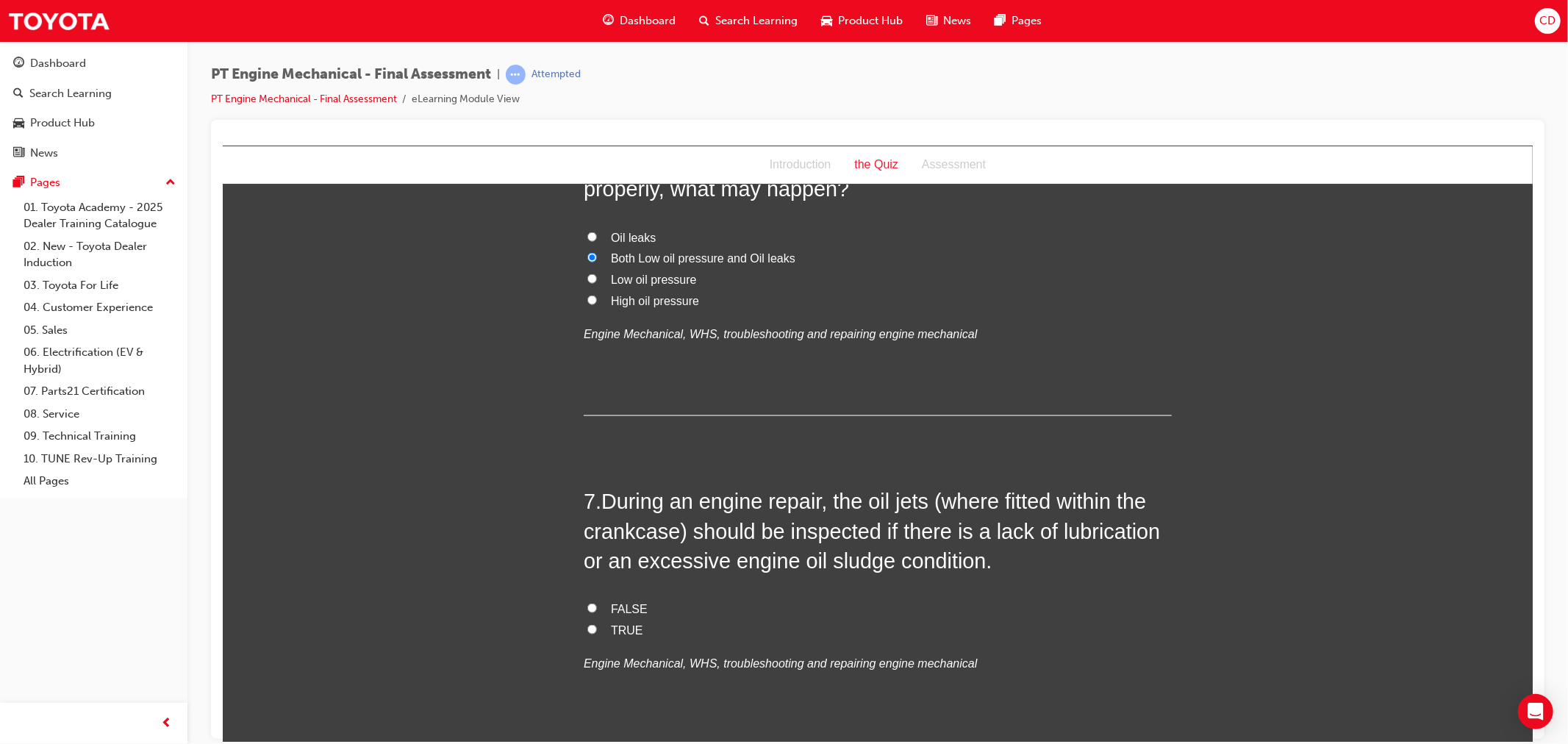
scroll to position [1715, 0]
click at [589, 626] on input "TRUE" at bounding box center [591, 628] width 10 height 10
radio input "true"
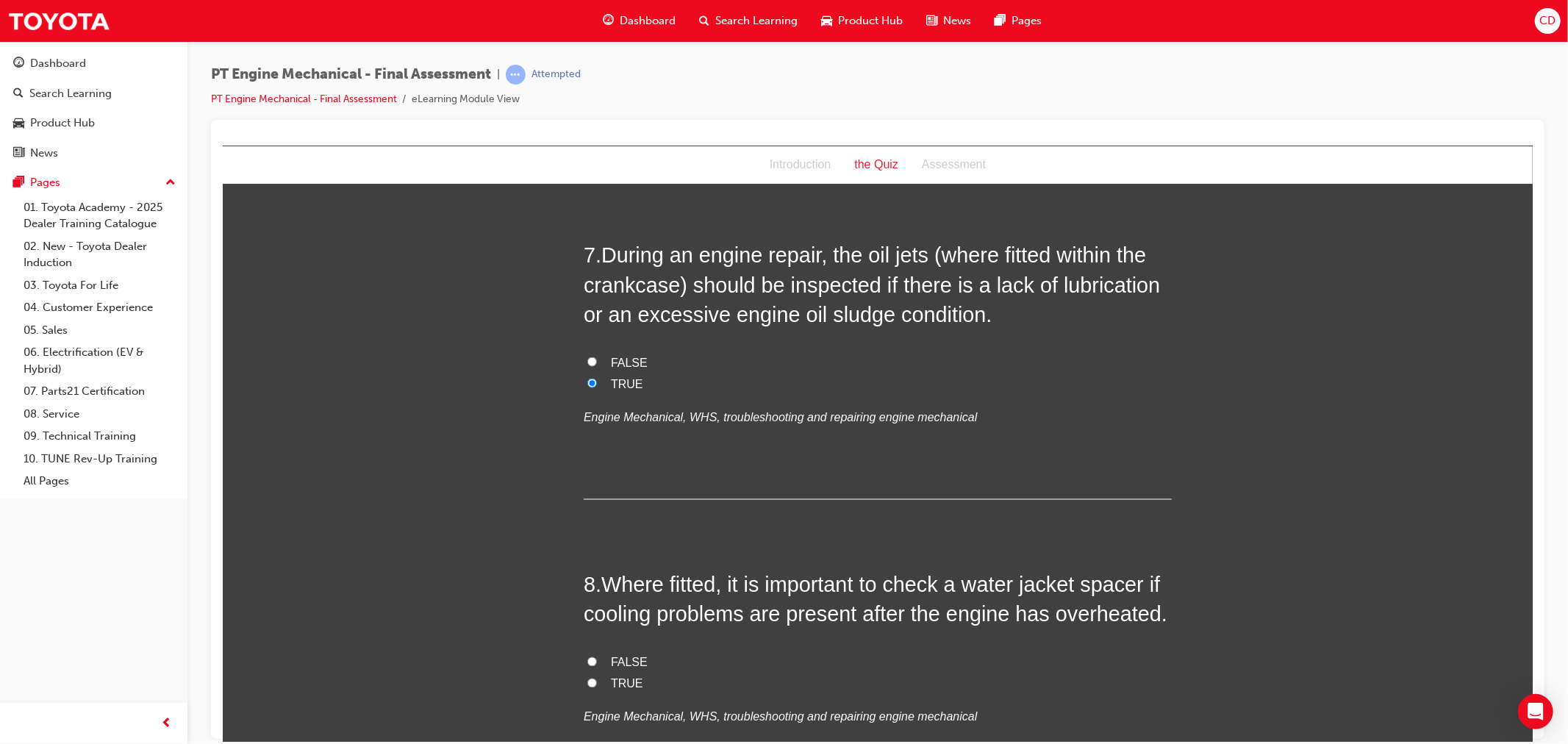
scroll to position [2041, 0]
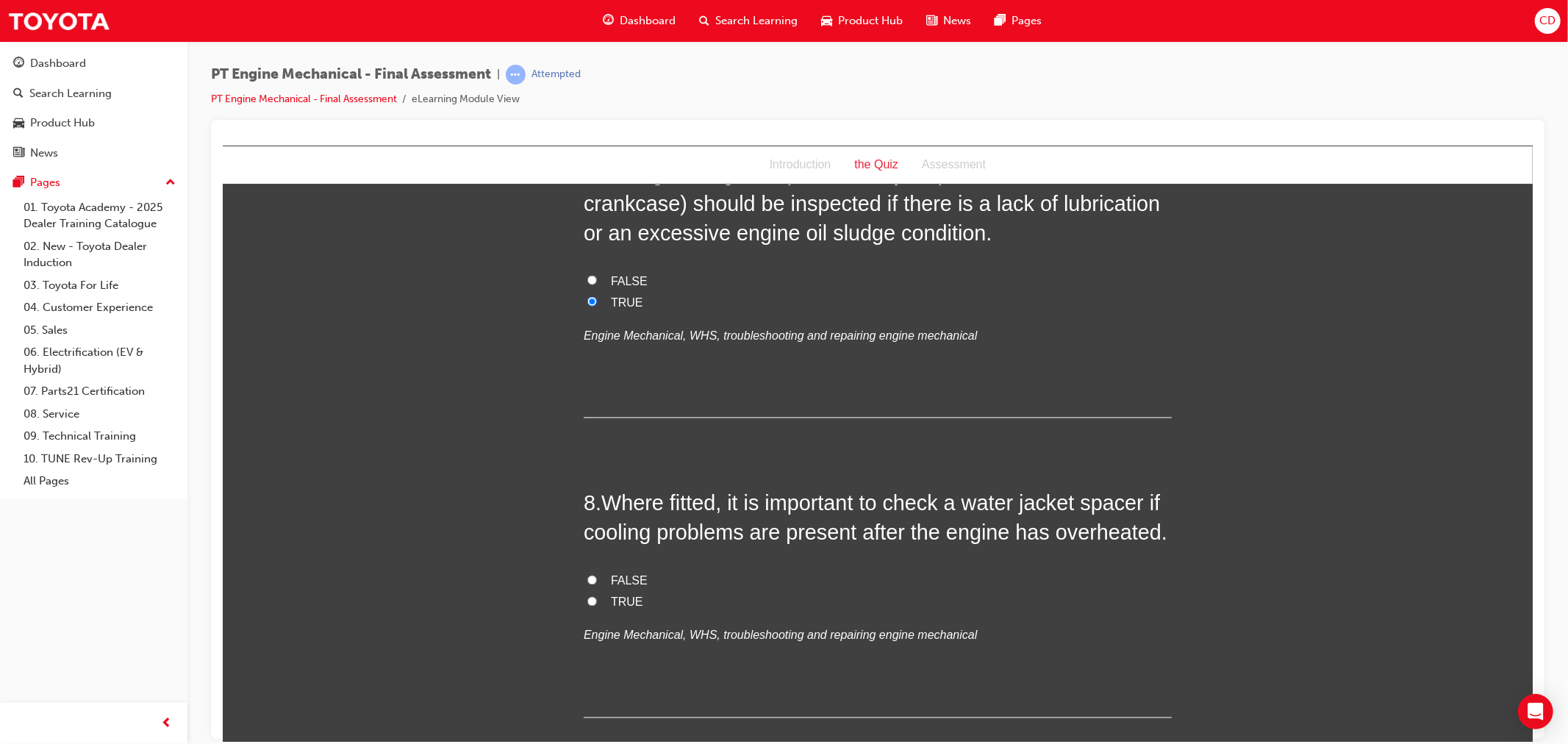
click at [593, 602] on label "TRUE" at bounding box center [877, 603] width 588 height 21
click at [593, 602] on input "TRUE" at bounding box center [591, 601] width 10 height 10
radio input "true"
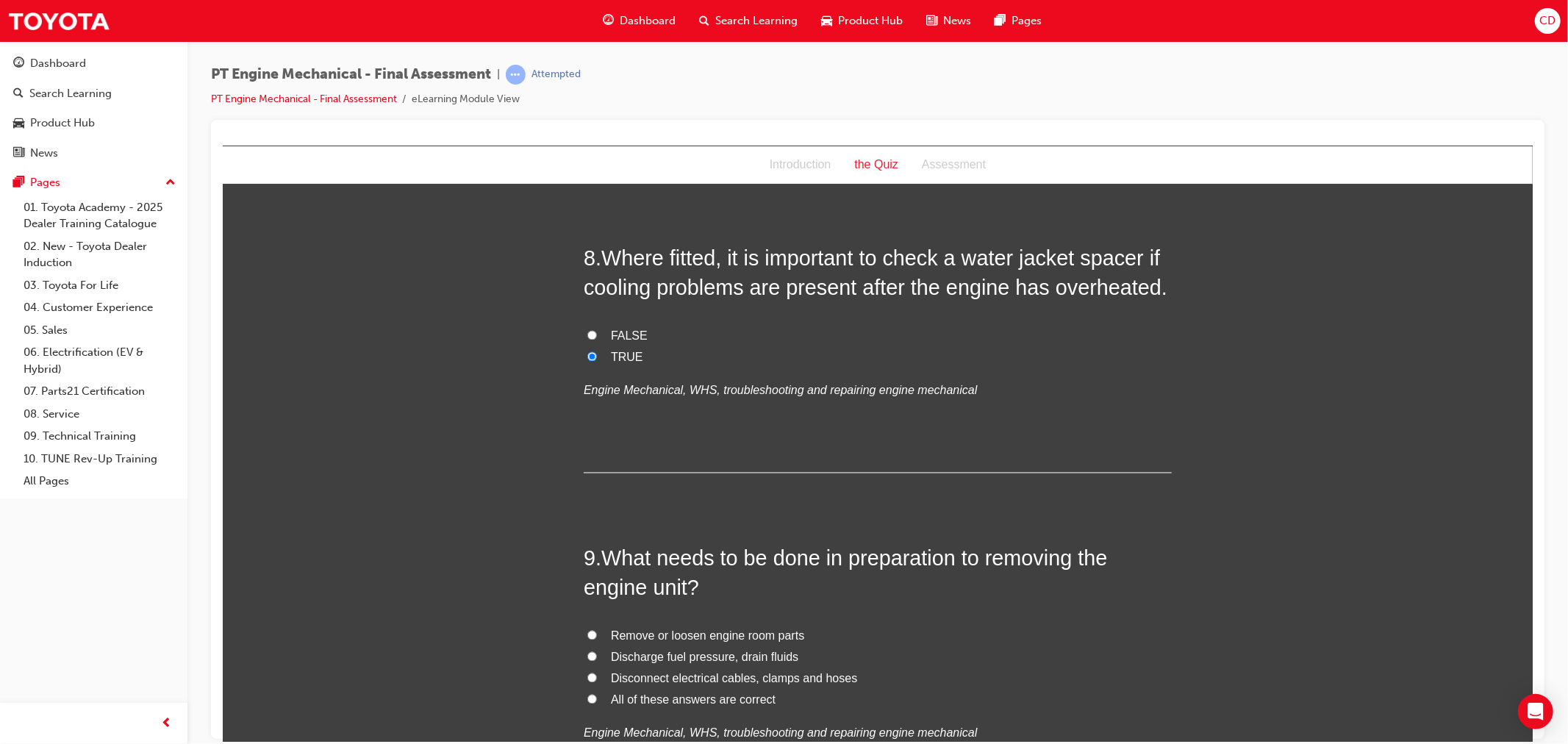
scroll to position [2287, 0]
click at [603, 699] on label "All of these answers are correct" at bounding box center [877, 699] width 588 height 21
click at [596, 699] on input "All of these answers are correct" at bounding box center [591, 699] width 10 height 10
radio input "true"
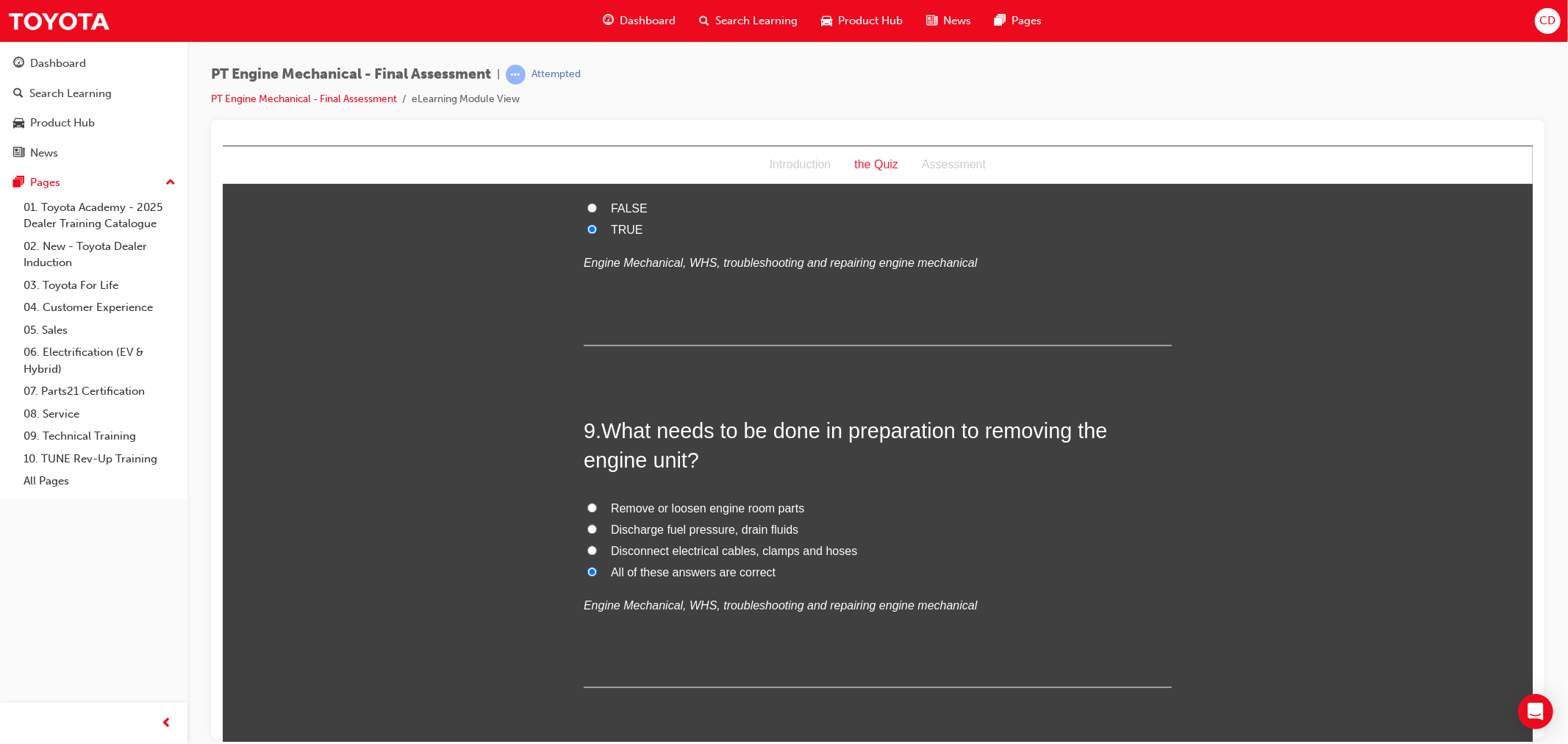
scroll to position [2472, 0]
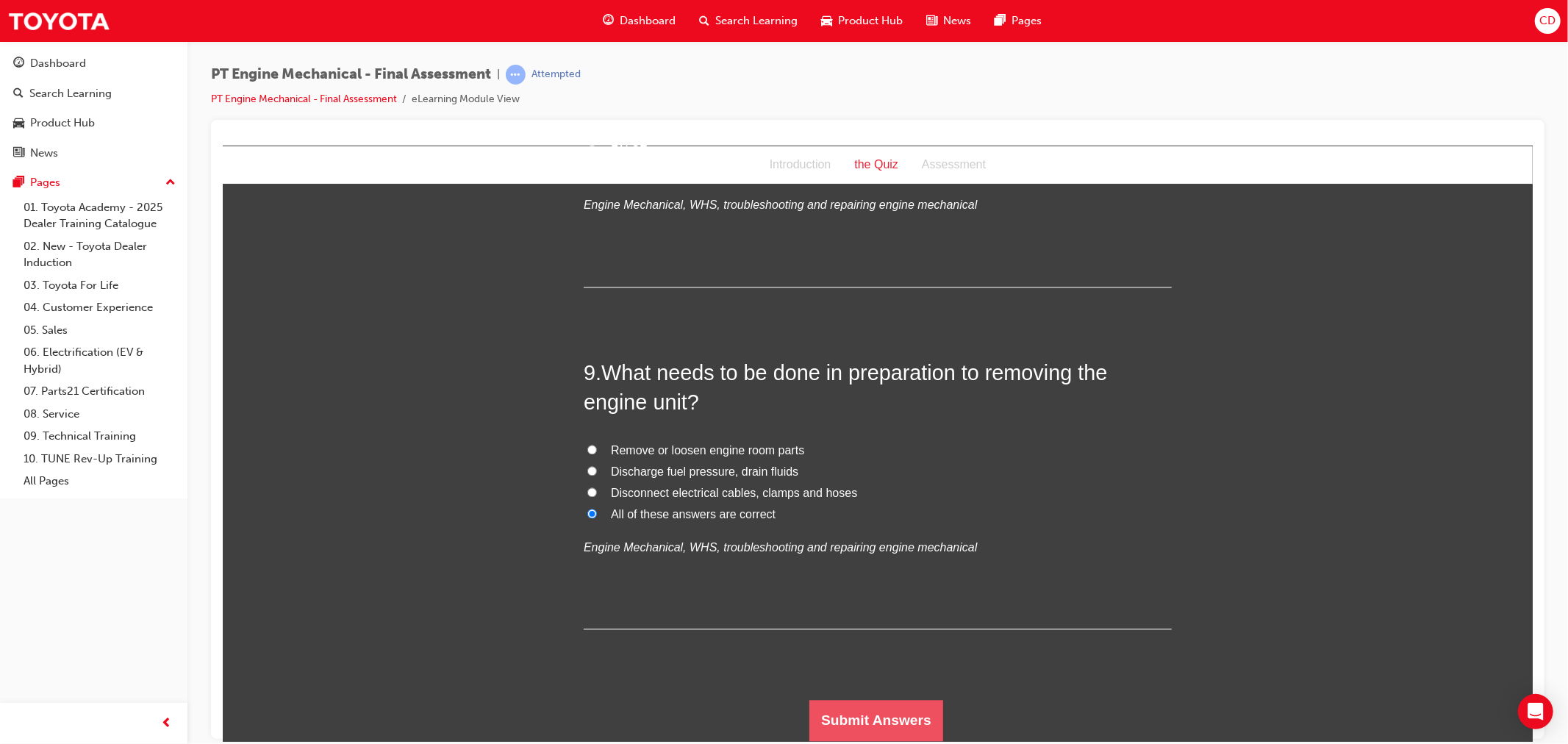
click at [860, 709] on button "Submit Answers" at bounding box center [875, 720] width 134 height 41
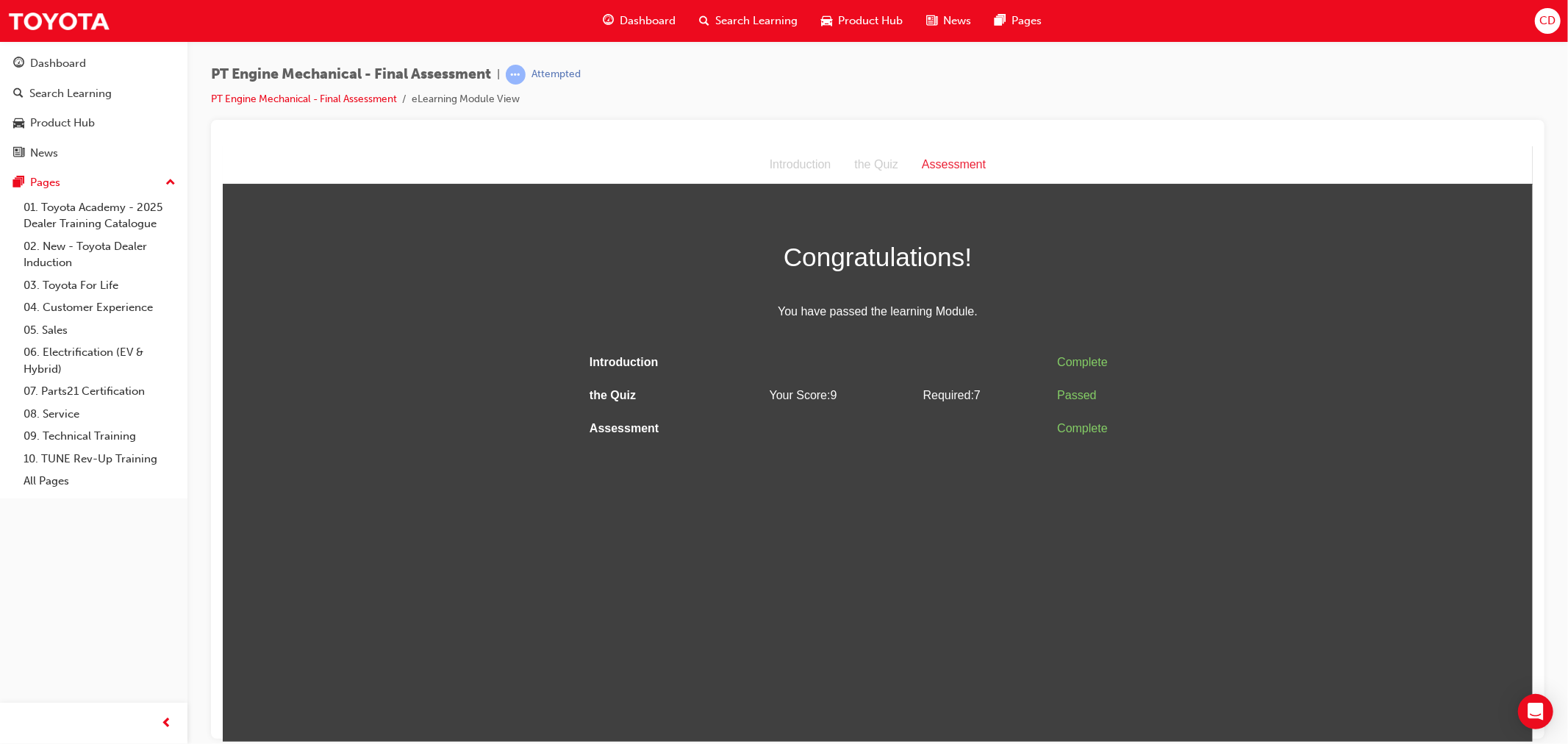
scroll to position [0, 0]
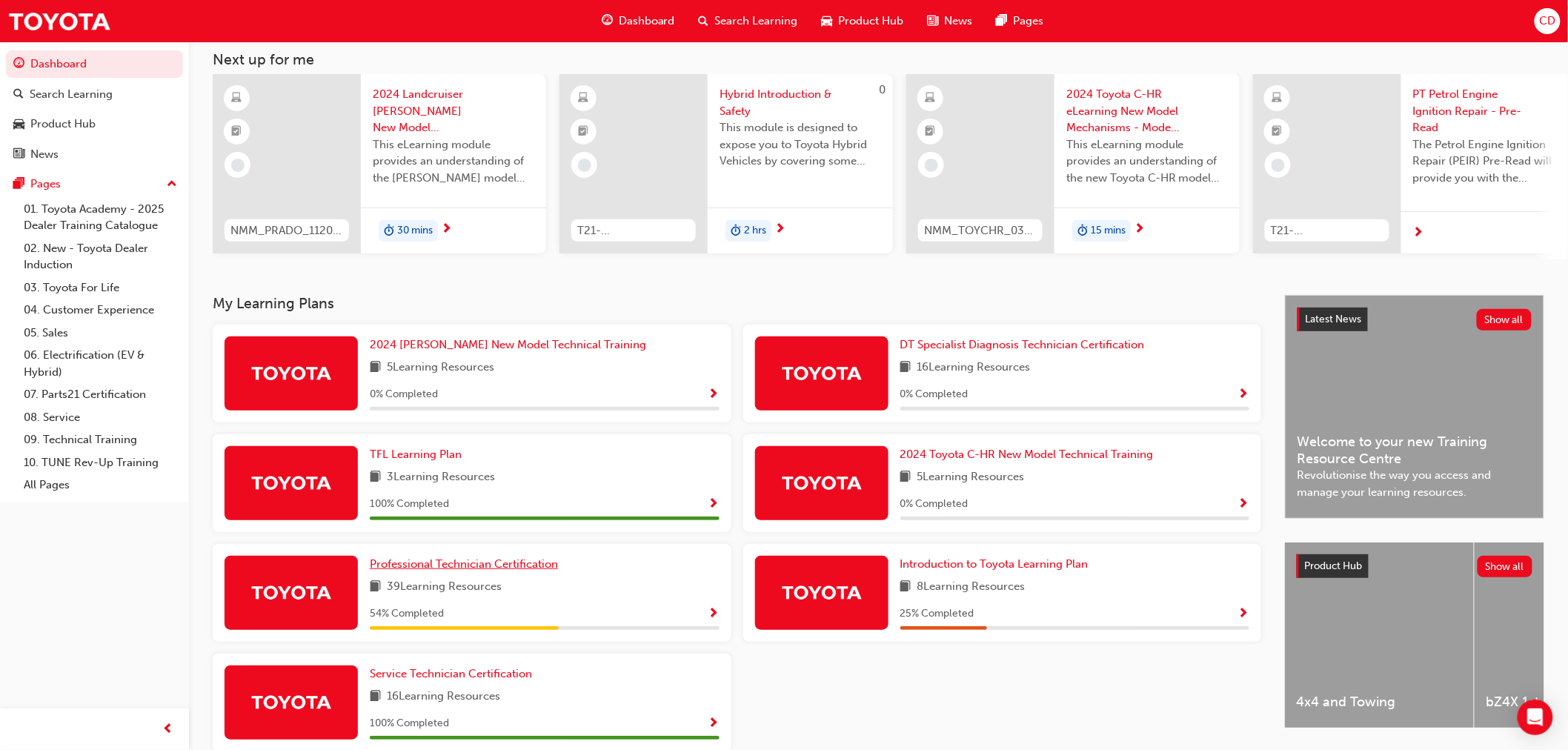
scroll to position [160, 0]
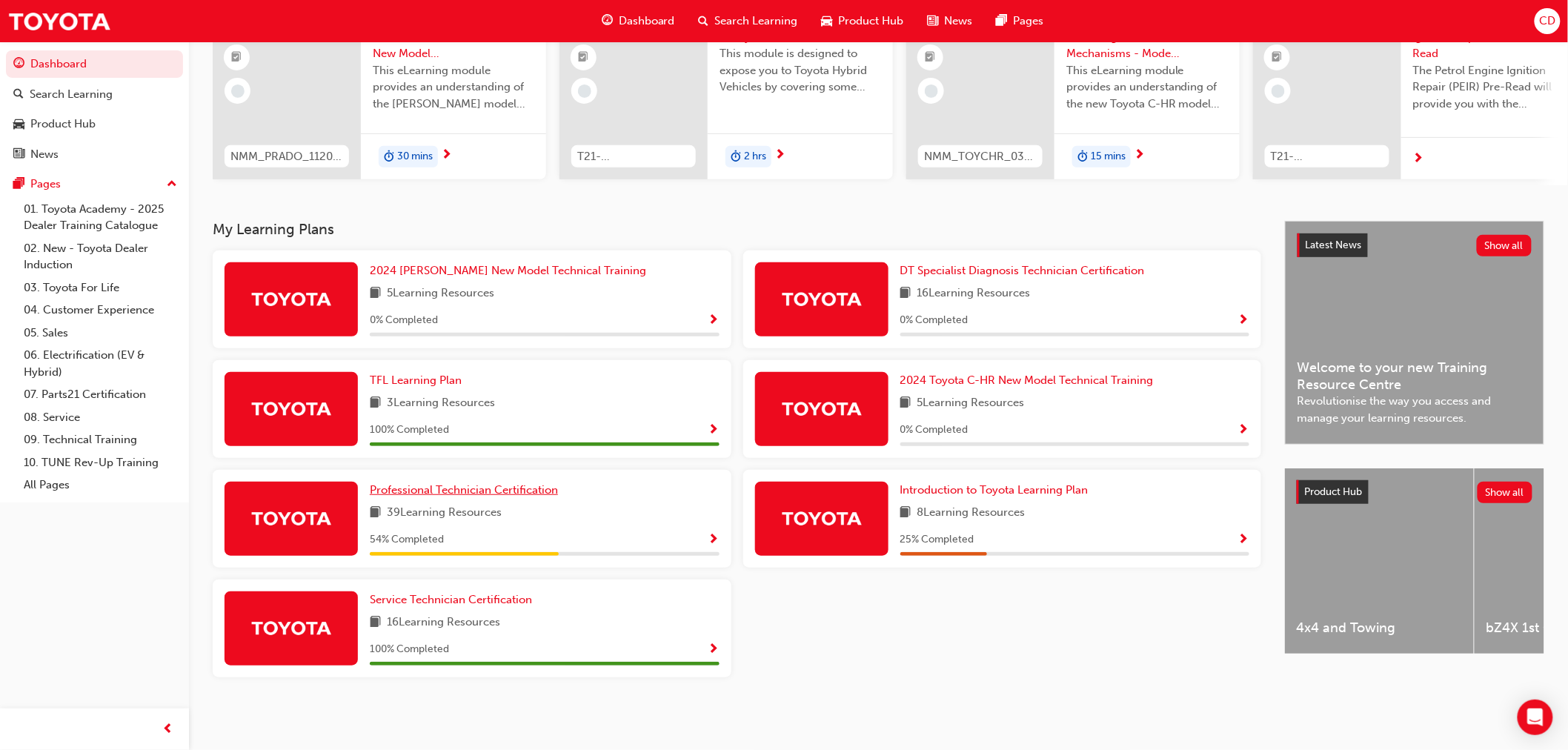
click at [449, 486] on span "Professional Technician Certification" at bounding box center [464, 490] width 188 height 13
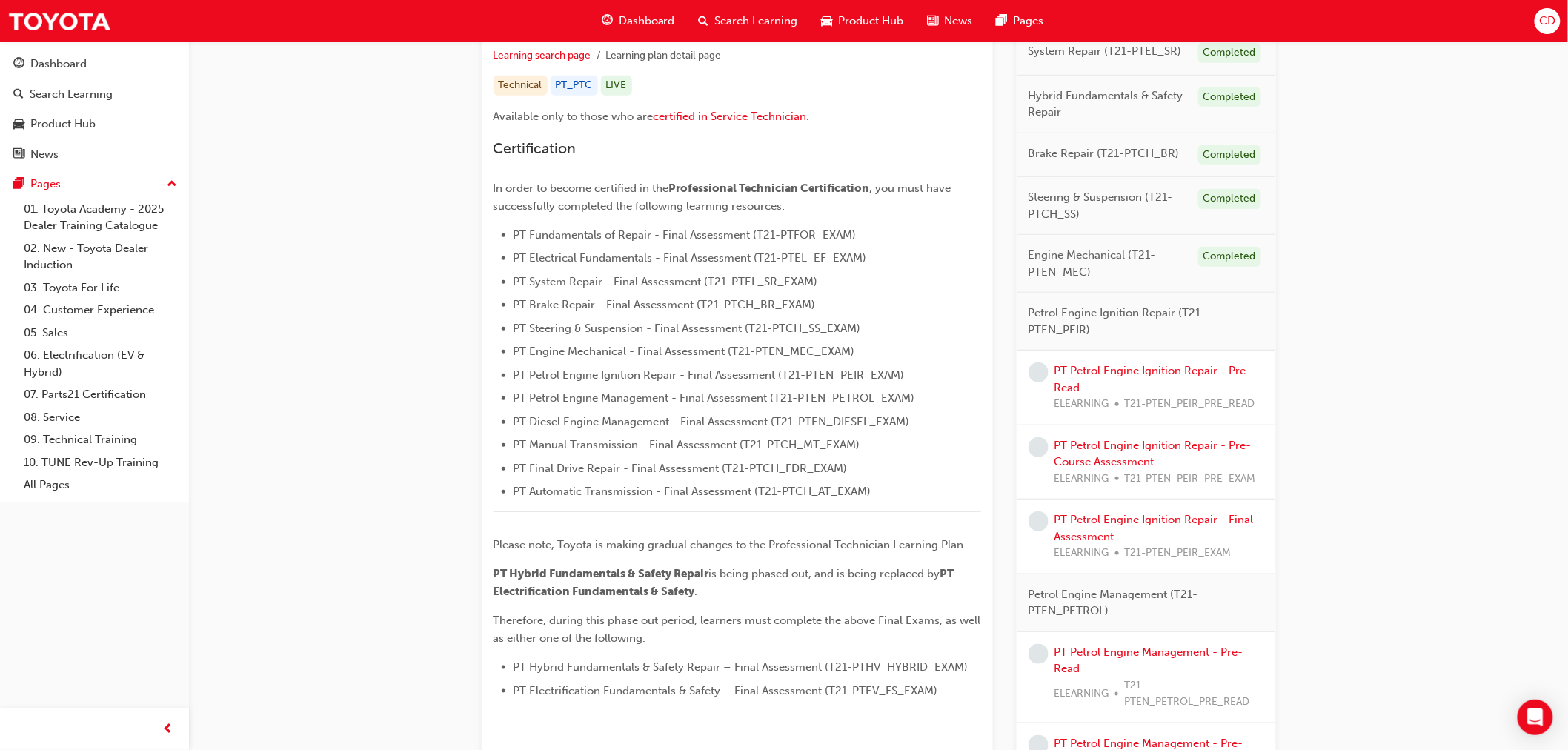
scroll to position [238, 0]
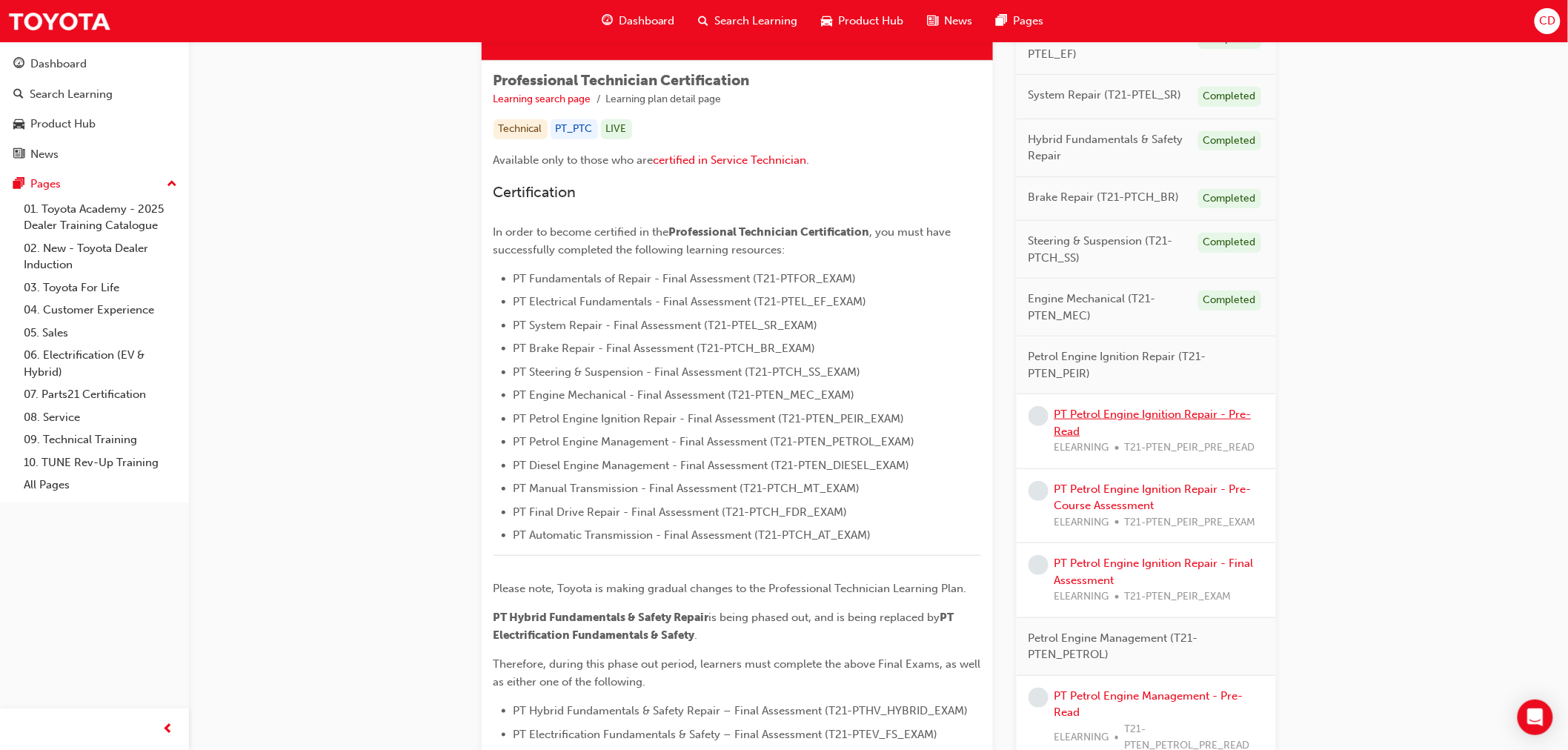
click at [1191, 411] on link "PT Petrol Engine Ignition Repair - Pre-Read" at bounding box center [1153, 422] width 197 height 30
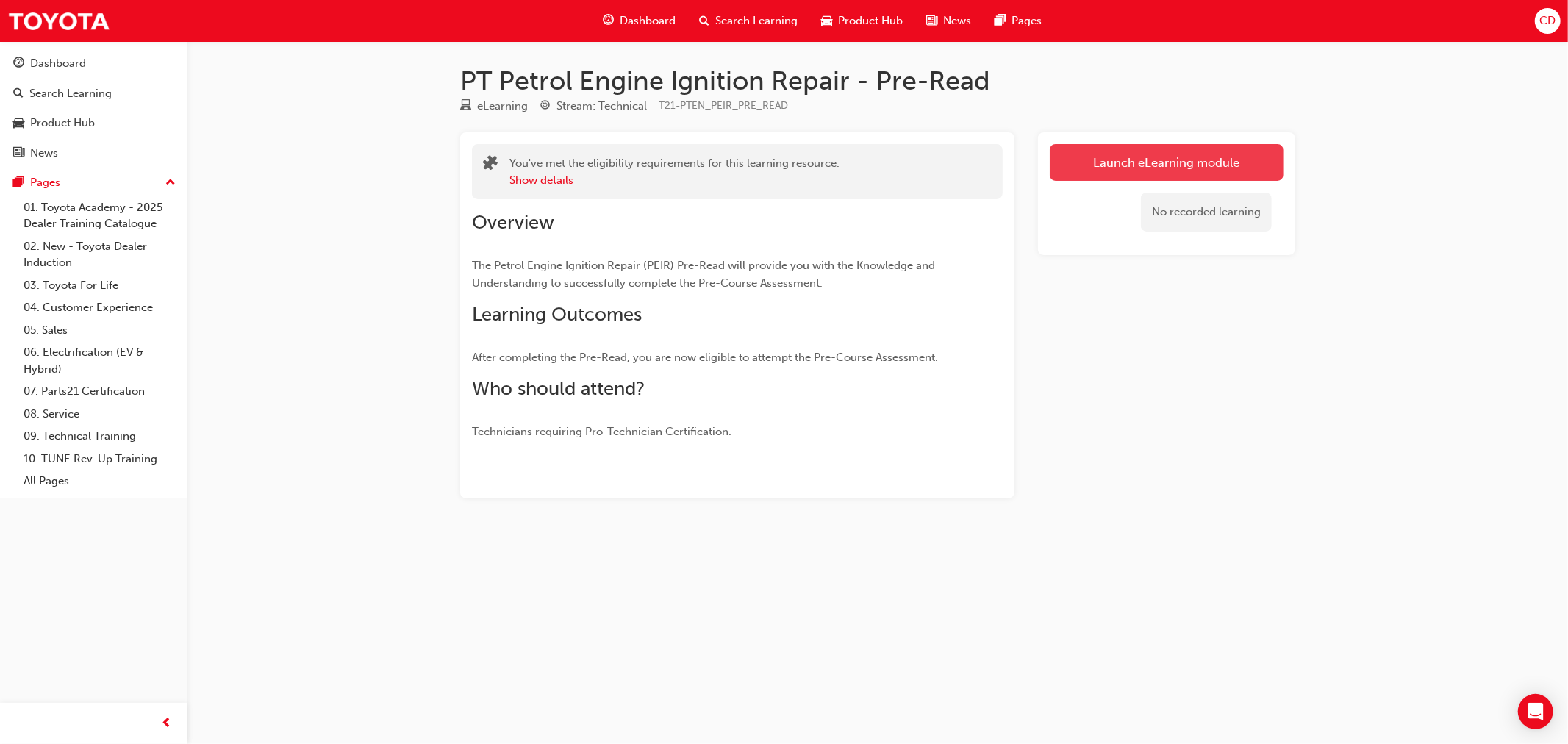
click at [1147, 160] on link "Launch eLearning module" at bounding box center [1166, 162] width 234 height 37
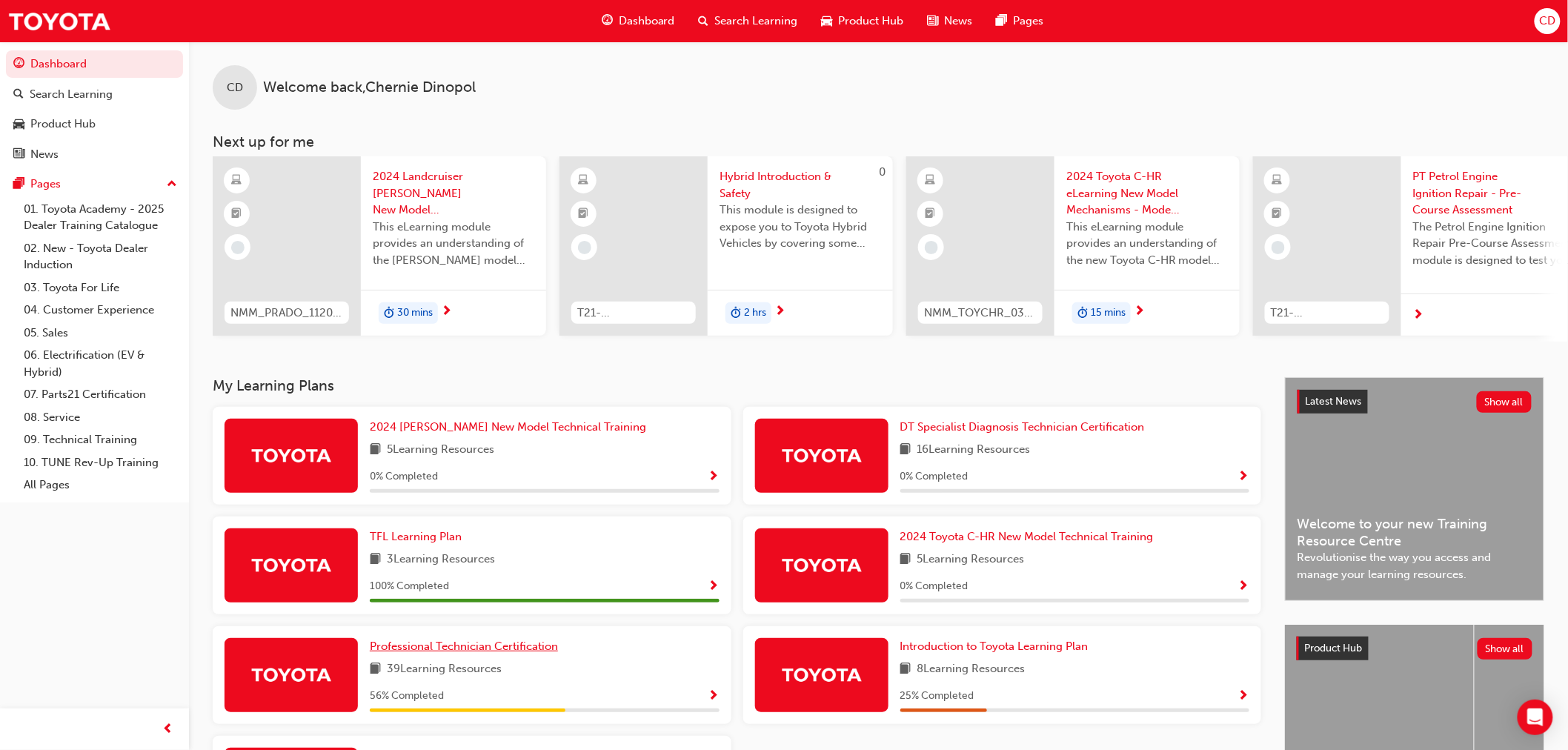
click at [460, 653] on span "Professional Technician Certification" at bounding box center [464, 646] width 188 height 13
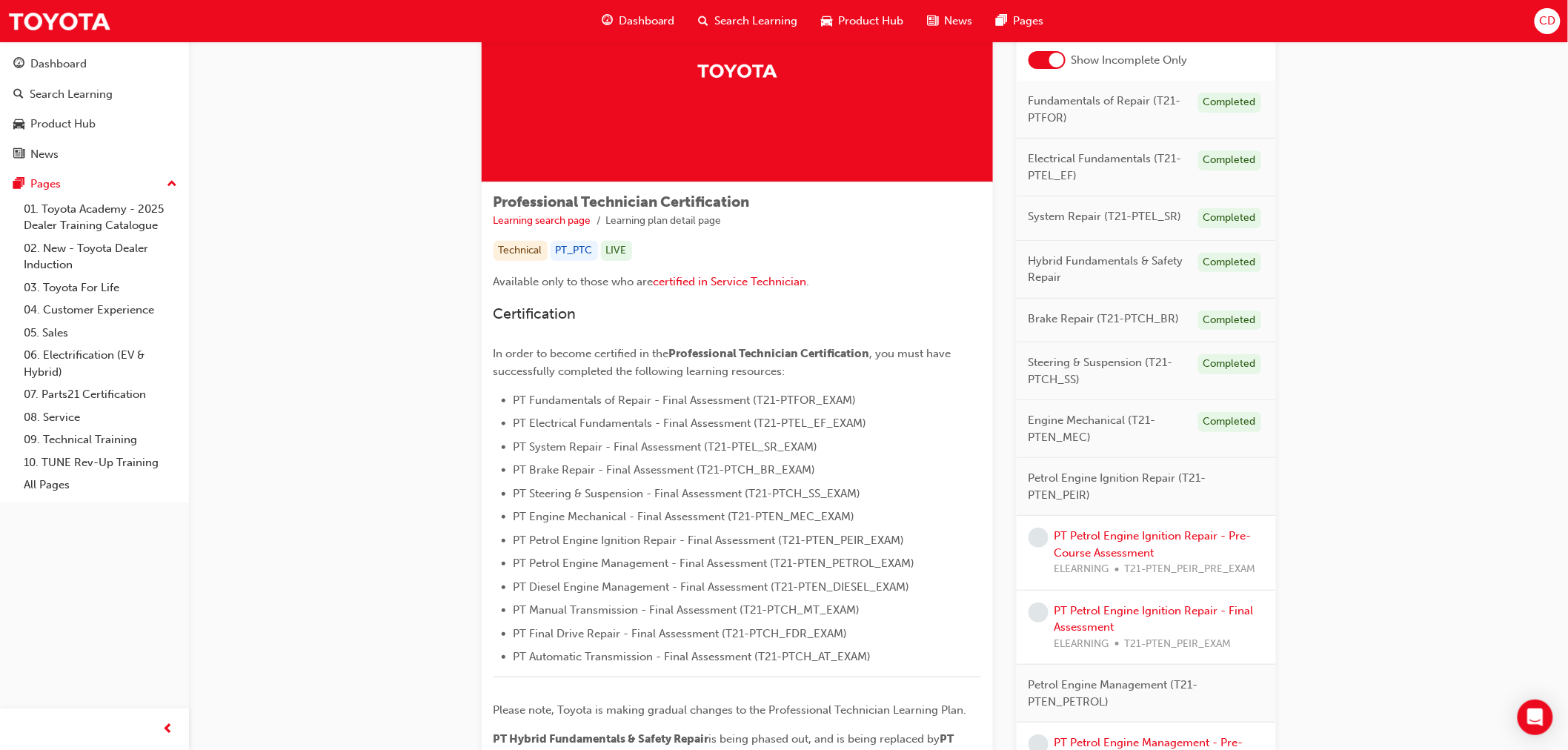
scroll to position [165, 0]
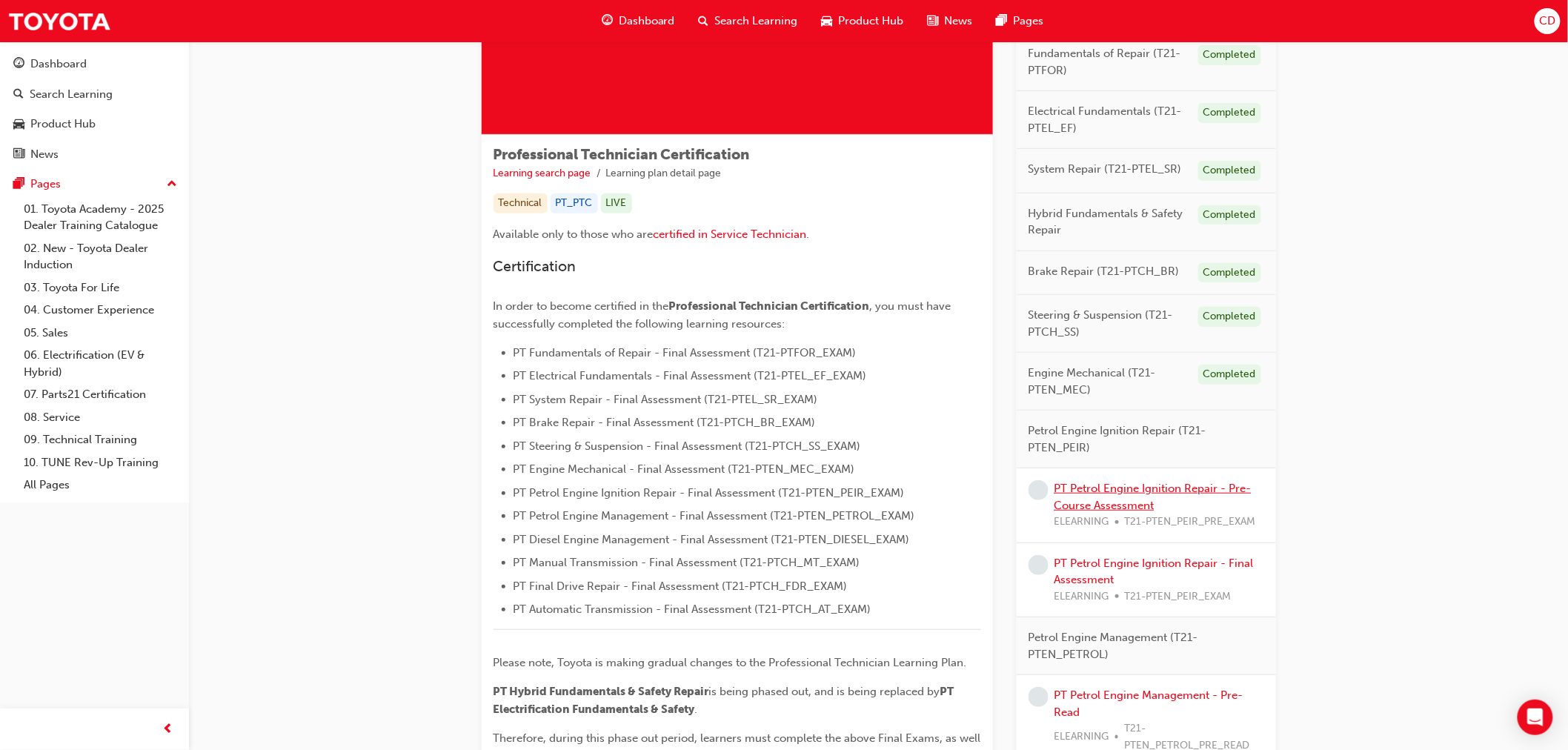
click at [1120, 491] on link "PT Petrol Engine Ignition Repair - Pre-Course Assessment" at bounding box center [1153, 496] width 197 height 30
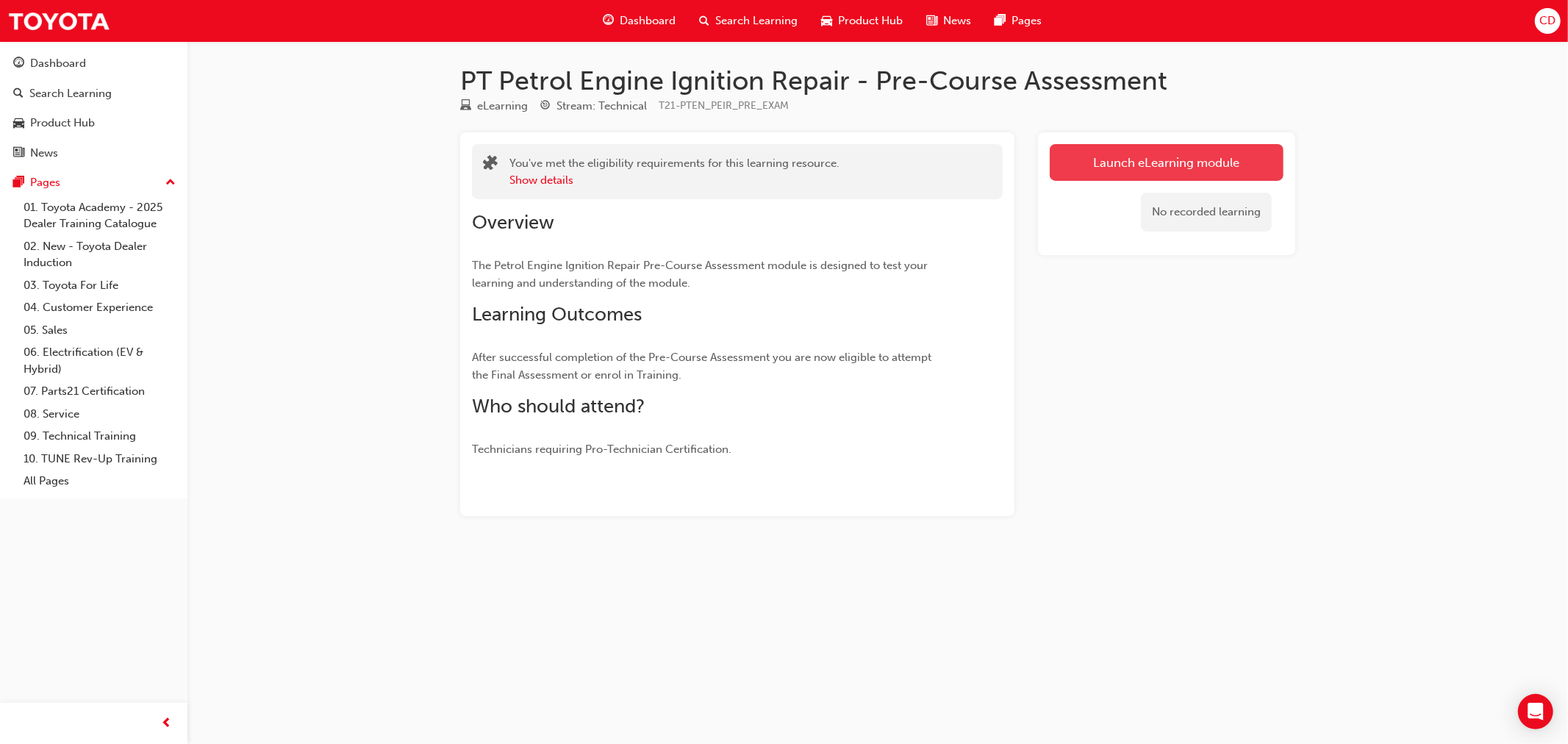
click at [1084, 175] on link "Launch eLearning module" at bounding box center [1166, 162] width 234 height 37
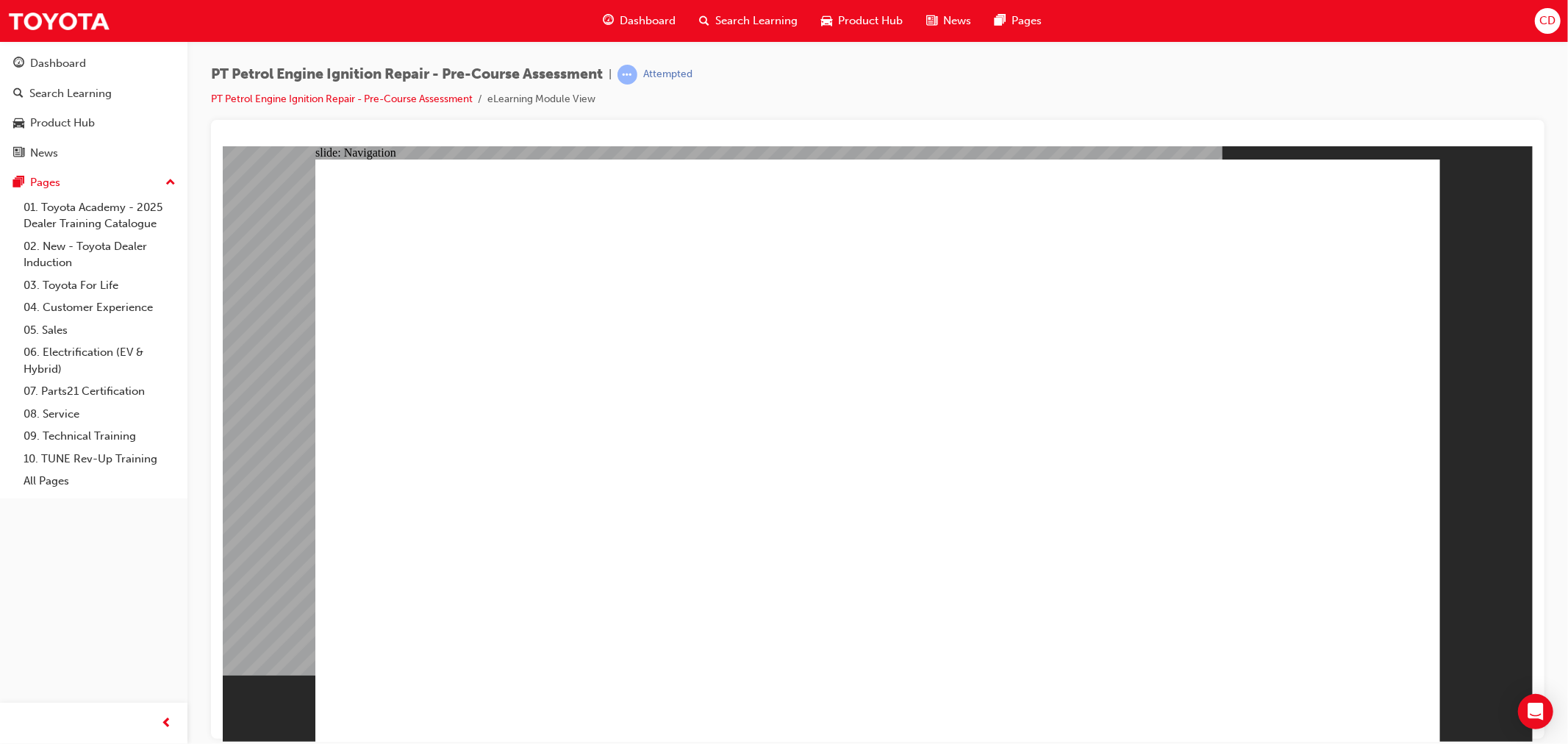
radio input "true"
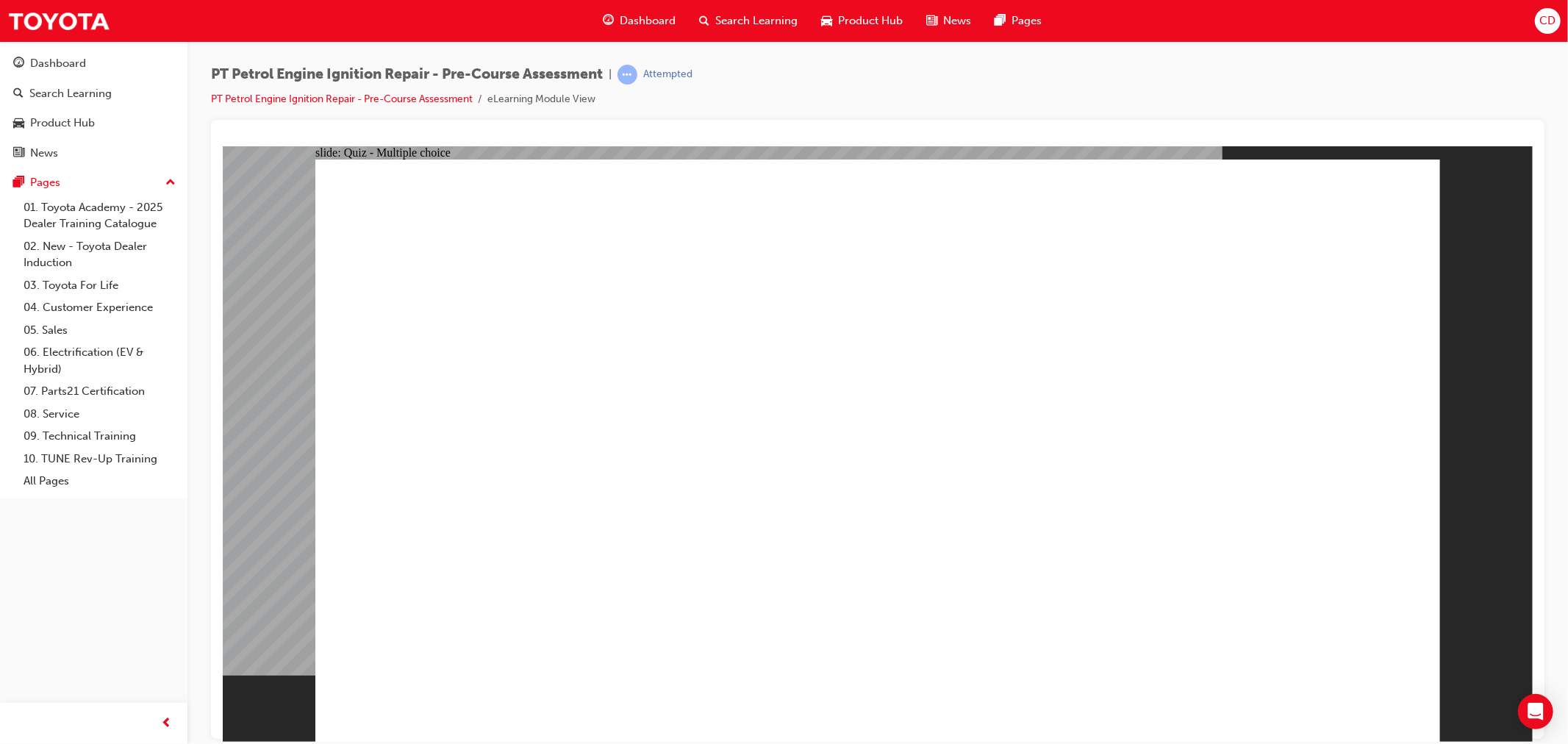
radio input "true"
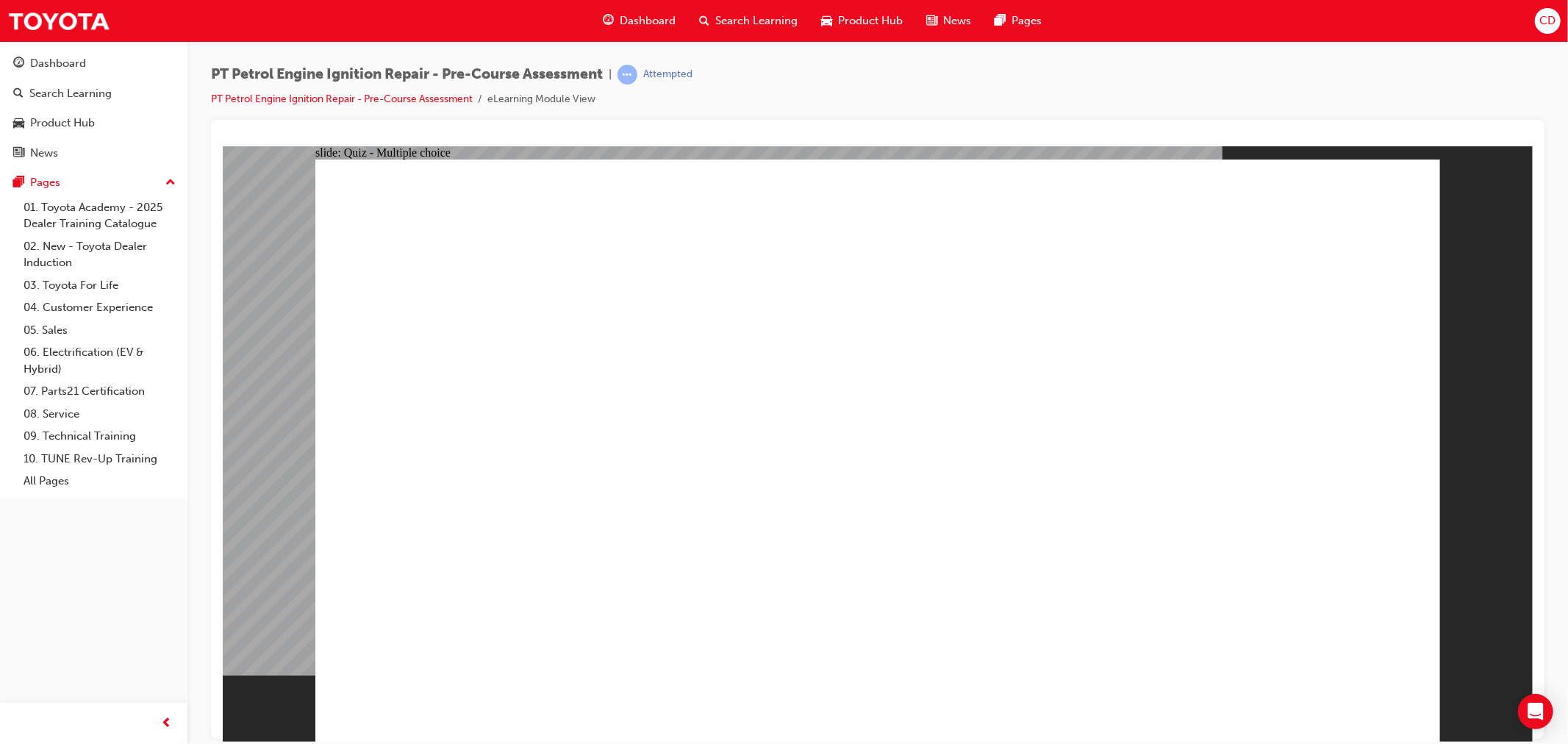
radio input "true"
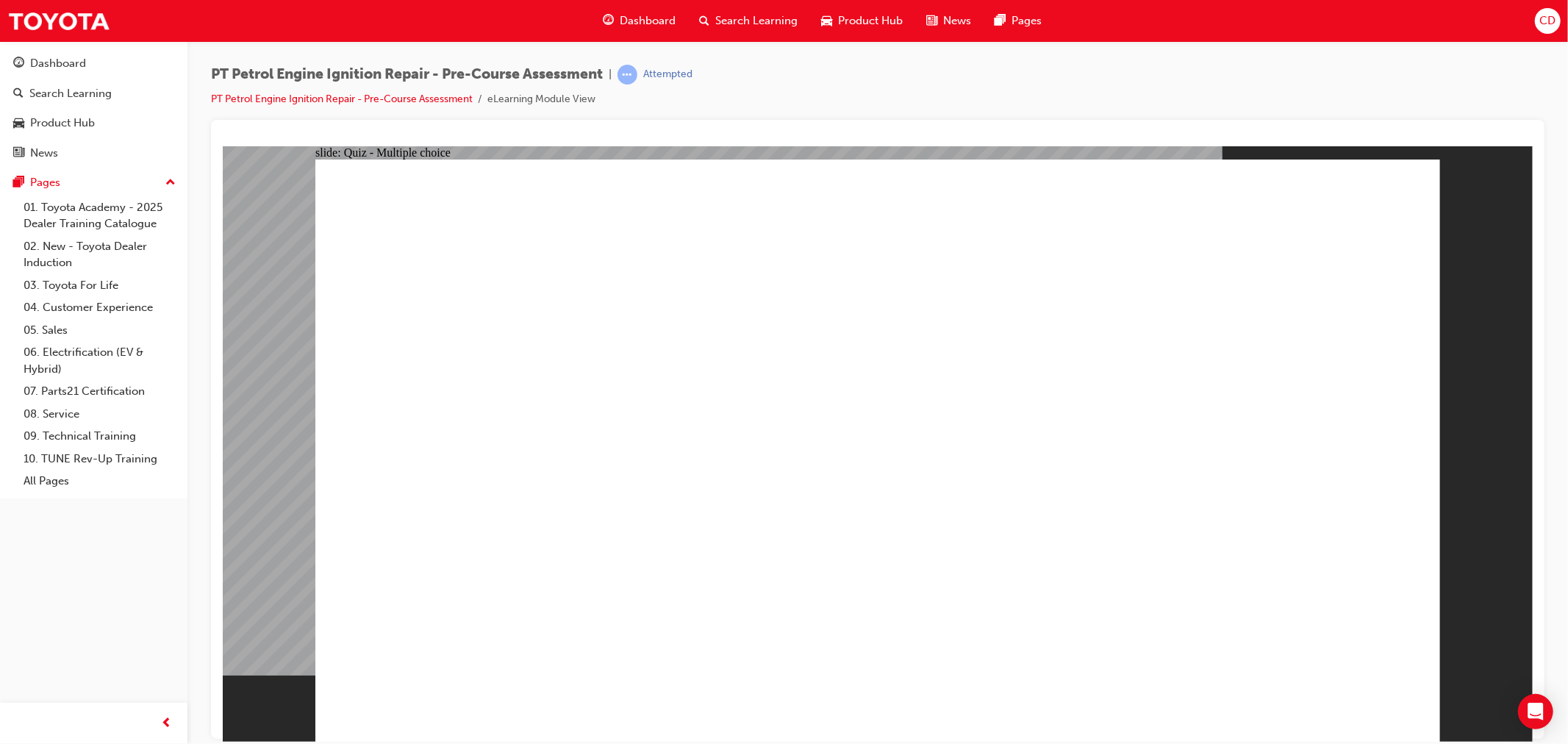
radio input "true"
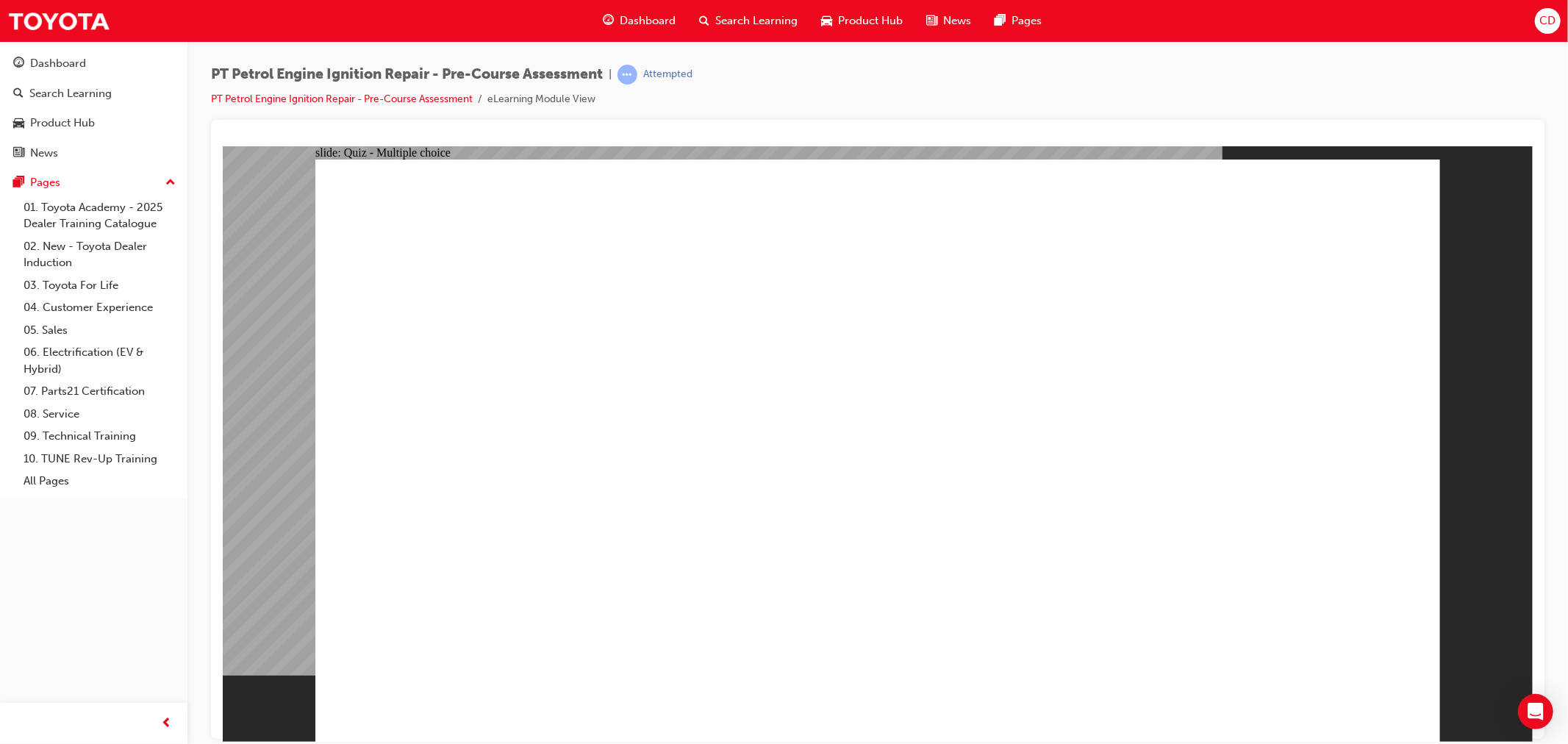
radio input "true"
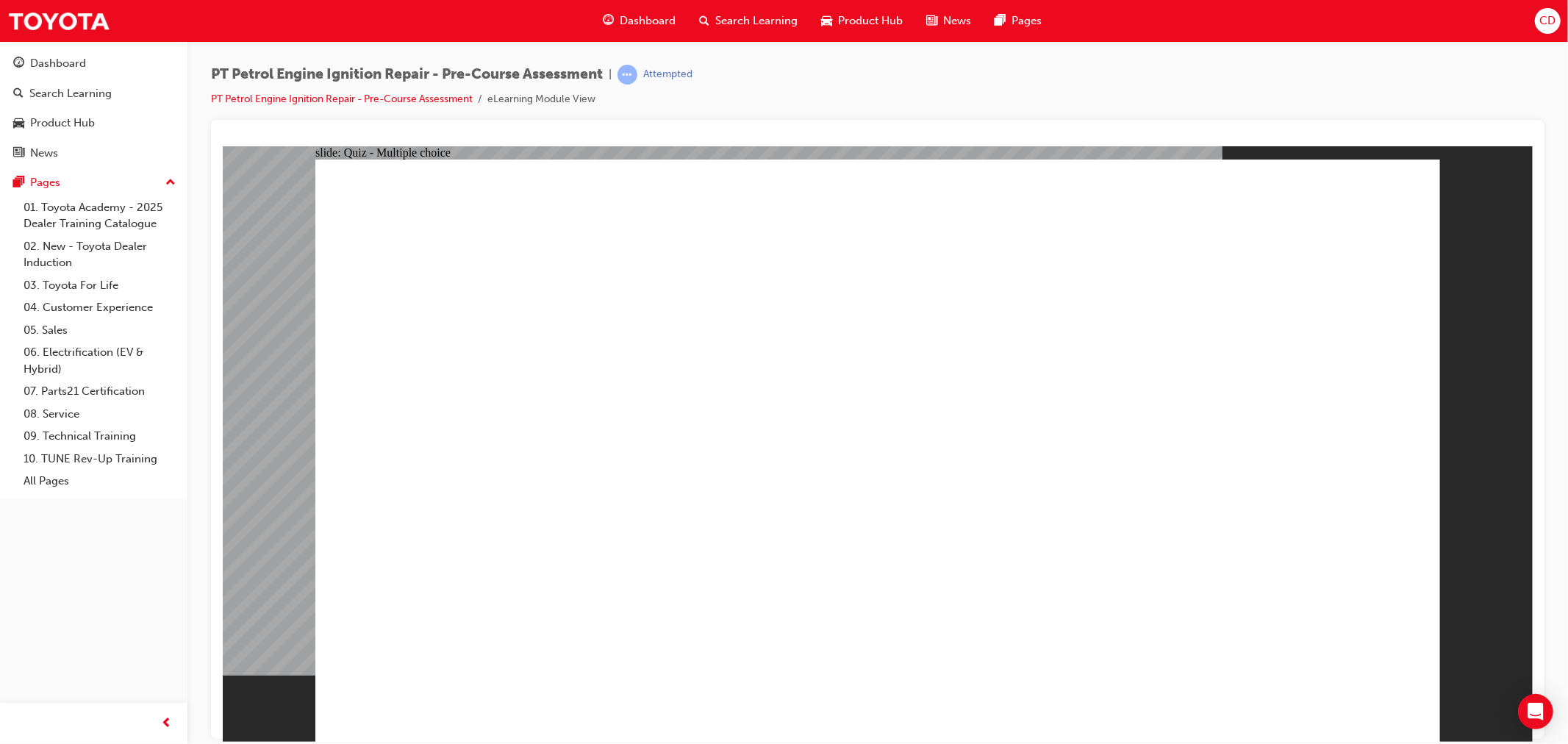
radio input "true"
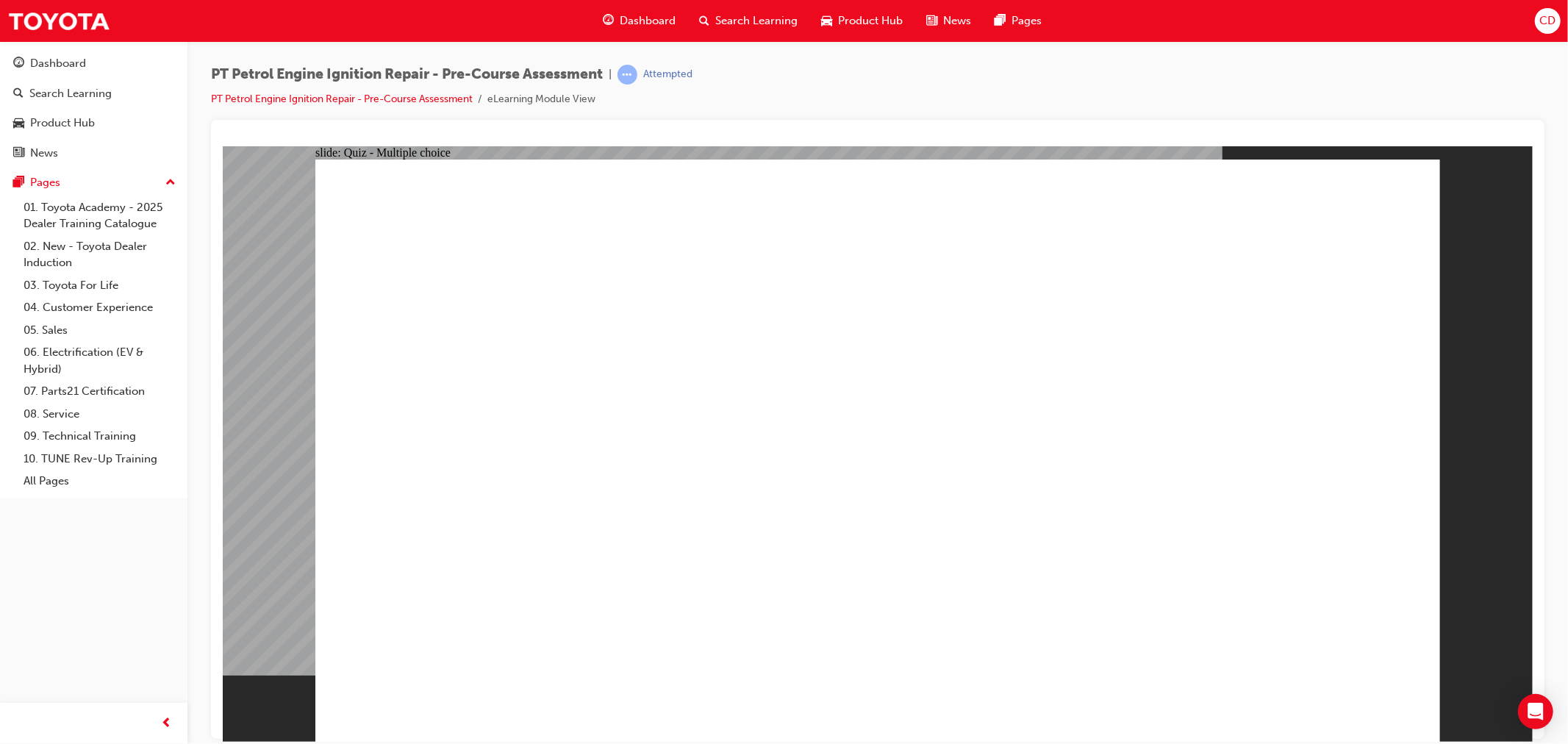
drag, startPoint x: 1040, startPoint y: 600, endPoint x: 1092, endPoint y: 594, distance: 52.3
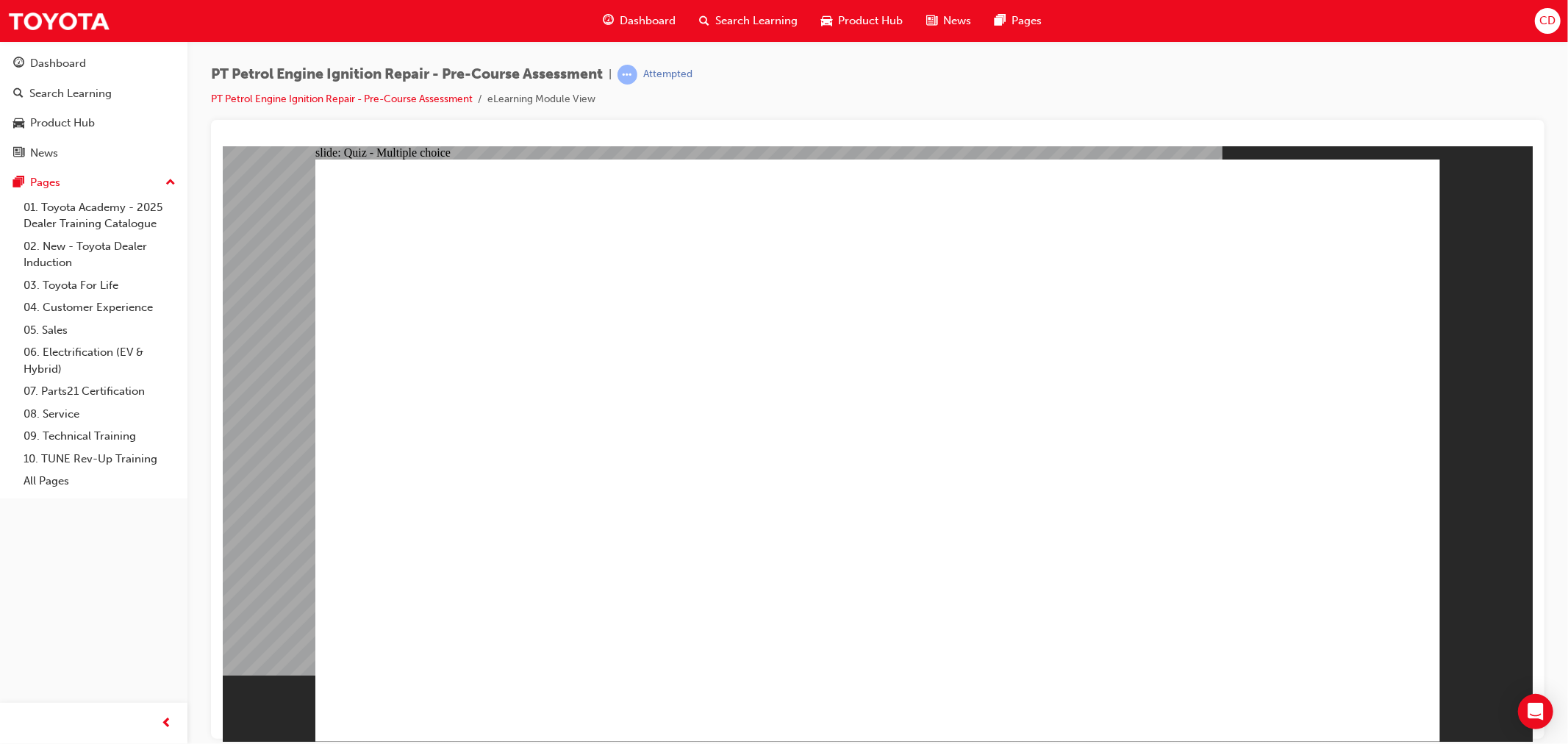
drag, startPoint x: 641, startPoint y: 592, endPoint x: 630, endPoint y: 603, distance: 15.6
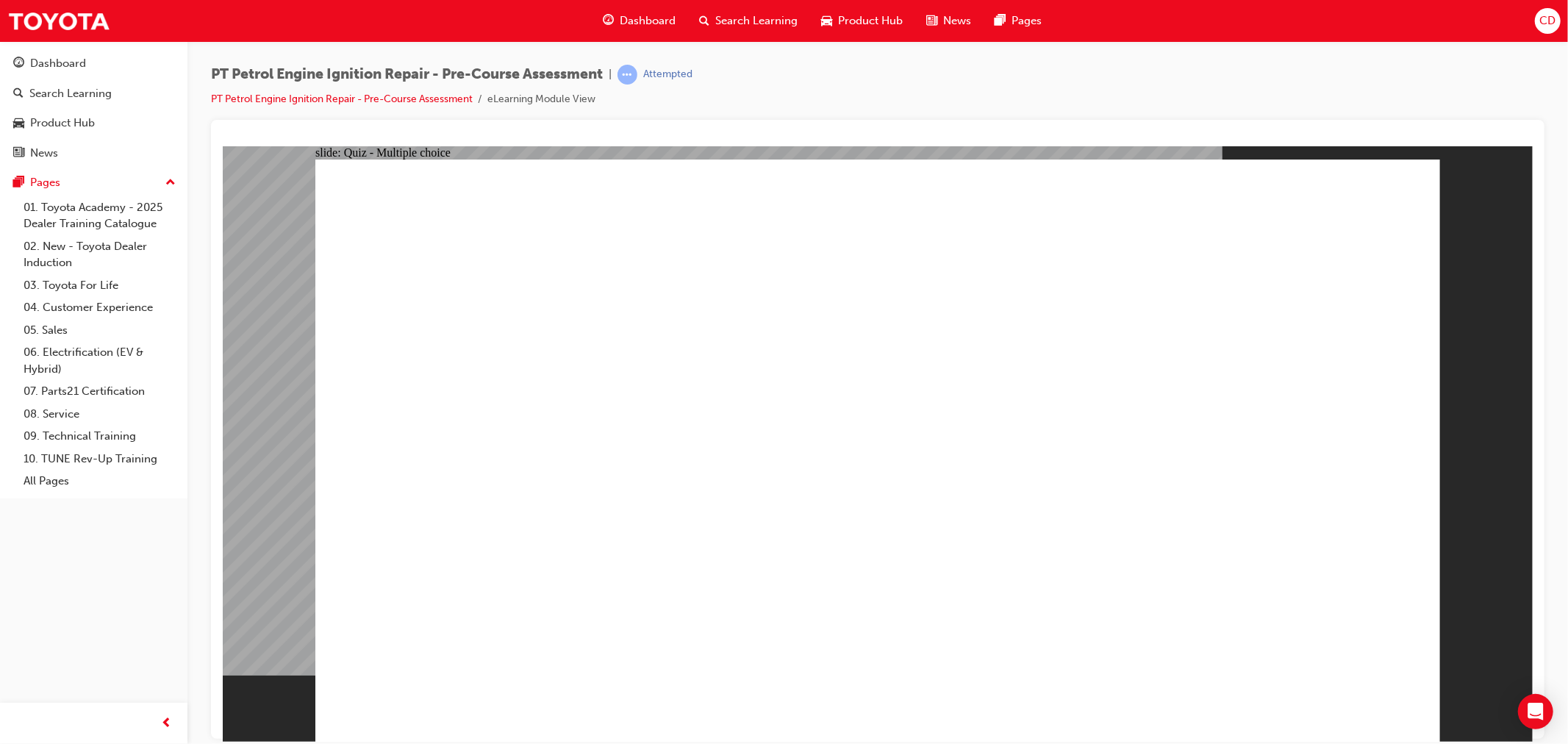
drag, startPoint x: 679, startPoint y: 499, endPoint x: 941, endPoint y: 548, distance: 266.5
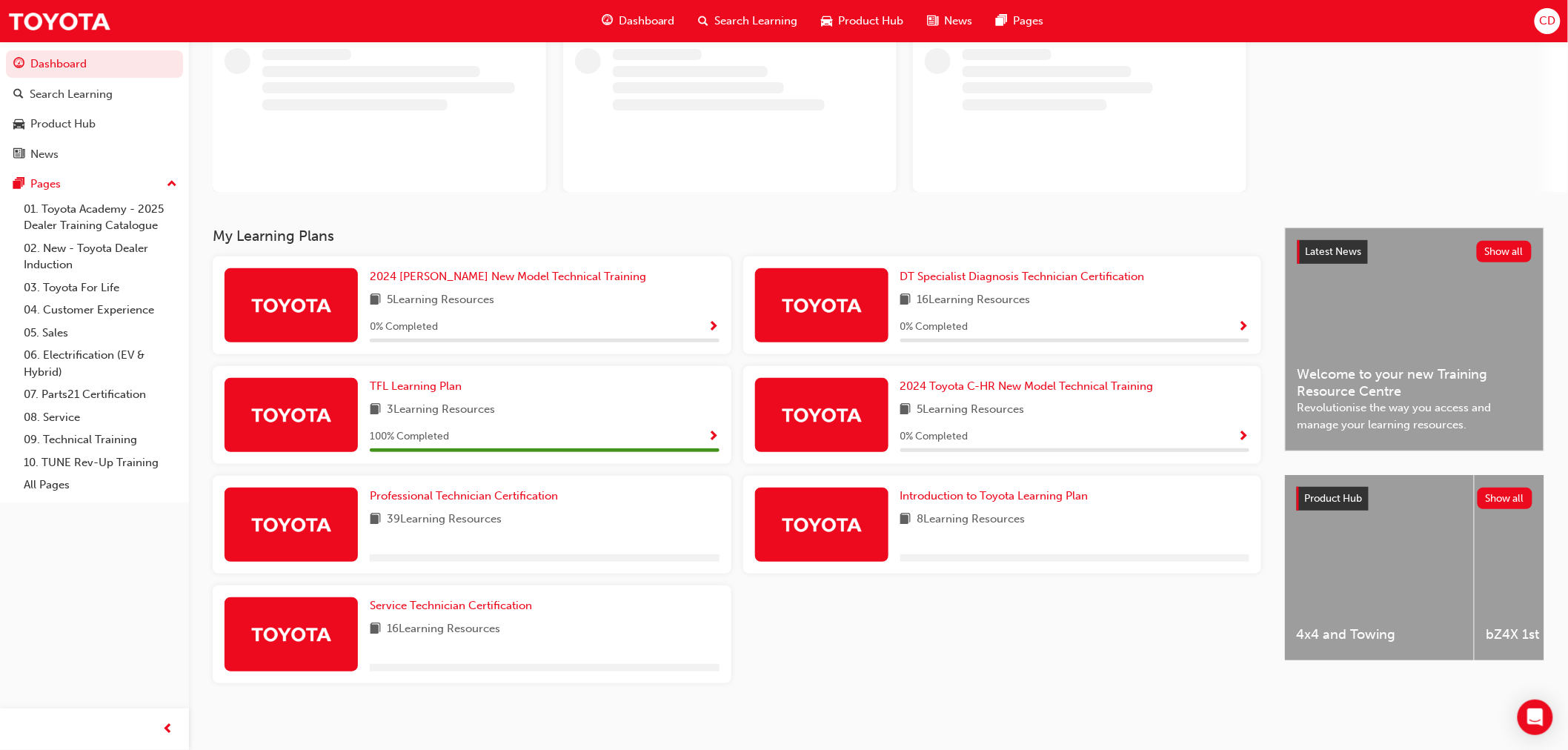
scroll to position [102, 0]
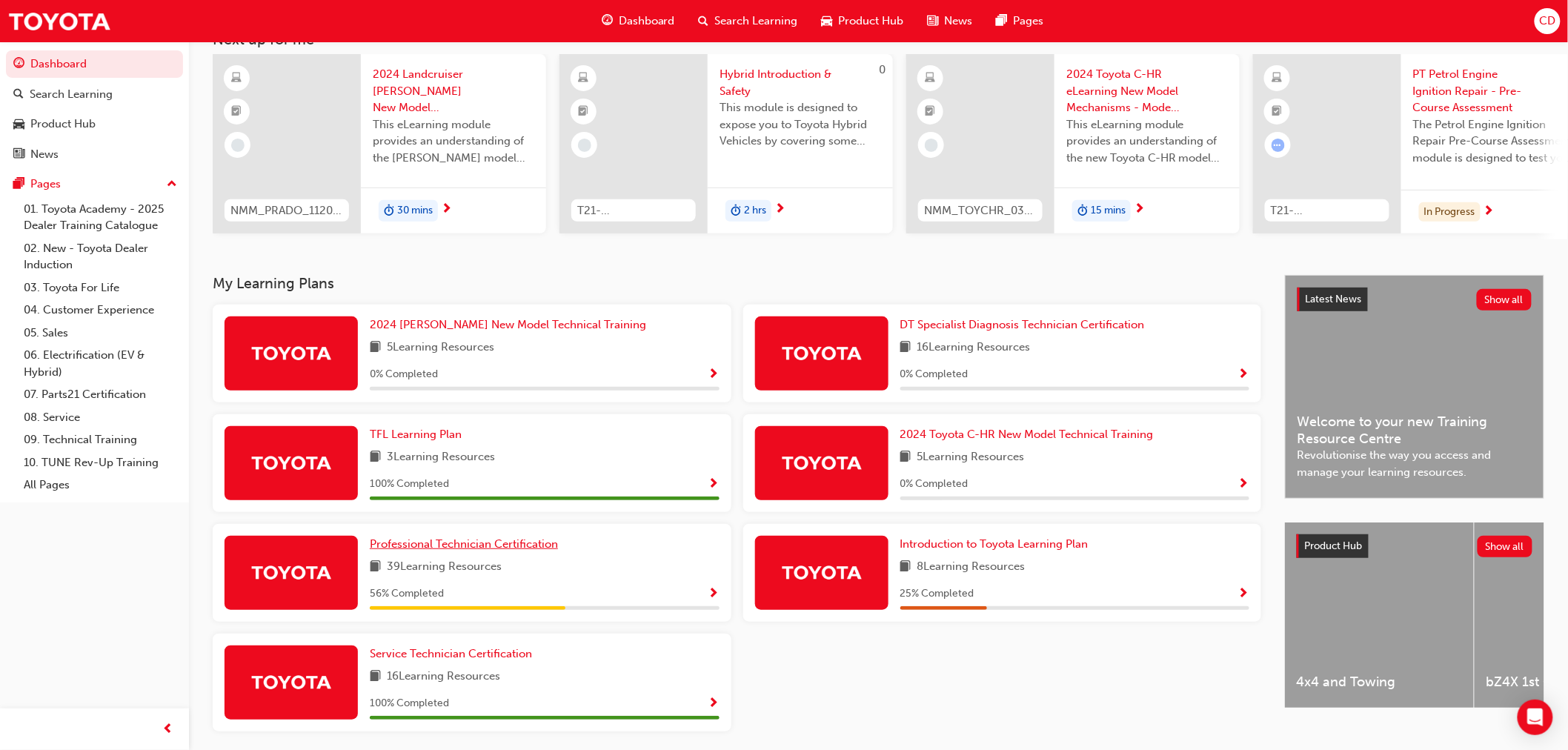
click at [465, 550] on span "Professional Technician Certification" at bounding box center [464, 544] width 188 height 13
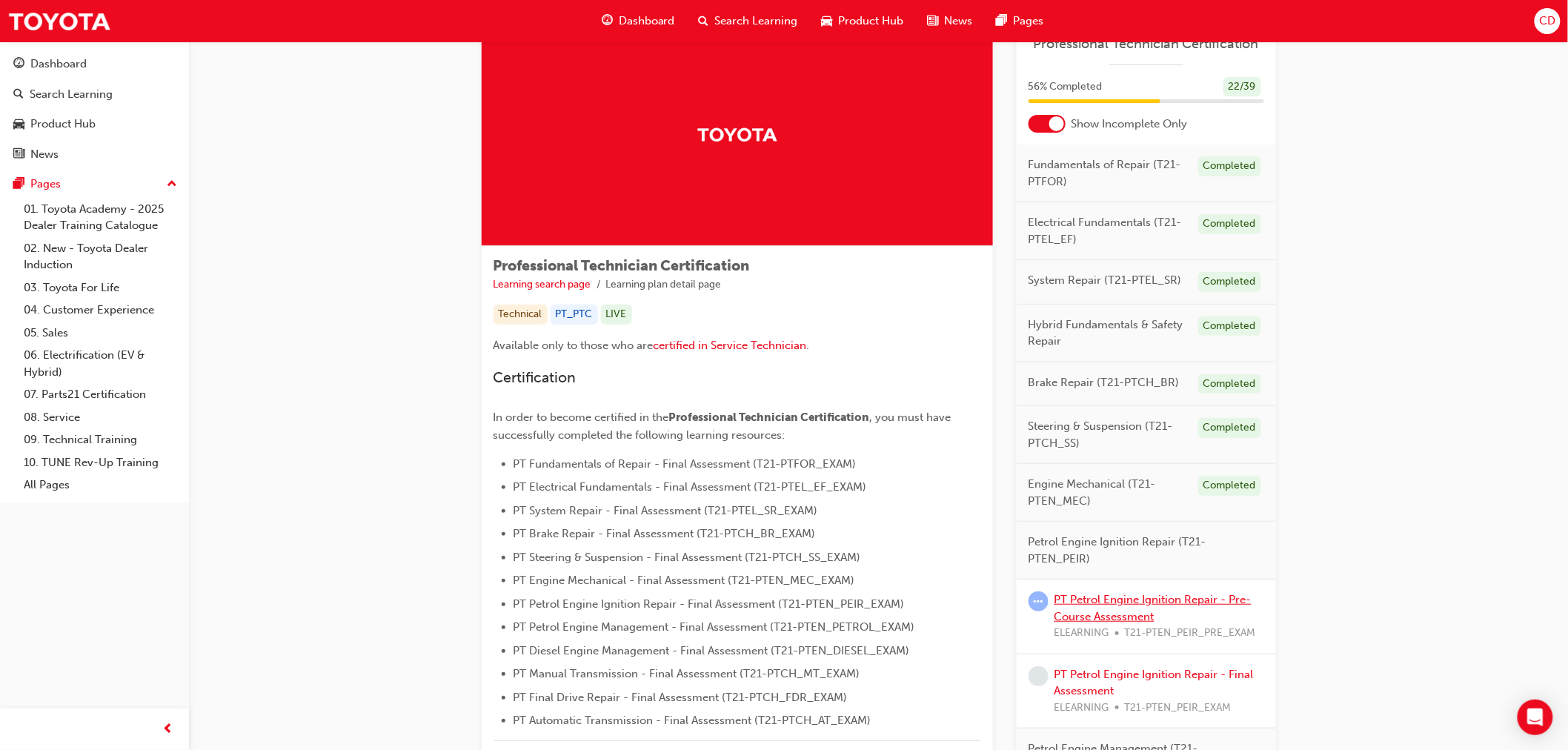
scroll to position [82, 0]
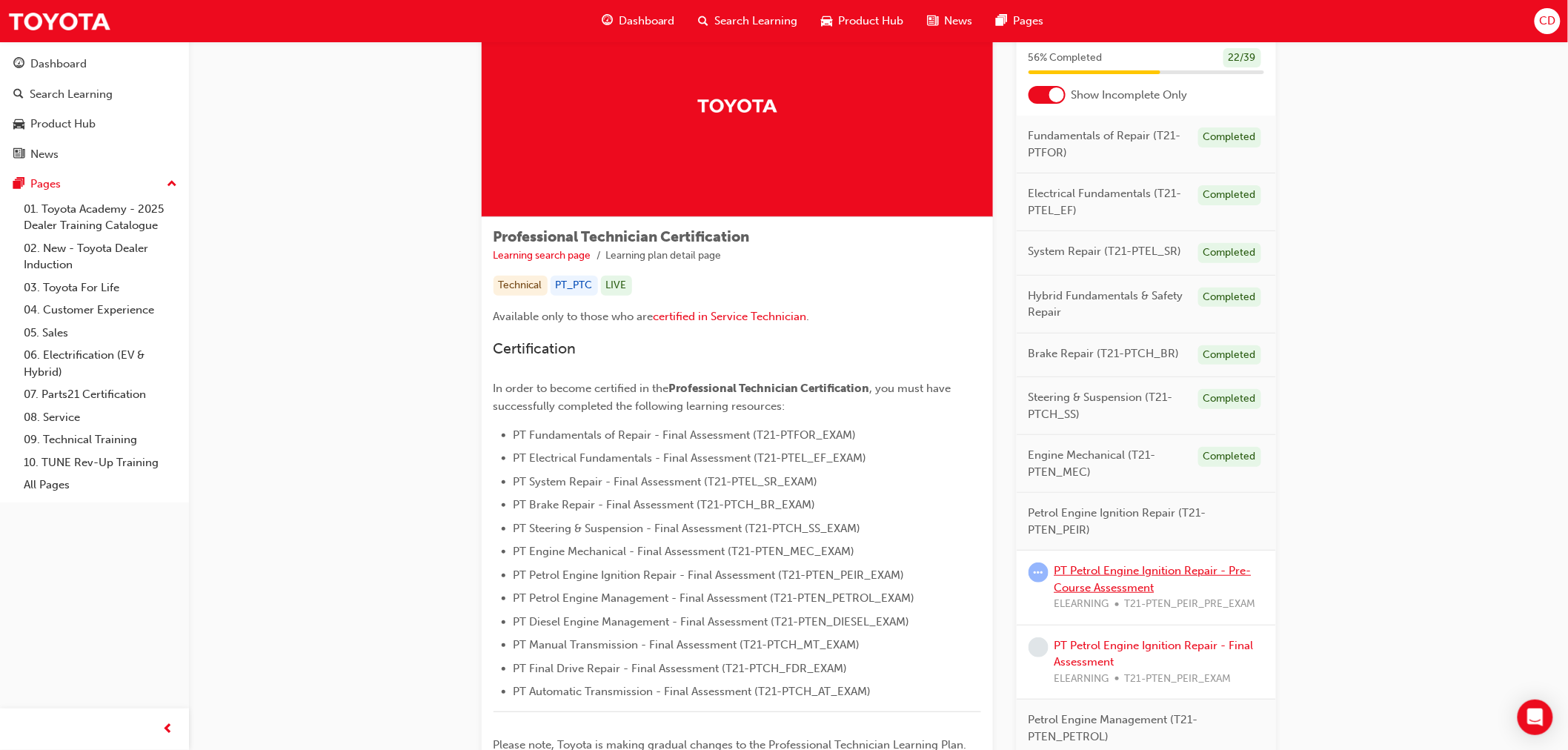
click at [1139, 568] on link "PT Petrol Engine Ignition Repair - Pre-Course Assessment" at bounding box center [1153, 579] width 197 height 30
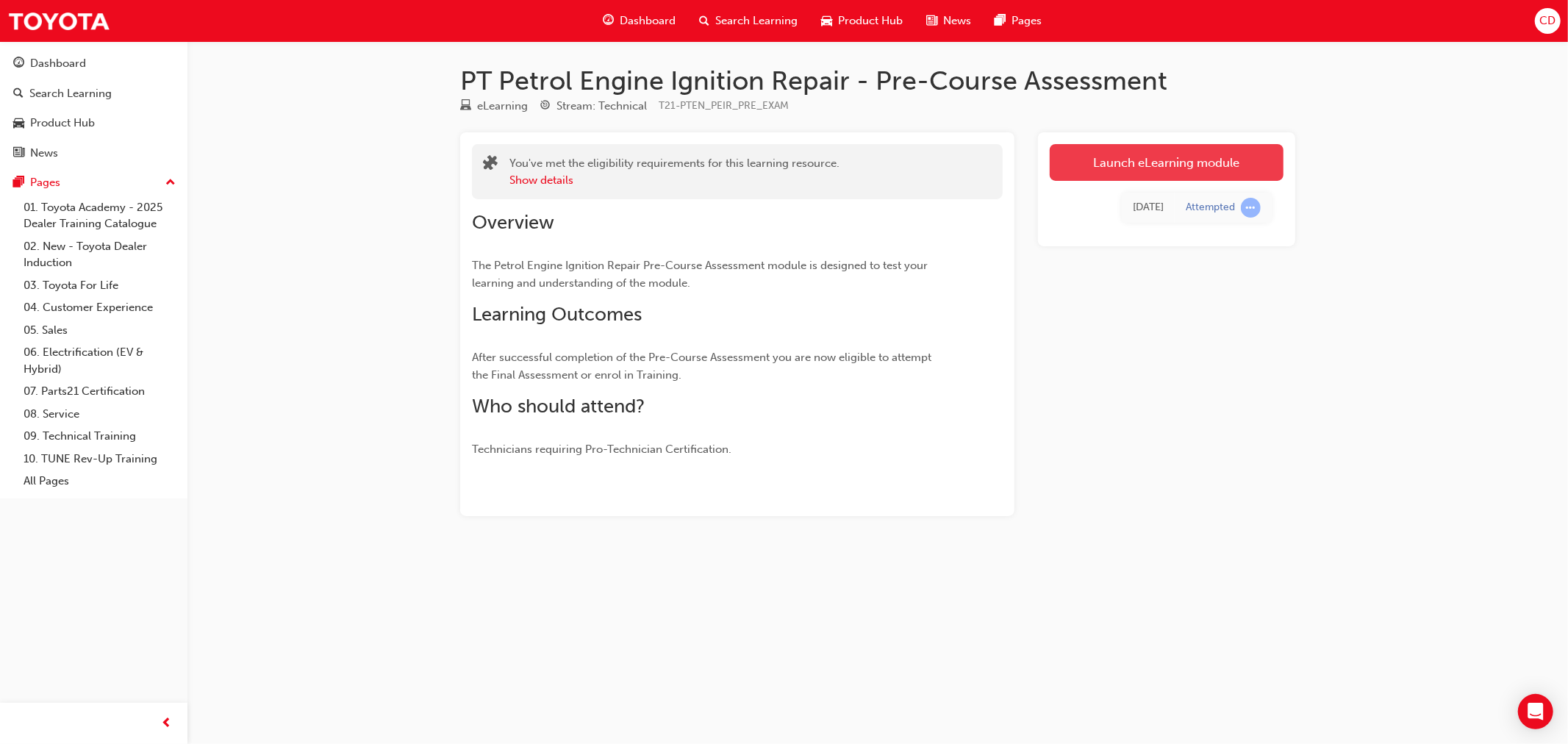
click at [1117, 156] on link "Launch eLearning module" at bounding box center [1166, 162] width 234 height 37
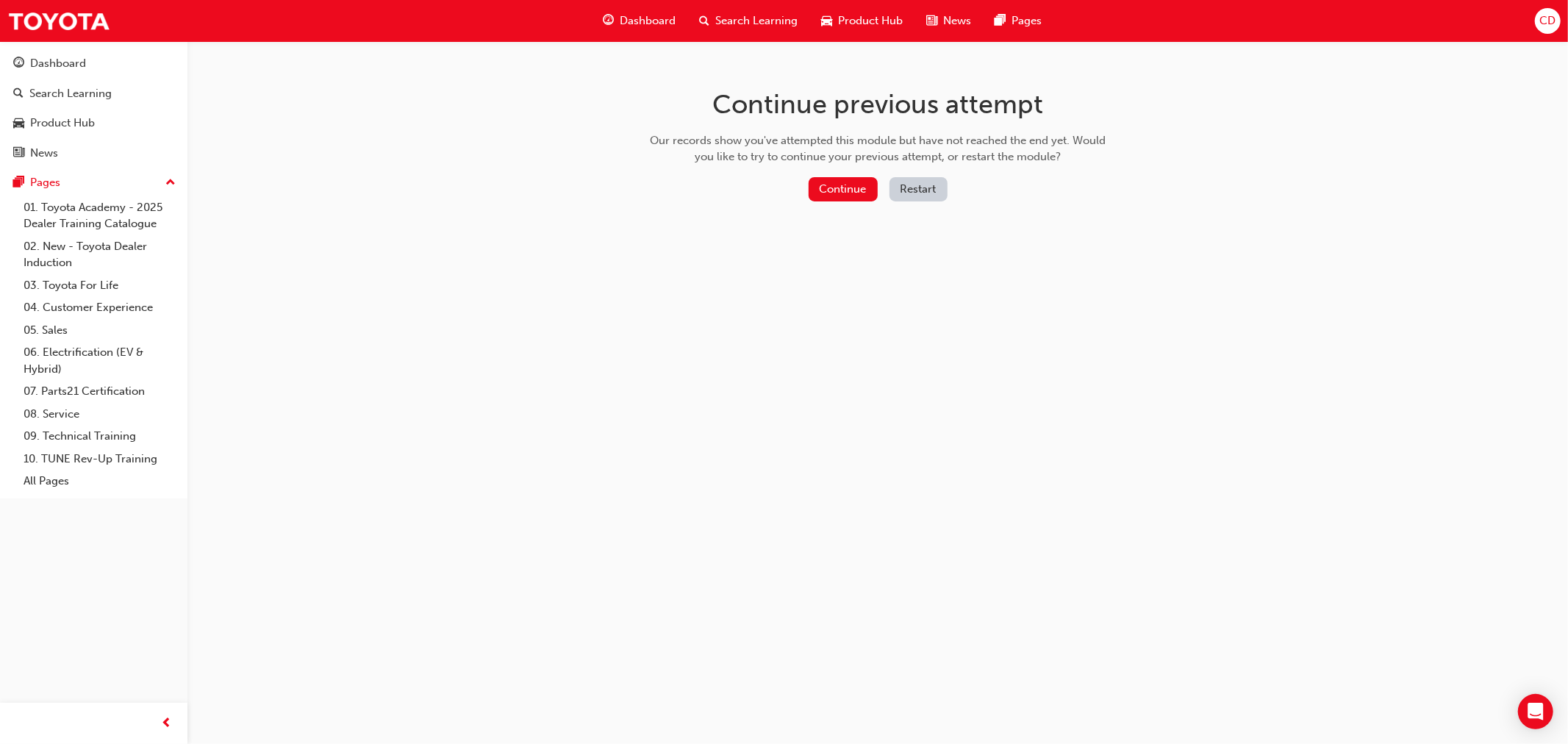
click at [920, 188] on button "Restart" at bounding box center [918, 189] width 58 height 24
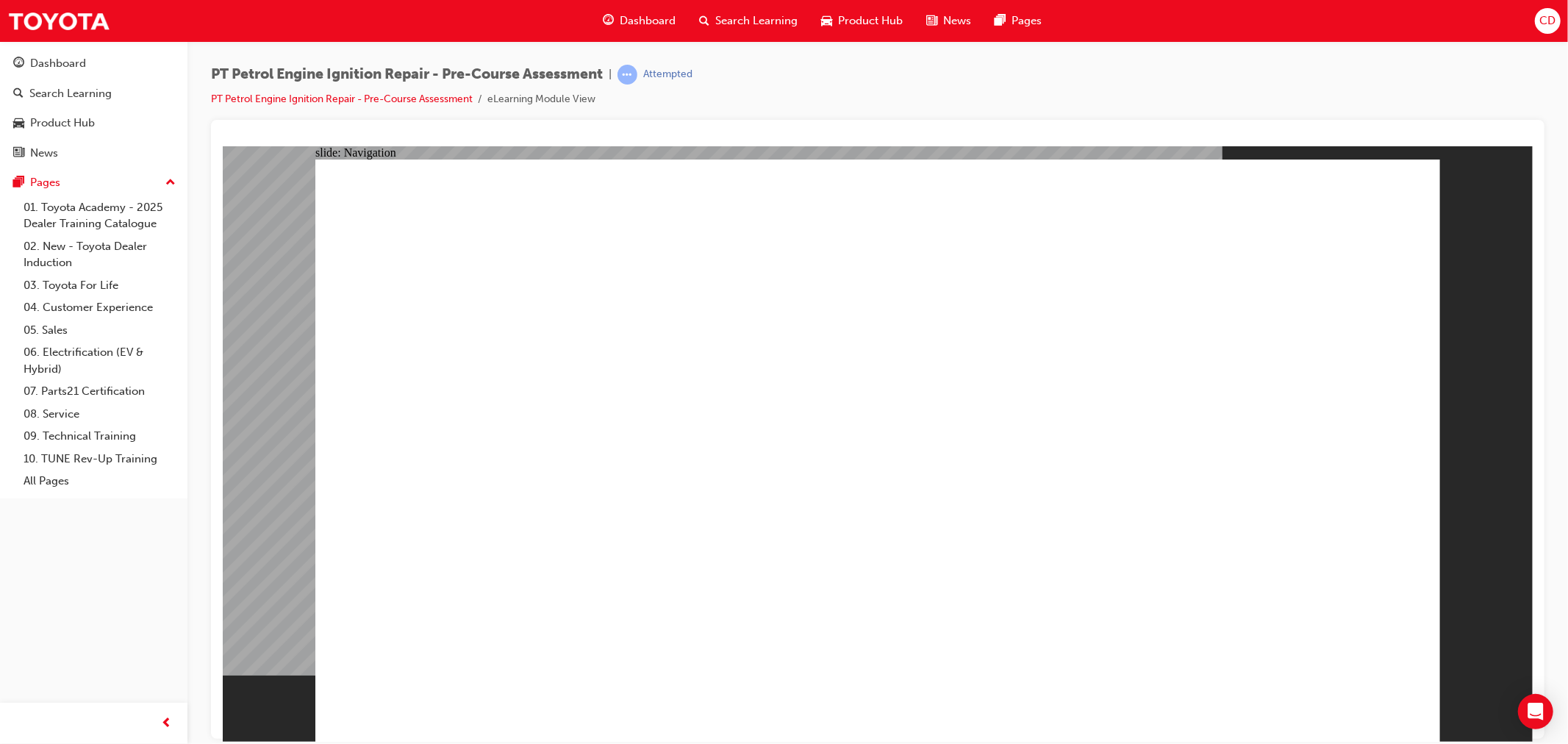
radio input "true"
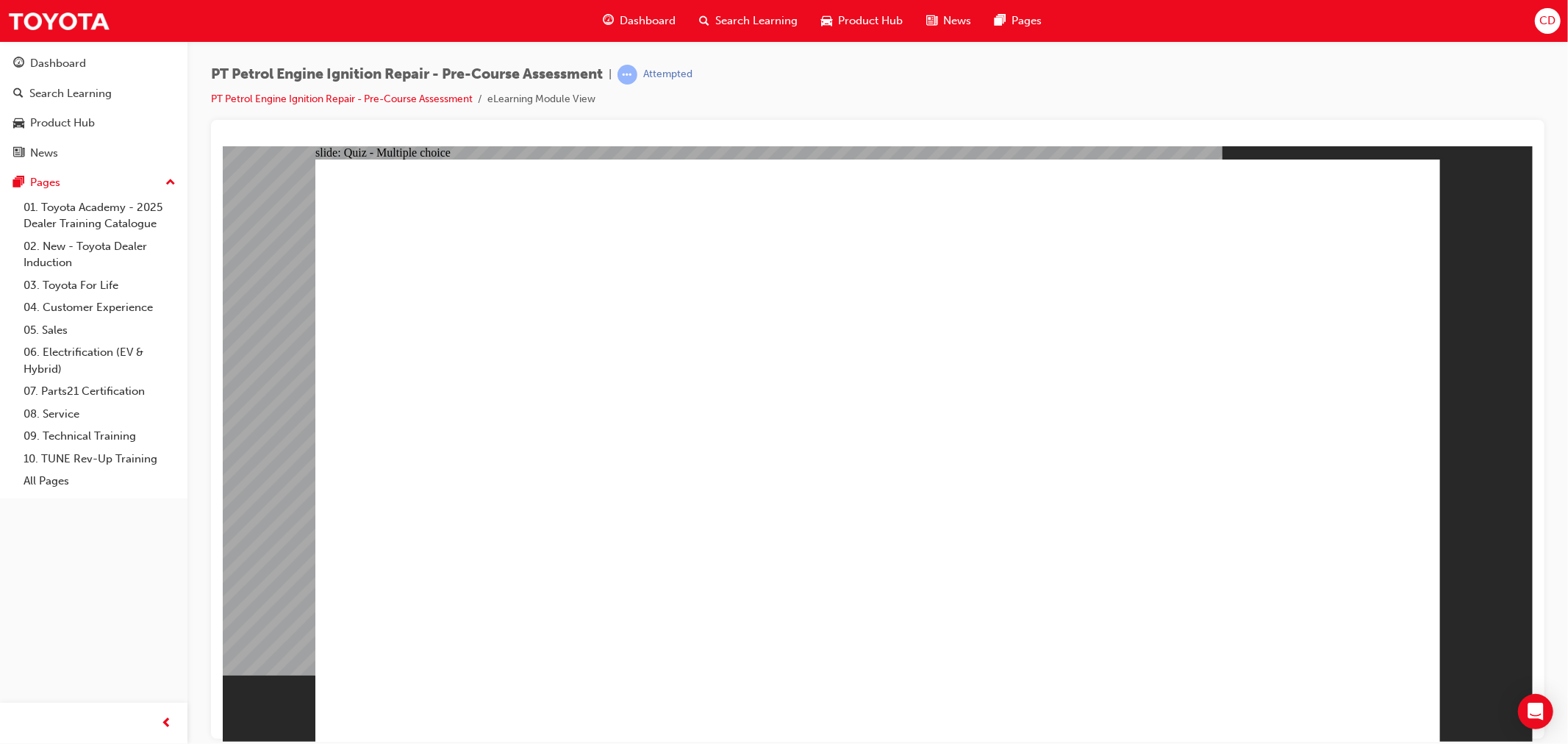
radio input "true"
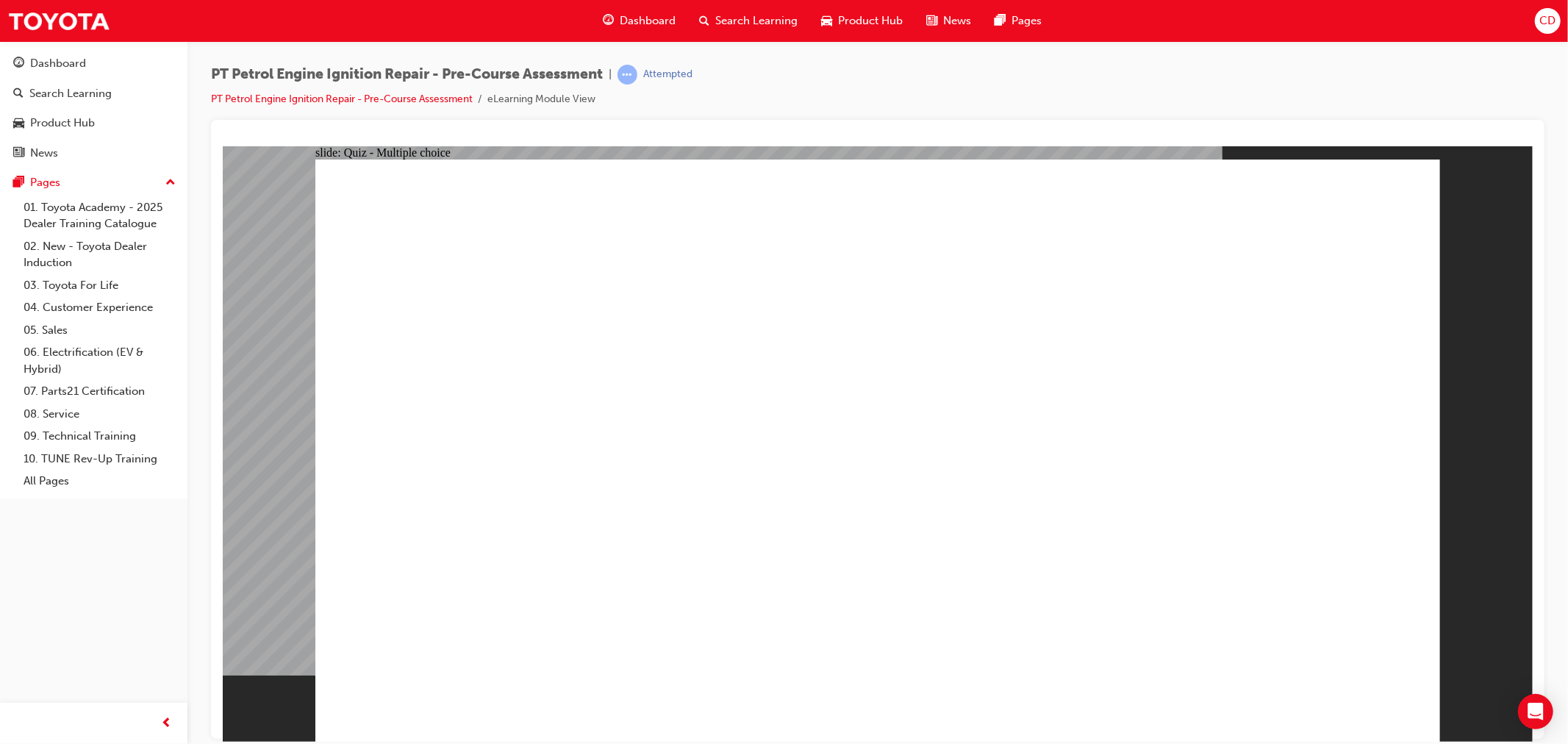
radio input "true"
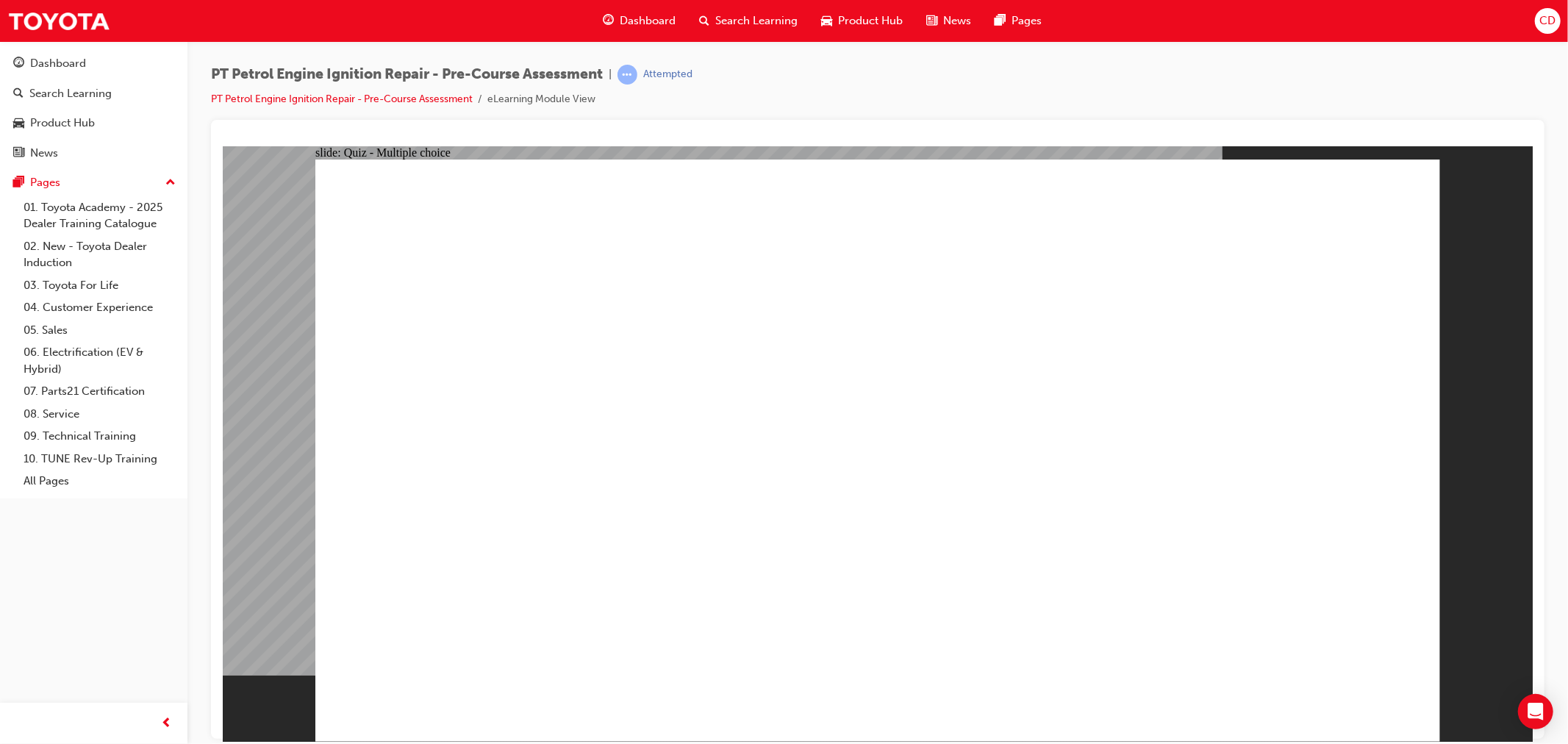
radio input "true"
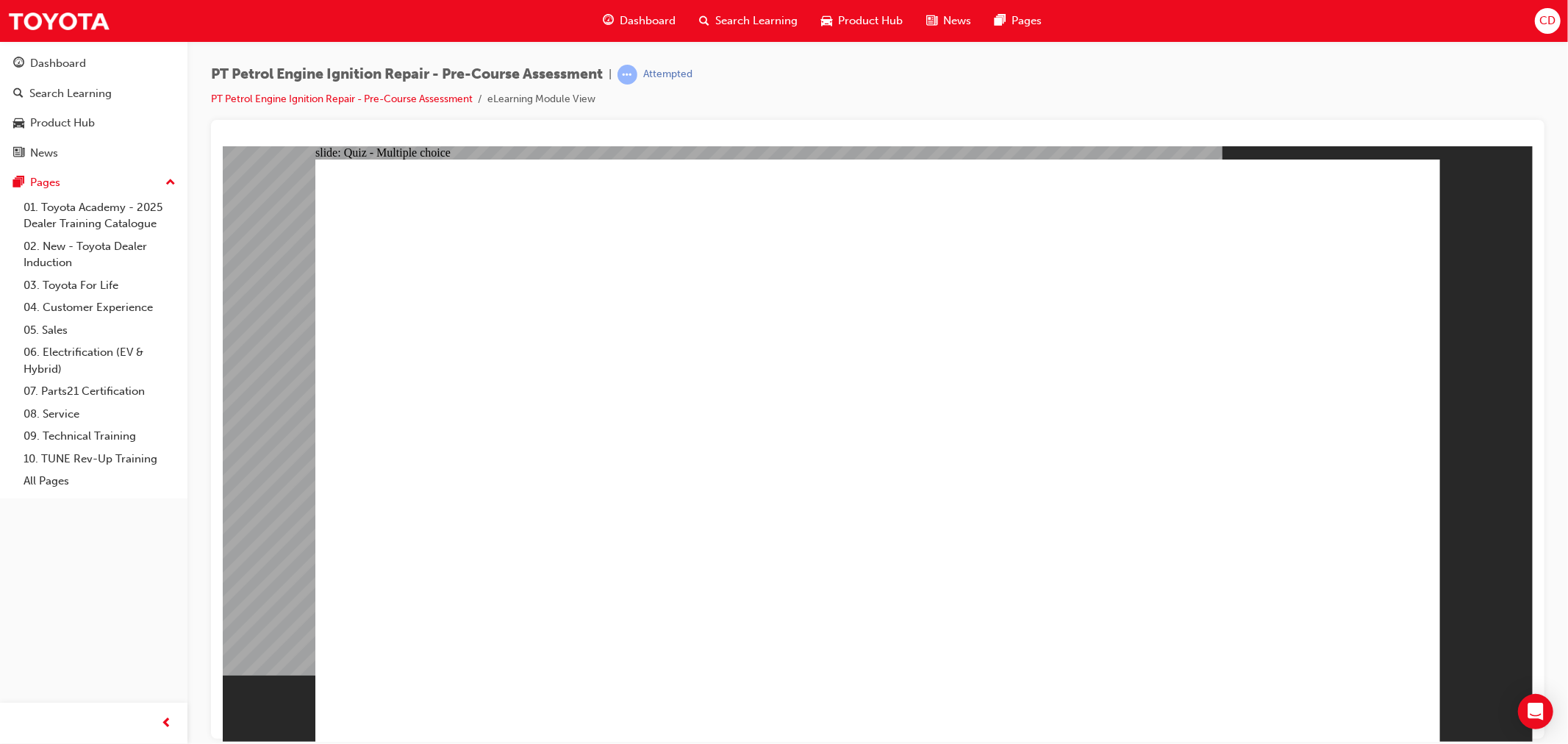
radio input "true"
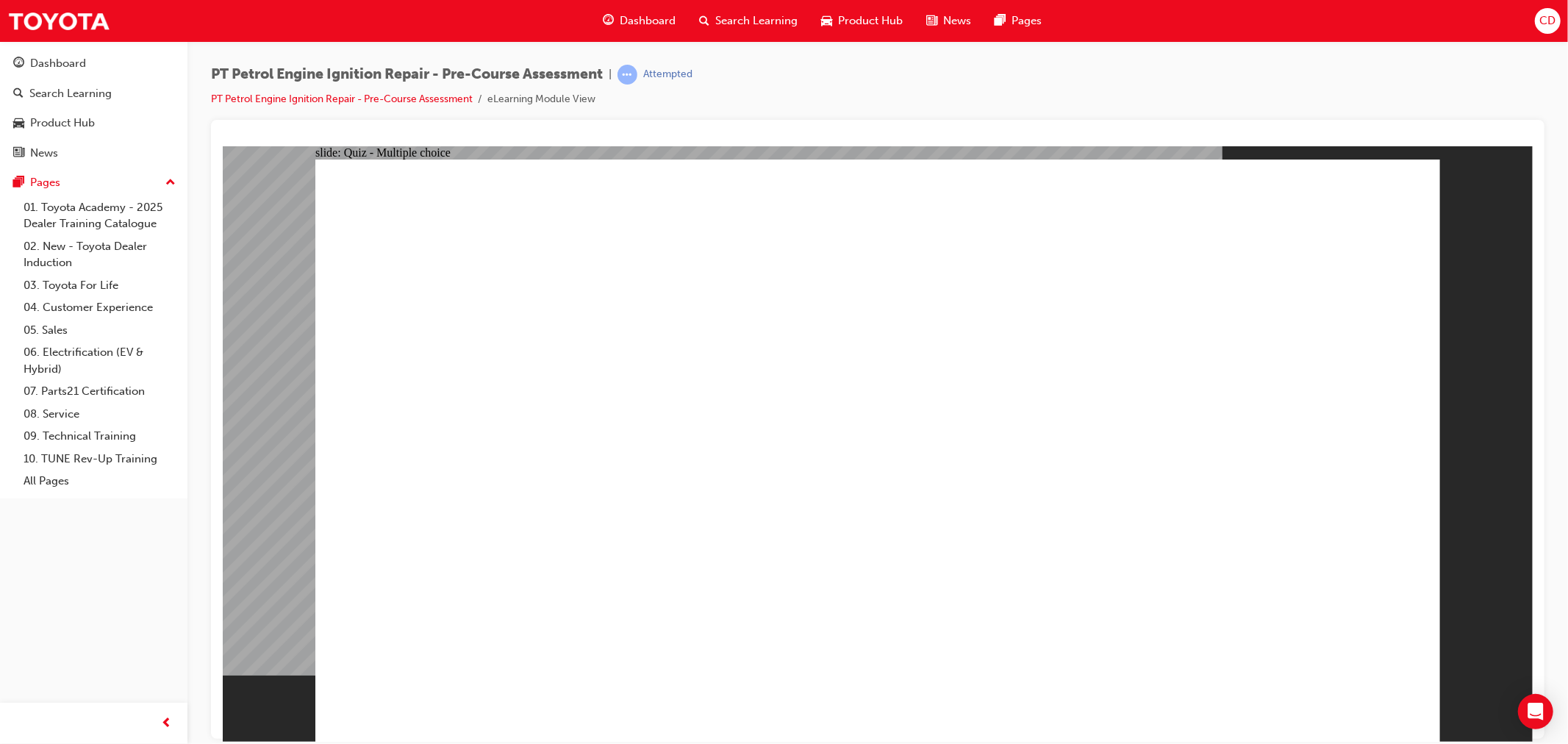
radio input "true"
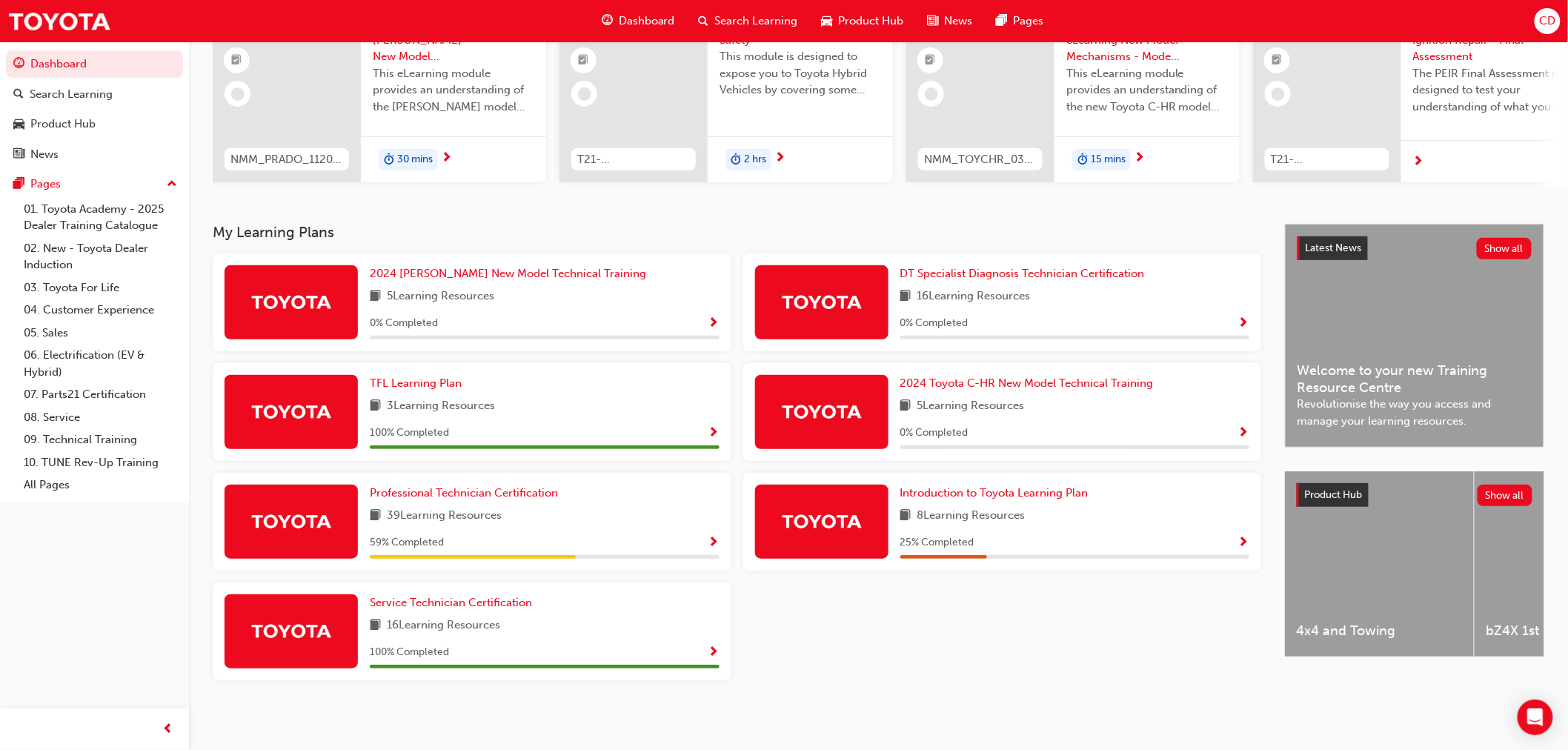
scroll to position [160, 0]
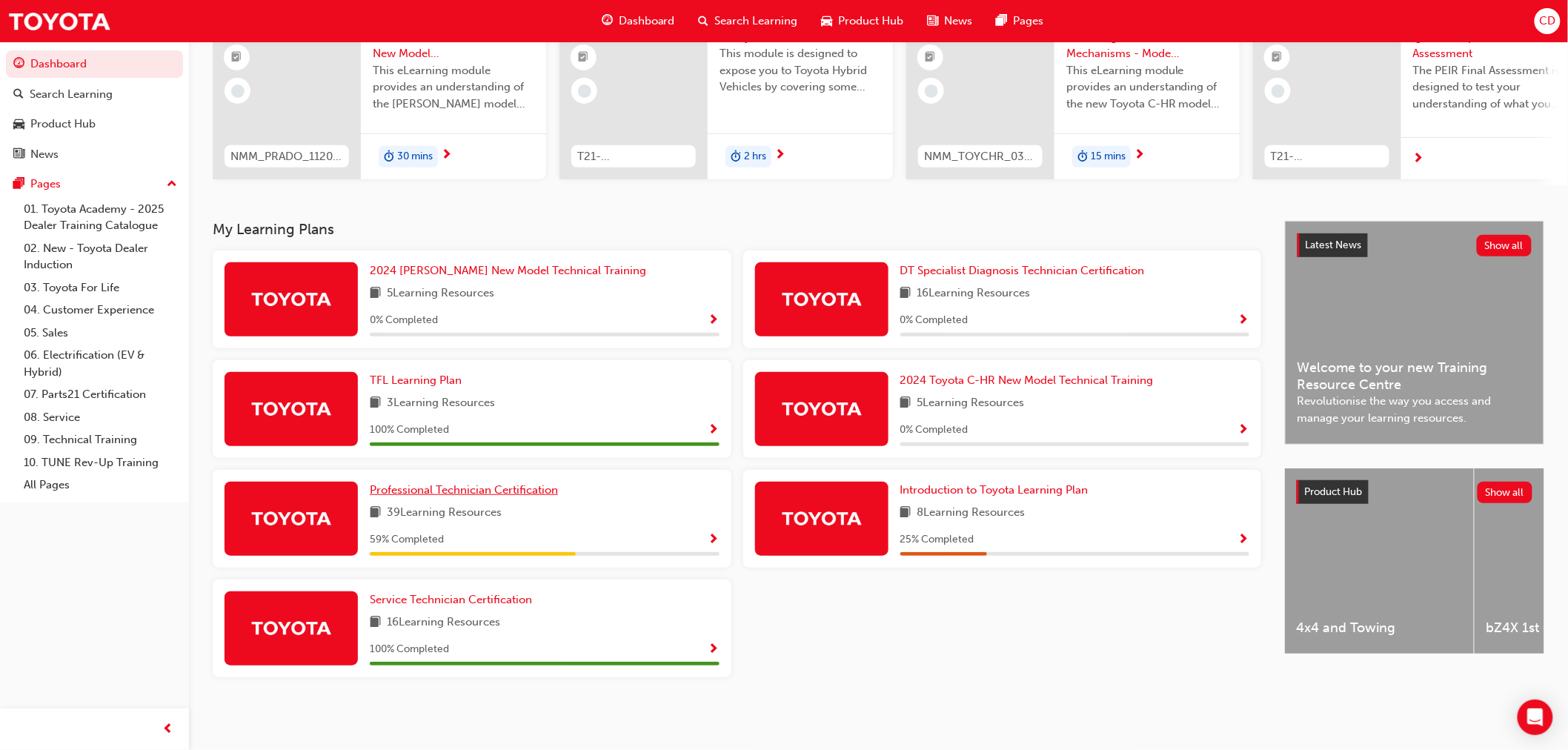
click at [472, 495] on span "Professional Technician Certification" at bounding box center [464, 490] width 188 height 13
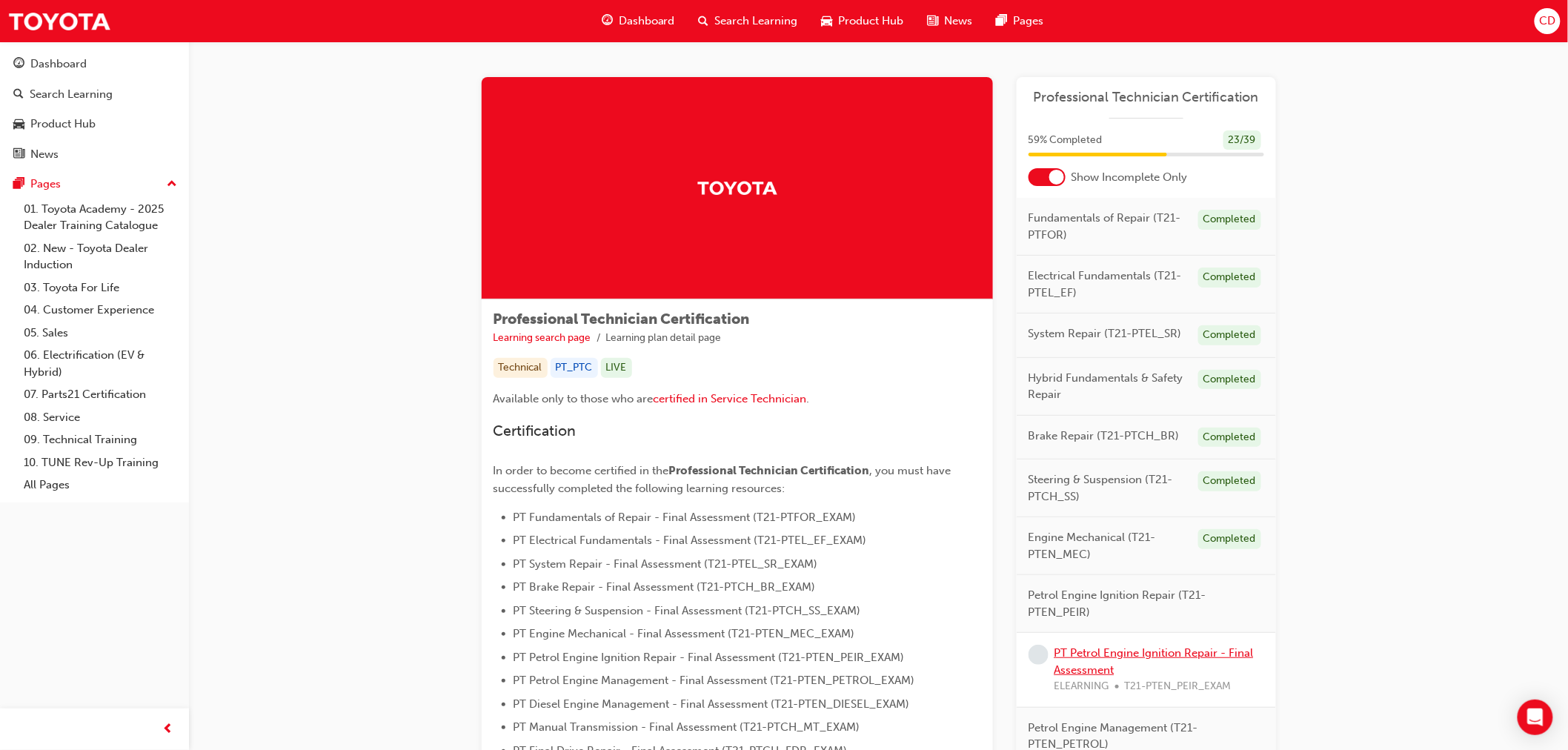
click at [1164, 649] on link "PT Petrol Engine Ignition Repair - Final Assessment" at bounding box center [1154, 661] width 199 height 30
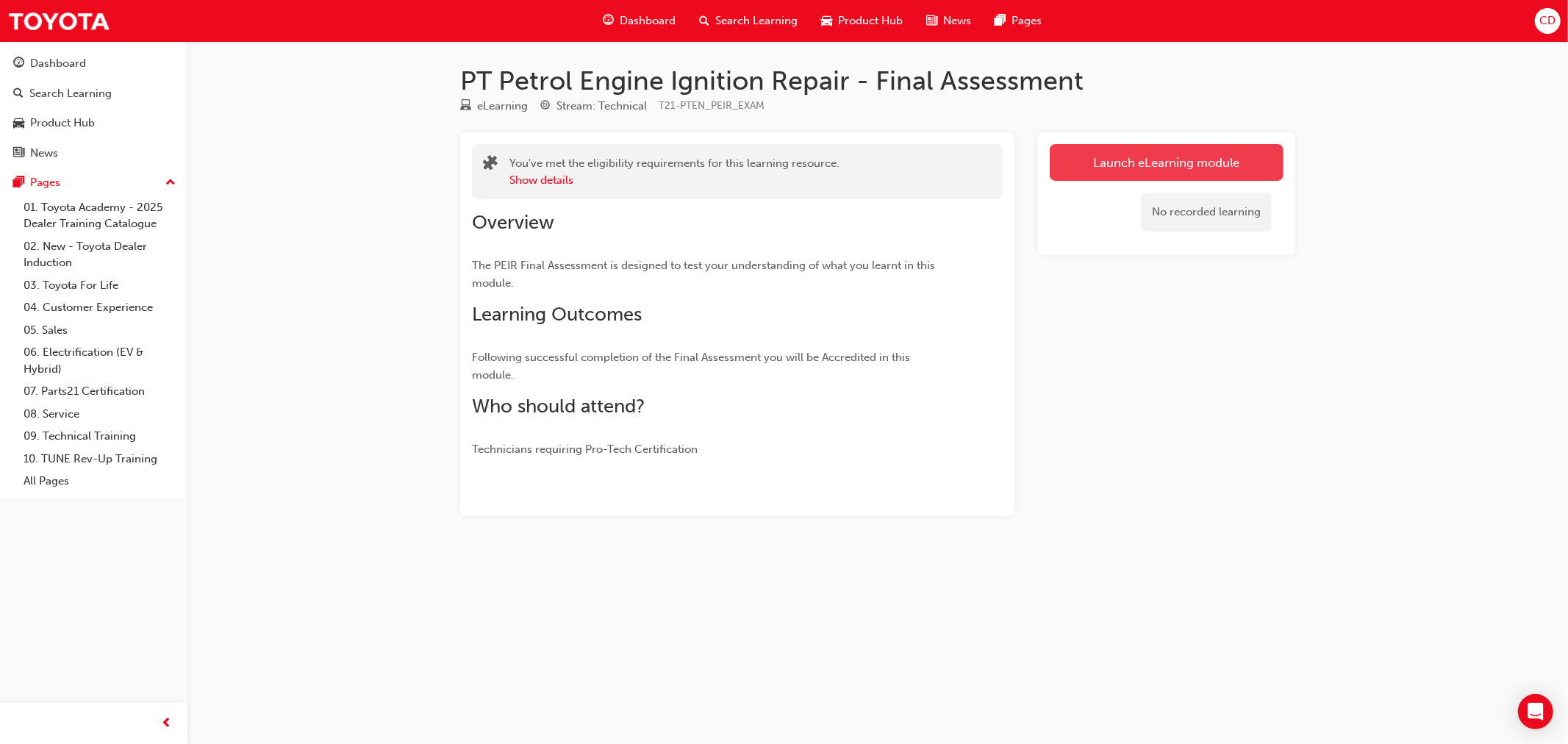
click at [1096, 159] on link "Launch eLearning module" at bounding box center [1166, 162] width 234 height 37
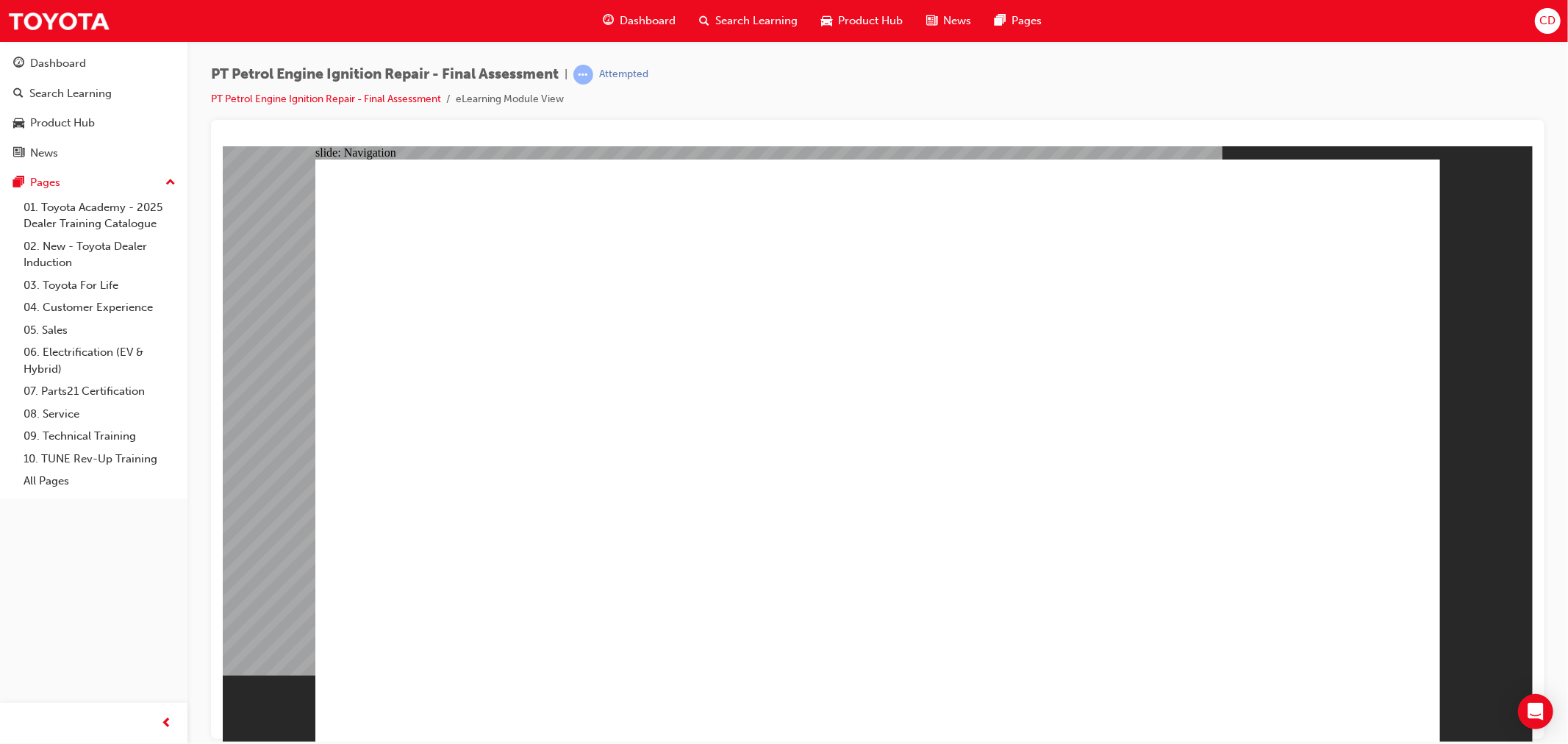
checkbox input "true"
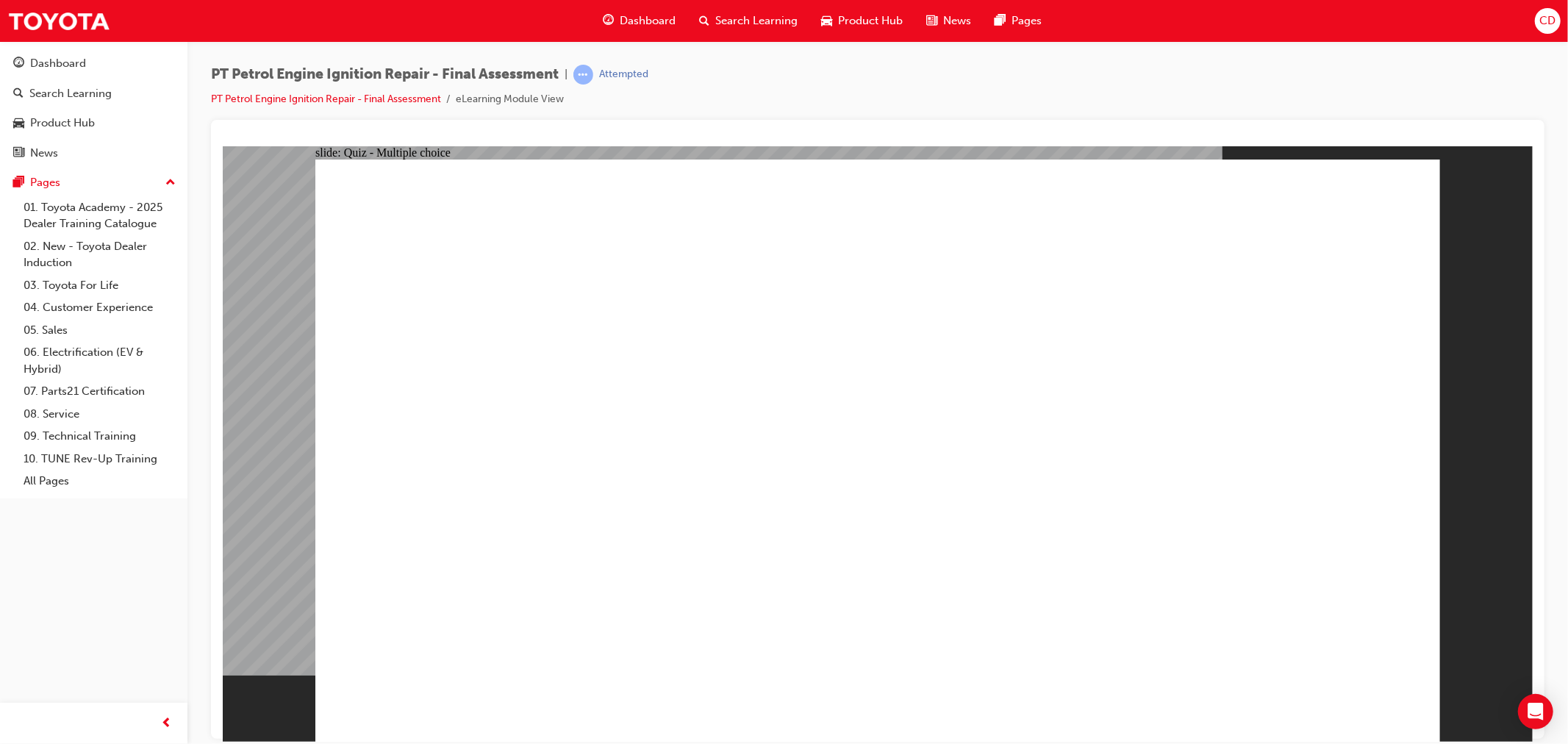
checkbox input "true"
checkbox input "false"
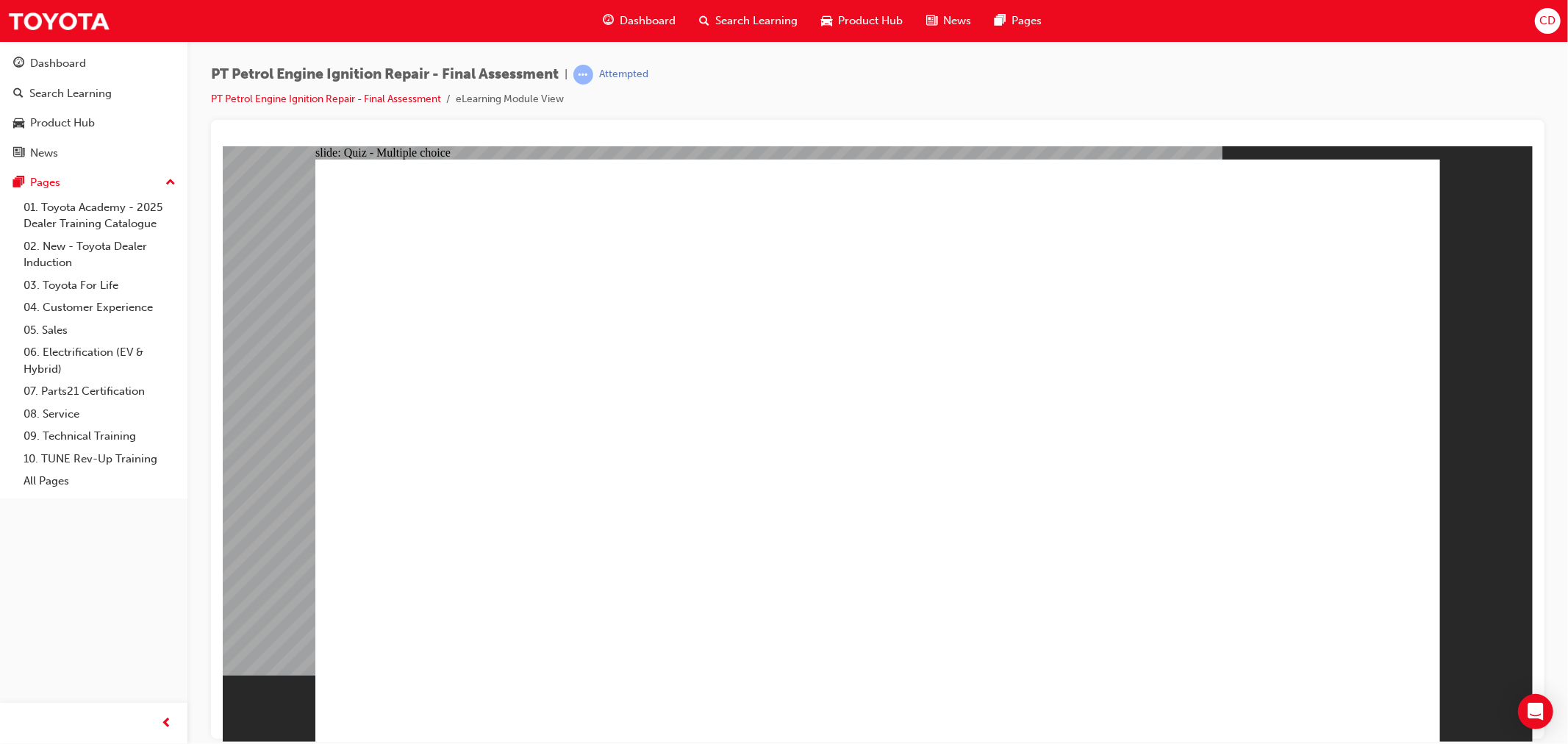
checkbox input "true"
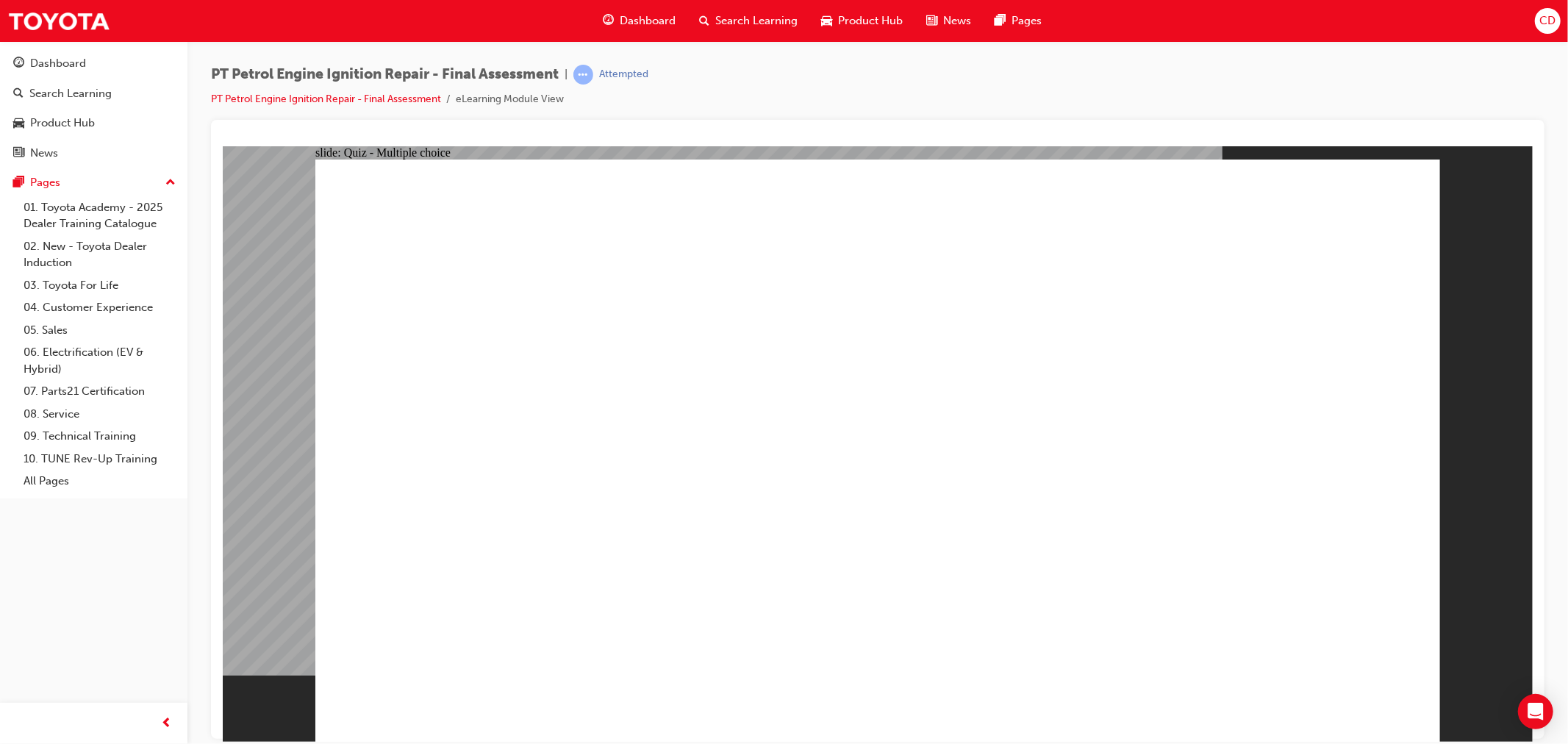
checkbox input "true"
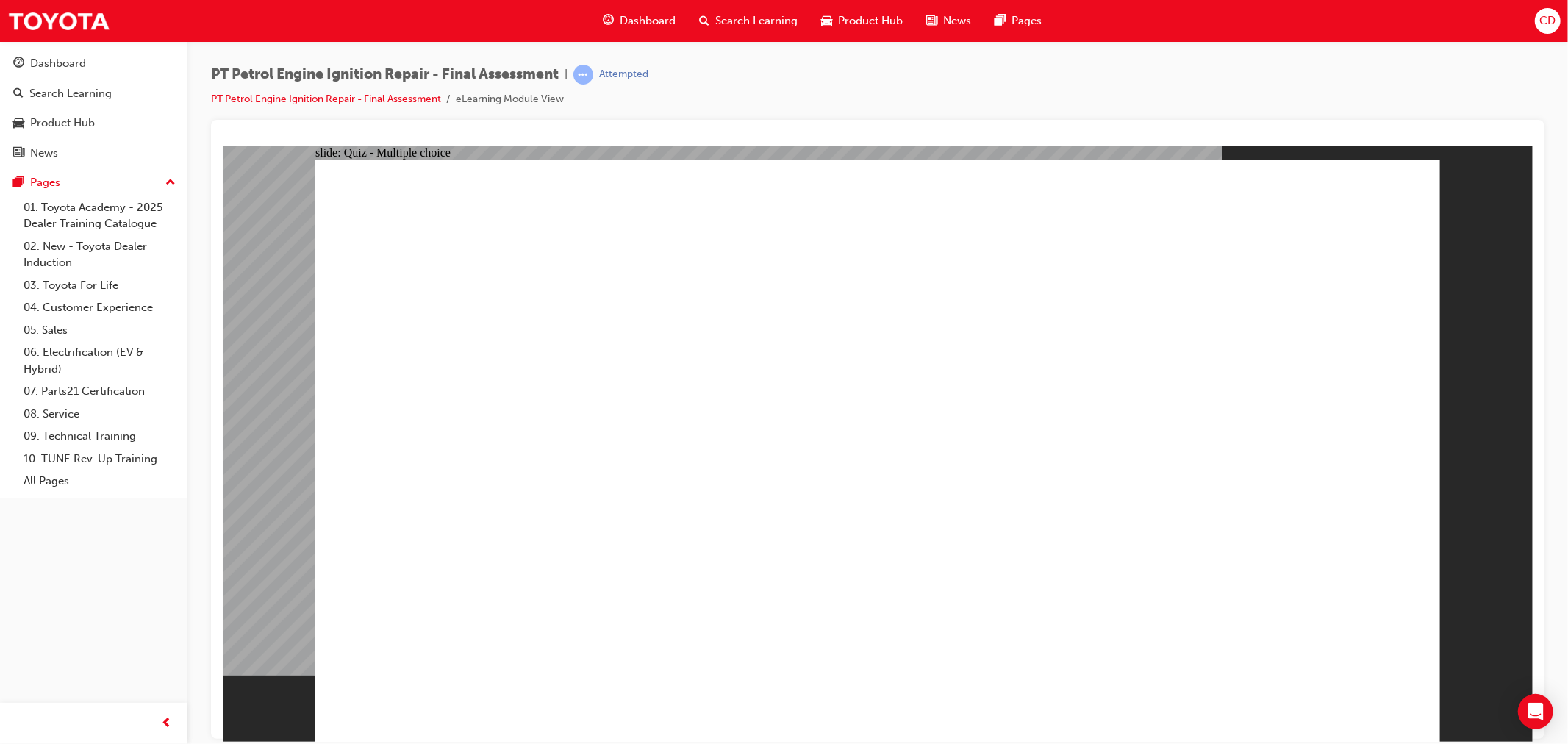
radio input "true"
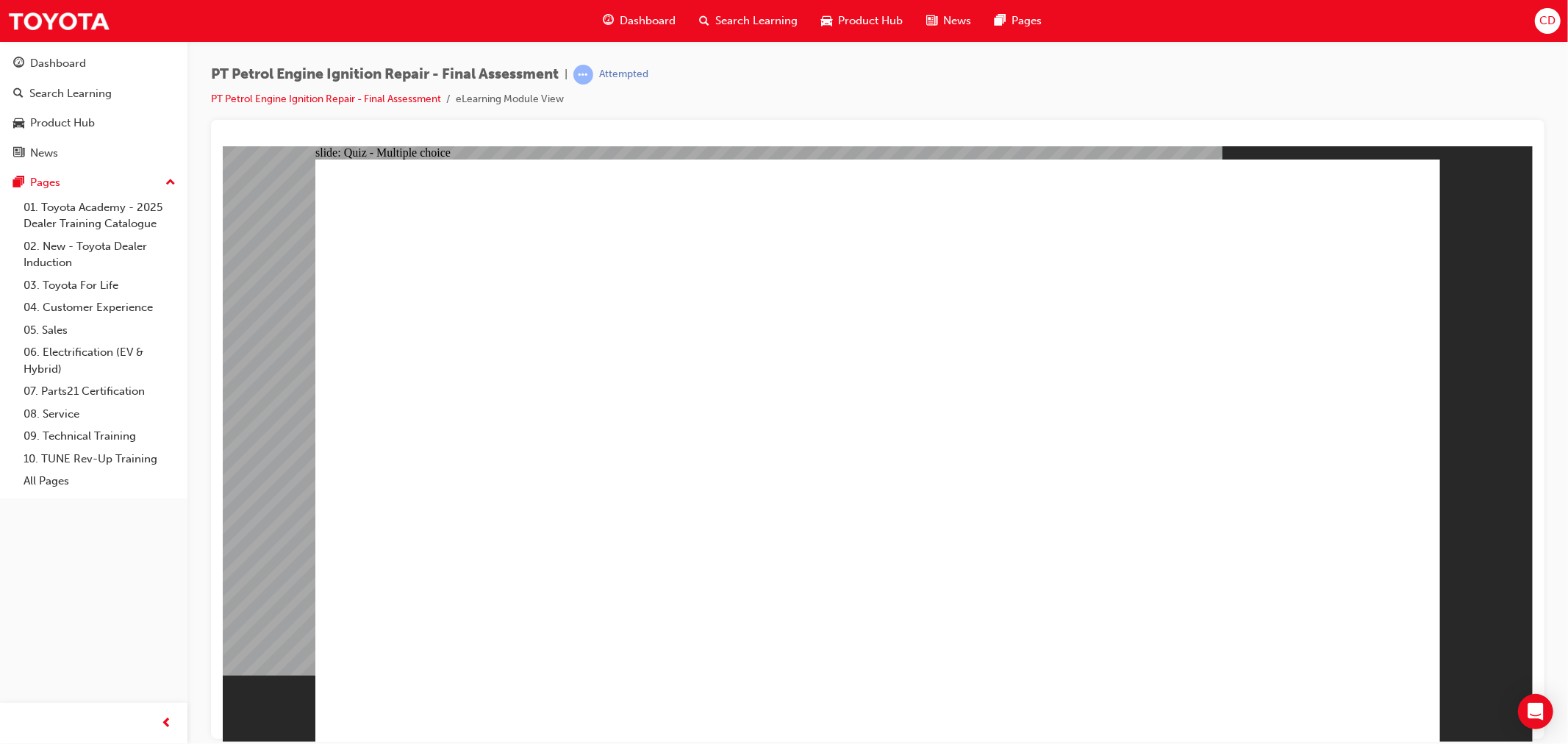
radio input "true"
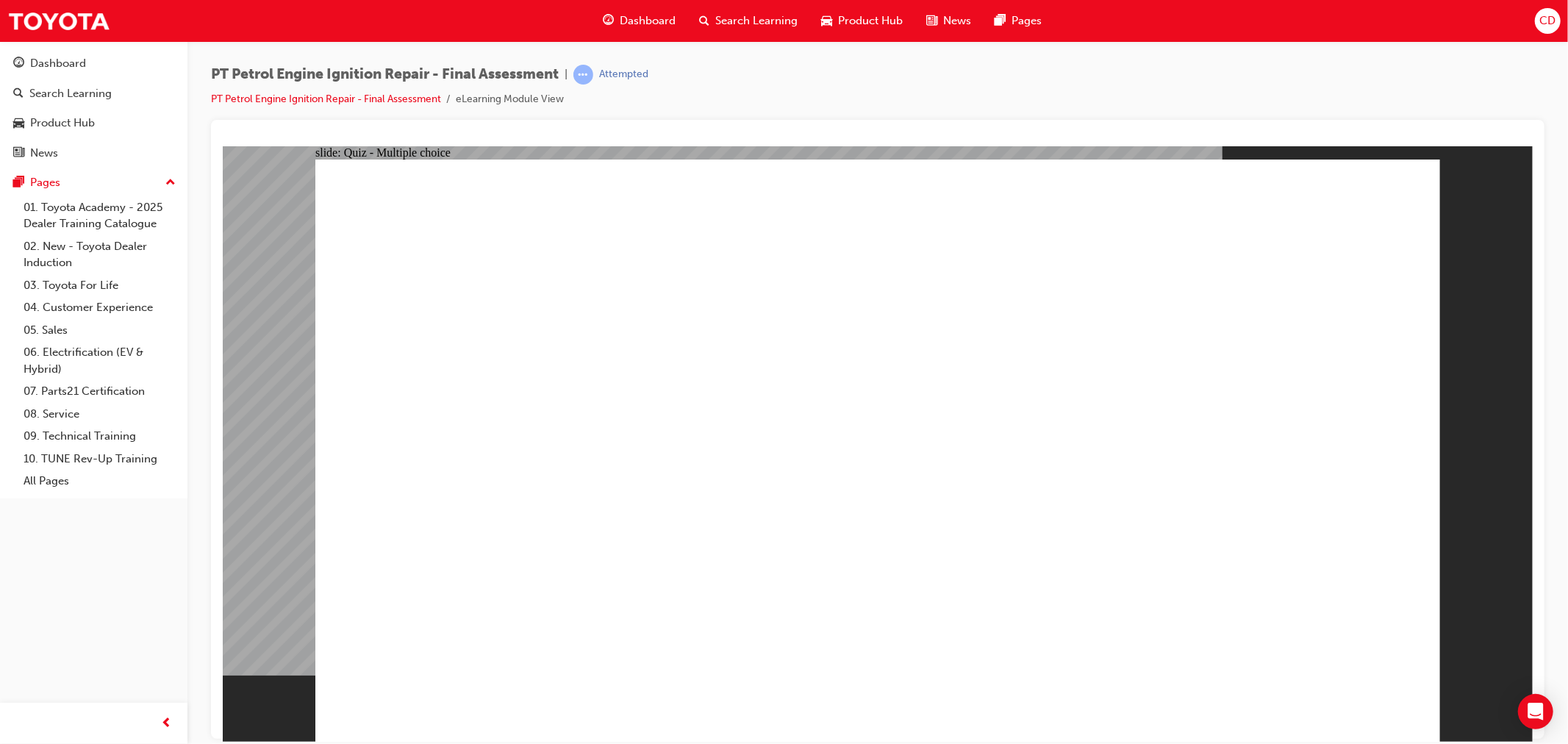
radio input "true"
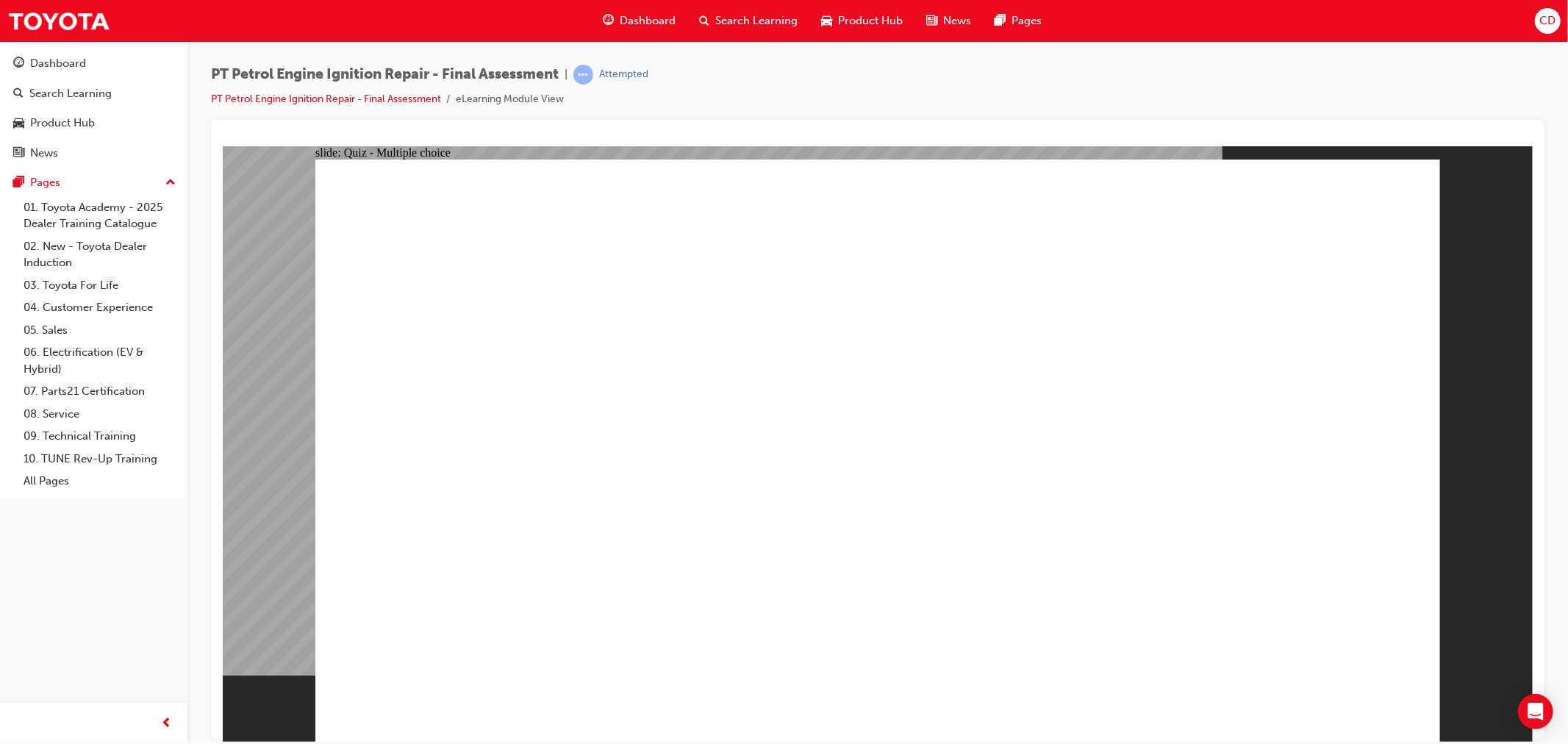
radio input "true"
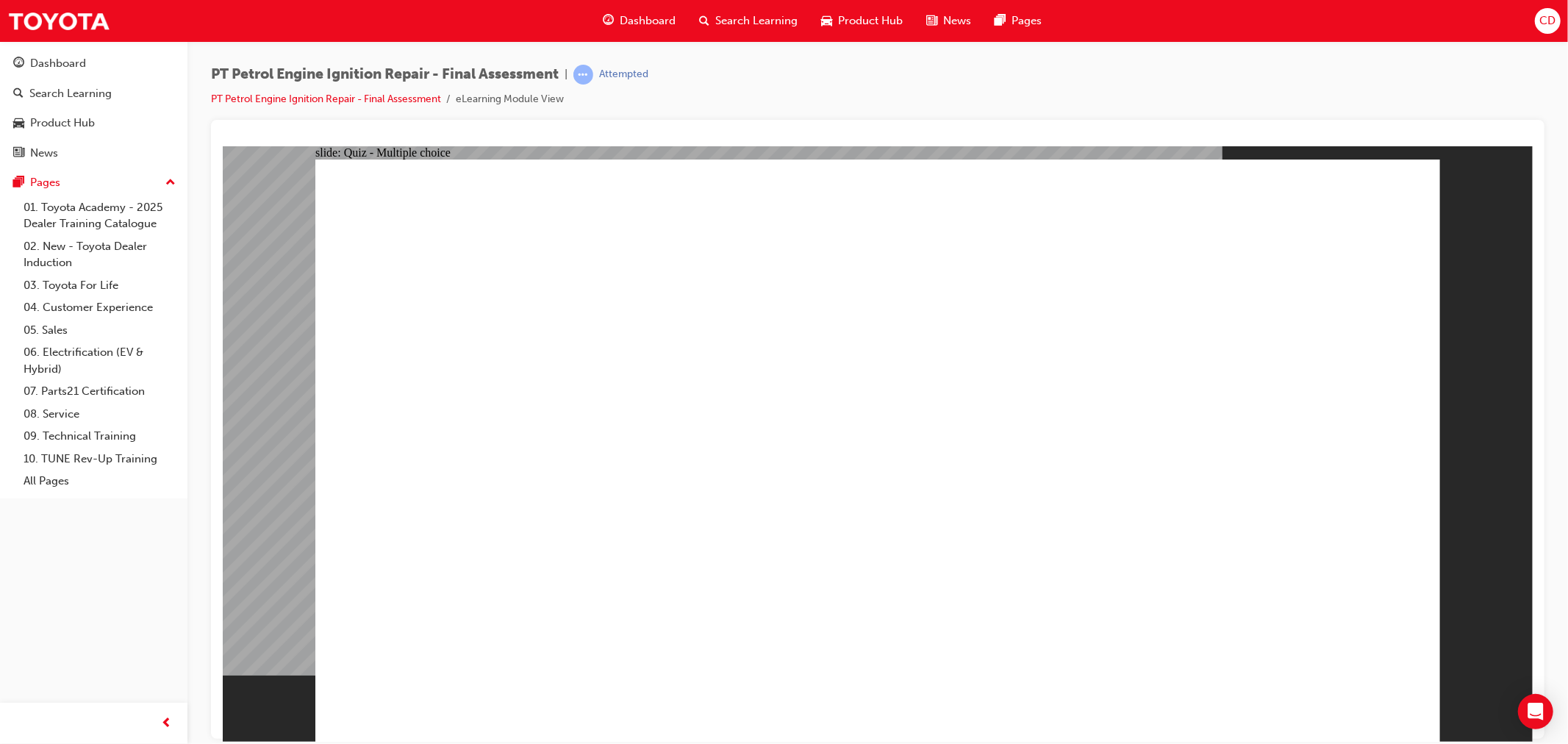
radio input "true"
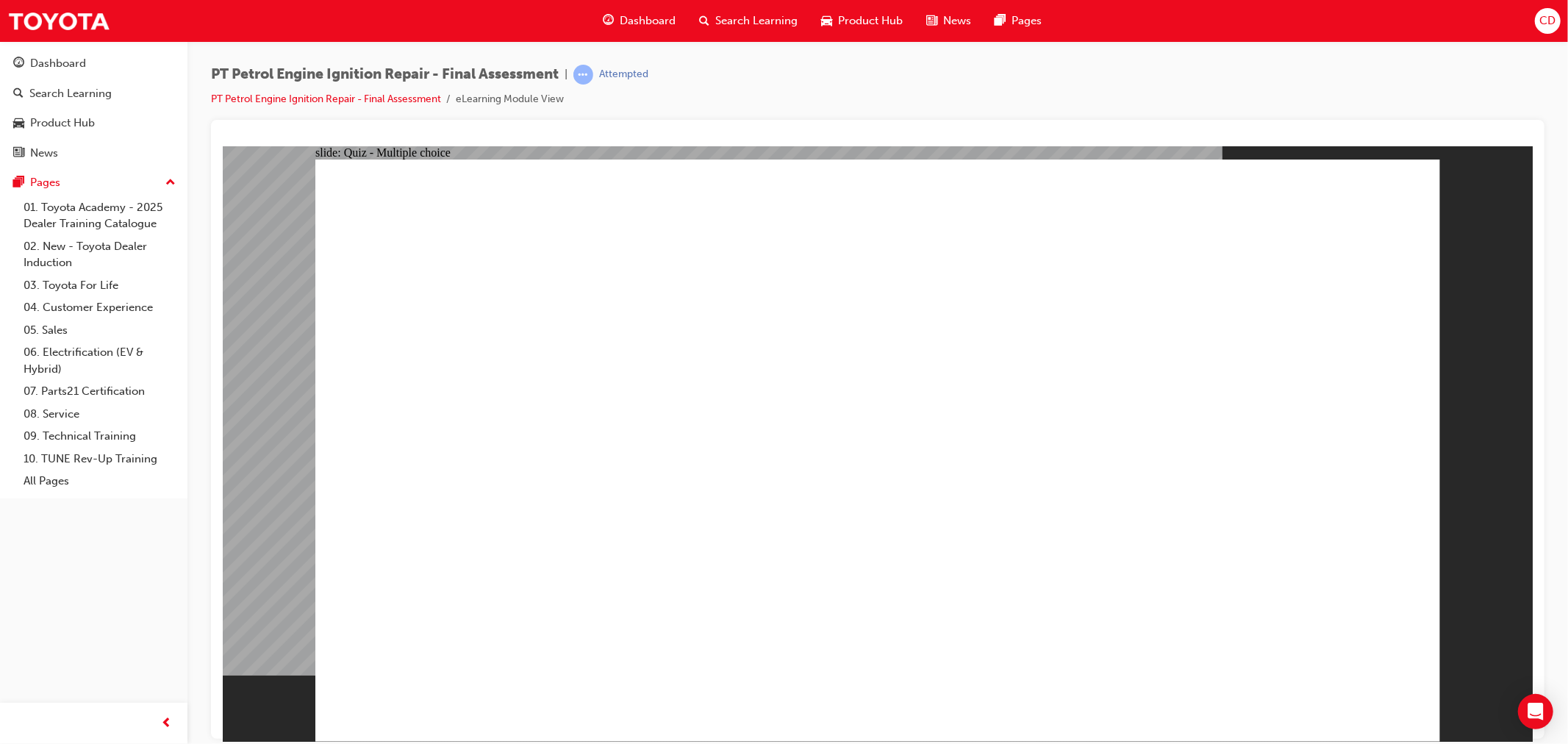
radio input "true"
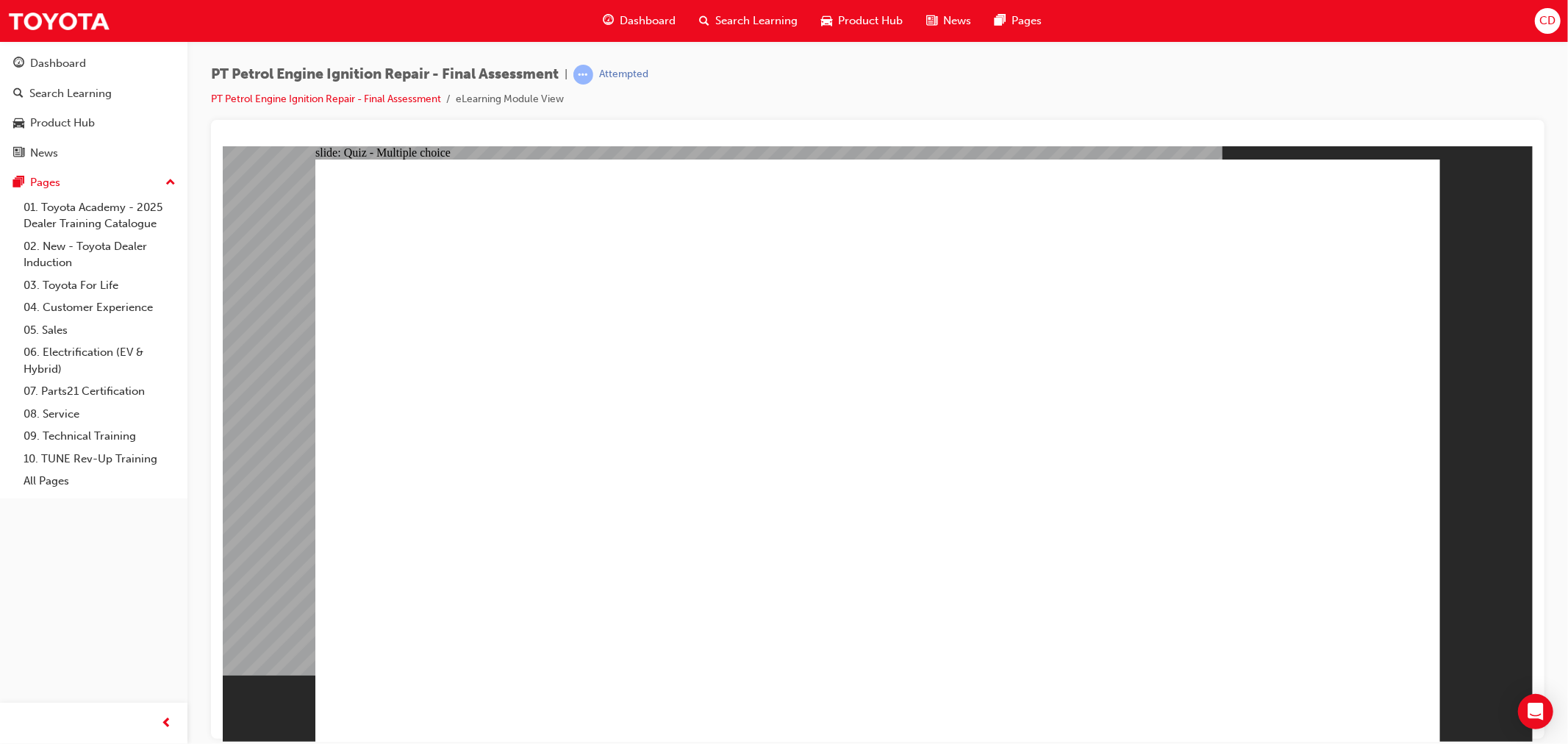
radio input "false"
radio input "true"
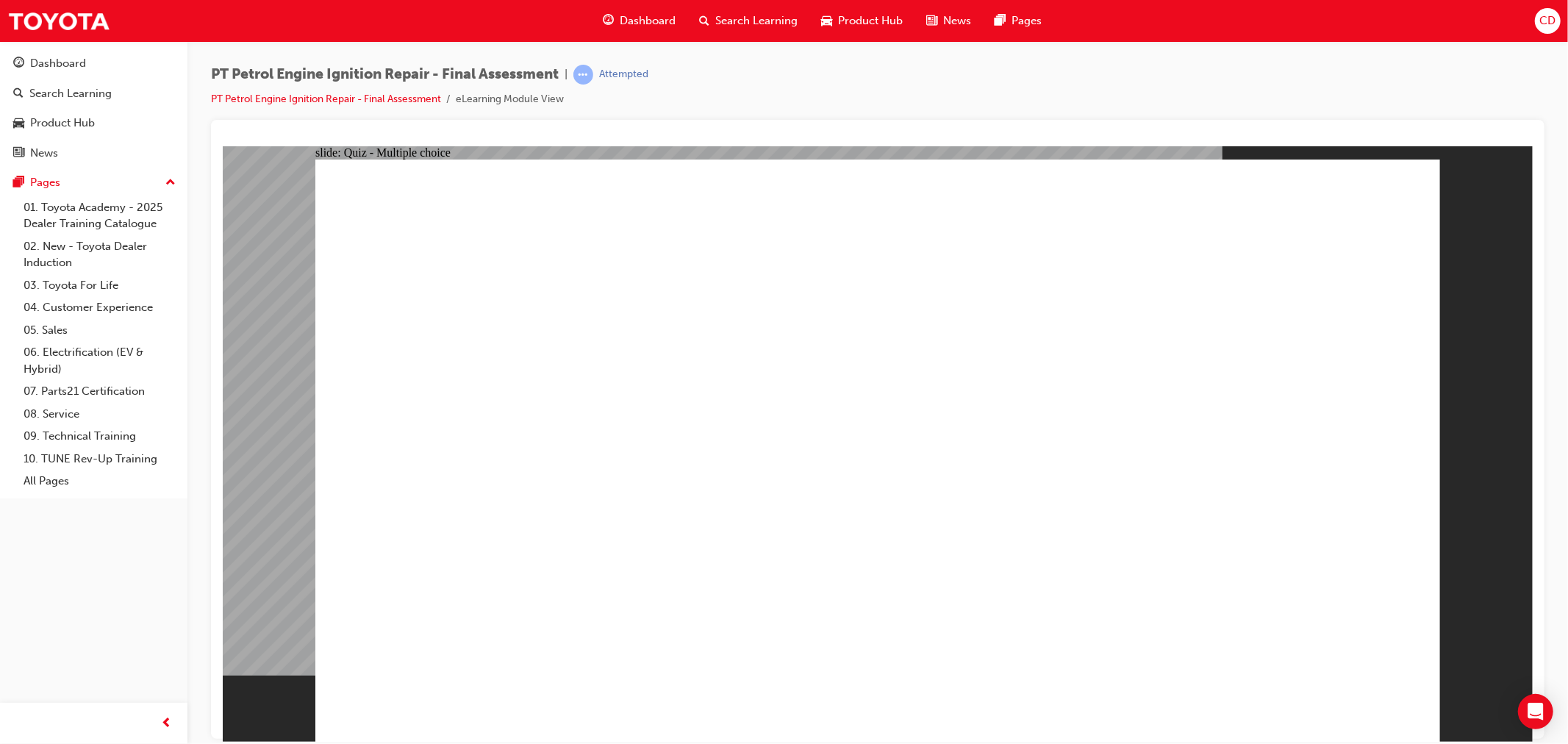
radio input "true"
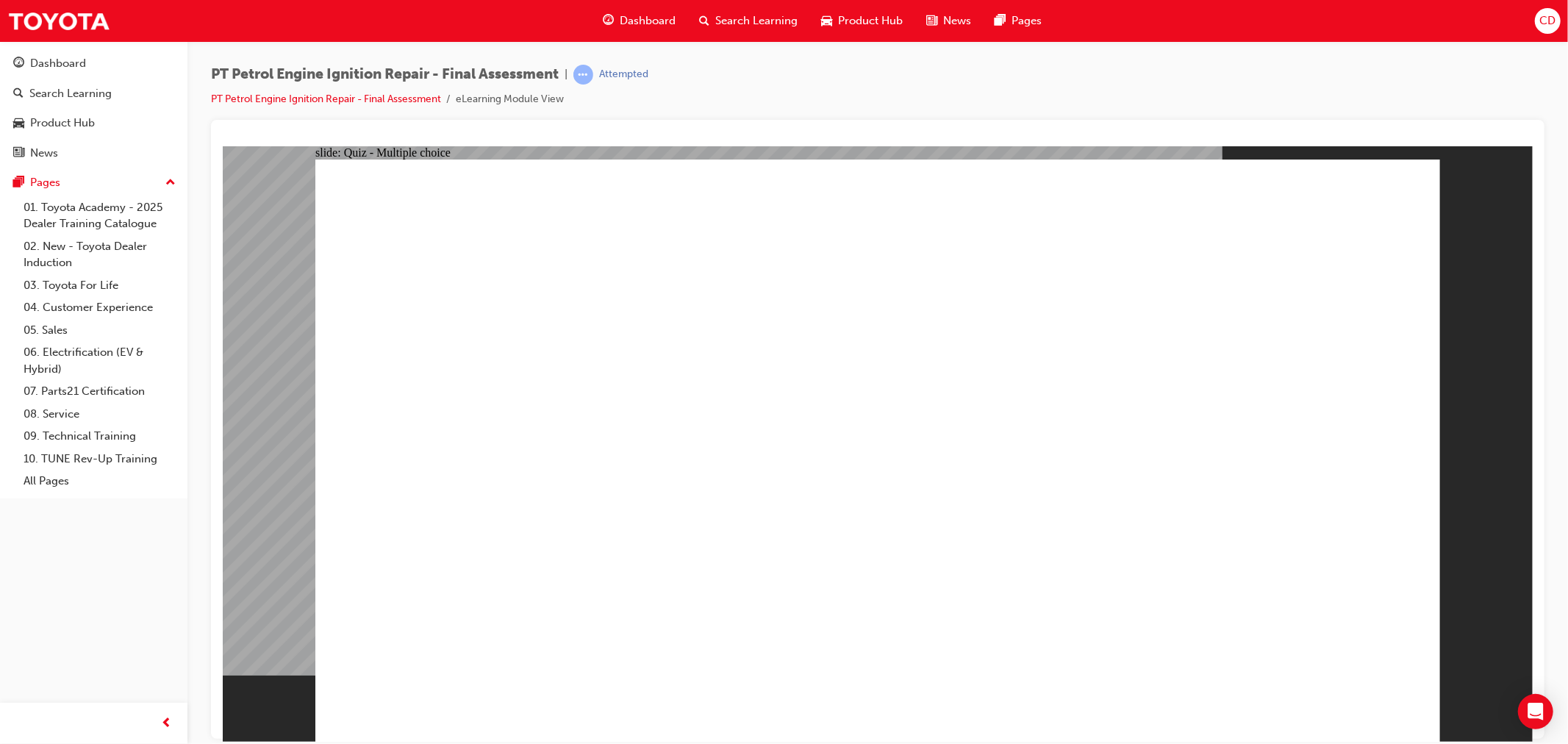
radio input "true"
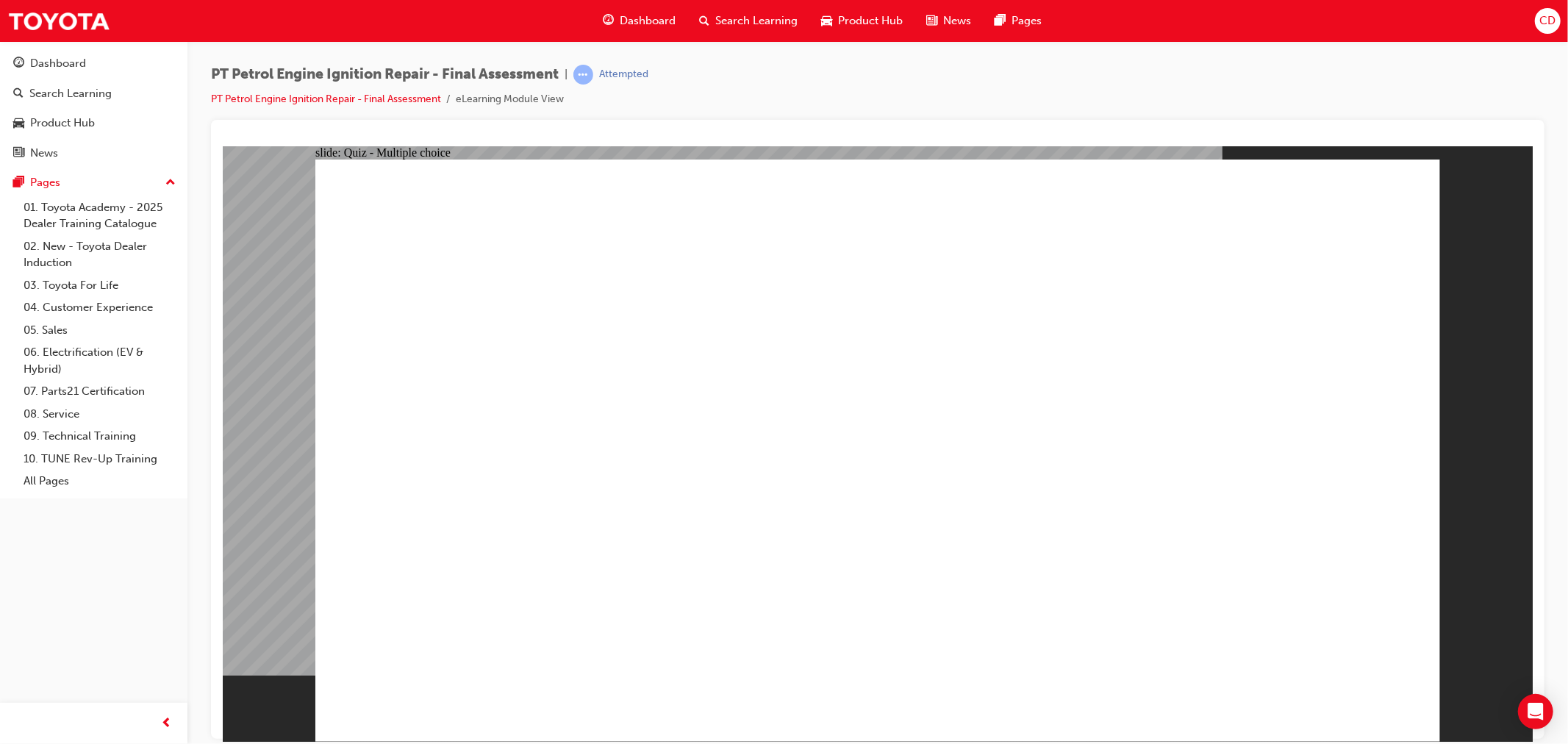
radio input "true"
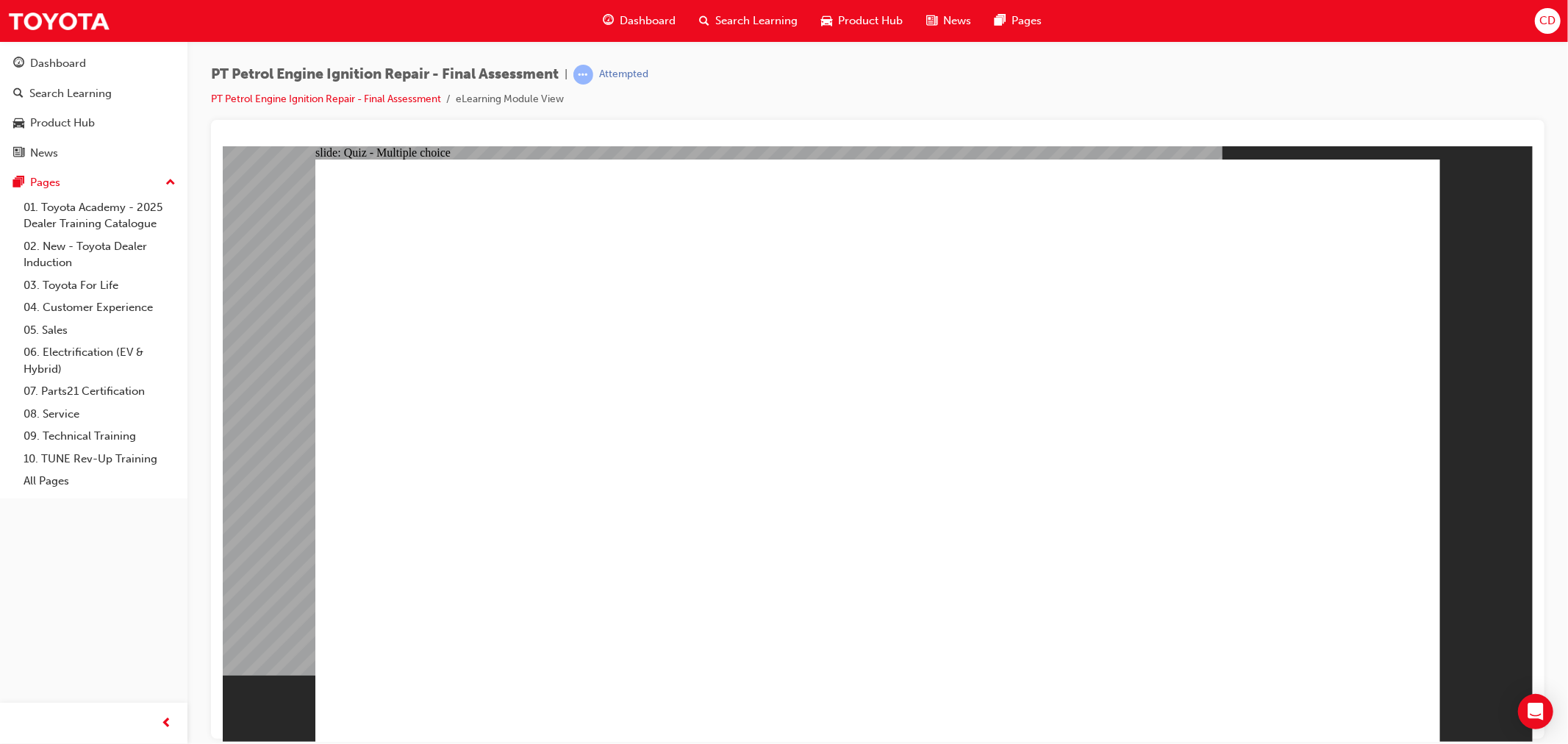
radio input "true"
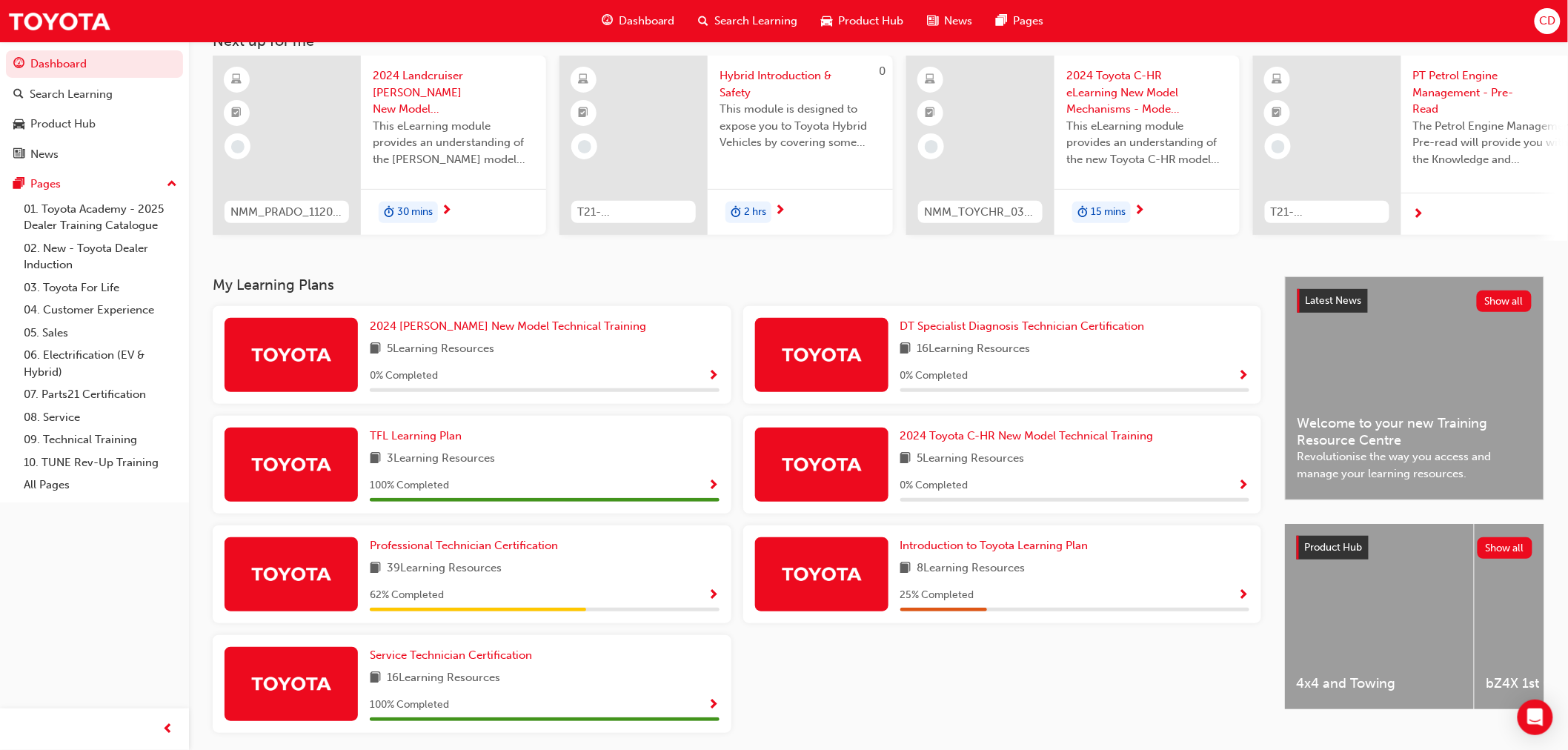
scroll to position [102, 0]
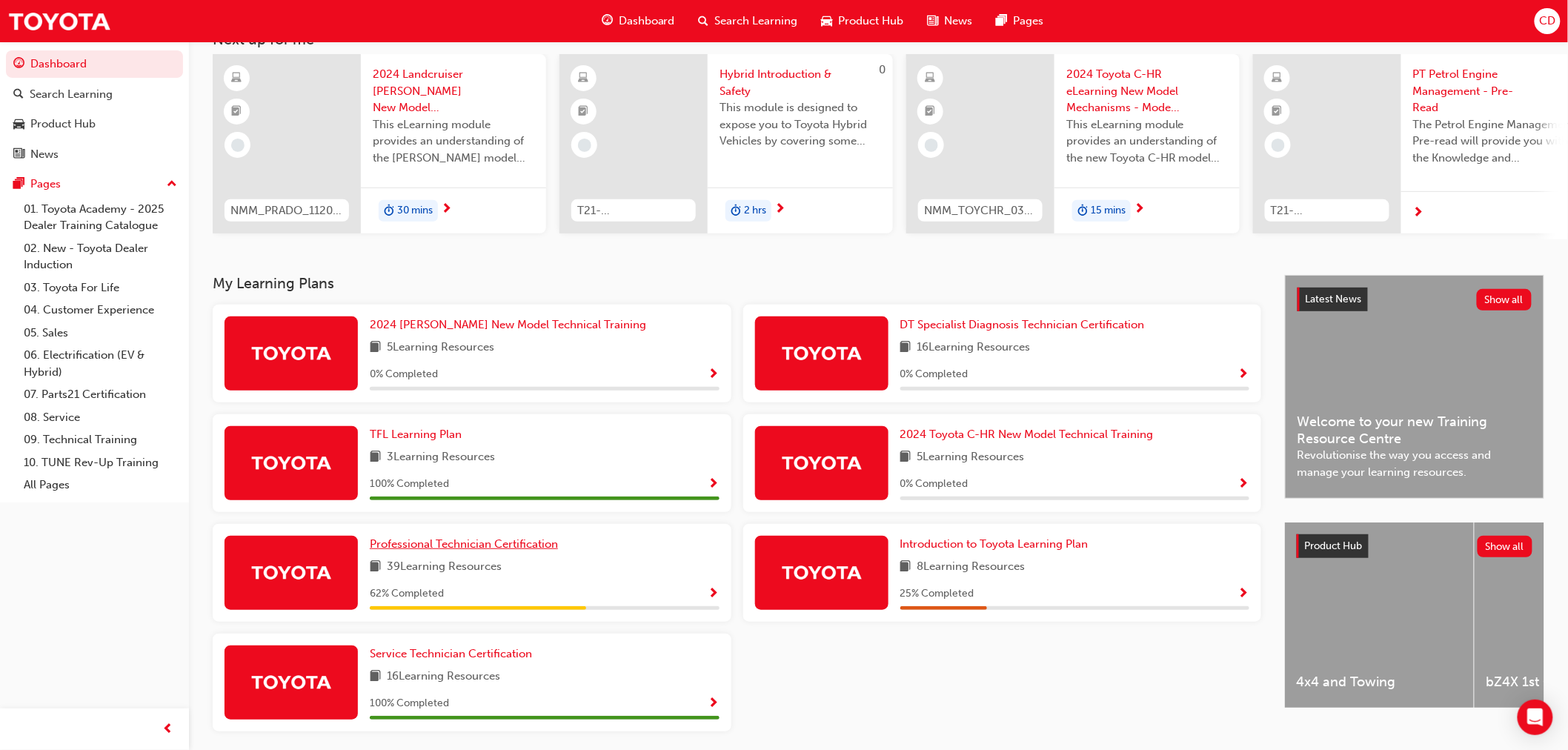
click at [535, 550] on span "Professional Technician Certification" at bounding box center [464, 544] width 188 height 13
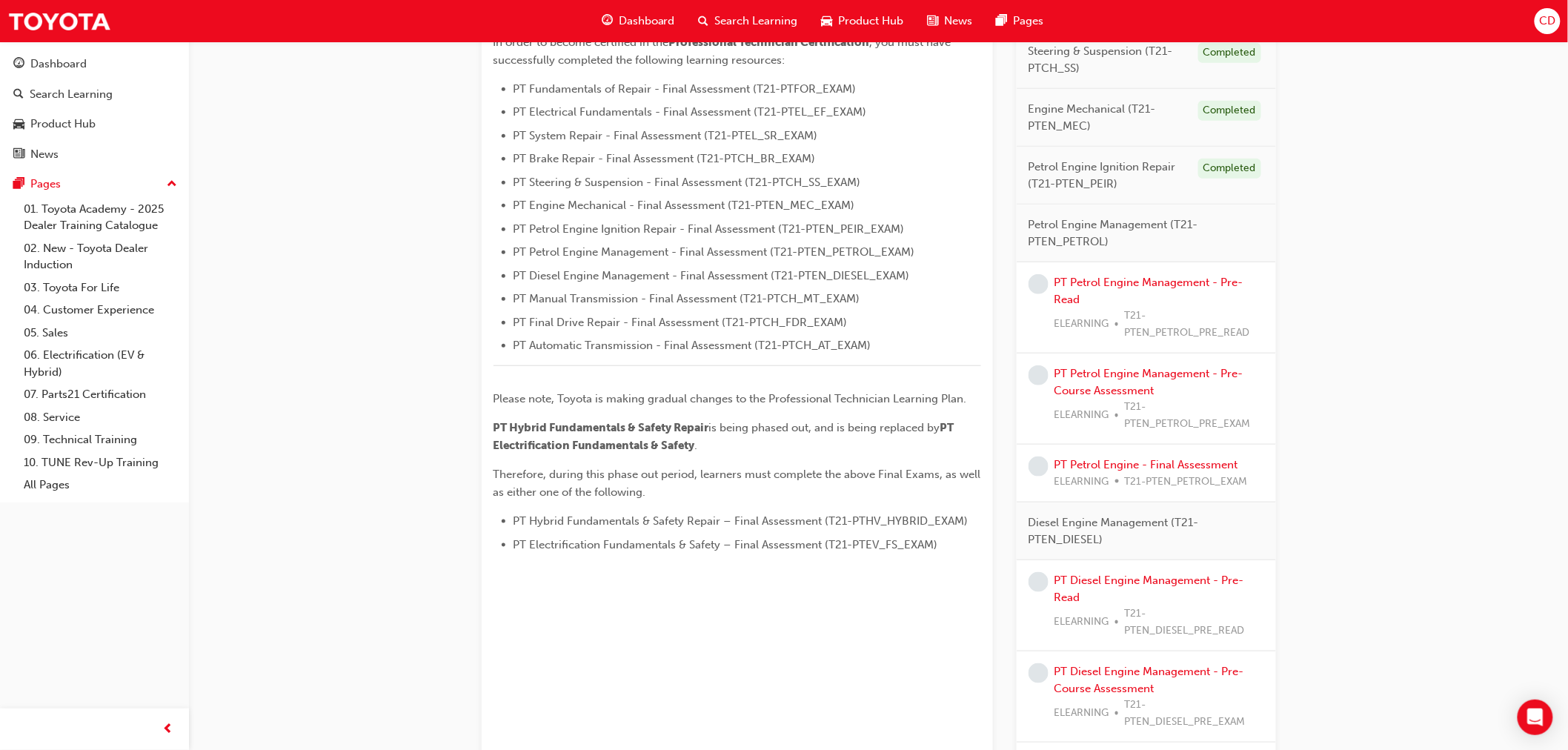
scroll to position [344, 0]
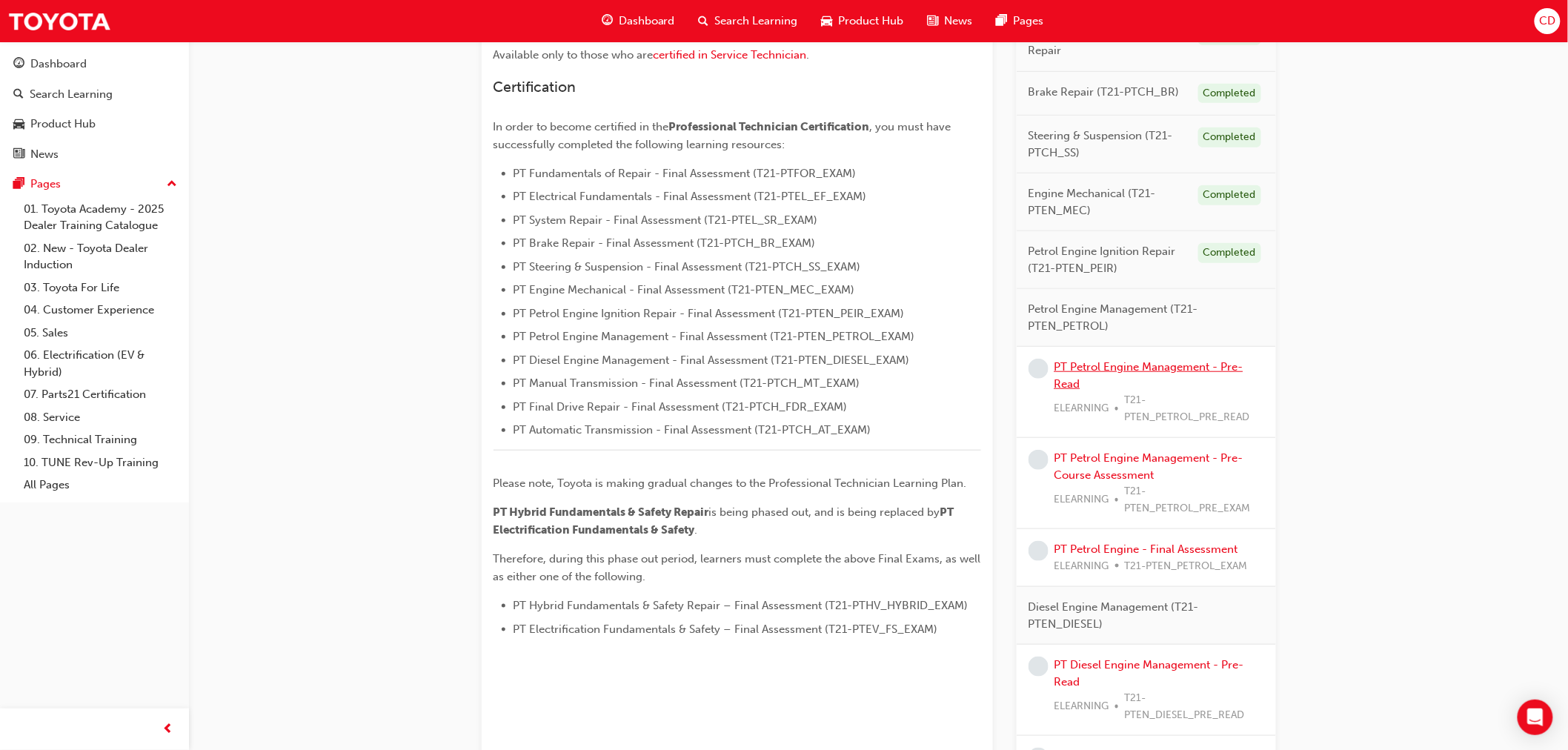
click at [1164, 371] on link "PT Petrol Engine Management - Pre-Read" at bounding box center [1149, 375] width 189 height 30
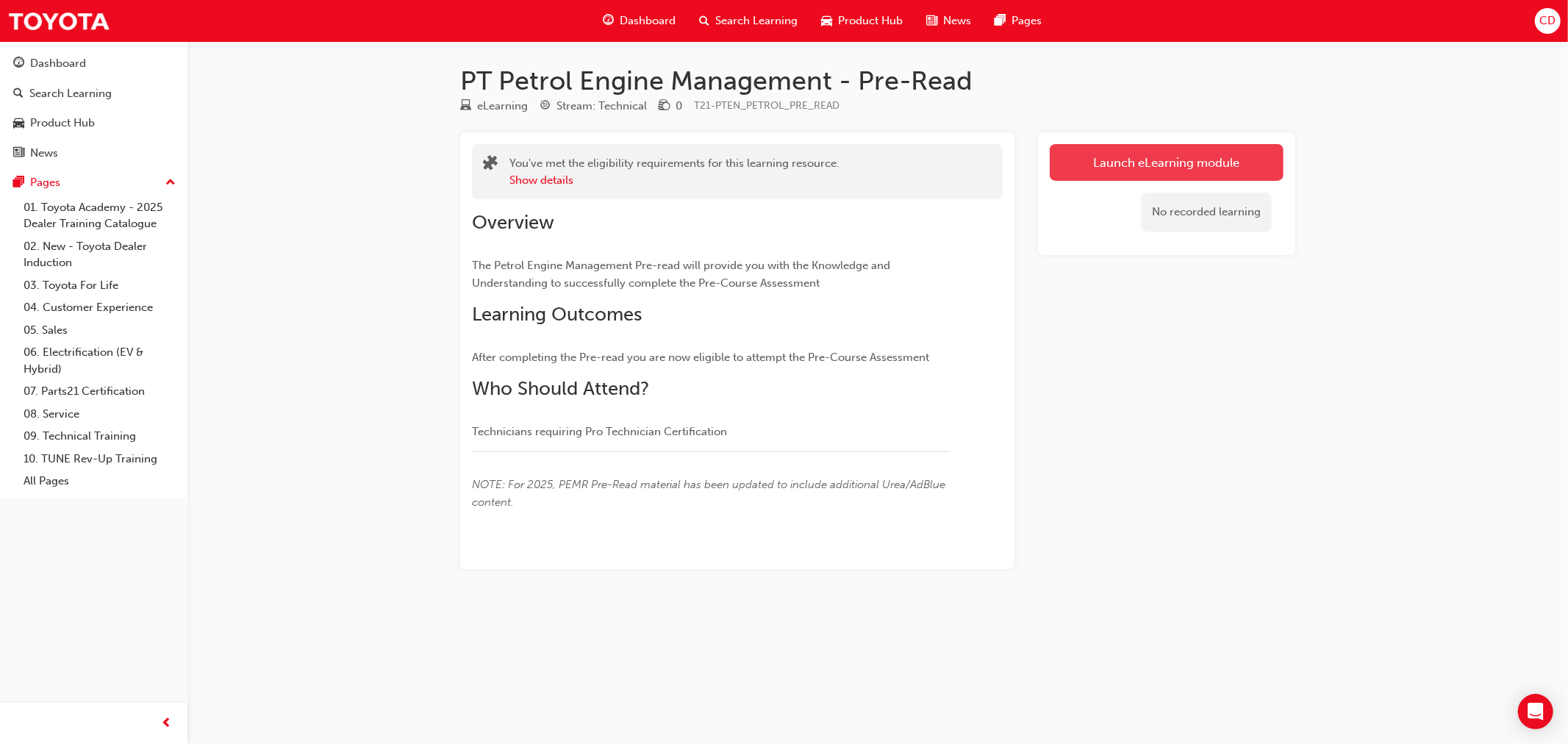
click at [1172, 171] on link "Launch eLearning module" at bounding box center [1166, 162] width 234 height 37
